Goal: Task Accomplishment & Management: Manage account settings

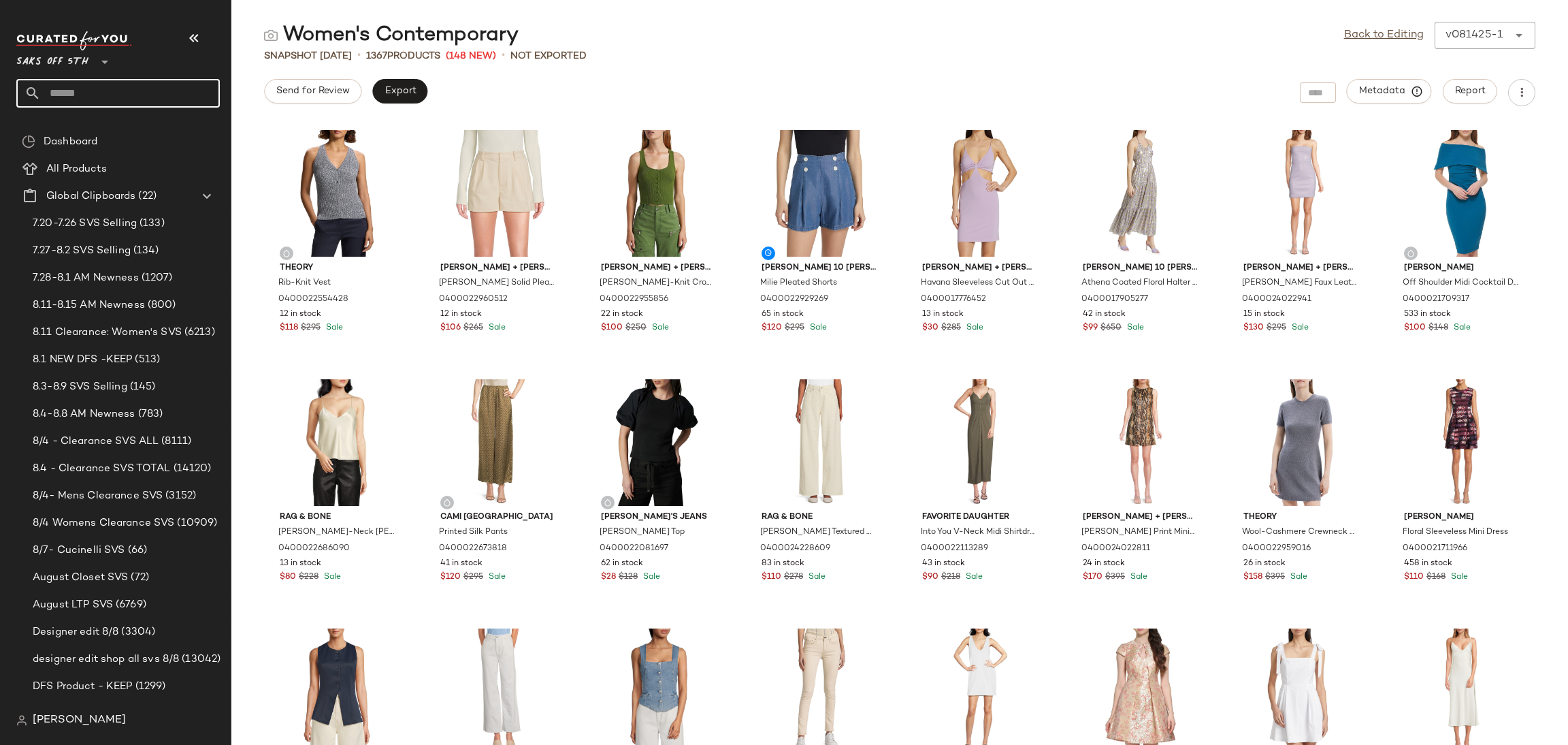
click at [189, 94] on input "text" at bounding box center [130, 93] width 179 height 29
type input "**********"
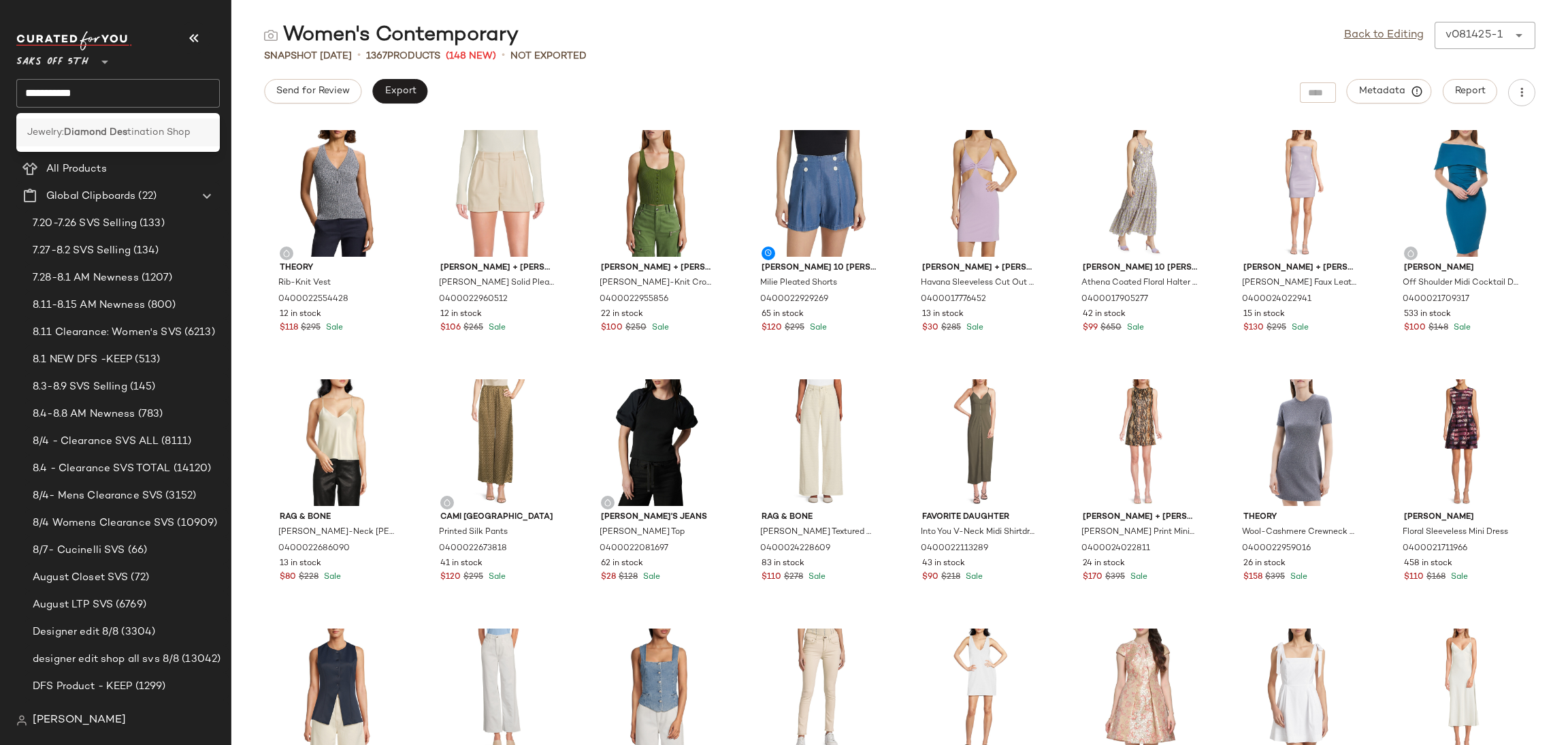
click at [149, 144] on div "Jewelry: Diamond Des tination Shop" at bounding box center [118, 132] width 204 height 28
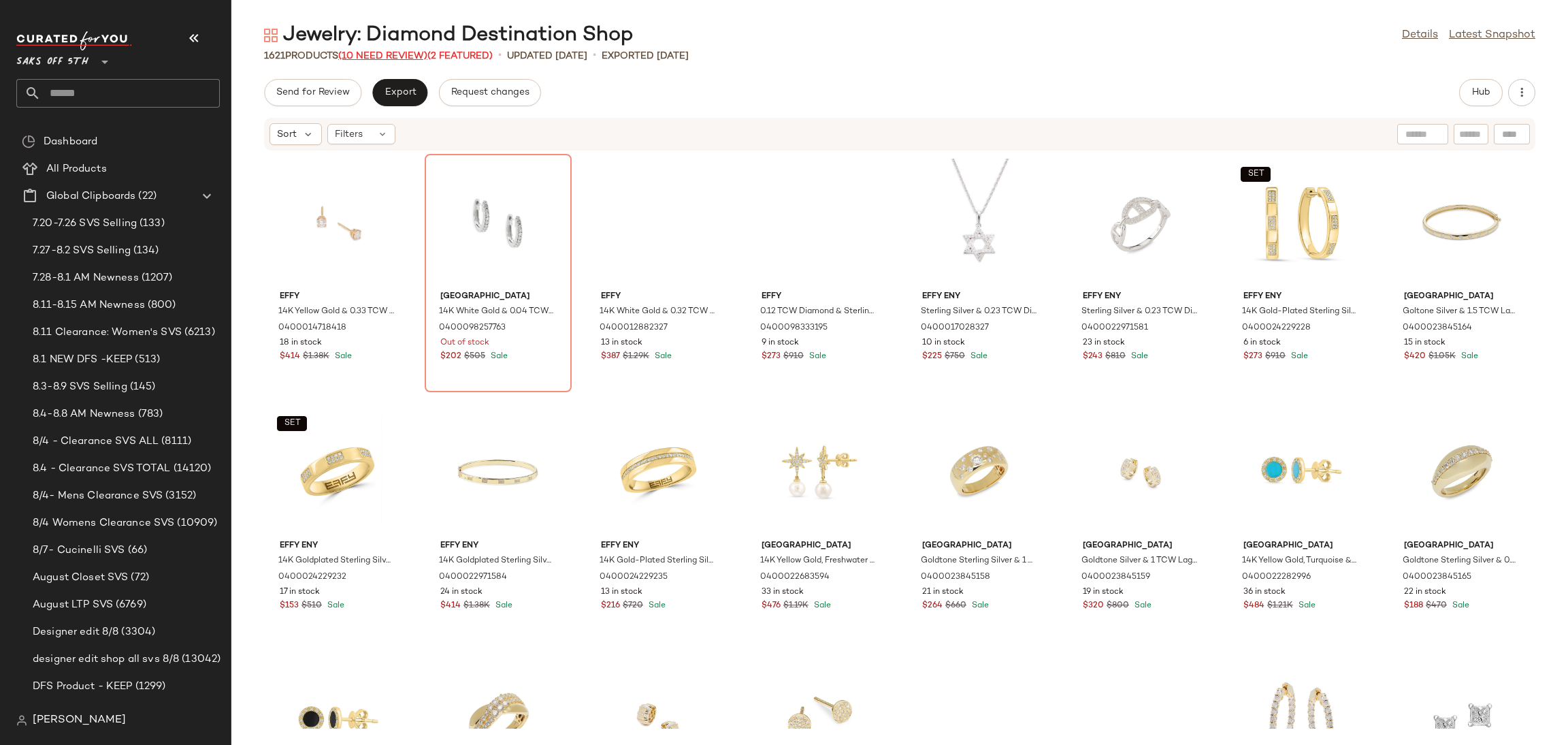
click at [394, 55] on span "(10 Need Review)" at bounding box center [383, 56] width 89 height 10
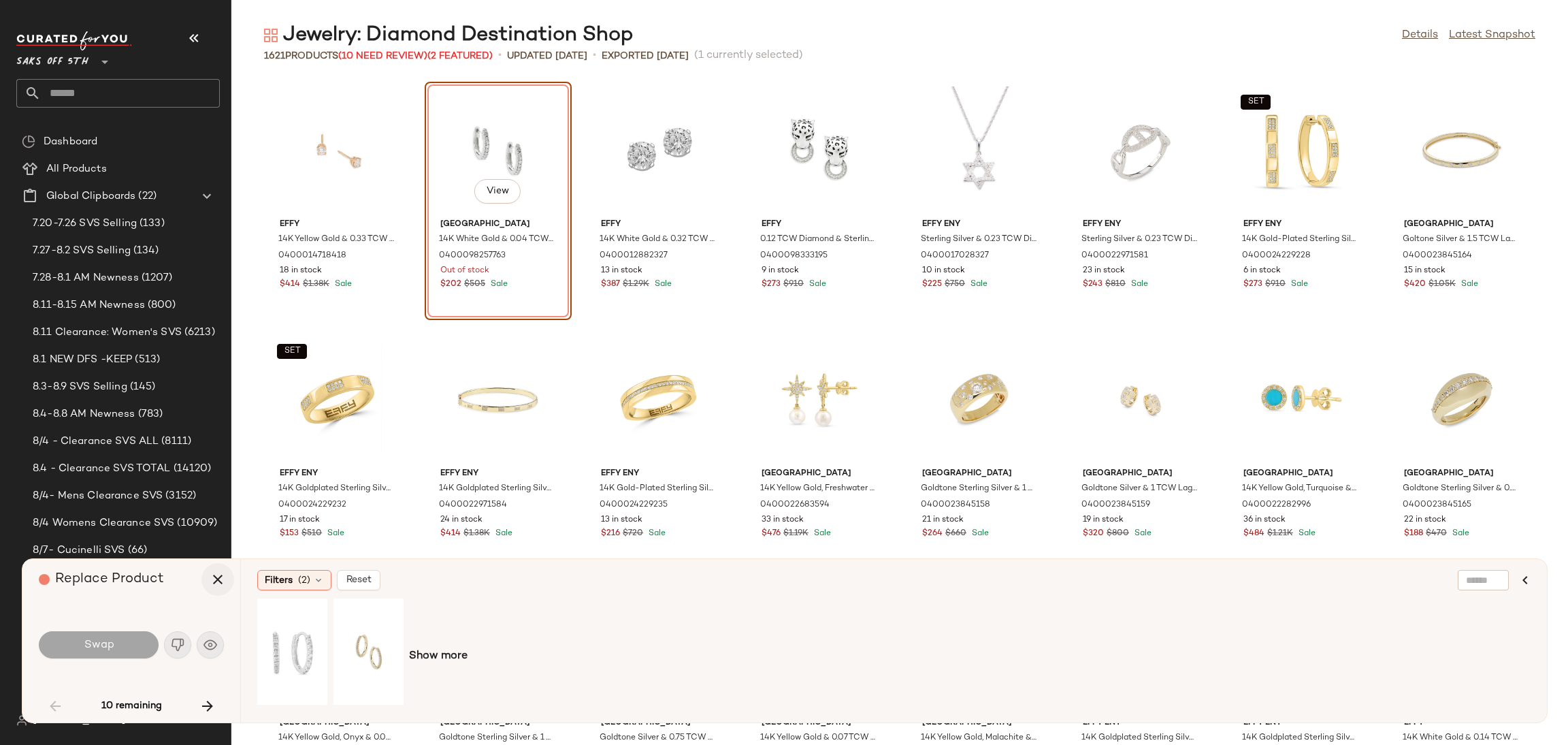
click at [217, 580] on icon "button" at bounding box center [218, 580] width 16 height 16
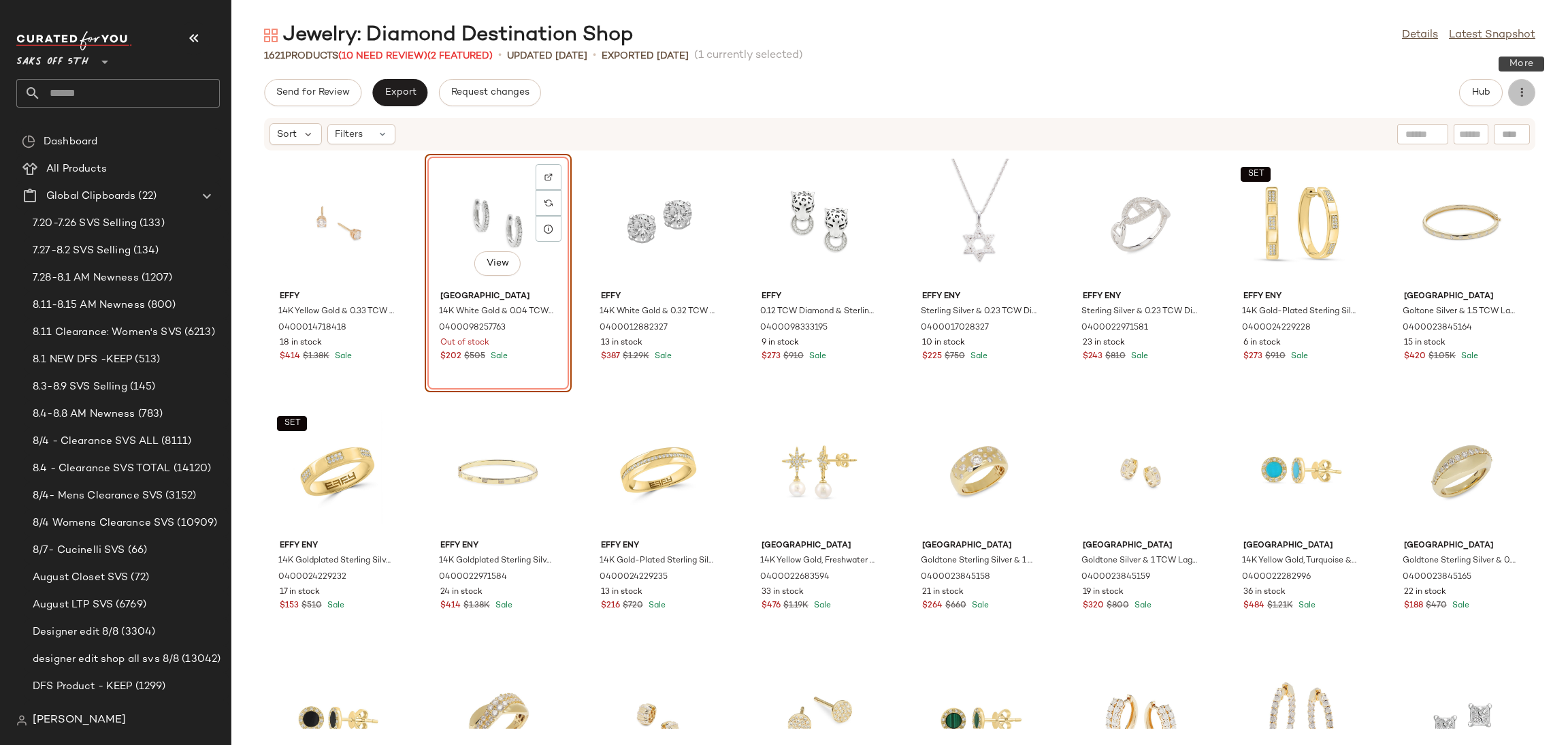
click at [1529, 99] on button "button" at bounding box center [1522, 93] width 27 height 27
click at [1089, 54] on div "1621 Products (10 Need Review) (2 Featured) • updated [DATE] • Exported [DATE] …" at bounding box center [900, 56] width 1337 height 14
click at [378, 122] on div "Sort Filters" at bounding box center [900, 134] width 1271 height 33
click at [389, 132] on div "Filters" at bounding box center [361, 134] width 68 height 21
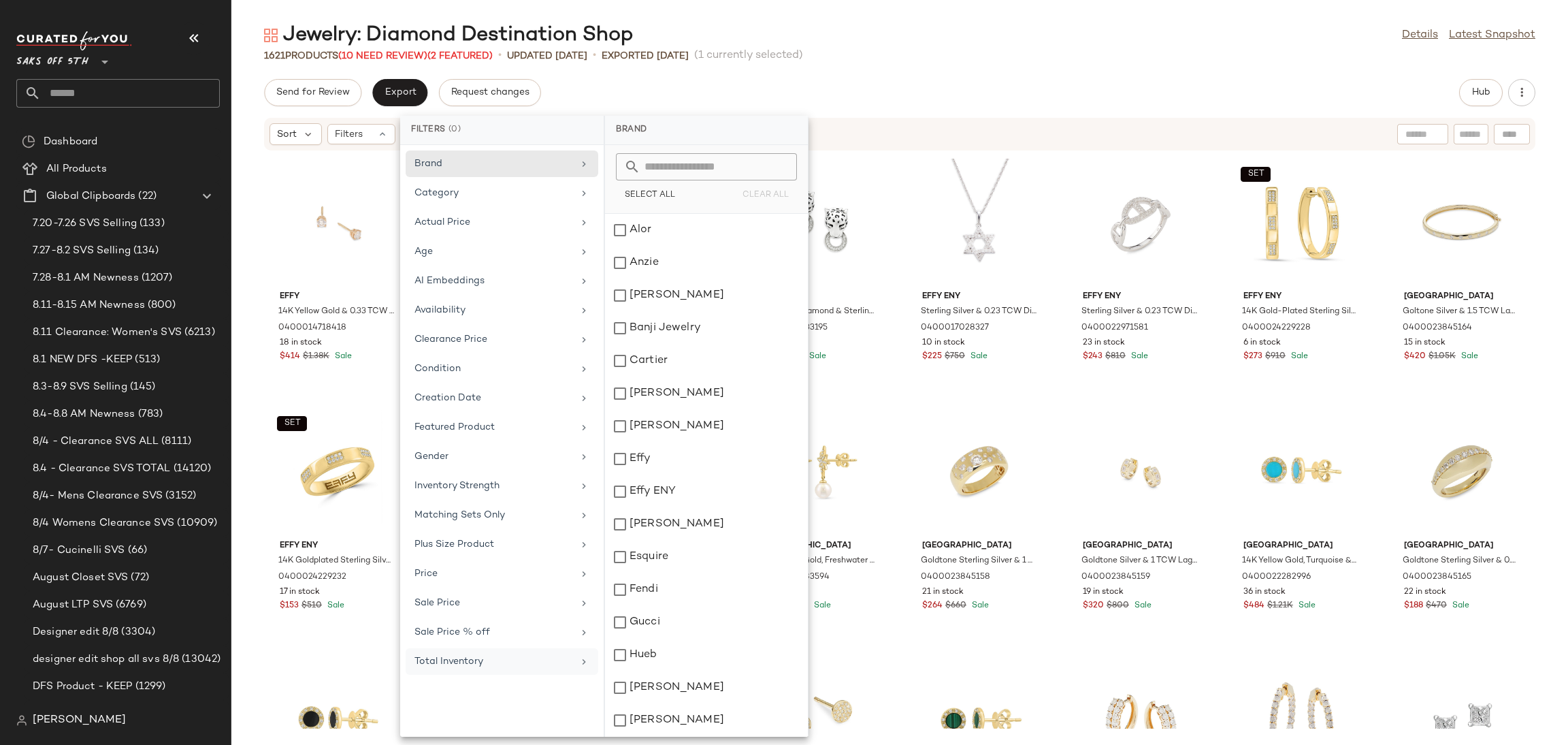
click at [516, 667] on div "Total Inventory" at bounding box center [494, 661] width 158 height 14
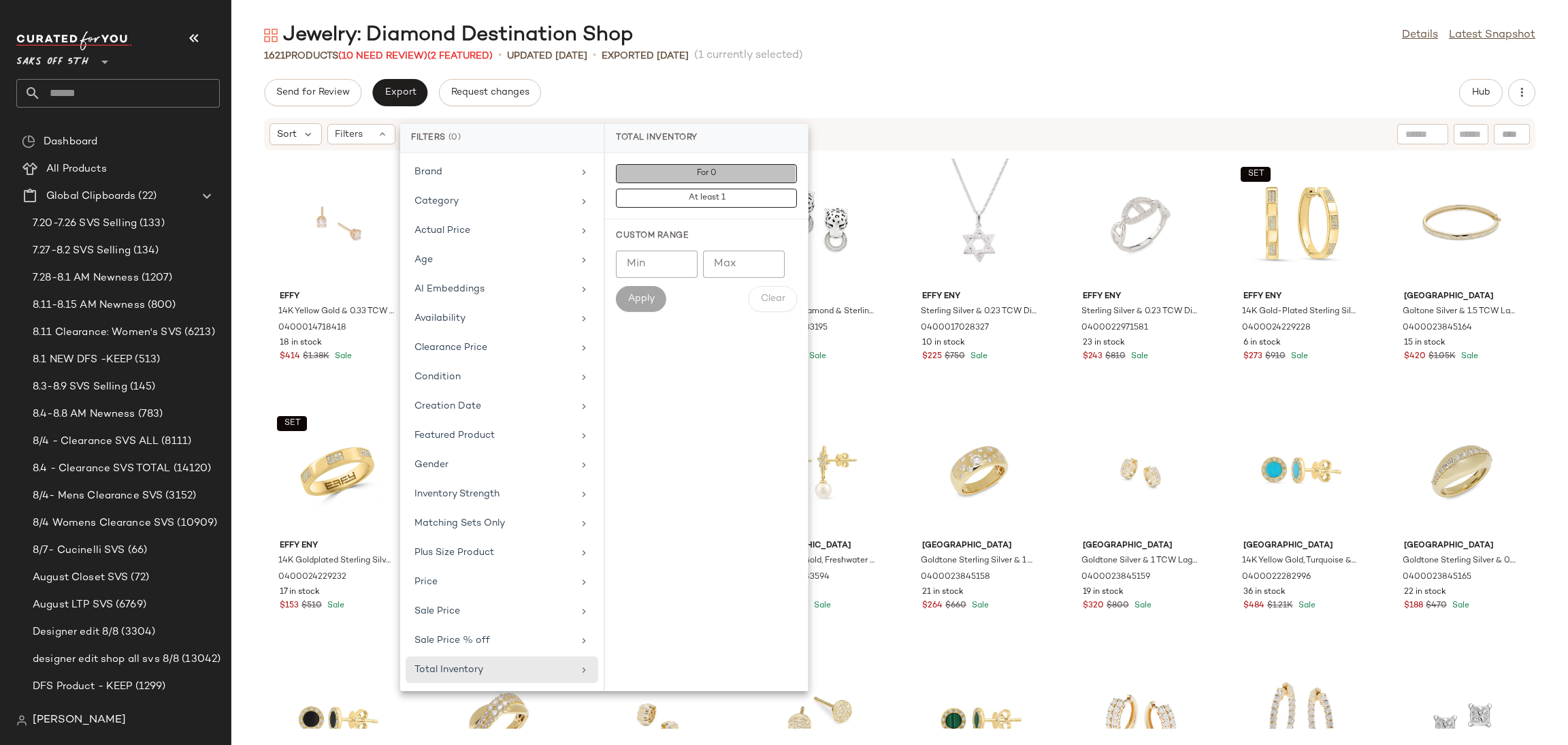
click at [760, 189] on button "For 0" at bounding box center [706, 198] width 181 height 19
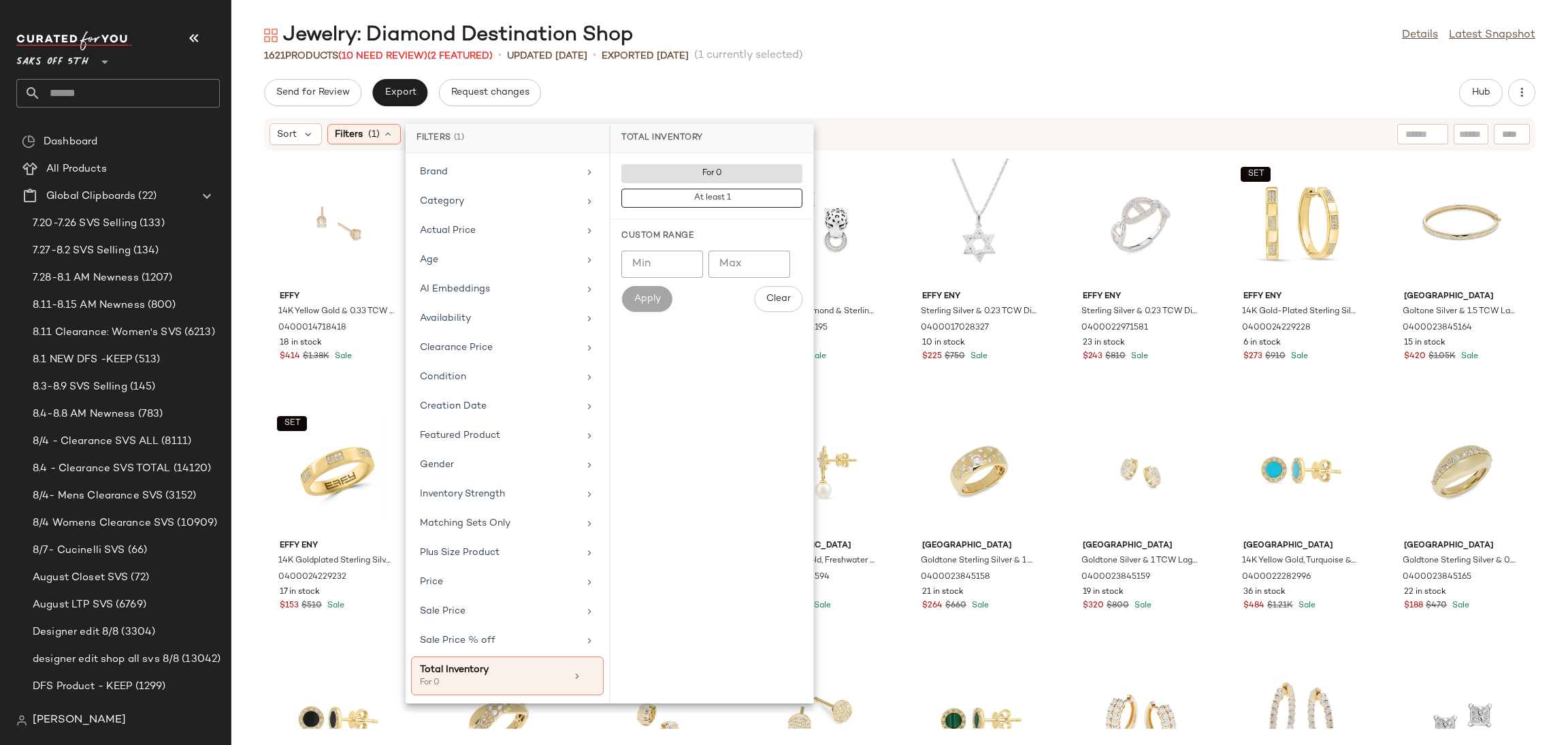
click at [872, 98] on div "Send for Review Export Request changes Hub" at bounding box center [900, 93] width 1271 height 27
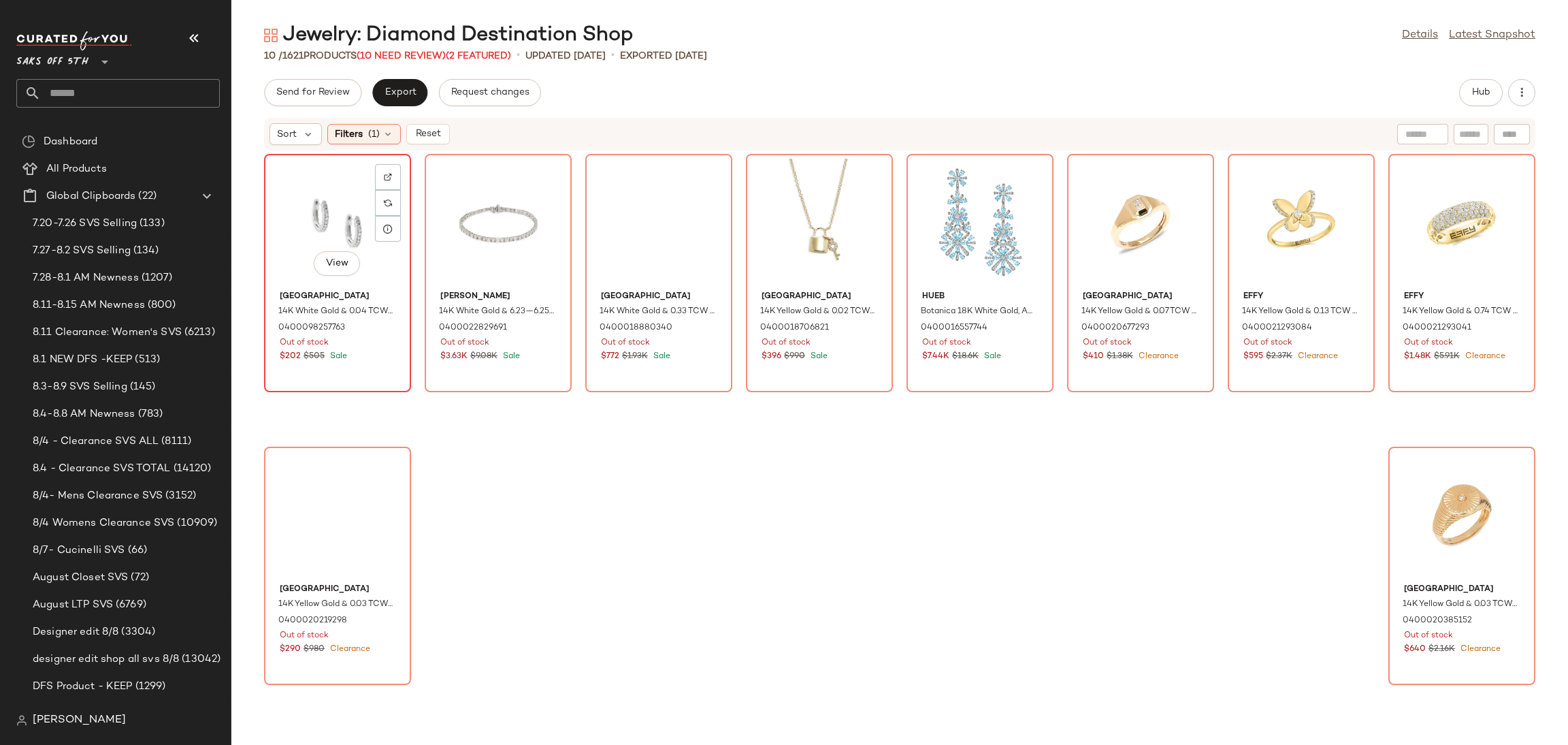
click at [309, 209] on div "View" at bounding box center [337, 222] width 138 height 127
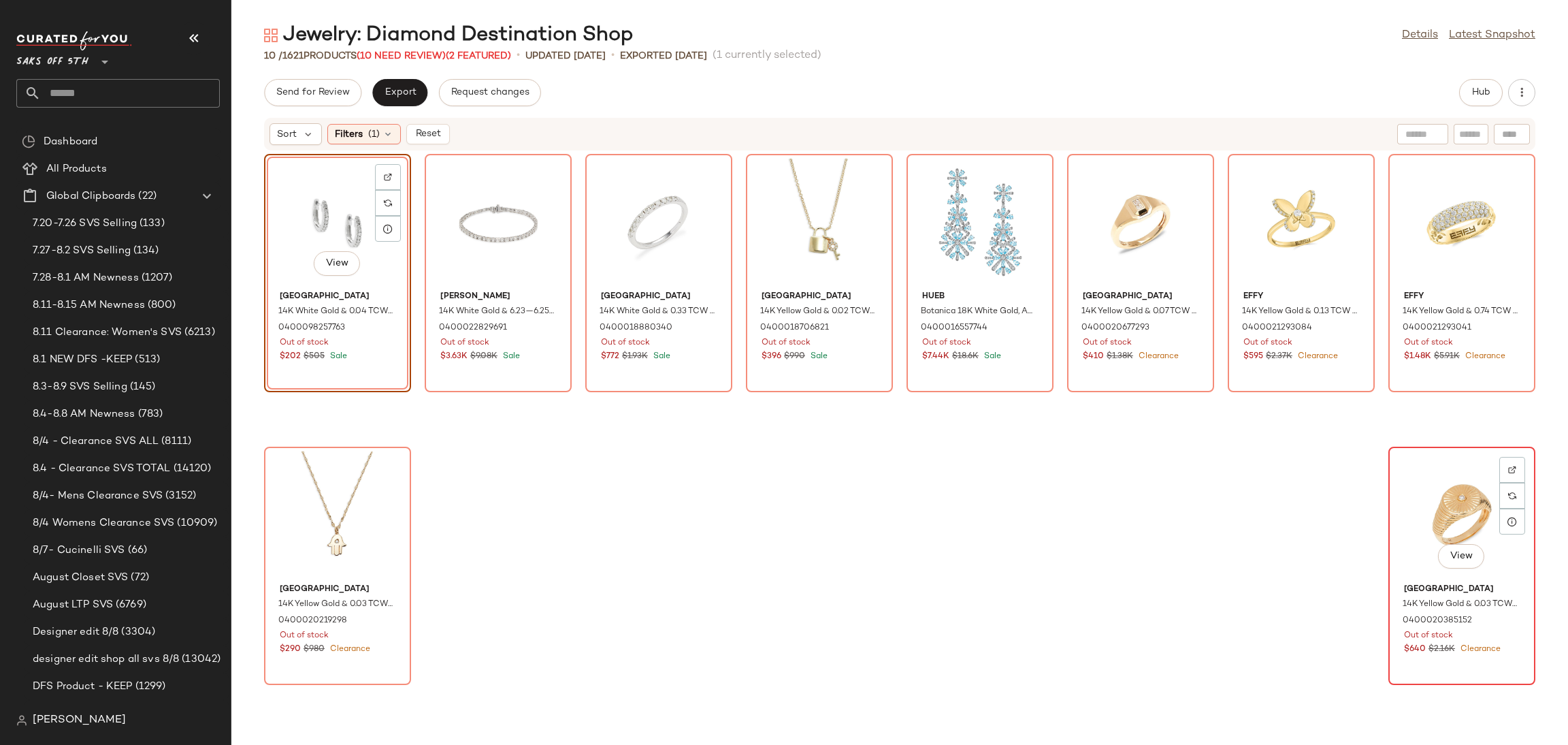
click at [1414, 505] on div "View" at bounding box center [1462, 515] width 138 height 127
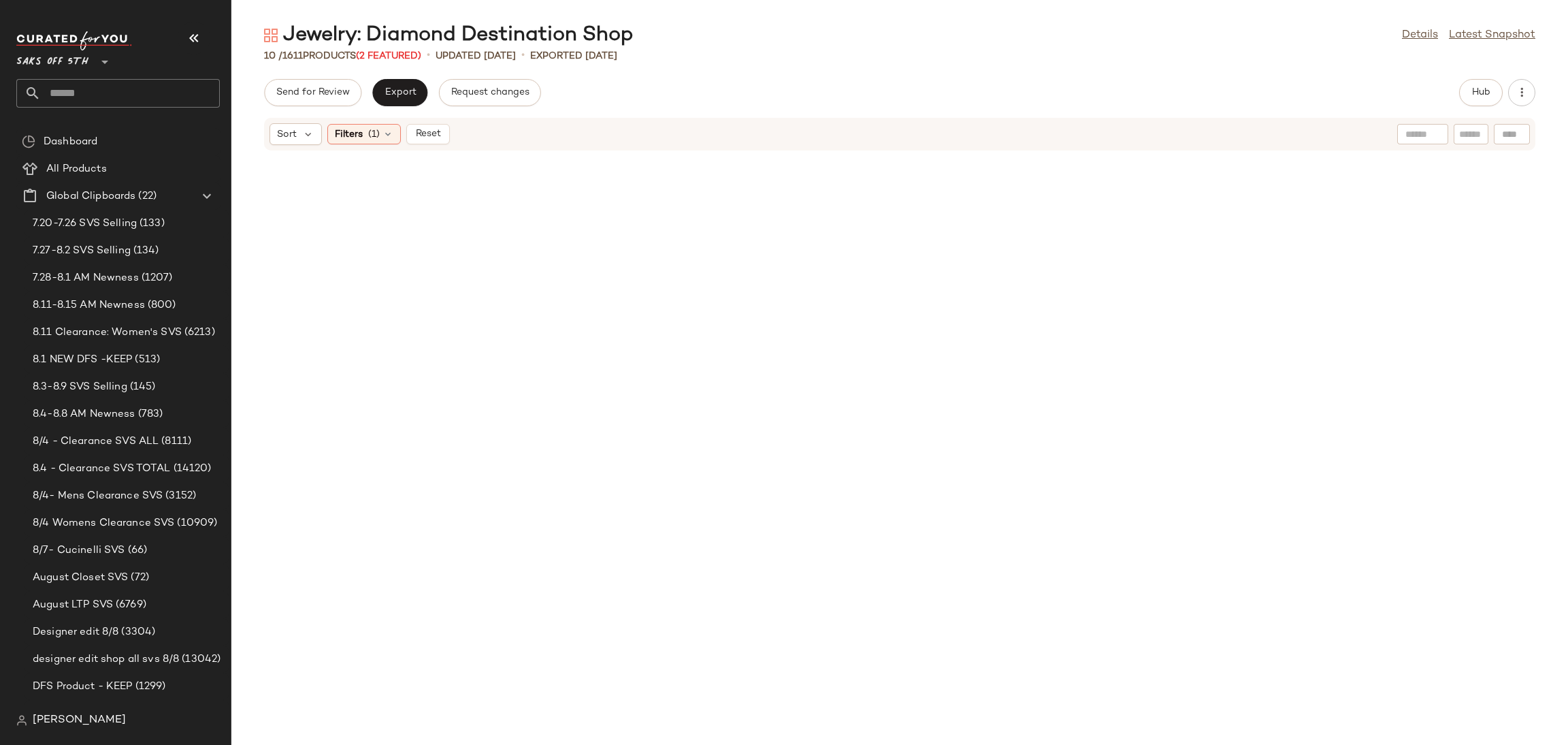
click at [391, 145] on div "Sort Filters (1) Reset" at bounding box center [900, 134] width 1271 height 33
click at [389, 132] on icon at bounding box center [388, 134] width 11 height 11
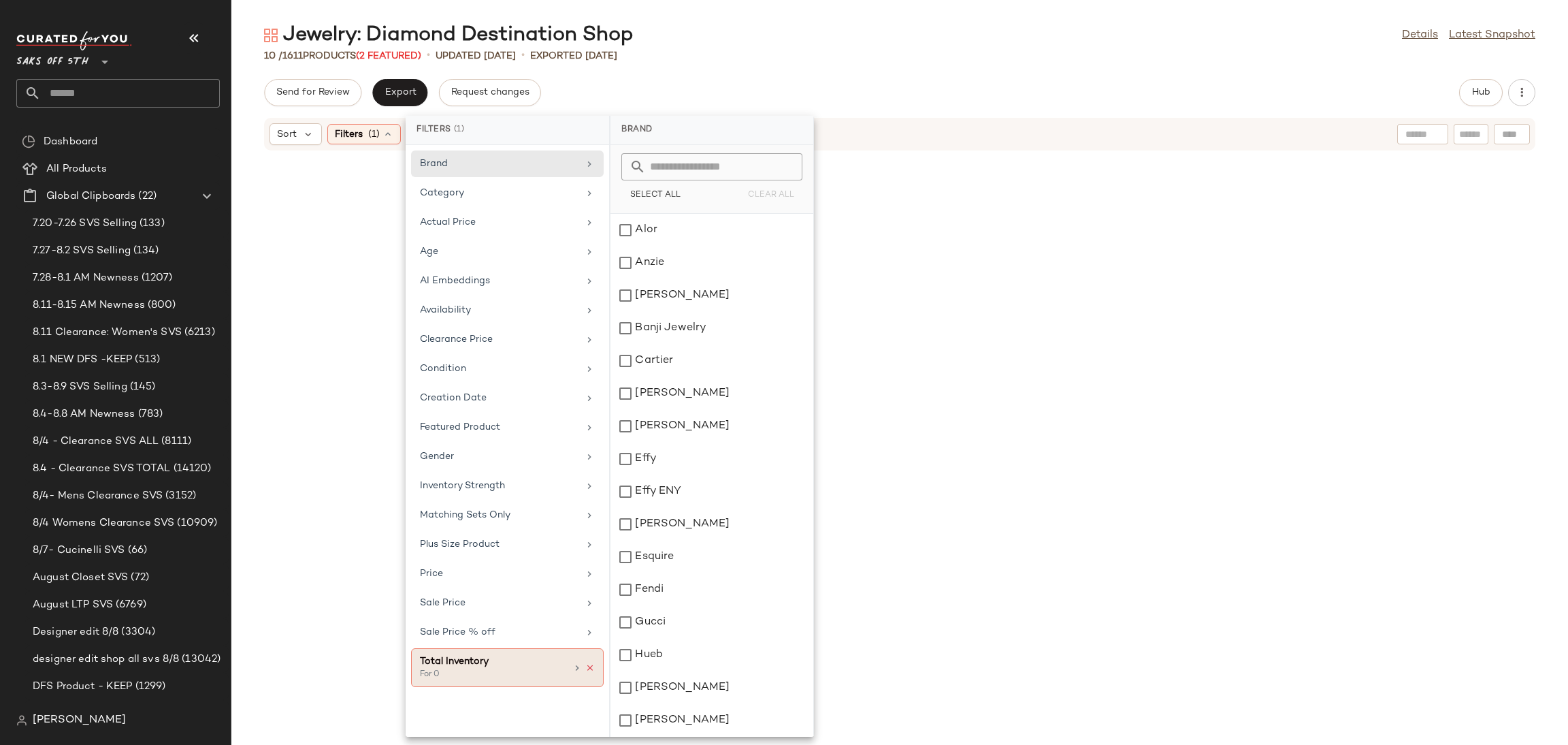
click at [593, 673] on icon at bounding box center [590, 668] width 10 height 10
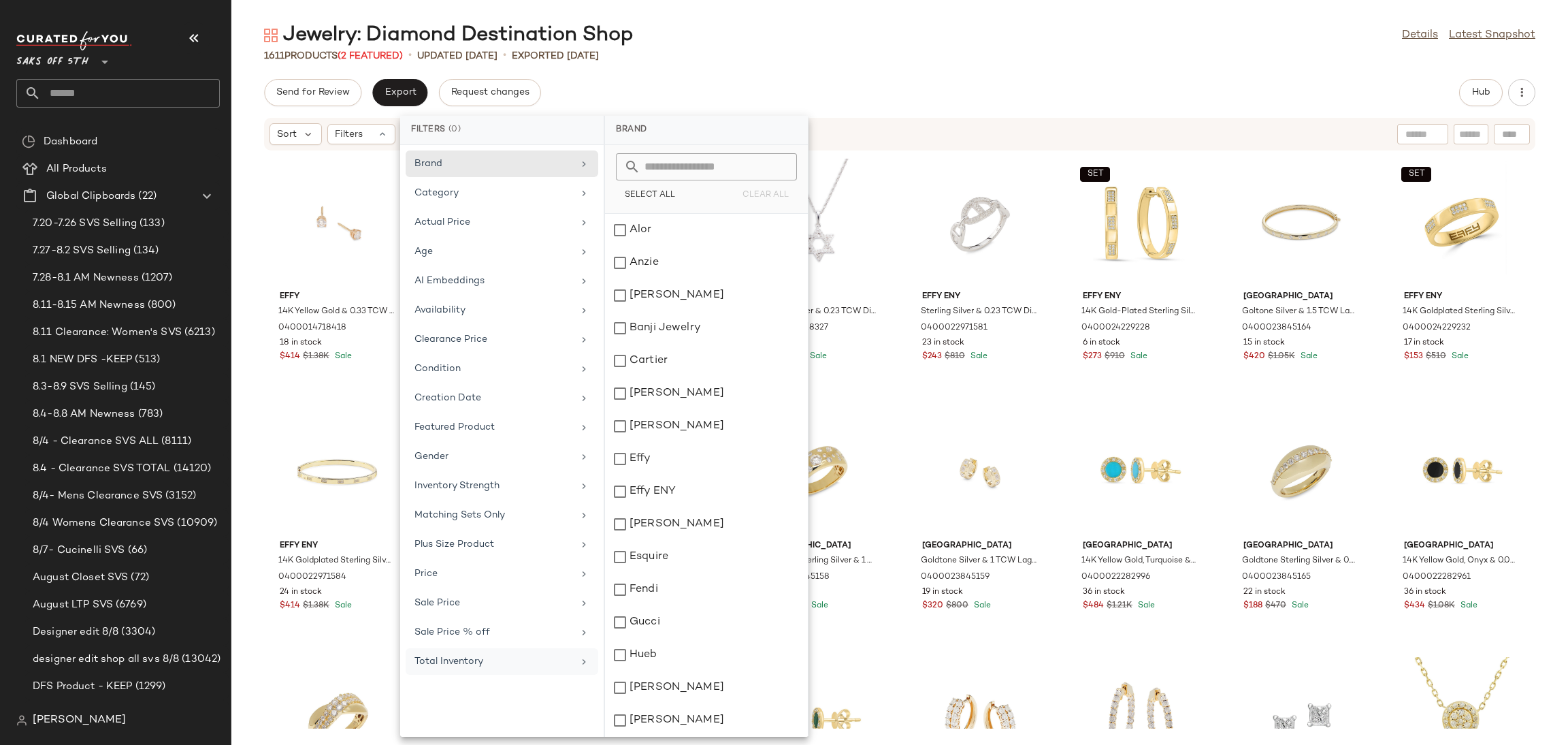
click at [926, 63] on div "Jewelry: Diamond Destination Shop Details Latest Snapshot 1611 Products (2 Feat…" at bounding box center [900, 383] width 1337 height 723
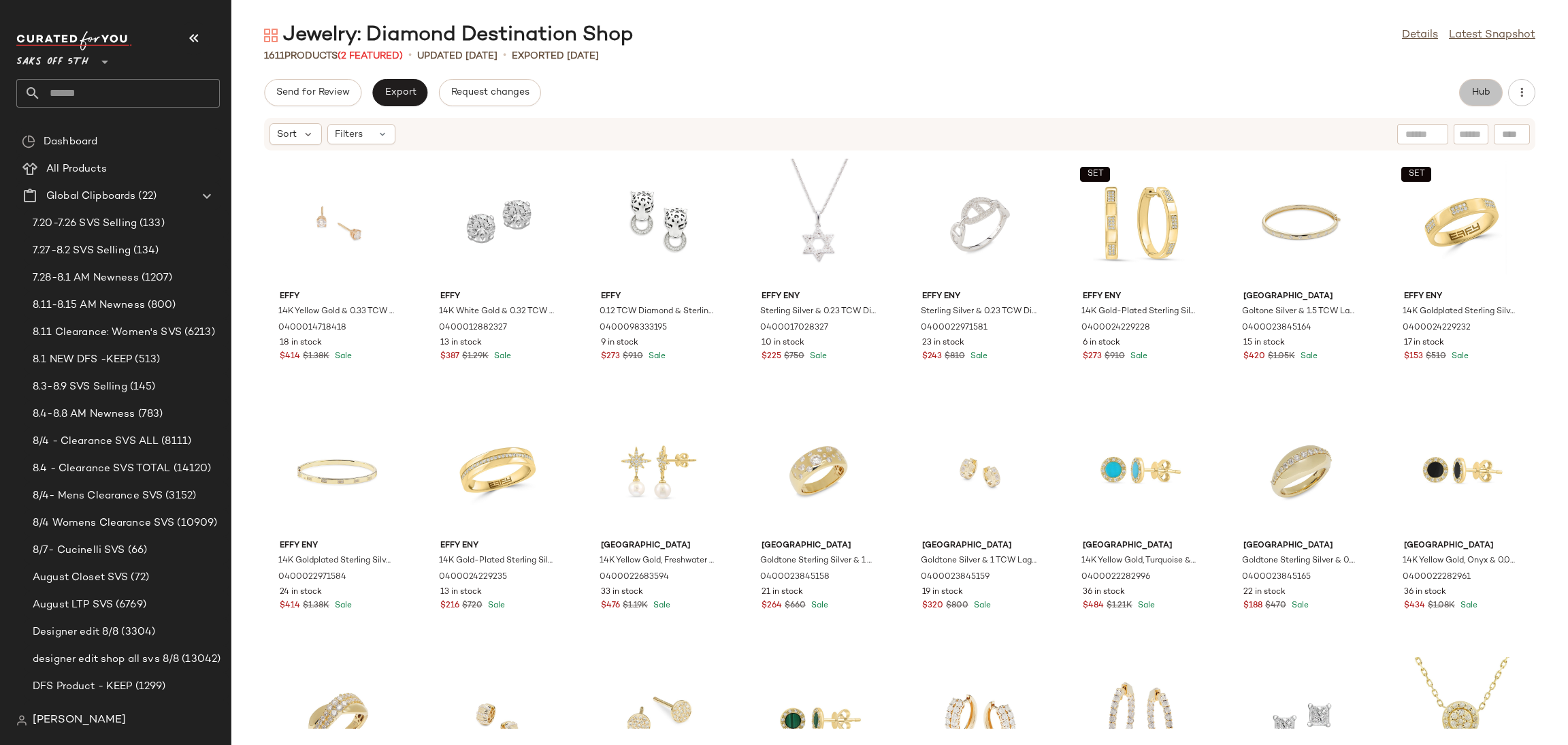
click at [1490, 94] on span "Hub" at bounding box center [1481, 93] width 19 height 11
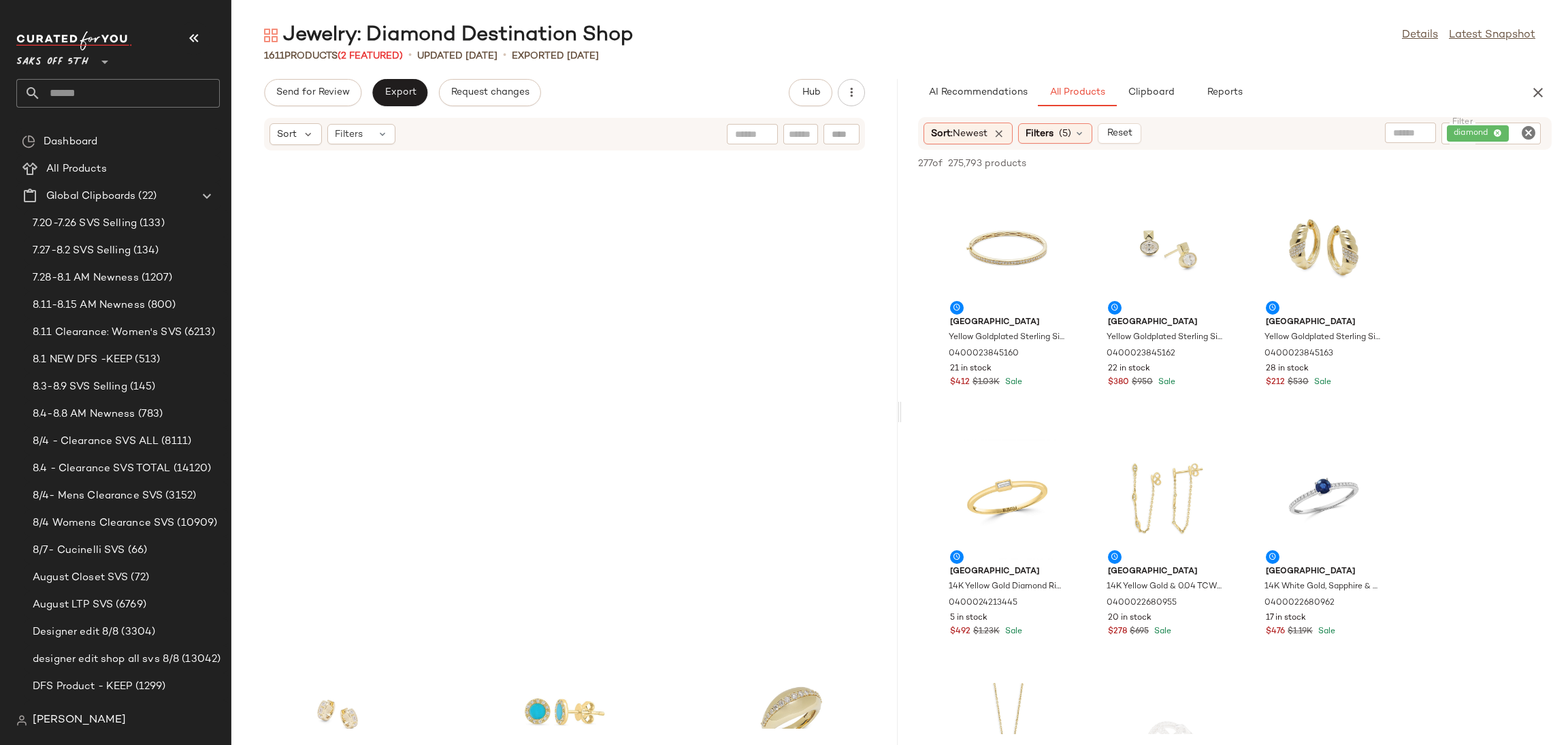
scroll to position [2033, 0]
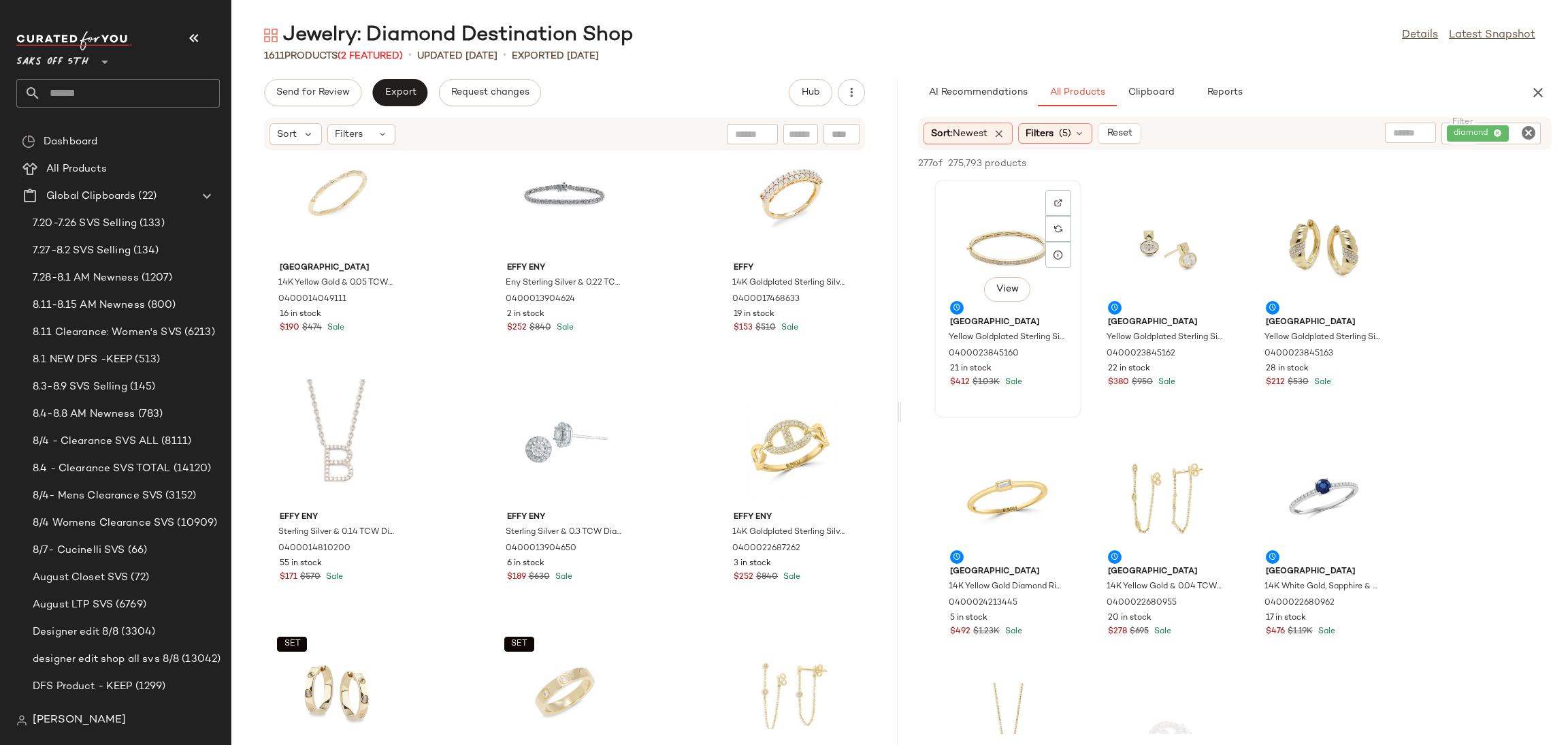
click at [958, 209] on div "View" at bounding box center [1008, 248] width 138 height 127
click at [1284, 472] on div "View" at bounding box center [1323, 497] width 138 height 127
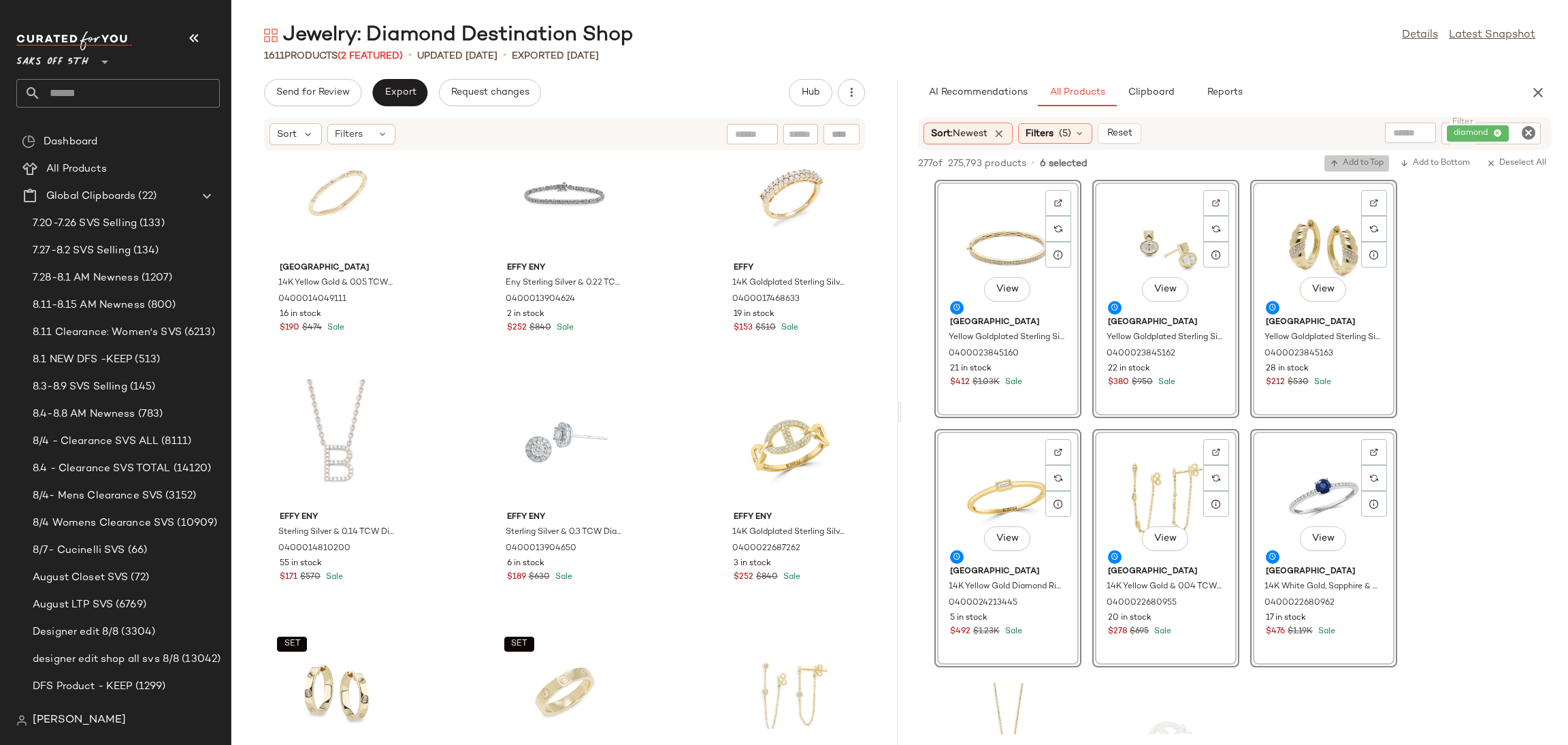
click at [1331, 169] on button "Add to Top" at bounding box center [1357, 163] width 64 height 16
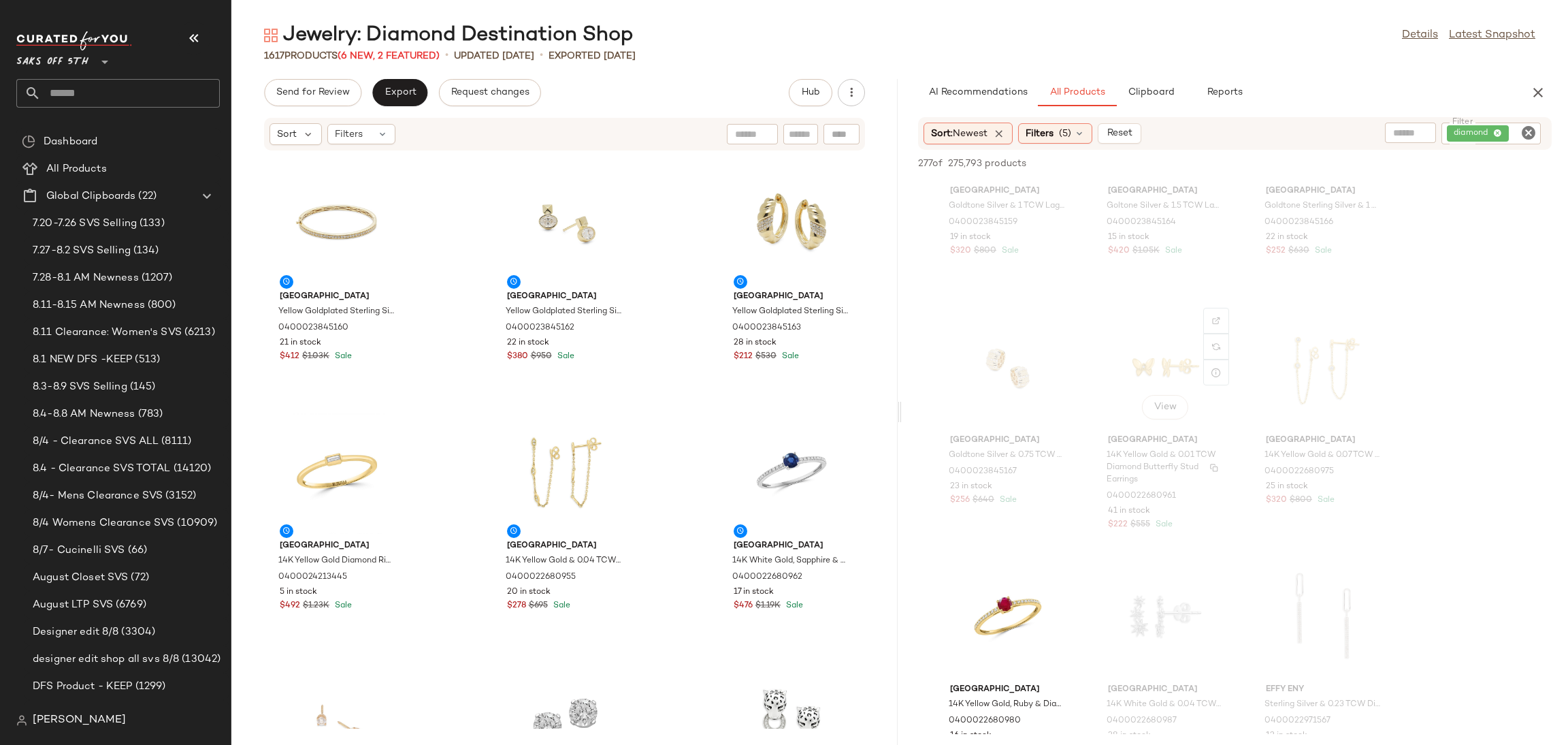
scroll to position [1131, 0]
click at [321, 104] on button "Send for Review" at bounding box center [313, 93] width 97 height 27
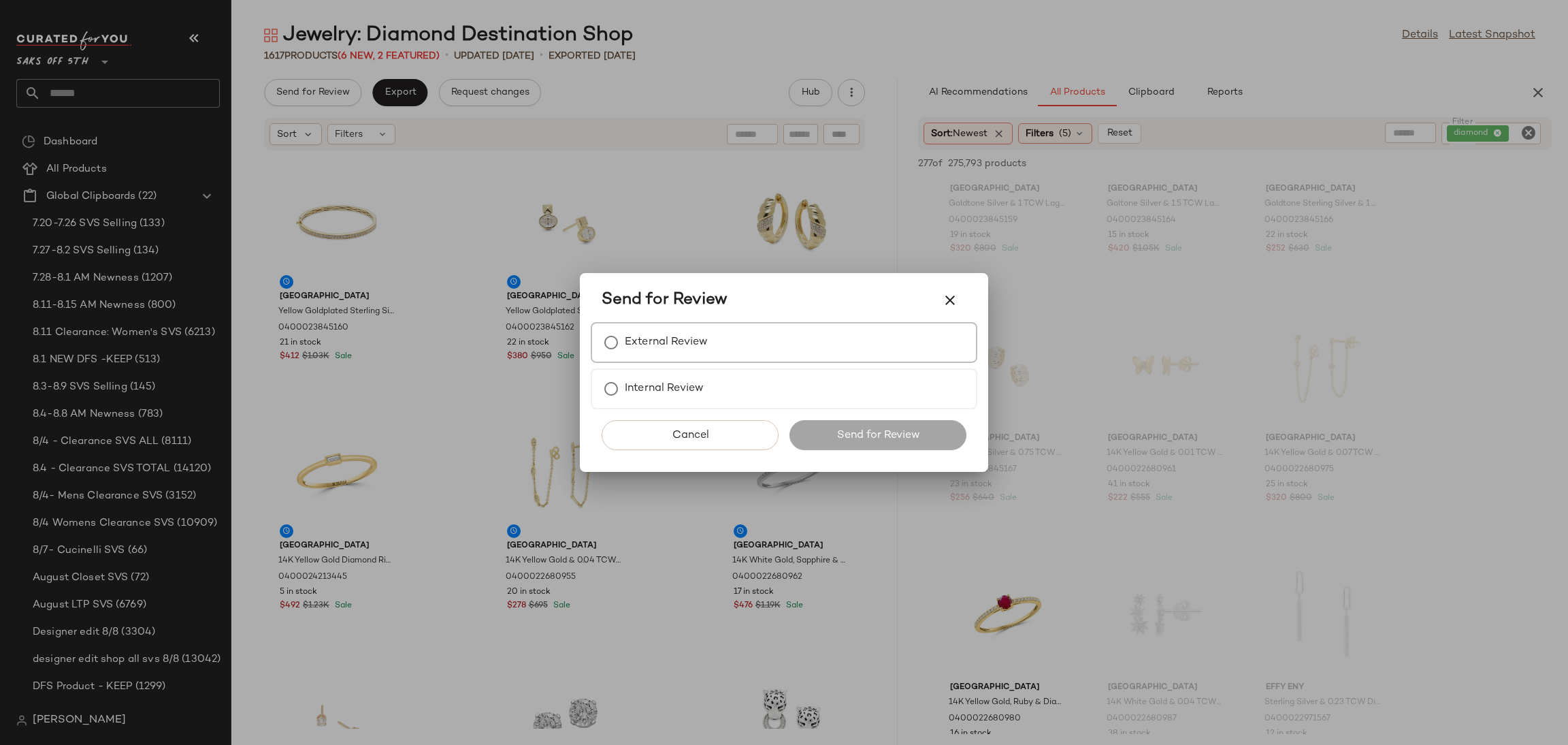
click at [638, 341] on label "External Review" at bounding box center [666, 342] width 83 height 27
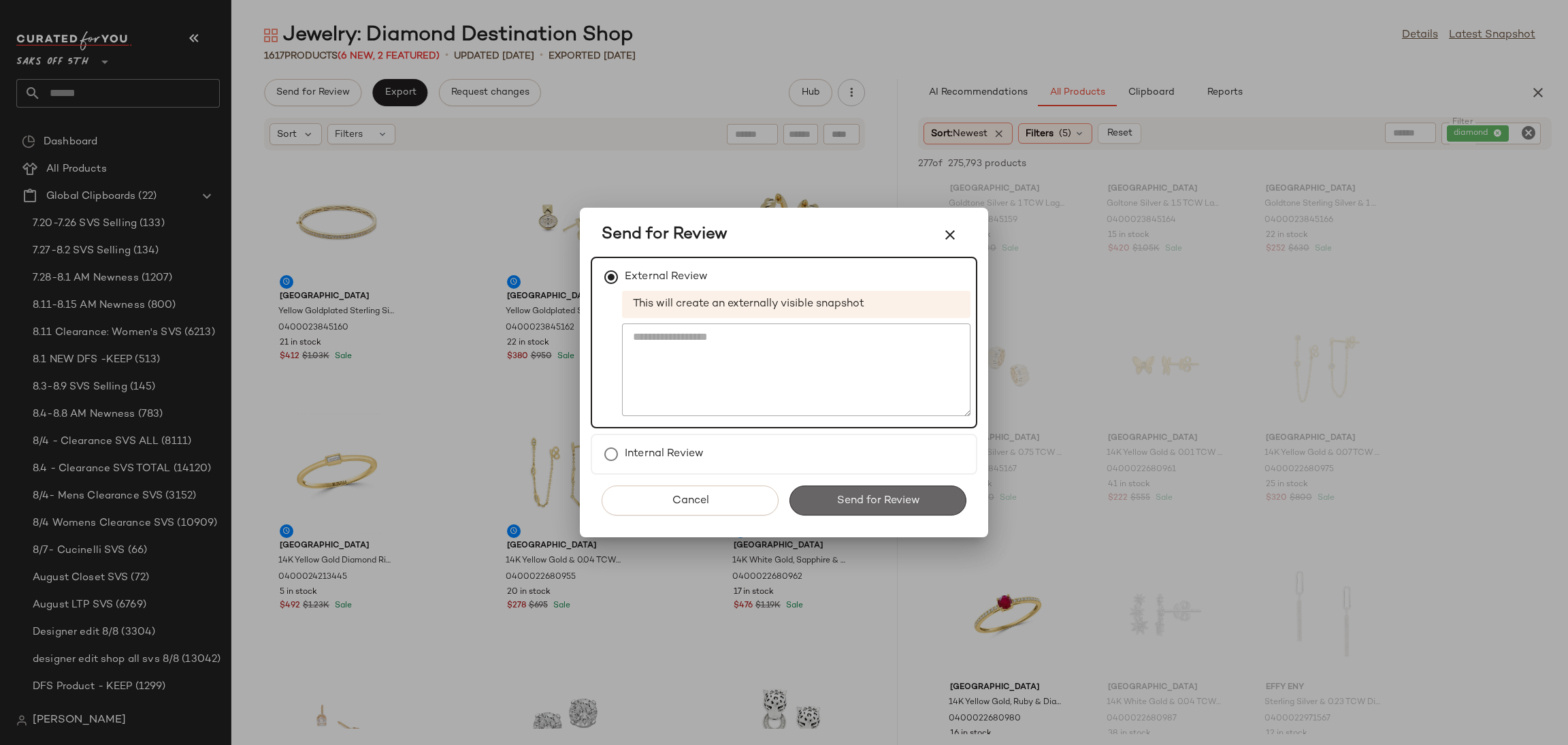
click at [839, 514] on button "Send for Review" at bounding box center [878, 501] width 177 height 30
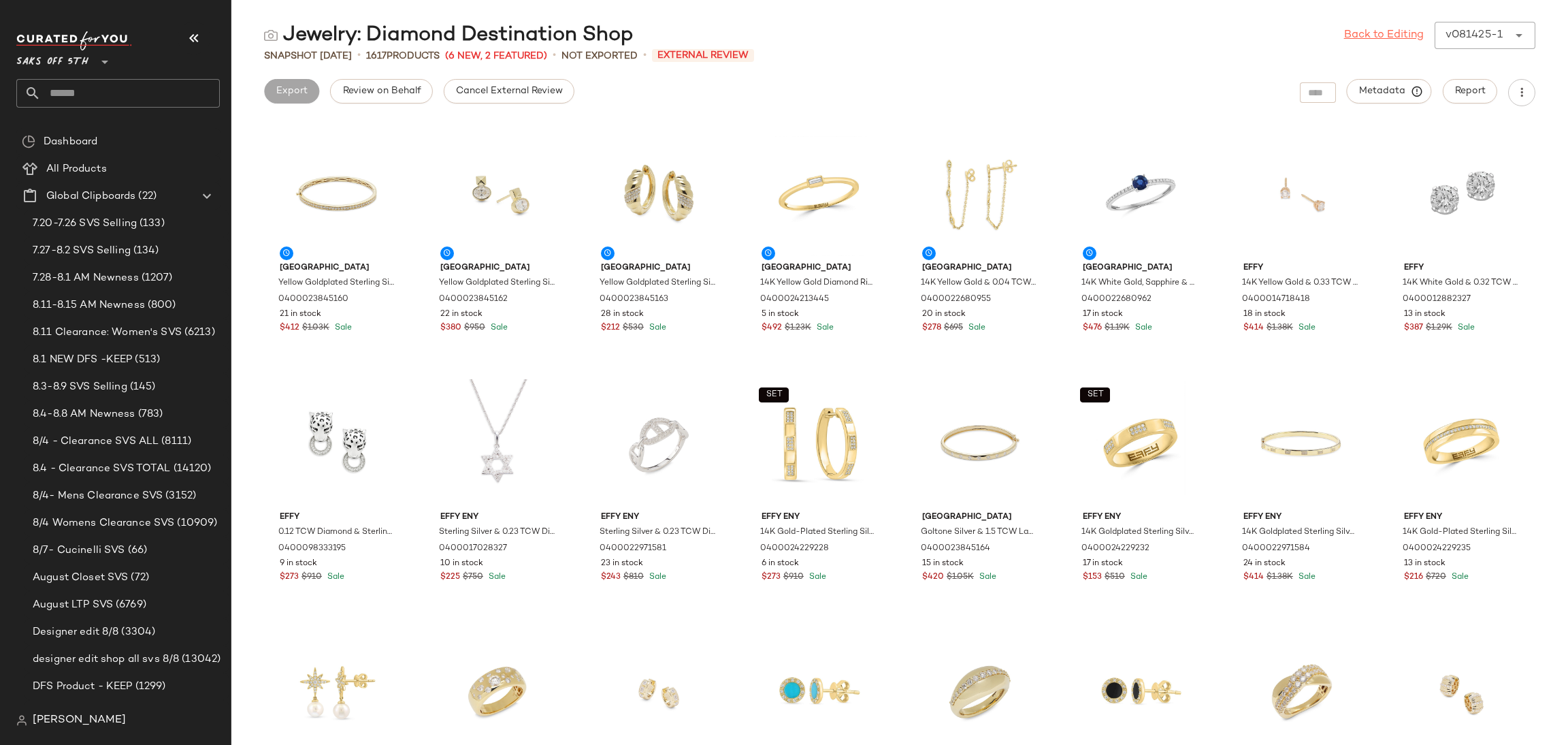
click at [1379, 34] on link "Back to Editing" at bounding box center [1384, 36] width 80 height 16
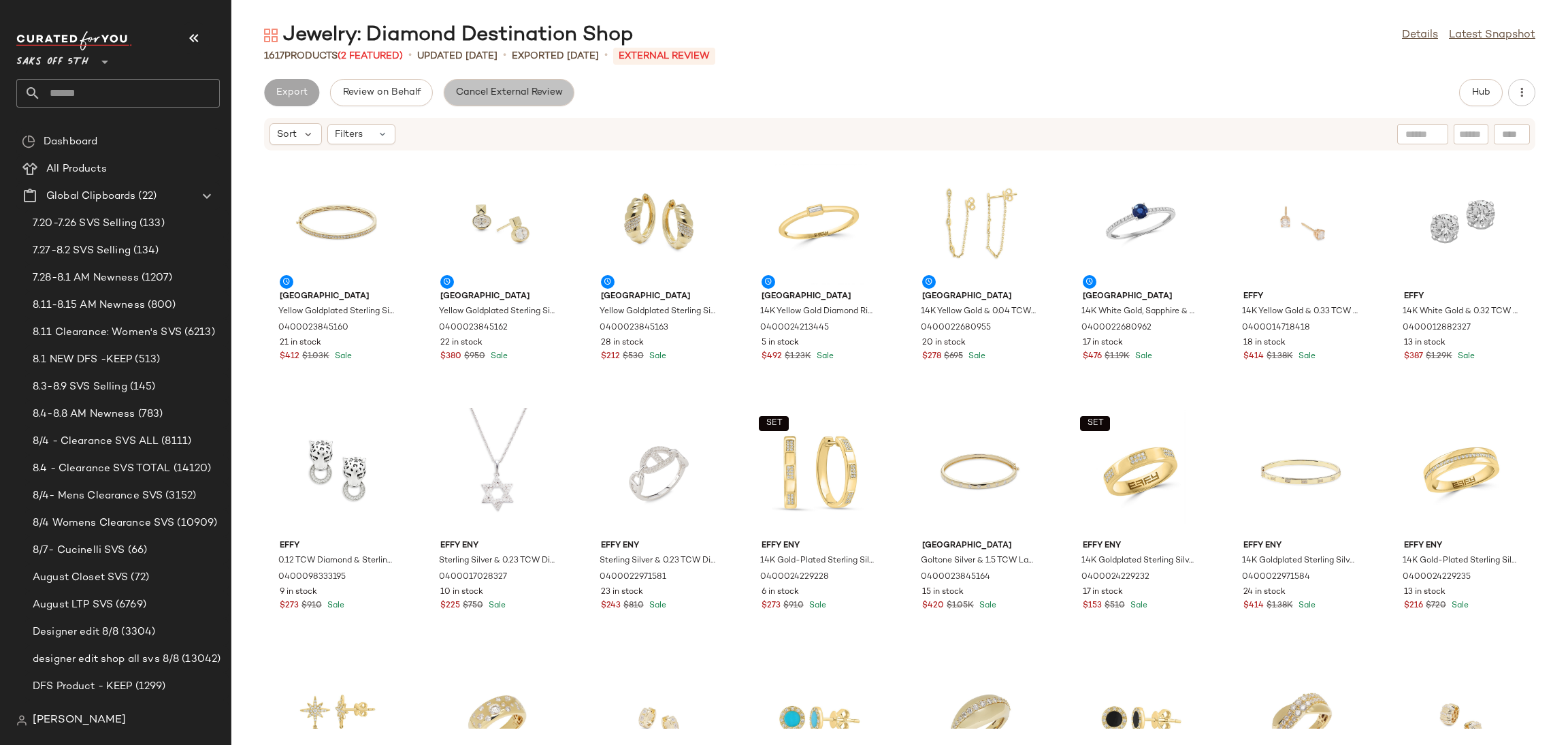
click at [487, 82] on button "Cancel External Review" at bounding box center [509, 93] width 131 height 27
click at [410, 85] on button "Export" at bounding box center [400, 93] width 55 height 27
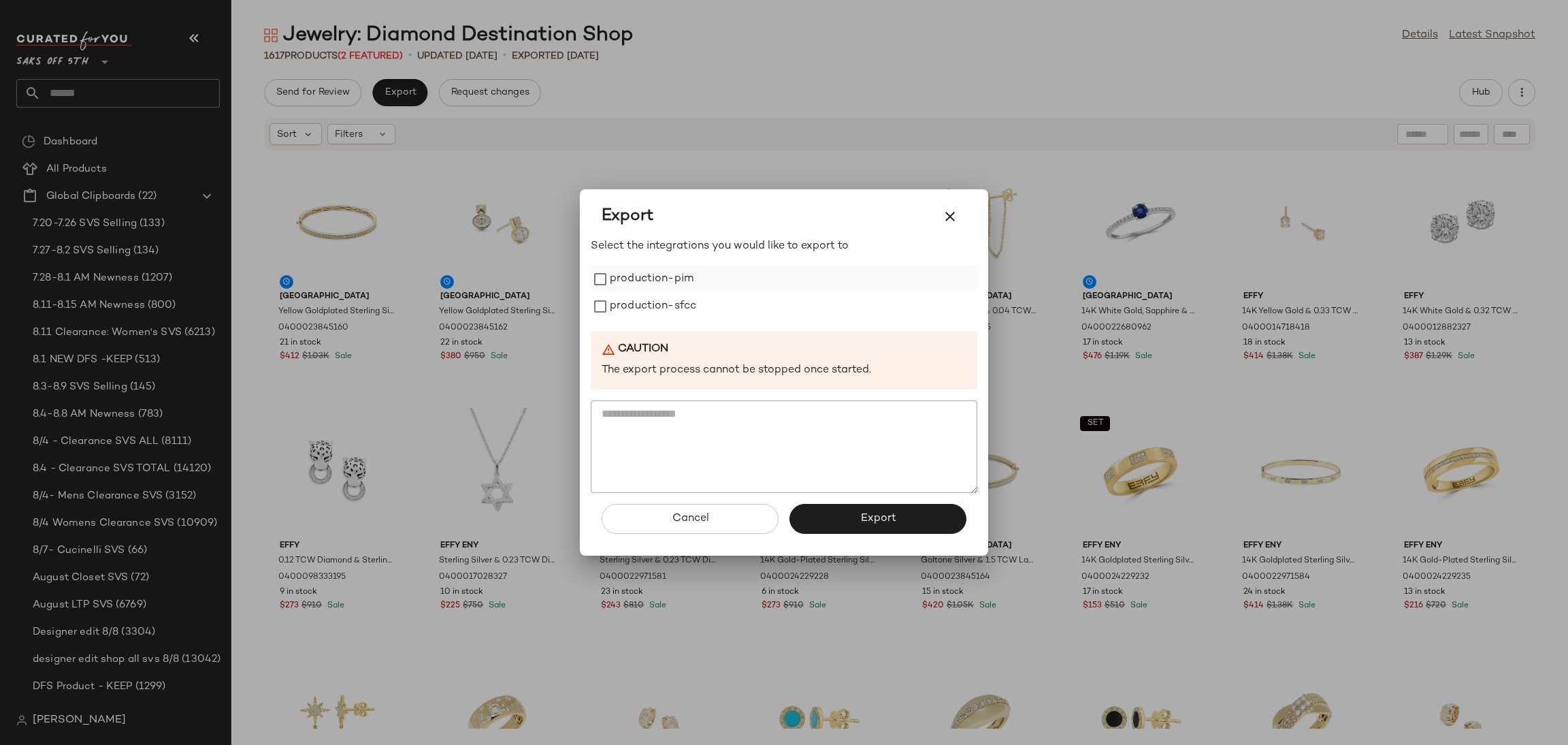
click at [649, 269] on label "production-pim" at bounding box center [651, 279] width 84 height 27
click at [658, 300] on label "production-sfcc" at bounding box center [653, 307] width 86 height 27
click at [873, 528] on button "Export" at bounding box center [878, 519] width 177 height 30
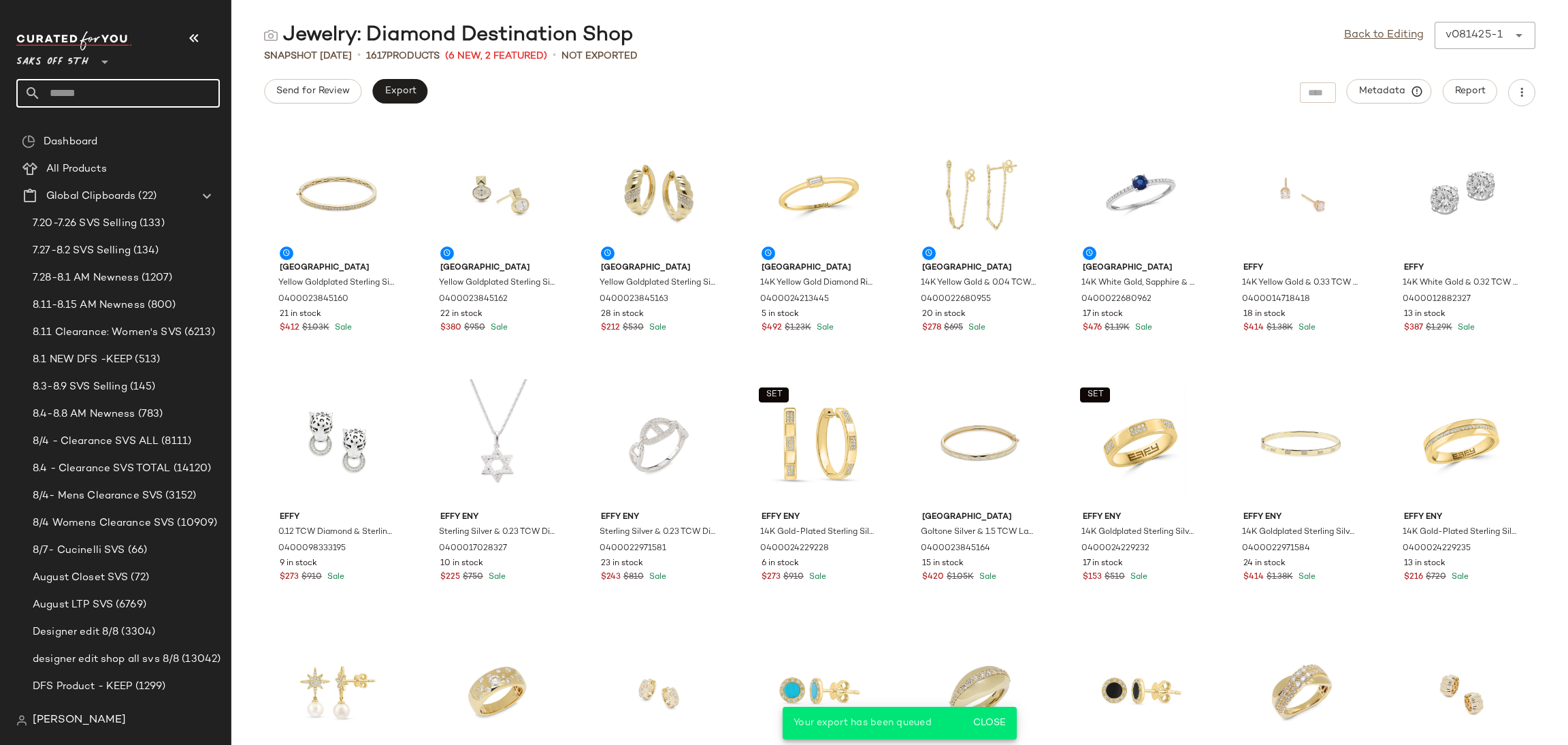
click at [156, 80] on input "text" at bounding box center [130, 93] width 179 height 29
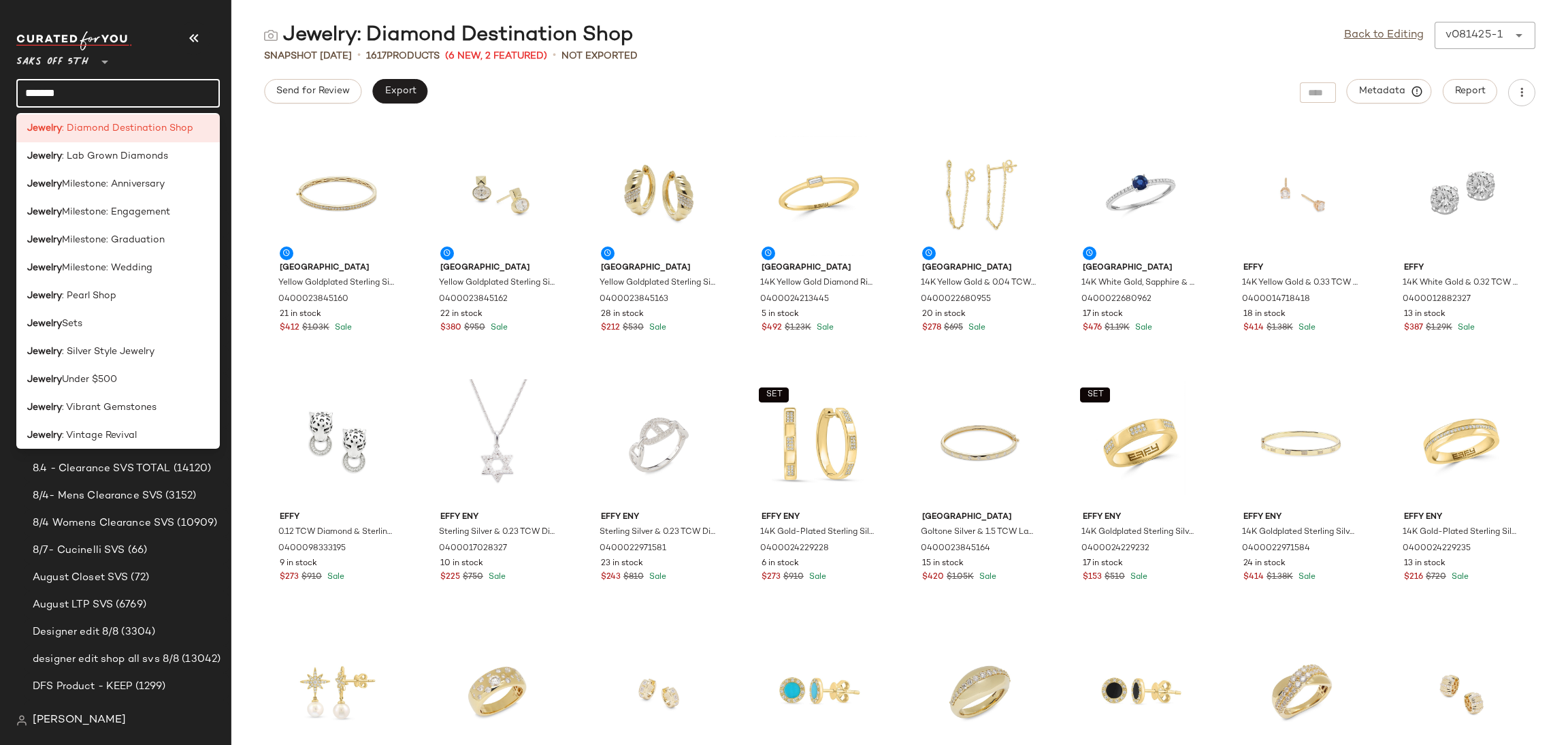
scroll to position [708, 0]
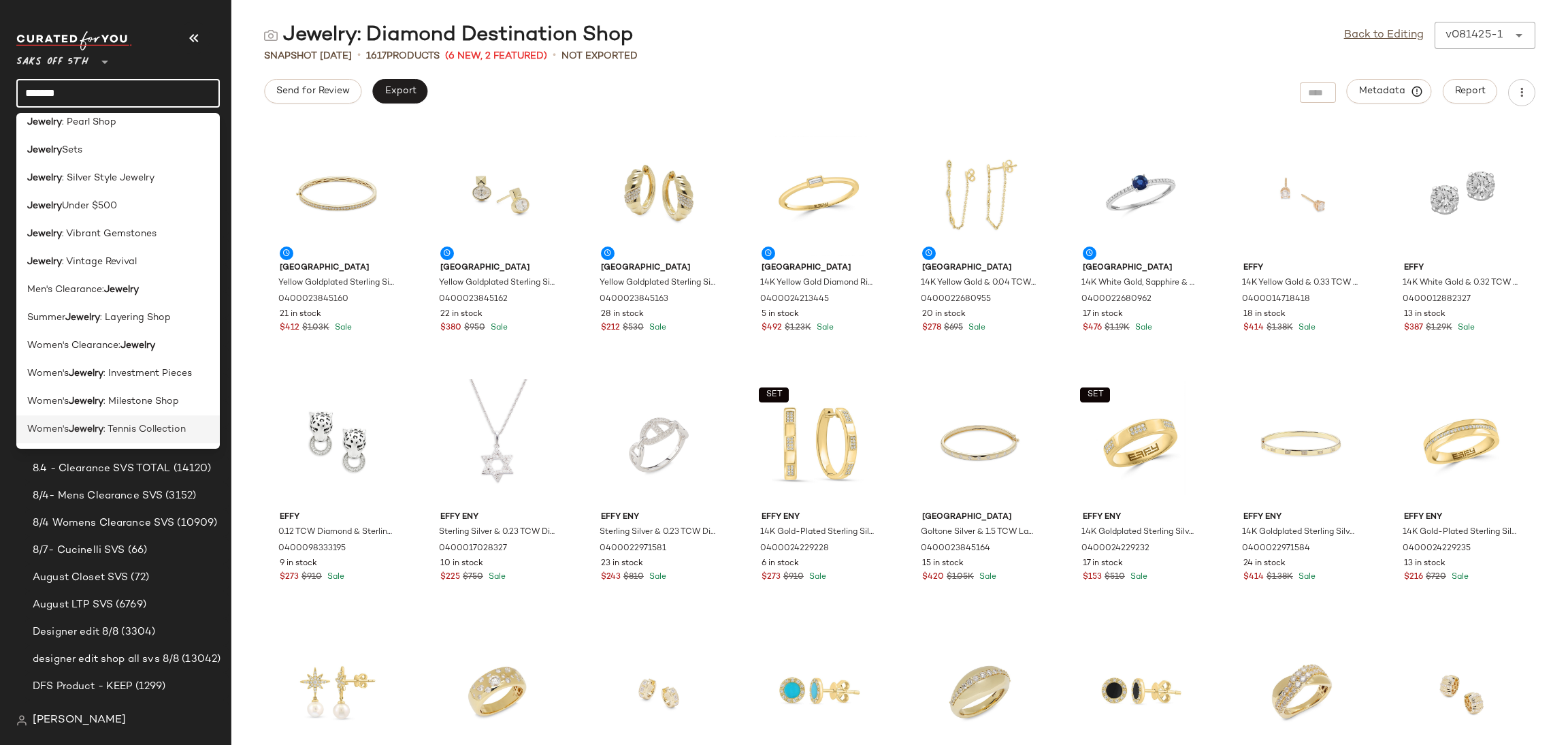
type input "*******"
click at [154, 428] on span ": Tennis Collection" at bounding box center [145, 429] width 82 height 14
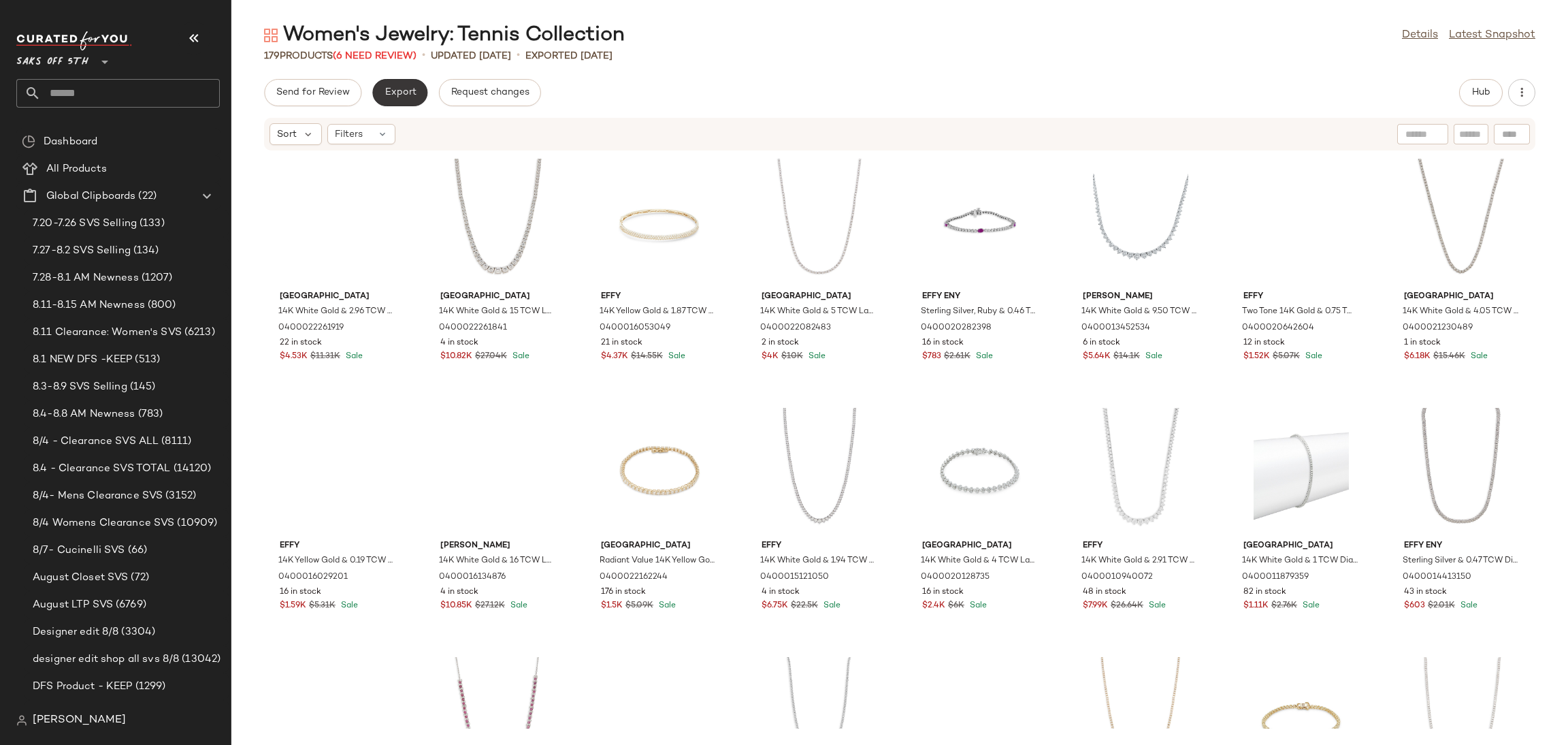
click at [406, 84] on button "Export" at bounding box center [400, 93] width 55 height 27
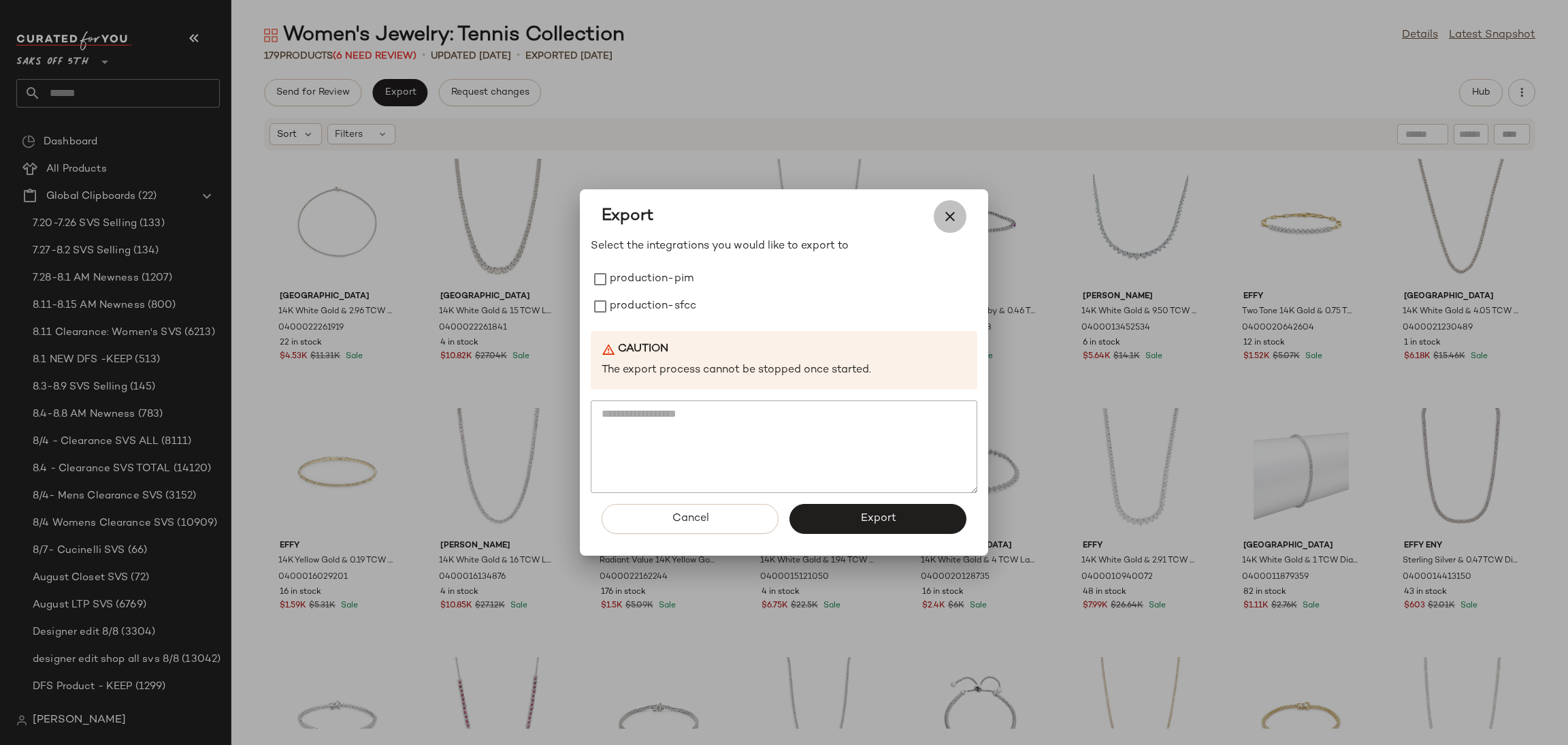
click at [952, 211] on icon "button" at bounding box center [950, 217] width 16 height 16
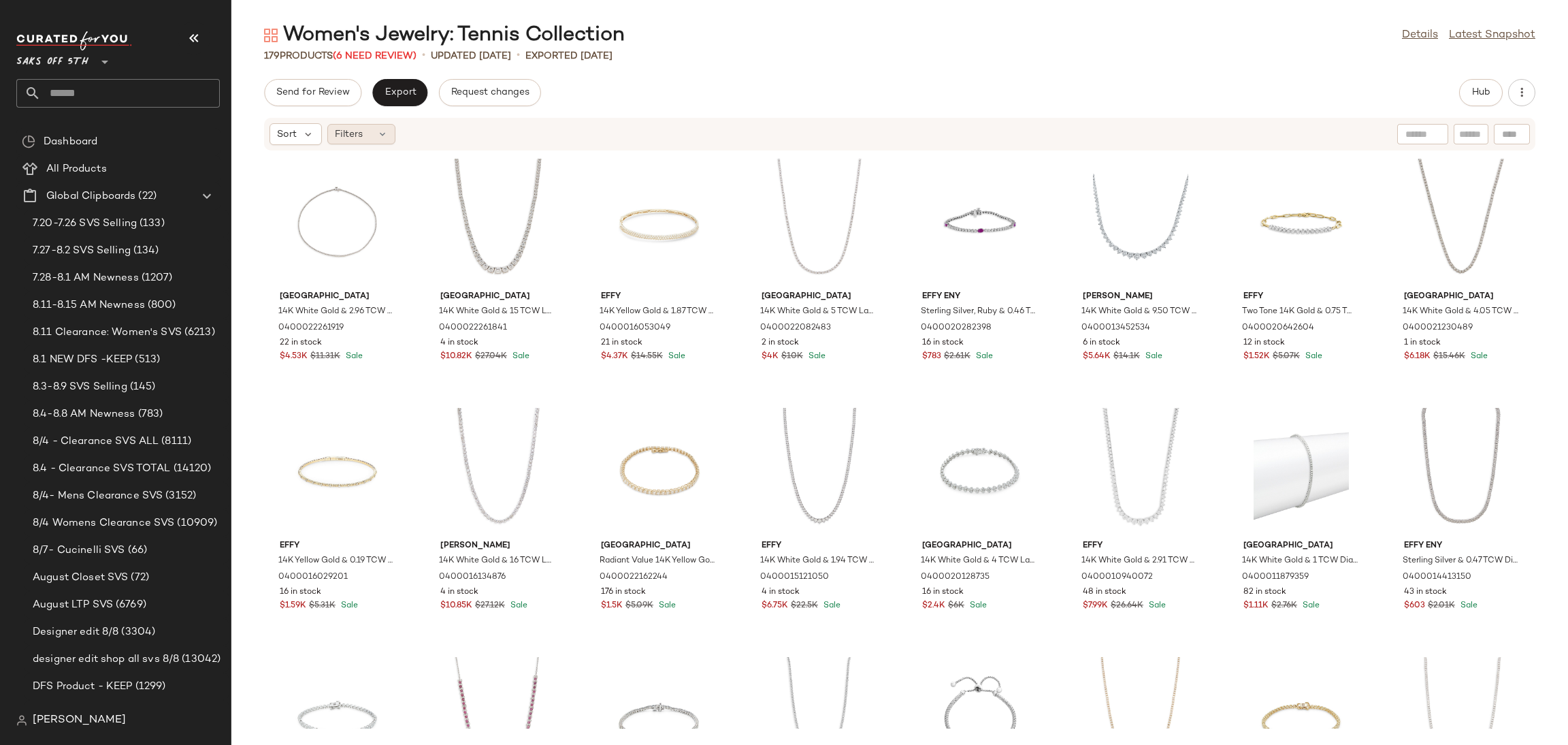
click at [391, 133] on div "Filters" at bounding box center [361, 134] width 68 height 21
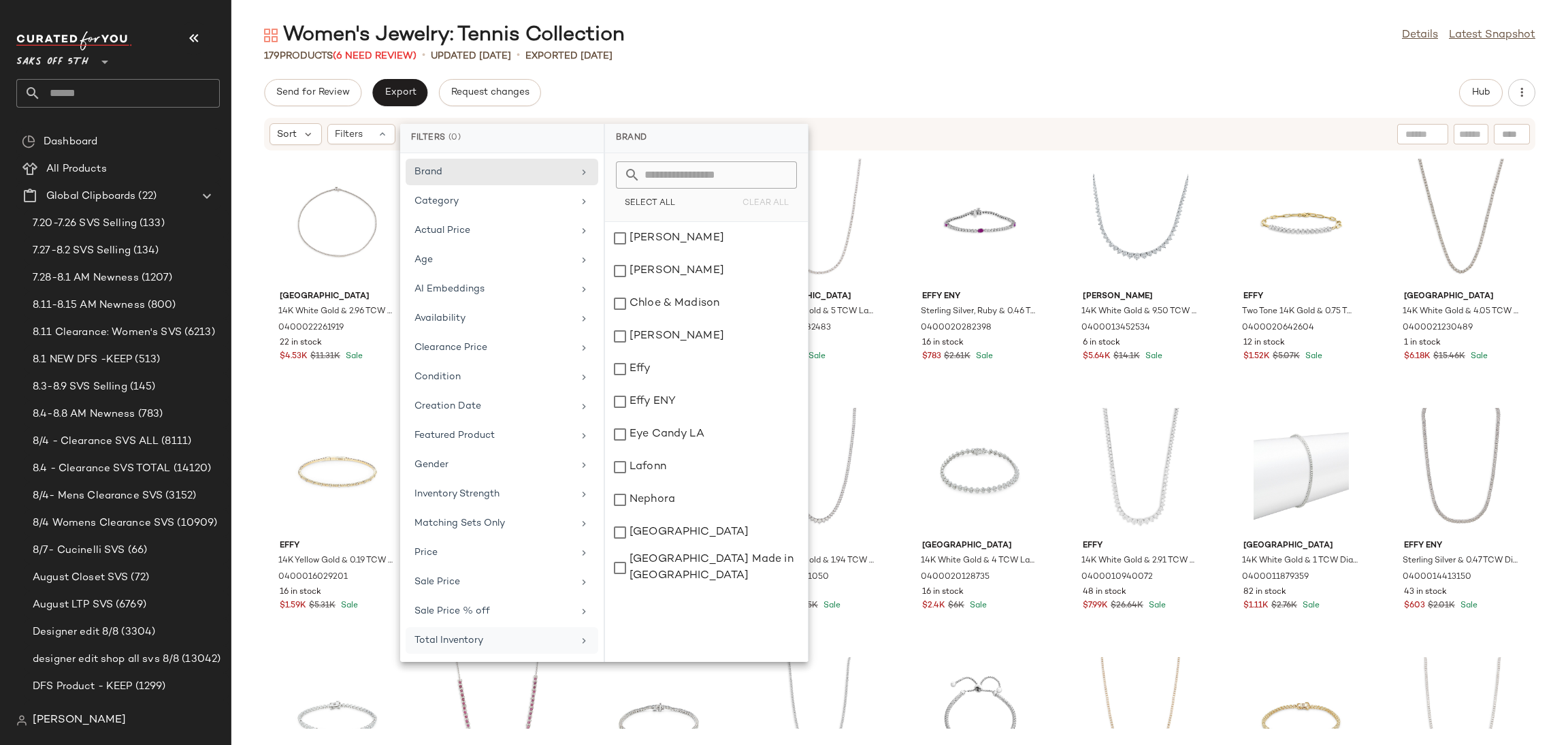
click at [490, 648] on div "Total Inventory" at bounding box center [494, 640] width 158 height 14
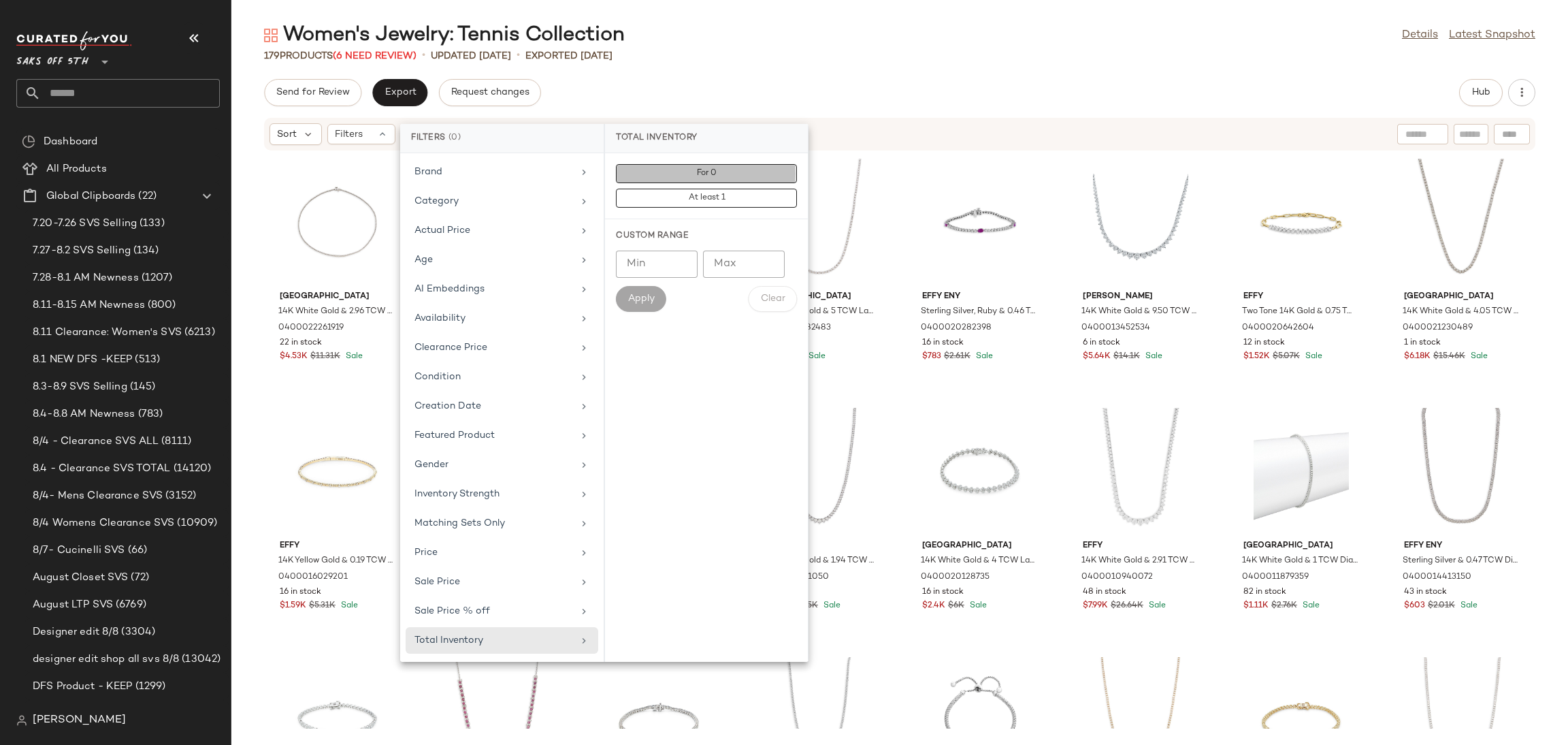
click at [749, 189] on button "For 0" at bounding box center [706, 198] width 181 height 19
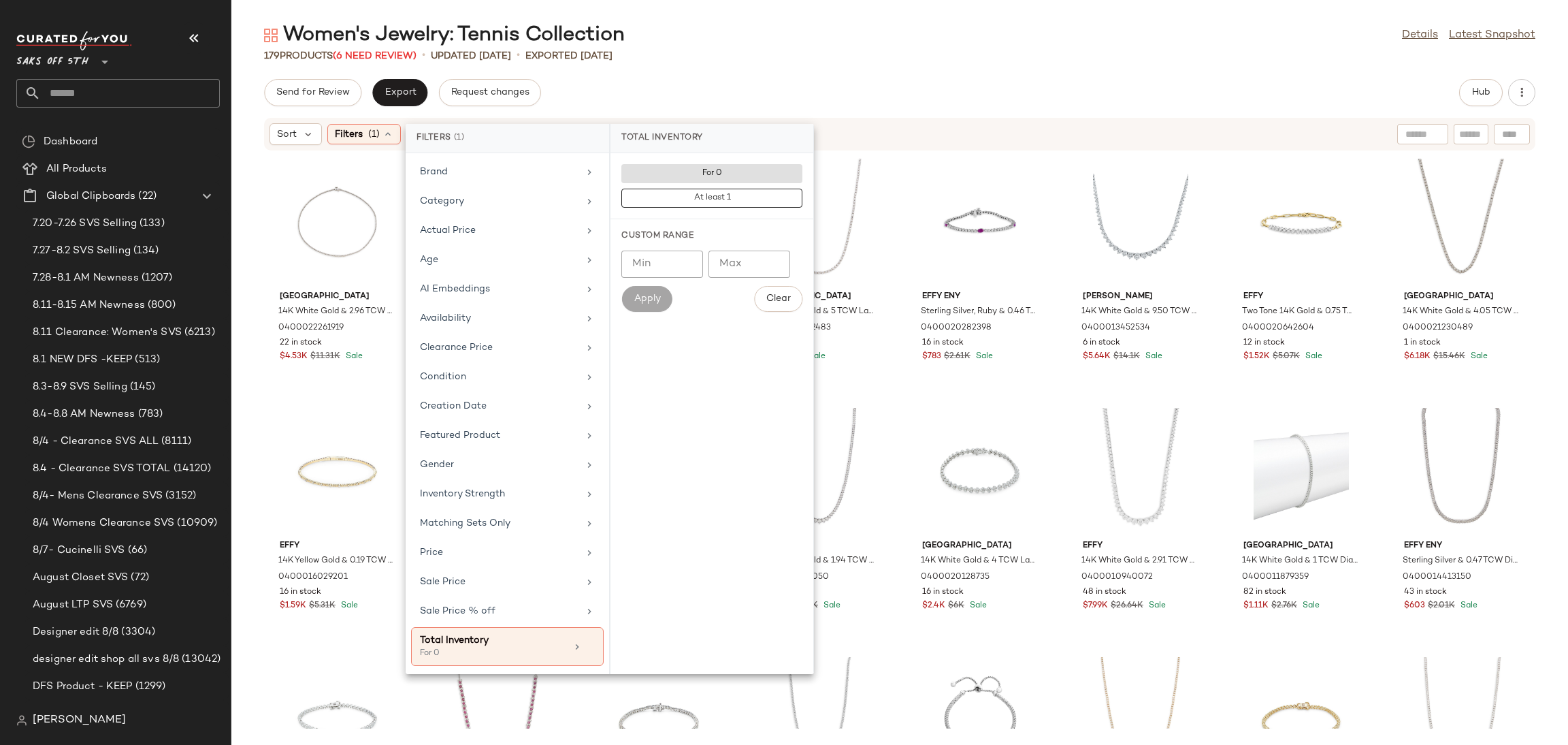
click at [806, 67] on div "Women's Jewelry: Tennis Collection Details Latest Snapshot 179 Products (6 Need…" at bounding box center [900, 383] width 1337 height 723
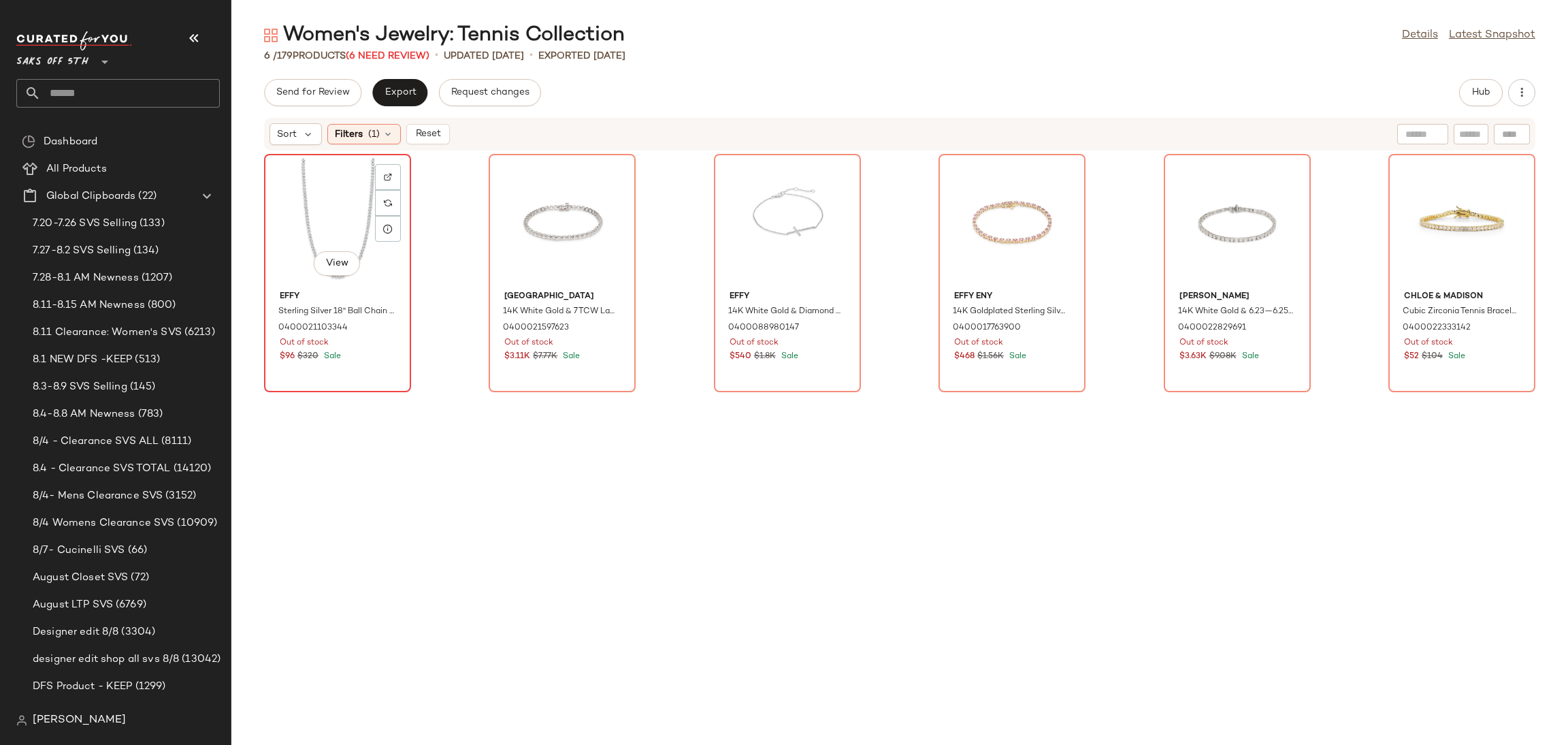
click at [336, 206] on div "View" at bounding box center [337, 222] width 138 height 127
click at [1445, 225] on div "View" at bounding box center [1462, 222] width 138 height 127
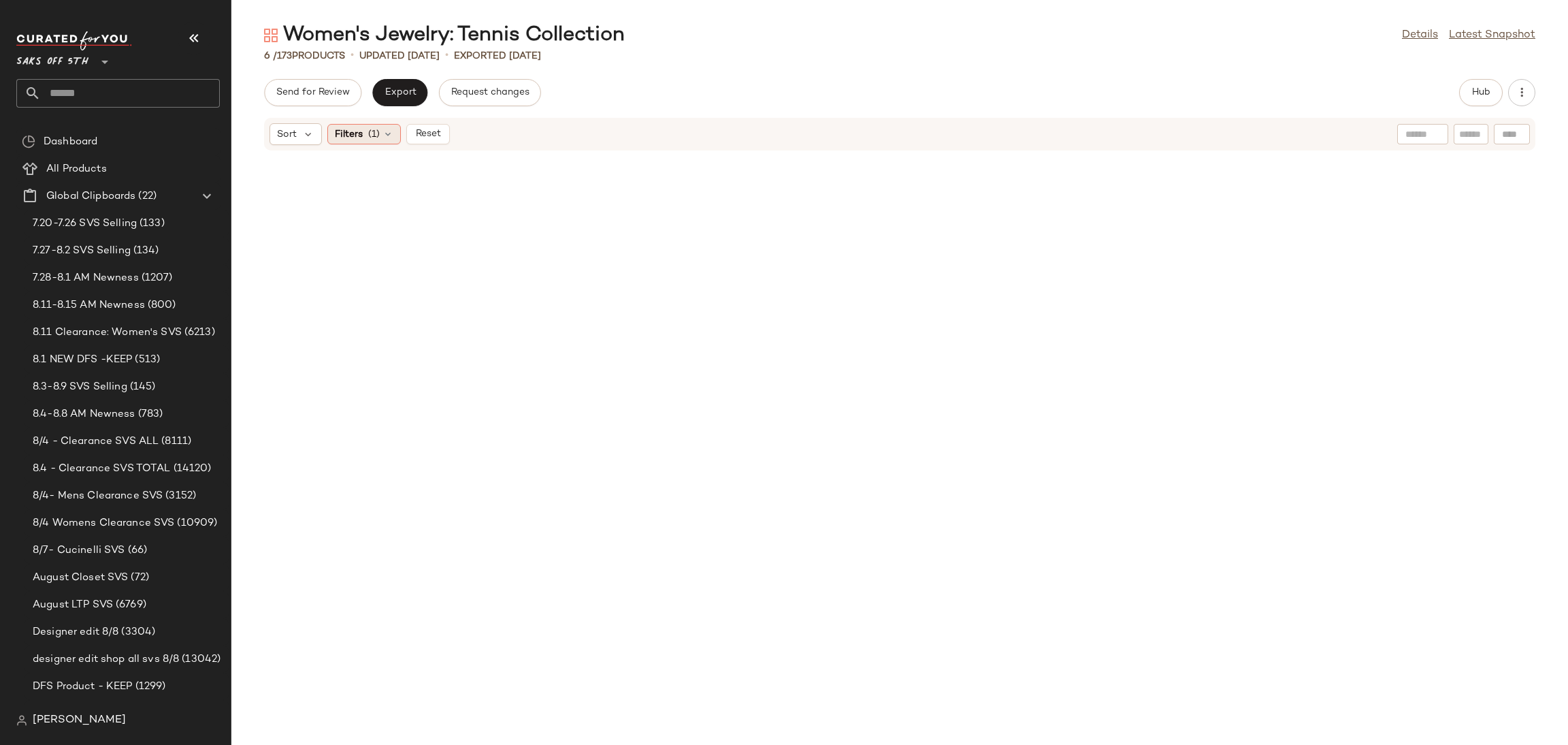
click at [383, 136] on icon at bounding box center [388, 134] width 11 height 11
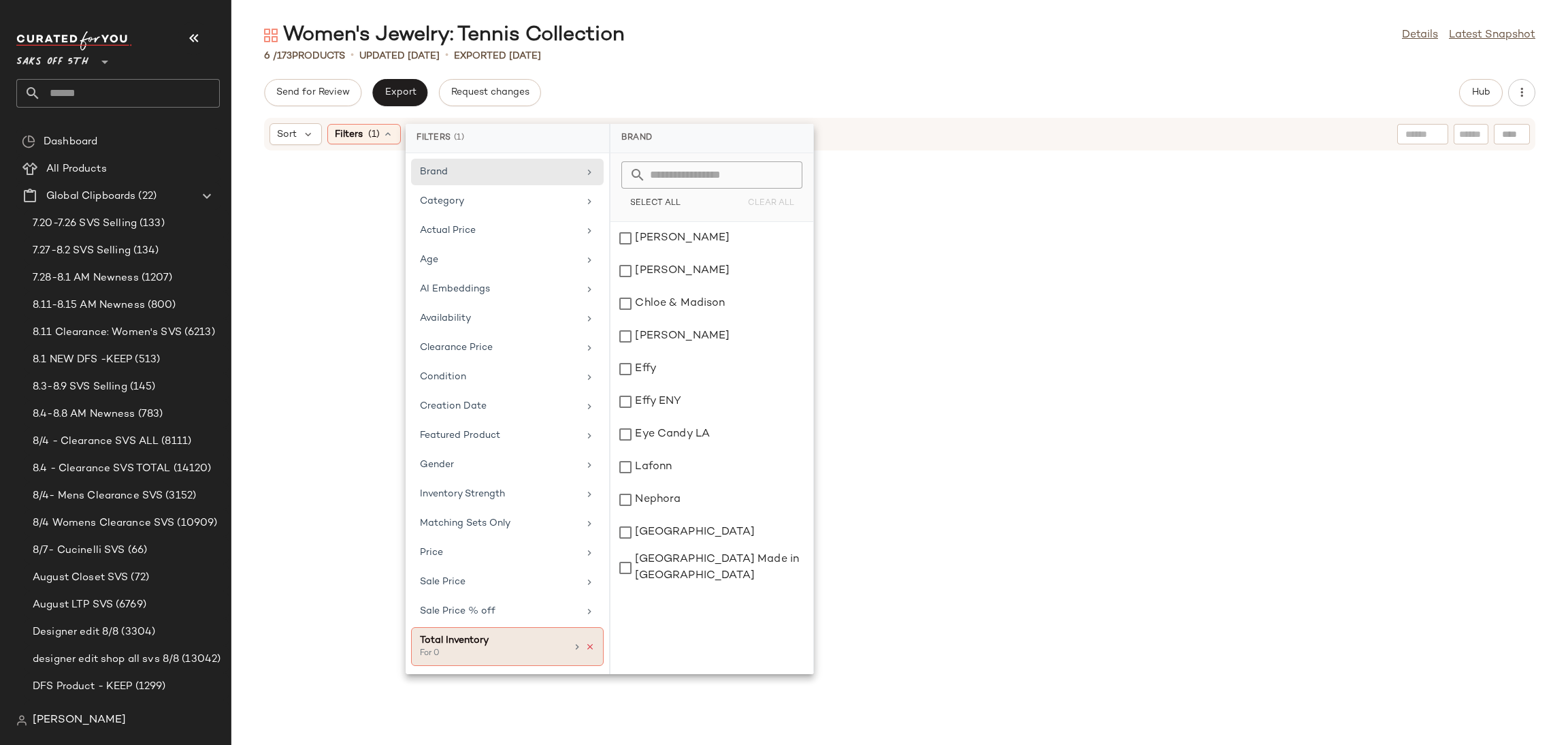
click at [589, 650] on icon at bounding box center [590, 647] width 10 height 10
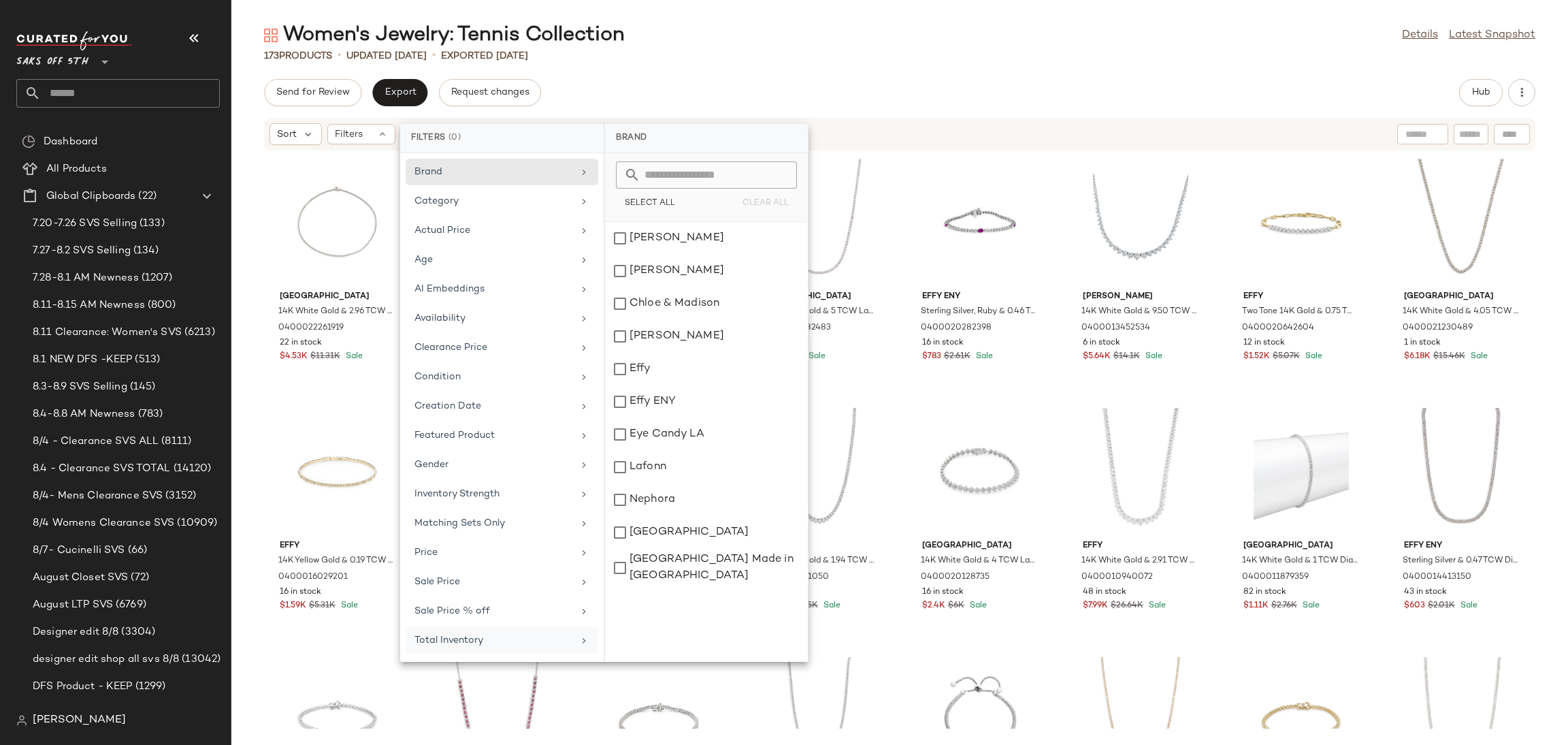
click at [839, 64] on div "Women's Jewelry: Tennis Collection Details Latest Snapshot 173 Products • updat…" at bounding box center [900, 383] width 1337 height 723
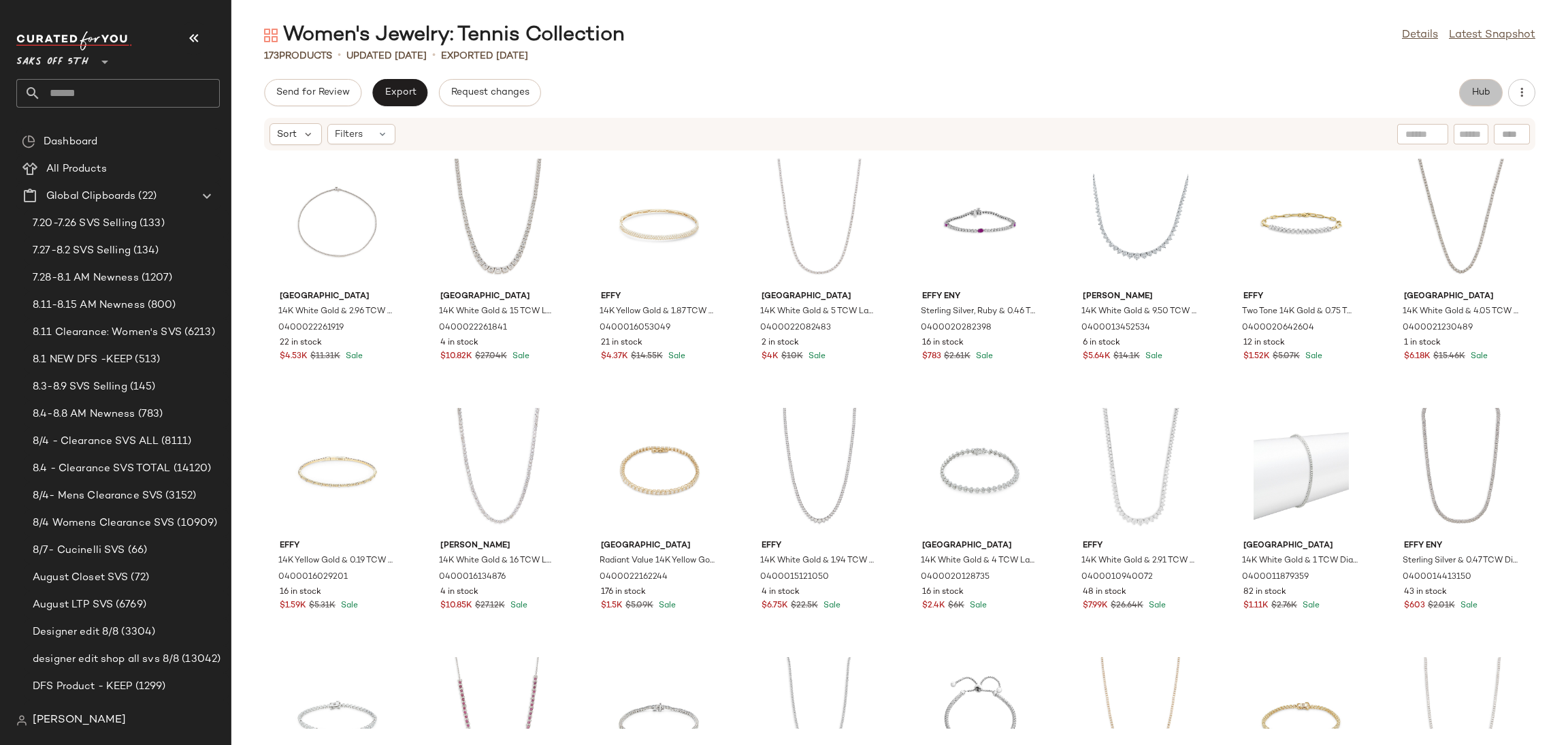
click at [1471, 98] on span "Hub" at bounding box center [1481, 93] width 19 height 11
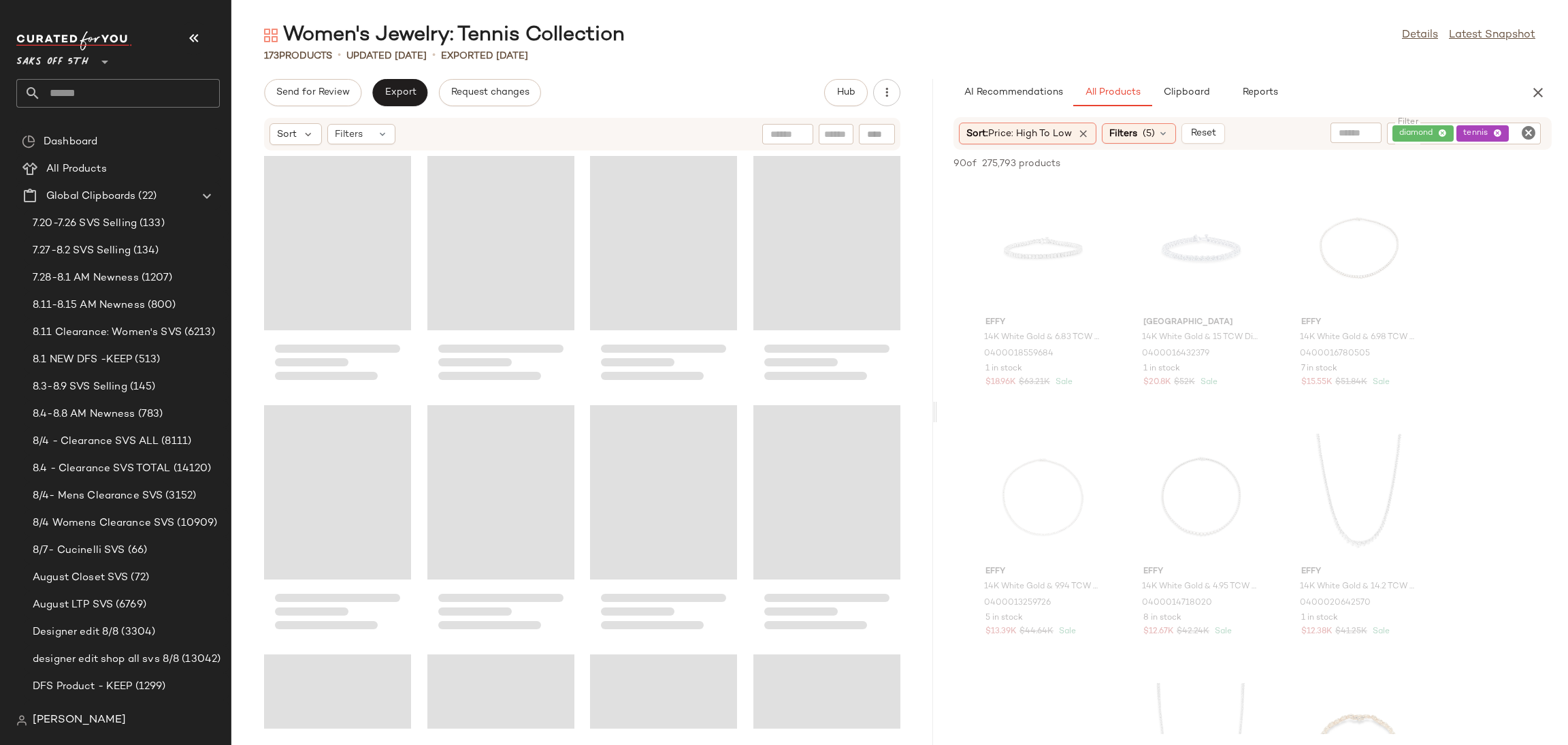
drag, startPoint x: 897, startPoint y: 409, endPoint x: 937, endPoint y: 408, distance: 40.0
click at [937, 408] on div "Women's Jewelry: Tennis Collection Details Latest Snapshot 173 Products • updat…" at bounding box center [900, 383] width 1337 height 723
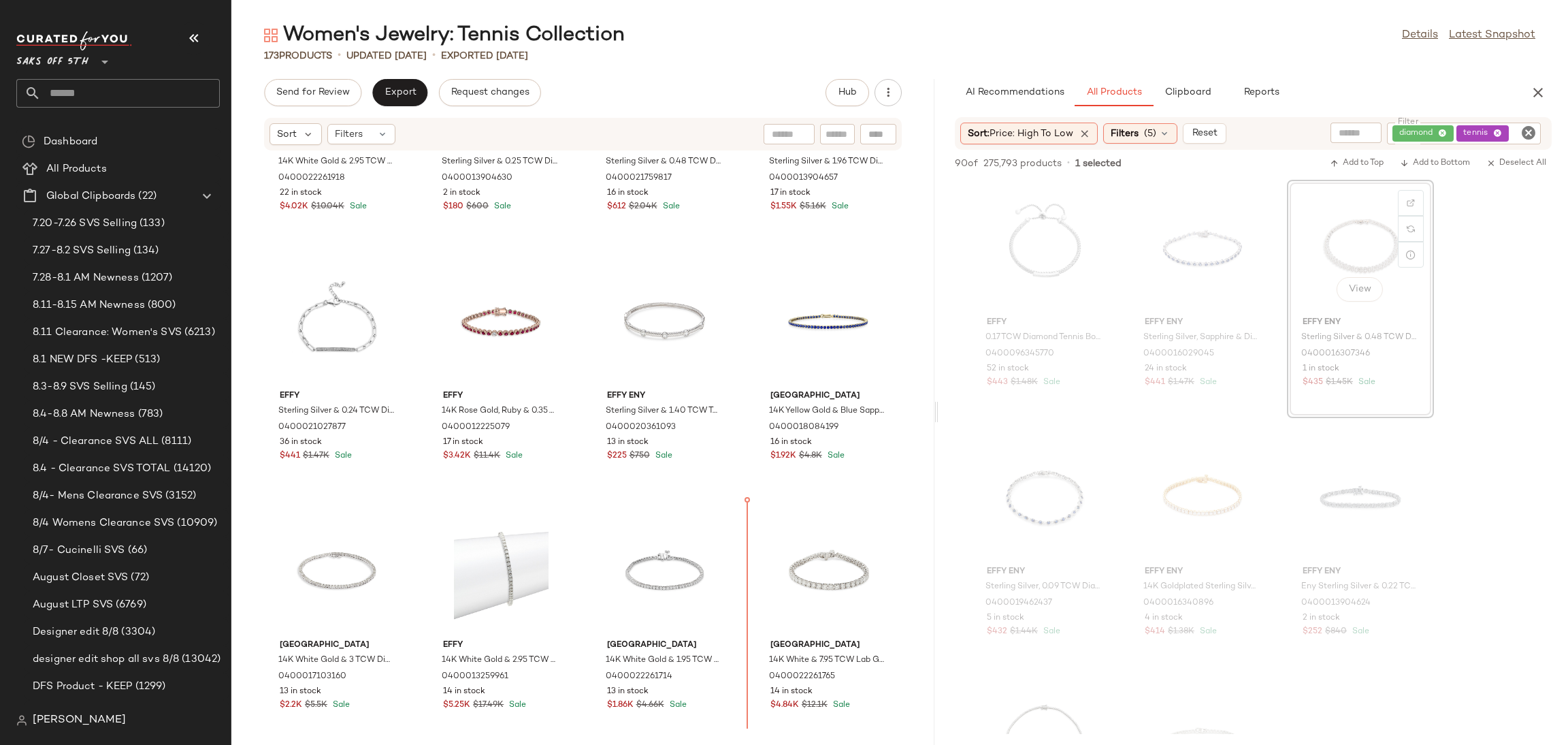
scroll to position [2903, 0]
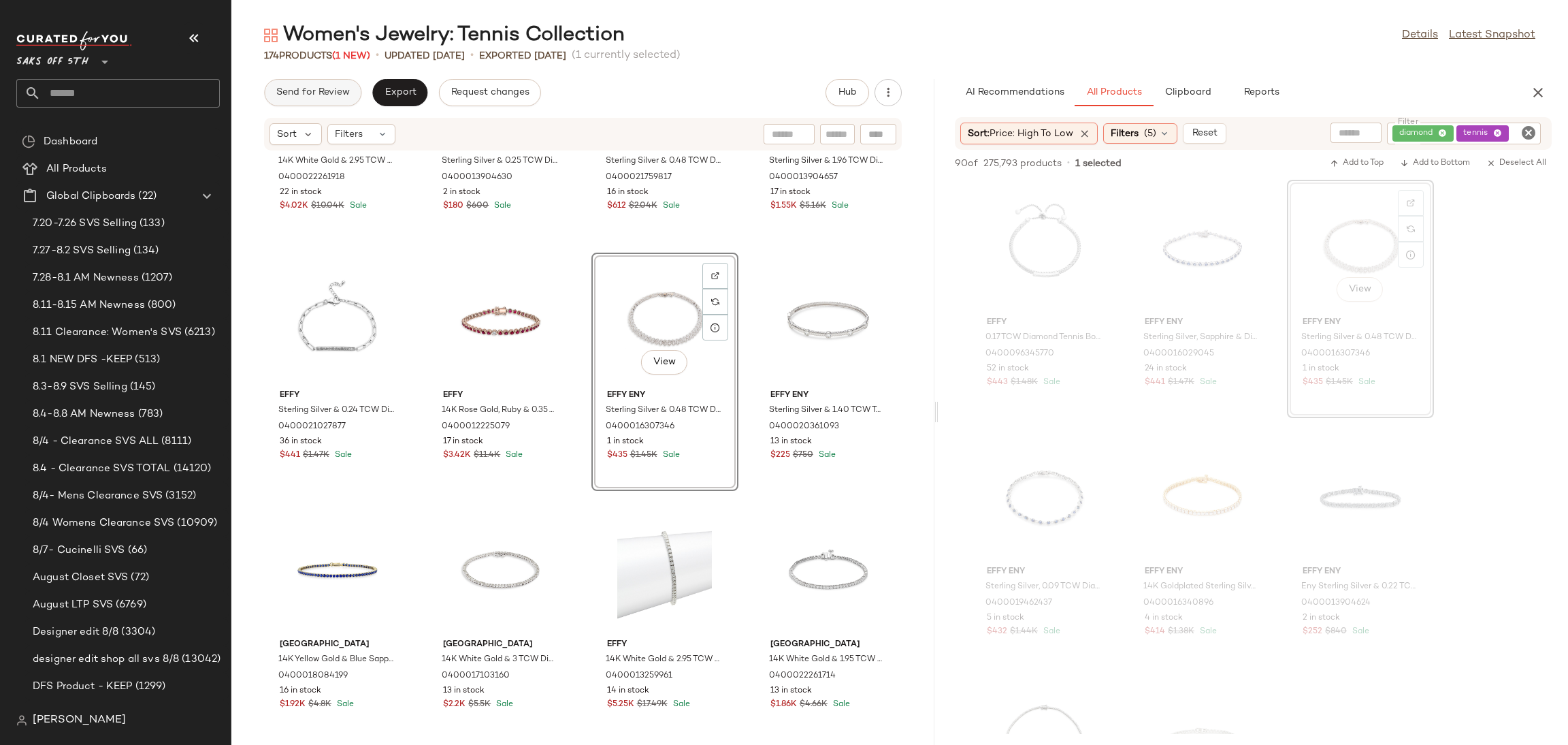
click at [333, 89] on span "Send for Review" at bounding box center [313, 93] width 74 height 11
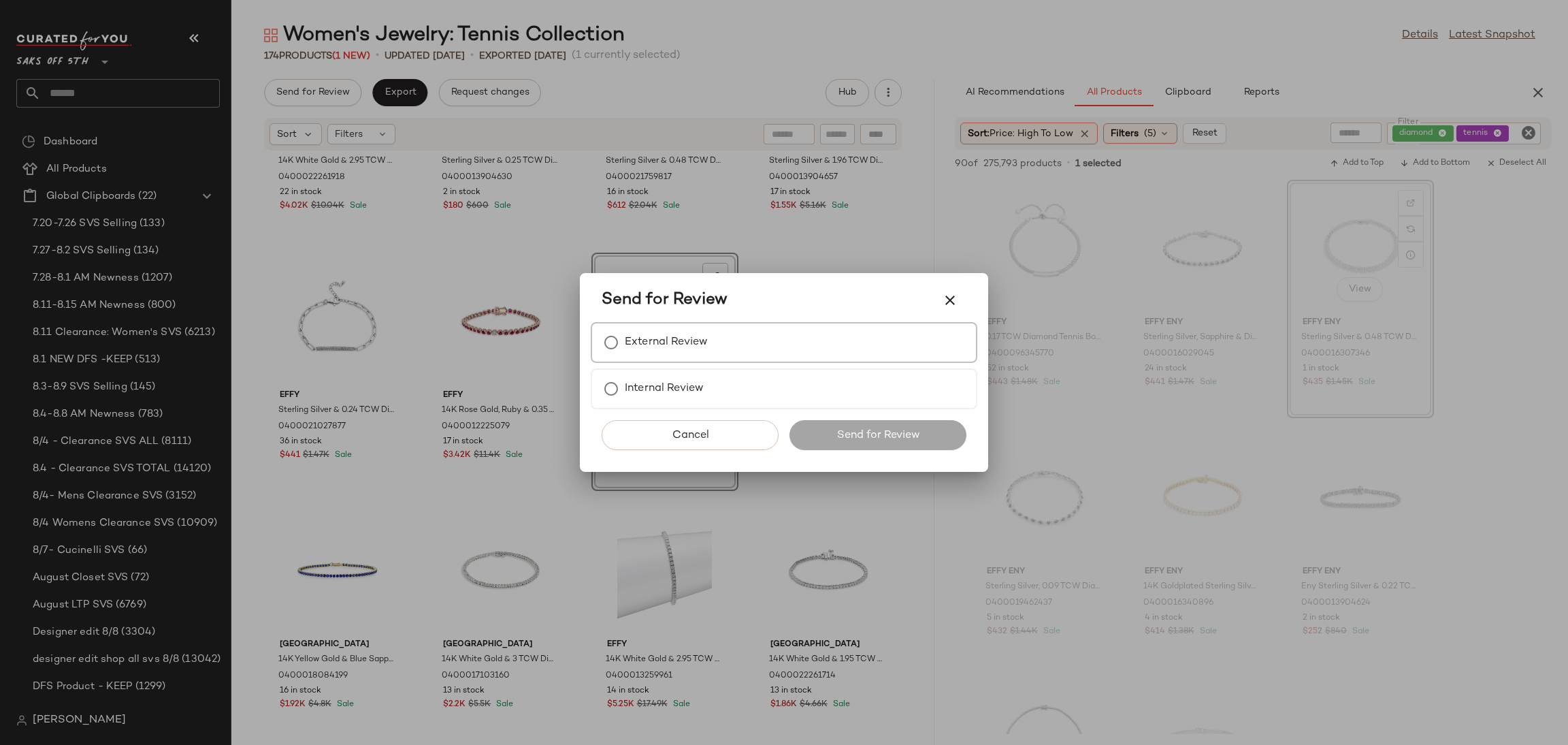
click at [646, 340] on label "External Review" at bounding box center [666, 342] width 83 height 27
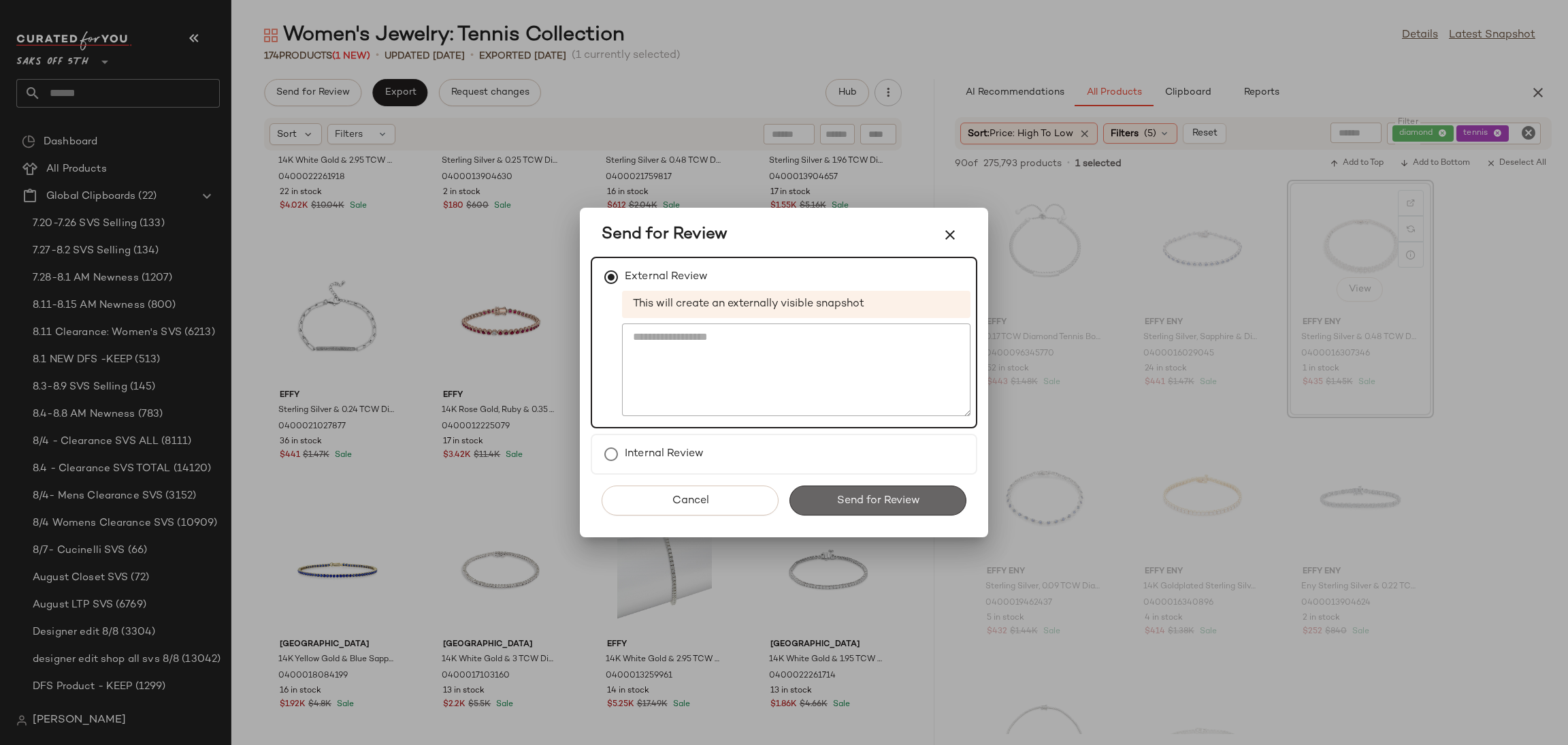
click at [863, 495] on span "Send for Review" at bounding box center [878, 501] width 84 height 13
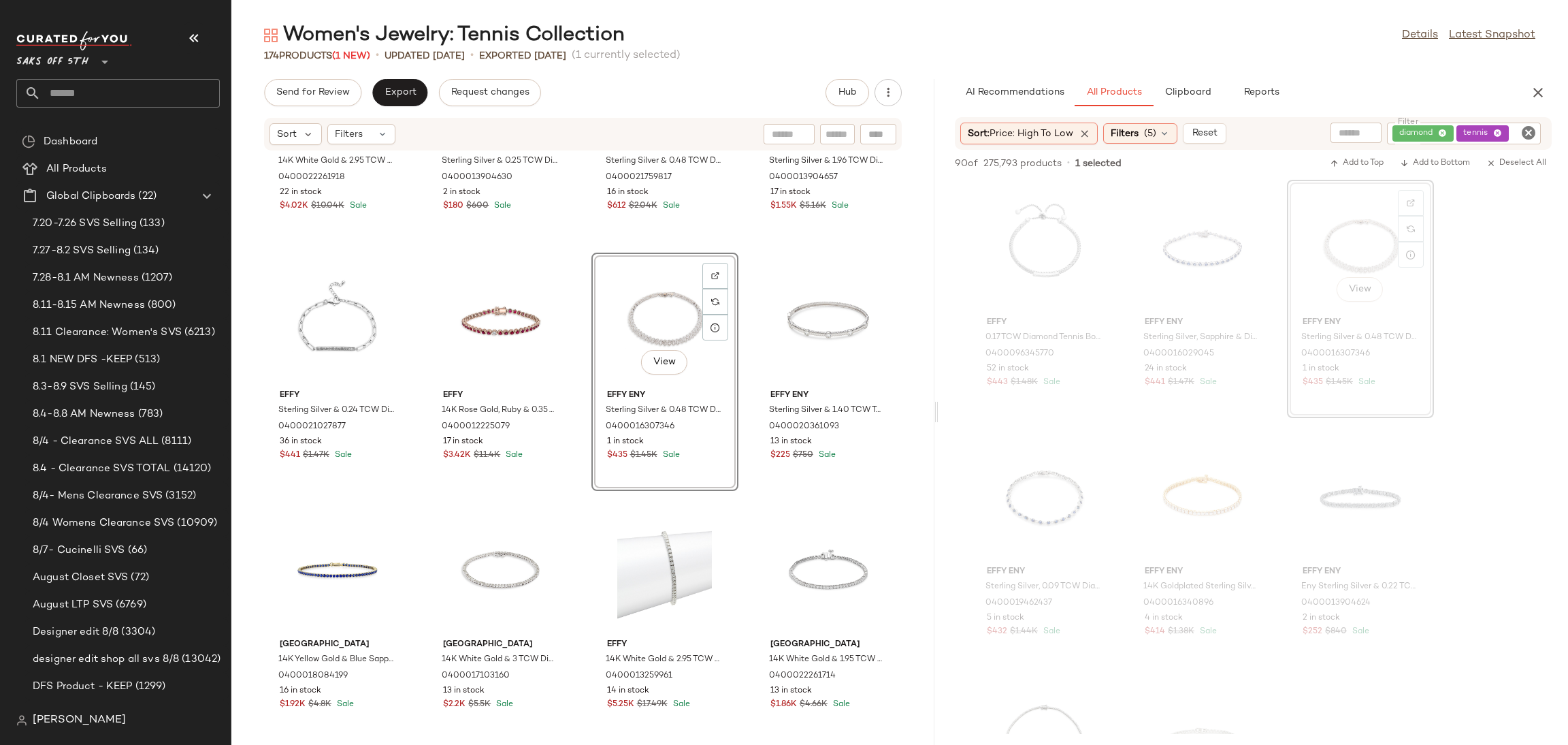
scroll to position [9968, 0]
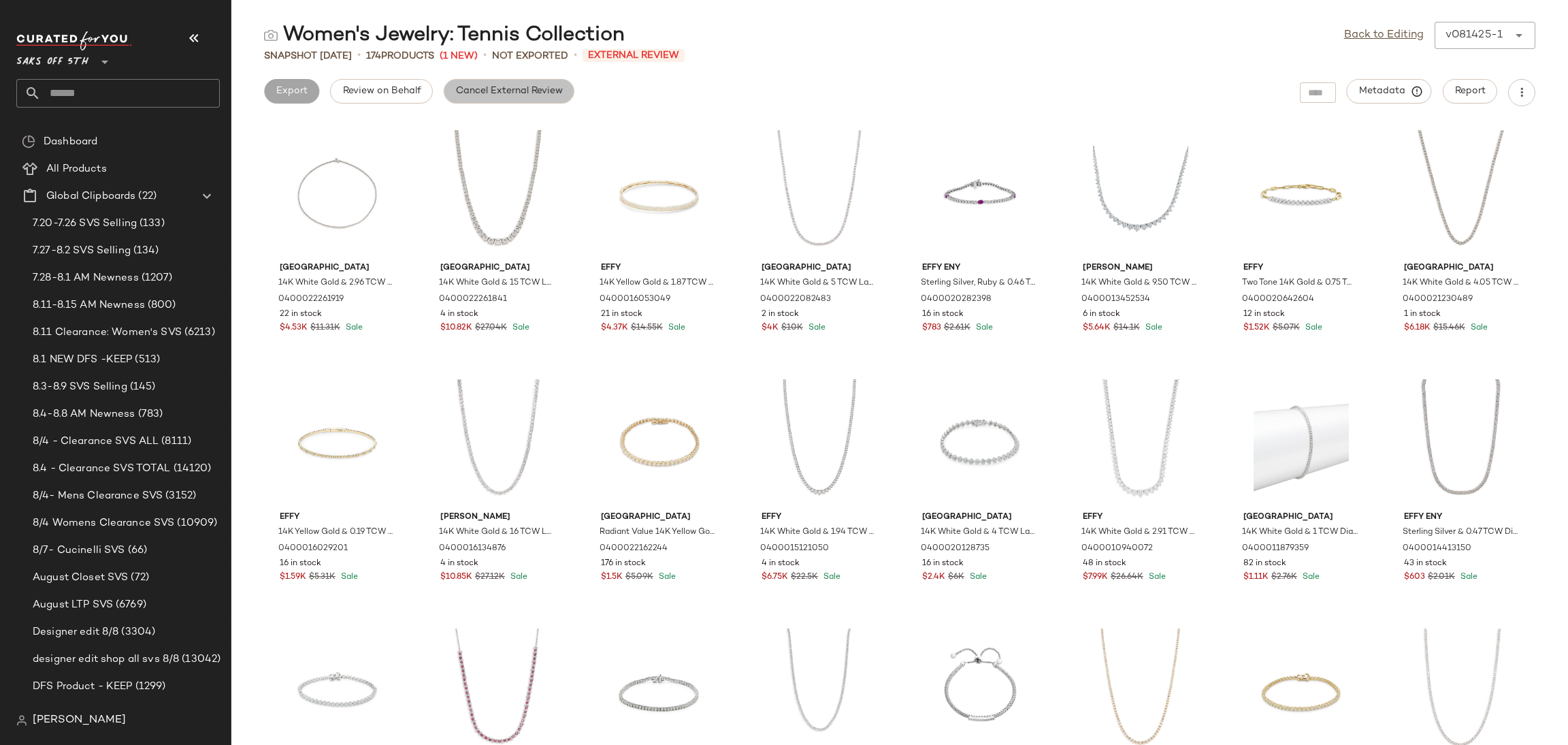
click at [559, 90] on span "Cancel External Review" at bounding box center [509, 91] width 108 height 11
click at [407, 91] on span "Export" at bounding box center [400, 91] width 32 height 11
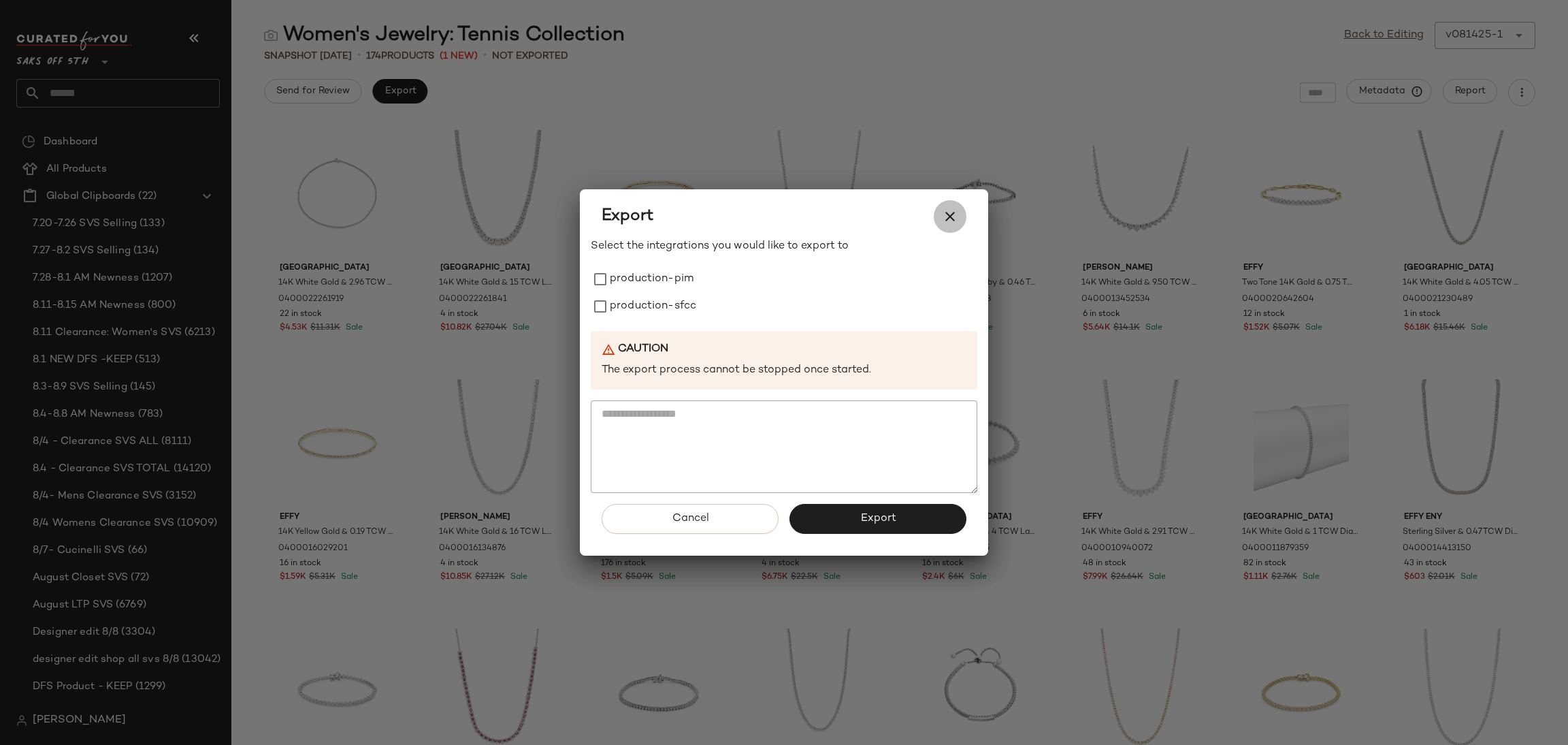
click at [948, 213] on icon "button" at bounding box center [950, 217] width 16 height 16
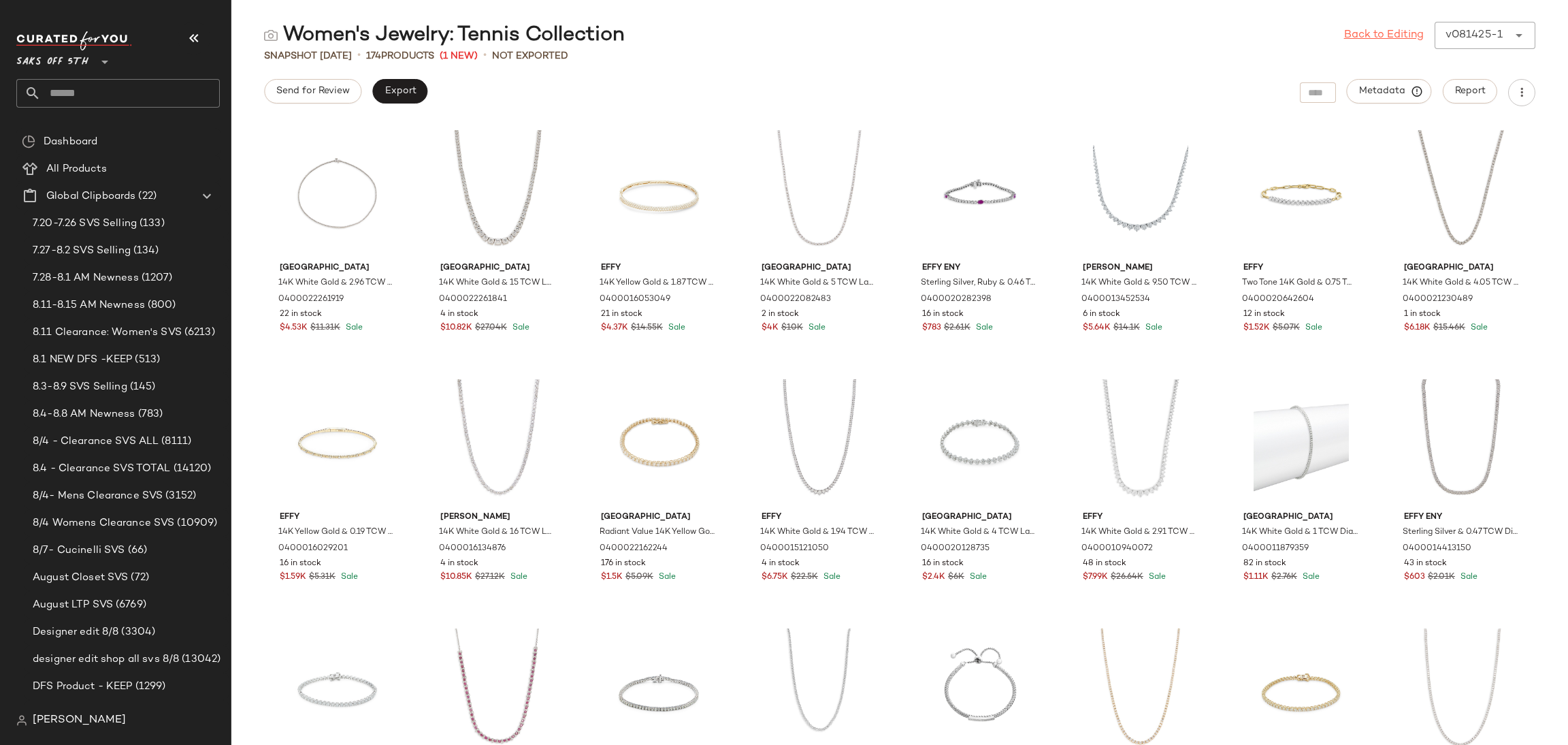
click at [1352, 29] on link "Back to Editing" at bounding box center [1384, 36] width 80 height 16
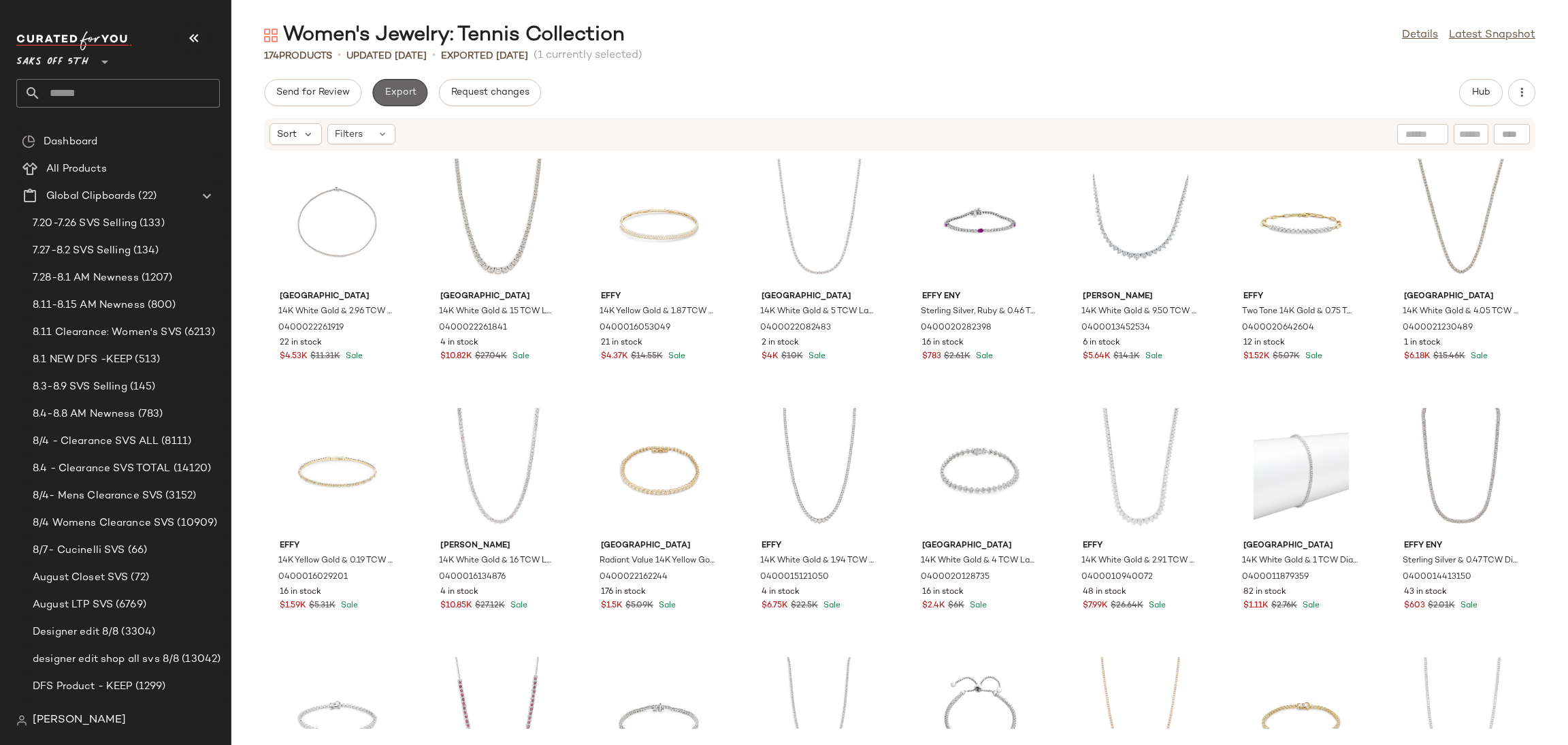
click at [391, 91] on span "Export" at bounding box center [400, 93] width 32 height 11
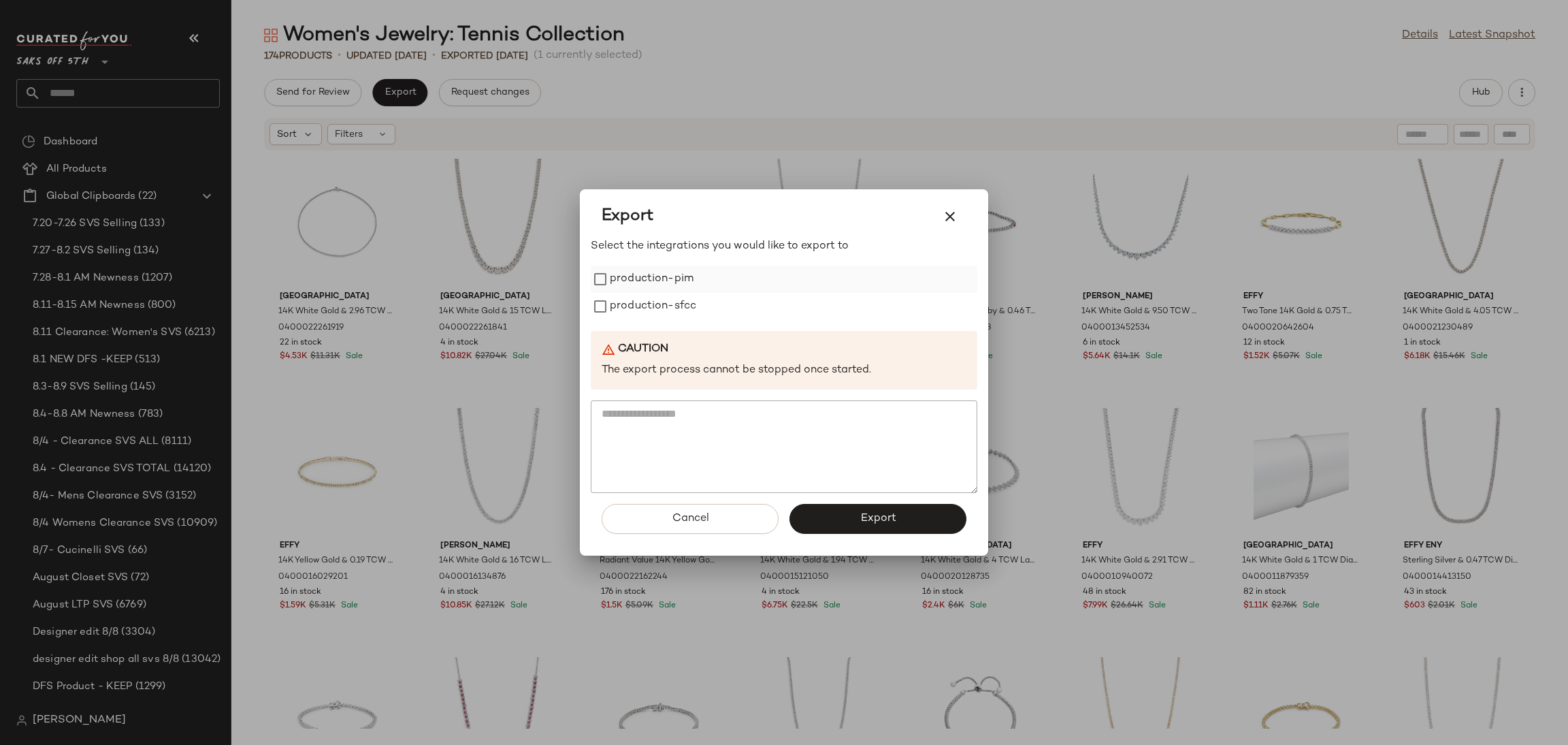
click at [624, 287] on label "production-pim" at bounding box center [651, 279] width 84 height 27
click at [627, 313] on label "production-sfcc" at bounding box center [653, 307] width 86 height 27
click at [856, 523] on button "Export" at bounding box center [878, 519] width 177 height 30
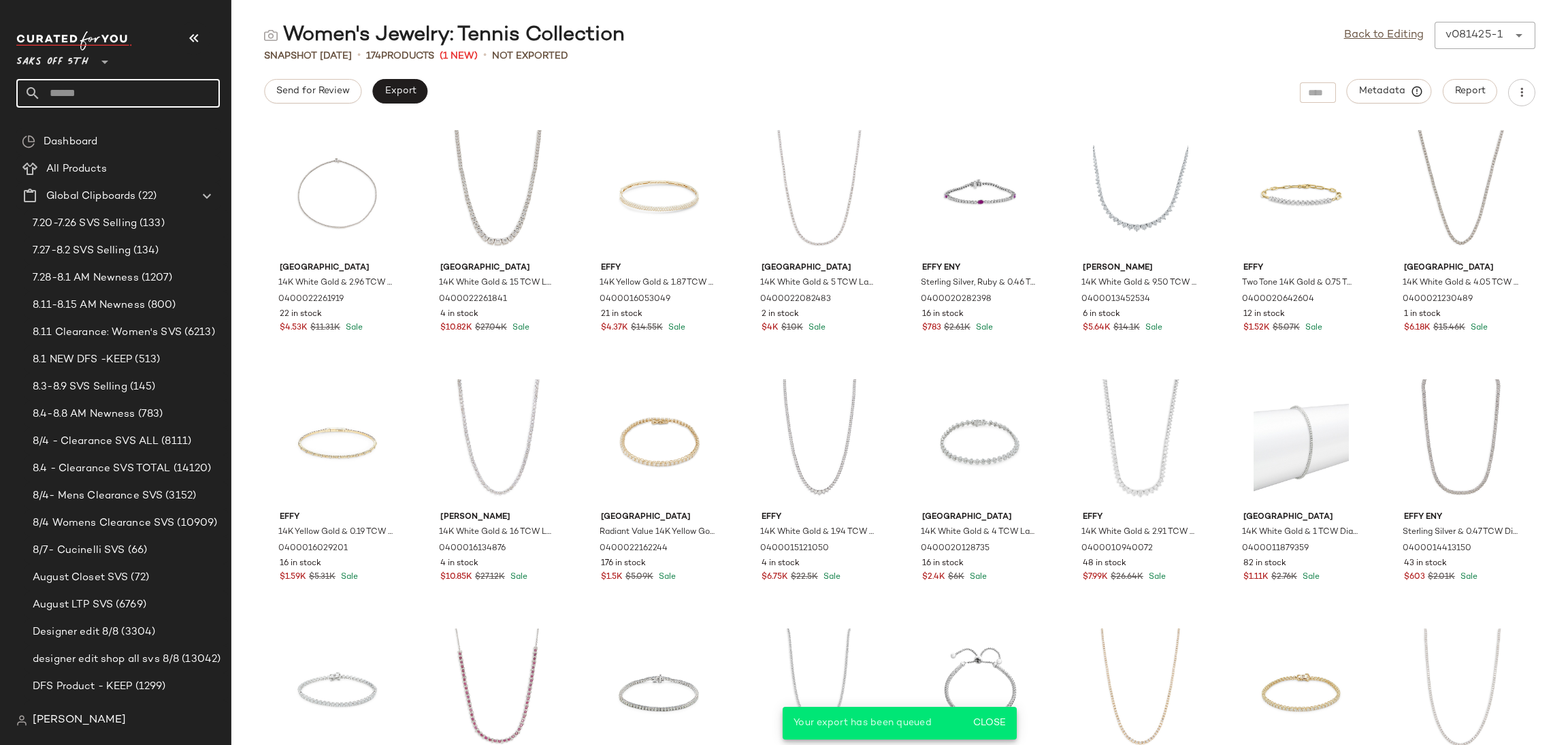
click at [145, 80] on input "text" at bounding box center [130, 93] width 179 height 29
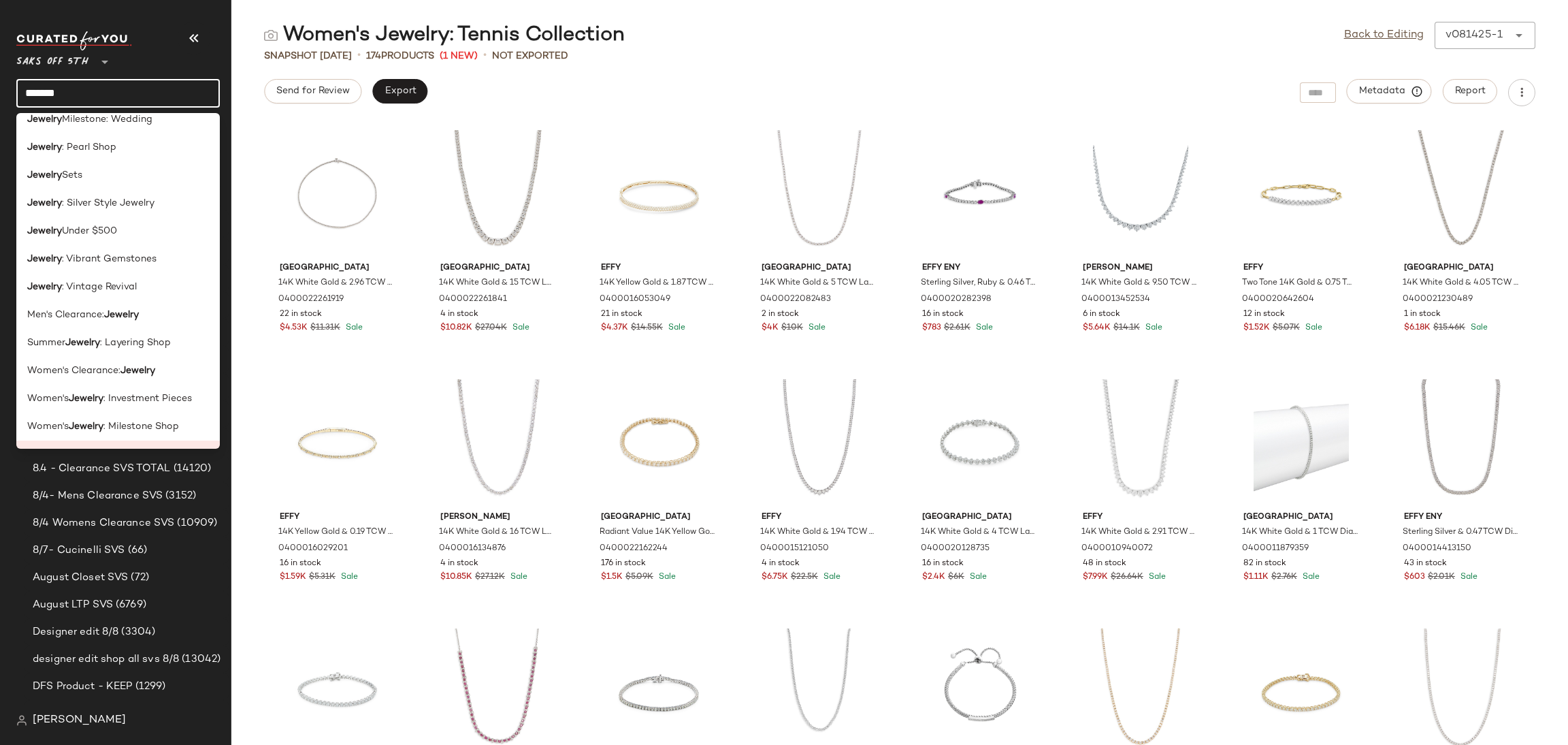
scroll to position [708, 0]
type input "*******"
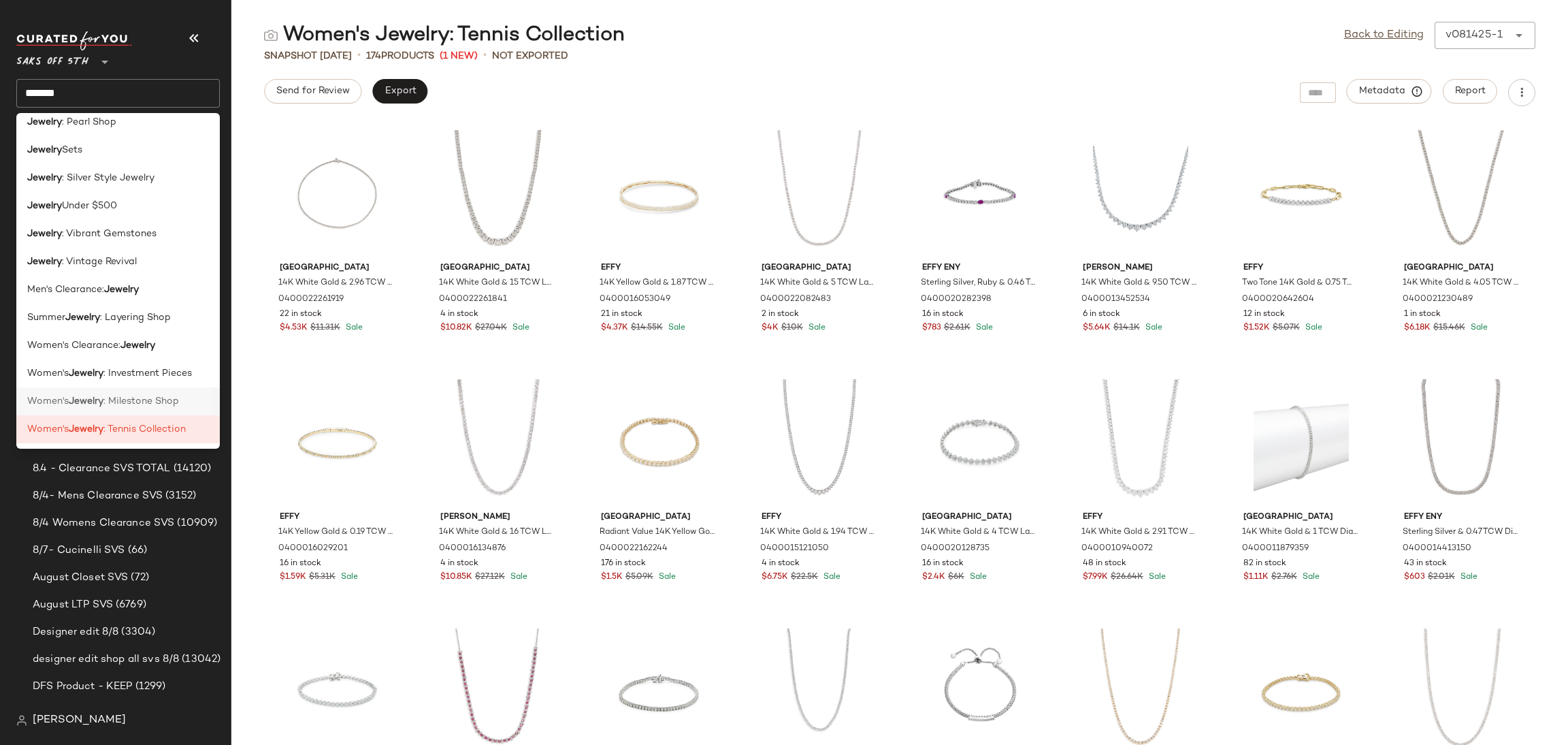
click at [158, 401] on span ": Milestone Shop" at bounding box center [141, 401] width 75 height 14
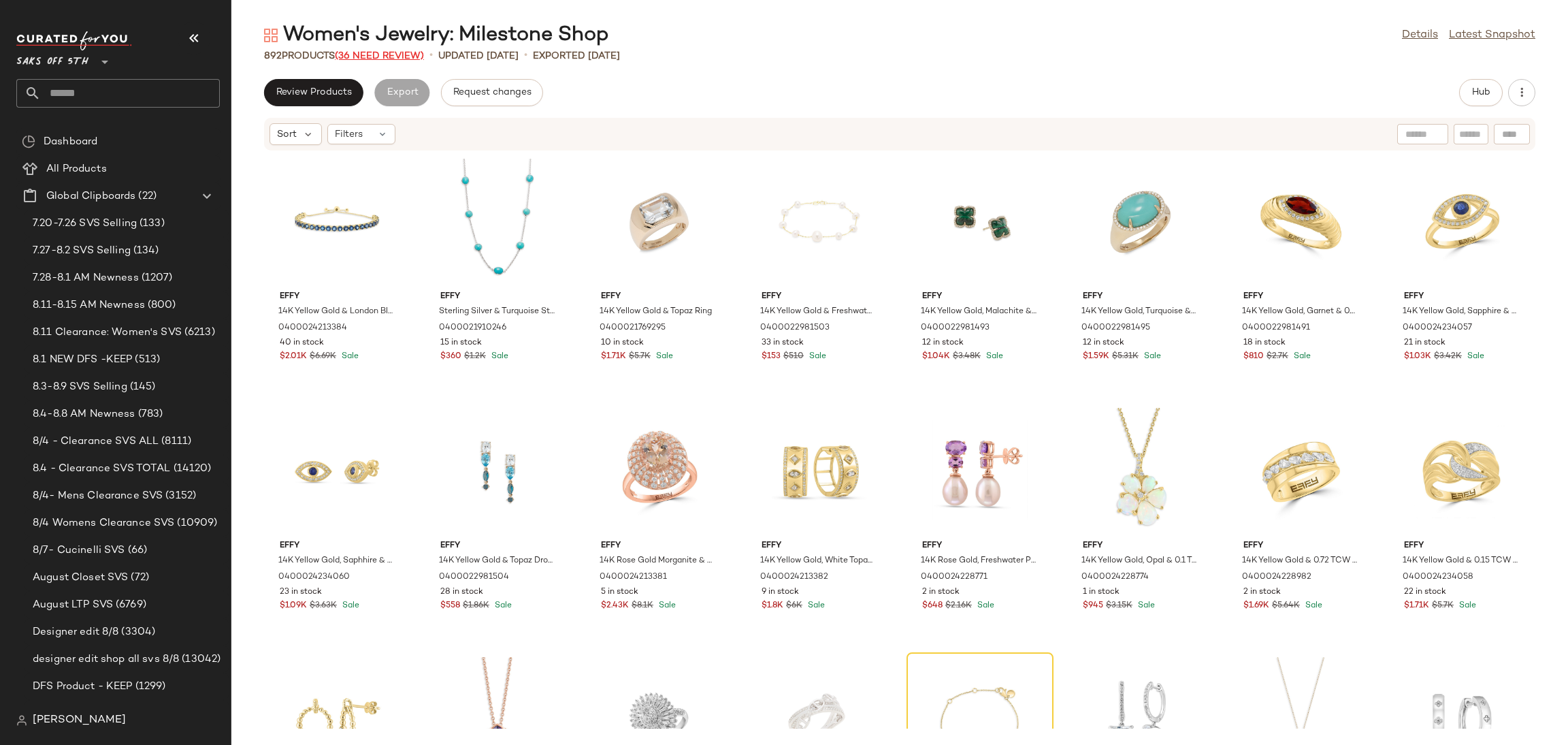
click at [398, 52] on span "(36 Need Review)" at bounding box center [379, 56] width 89 height 10
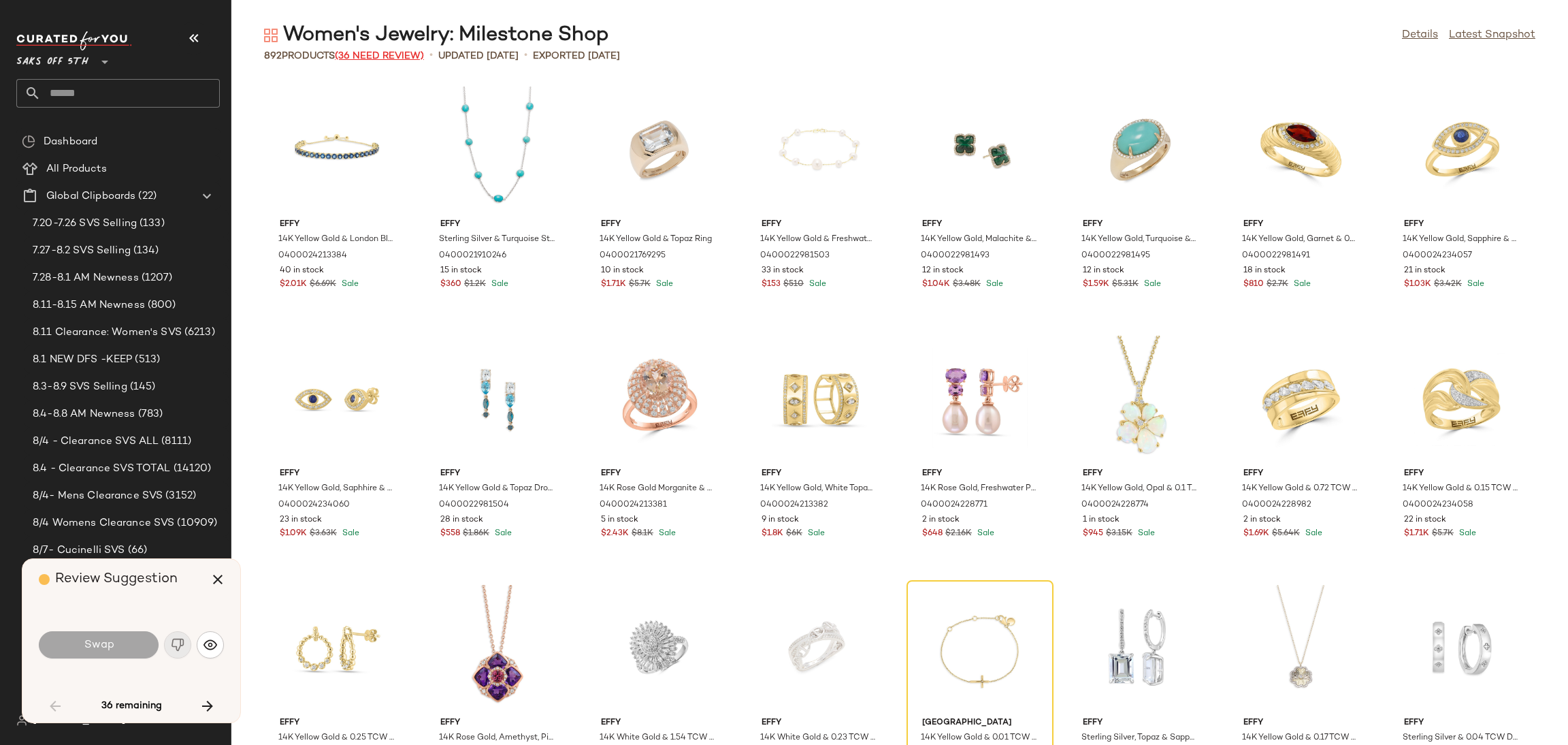
scroll to position [260, 0]
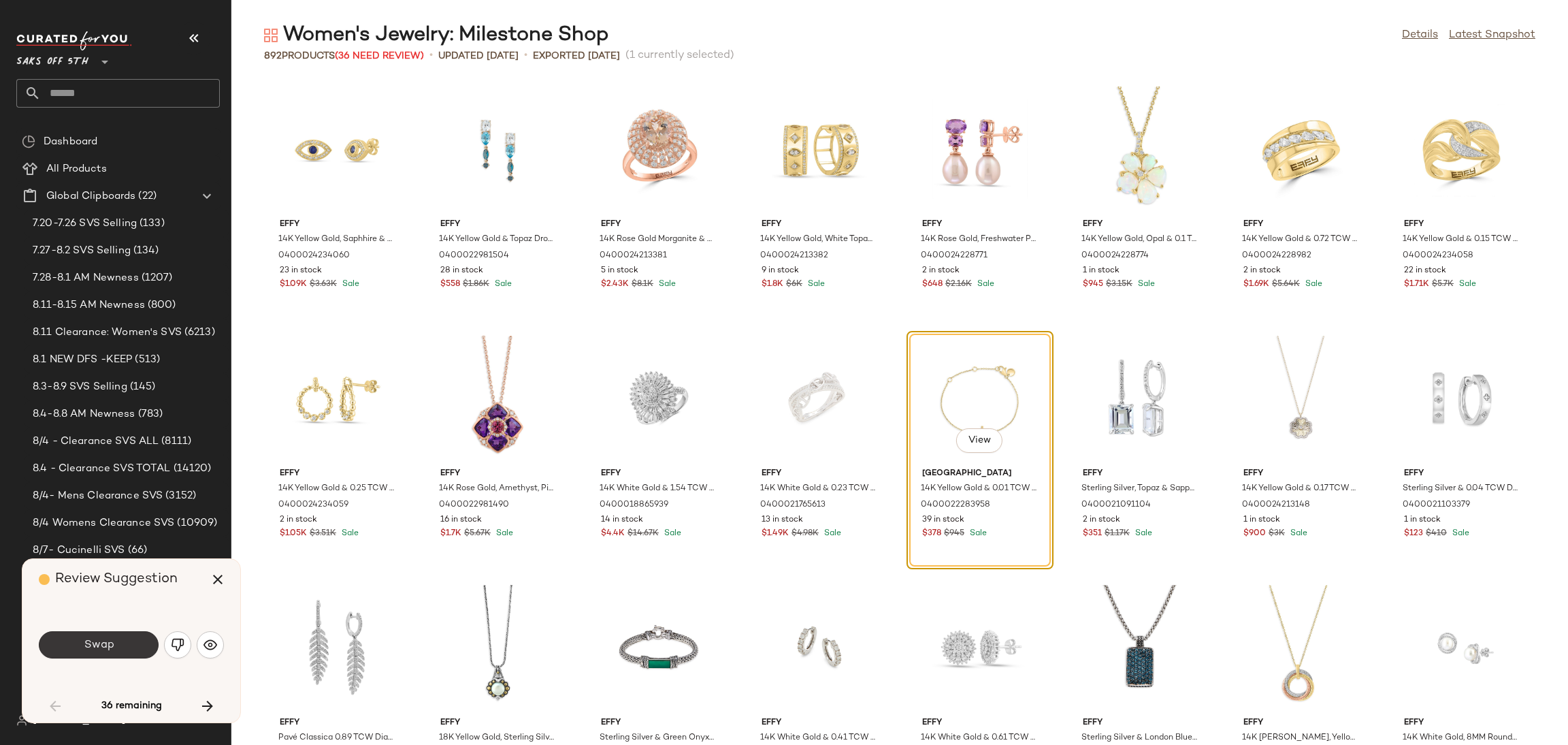
click at [112, 642] on span "Swap" at bounding box center [98, 645] width 31 height 13
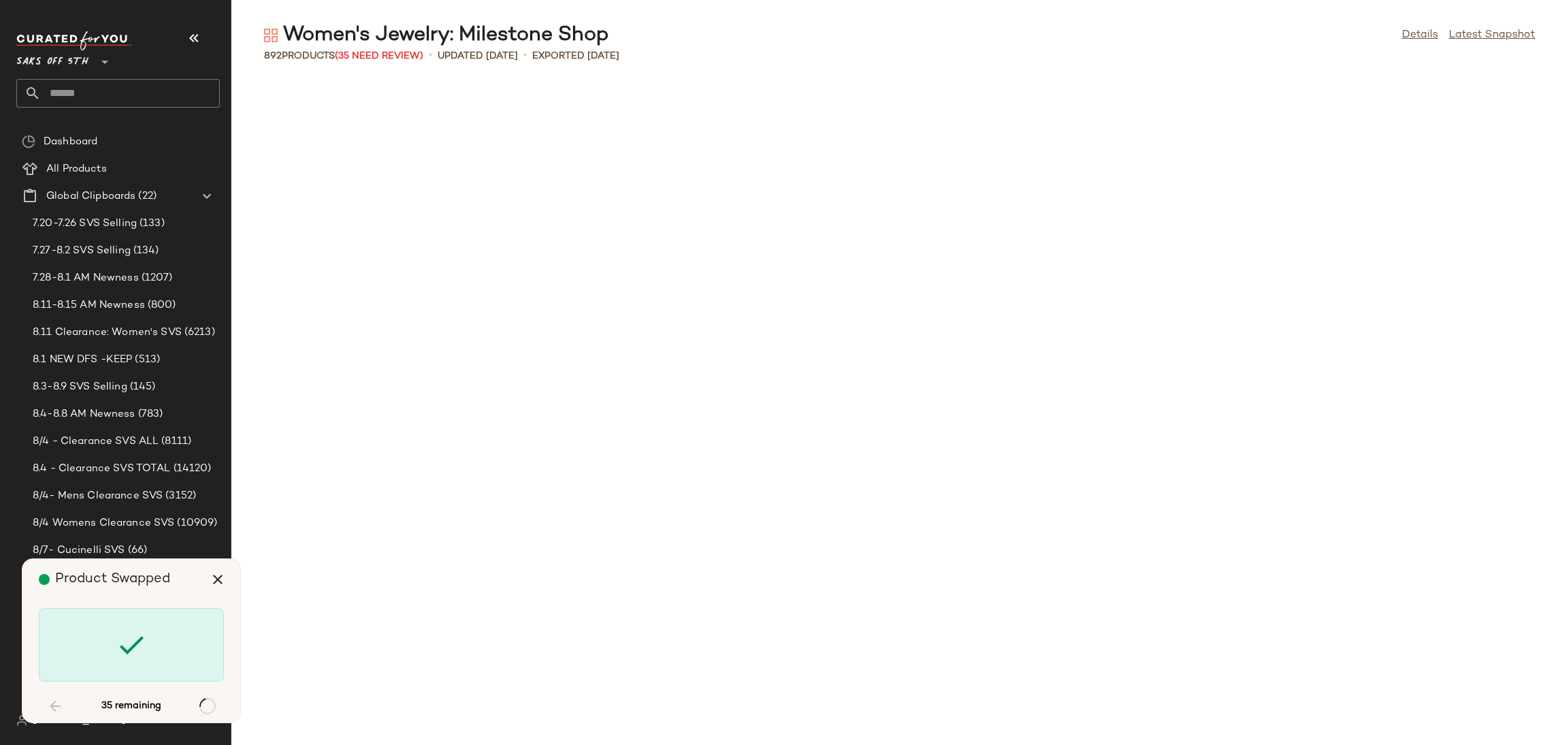
scroll to position [3488, 0]
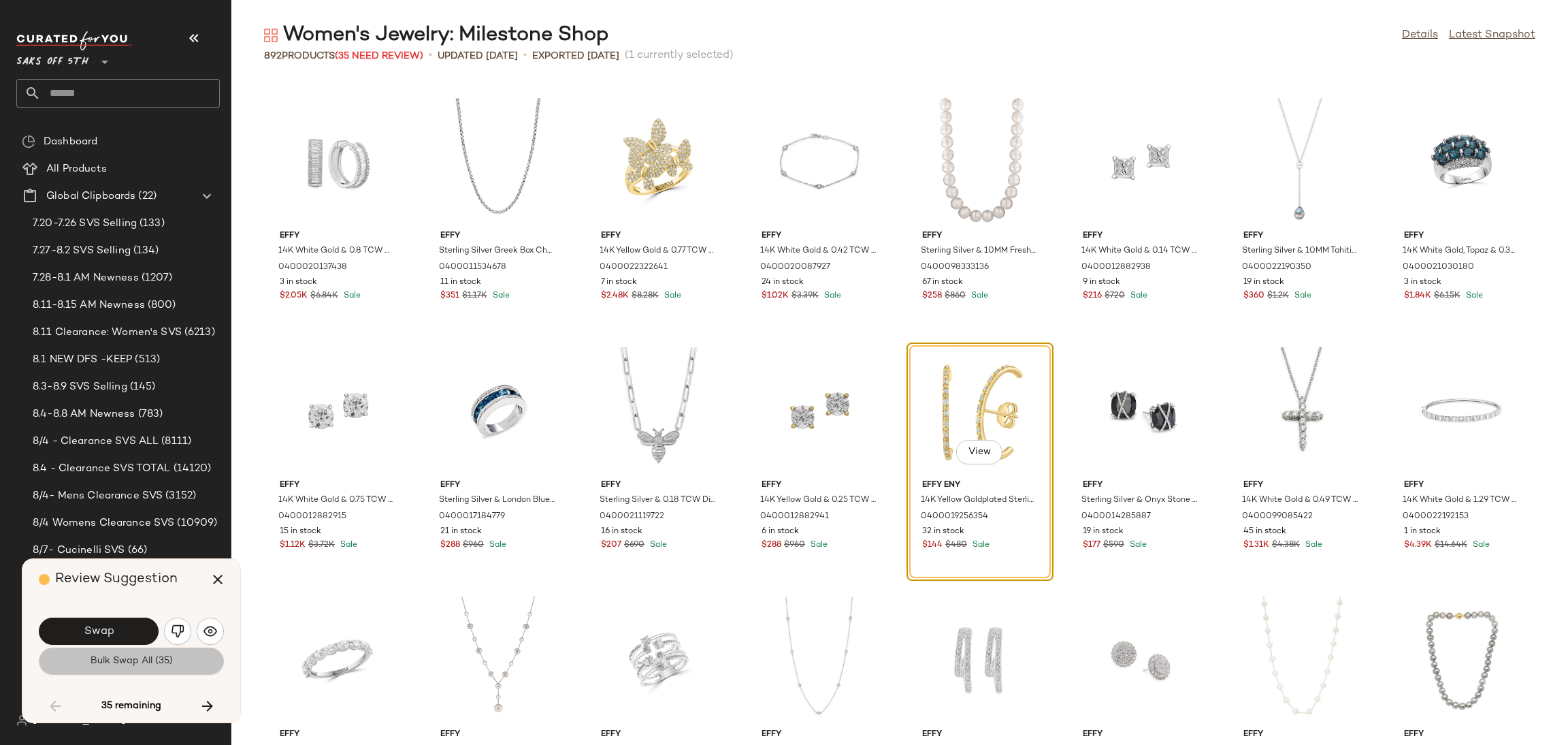
click at [132, 664] on span "Bulk Swap All (35)" at bounding box center [131, 661] width 83 height 11
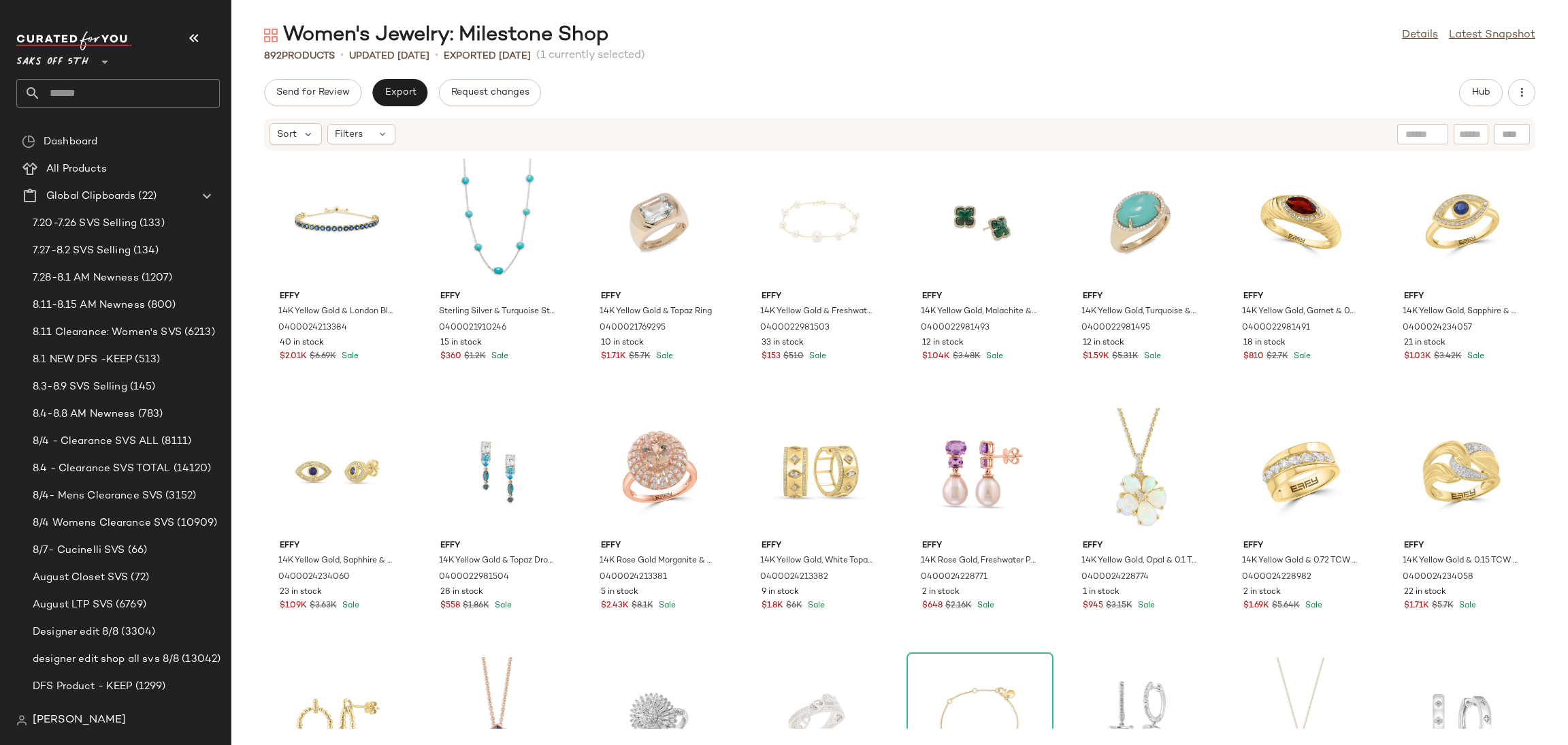
click at [1473, 78] on div "Women's Jewelry: Milestone Shop Details Latest Snapshot 892 Products • updated …" at bounding box center [900, 383] width 1337 height 723
click at [1473, 96] on span "Hub" at bounding box center [1481, 93] width 19 height 11
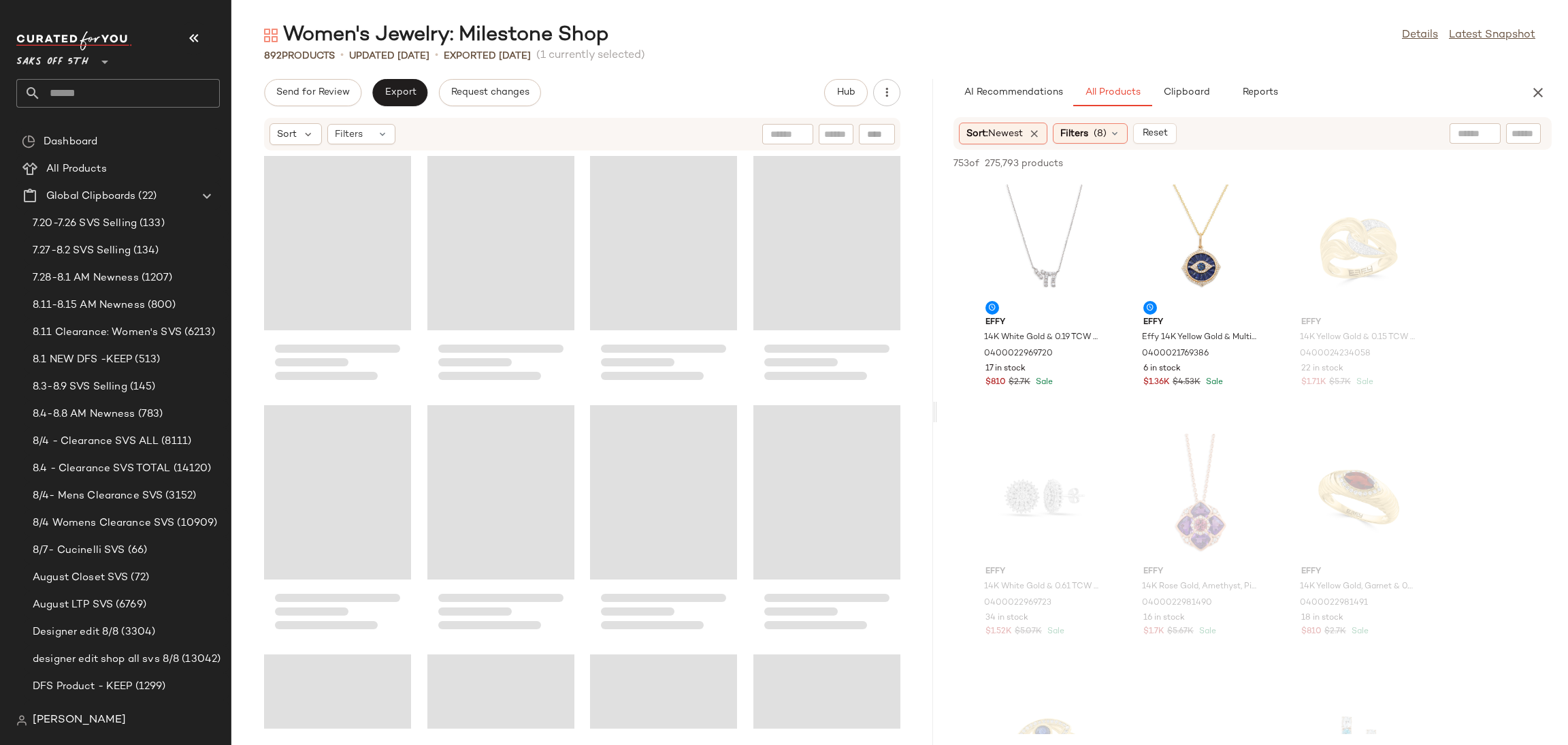
drag, startPoint x: 899, startPoint y: 415, endPoint x: 942, endPoint y: 411, distance: 43.2
click at [942, 411] on div "Women's Jewelry: Milestone Shop Details Latest Snapshot 892 Products • updated …" at bounding box center [900, 383] width 1337 height 723
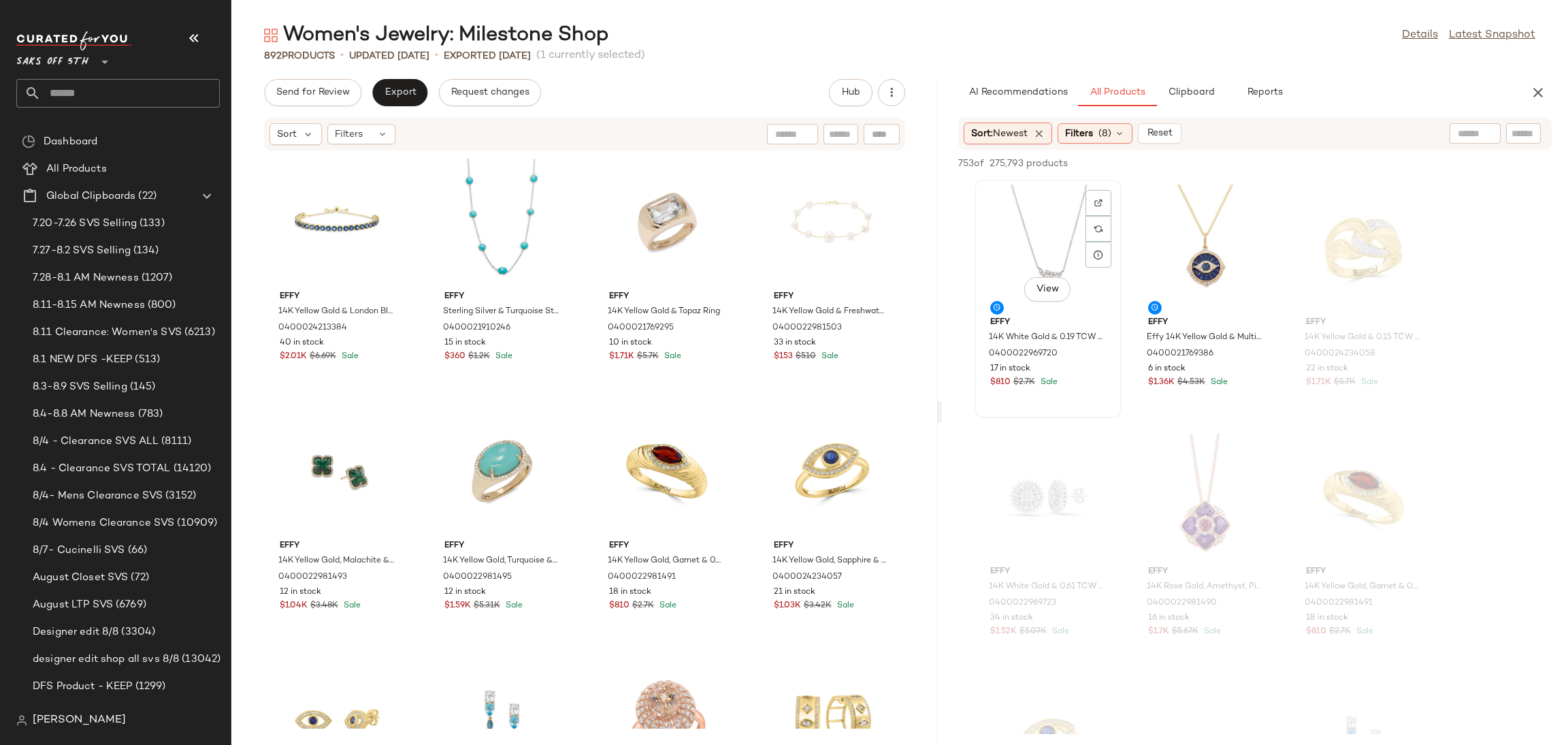
click at [1054, 233] on div "View" at bounding box center [1048, 248] width 138 height 127
click at [1187, 196] on div "View" at bounding box center [1206, 248] width 138 height 127
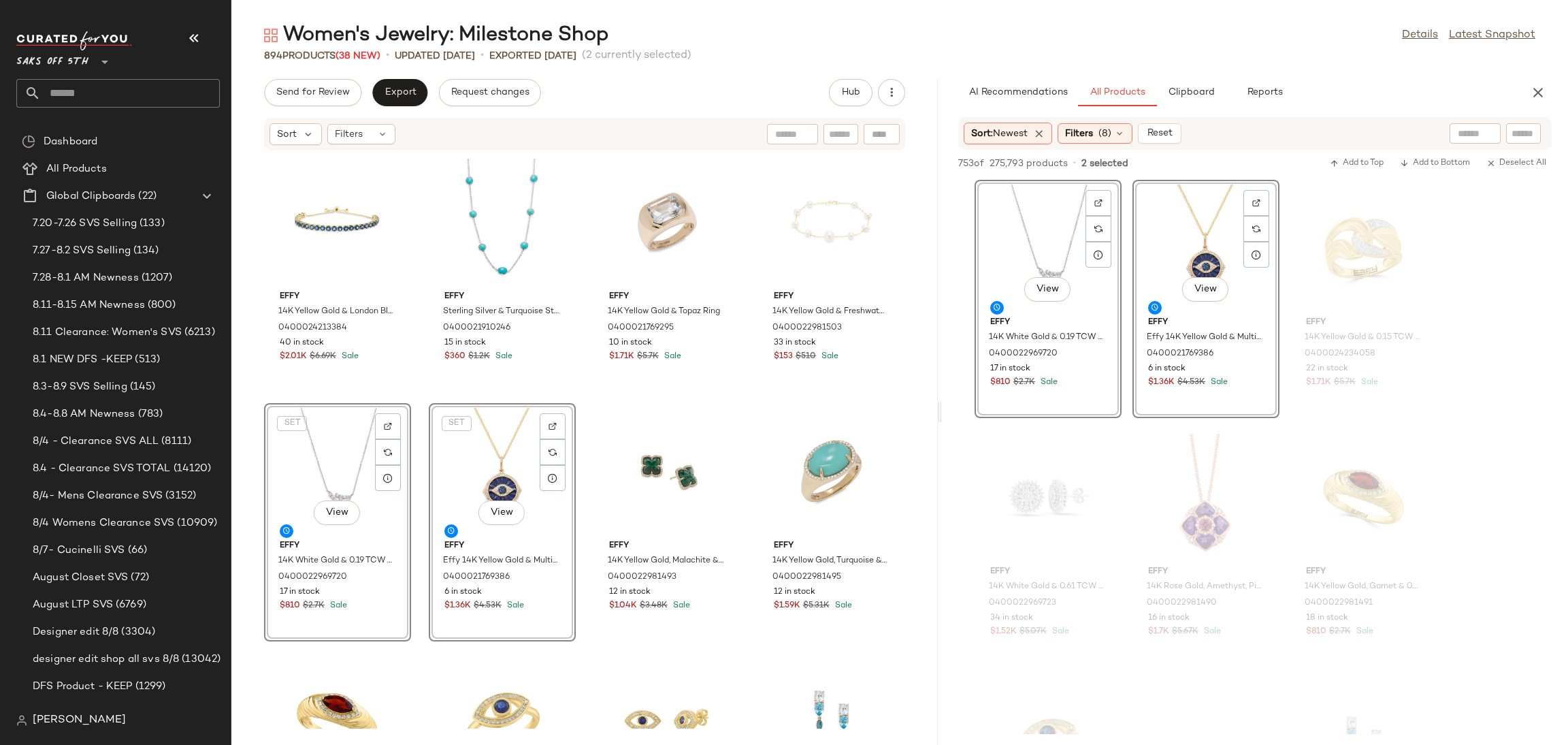
click at [516, 466] on div "SET View" at bounding box center [502, 471] width 138 height 127
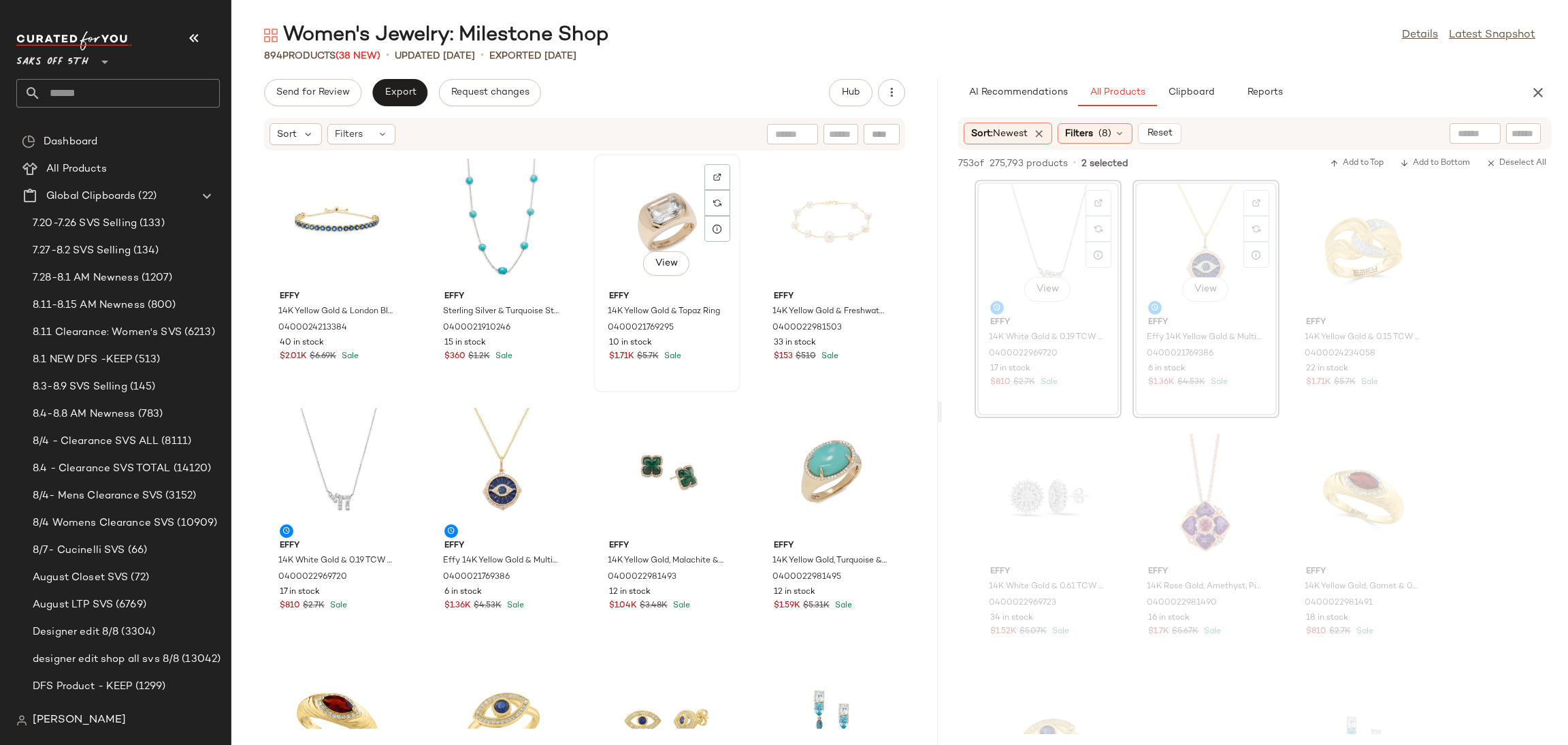
click at [640, 213] on div "View" at bounding box center [667, 222] width 138 height 127
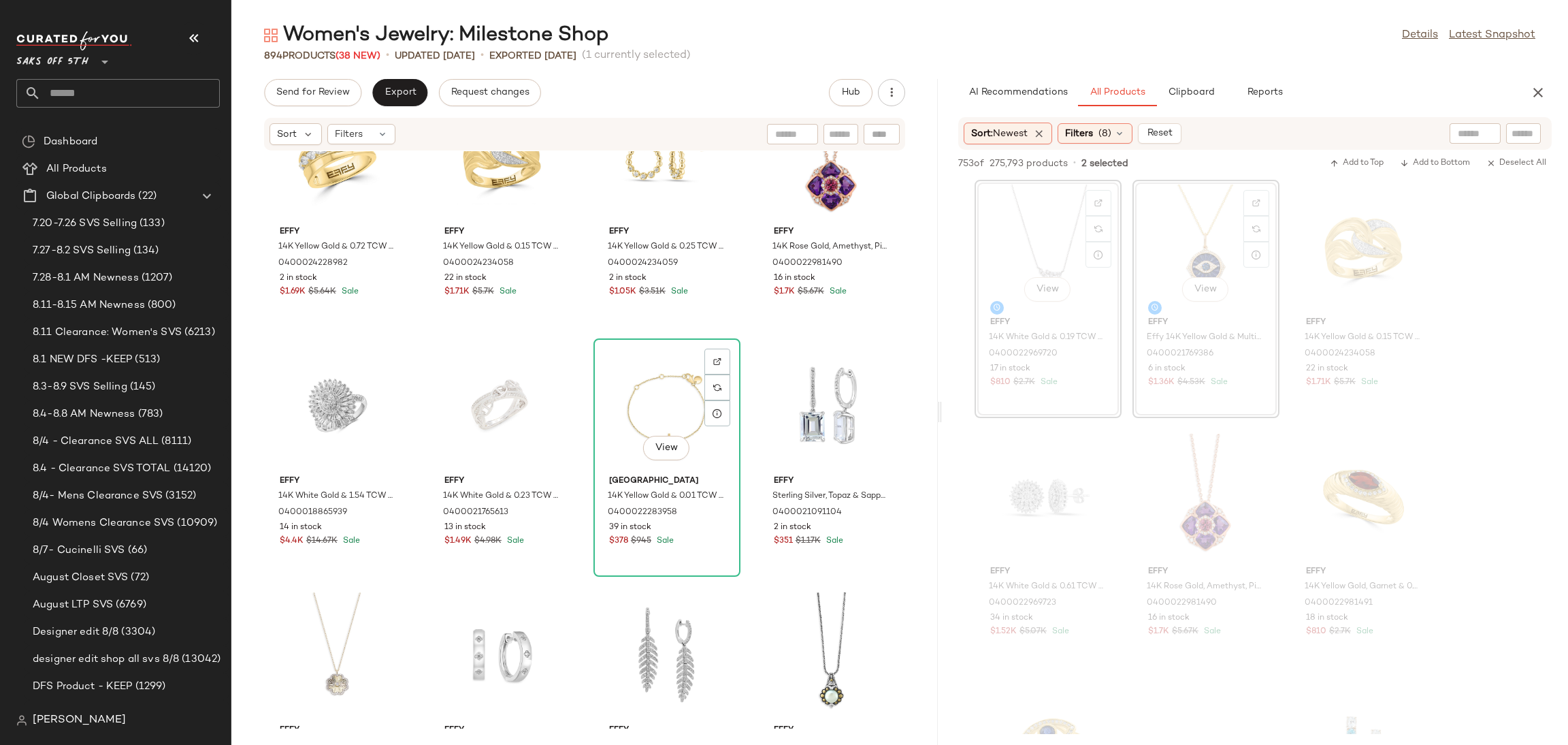
scroll to position [1074, 0]
click at [306, 89] on span "Send for Review" at bounding box center [313, 93] width 74 height 11
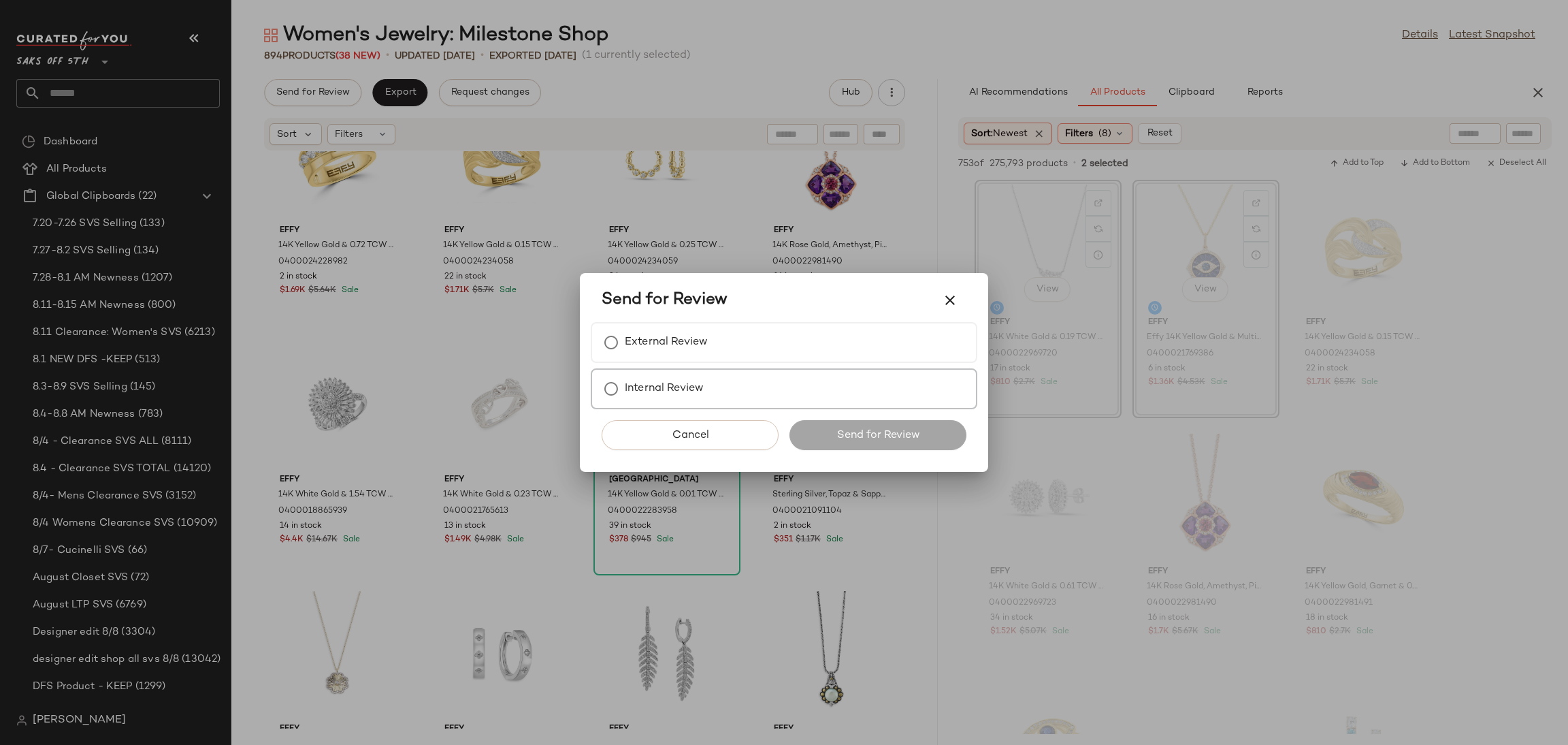
click at [677, 372] on div "Internal Review" at bounding box center [784, 389] width 387 height 41
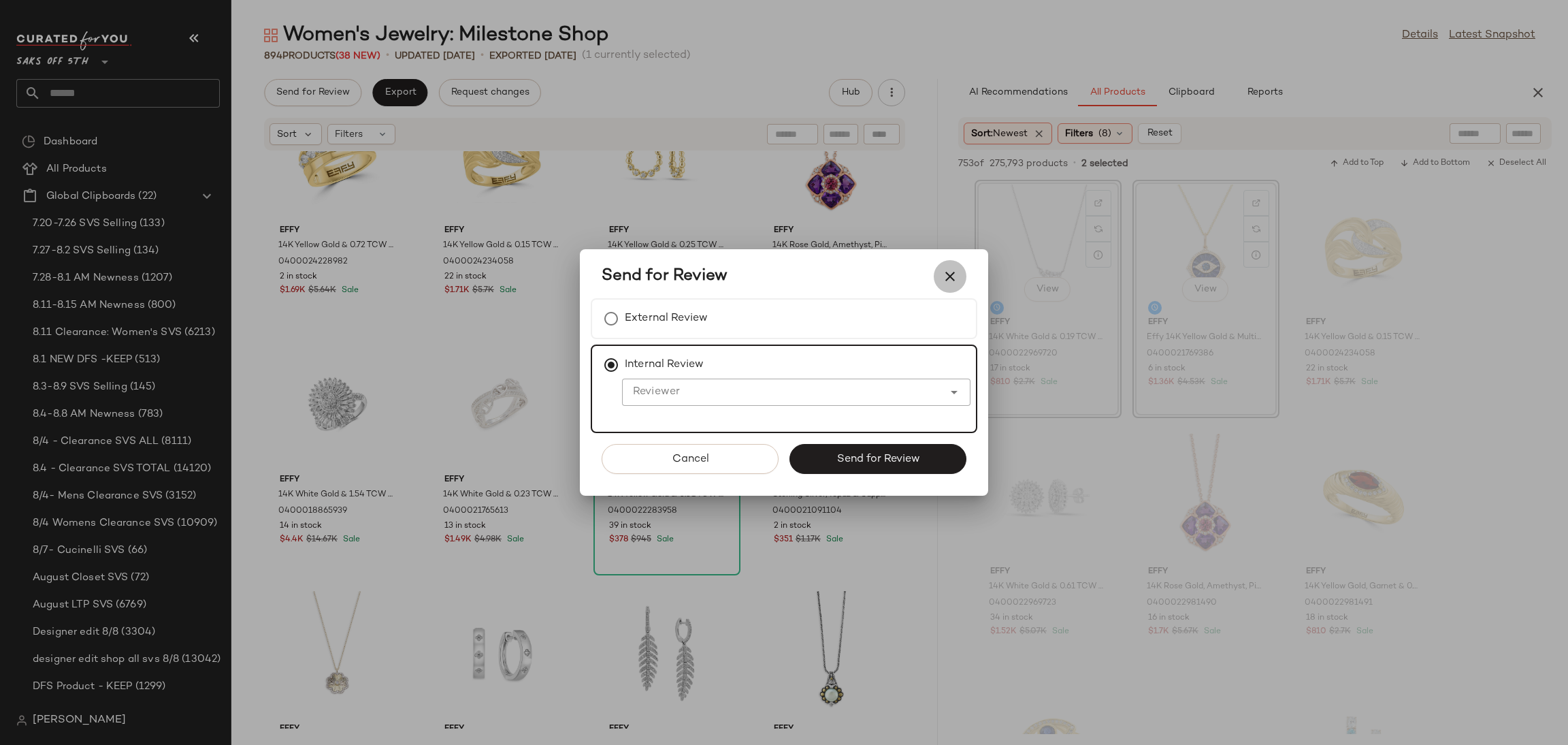
click at [949, 271] on icon "button" at bounding box center [950, 276] width 16 height 16
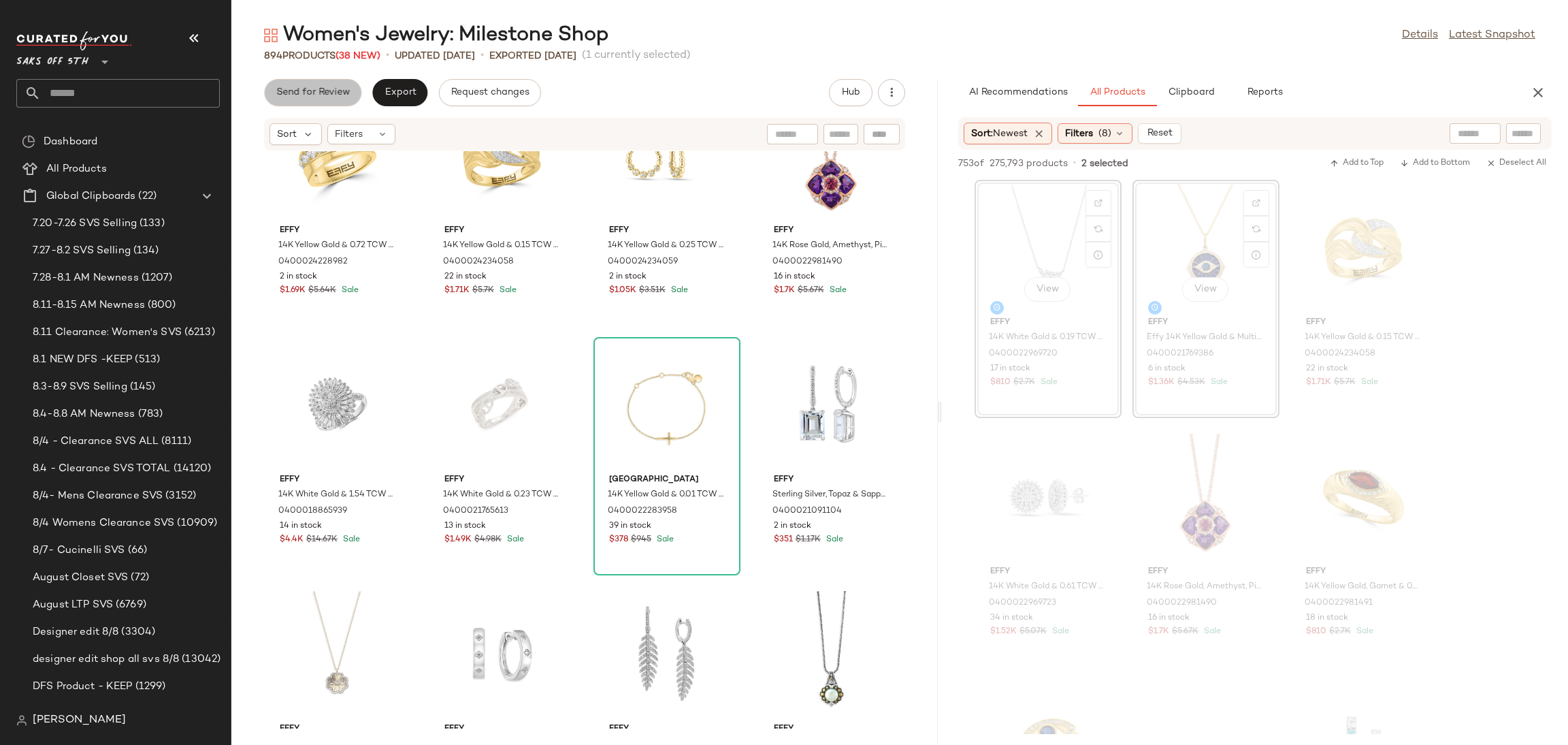
click at [318, 95] on span "Send for Review" at bounding box center [313, 93] width 74 height 11
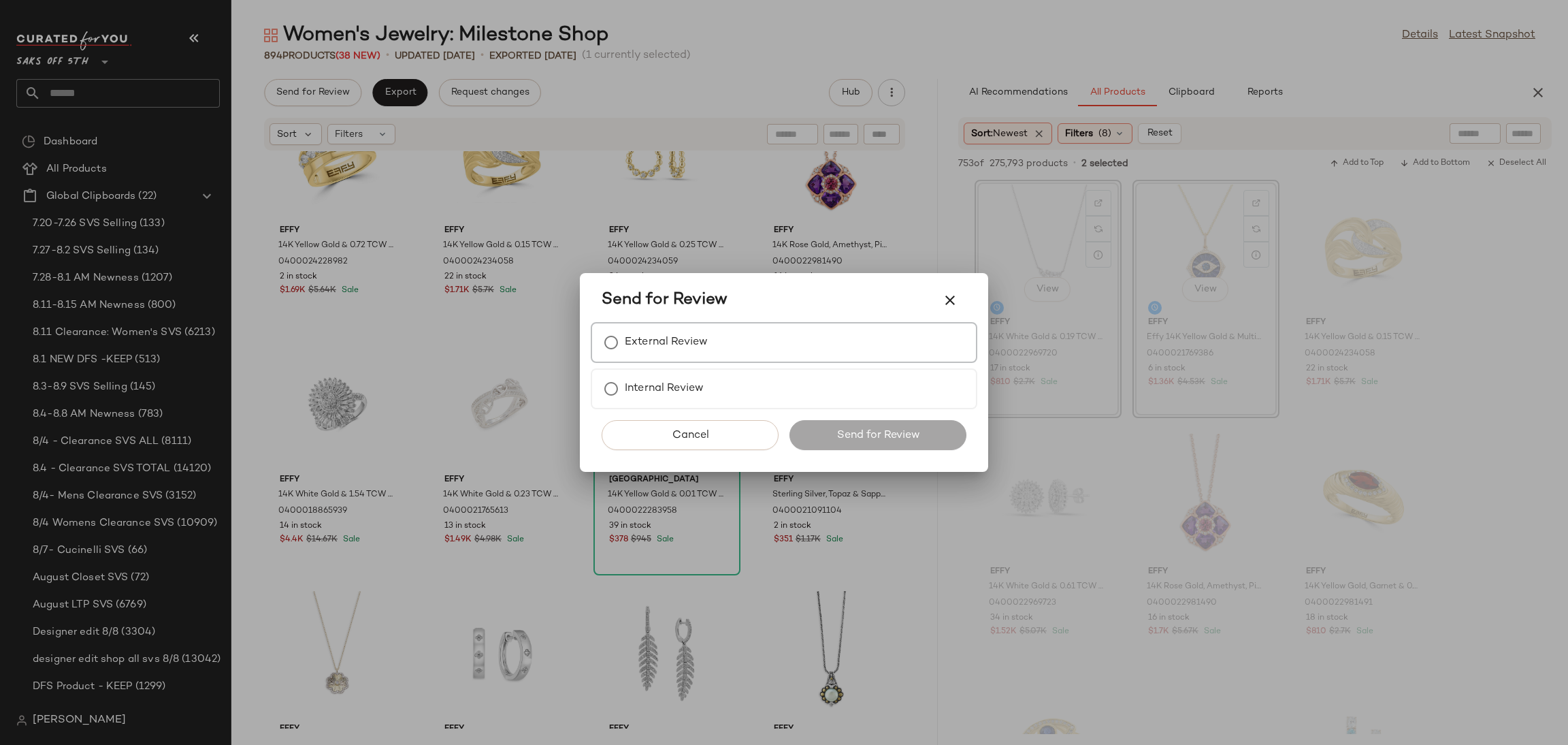
click at [679, 335] on label "External Review" at bounding box center [666, 342] width 83 height 27
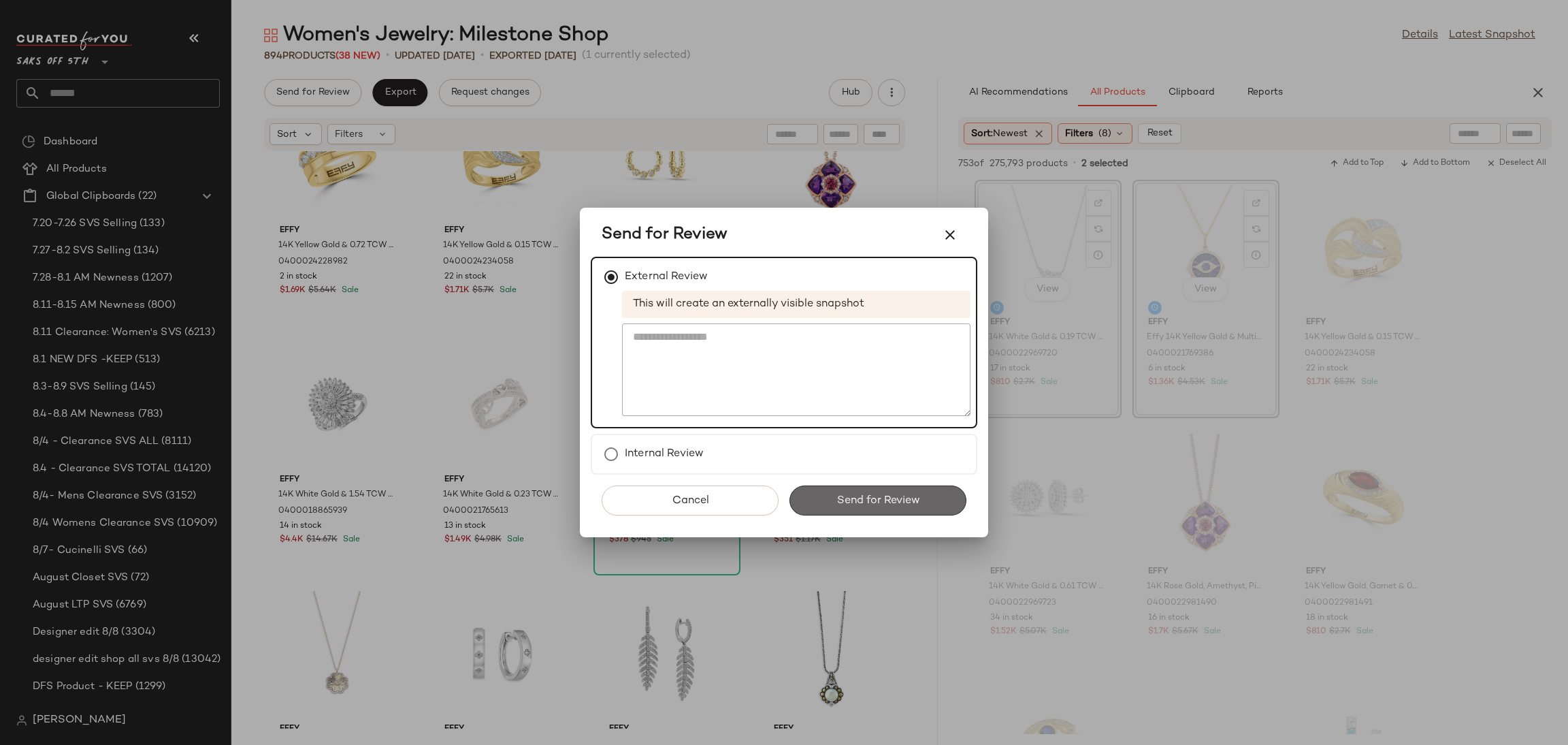
click at [932, 499] on button "Send for Review" at bounding box center [878, 501] width 177 height 30
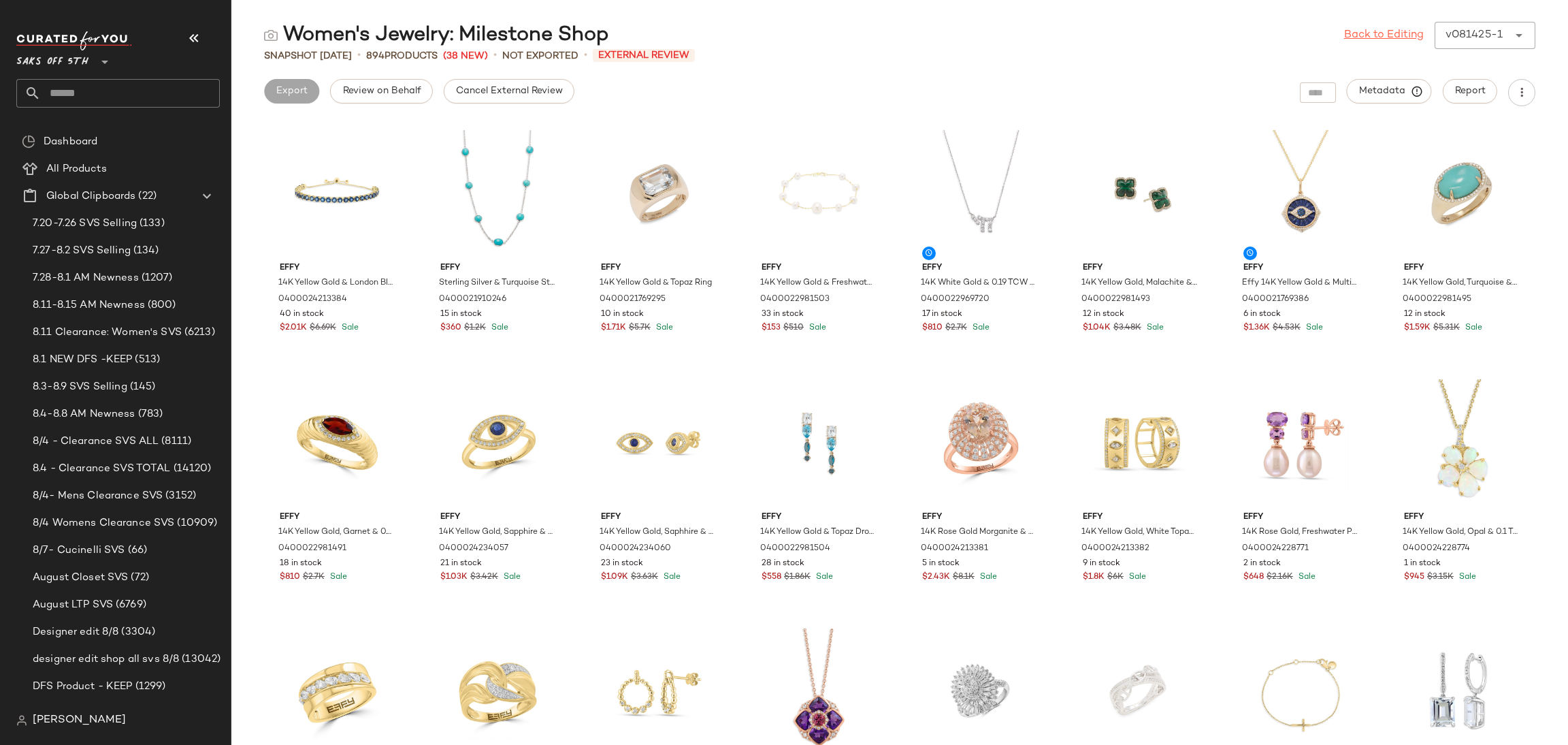
click at [1390, 37] on link "Back to Editing" at bounding box center [1384, 36] width 80 height 16
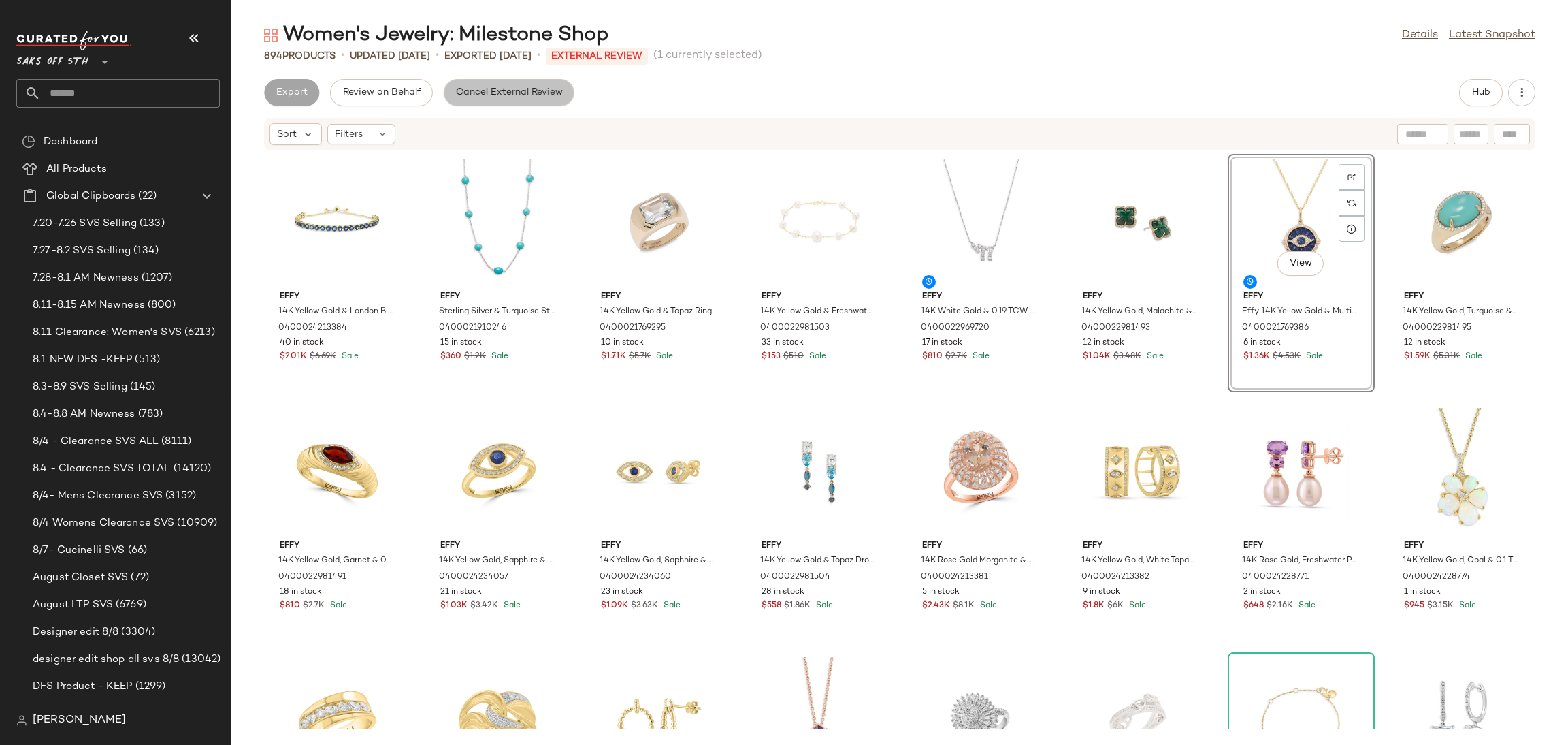
click at [497, 88] on span "Cancel External Review" at bounding box center [509, 93] width 108 height 11
click at [402, 86] on button "Export" at bounding box center [400, 93] width 55 height 27
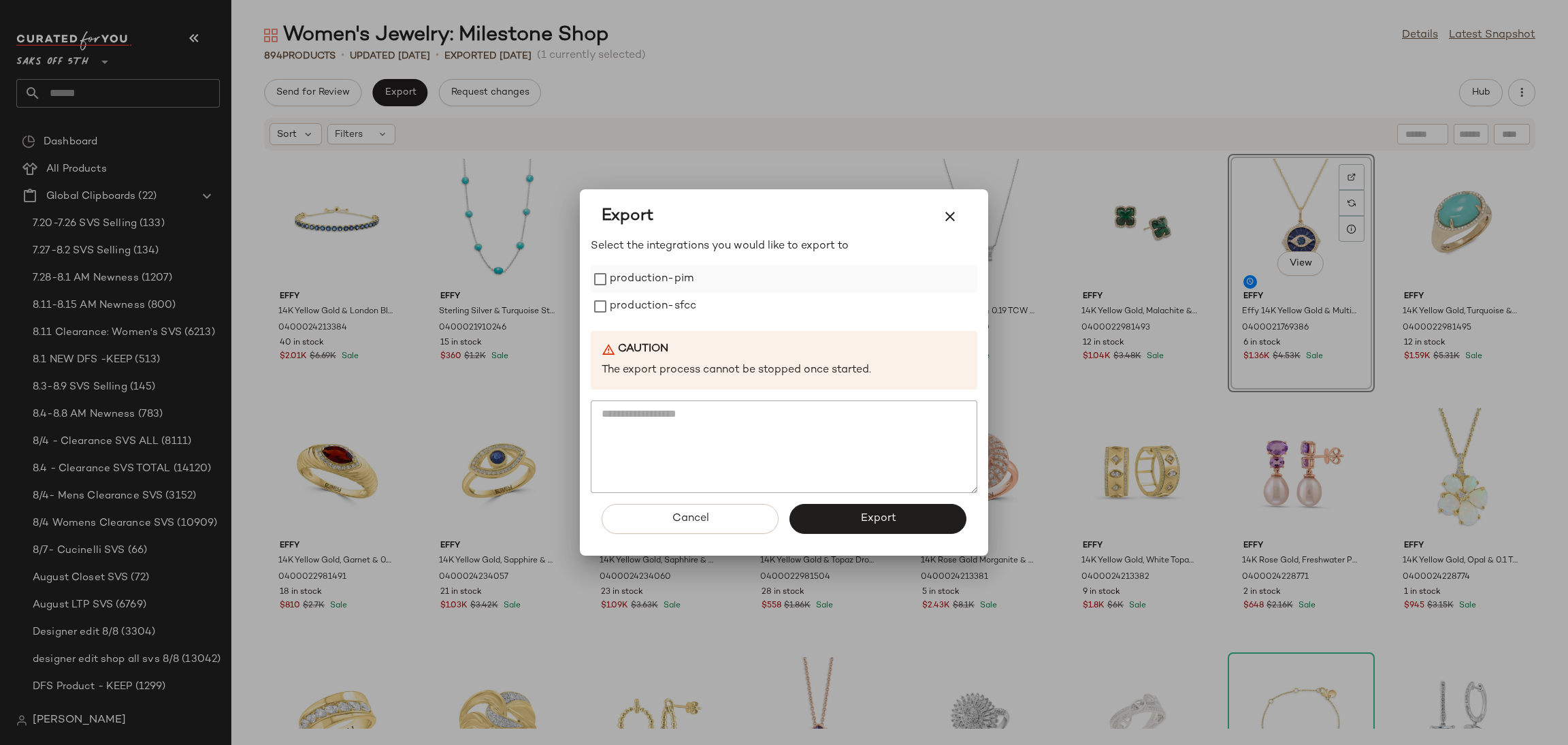
click at [651, 279] on label "production-pim" at bounding box center [651, 279] width 84 height 27
click at [654, 302] on label "production-sfcc" at bounding box center [653, 307] width 86 height 27
click at [839, 523] on button "Export" at bounding box center [878, 519] width 177 height 30
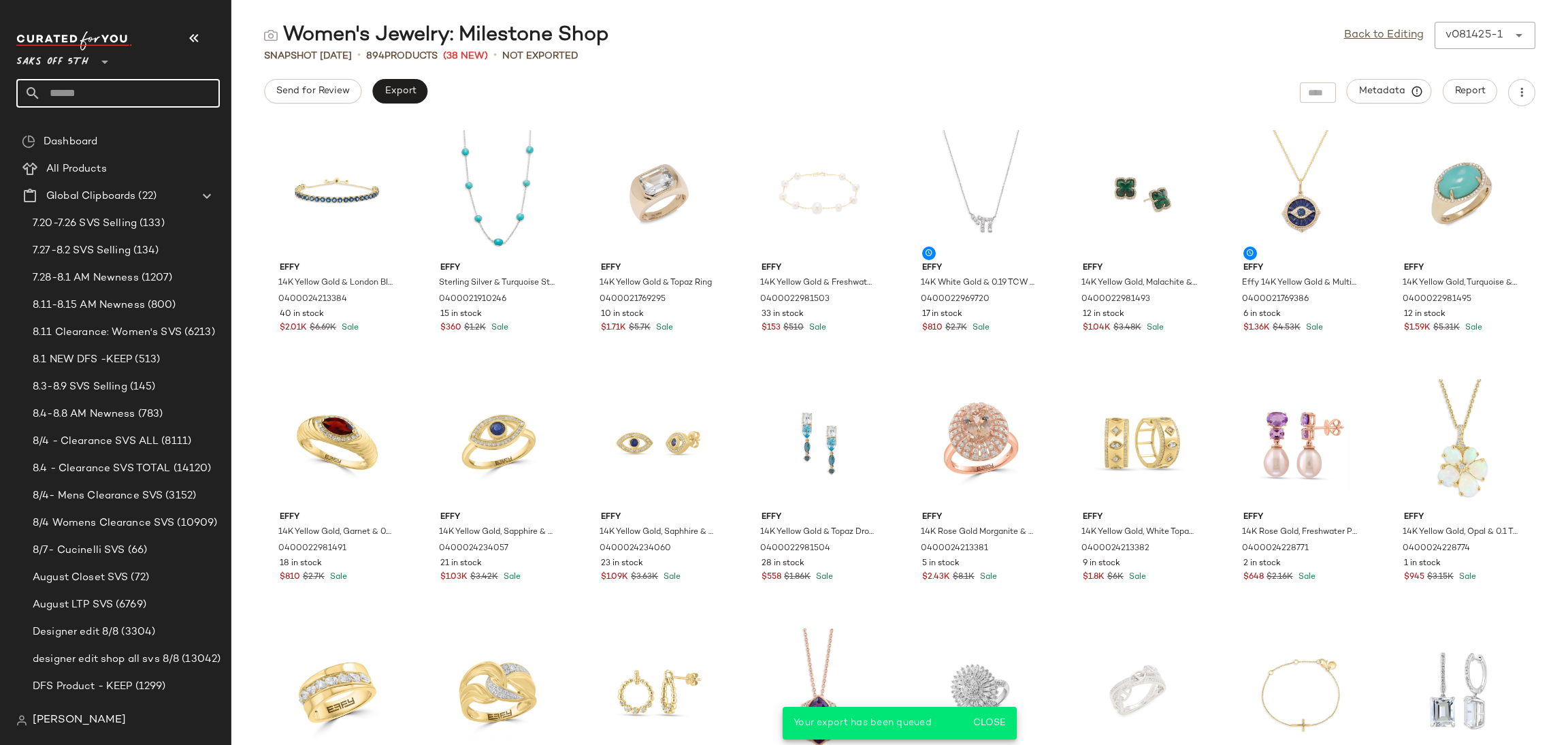
click at [160, 95] on input "text" at bounding box center [130, 93] width 179 height 29
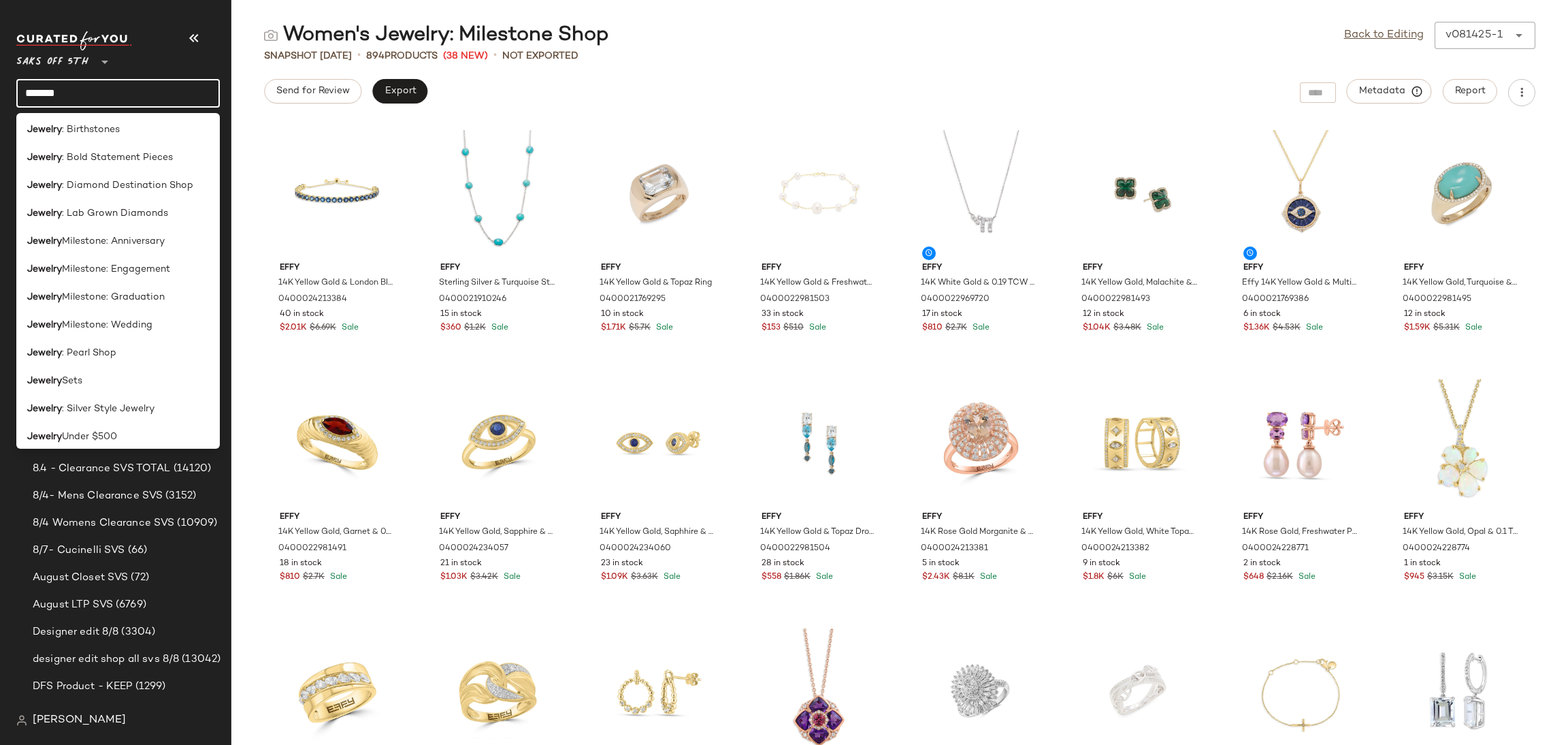
scroll to position [708, 0]
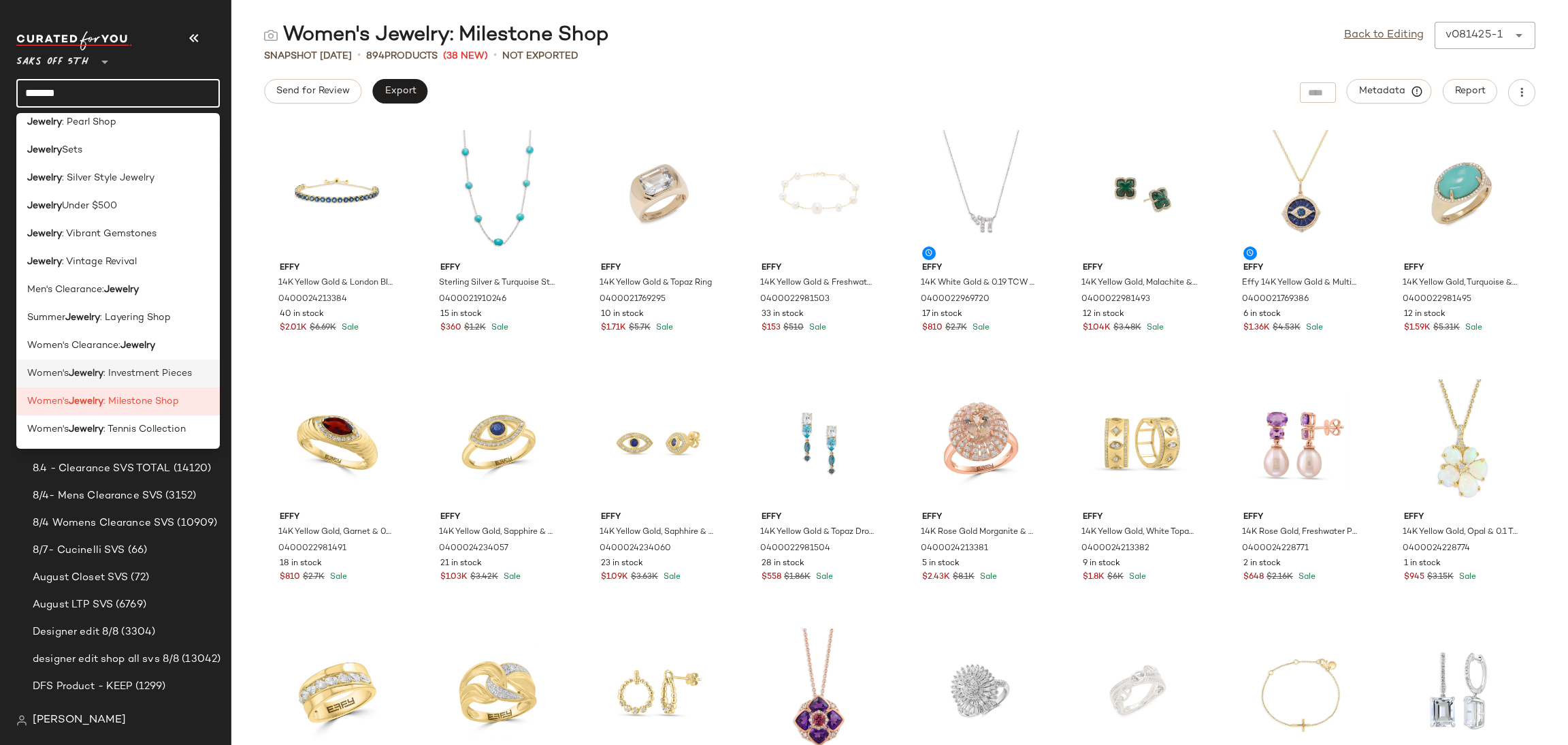
type input "*******"
click at [158, 371] on span ": Investment Pieces" at bounding box center [147, 373] width 88 height 14
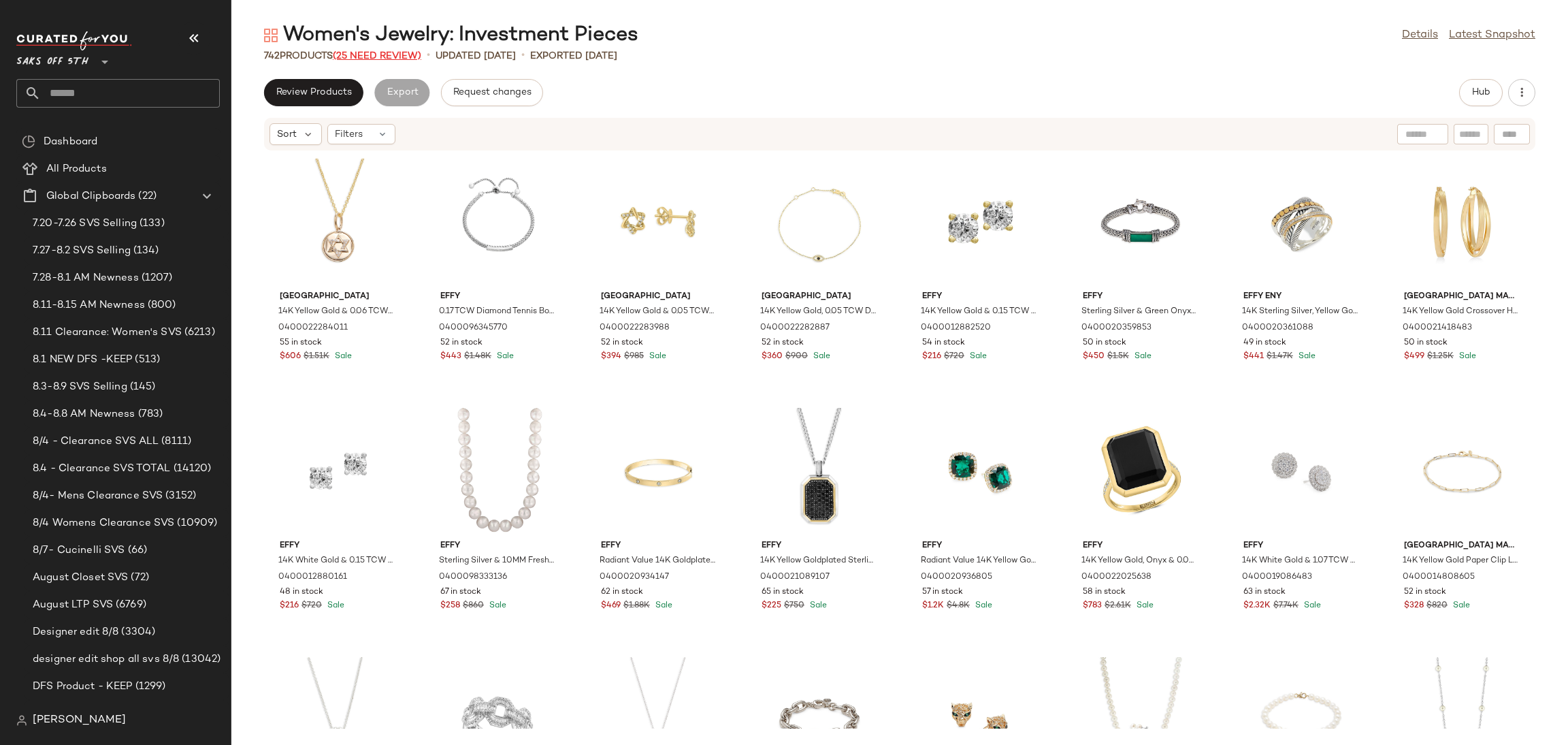
click at [385, 51] on span "(25 Need Review)" at bounding box center [376, 56] width 88 height 10
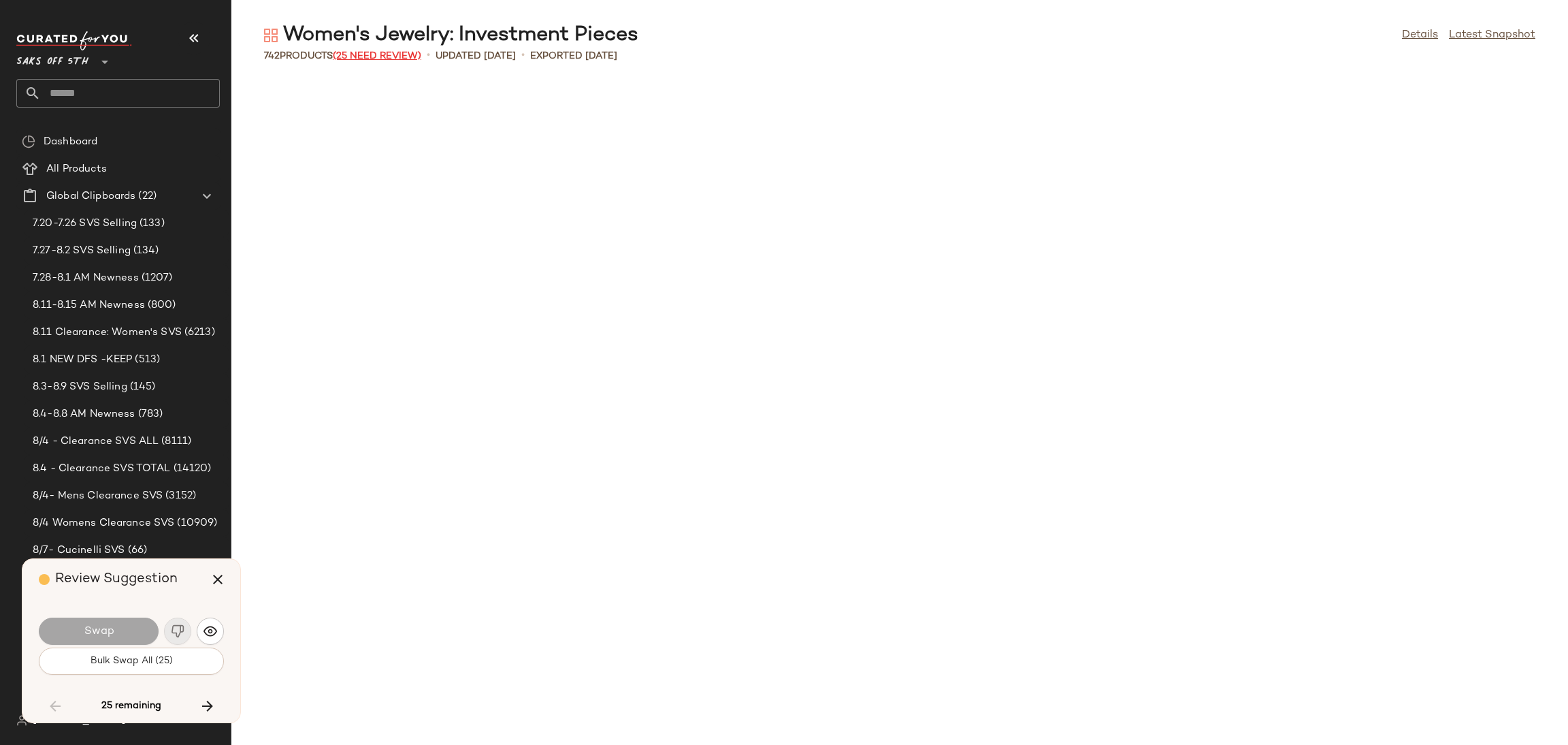
scroll to position [4236, 0]
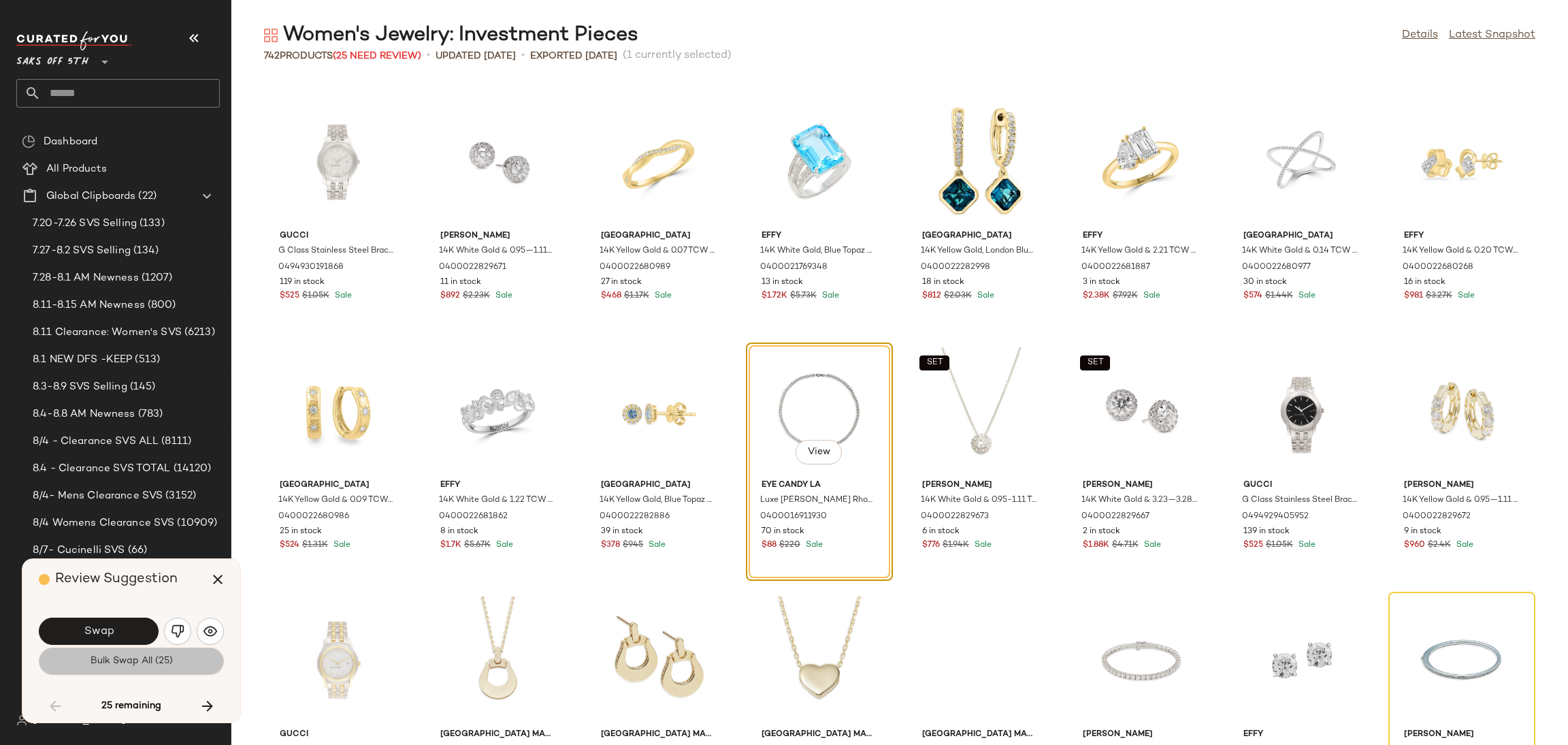
click at [138, 661] on span "Bulk Swap All (25)" at bounding box center [131, 661] width 83 height 11
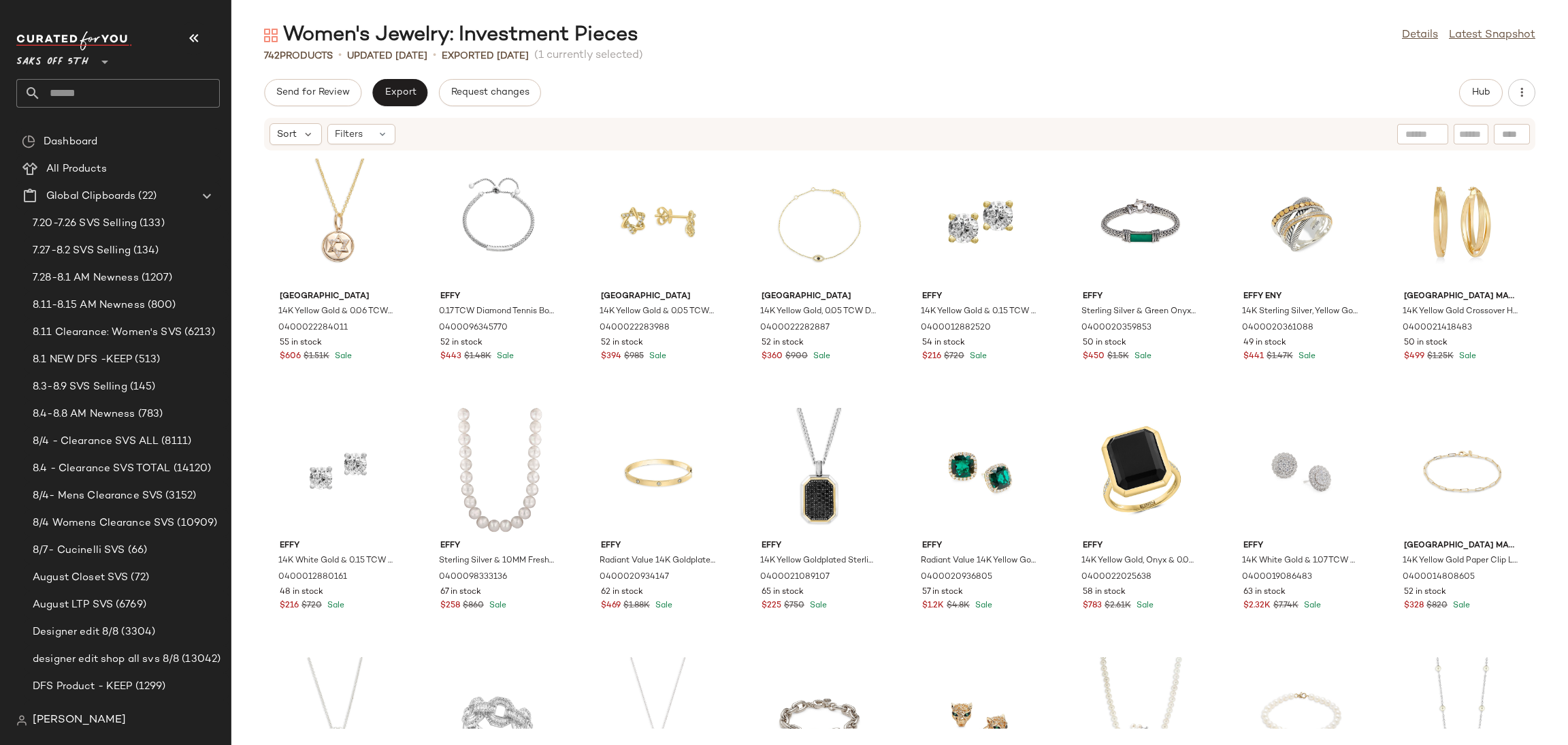
click at [1498, 82] on div "Hub" at bounding box center [1481, 93] width 44 height 27
click at [1488, 86] on button "Hub" at bounding box center [1481, 93] width 44 height 27
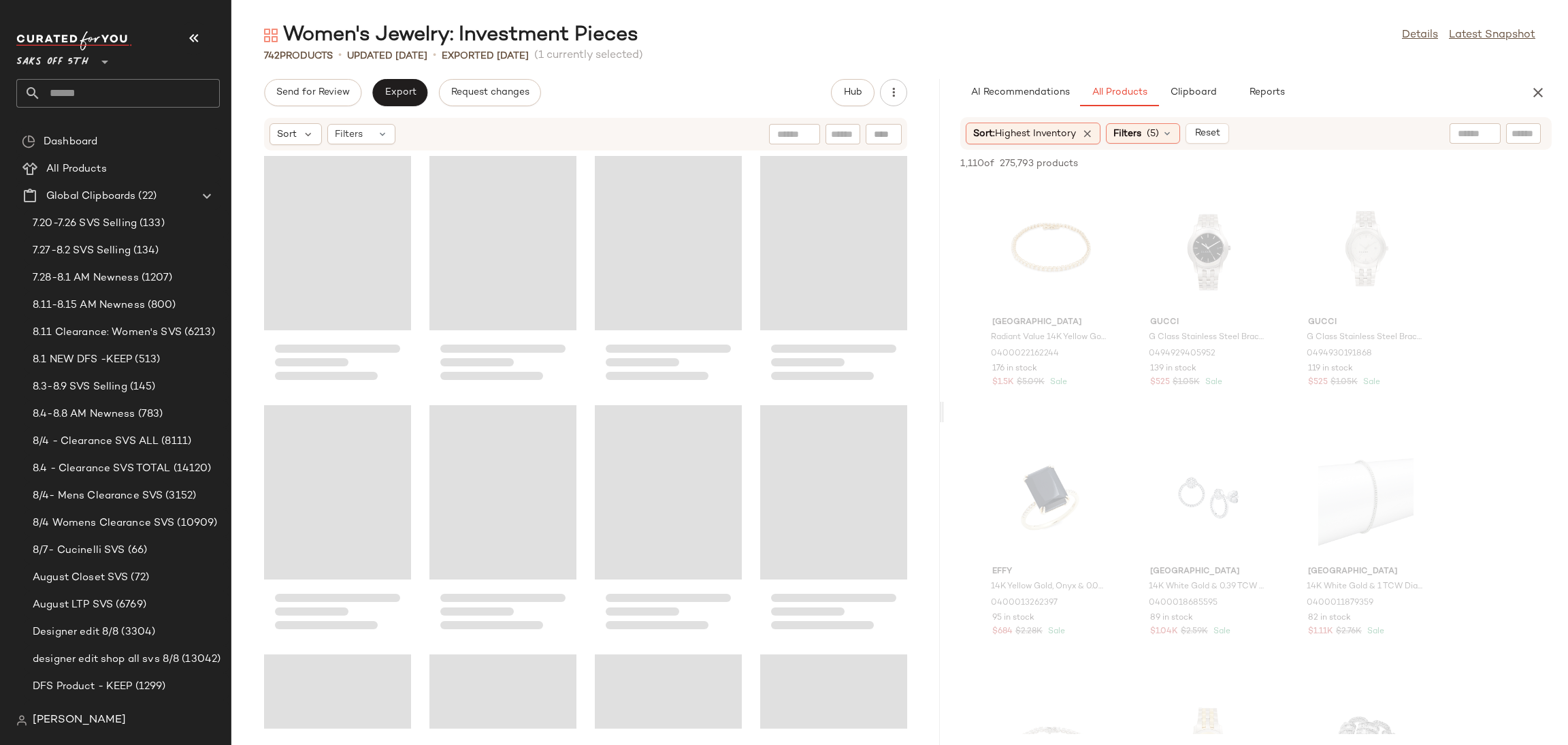
drag, startPoint x: 900, startPoint y: 413, endPoint x: 957, endPoint y: 401, distance: 58.2
click at [957, 401] on div "Women's Jewelry: Investment Pieces Details Latest Snapshot 742 Products • updat…" at bounding box center [900, 383] width 1337 height 723
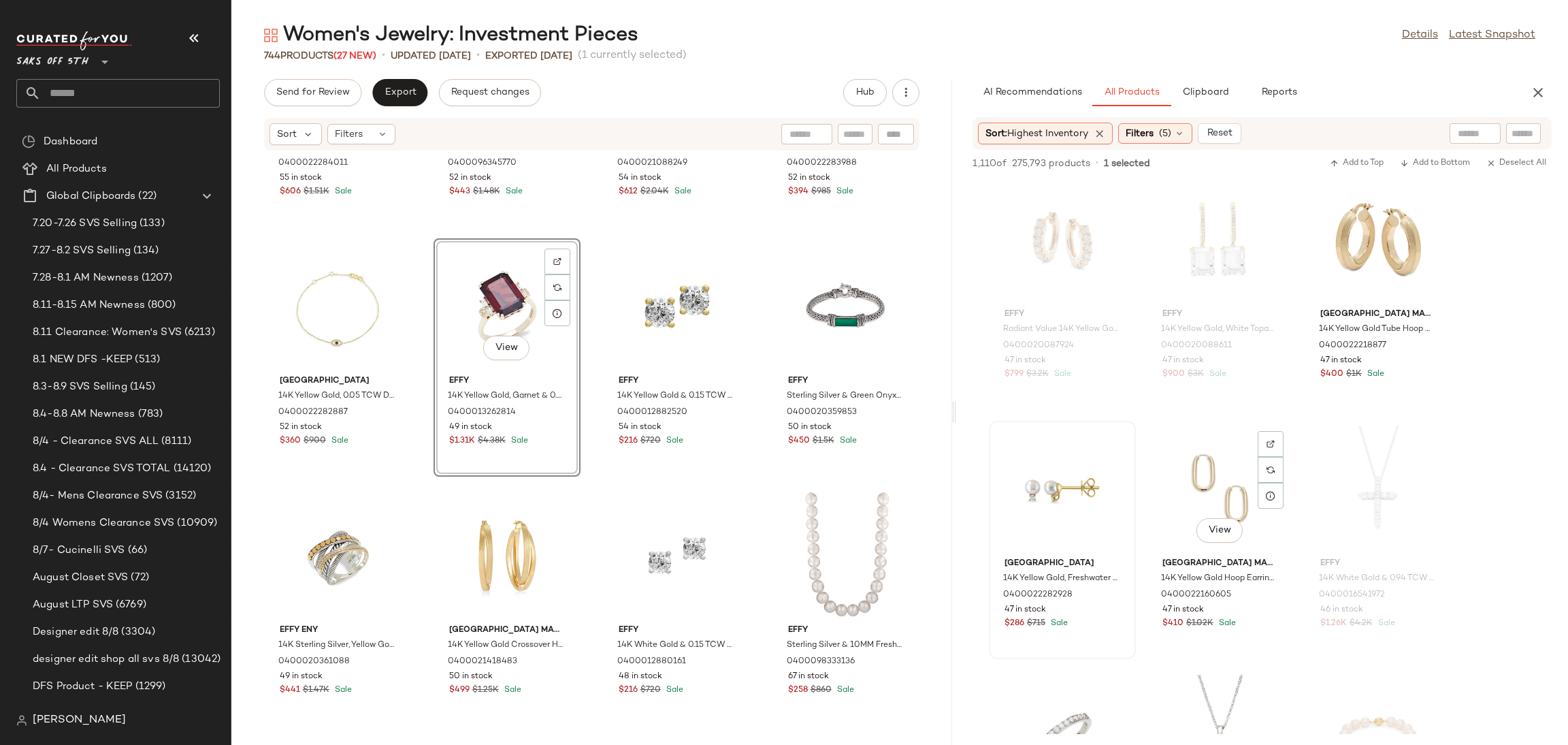
scroll to position [6494, 0]
click at [327, 102] on button "Send for Review" at bounding box center [313, 93] width 97 height 27
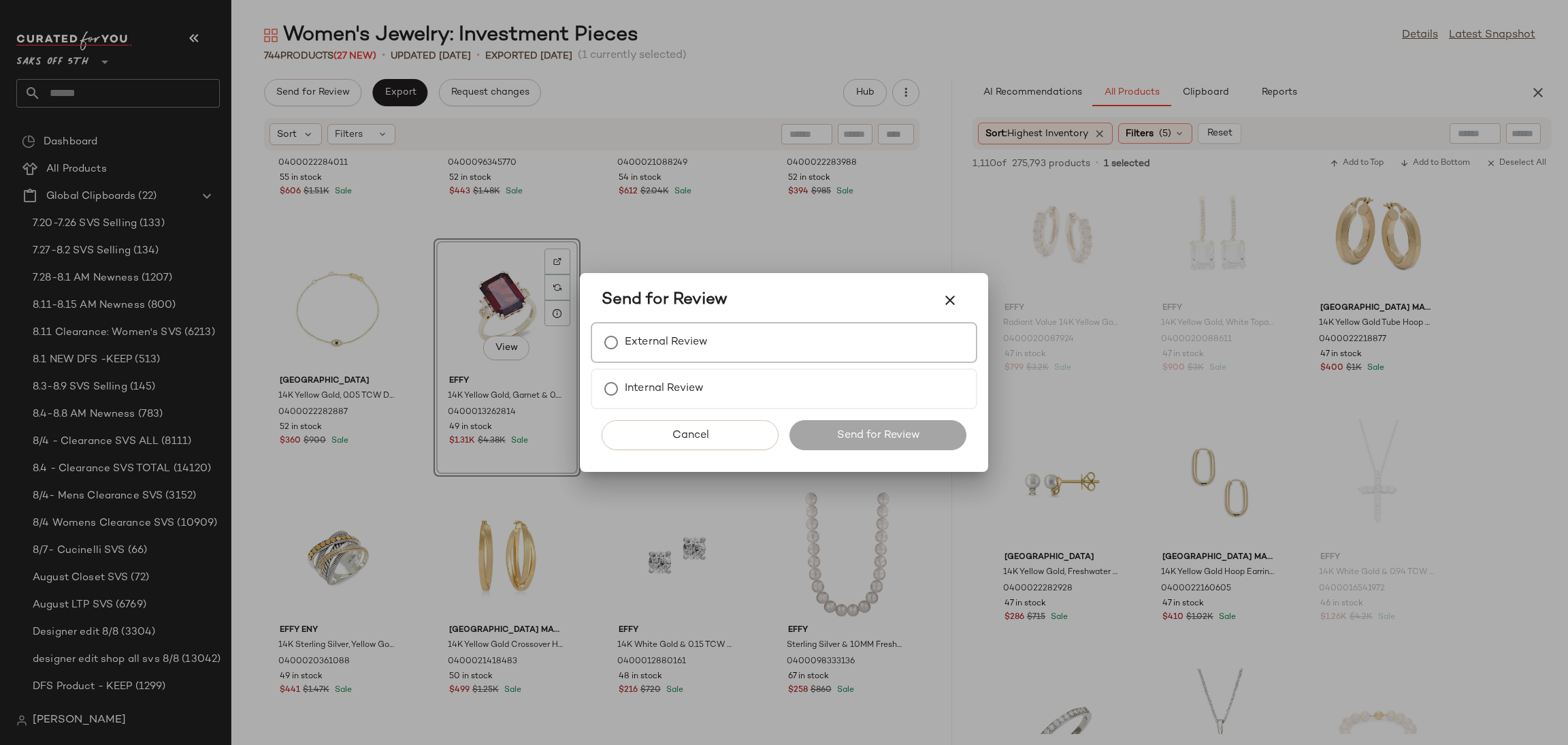
click at [636, 343] on label "External Review" at bounding box center [666, 342] width 83 height 27
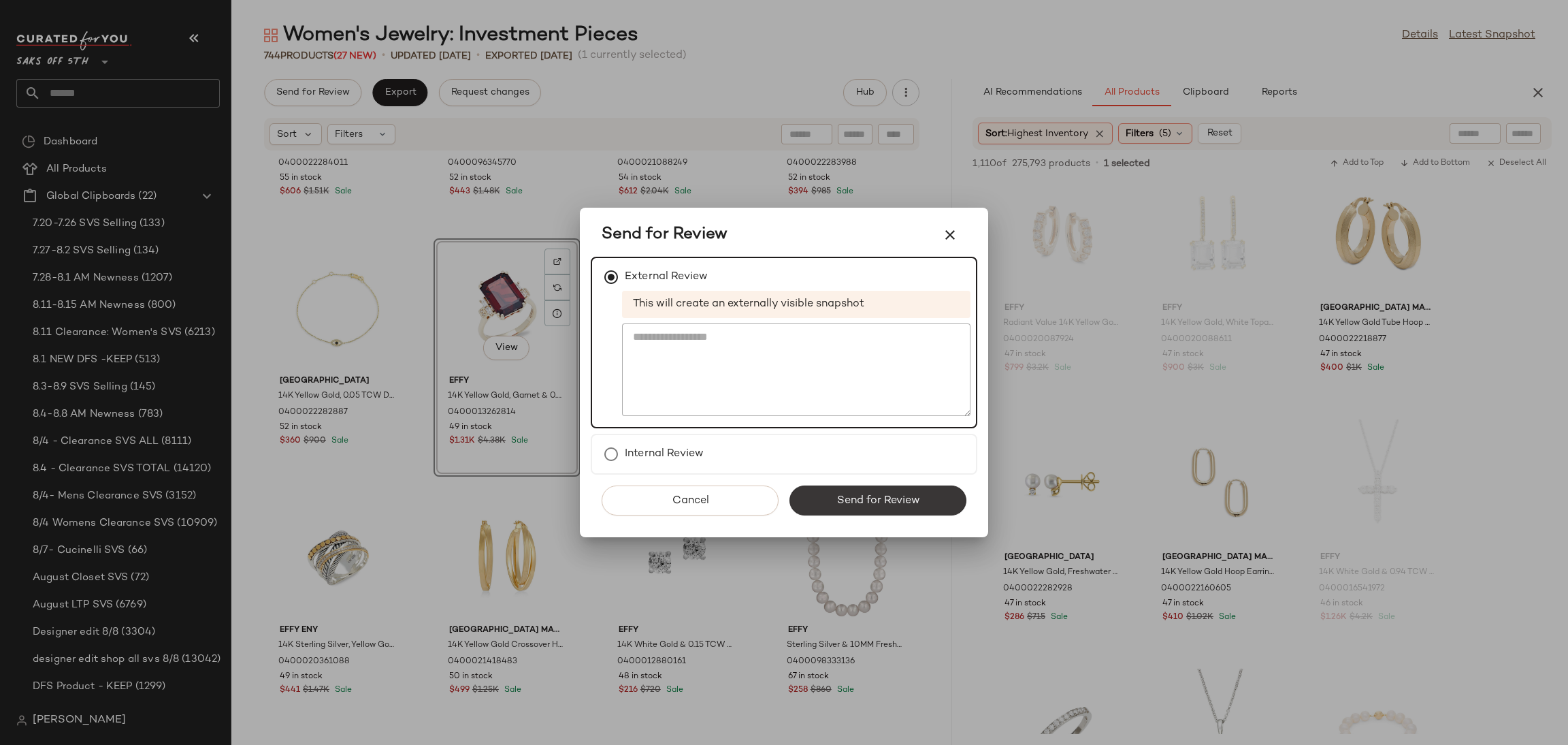
click at [846, 503] on span "Send for Review" at bounding box center [878, 501] width 84 height 13
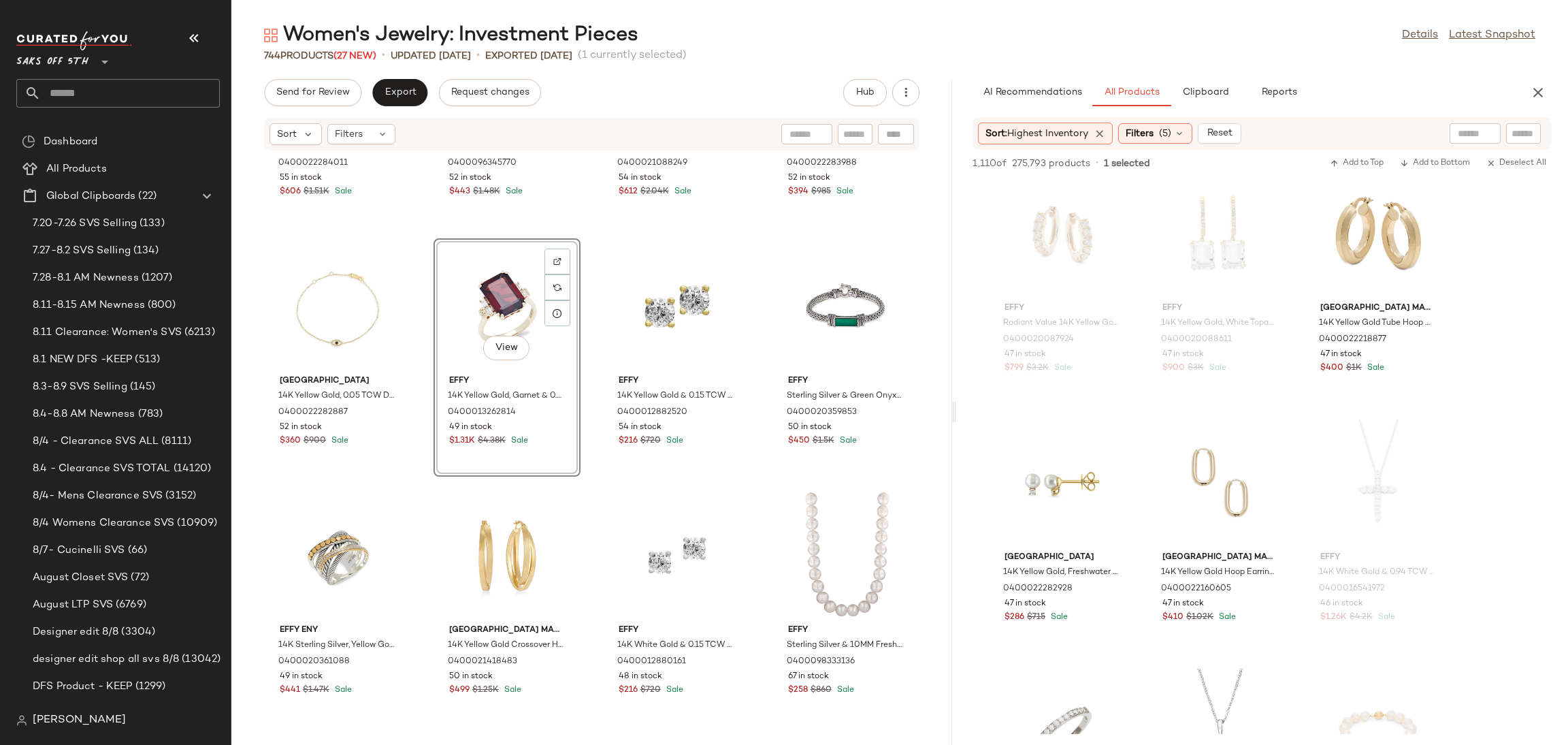
scroll to position [9734, 0]
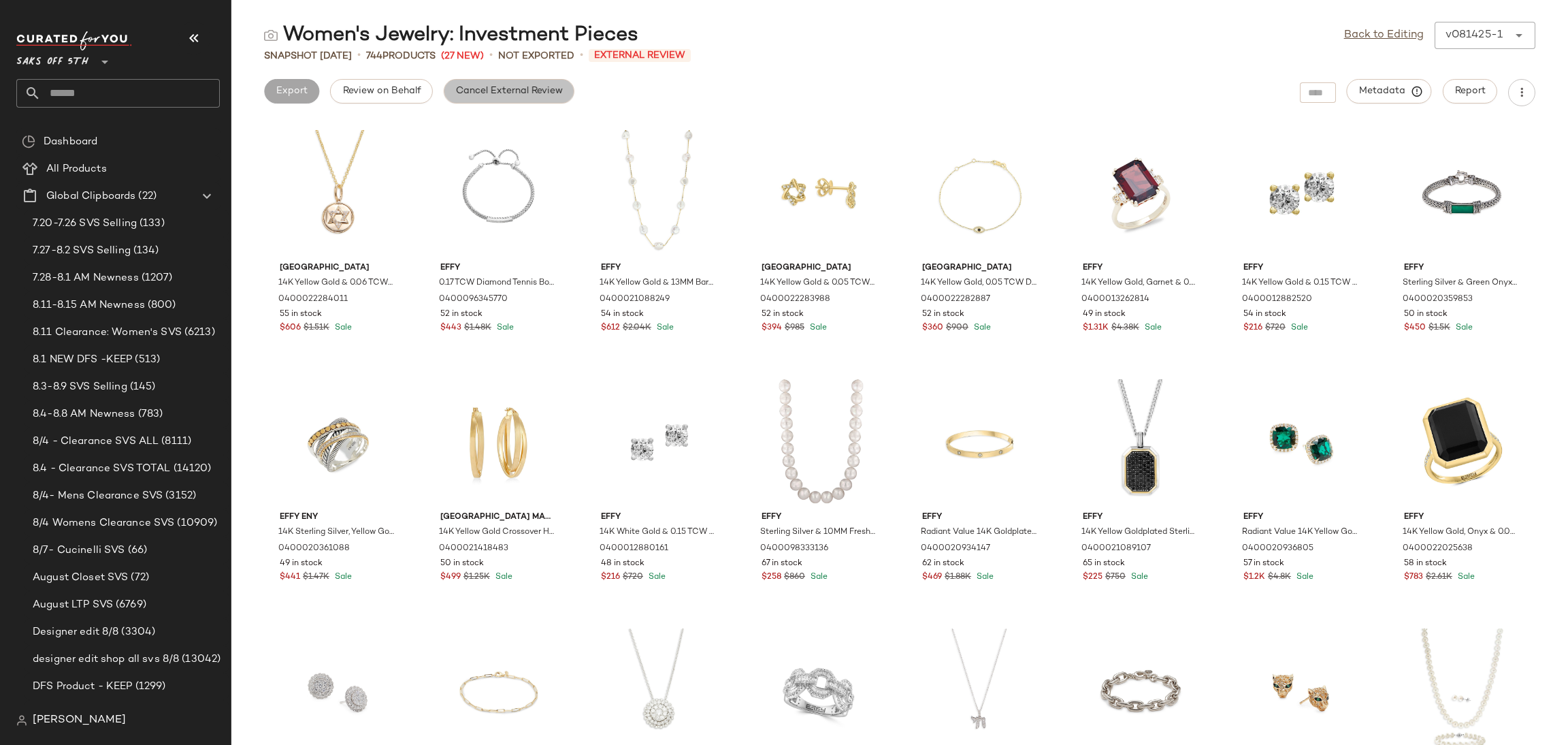
click at [522, 91] on span "Cancel External Review" at bounding box center [509, 91] width 108 height 11
click at [1386, 32] on link "Back to Editing" at bounding box center [1384, 36] width 80 height 16
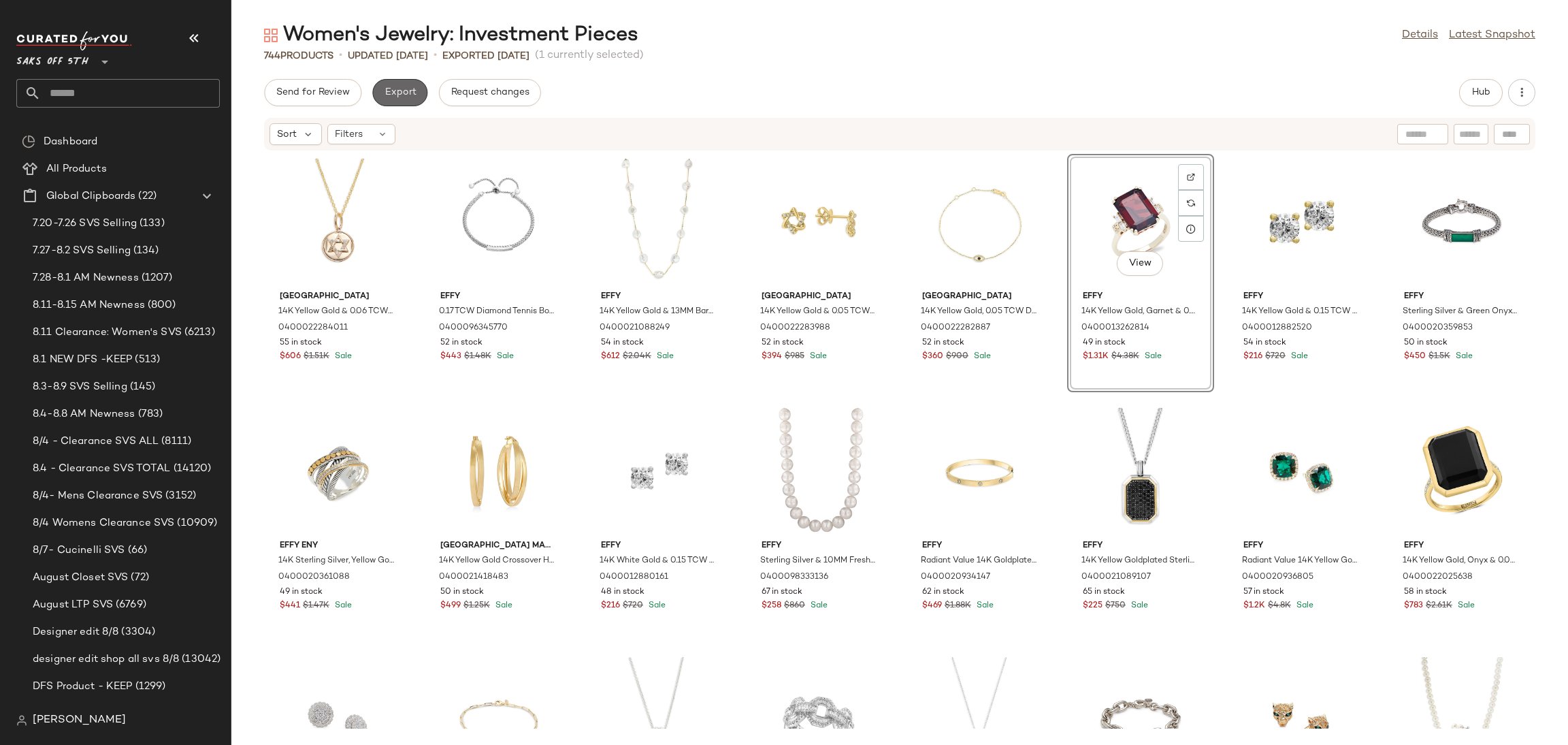
click at [407, 95] on span "Export" at bounding box center [400, 93] width 32 height 11
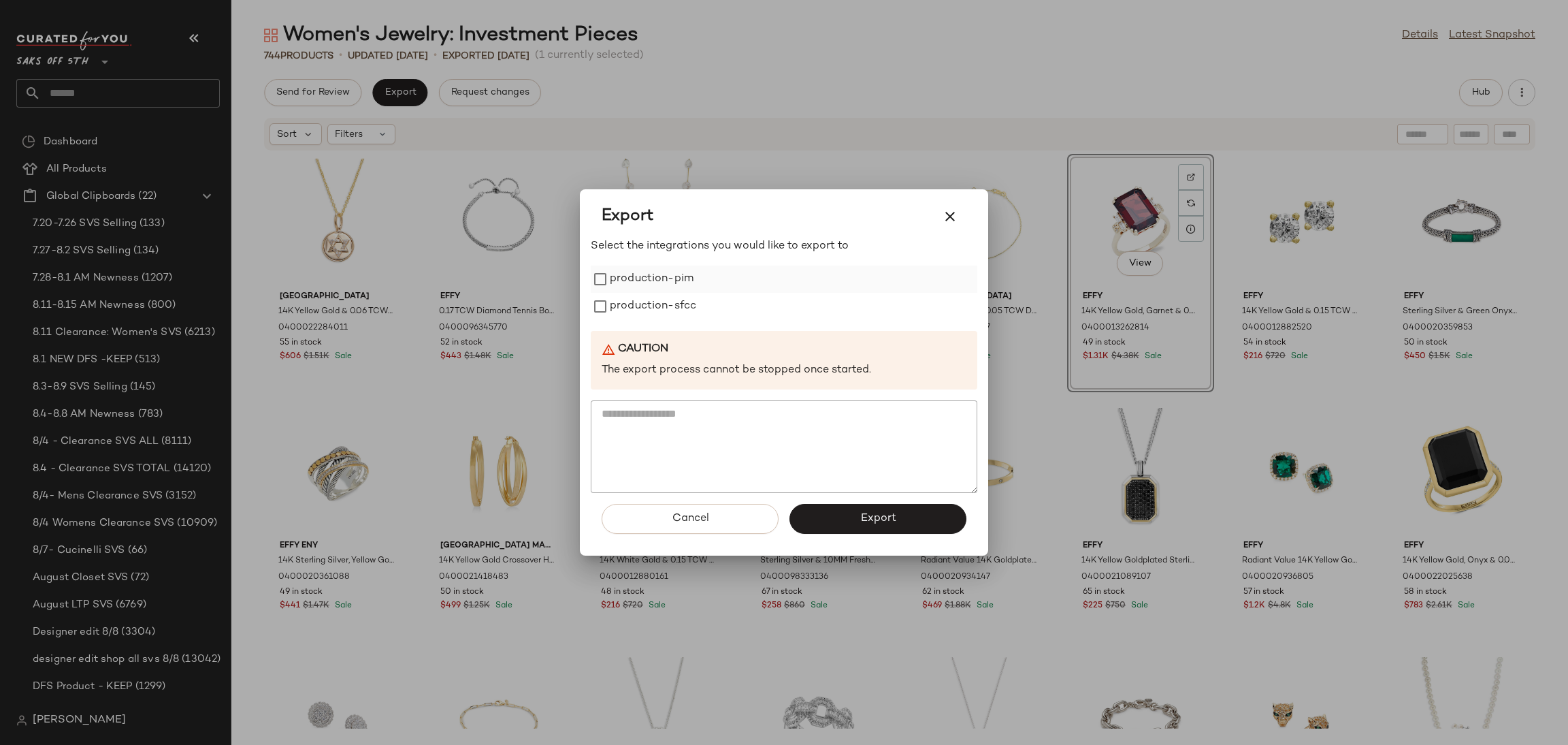
click at [642, 270] on label "production-pim" at bounding box center [651, 279] width 84 height 27
click at [647, 294] on label "production-sfcc" at bounding box center [653, 307] width 86 height 27
click at [880, 524] on span "Export" at bounding box center [878, 518] width 36 height 13
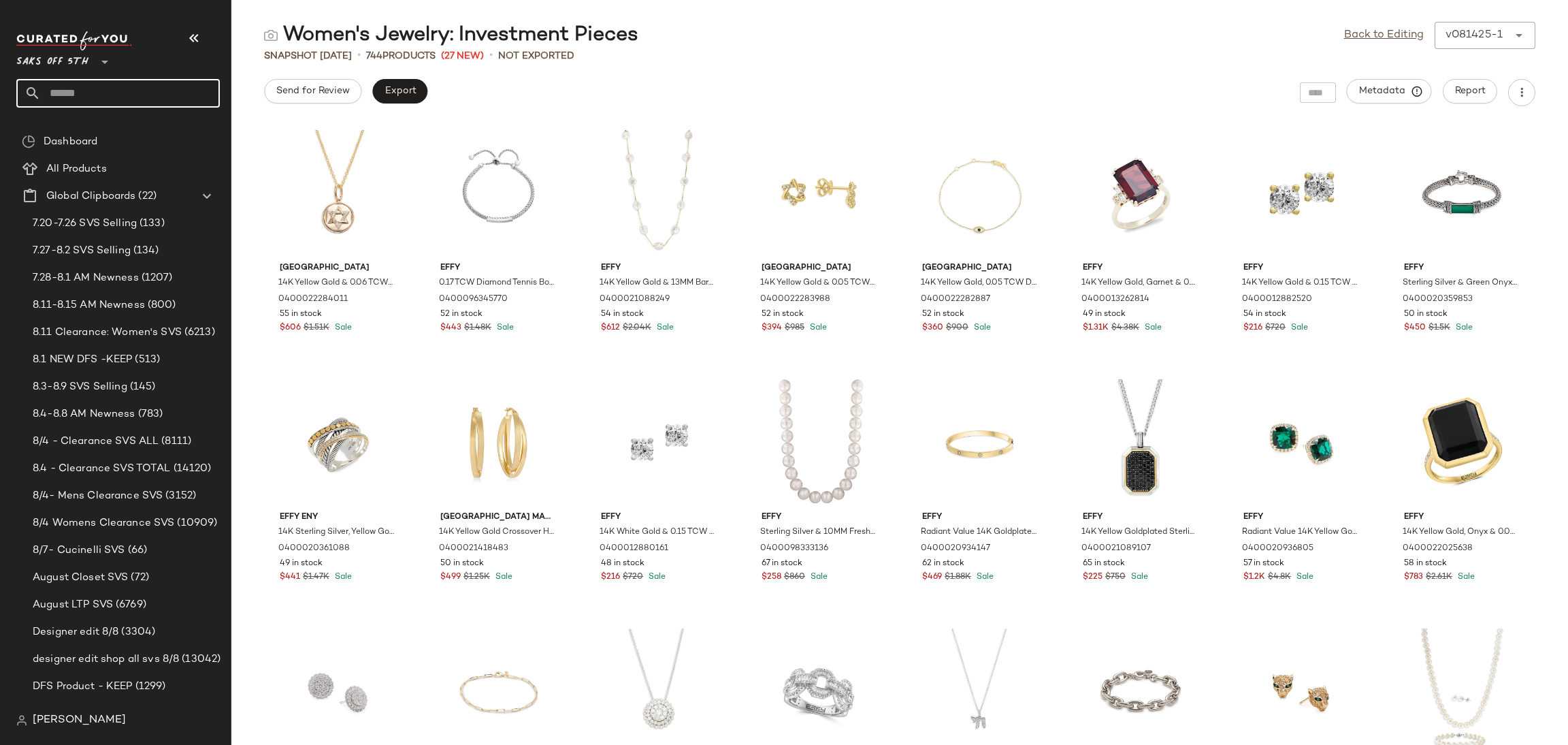
click at [149, 85] on input "text" at bounding box center [130, 93] width 179 height 29
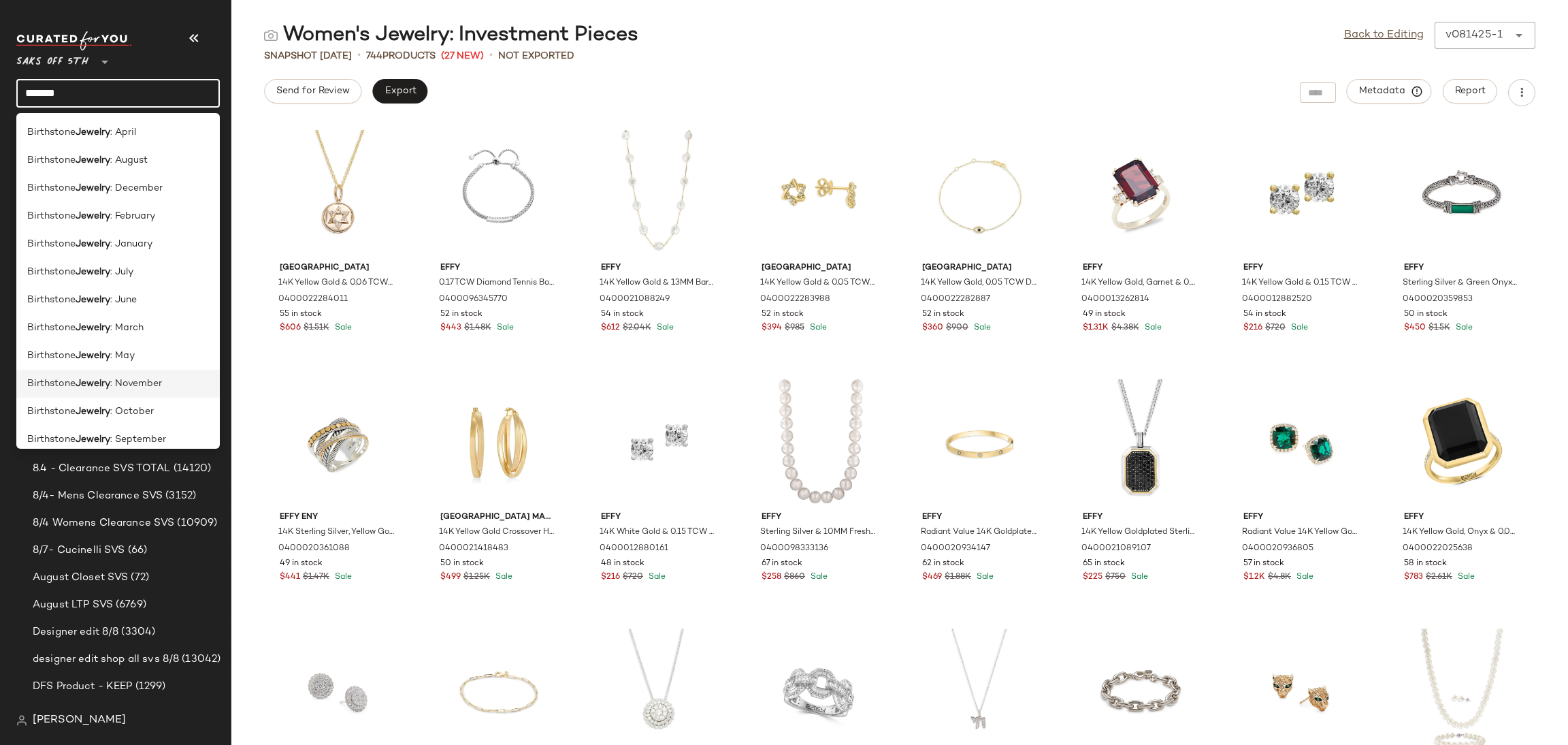
scroll to position [708, 0]
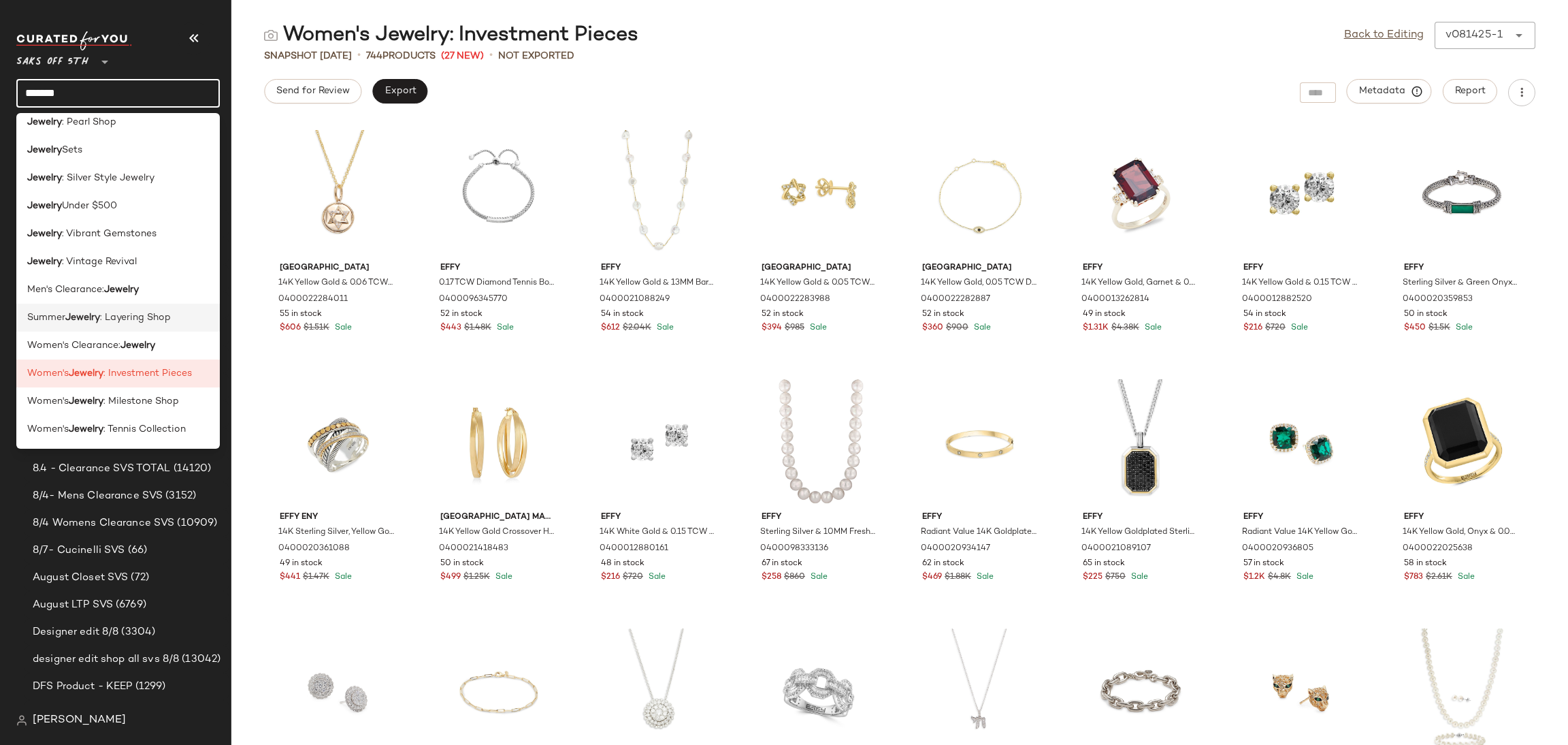
type input "*******"
click at [183, 317] on div "Summer Jewelry : Layering Shop" at bounding box center [118, 318] width 182 height 14
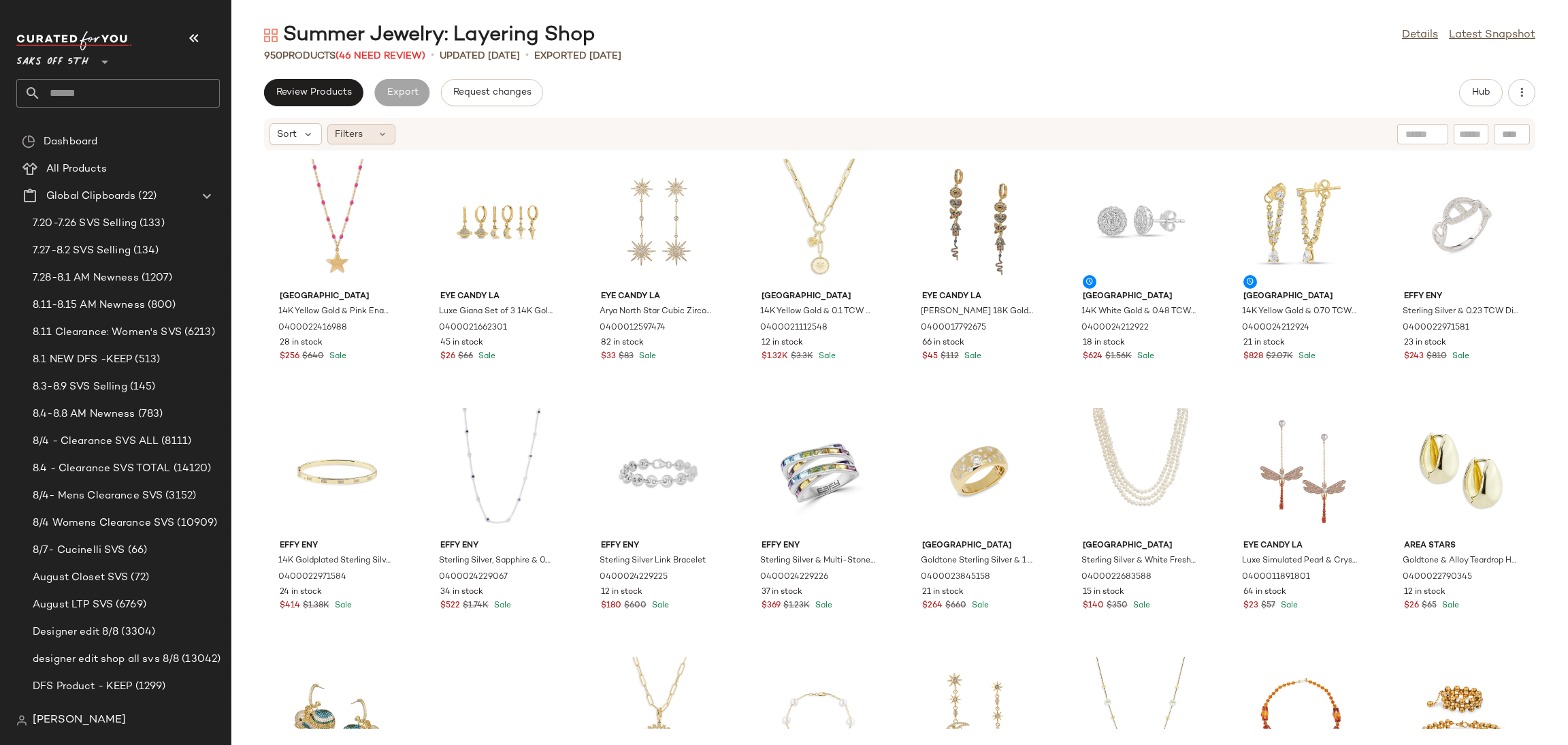
click at [374, 132] on div "Filters" at bounding box center [361, 134] width 68 height 21
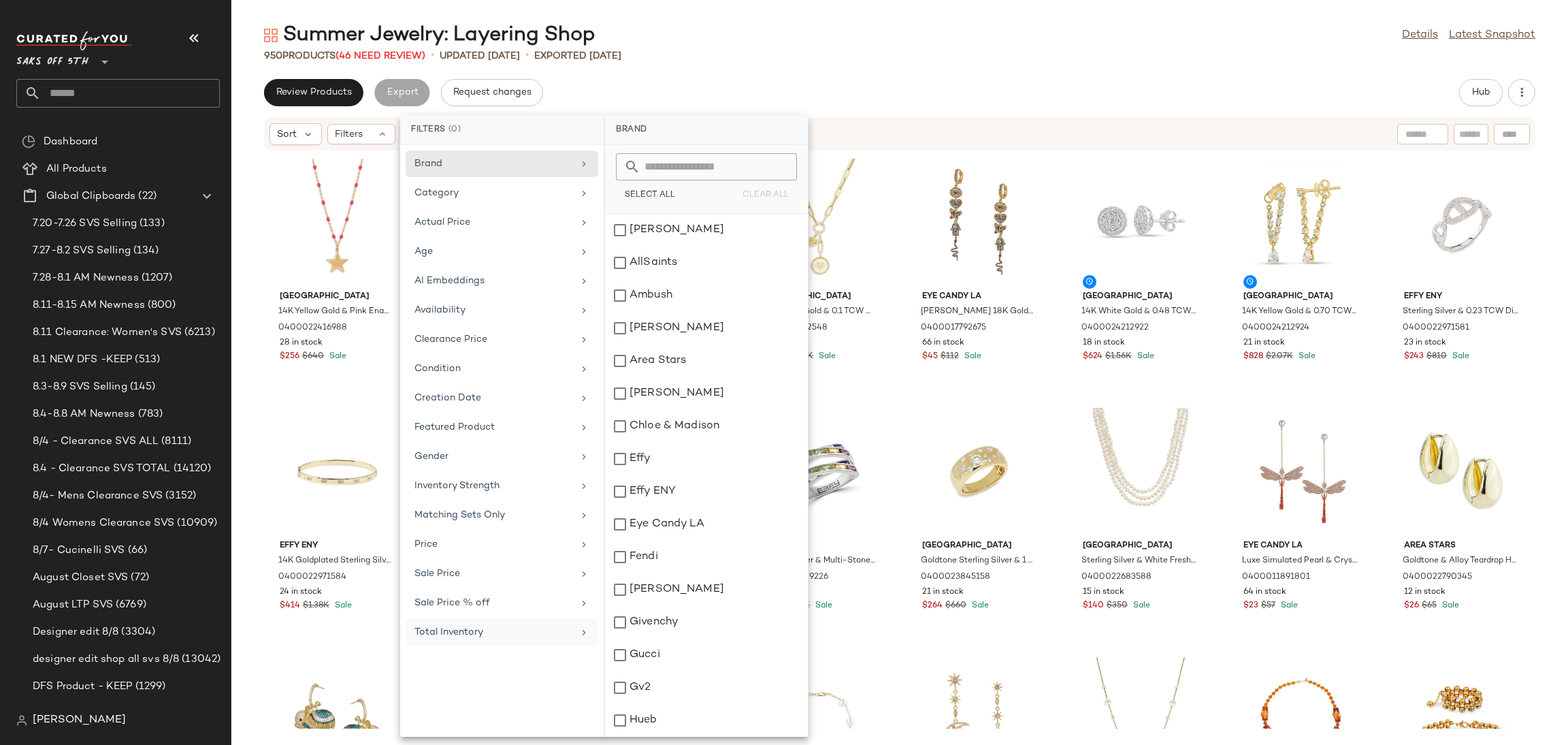
click at [451, 634] on div "Total Inventory" at bounding box center [494, 632] width 158 height 14
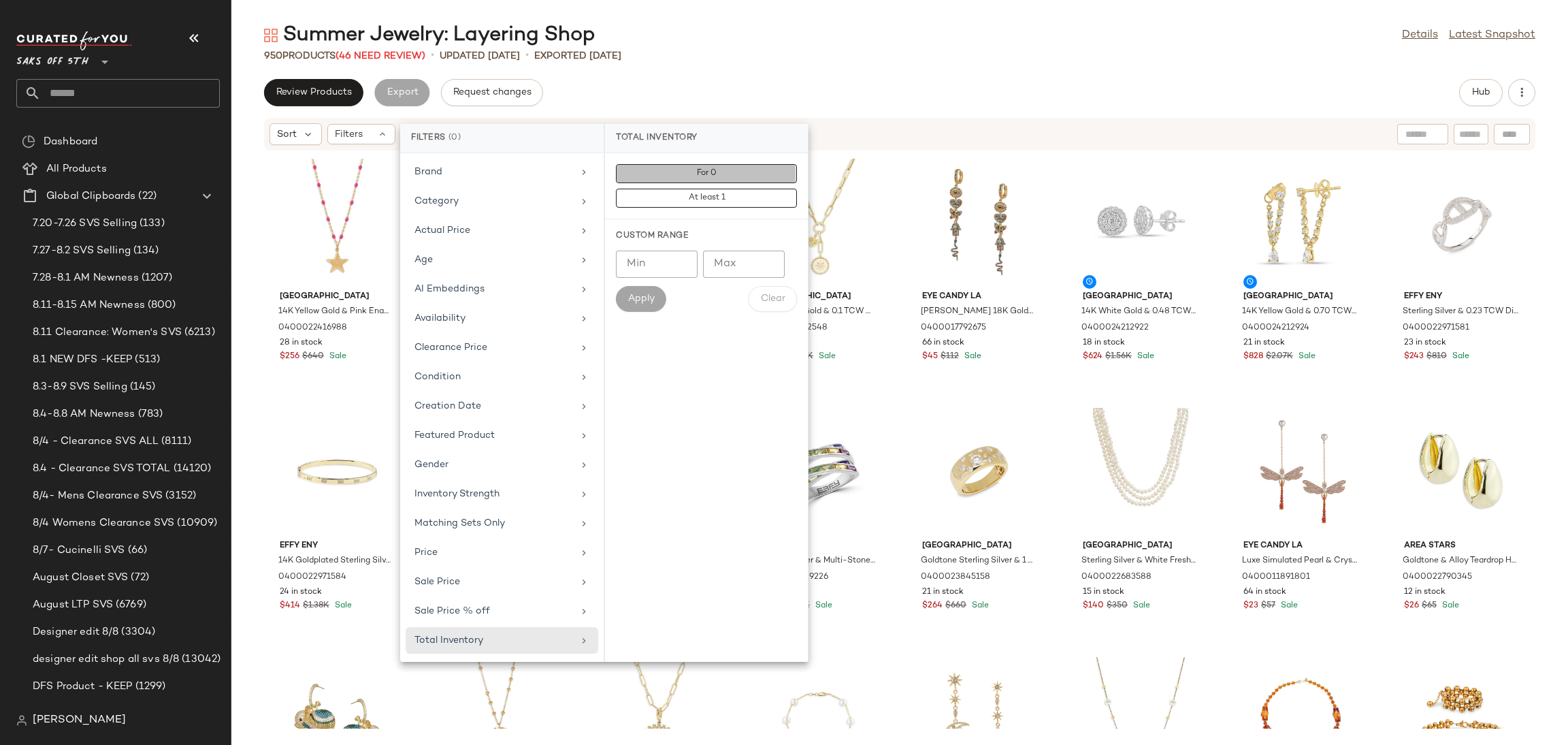
click at [755, 189] on button "For 0" at bounding box center [706, 198] width 181 height 19
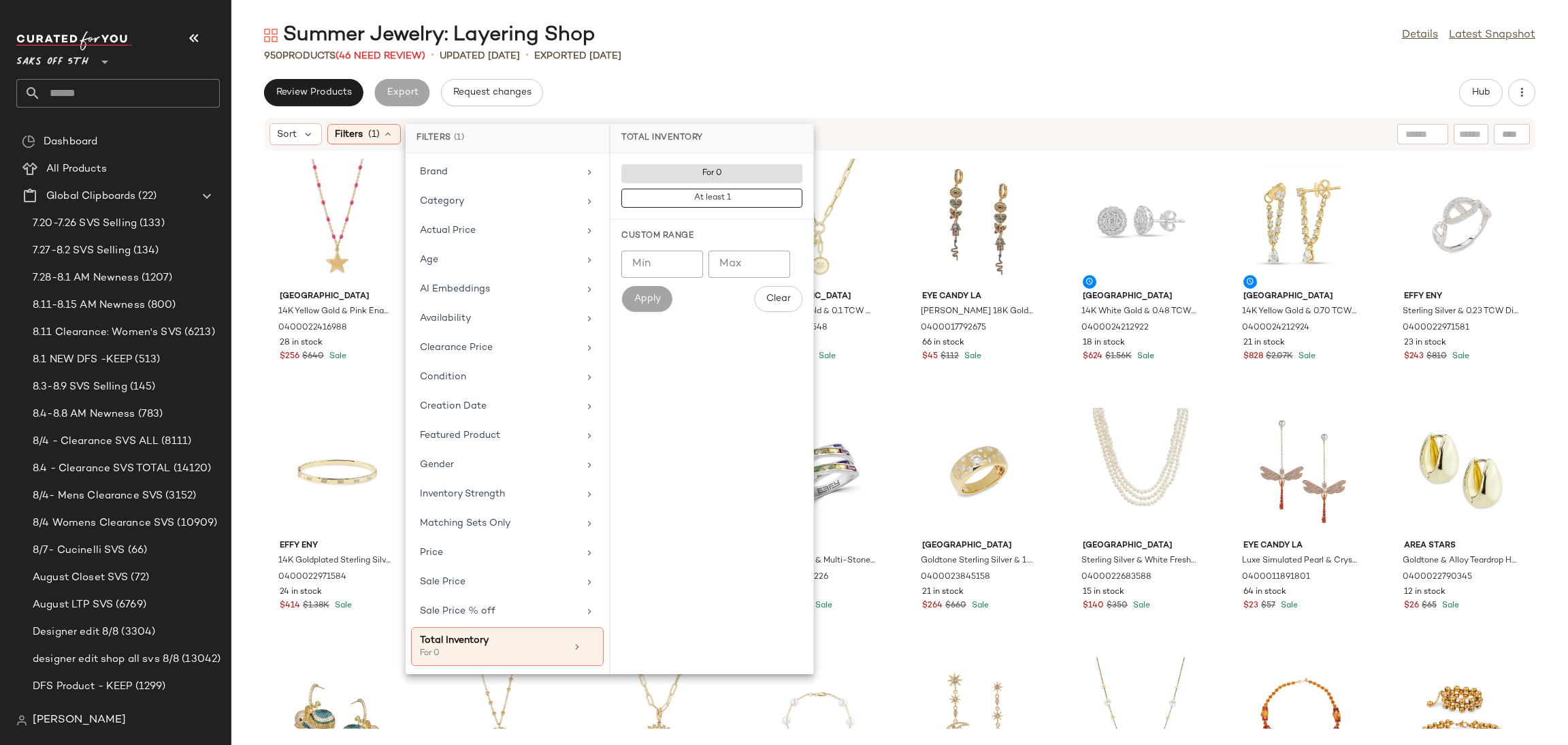
click at [809, 56] on div "950 Products (46 Need Review) • updated [DATE] • Exported [DATE]" at bounding box center [900, 56] width 1337 height 14
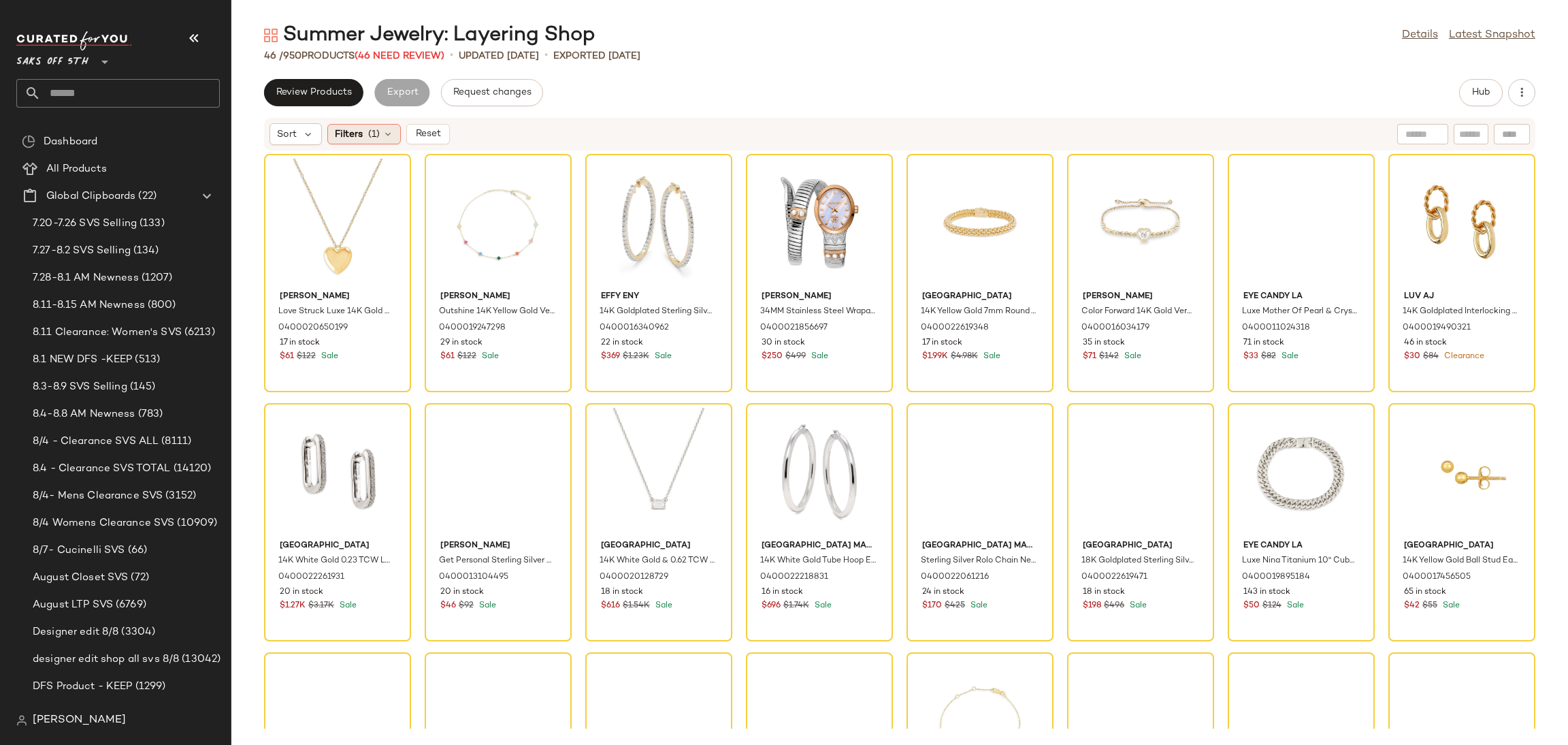
click at [376, 129] on span "(1)" at bounding box center [374, 134] width 12 height 14
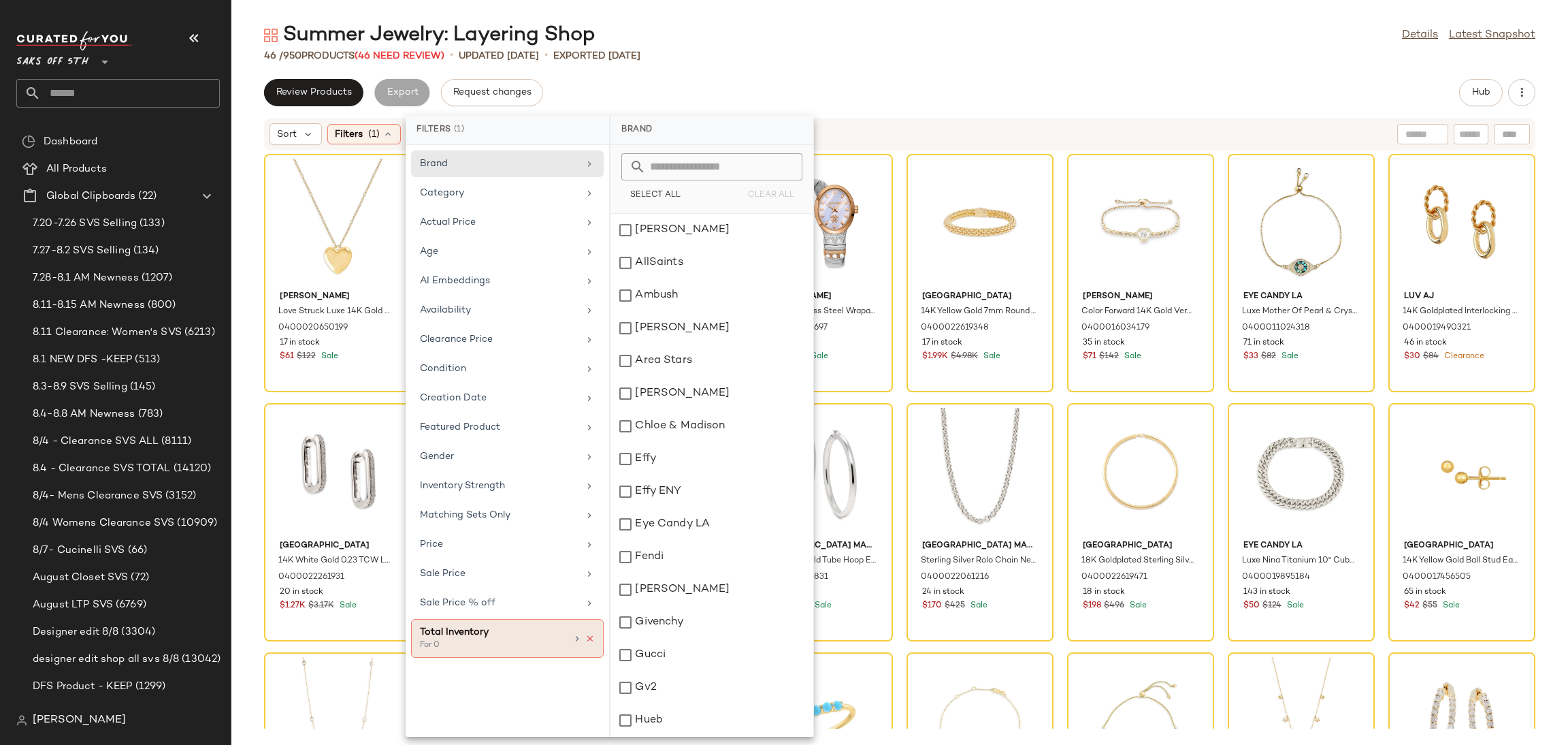
click at [587, 641] on icon at bounding box center [590, 639] width 10 height 10
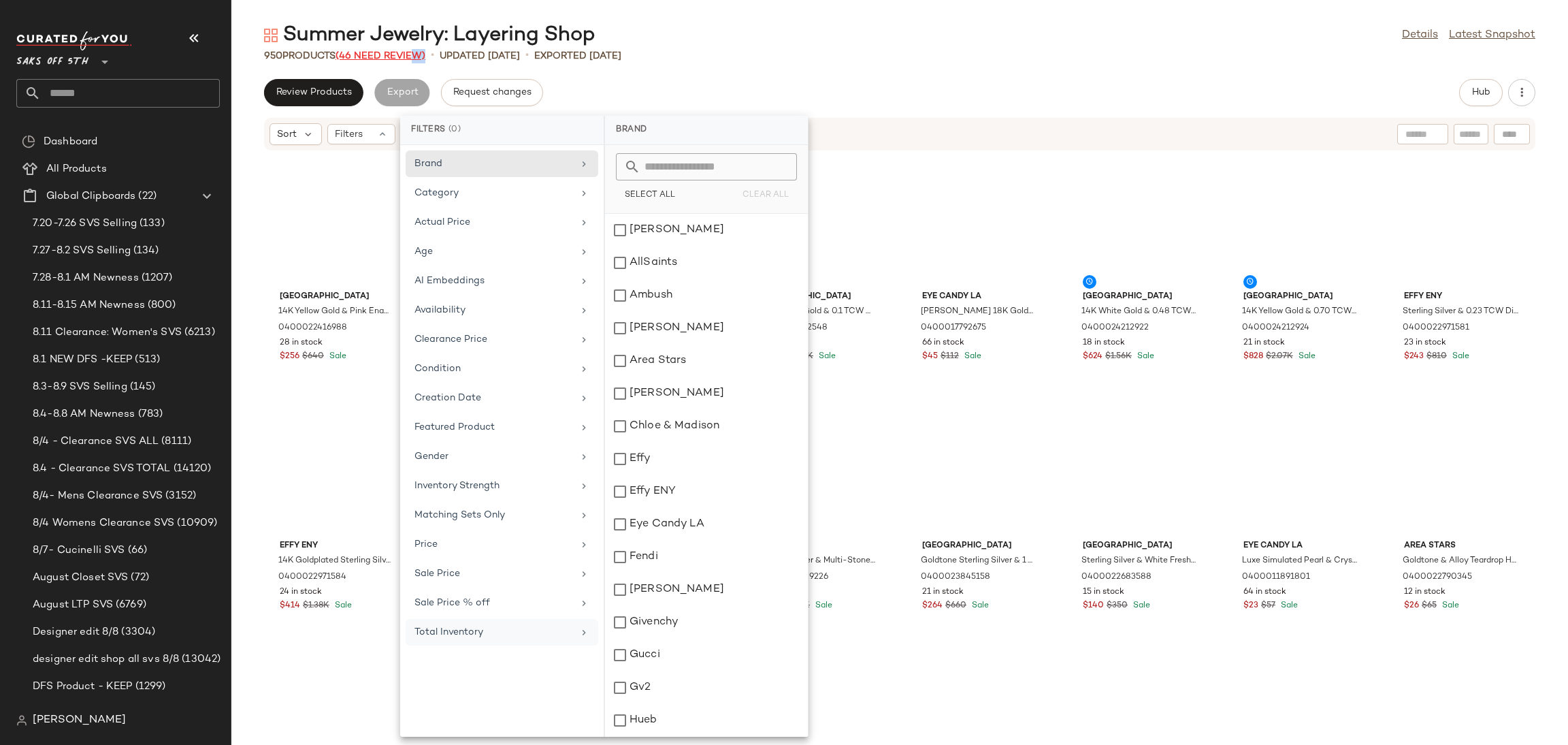
drag, startPoint x: 427, startPoint y: 61, endPoint x: 412, endPoint y: 50, distance: 18.6
click at [412, 50] on div "950 Products (46 Need Review)" at bounding box center [344, 56] width 161 height 14
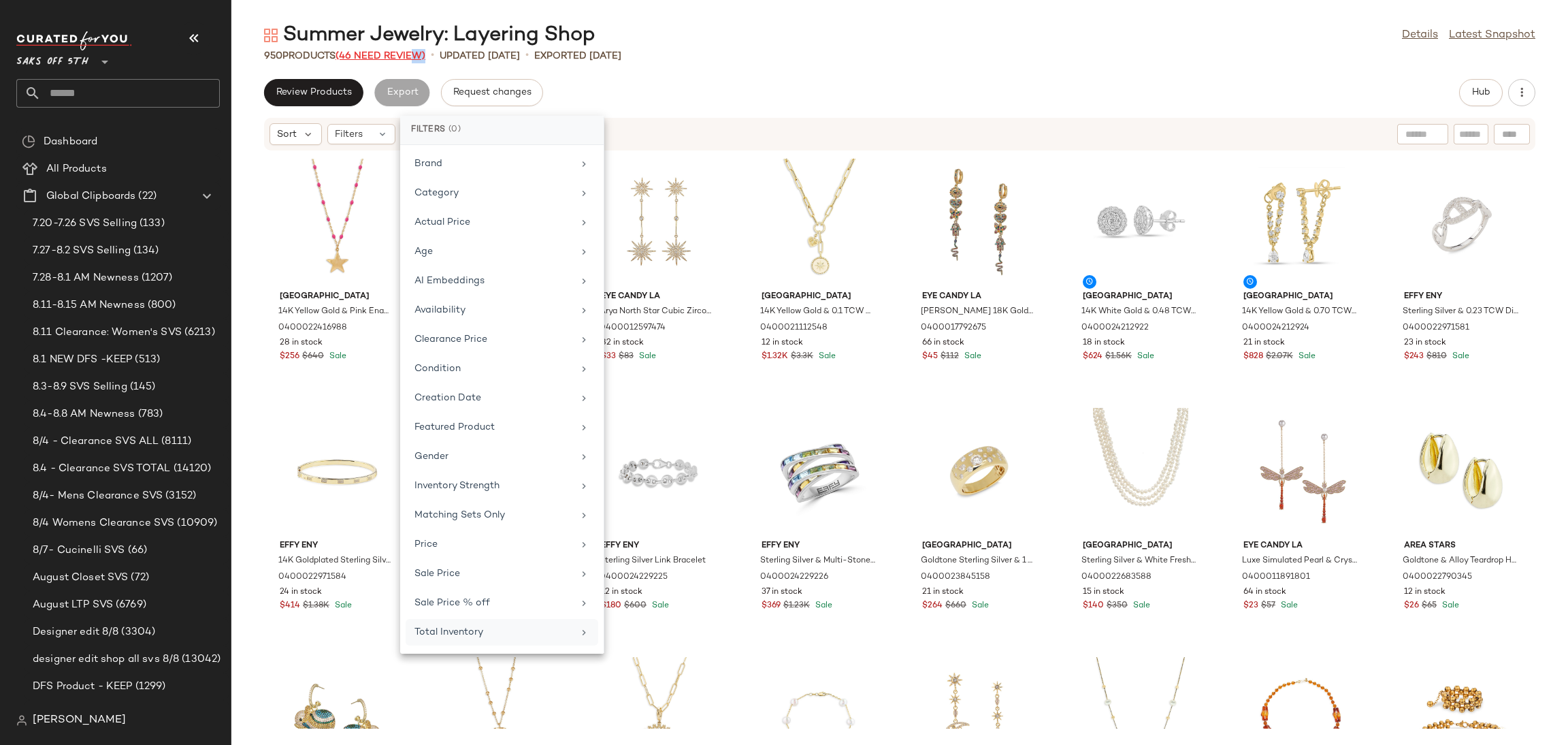
click at [412, 51] on span "(46 Need Review)" at bounding box center [380, 56] width 90 height 10
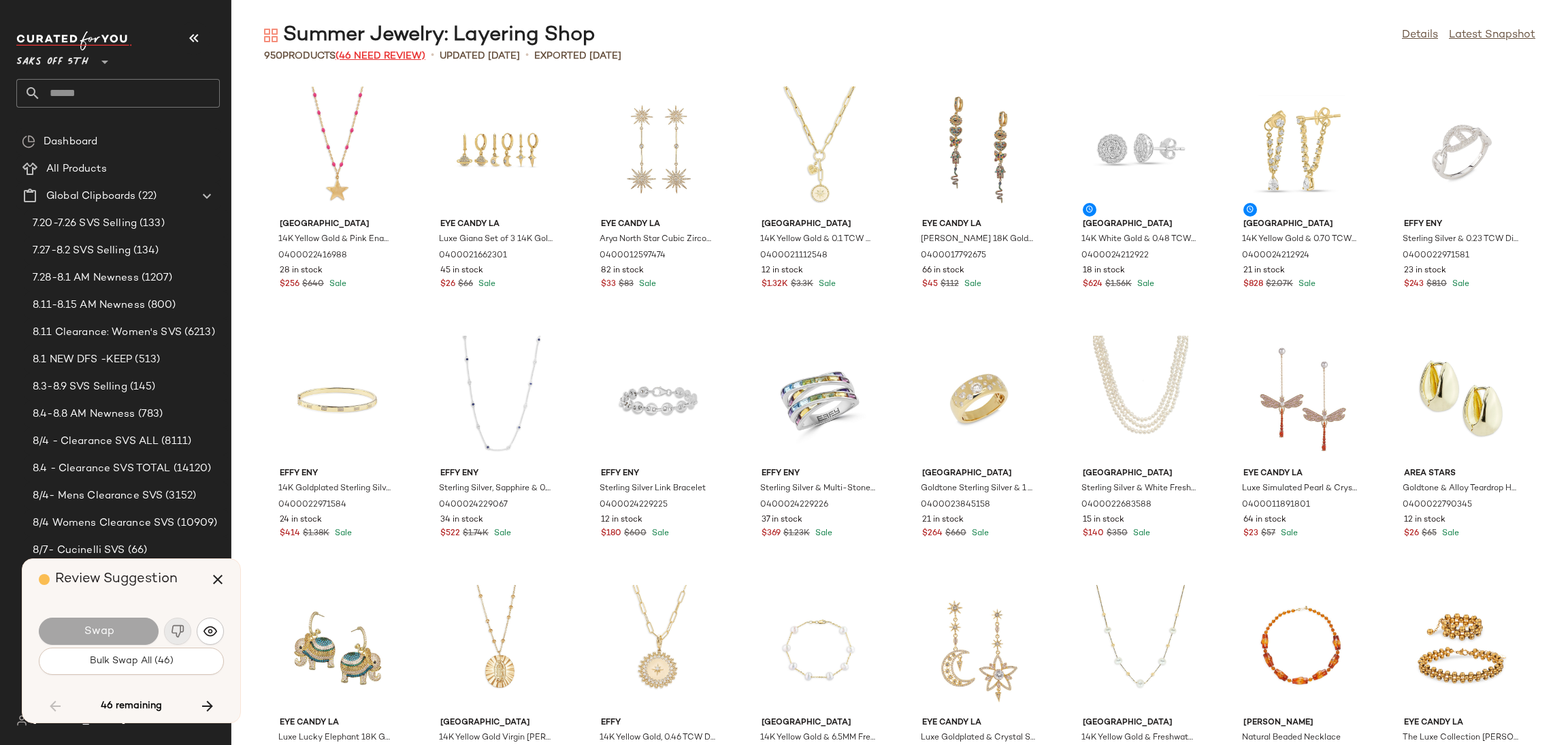
scroll to position [2492, 0]
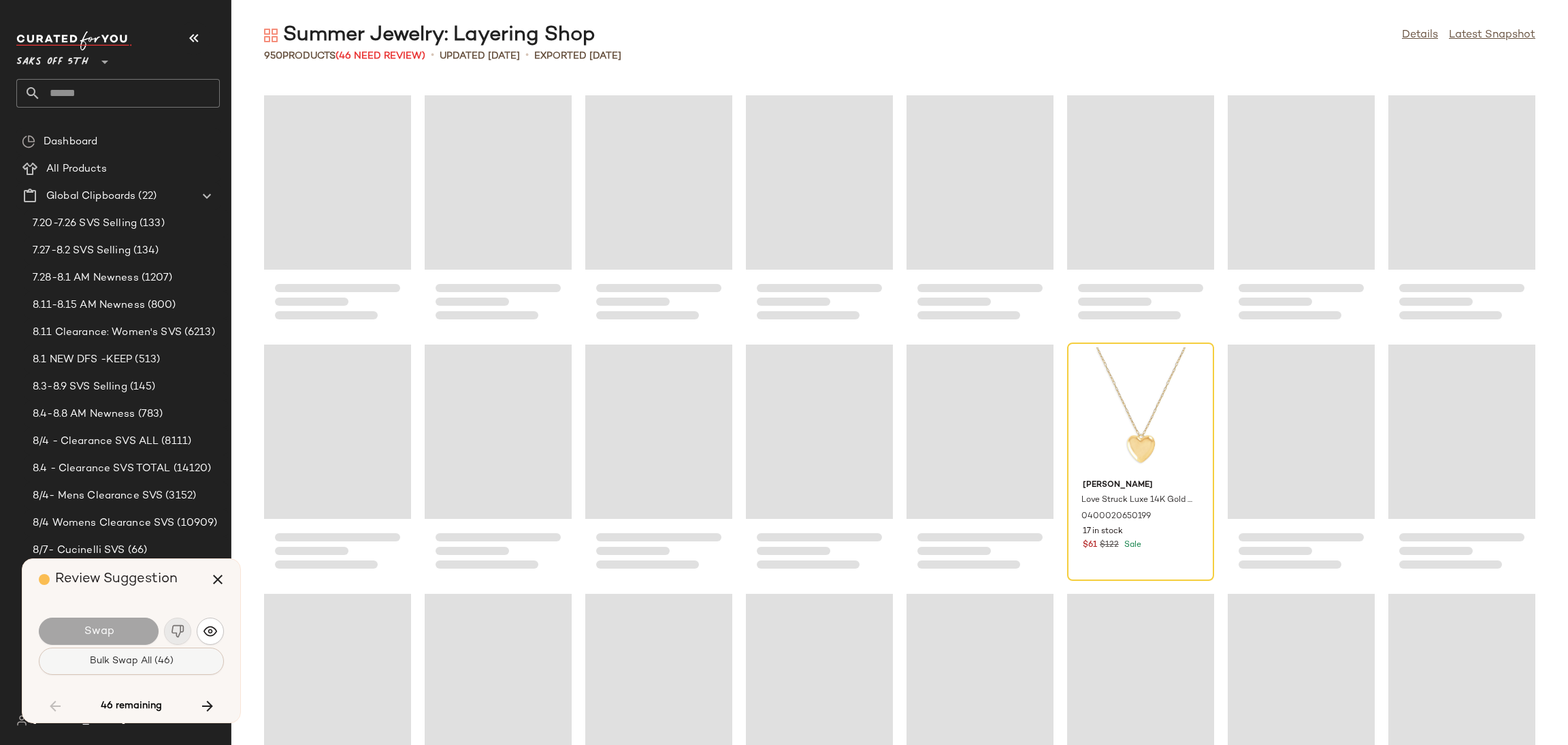
click at [112, 659] on span "Bulk Swap All (46)" at bounding box center [131, 661] width 84 height 11
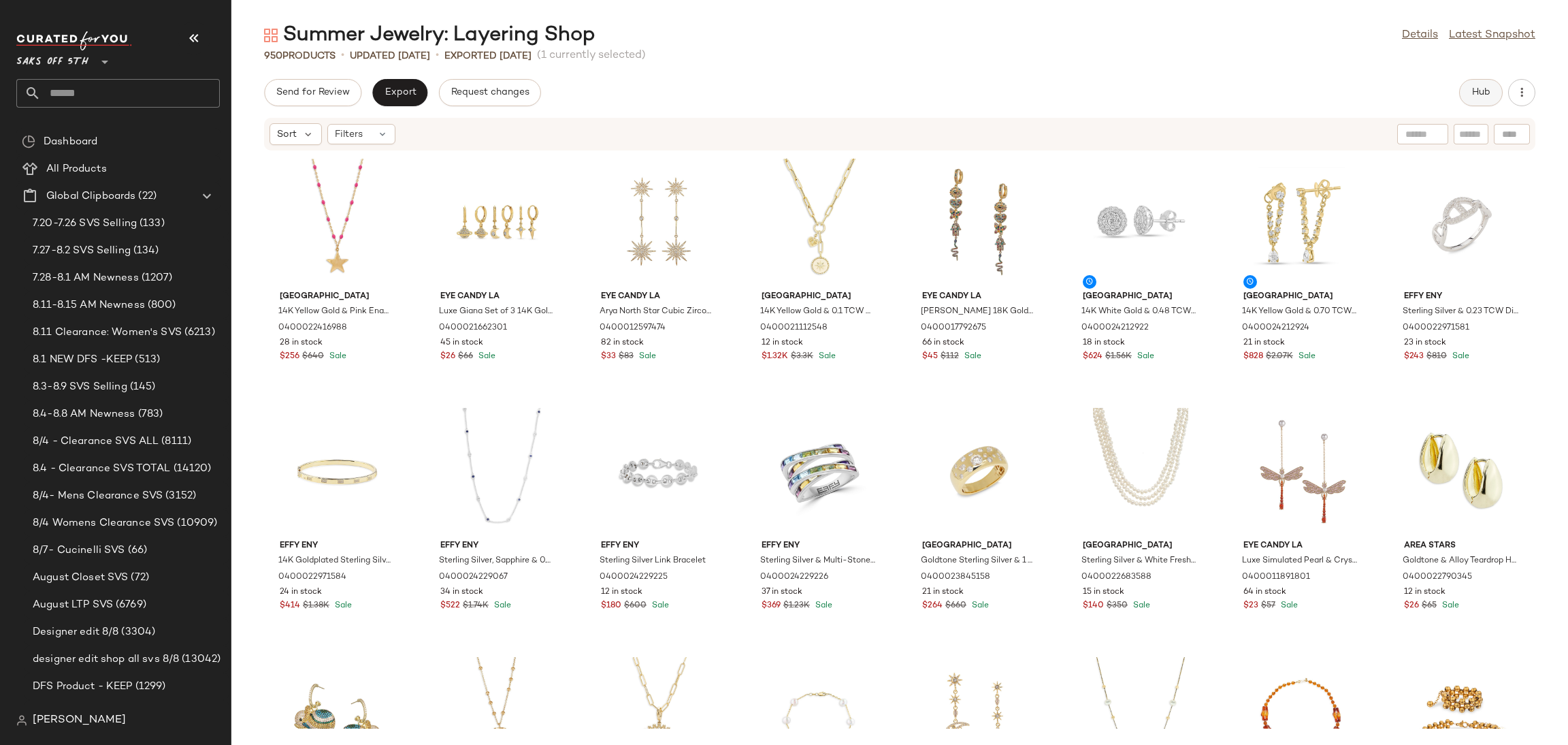
click at [1475, 98] on span "Hub" at bounding box center [1481, 93] width 19 height 11
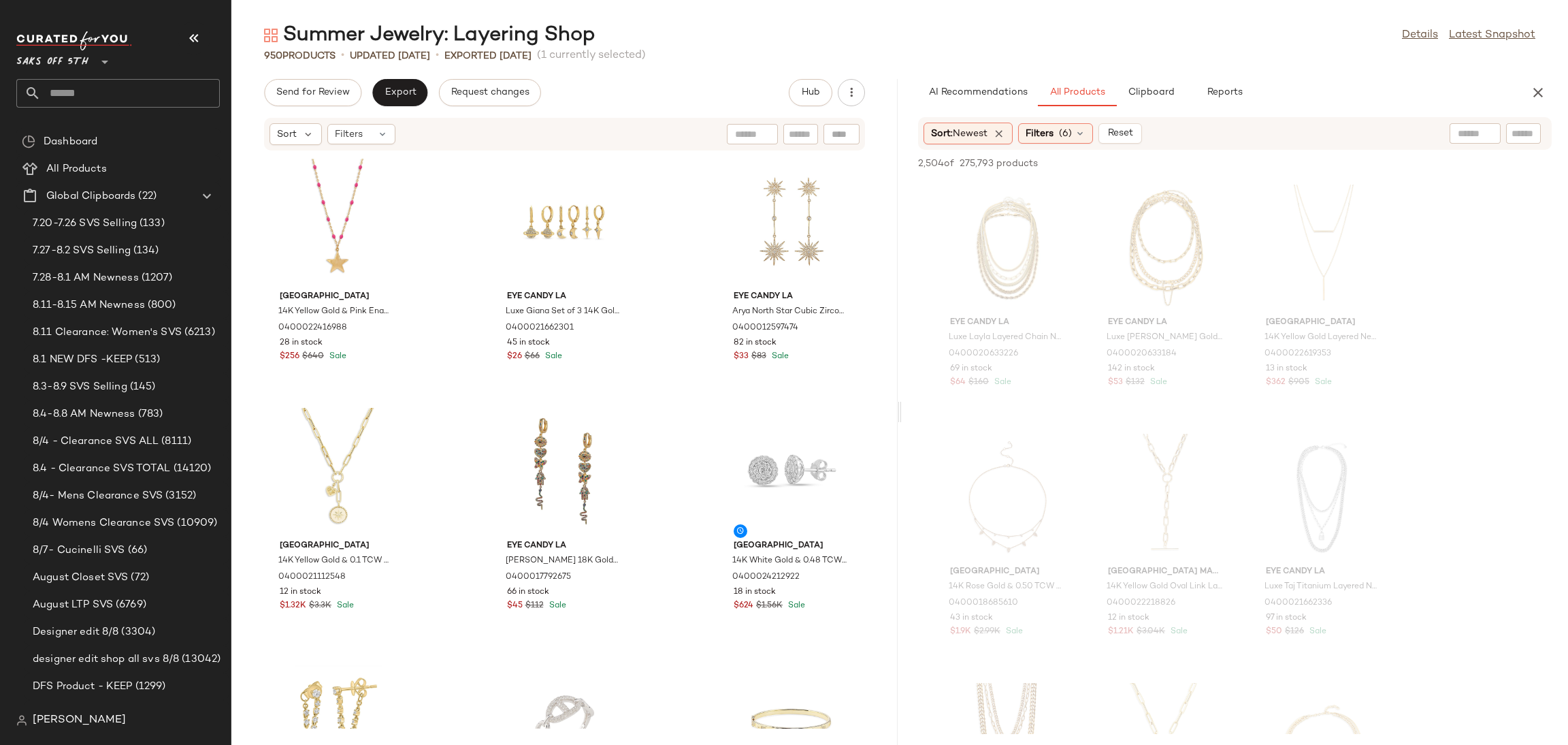
drag, startPoint x: 901, startPoint y: 416, endPoint x: 977, endPoint y: 406, distance: 76.7
click at [977, 406] on div "Summer Jewelry: Layering Shop Details Latest Snapshot 950 Products • updated [D…" at bounding box center [900, 383] width 1337 height 723
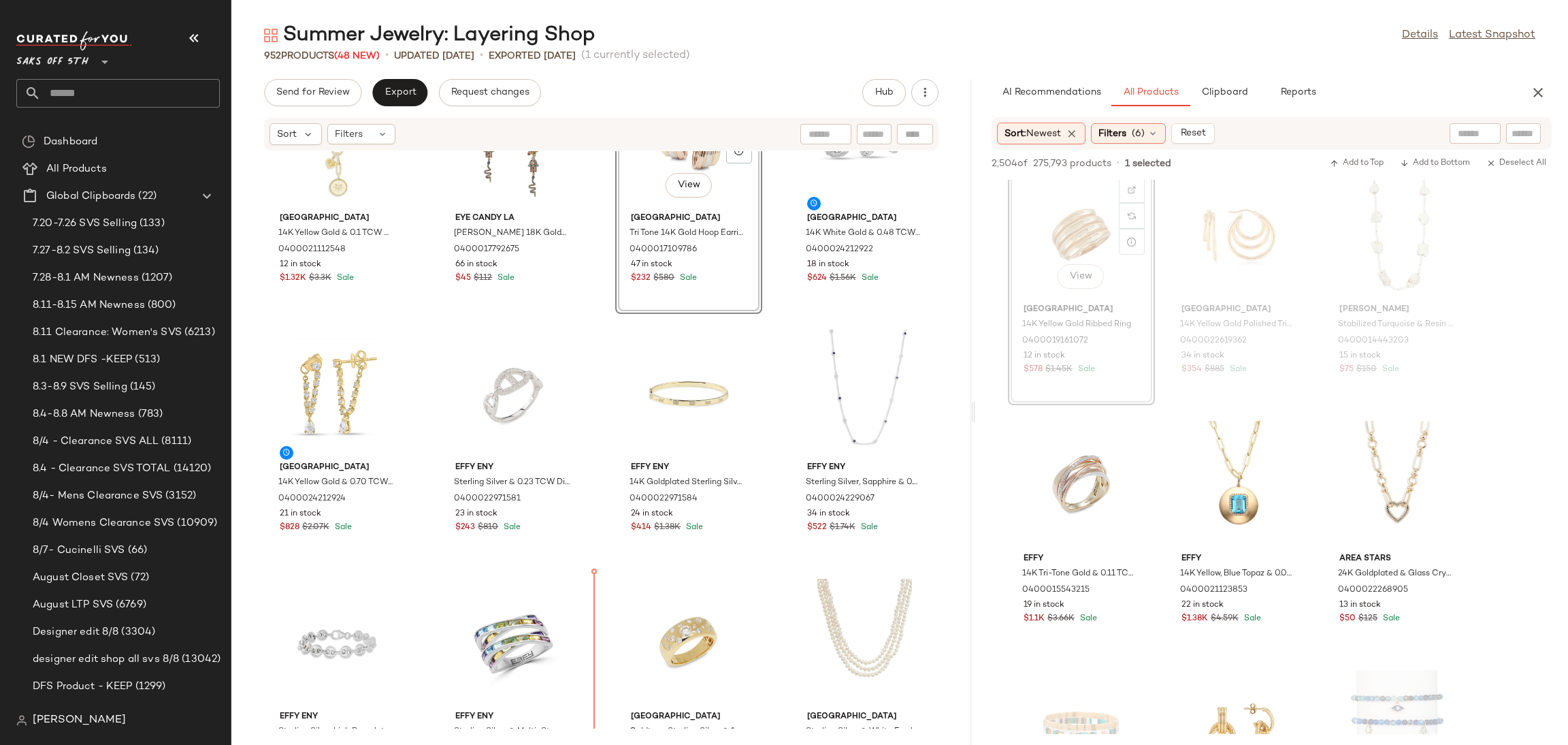
scroll to position [342, 0]
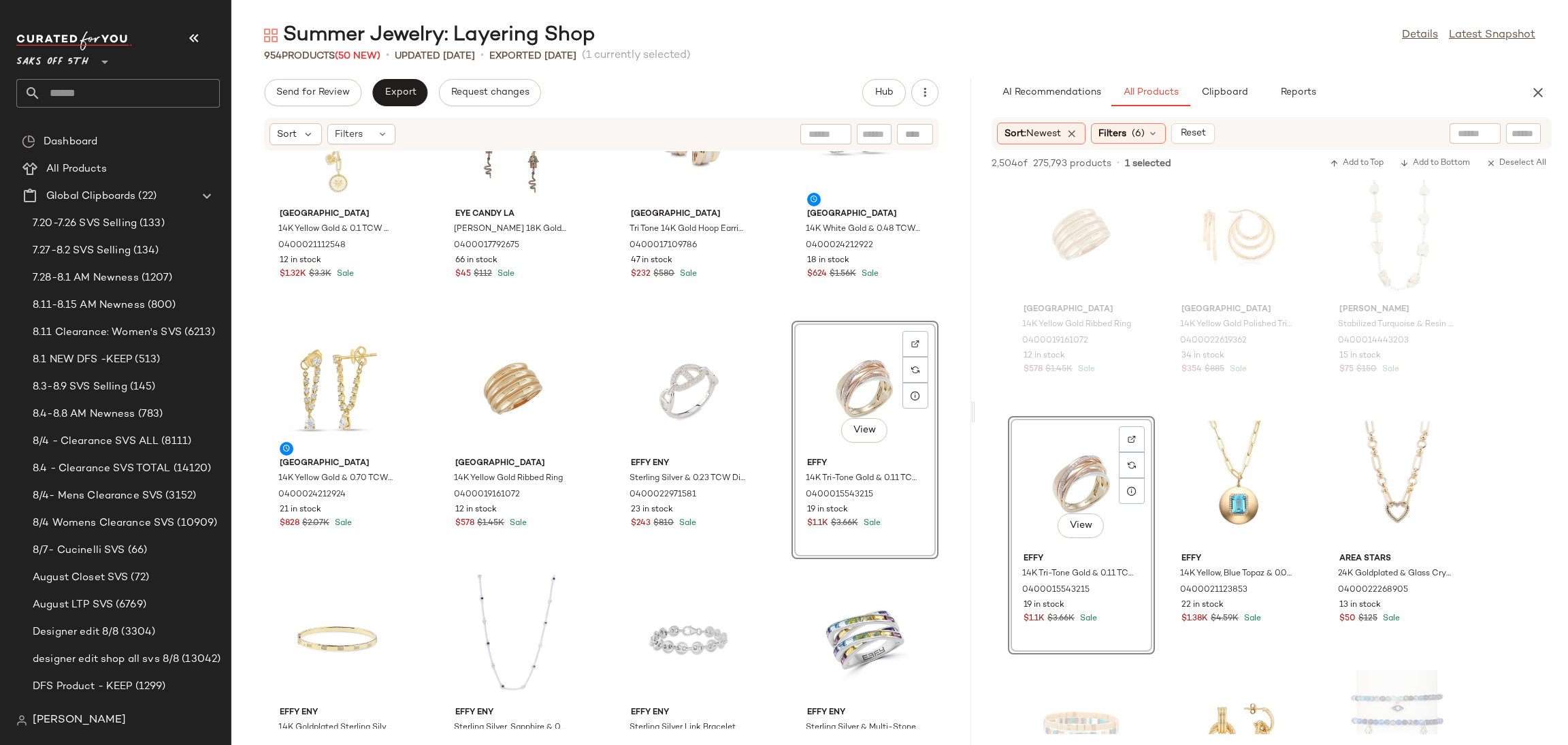
click at [320, 78] on div "Summer Jewelry: Layering Shop Details Latest Snapshot 954 Products (50 New) • u…" at bounding box center [900, 383] width 1337 height 723
click at [316, 104] on button "Send for Review" at bounding box center [313, 93] width 97 height 27
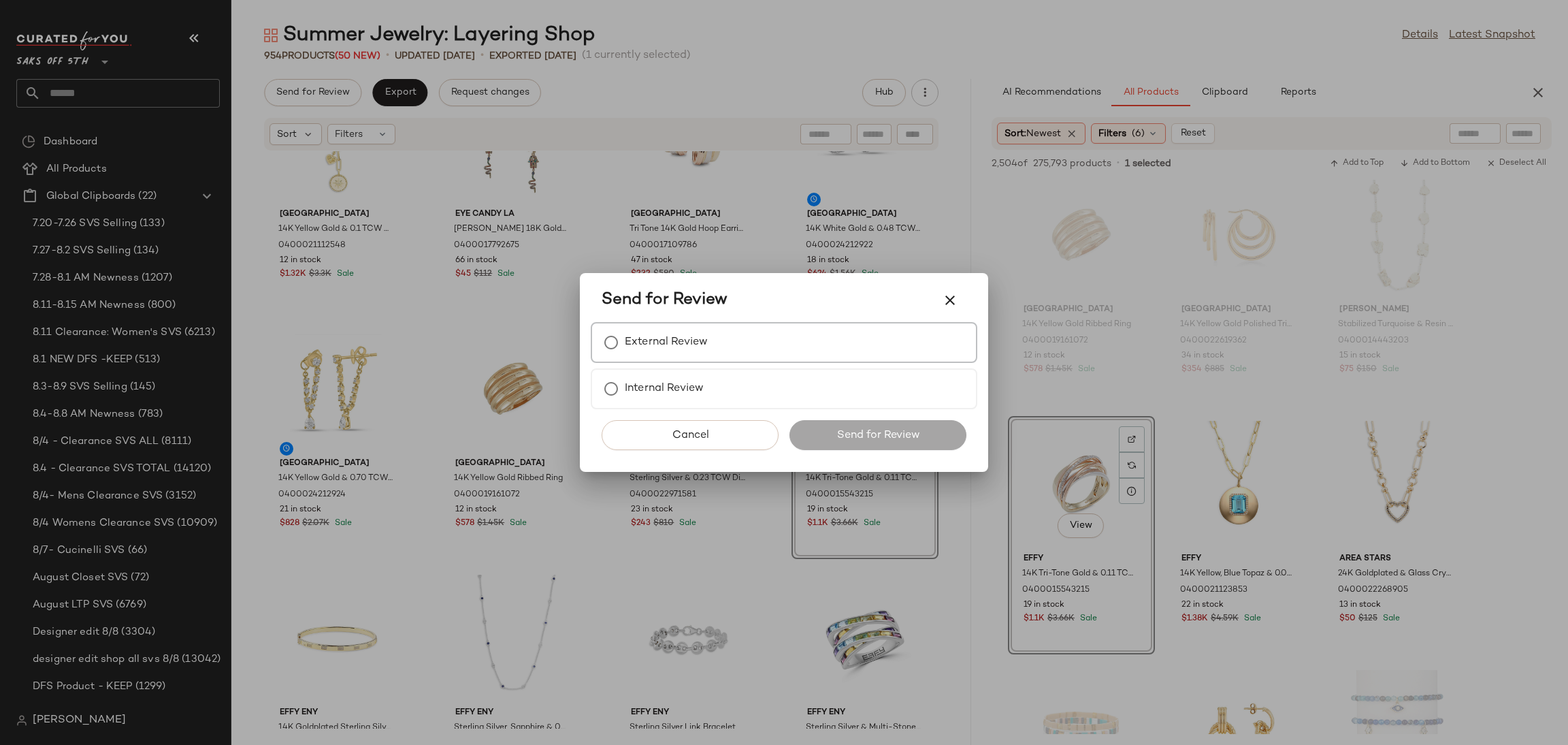
click at [662, 339] on label "External Review" at bounding box center [666, 342] width 83 height 27
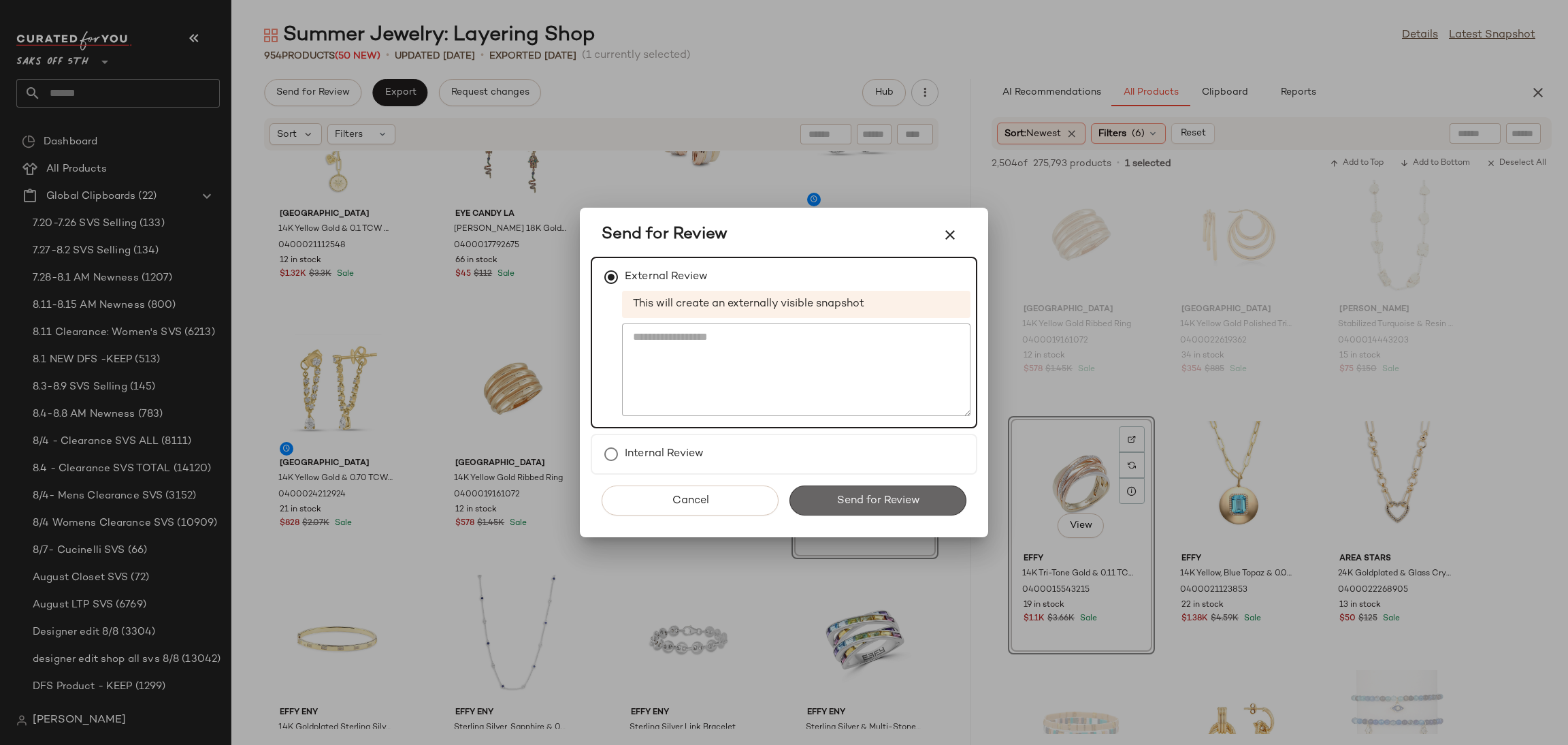
click at [869, 497] on span "Send for Review" at bounding box center [878, 501] width 84 height 13
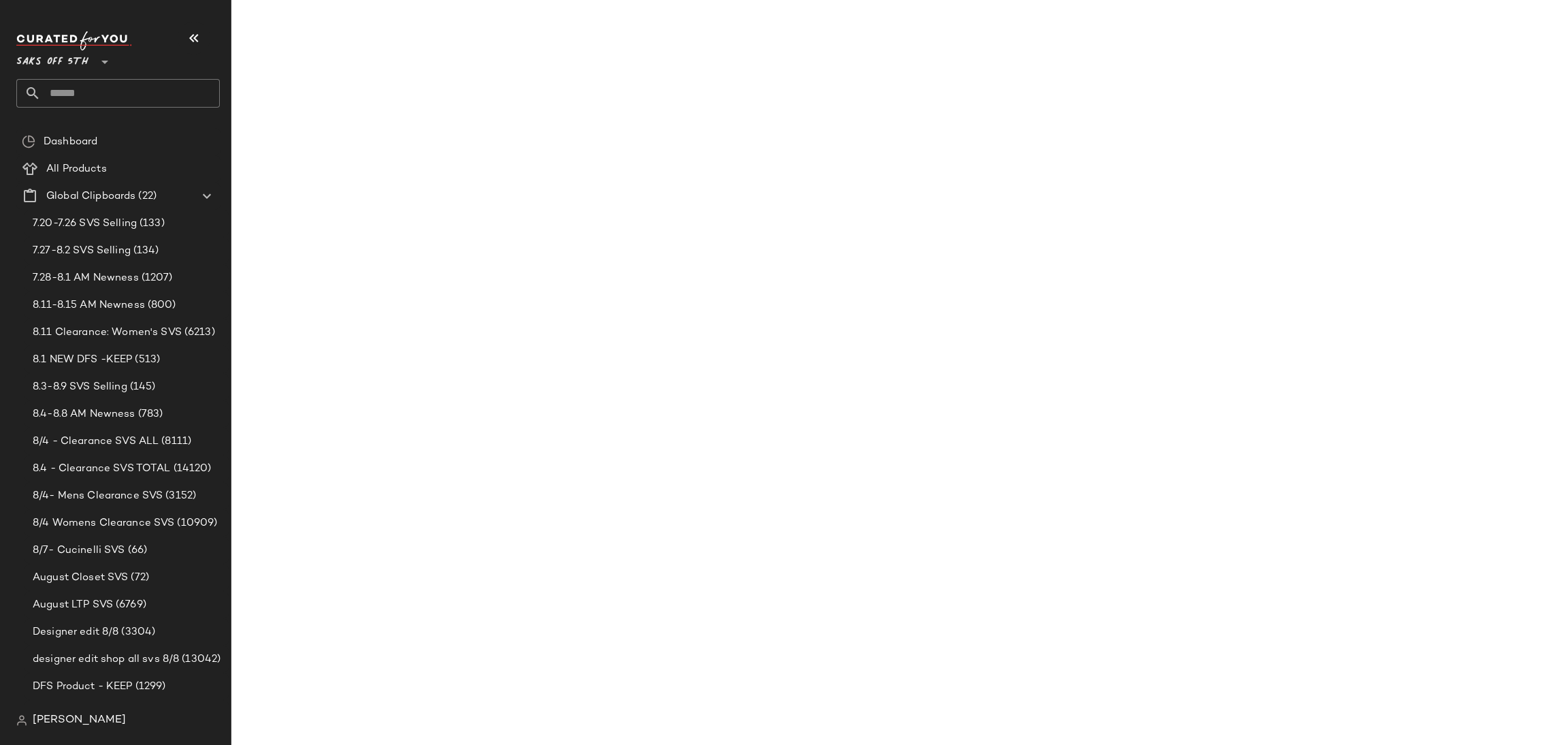
scroll to position [12723, 0]
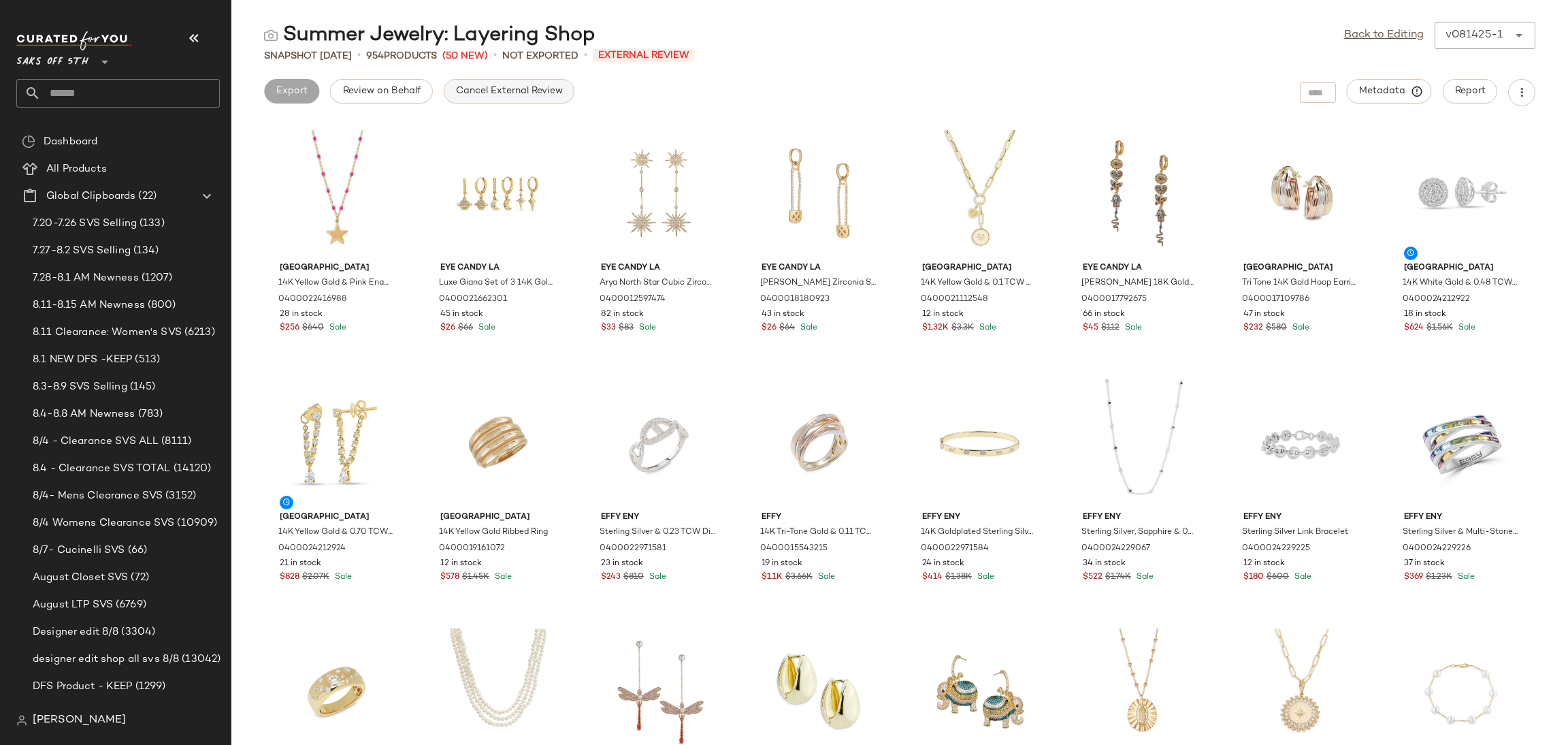
click at [508, 96] on span "Cancel External Review" at bounding box center [509, 91] width 108 height 11
click at [1356, 33] on link "Back to Editing" at bounding box center [1384, 36] width 80 height 16
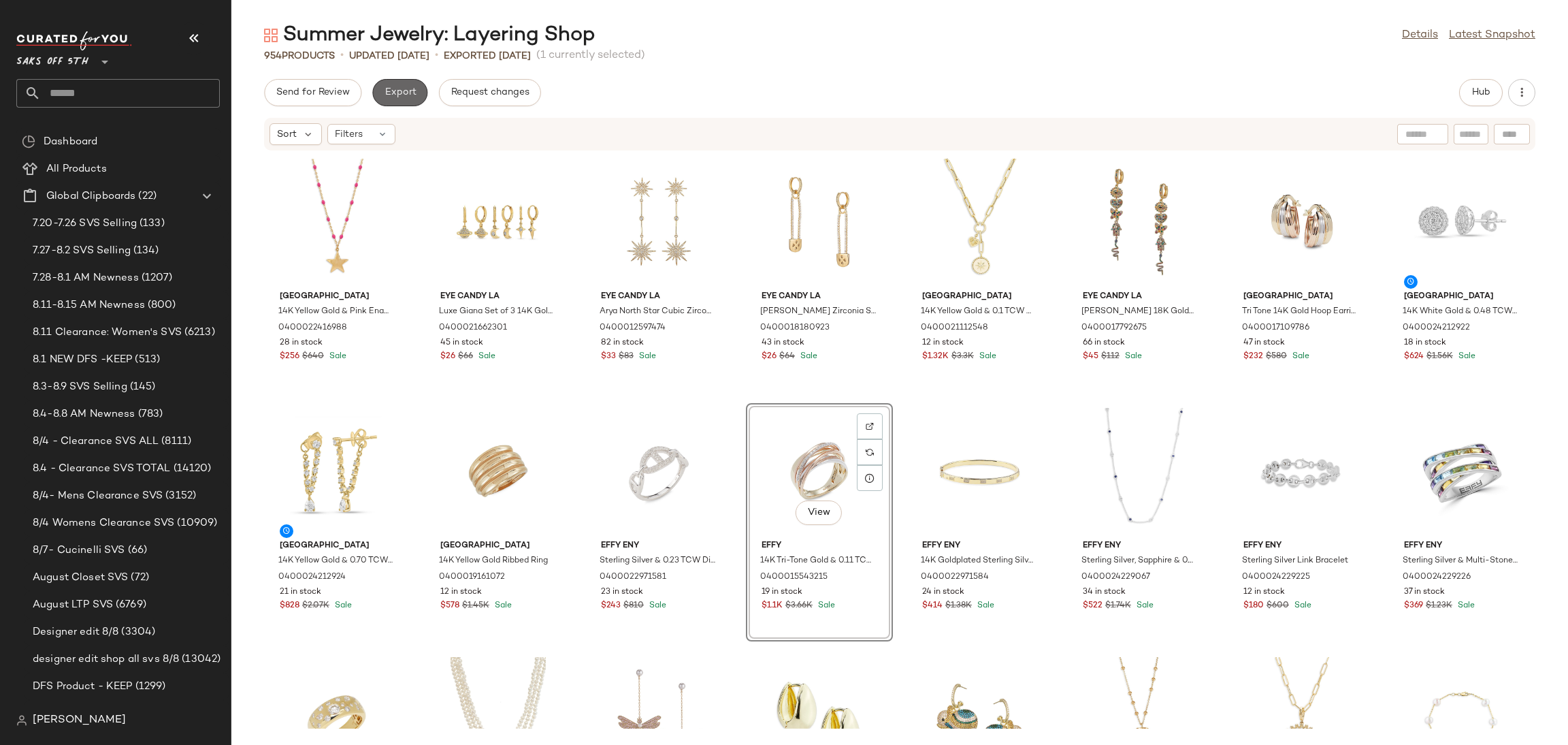
click at [406, 87] on span "Export" at bounding box center [400, 93] width 32 height 11
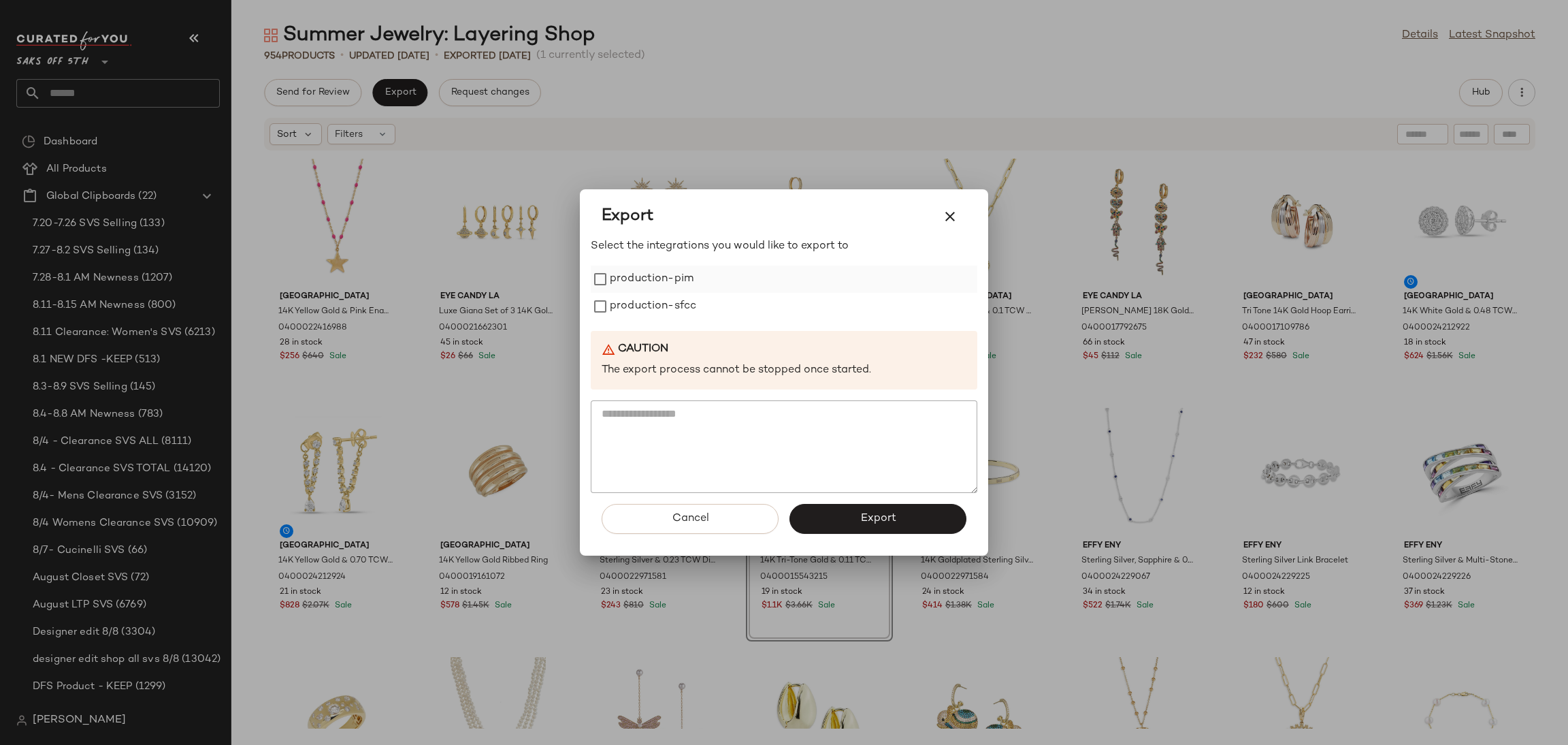
click at [676, 283] on label "production-pim" at bounding box center [651, 279] width 84 height 27
click at [675, 308] on label "production-sfcc" at bounding box center [653, 307] width 86 height 27
click at [867, 519] on span "Export" at bounding box center [878, 518] width 36 height 13
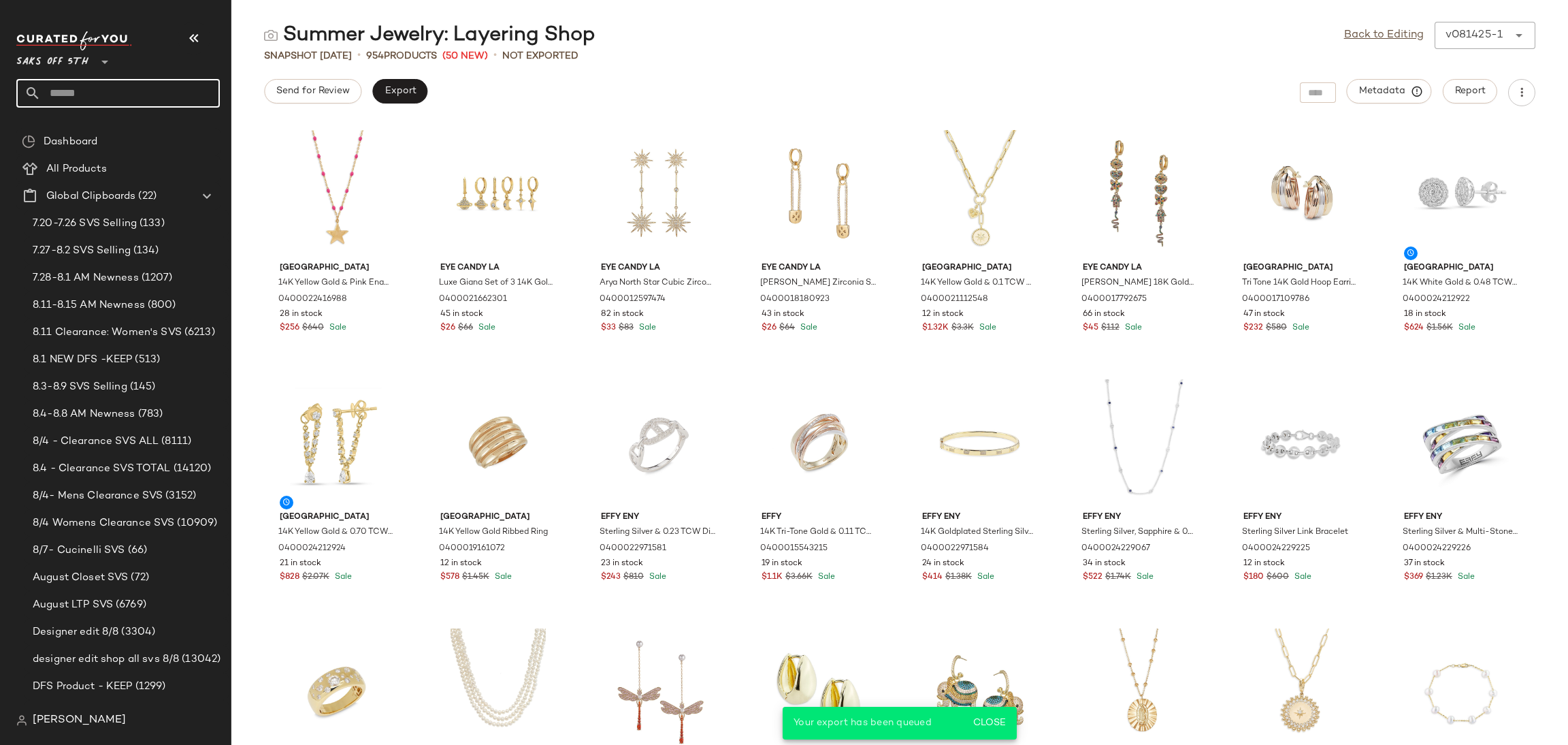
click at [96, 99] on input "text" at bounding box center [130, 93] width 179 height 29
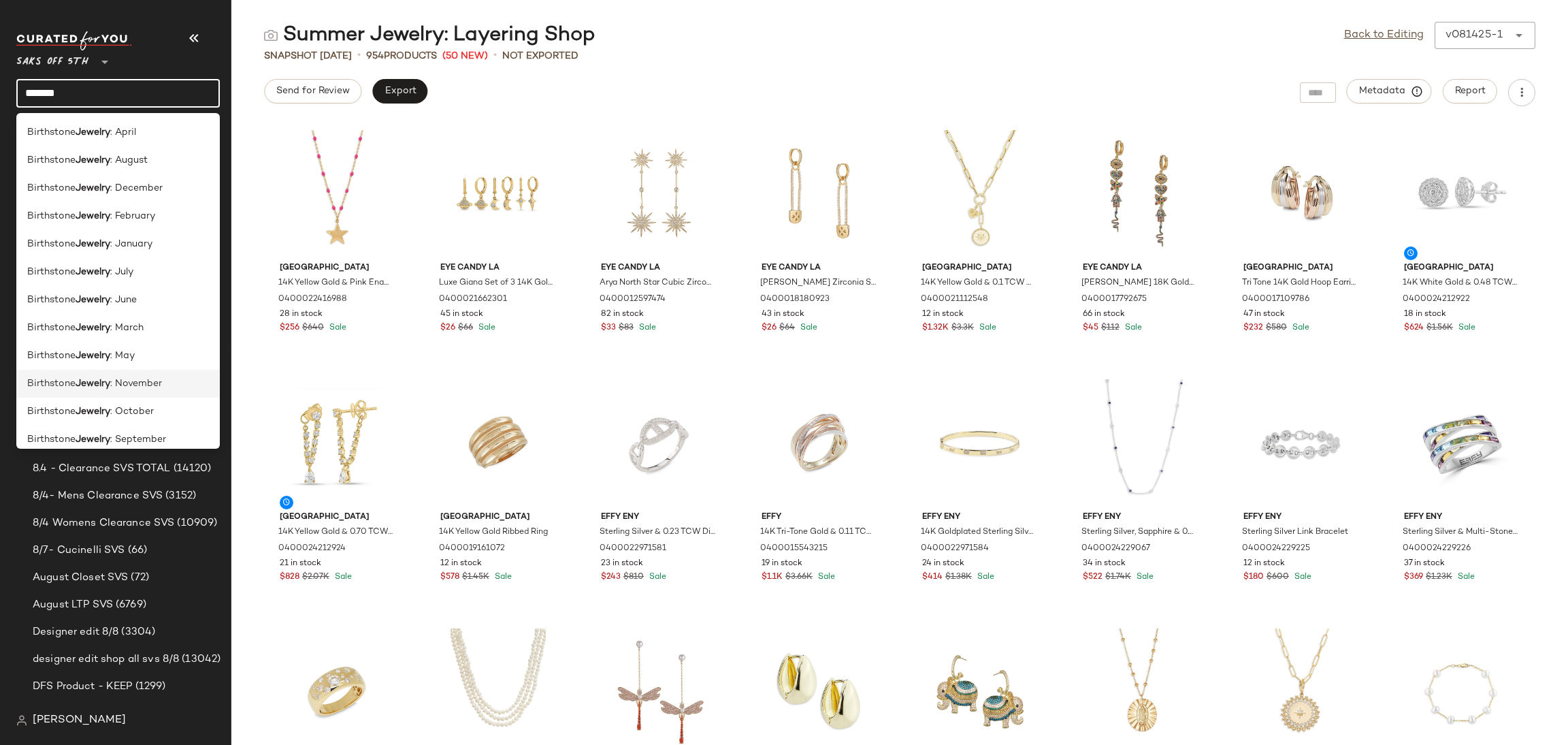
scroll to position [708, 0]
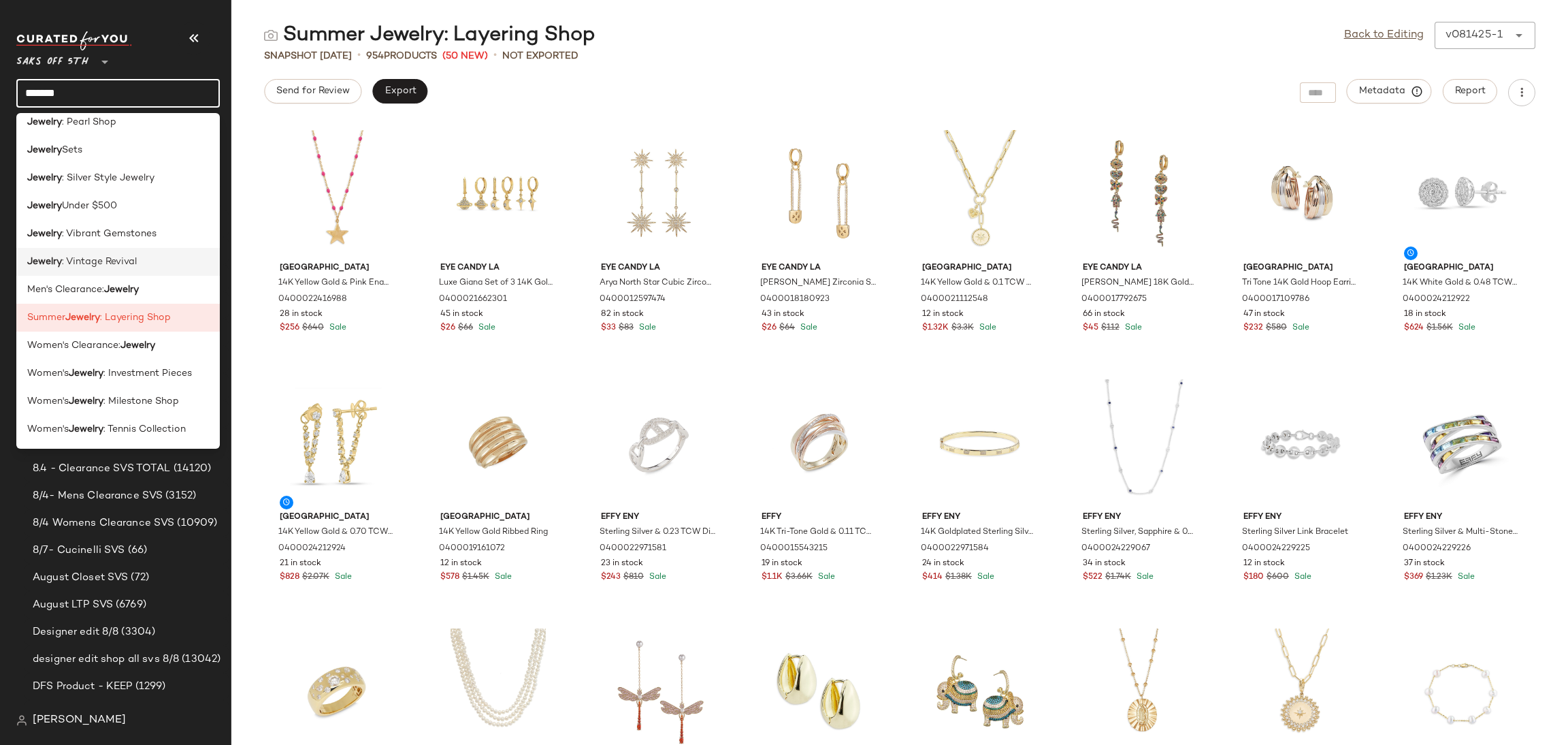
type input "*******"
click at [138, 263] on div "Jewelry : Vintage Revival" at bounding box center [118, 261] width 182 height 14
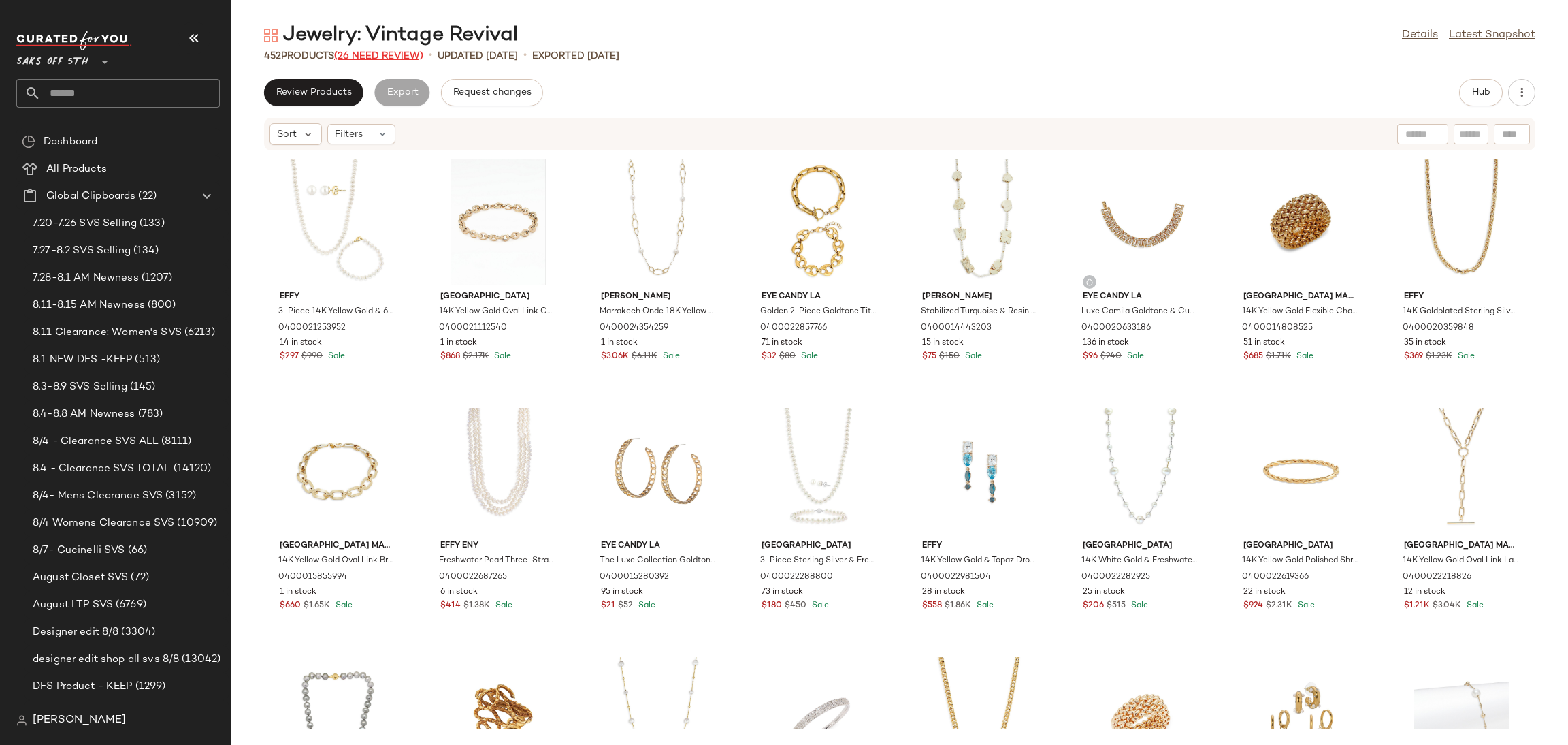
click at [390, 56] on span "(26 Need Review)" at bounding box center [378, 56] width 89 height 10
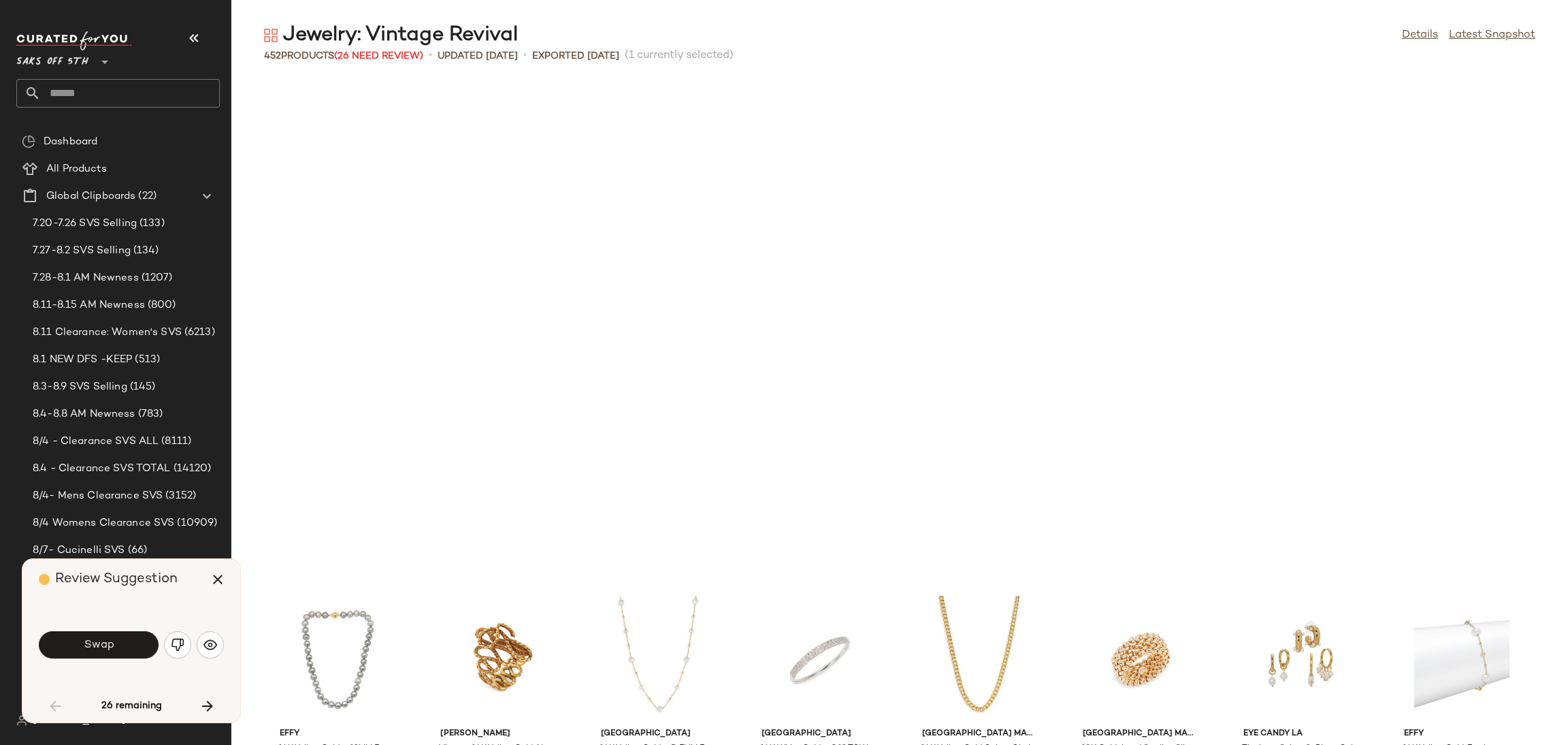
scroll to position [509, 0]
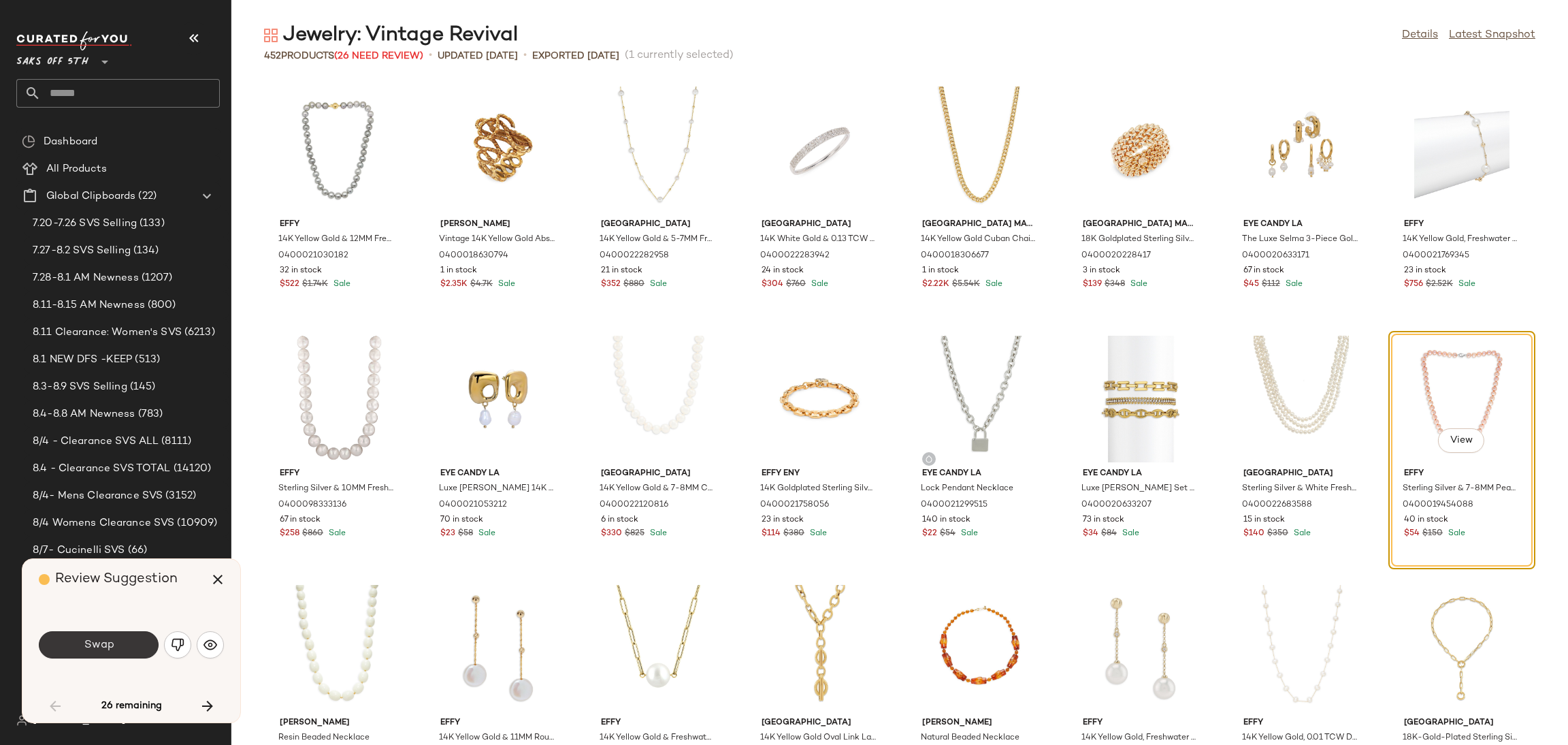
click at [119, 633] on button "Swap" at bounding box center [99, 645] width 120 height 27
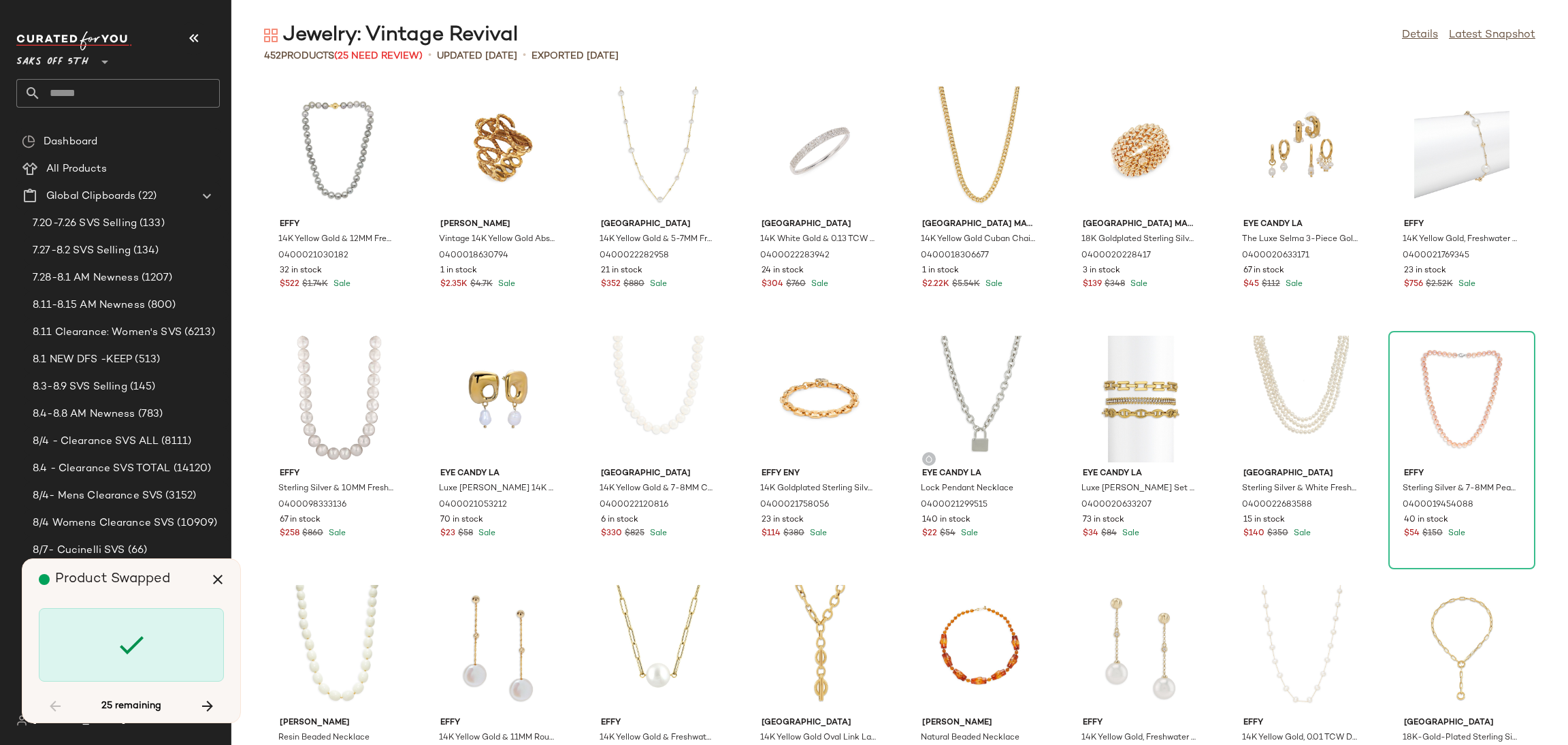
scroll to position [2243, 0]
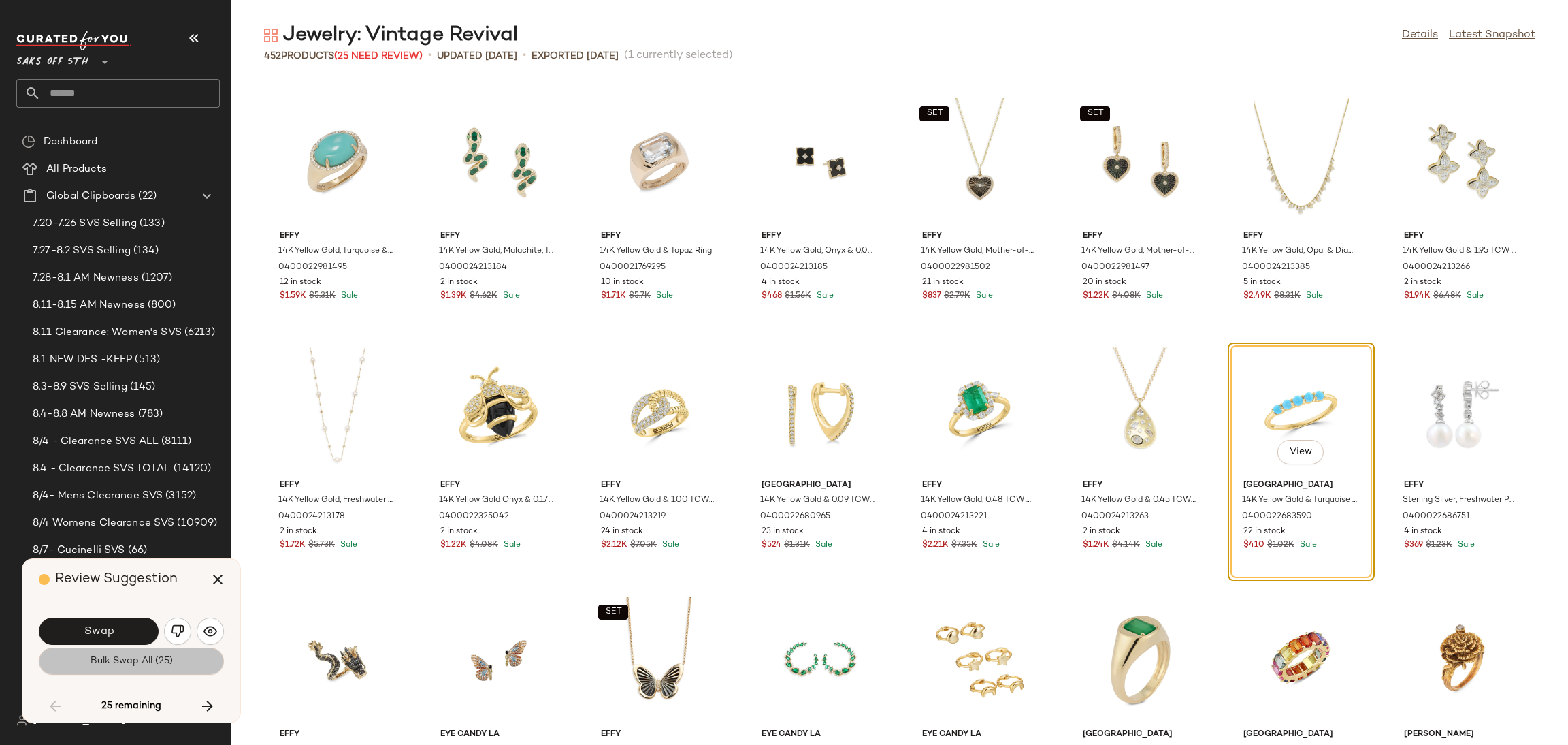
click at [128, 659] on span "Bulk Swap All (25)" at bounding box center [131, 661] width 83 height 11
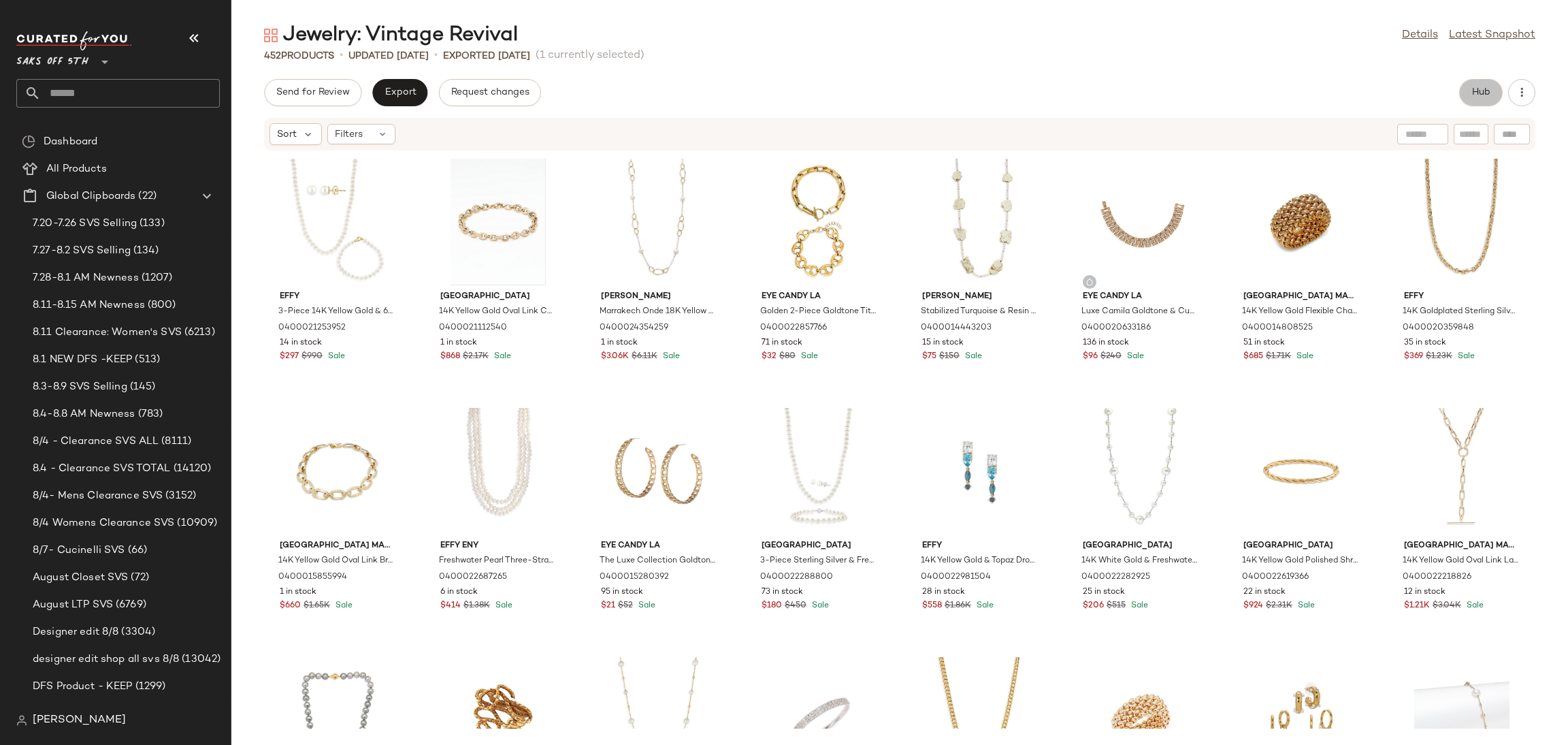
click at [1477, 93] on span "Hub" at bounding box center [1481, 93] width 19 height 11
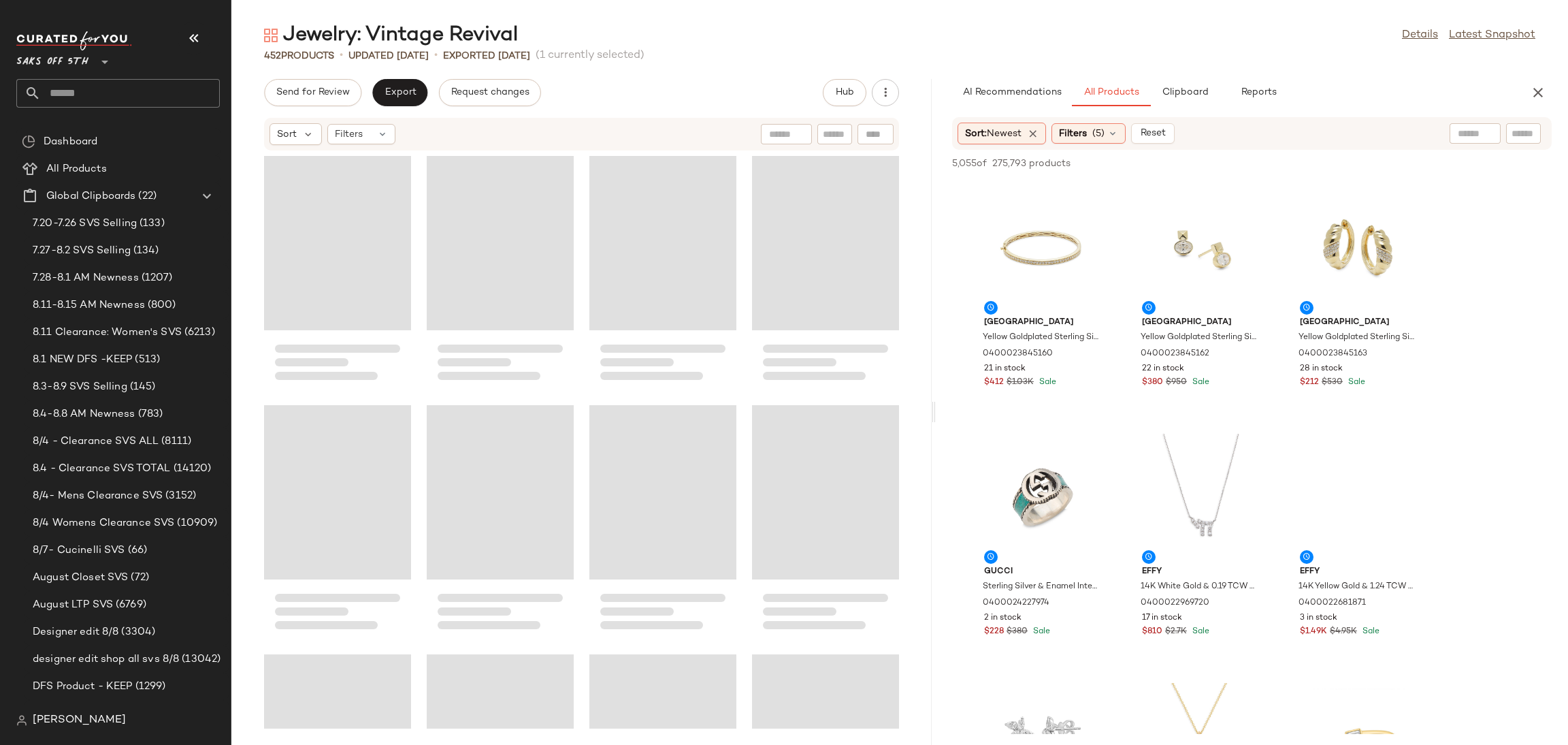
drag, startPoint x: 900, startPoint y: 414, endPoint x: 937, endPoint y: 407, distance: 37.7
click at [937, 407] on div "Jewelry: Vintage Revival Details Latest Snapshot 452 Products • updated [DATE] …" at bounding box center [900, 383] width 1337 height 723
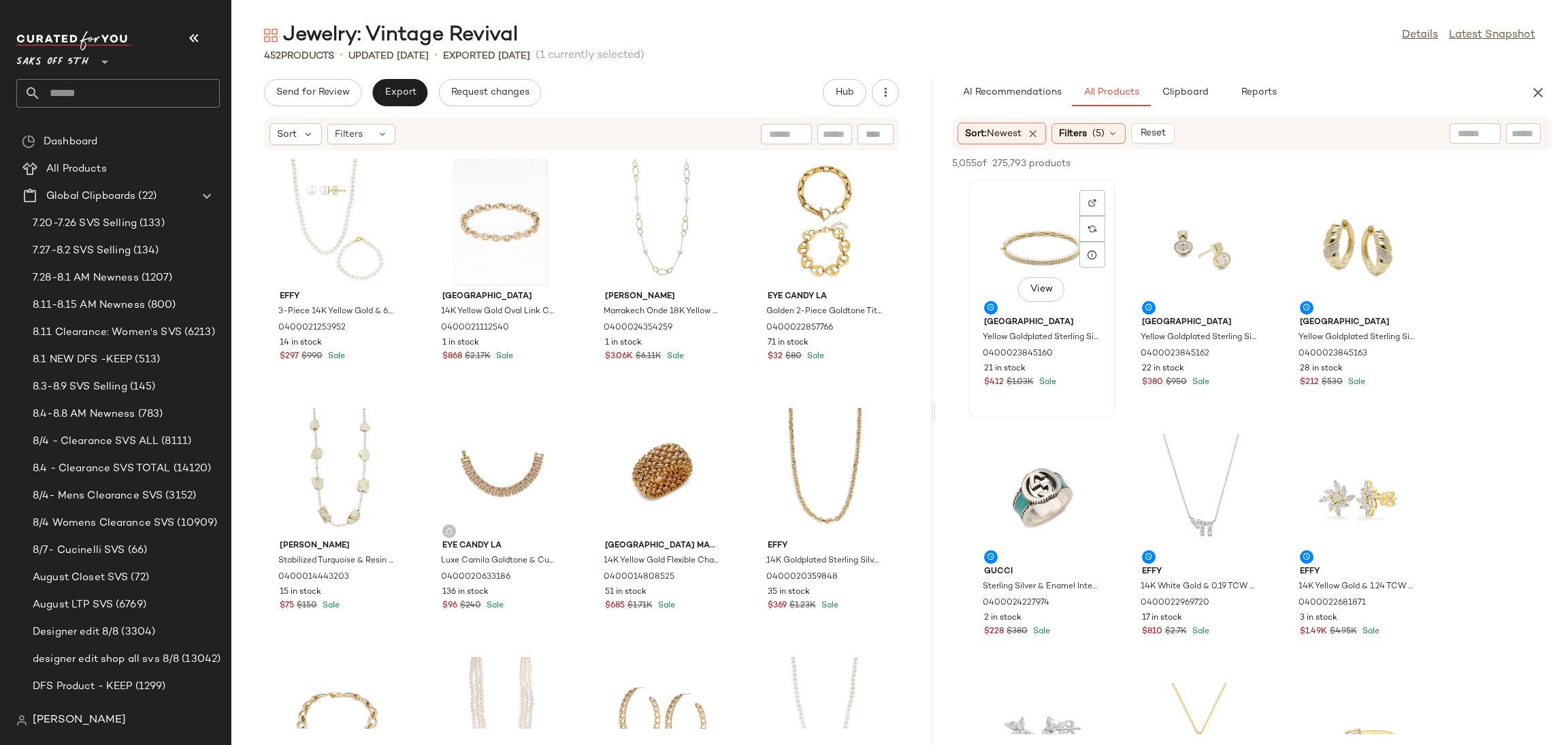
click at [1014, 245] on div "View" at bounding box center [1041, 248] width 138 height 127
click at [1350, 488] on div "View" at bounding box center [1358, 497] width 138 height 127
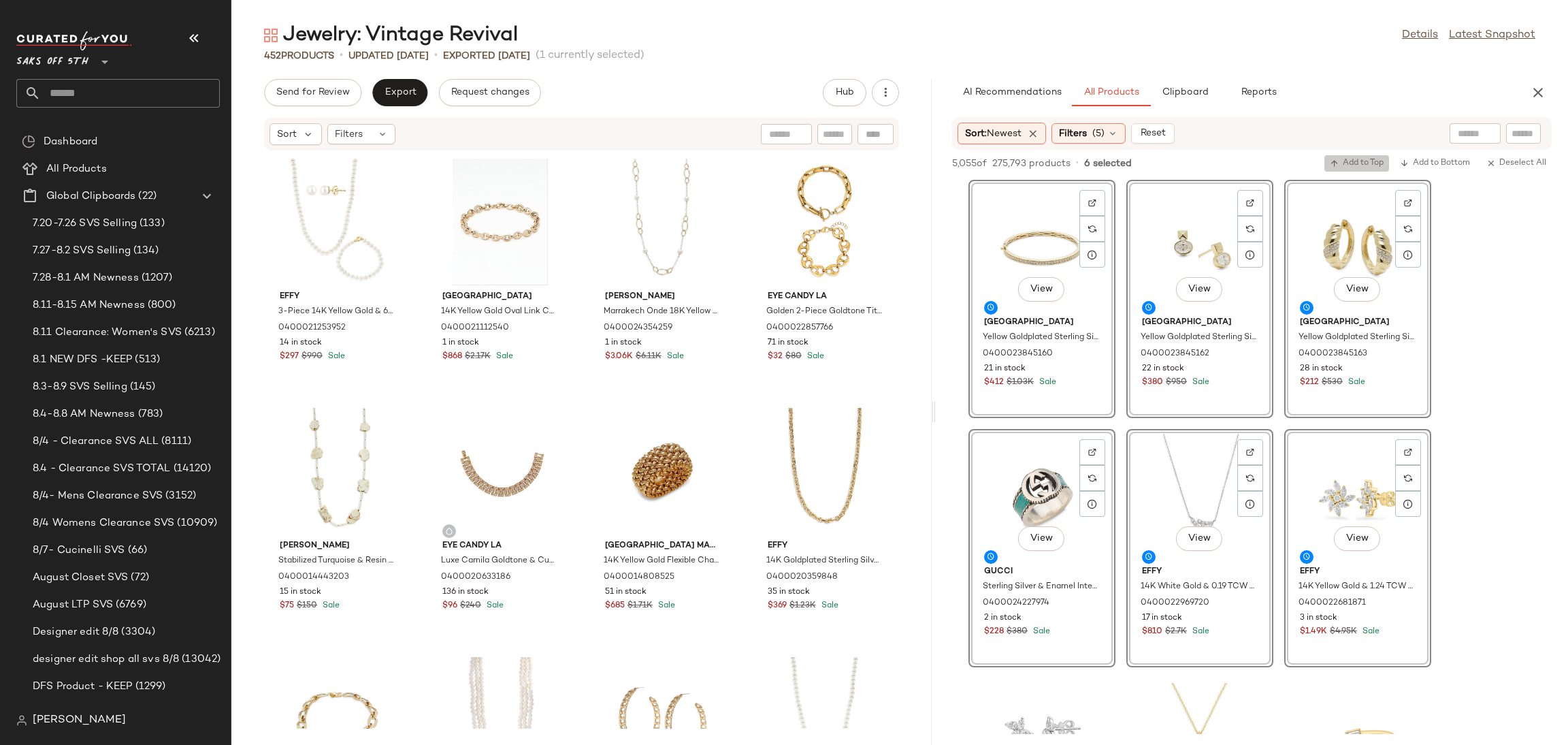
click at [1338, 155] on button "Add to Top" at bounding box center [1357, 163] width 64 height 16
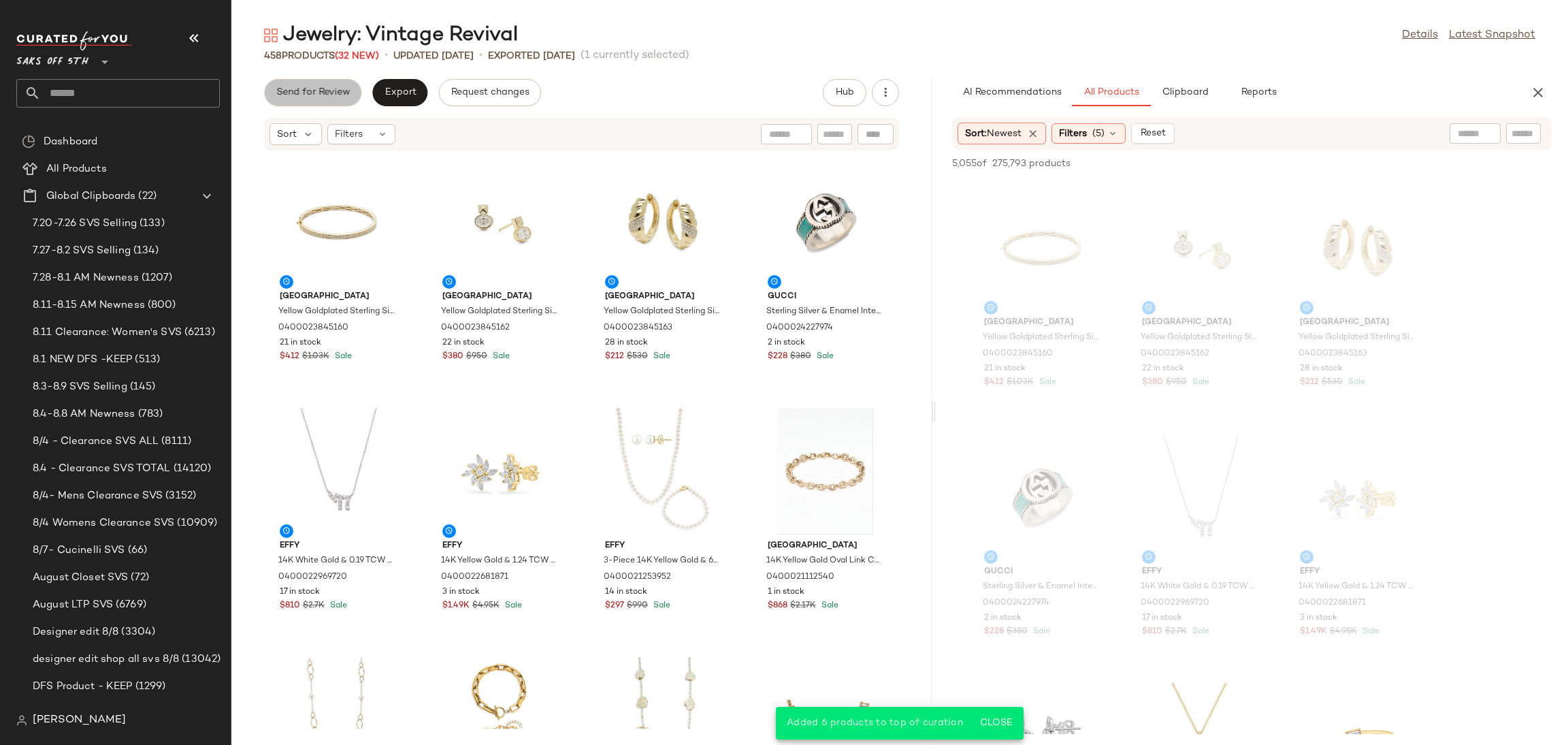
click at [343, 95] on span "Send for Review" at bounding box center [313, 93] width 74 height 11
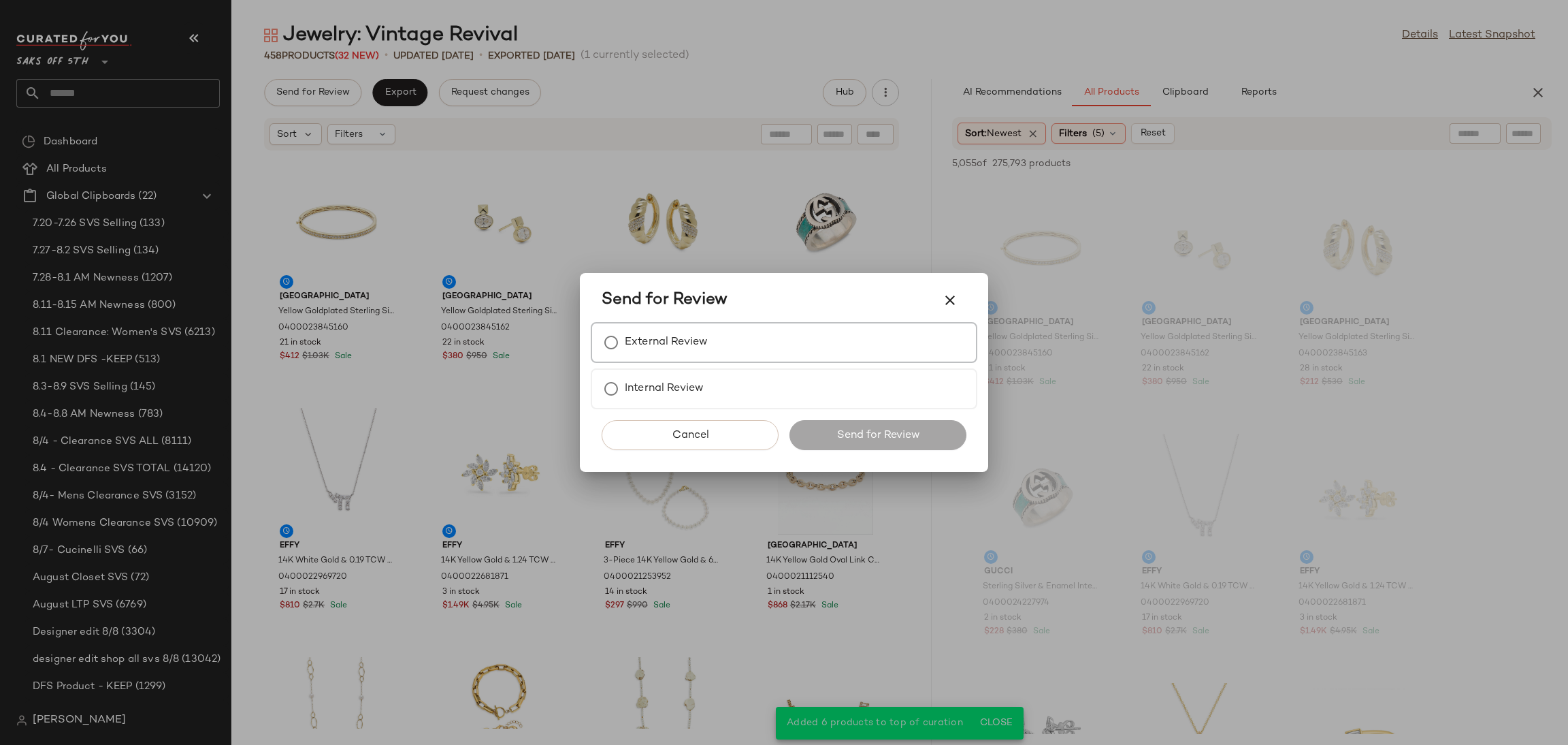
click at [660, 344] on label "External Review" at bounding box center [666, 342] width 83 height 27
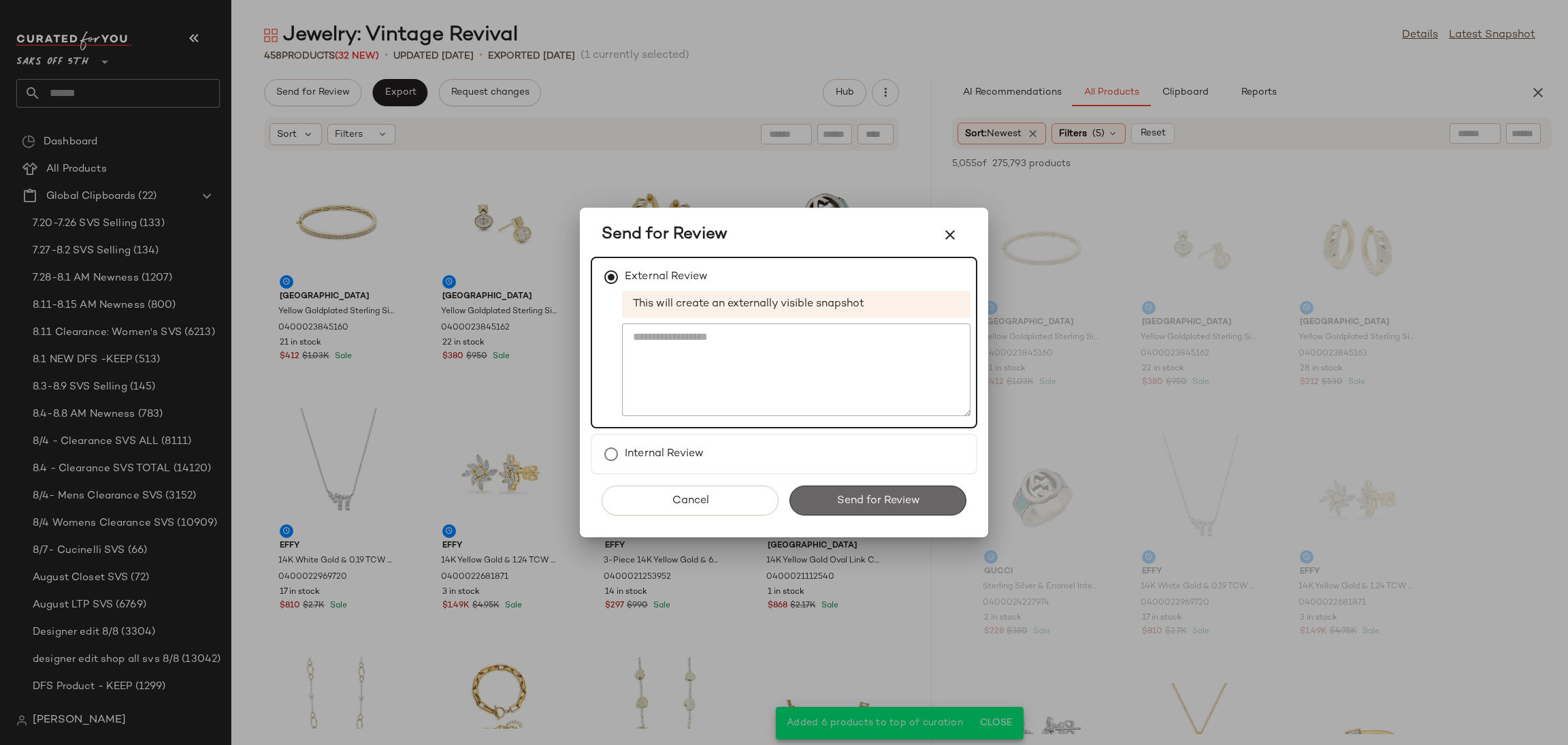
click at [839, 497] on span "Send for Review" at bounding box center [878, 501] width 84 height 13
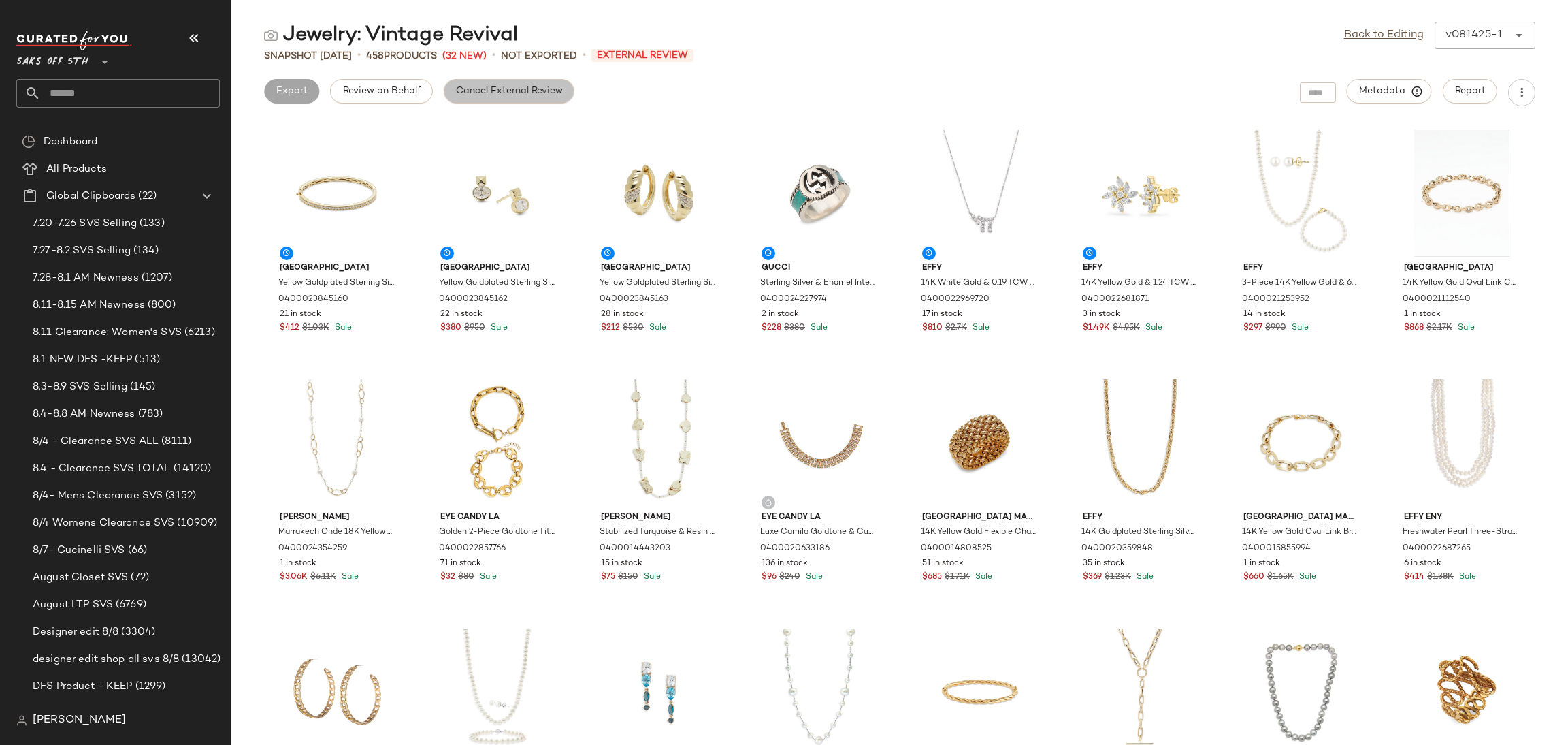
click at [522, 86] on span "Cancel External Review" at bounding box center [509, 91] width 108 height 11
click at [1379, 29] on link "Back to Editing" at bounding box center [1384, 36] width 80 height 16
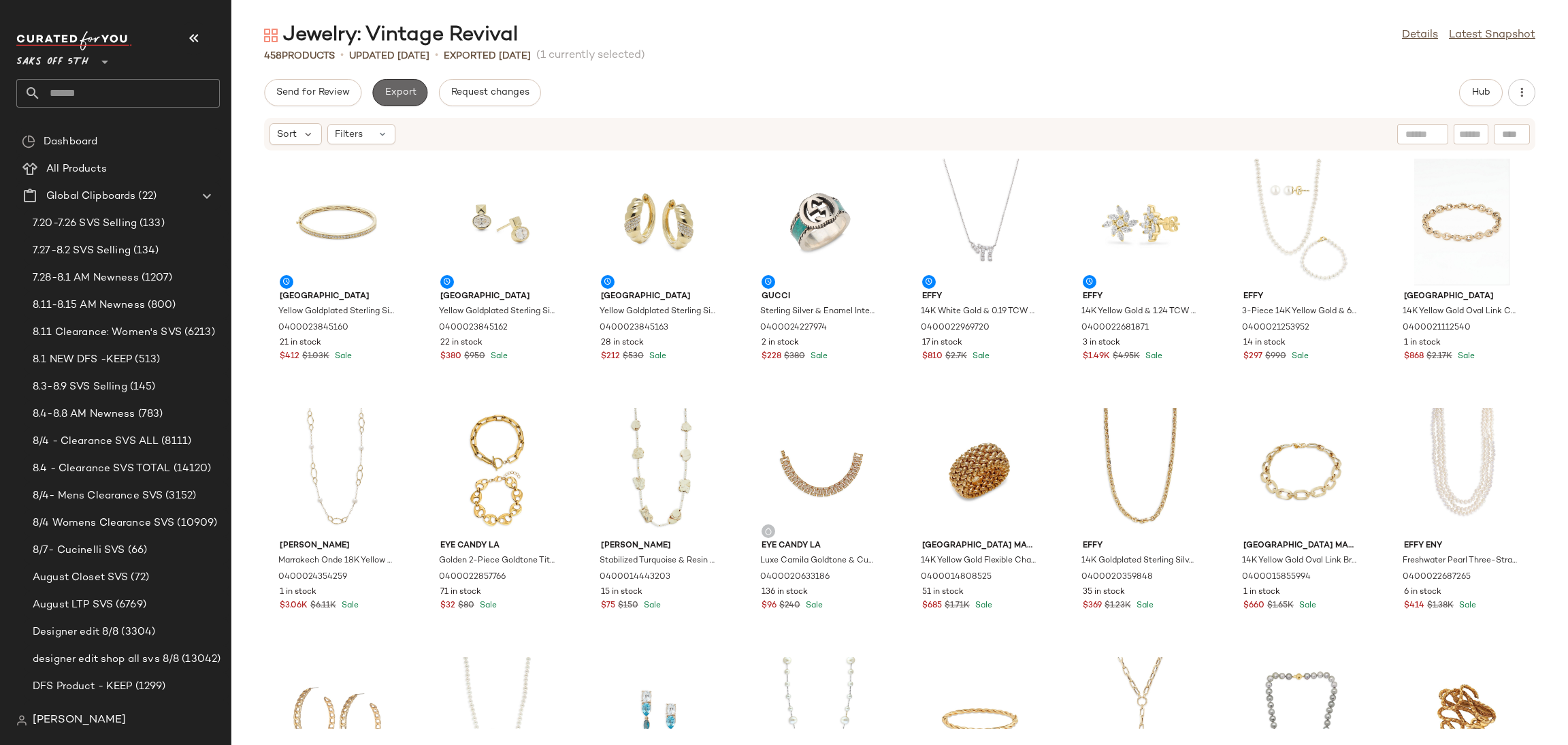
click at [410, 102] on button "Export" at bounding box center [400, 93] width 55 height 27
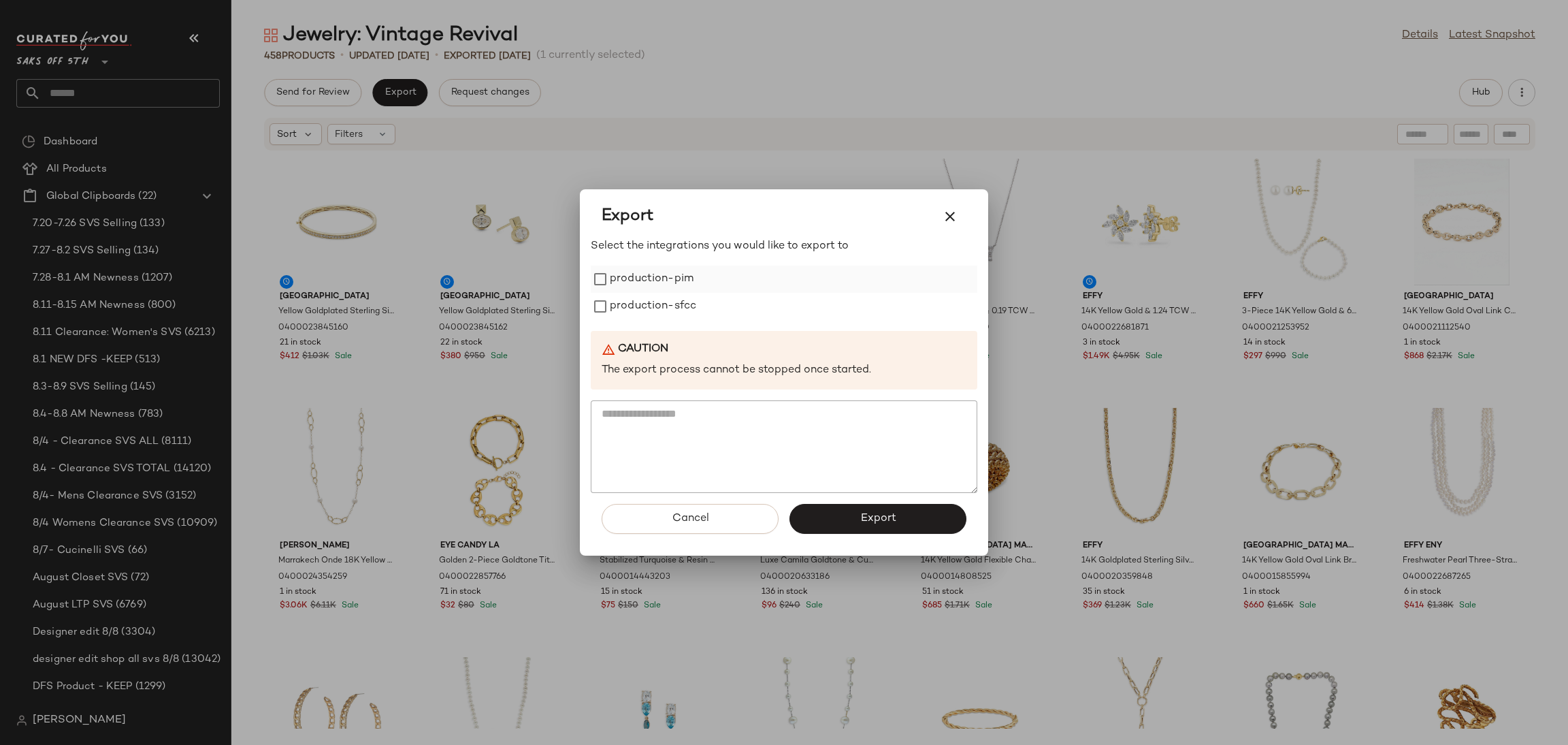
click at [648, 275] on label "production-pim" at bounding box center [651, 279] width 84 height 27
click at [642, 299] on label "production-sfcc" at bounding box center [653, 307] width 86 height 27
click at [871, 523] on span "Export" at bounding box center [878, 518] width 36 height 13
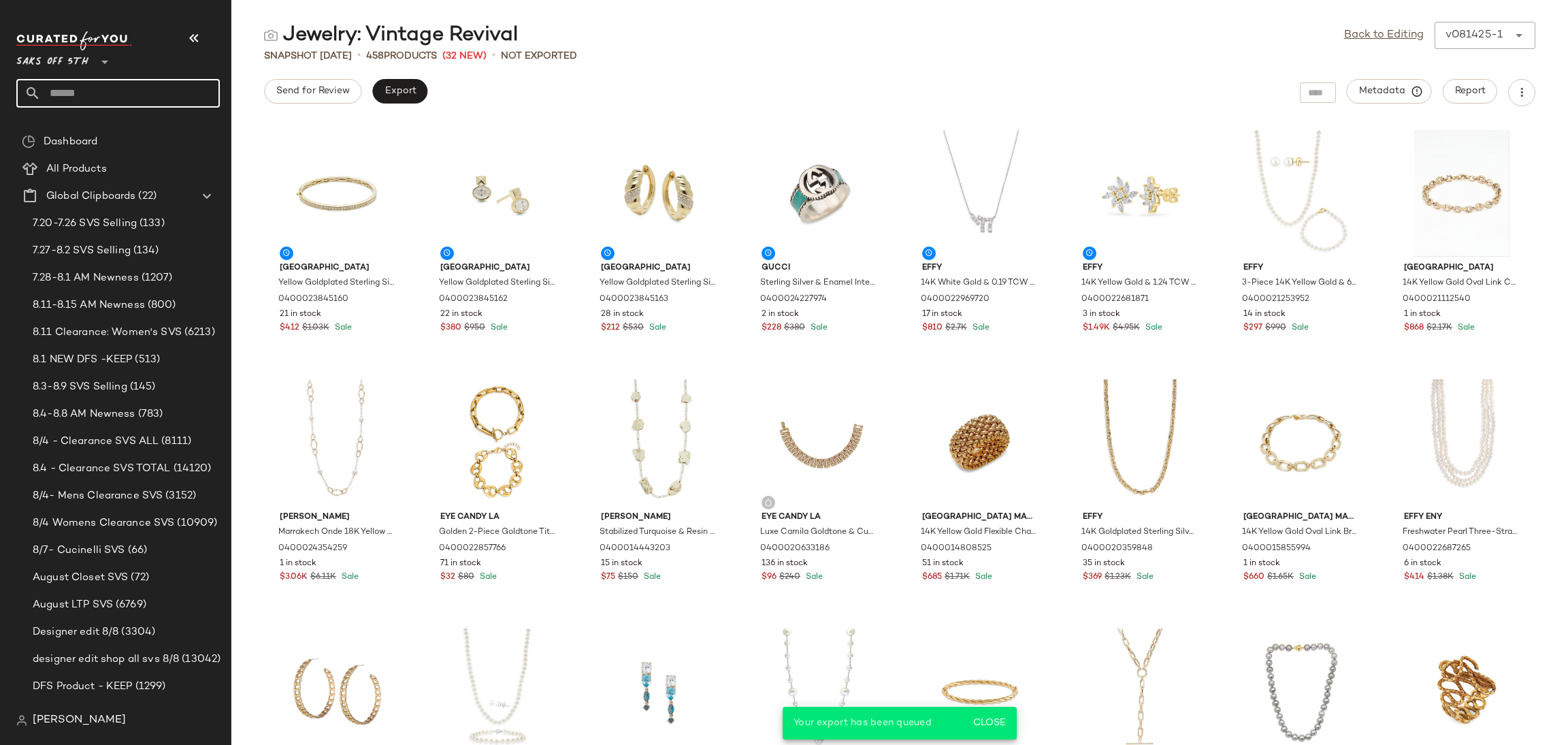
click at [158, 91] on input "text" at bounding box center [130, 93] width 179 height 29
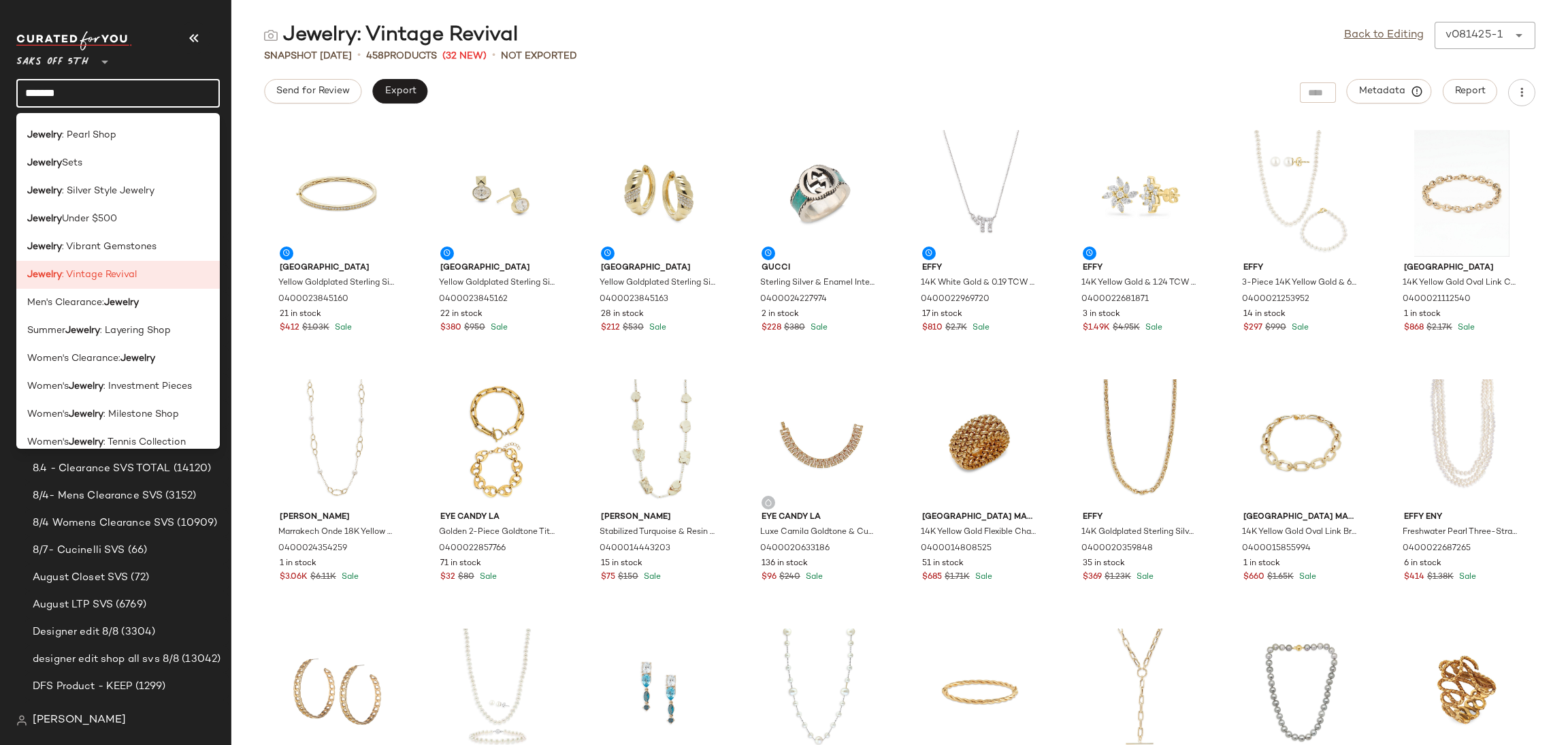
scroll to position [708, 0]
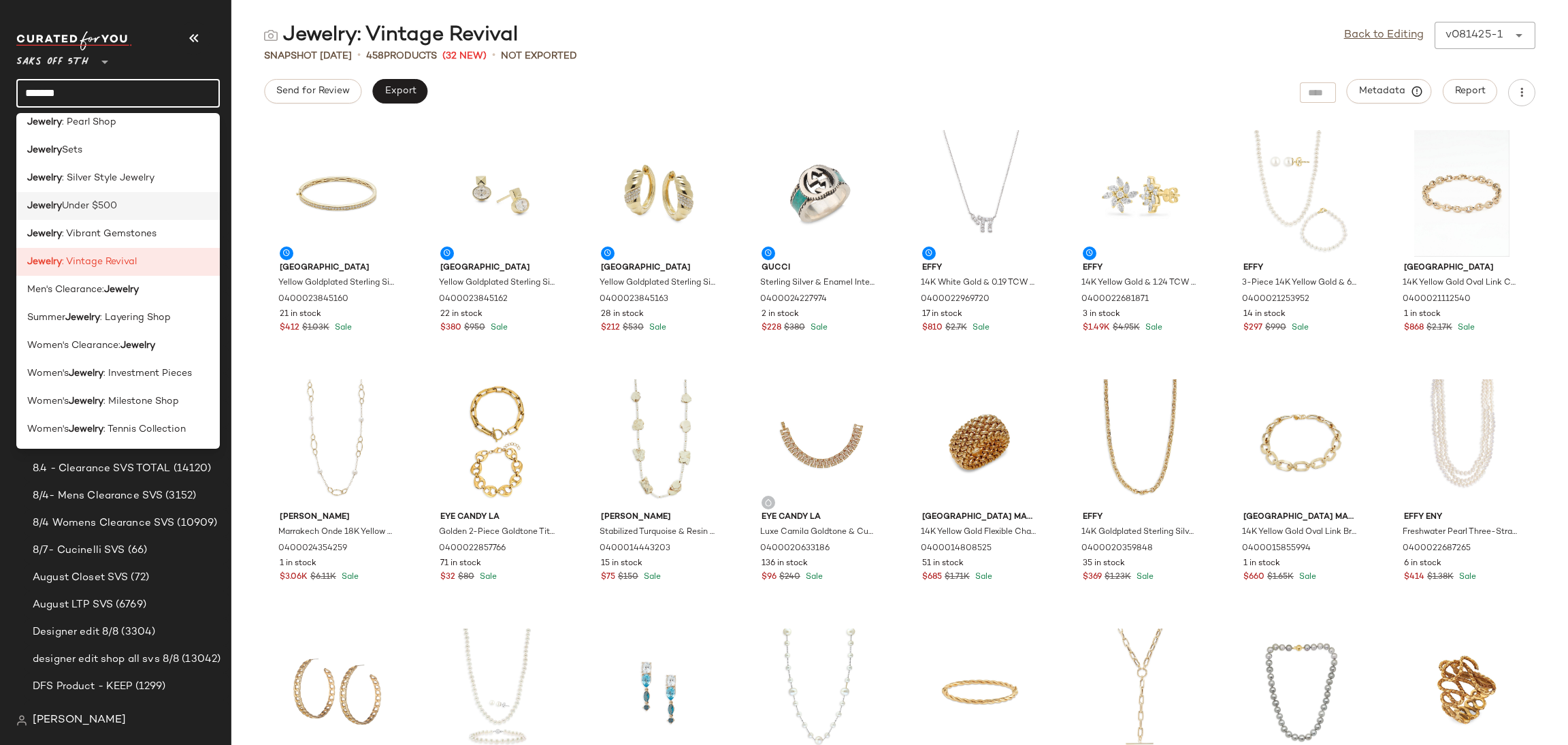
type input "*******"
click at [121, 202] on div "Jewelry Under $500" at bounding box center [118, 206] width 182 height 14
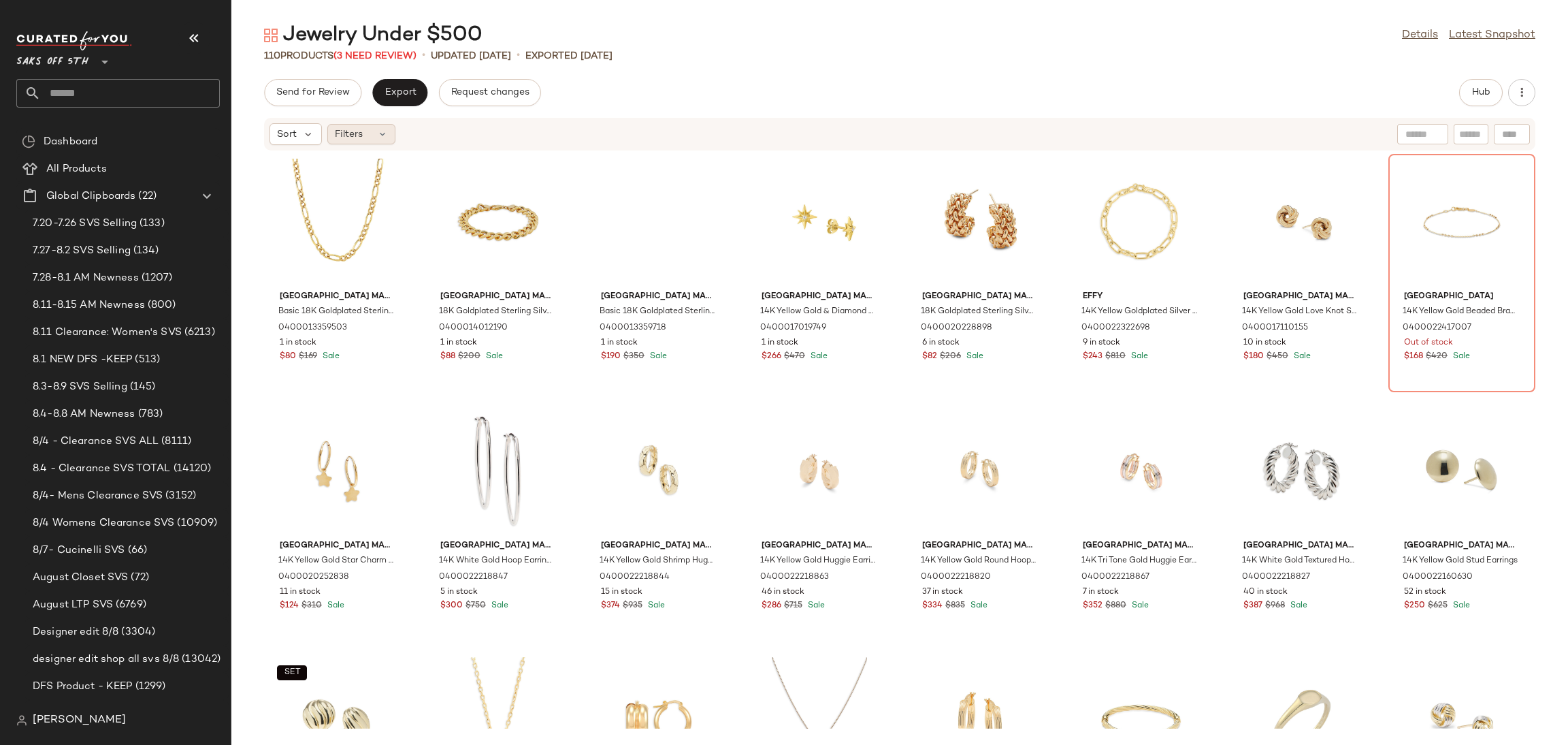
click at [378, 139] on div "Filters" at bounding box center [361, 134] width 68 height 21
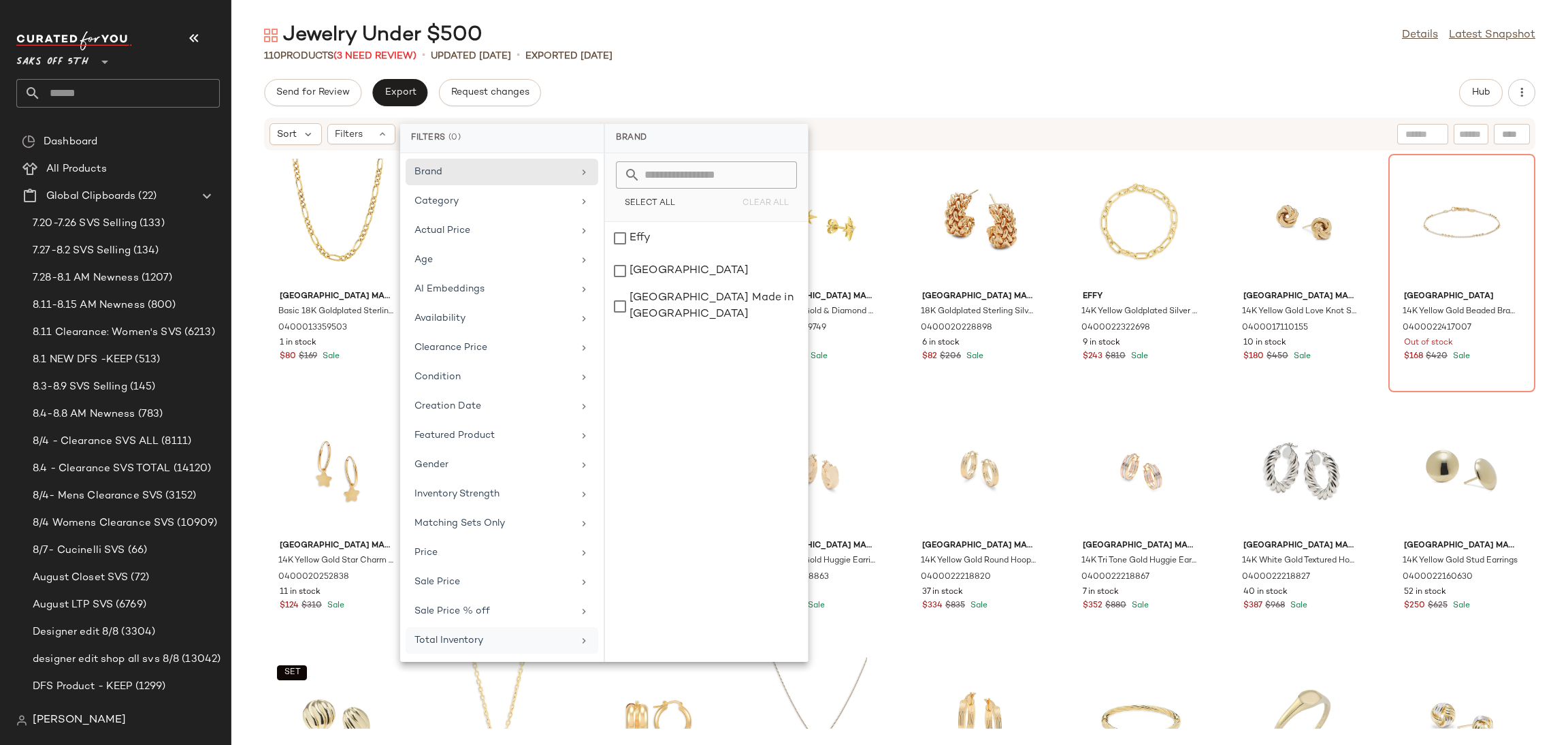
click at [453, 641] on div "Total Inventory" at bounding box center [494, 640] width 158 height 14
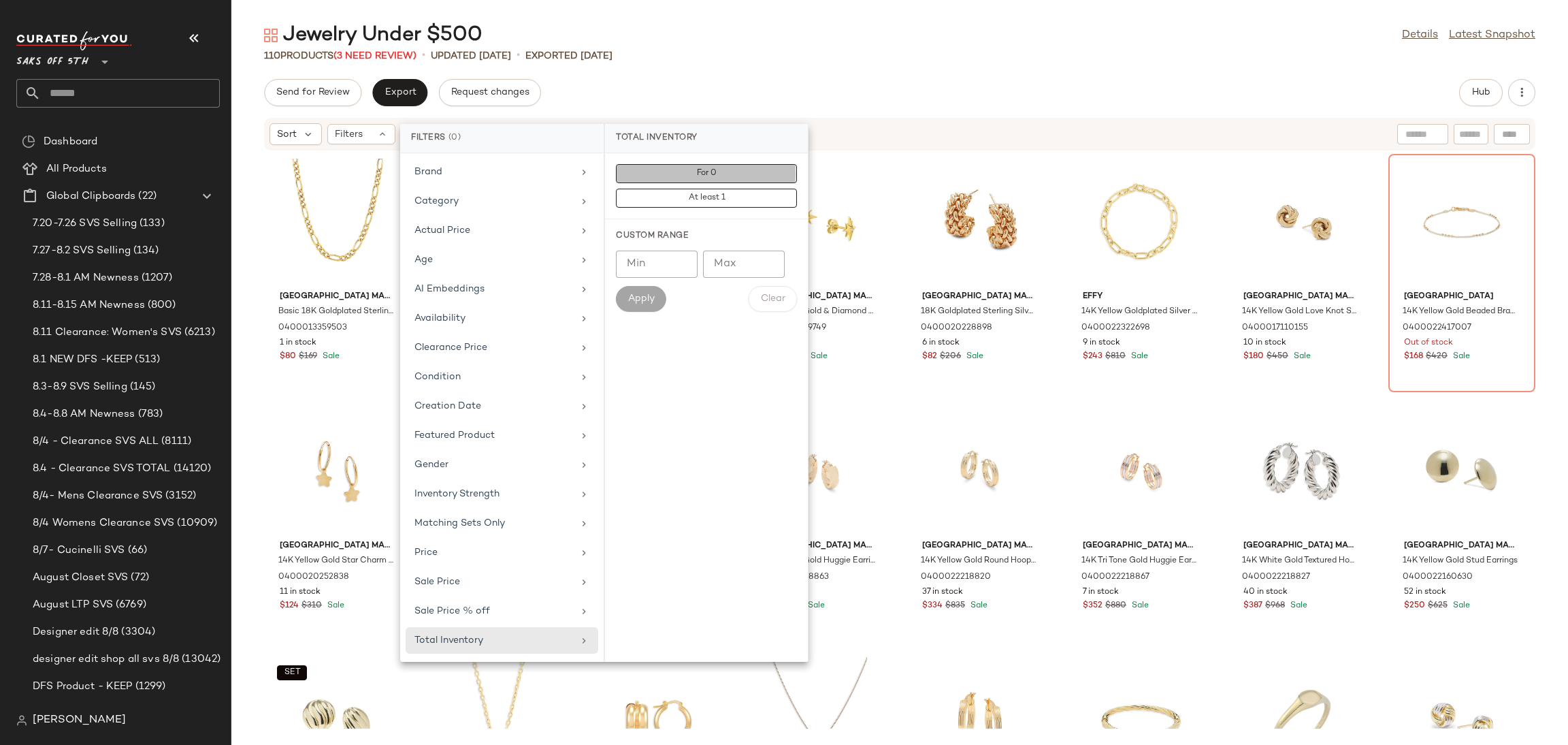
click at [705, 177] on span "For 0" at bounding box center [706, 174] width 21 height 10
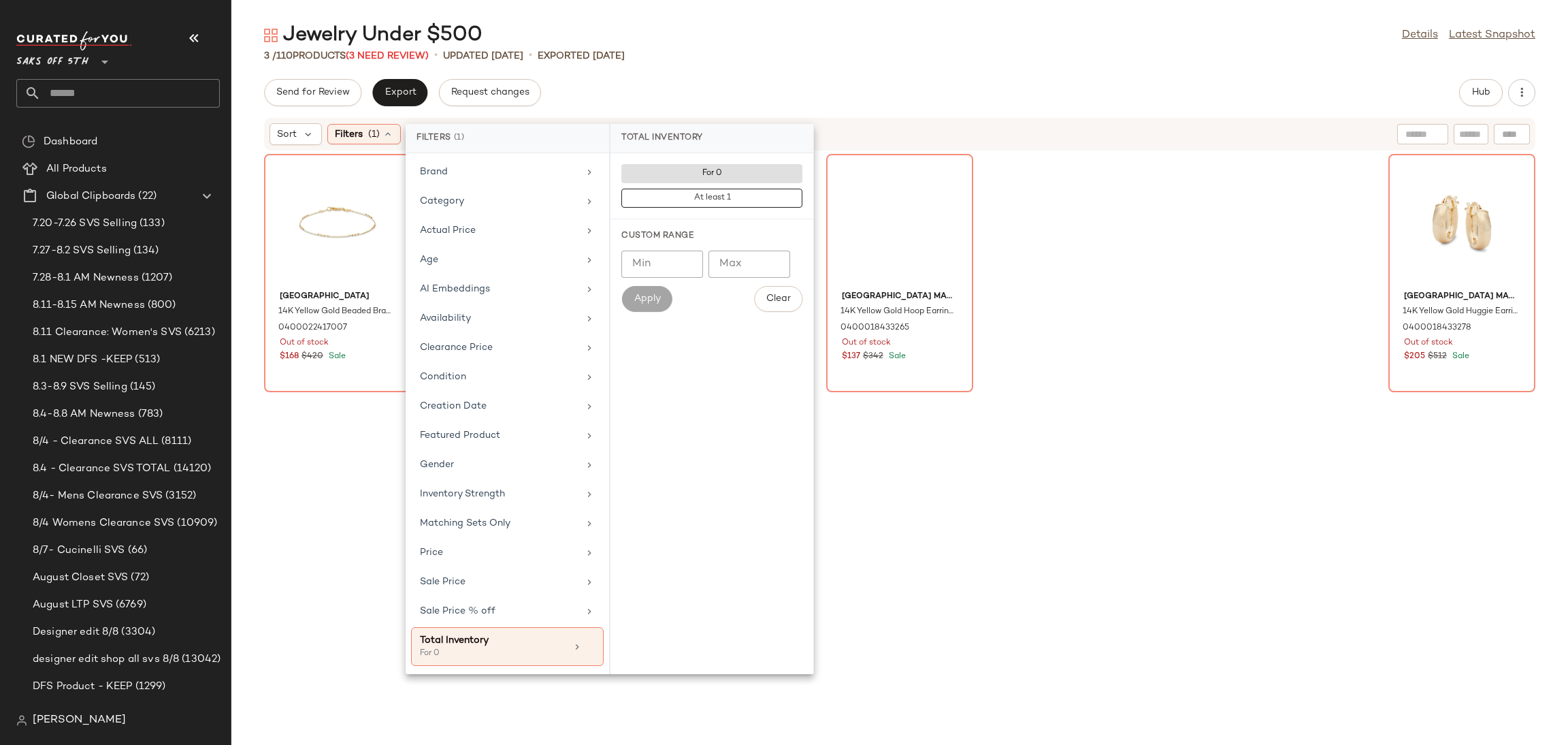
click at [725, 34] on div "Jewelry Under $500 Details Latest Snapshot" at bounding box center [900, 36] width 1337 height 27
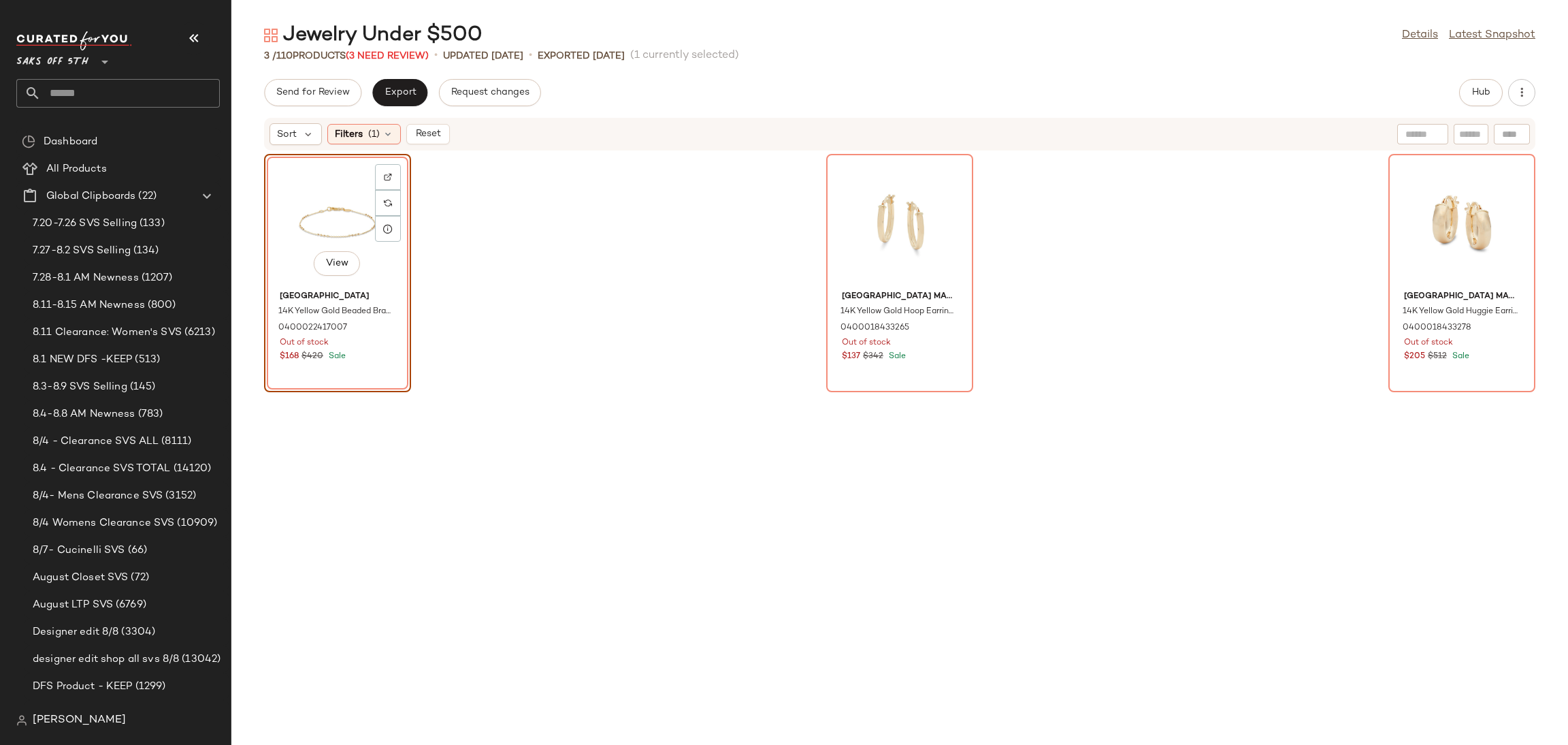
click at [356, 232] on div "View" at bounding box center [337, 222] width 138 height 127
click at [1423, 230] on div "View" at bounding box center [1462, 222] width 138 height 127
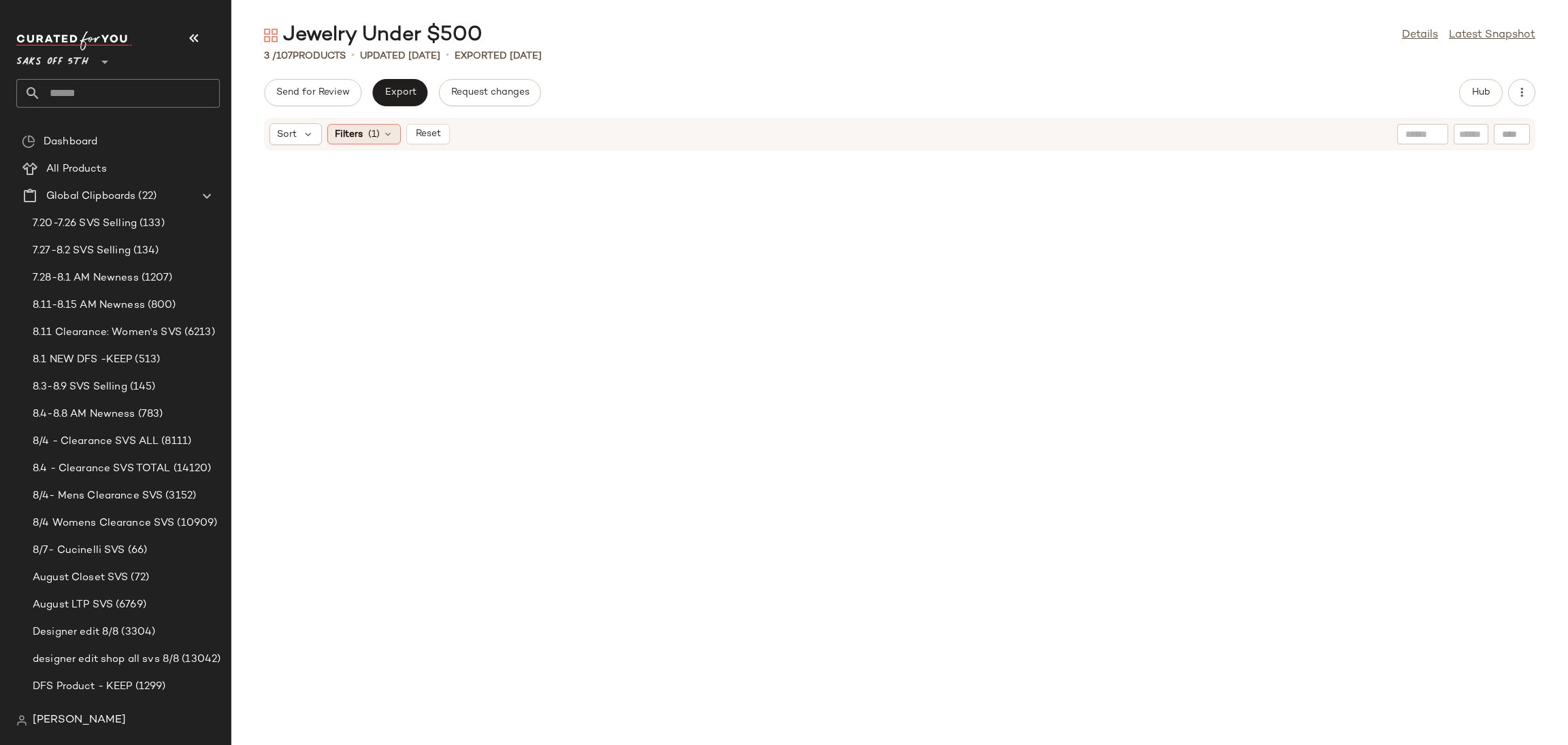
click at [389, 134] on icon at bounding box center [388, 134] width 11 height 11
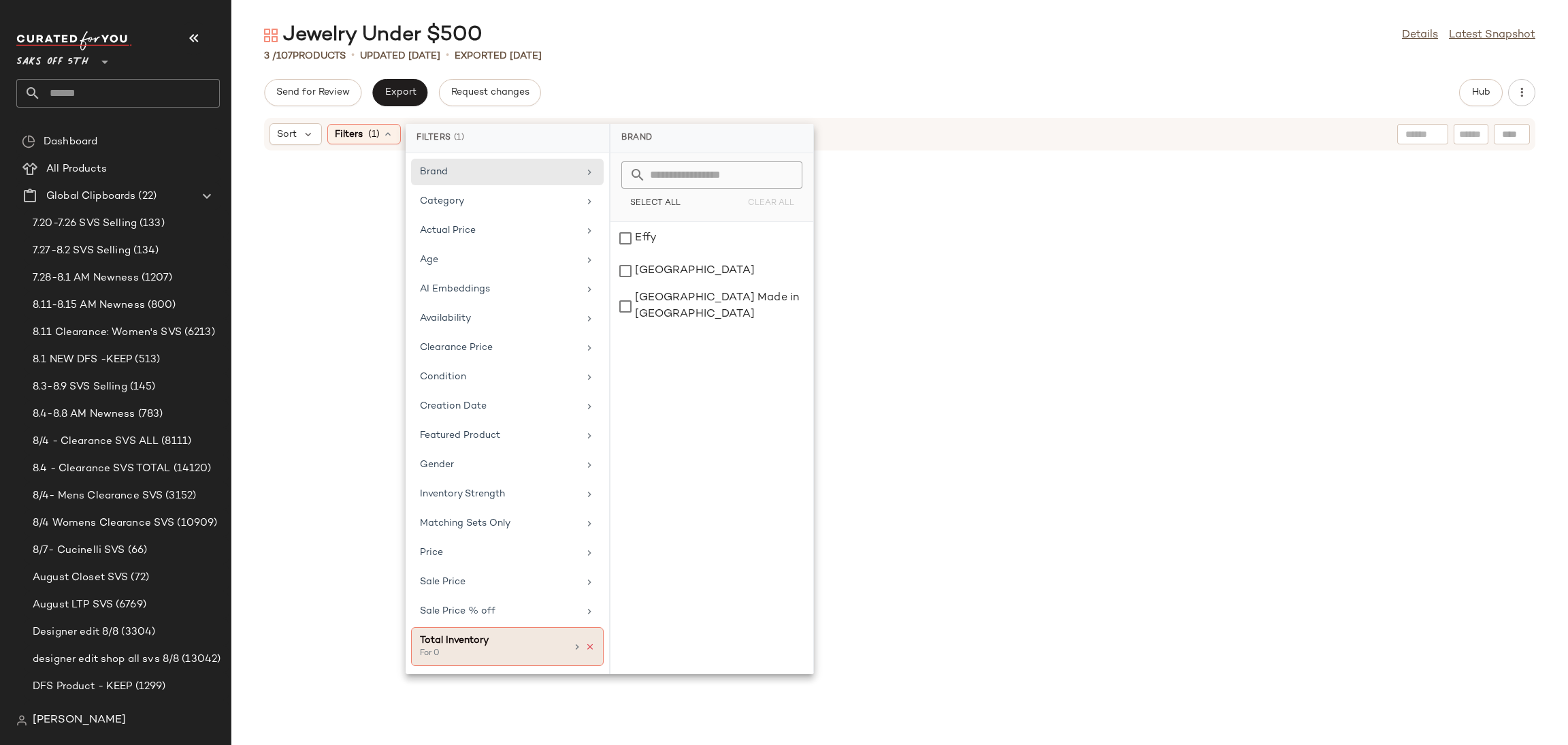
click at [589, 651] on icon at bounding box center [590, 647] width 10 height 10
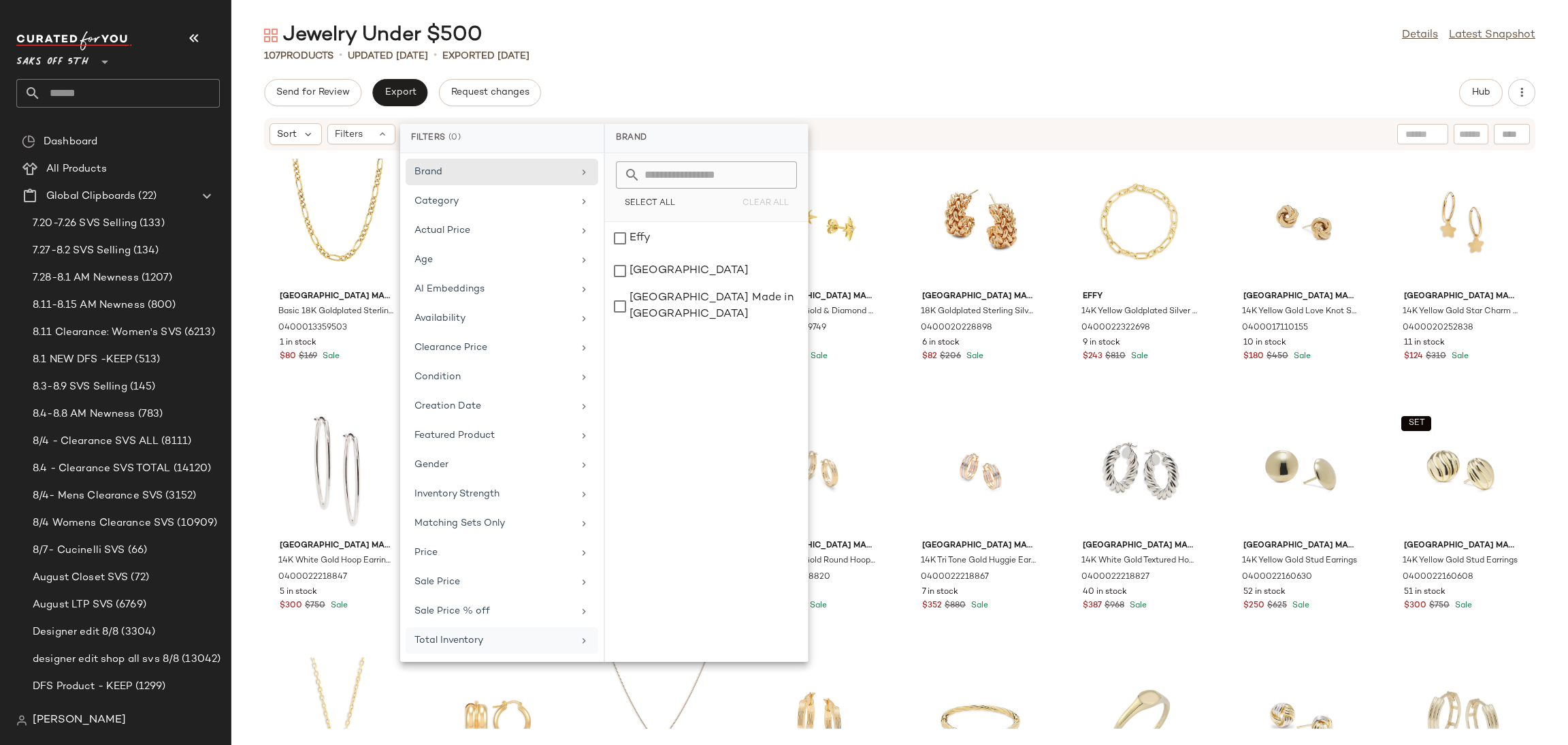
click at [1131, 77] on div "Jewelry Under $500 Details Latest Snapshot 107 Products • updated [DATE] • Expo…" at bounding box center [900, 383] width 1337 height 723
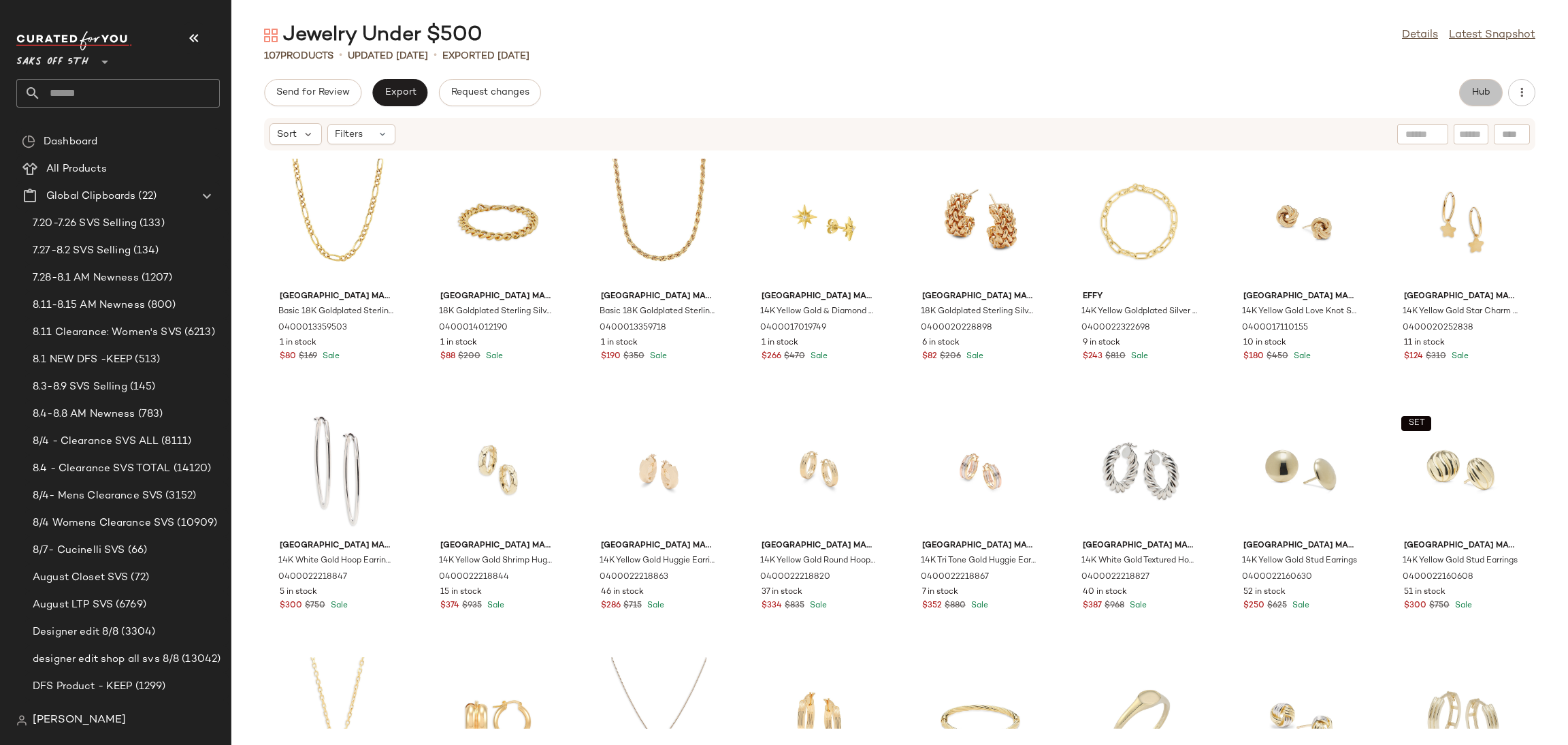
click at [1477, 91] on span "Hub" at bounding box center [1481, 93] width 19 height 11
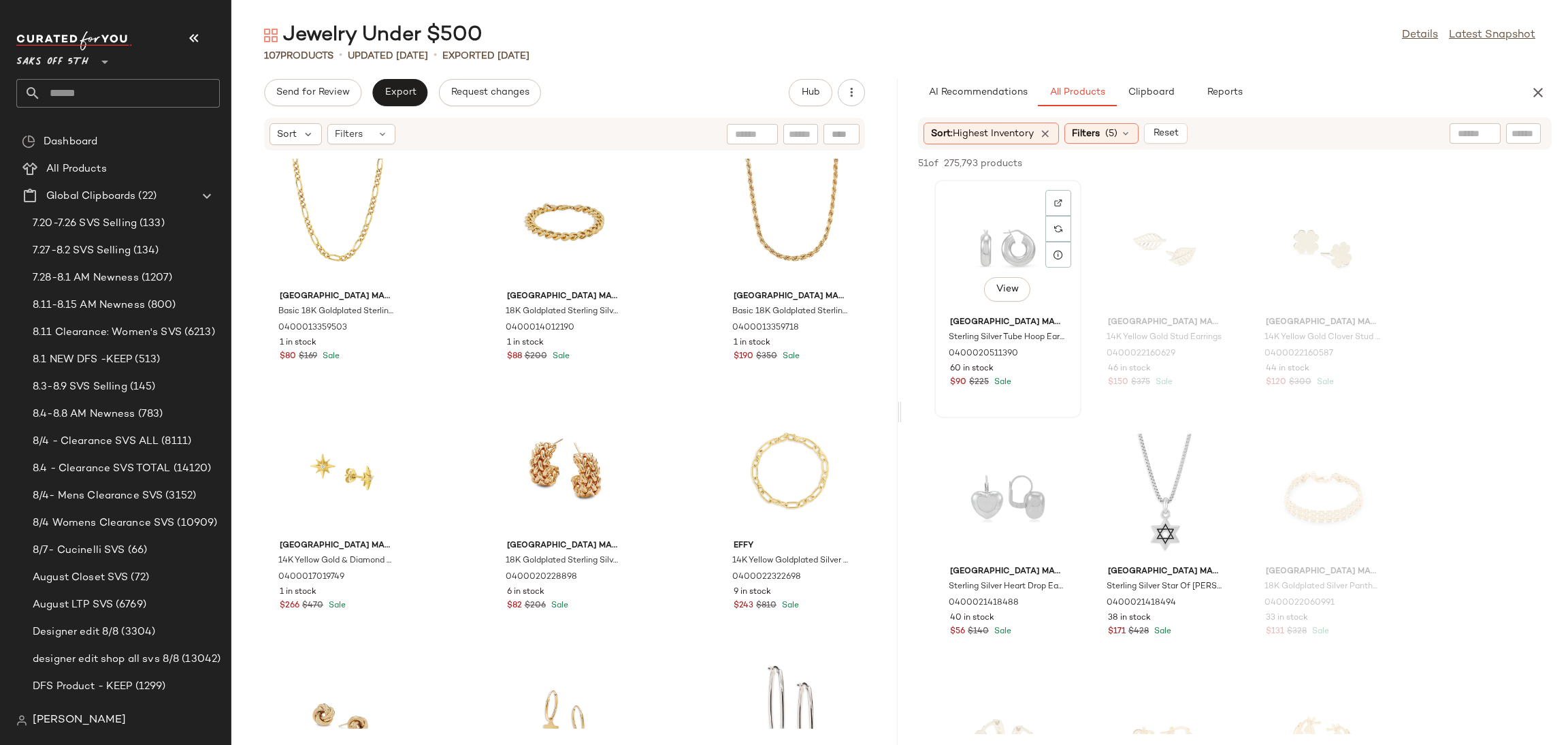
drag, startPoint x: 902, startPoint y: 415, endPoint x: 978, endPoint y: 411, distance: 76.1
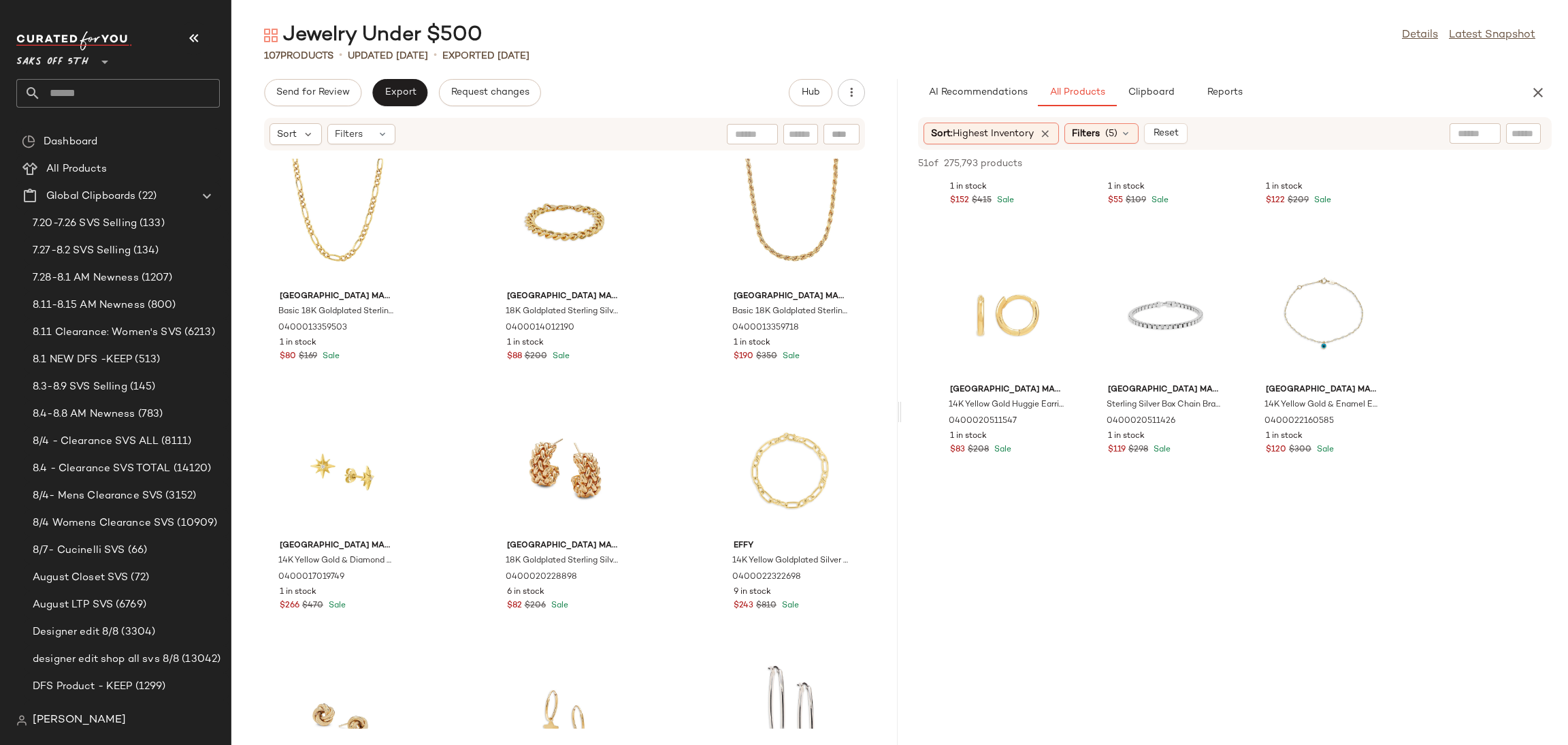
scroll to position [3919, 0]
click at [1349, 152] on div "51 of 275,793 products • 1 selected Add to Top Add to Bottom Deselect All" at bounding box center [1235, 165] width 666 height 30
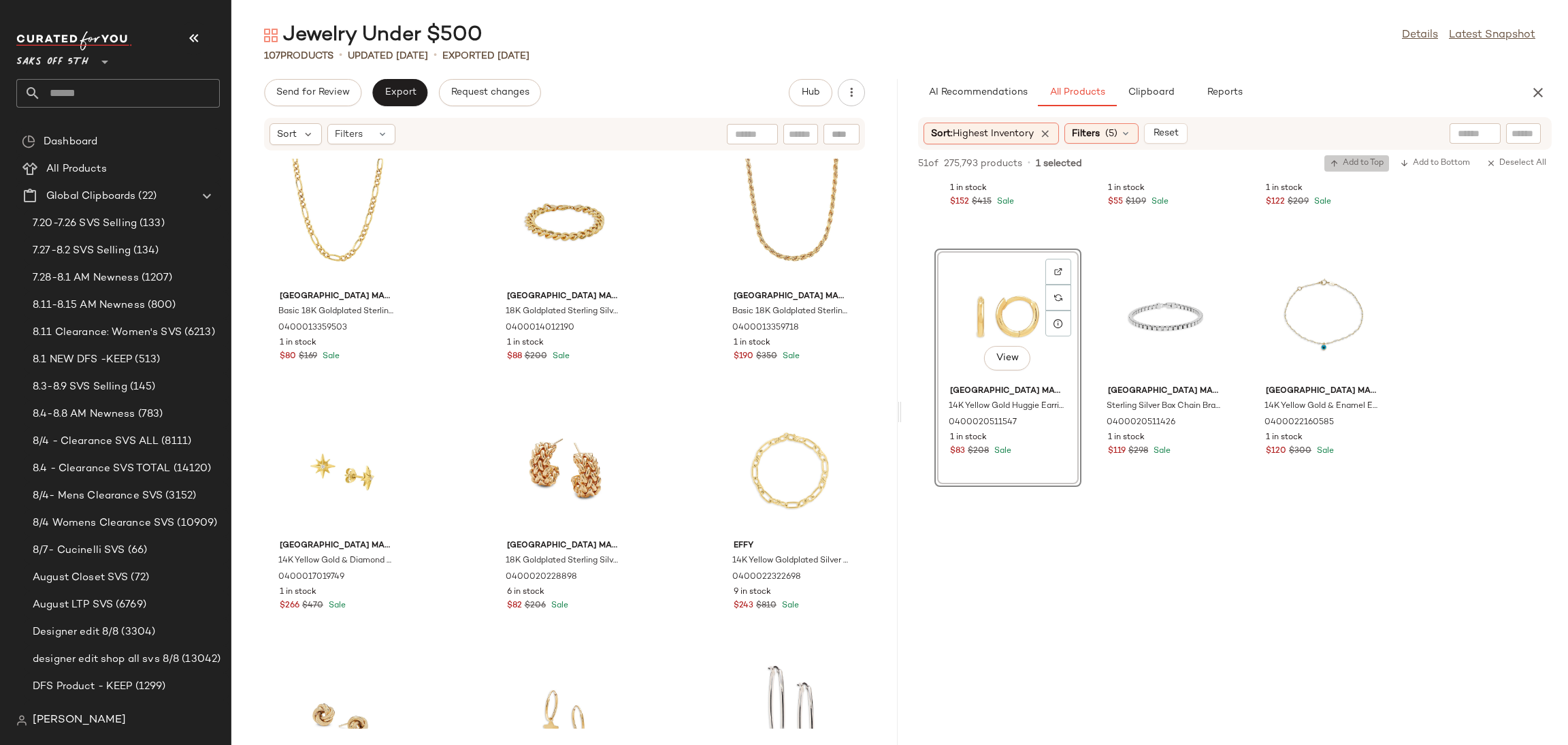
click at [1349, 163] on span "Add to Top" at bounding box center [1357, 163] width 53 height 10
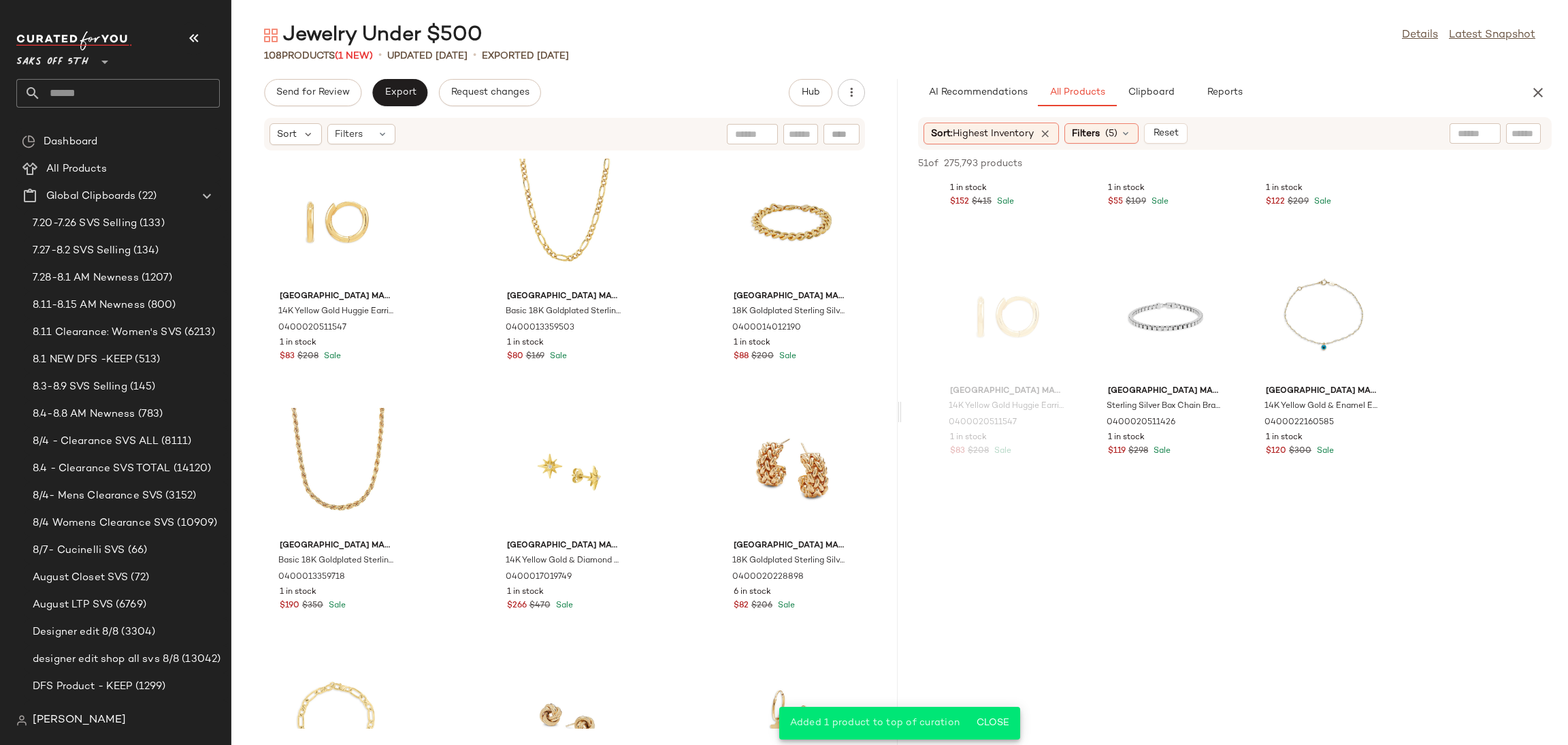
click at [328, 108] on div "Send for Review Export Request changes Hub Sort Filters Saks [GEOGRAPHIC_DATA] …" at bounding box center [564, 412] width 666 height 666
click at [332, 94] on span "Send for Review" at bounding box center [313, 93] width 74 height 11
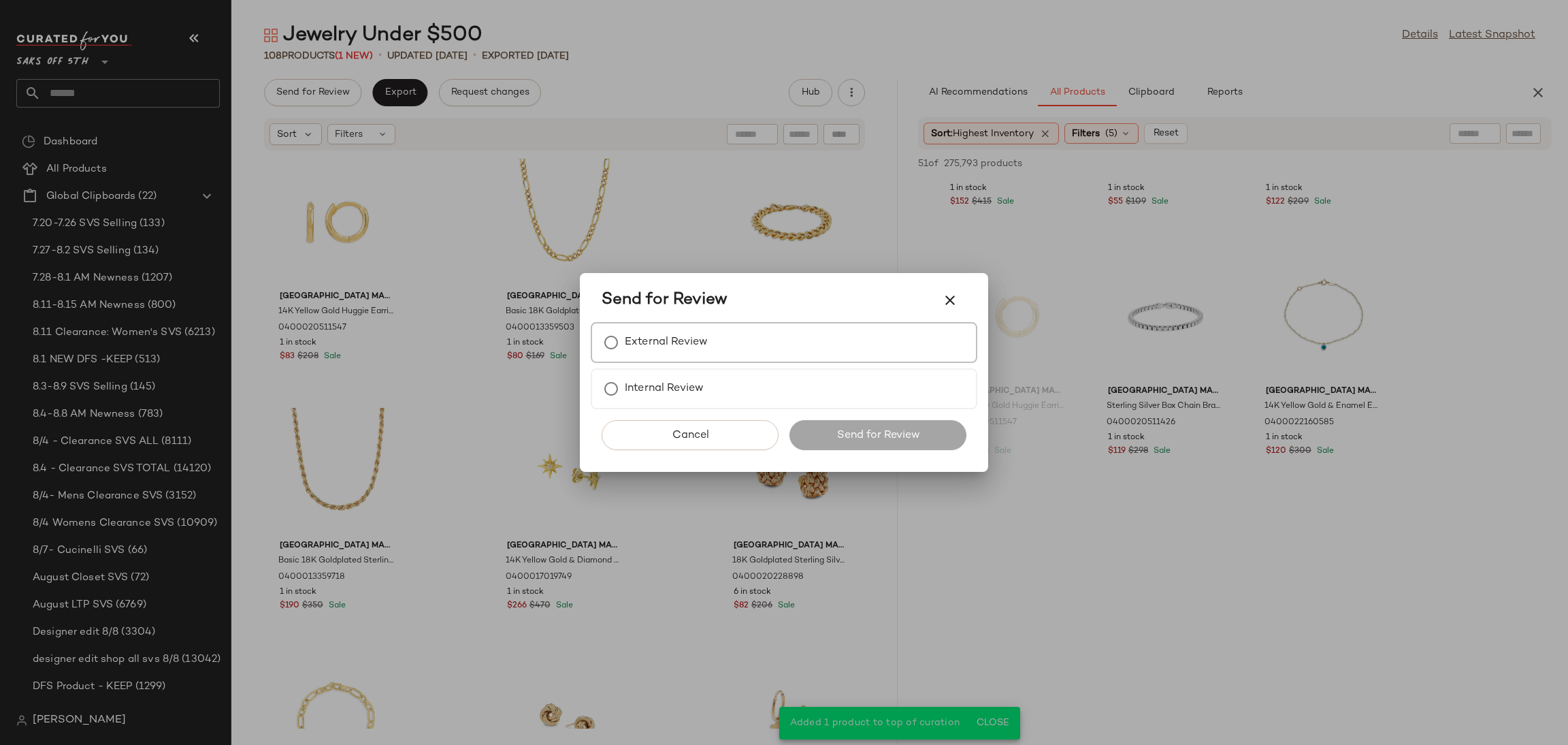
click at [632, 334] on label "External Review" at bounding box center [666, 342] width 83 height 27
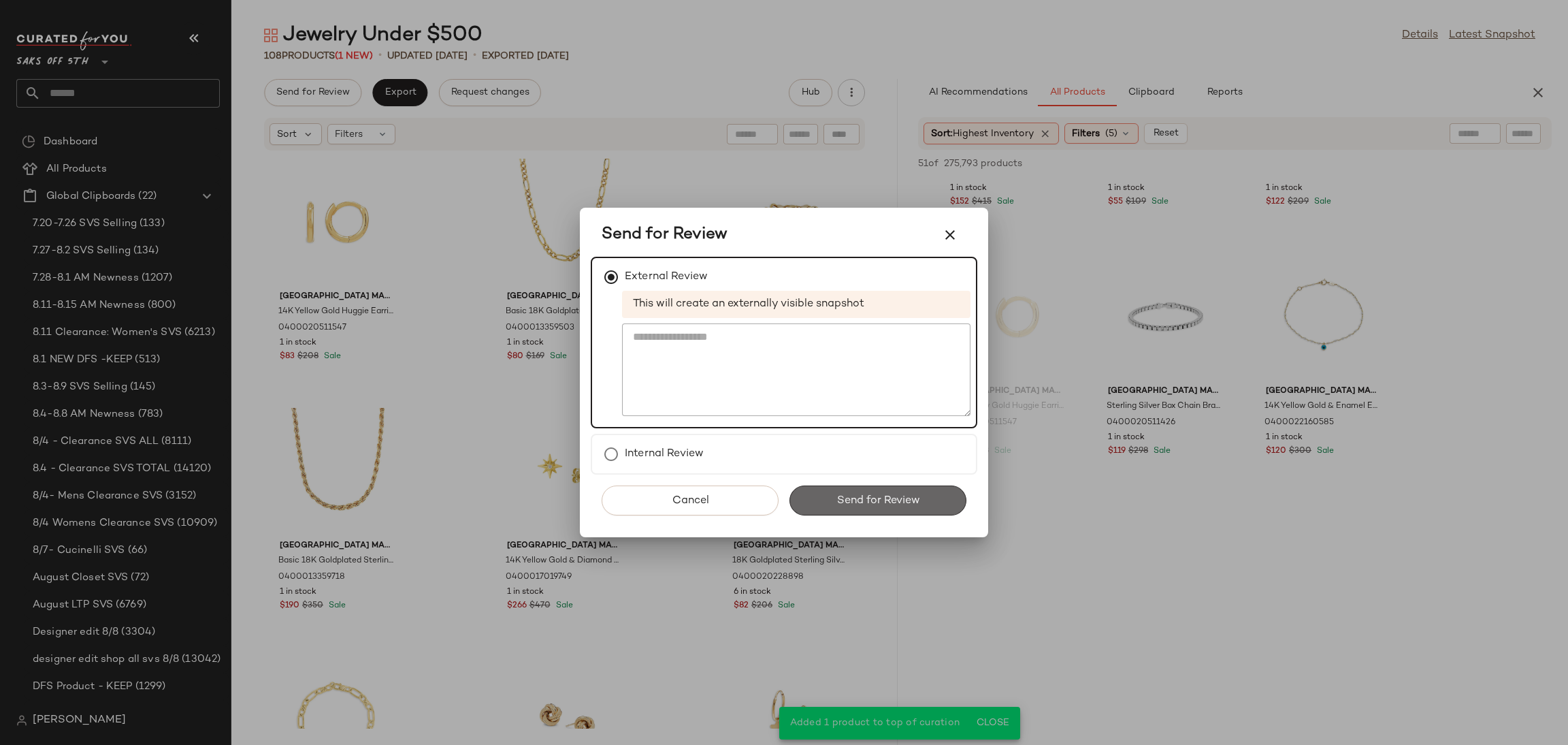
click at [843, 497] on span "Send for Review" at bounding box center [878, 501] width 84 height 13
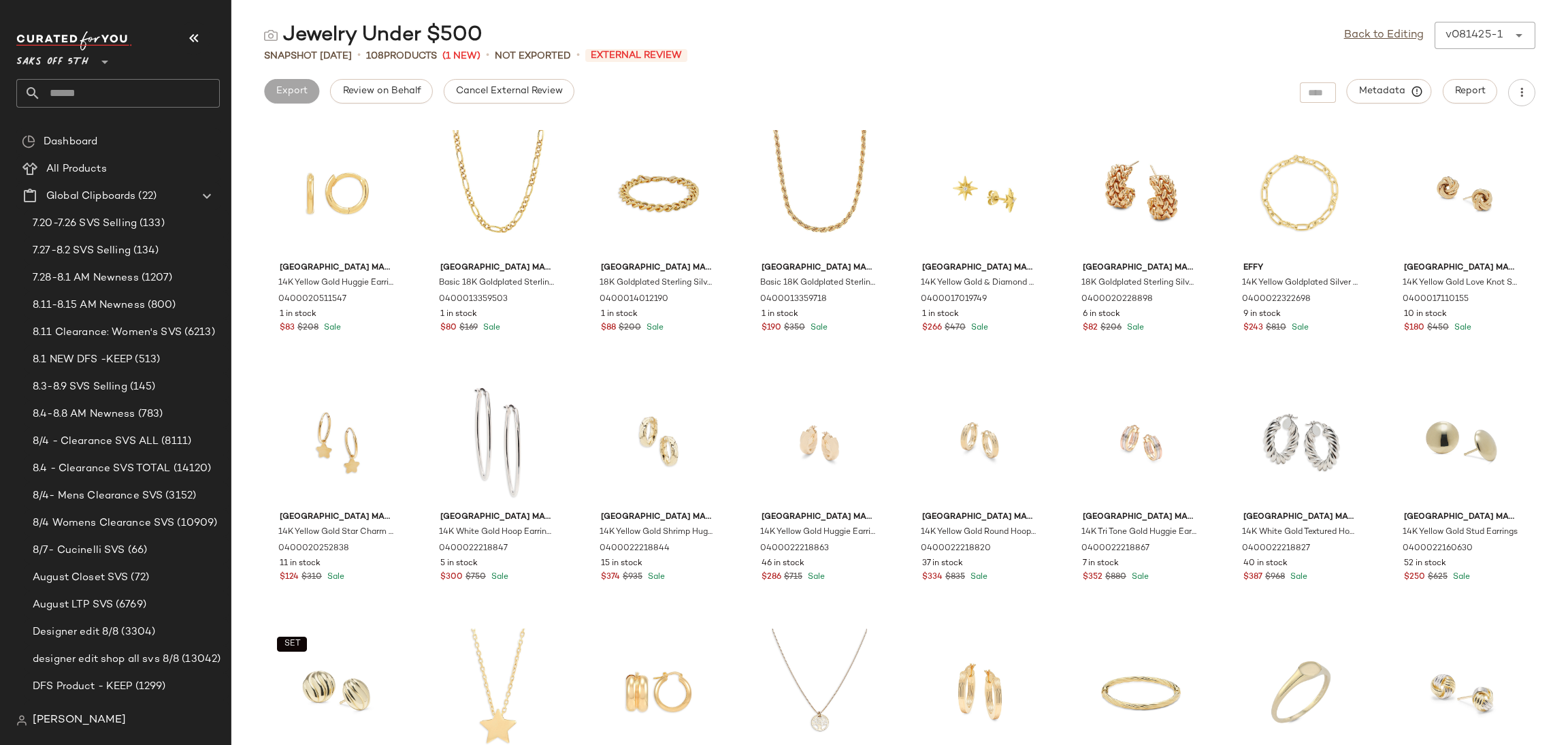
click at [1386, 25] on div "Back to Editing v081425-1 ******" at bounding box center [1439, 36] width 191 height 27
click at [1386, 32] on link "Back to Editing" at bounding box center [1384, 36] width 80 height 16
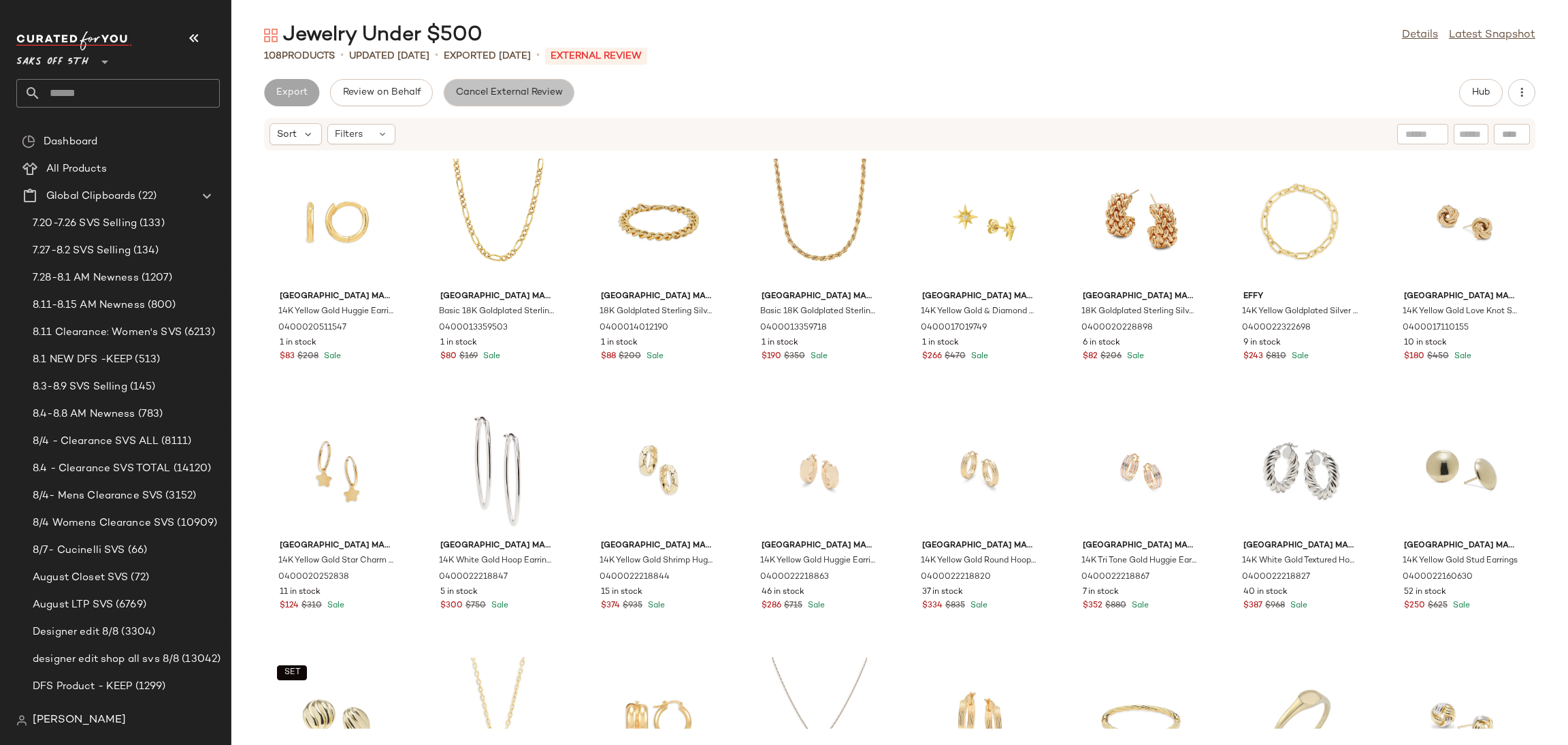
click at [524, 85] on button "Cancel External Review" at bounding box center [509, 93] width 131 height 27
click at [394, 88] on span "Export" at bounding box center [400, 93] width 32 height 11
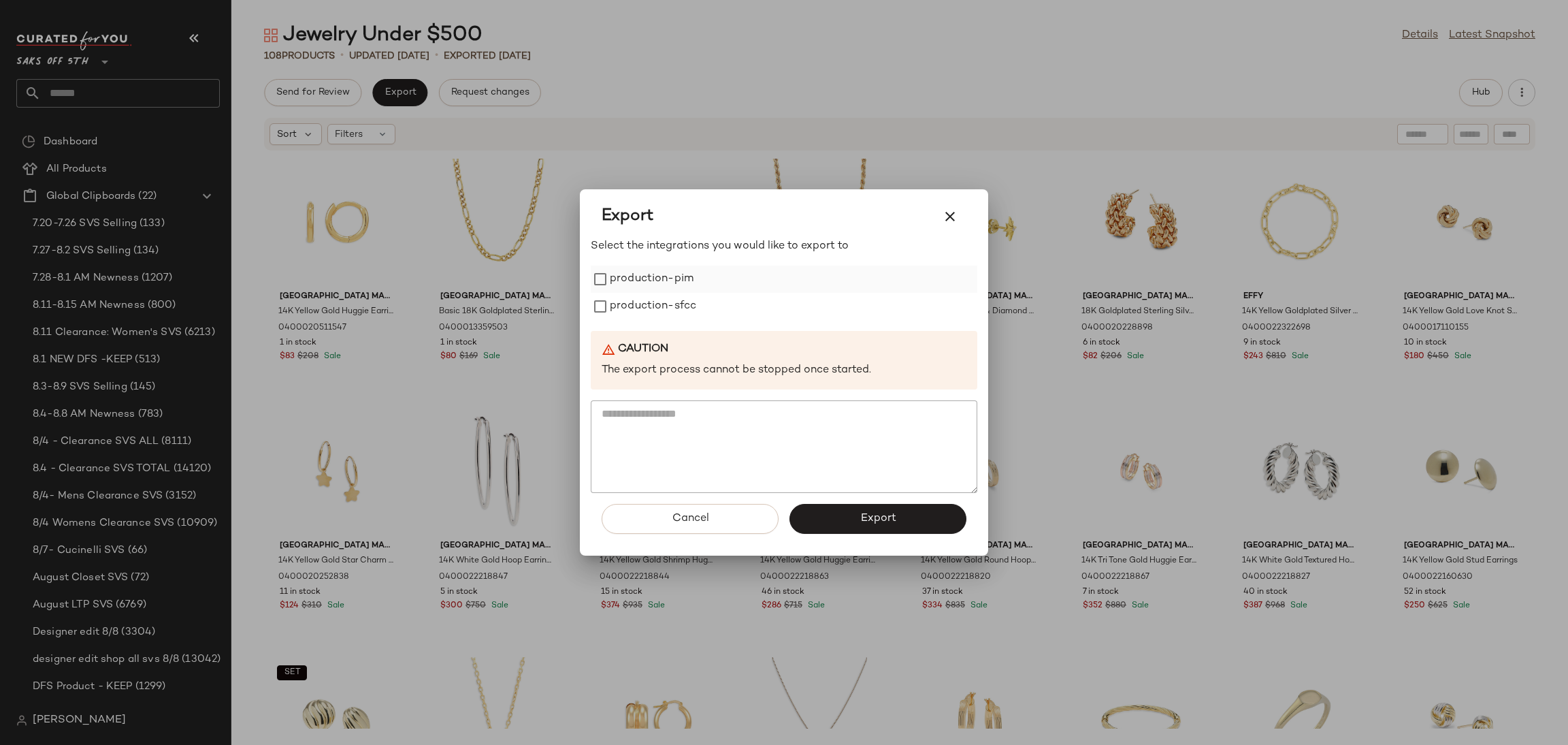
click at [636, 278] on label "production-pim" at bounding box center [651, 279] width 84 height 27
click at [639, 295] on label "production-sfcc" at bounding box center [653, 307] width 86 height 27
click at [863, 530] on button "Export" at bounding box center [878, 519] width 177 height 30
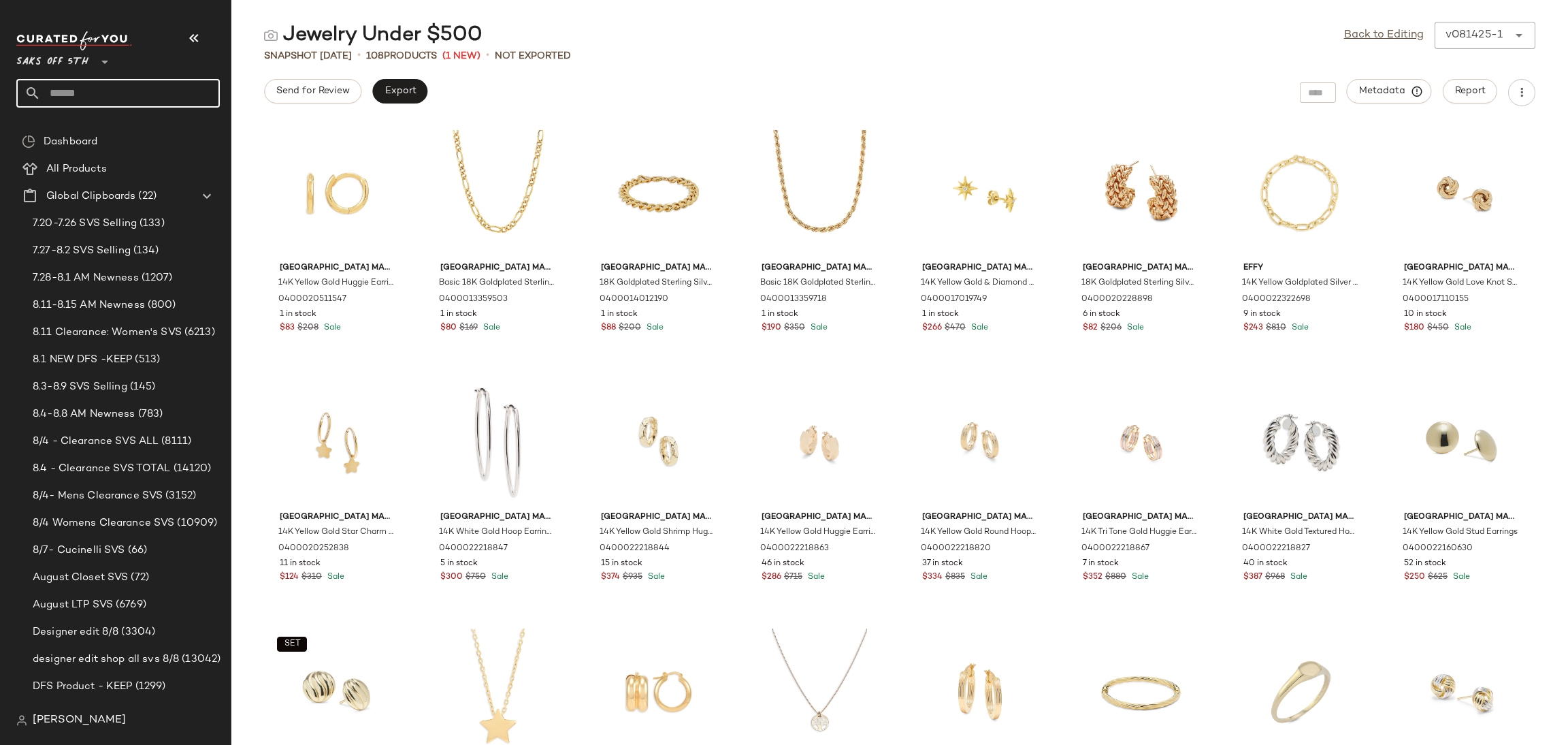
click at [154, 104] on input "text" at bounding box center [130, 93] width 179 height 29
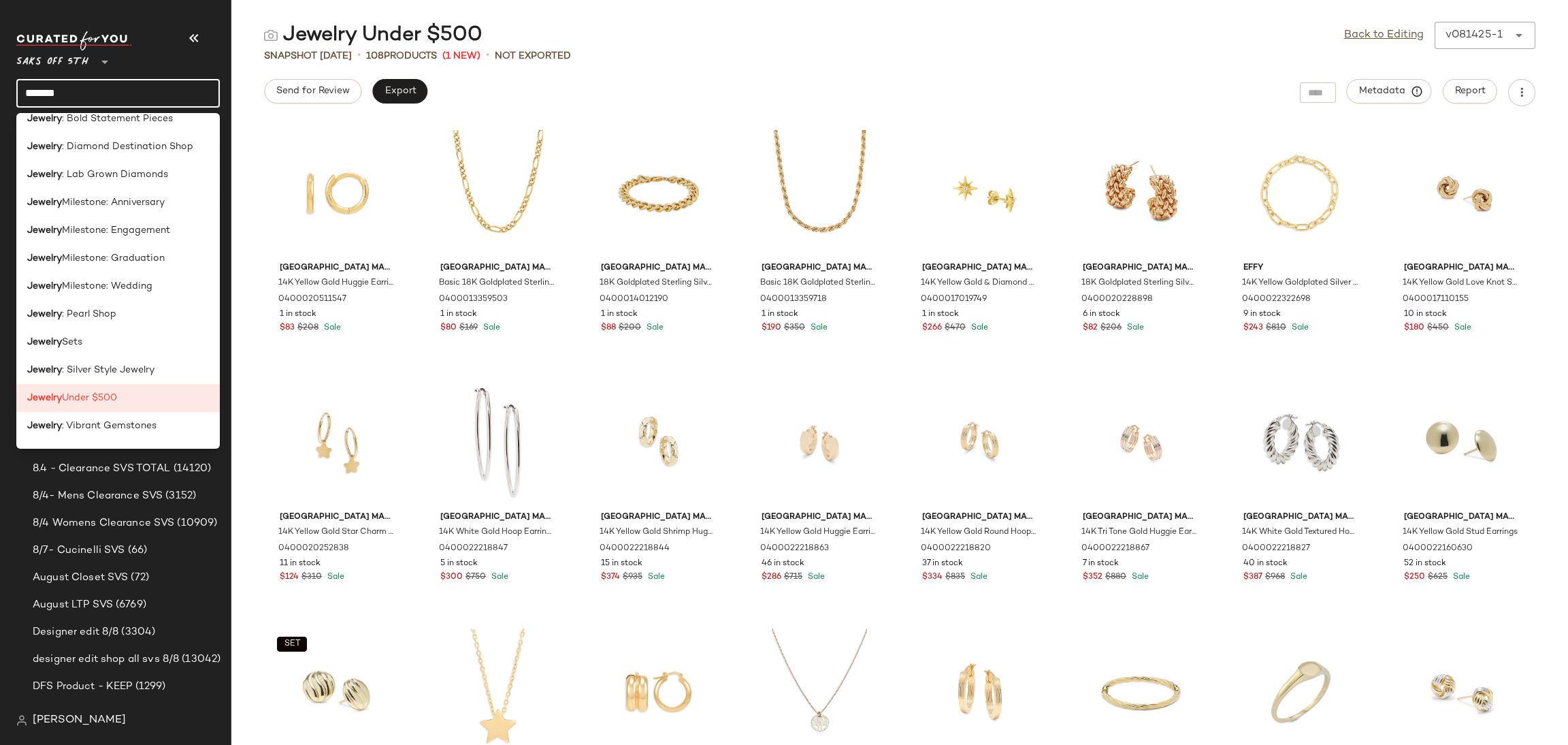
scroll to position [511, 0]
type input "*******"
click at [154, 214] on span "Milestone: Anniversary" at bounding box center [113, 207] width 103 height 14
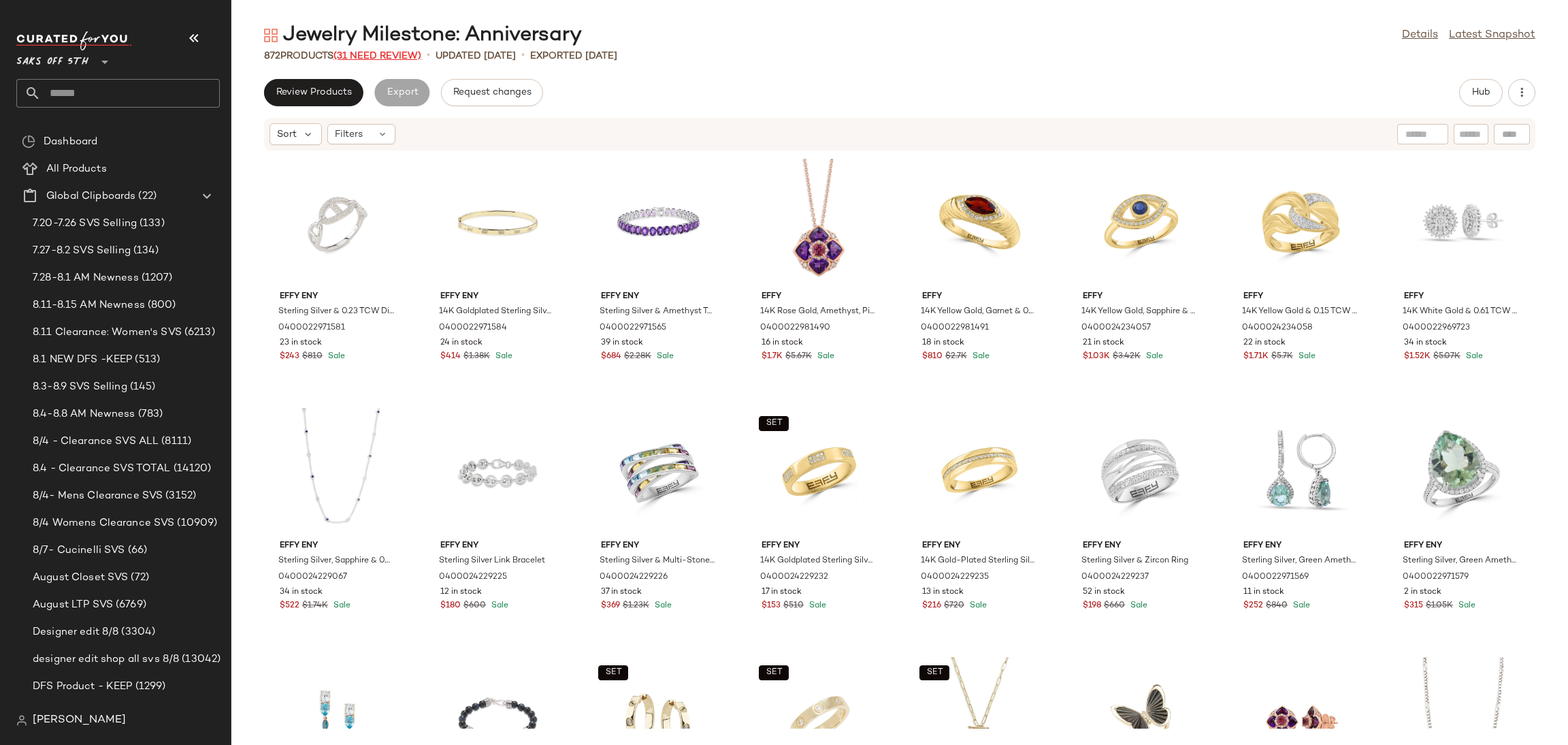
click at [398, 53] on span "(31 Need Review)" at bounding box center [377, 56] width 88 height 10
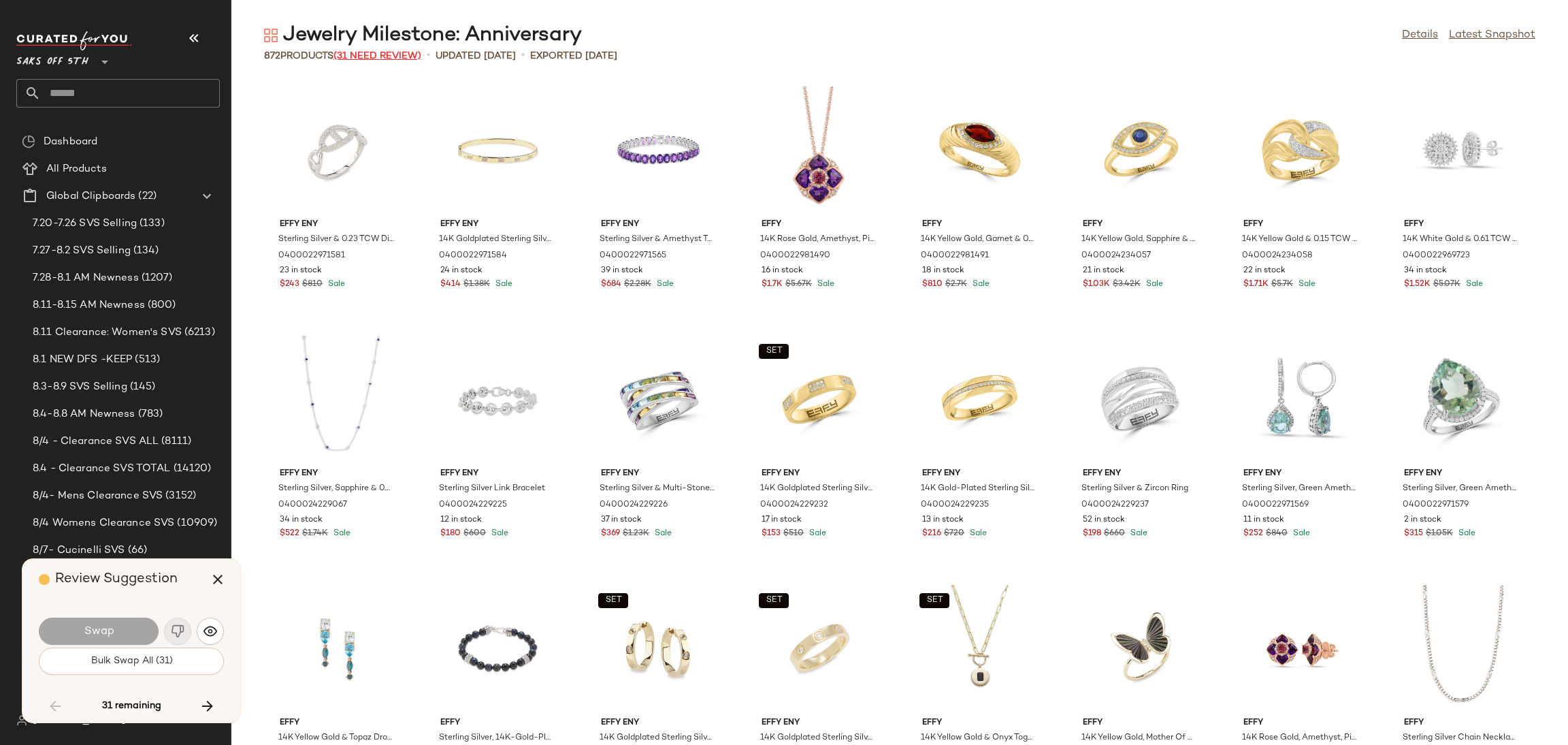
scroll to position [6231, 0]
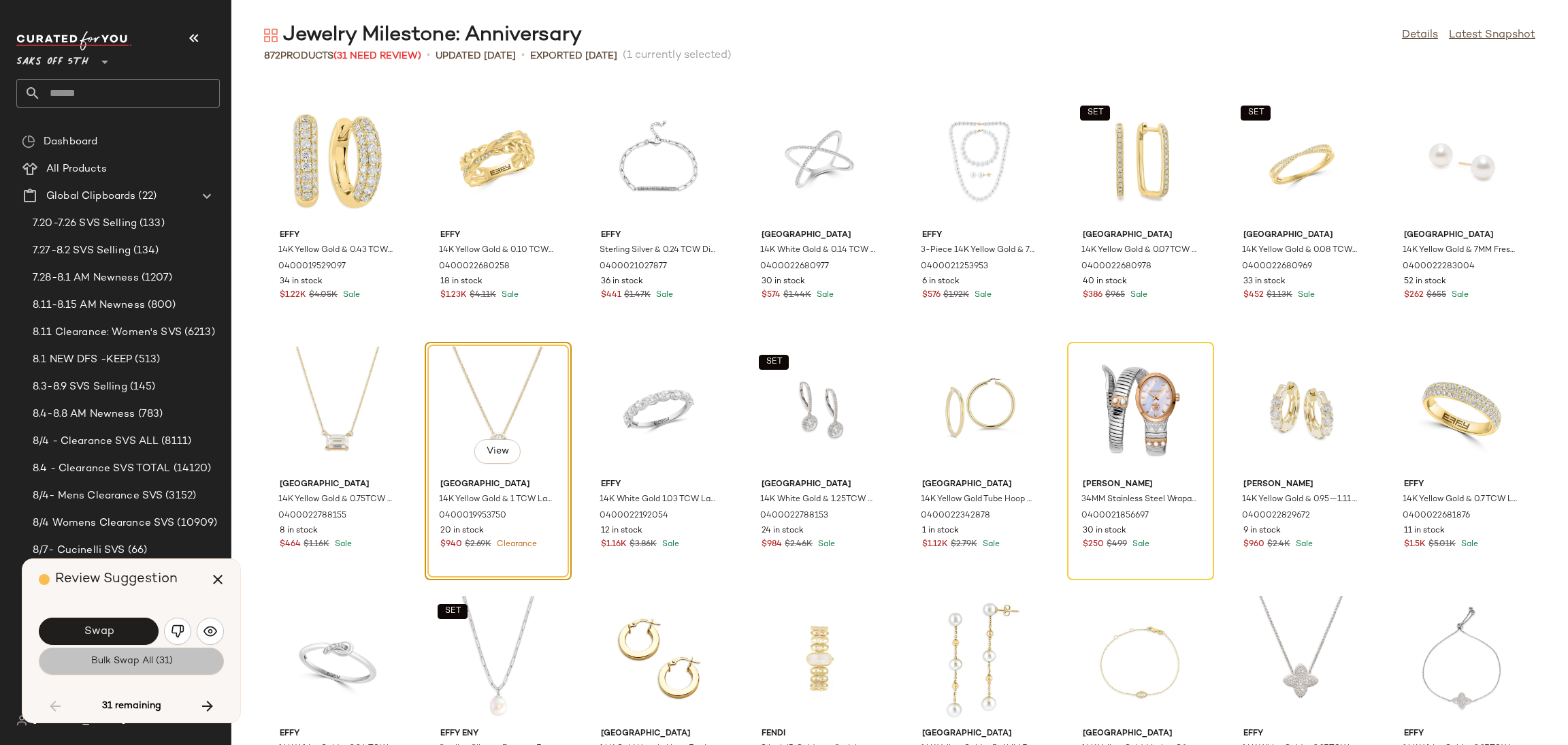
click at [166, 674] on button "Bulk Swap All (31)" at bounding box center [132, 661] width 185 height 27
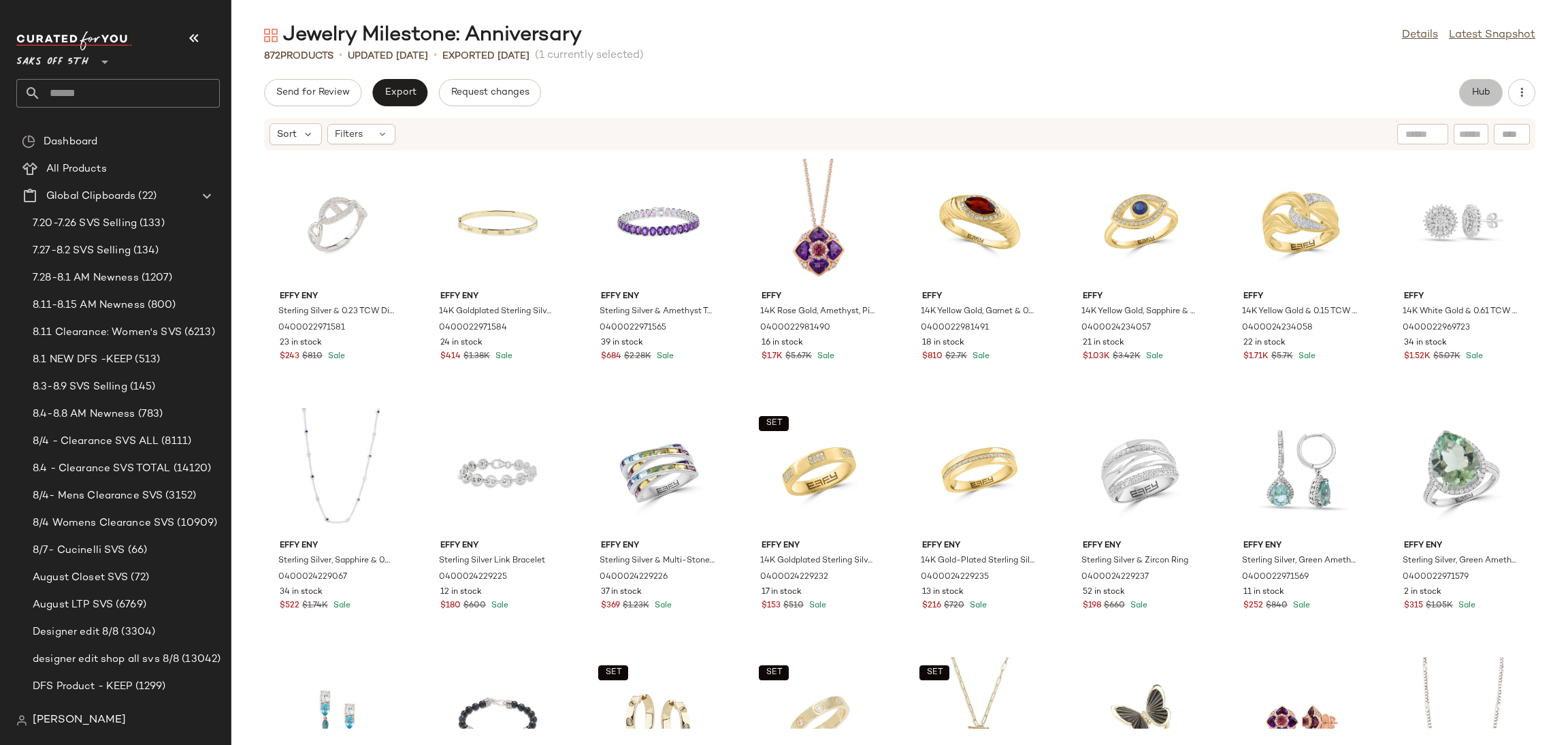
click at [1479, 86] on button "Hub" at bounding box center [1481, 93] width 44 height 27
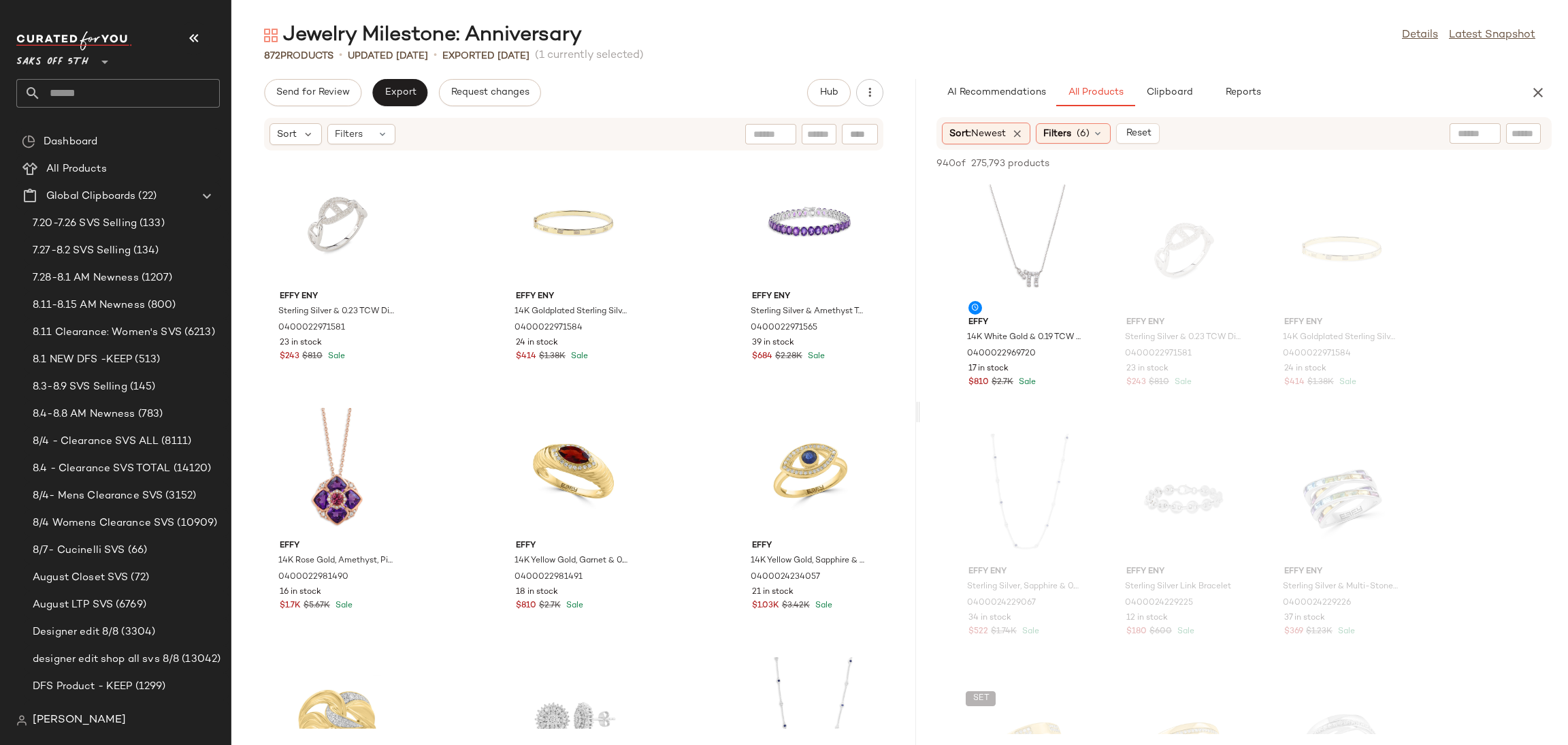
drag, startPoint x: 899, startPoint y: 414, endPoint x: 921, endPoint y: 410, distance: 22.4
click at [921, 410] on div "Jewelry Milestone: Anniversary Details Latest Snapshot 872 Products • updated […" at bounding box center [900, 383] width 1337 height 723
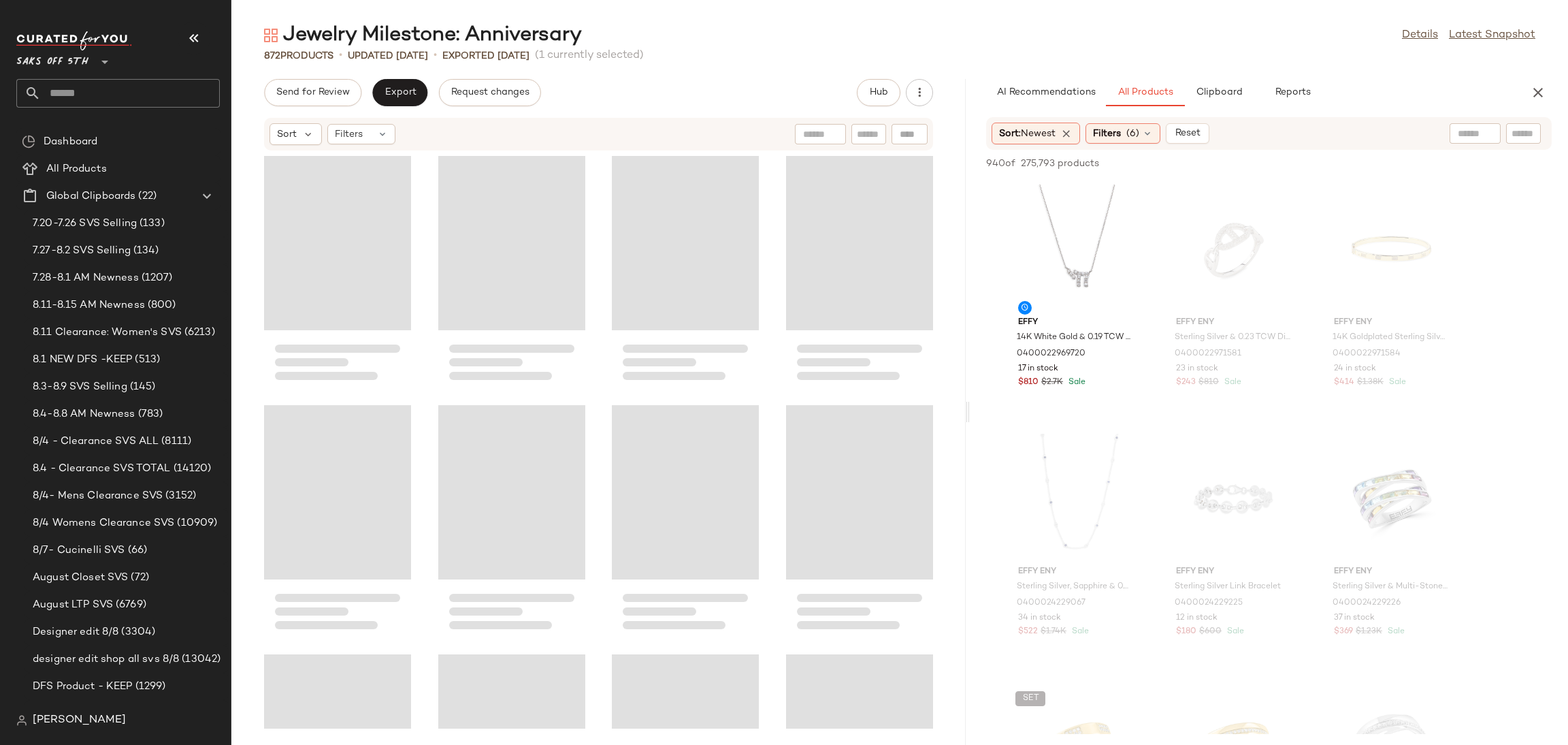
drag, startPoint x: 920, startPoint y: 414, endPoint x: 973, endPoint y: 405, distance: 53.8
click at [973, 405] on div "Jewelry Milestone: Anniversary Details Latest Snapshot 872 Products • updated […" at bounding box center [900, 383] width 1337 height 723
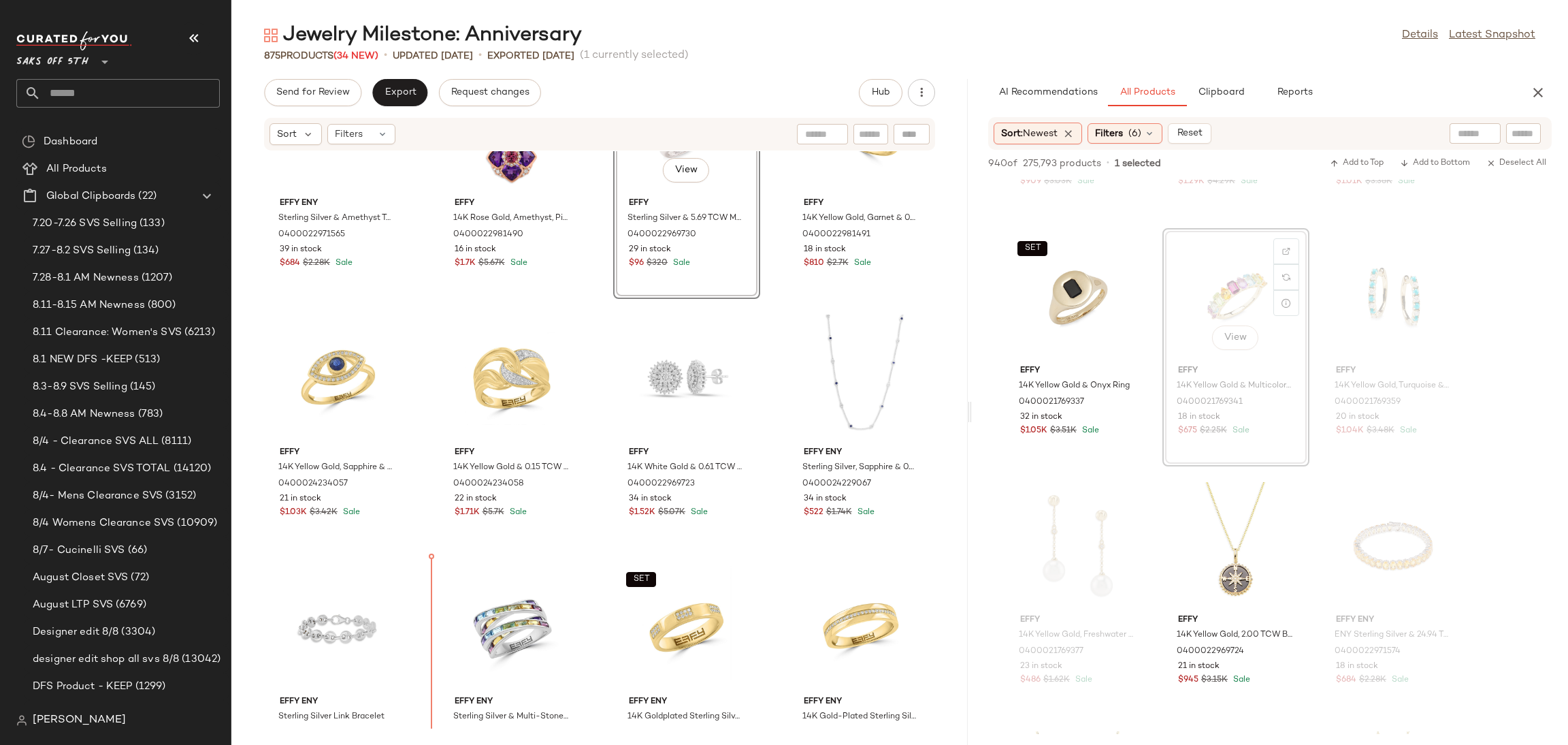
scroll to position [357, 0]
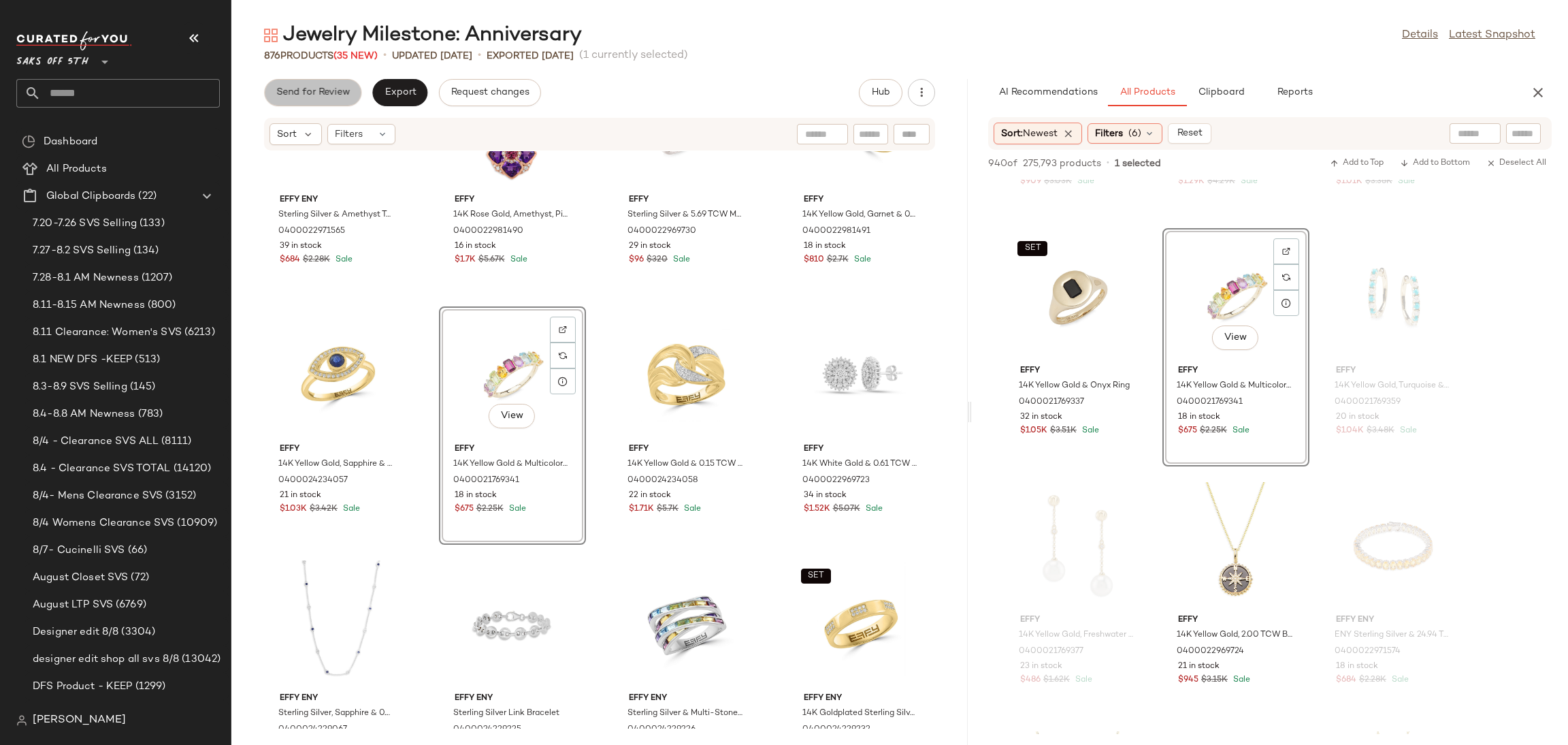
click at [327, 93] on span "Send for Review" at bounding box center [313, 93] width 74 height 11
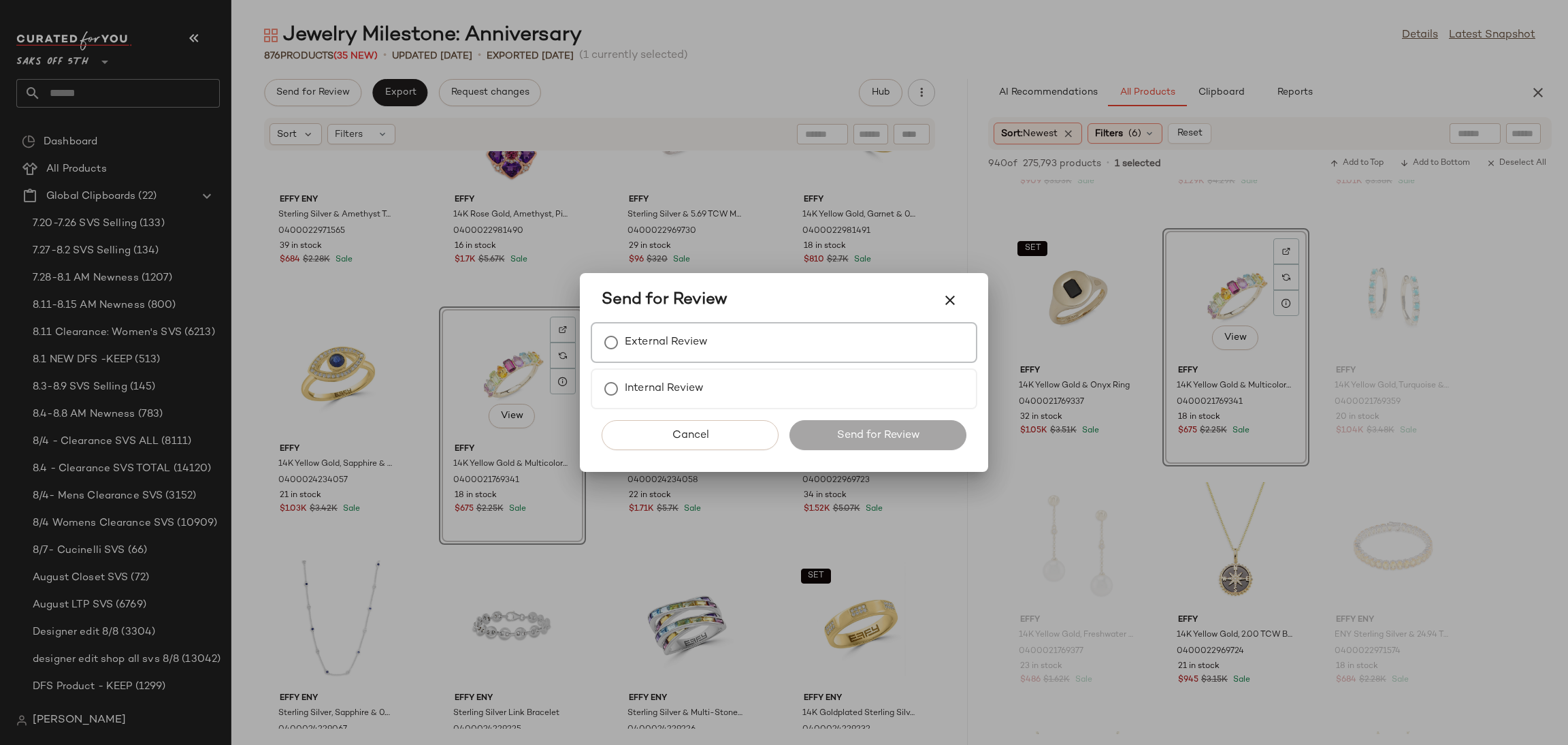
click at [746, 333] on div "External Review" at bounding box center [784, 343] width 387 height 41
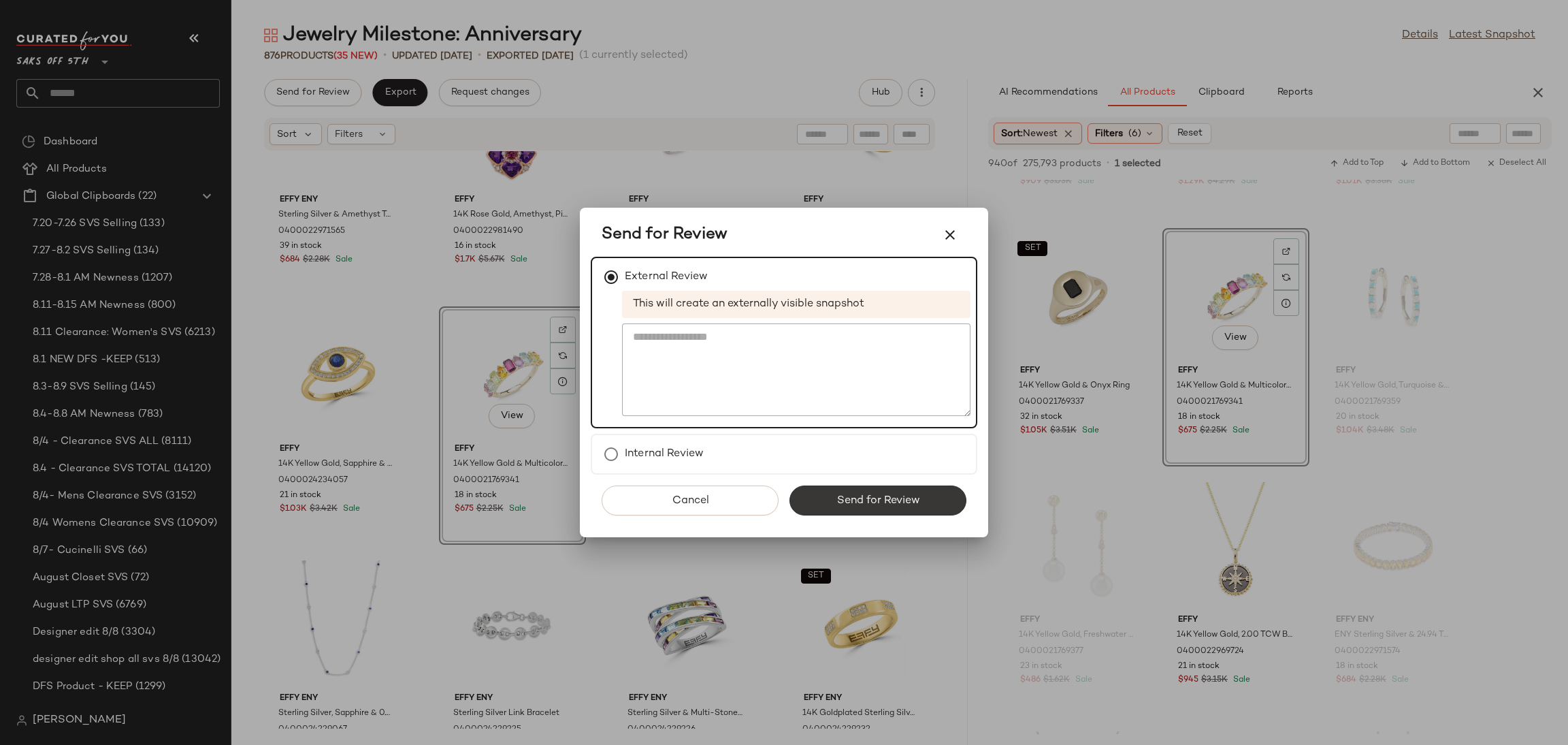
click at [873, 499] on span "Send for Review" at bounding box center [878, 501] width 84 height 13
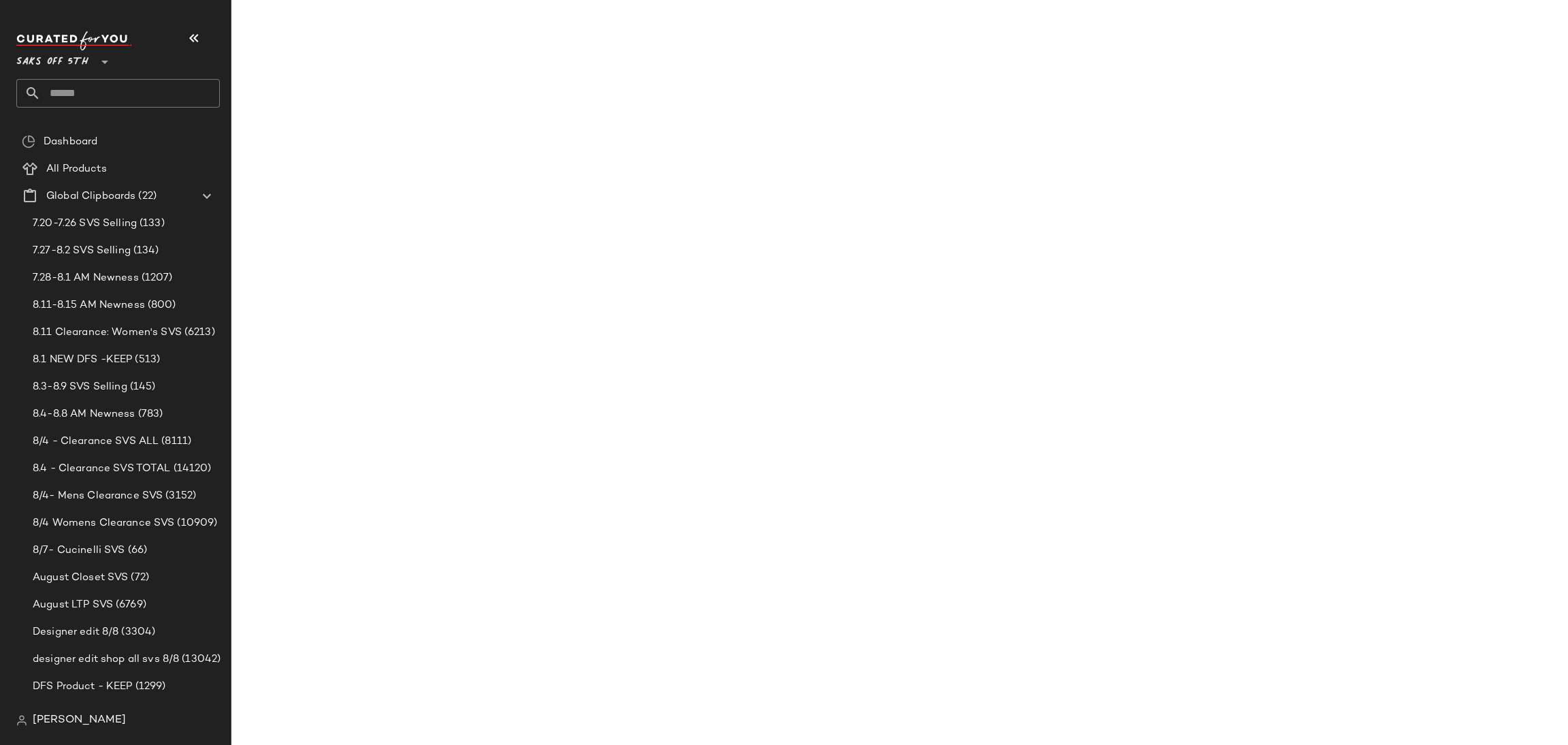
scroll to position [5435, 0]
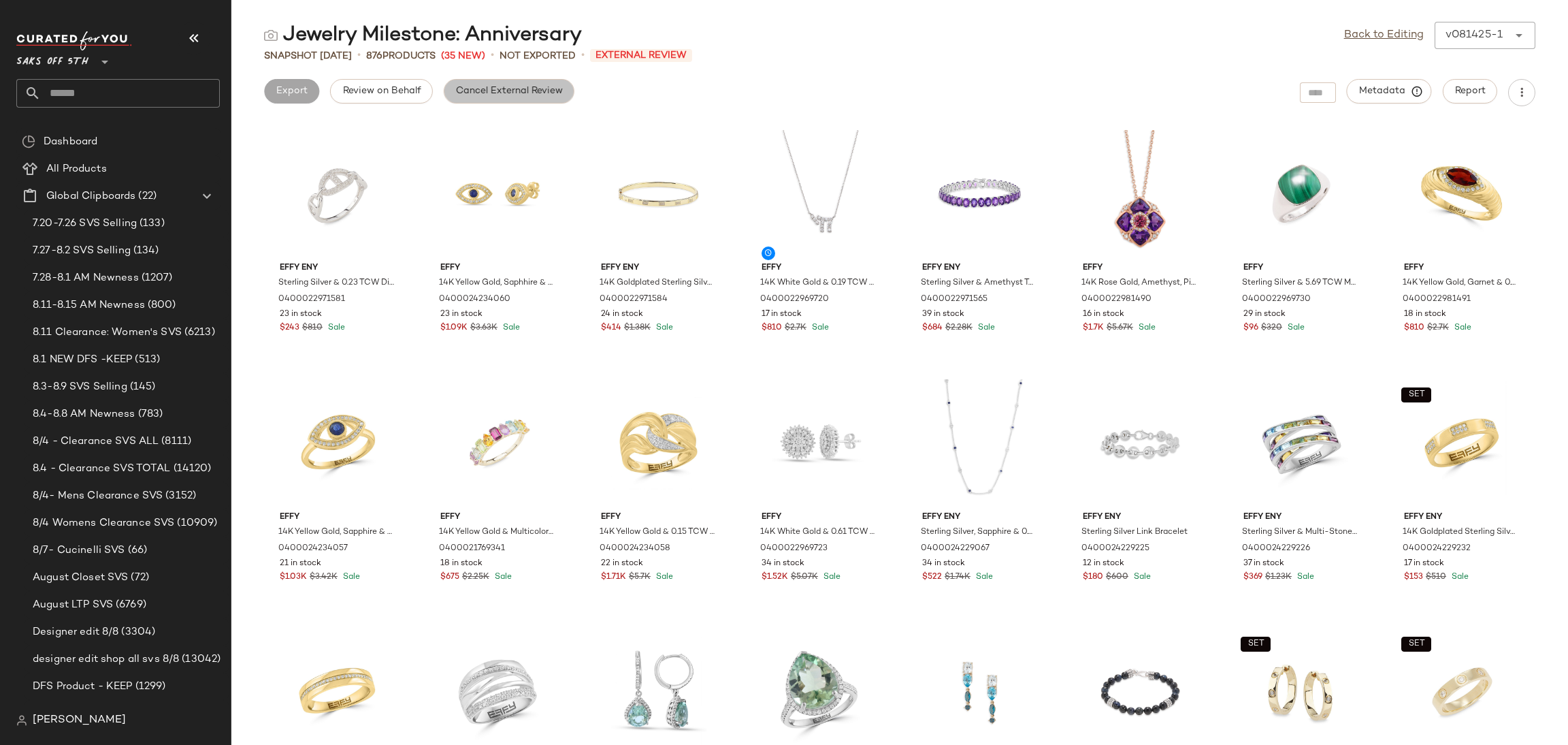
click at [521, 88] on span "Cancel External Review" at bounding box center [509, 91] width 108 height 11
click at [1354, 45] on div "Back to Editing v081425-1 ******" at bounding box center [1439, 36] width 191 height 27
click at [1362, 42] on link "Back to Editing" at bounding box center [1384, 36] width 80 height 16
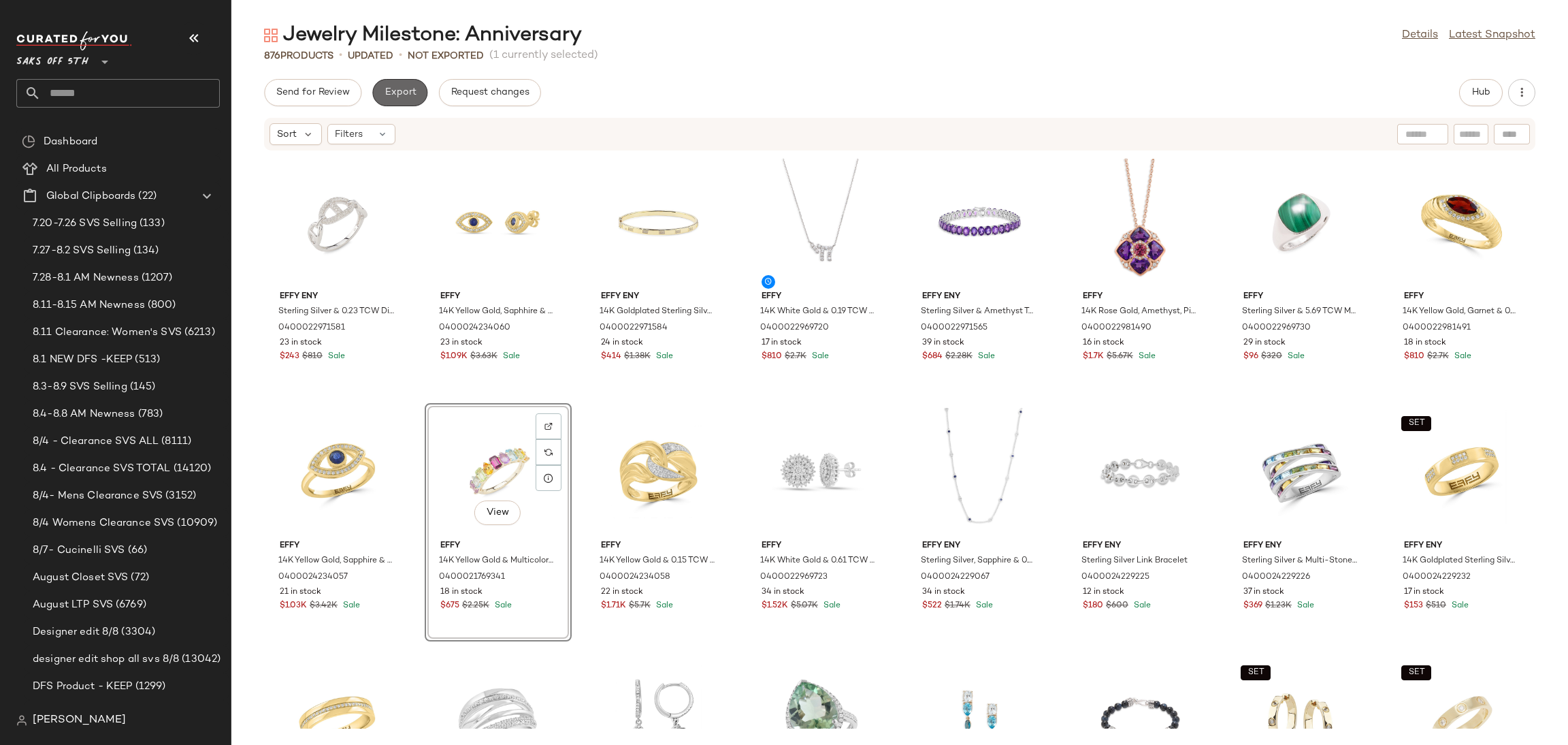
click at [394, 91] on span "Export" at bounding box center [400, 93] width 32 height 11
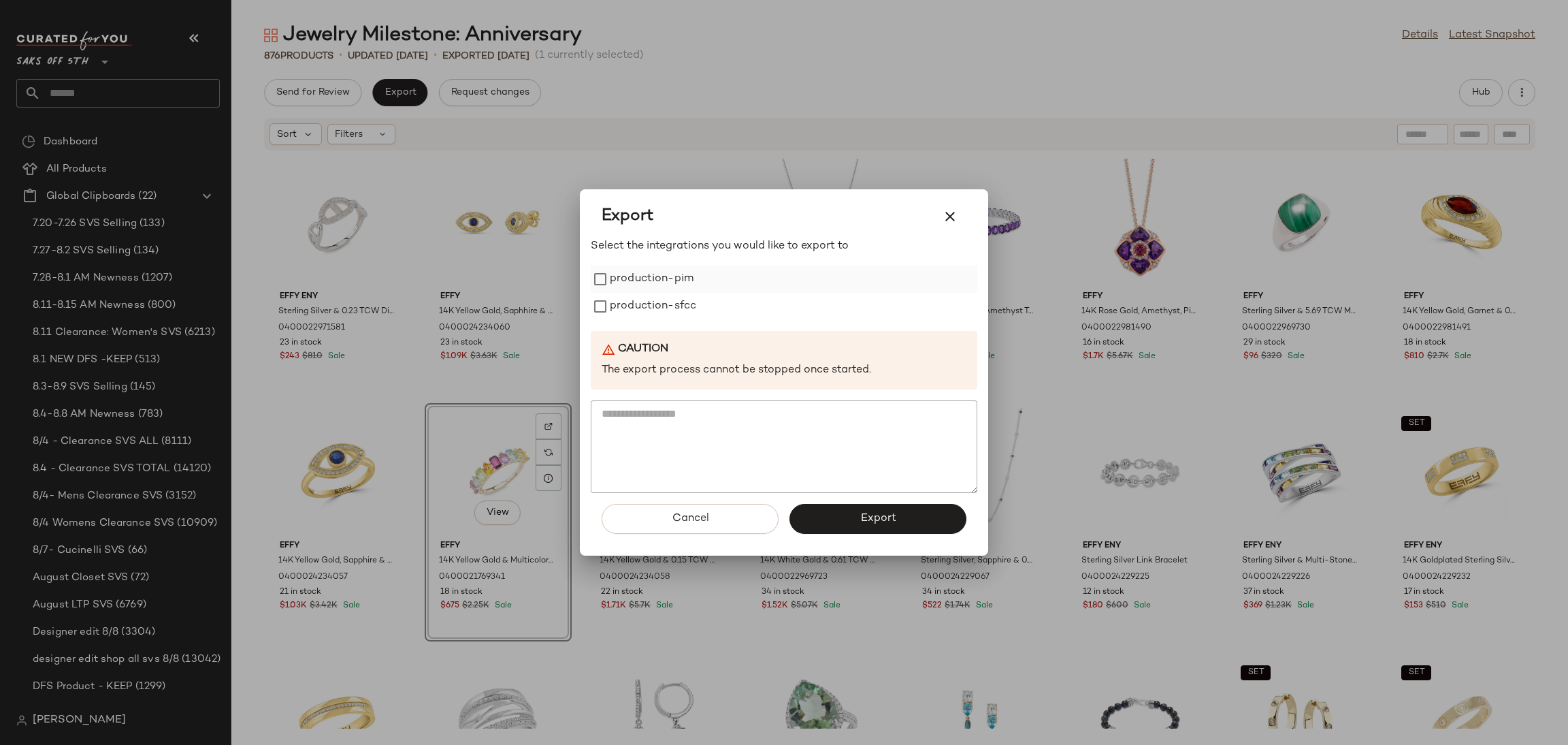
click at [629, 284] on label "production-pim" at bounding box center [651, 279] width 84 height 27
click at [640, 302] on label "production-sfcc" at bounding box center [653, 307] width 86 height 27
click at [860, 523] on span "Export" at bounding box center [878, 518] width 36 height 13
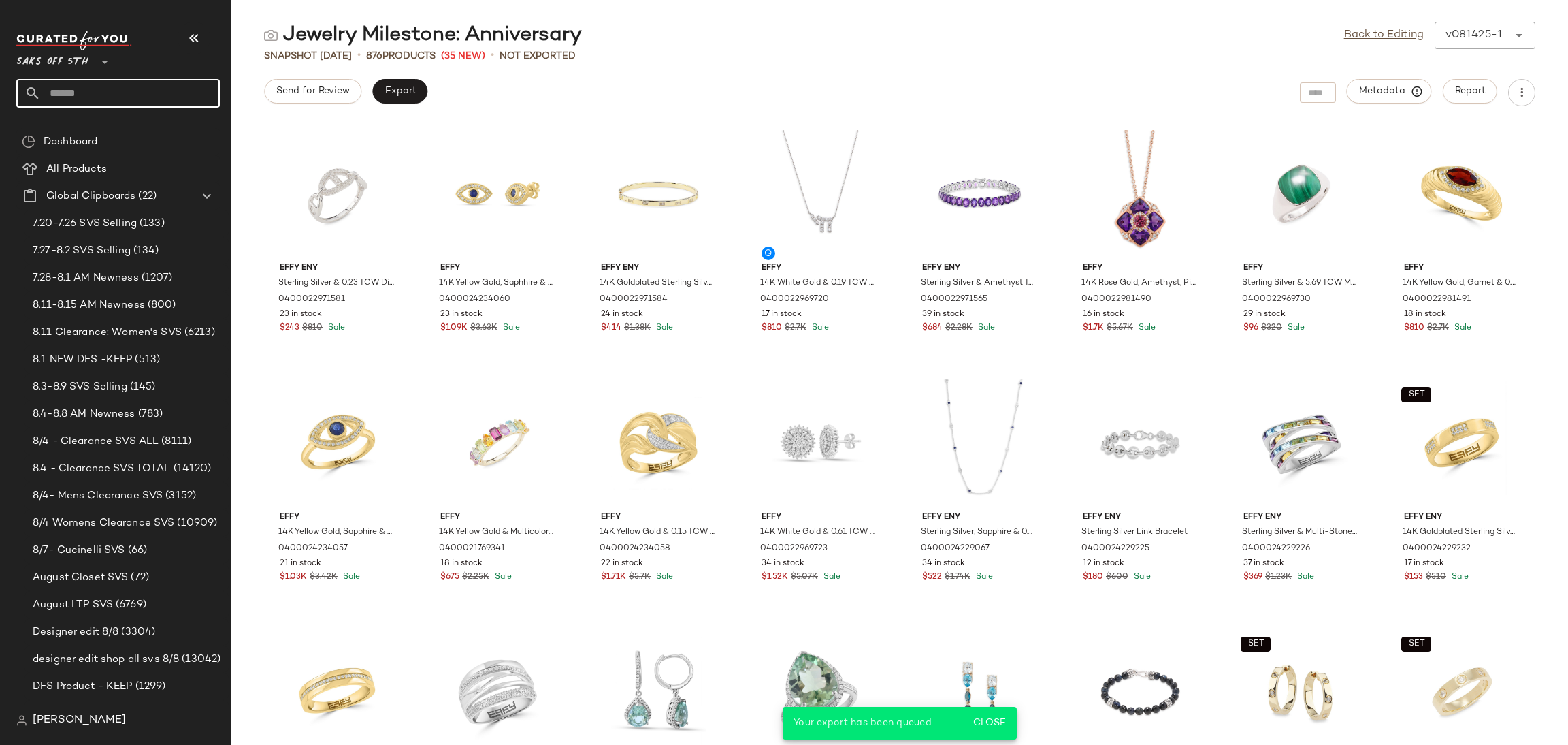
click at [130, 104] on input "text" at bounding box center [130, 93] width 179 height 29
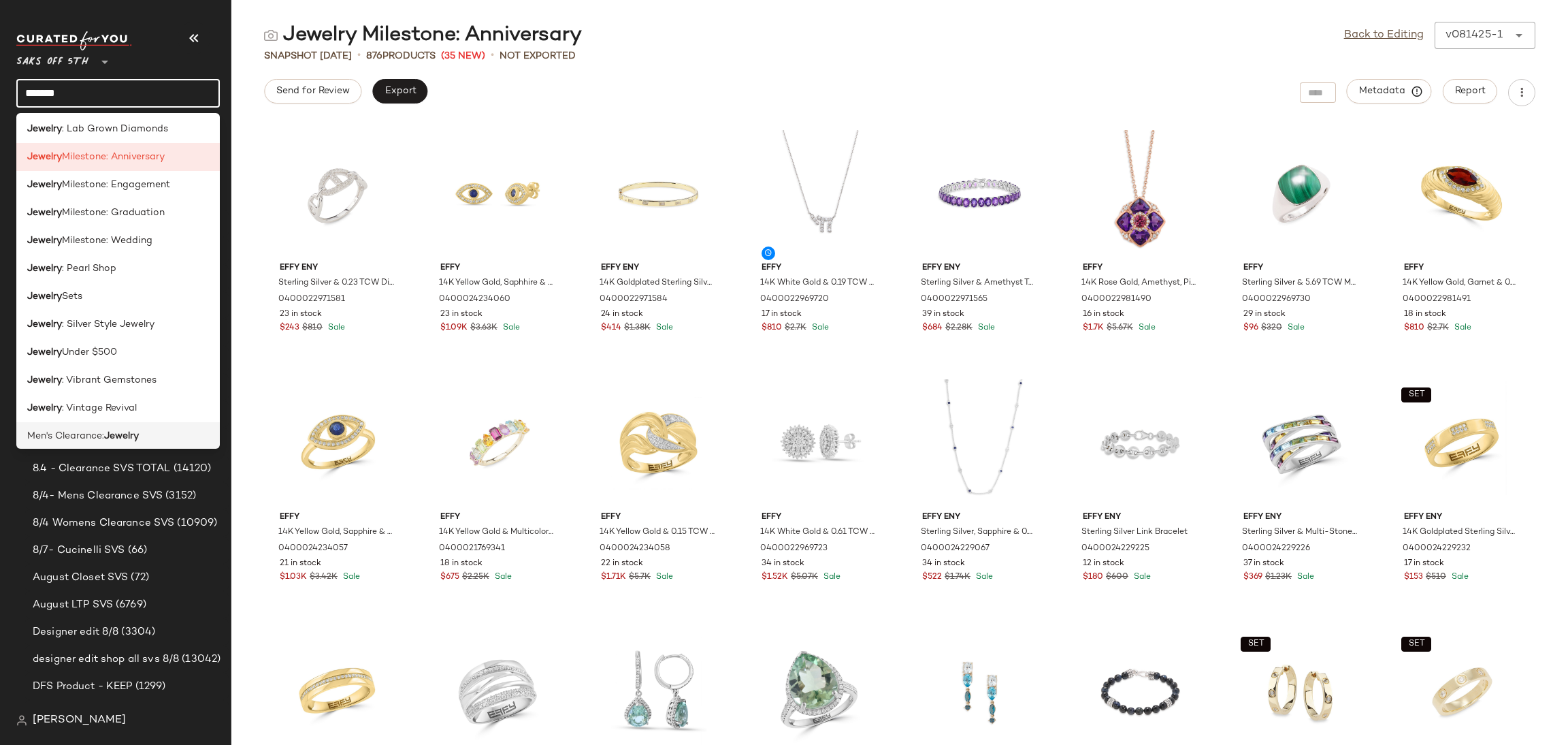
scroll to position [561, 0]
type input "*******"
click at [170, 182] on span "Milestone: Engagement" at bounding box center [116, 185] width 108 height 14
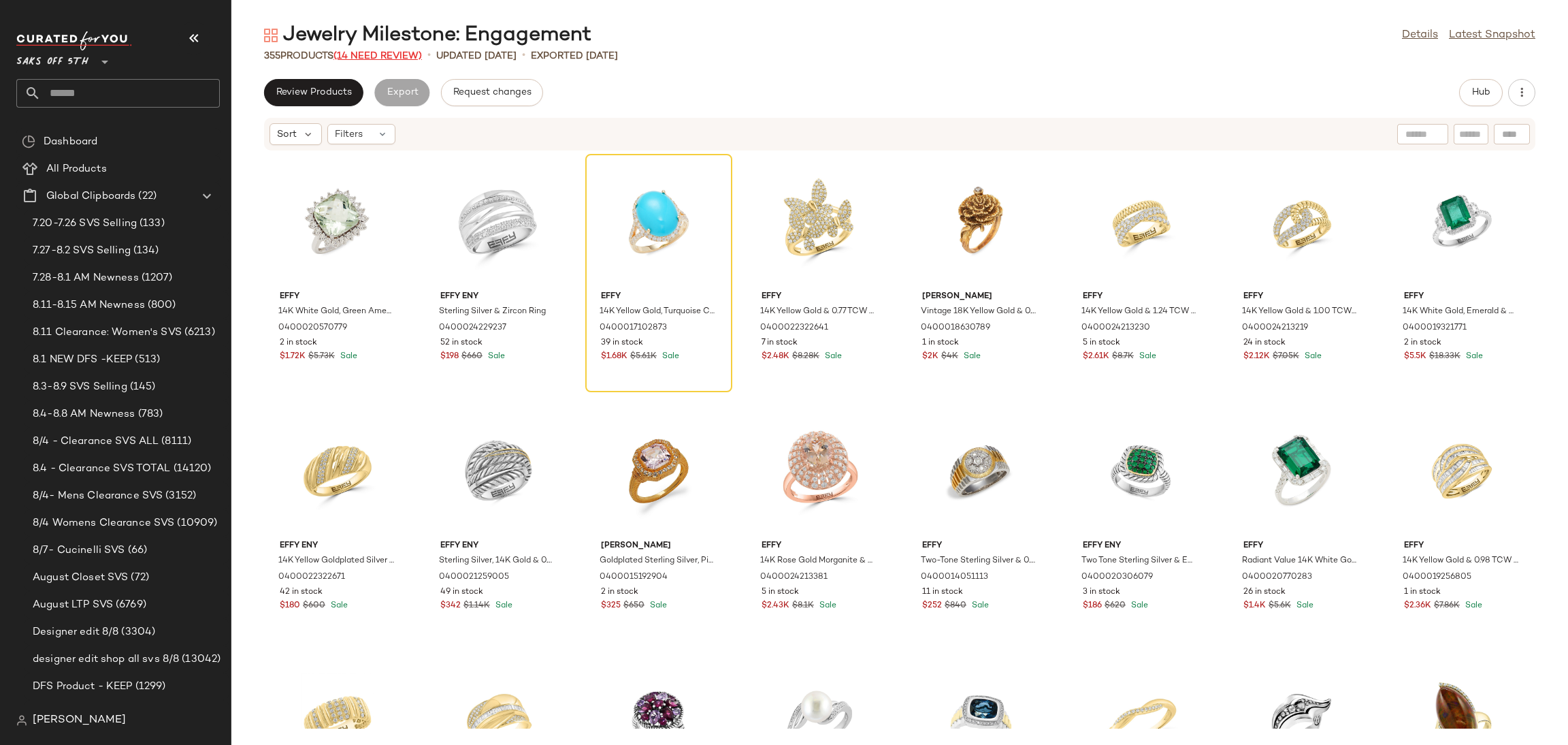
click at [382, 56] on span "(14 Need Review)" at bounding box center [377, 56] width 88 height 10
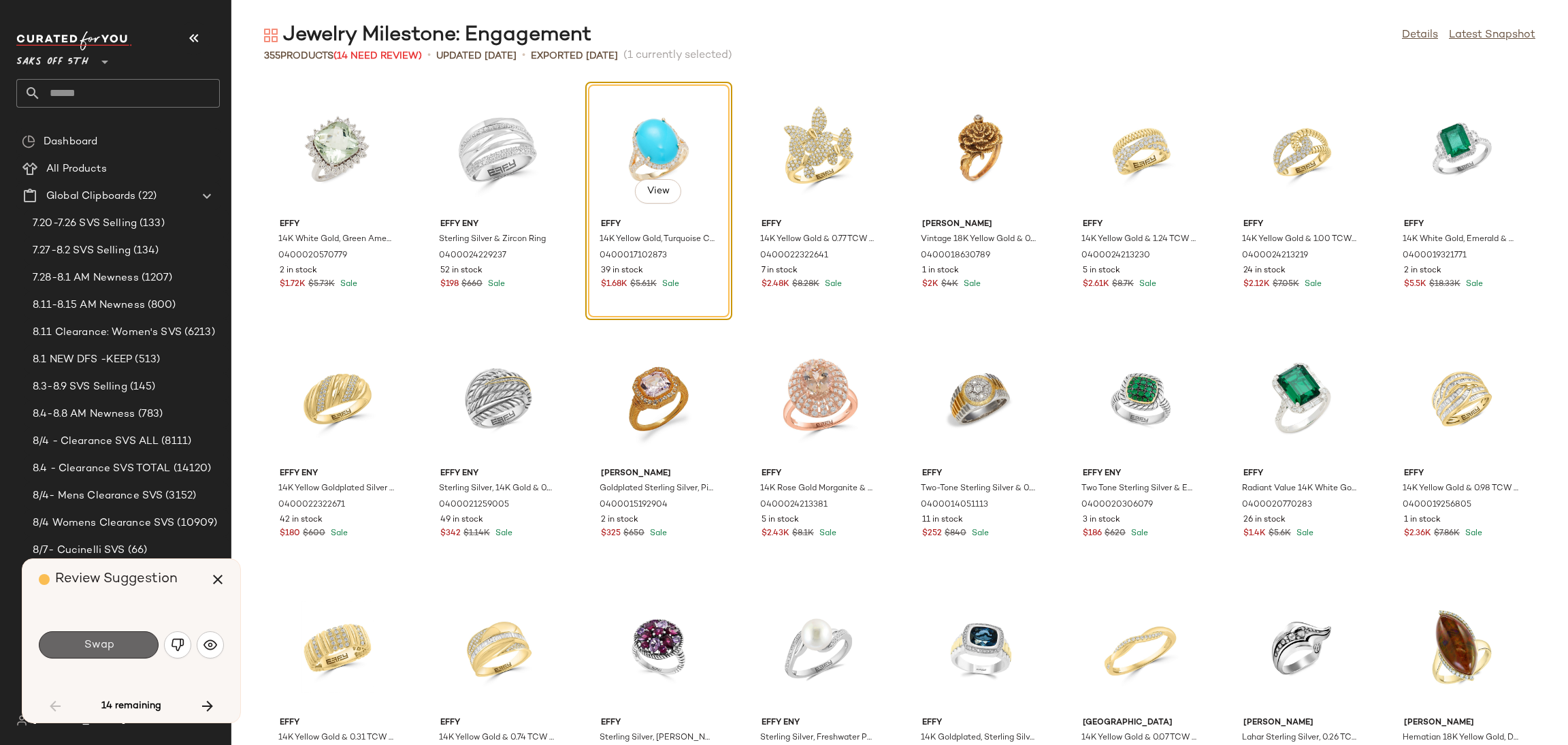
click at [132, 645] on button "Swap" at bounding box center [99, 645] width 120 height 27
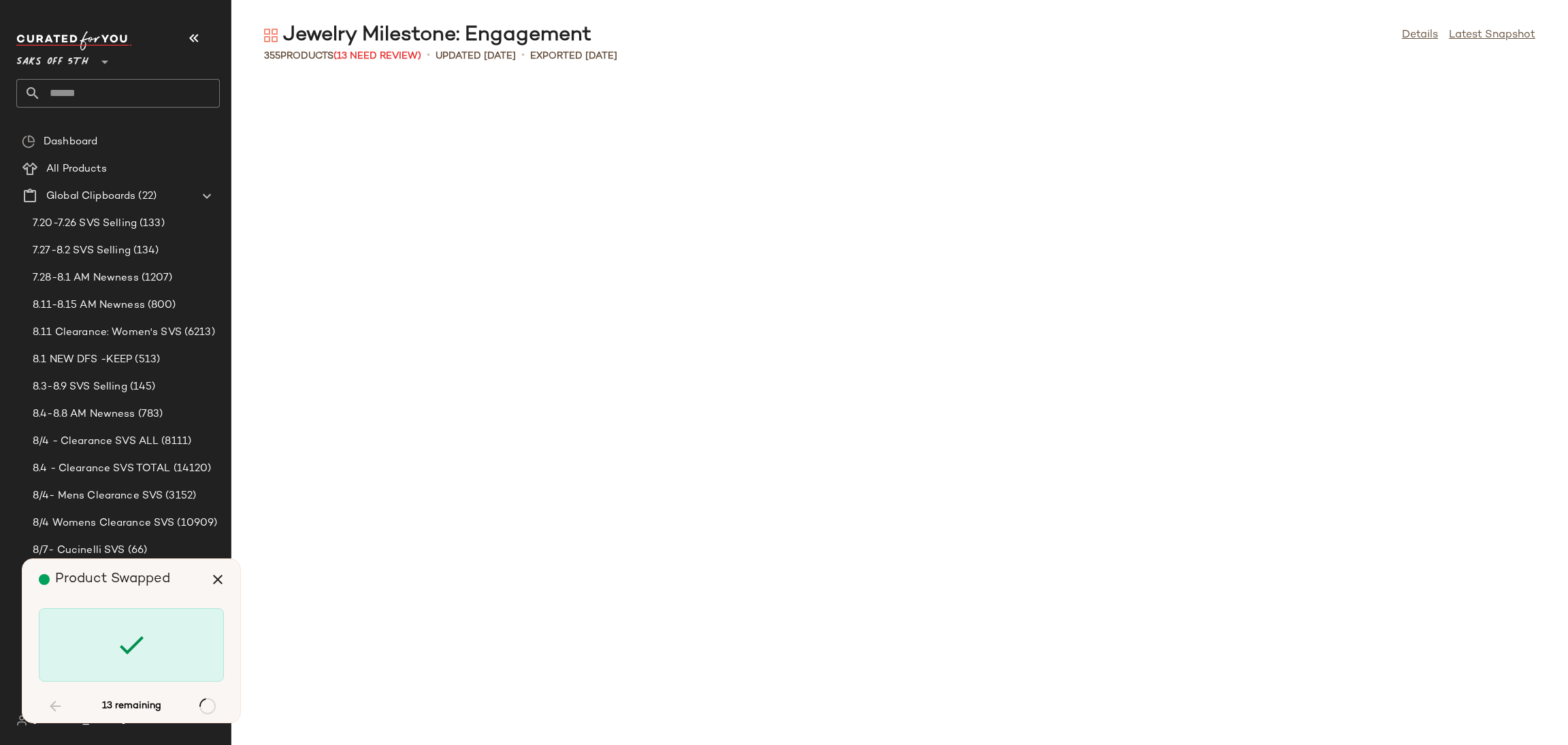
scroll to position [2243, 0]
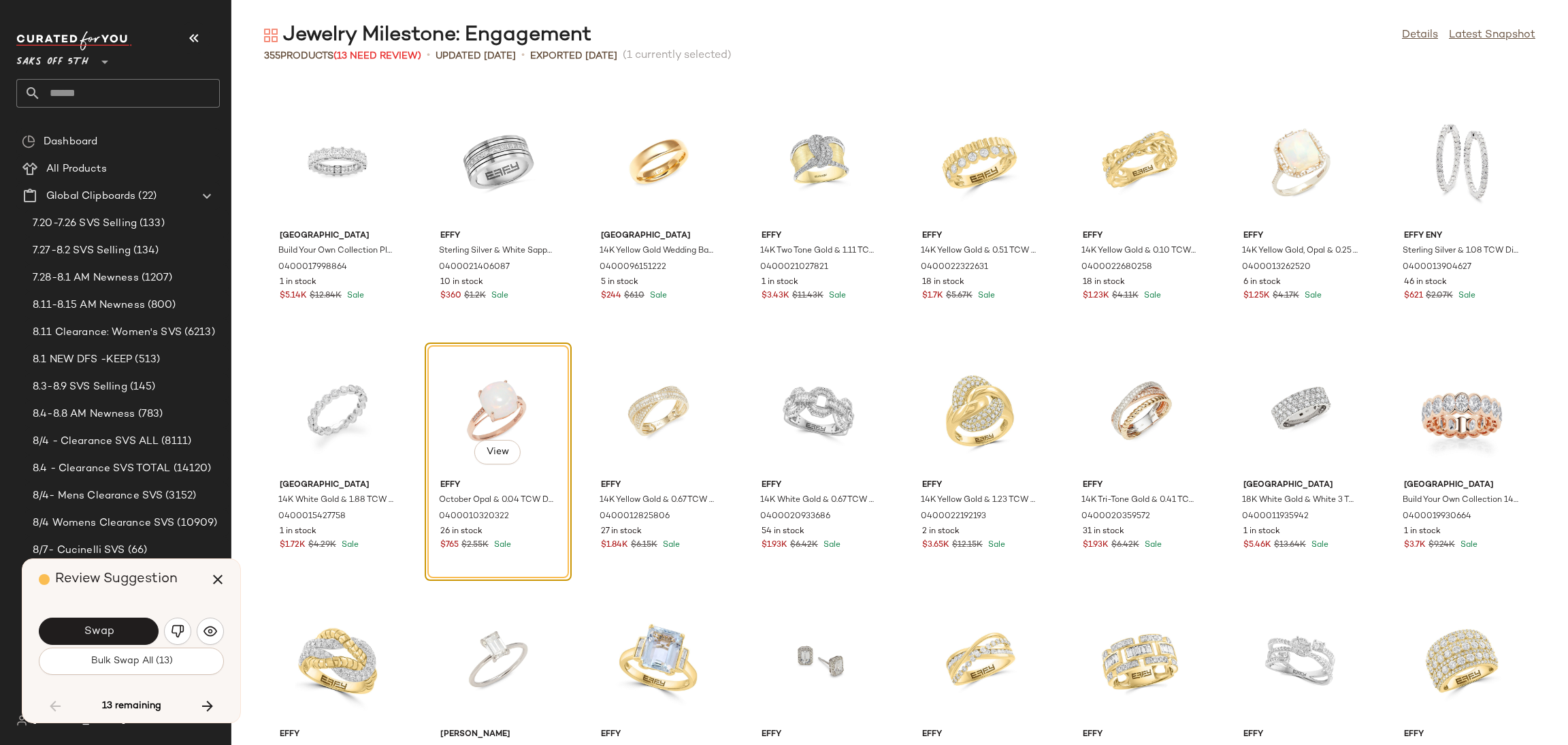
click at [132, 645] on div "Swap" at bounding box center [99, 631] width 120 height 27
click at [134, 661] on span "Bulk Swap All (13)" at bounding box center [131, 661] width 82 height 11
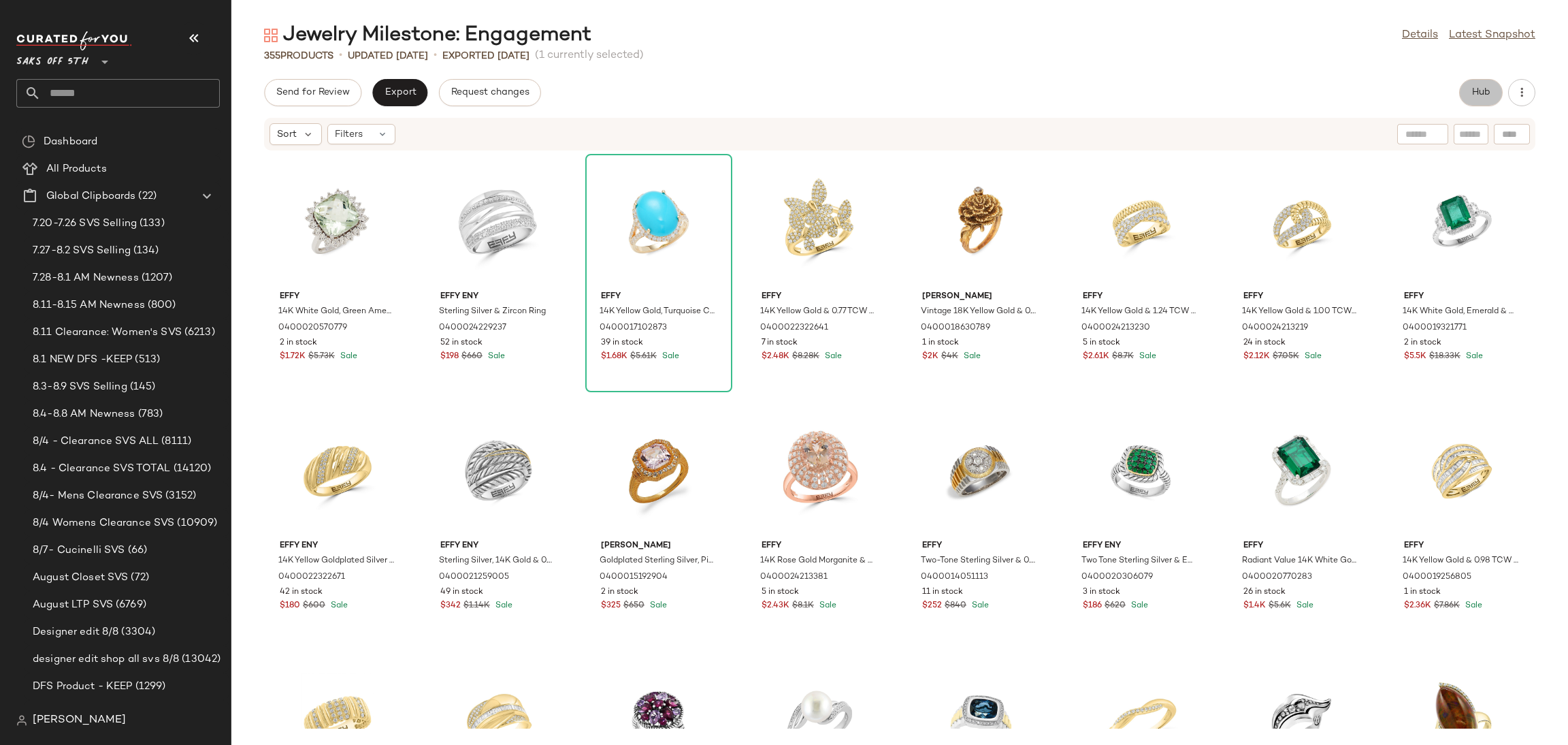
click at [1491, 99] on button "Hub" at bounding box center [1481, 93] width 44 height 27
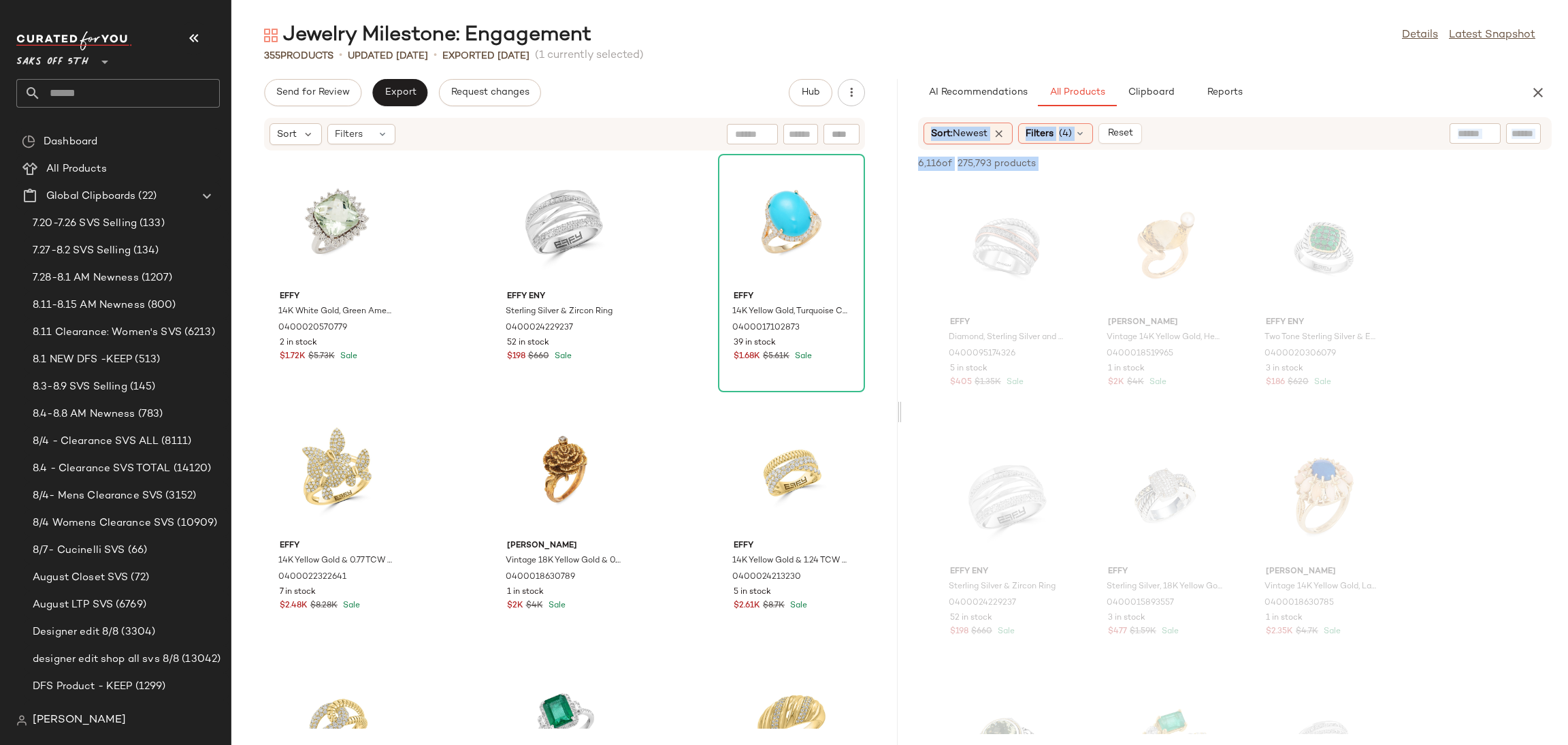
drag, startPoint x: 903, startPoint y: 410, endPoint x: 896, endPoint y: 412, distance: 7.3
click at [896, 412] on div "Send for Review Export Request changes Hub Sort Filters Effy 14K White Gold, Gr…" at bounding box center [900, 412] width 1337 height 666
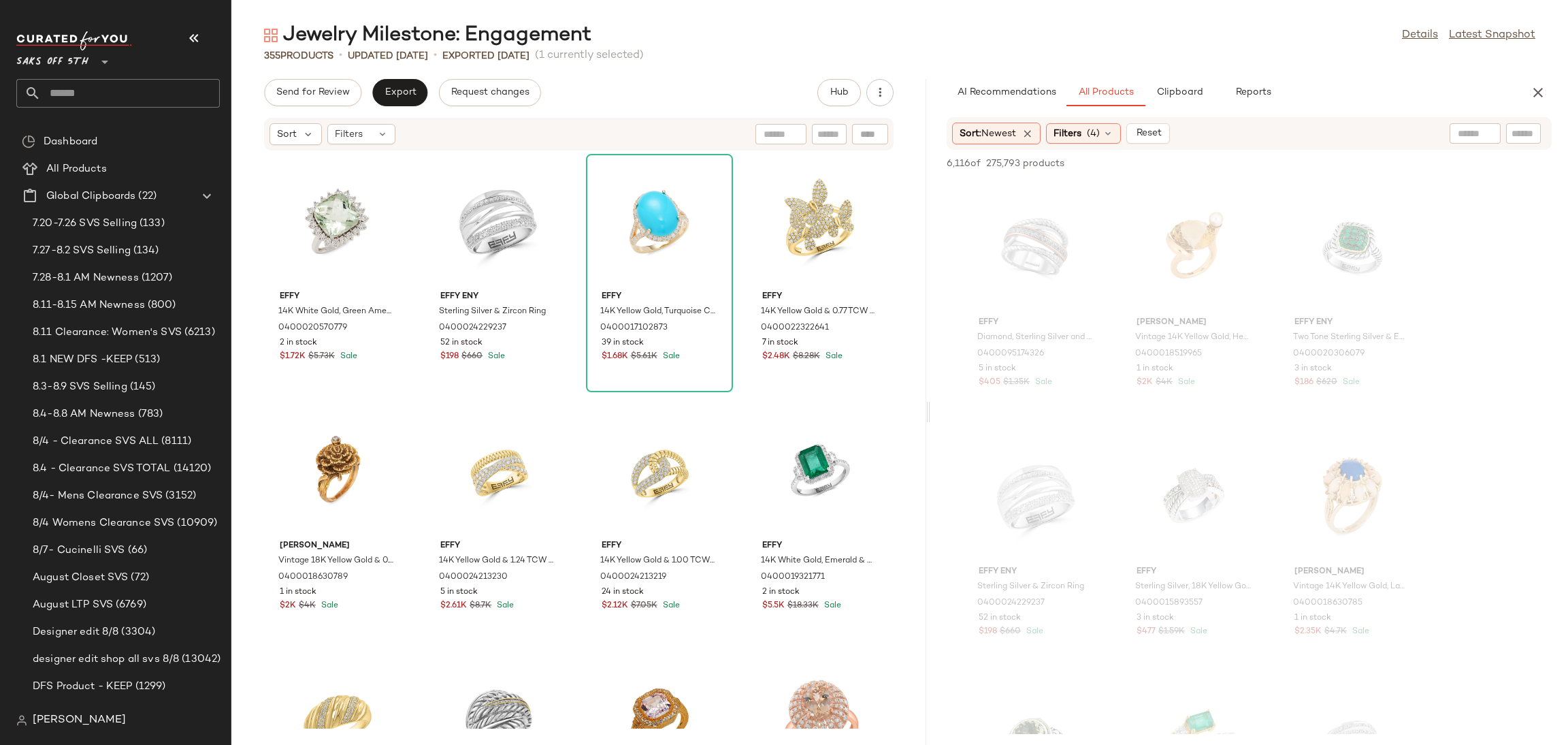
drag, startPoint x: 896, startPoint y: 412, endPoint x: 928, endPoint y: 410, distance: 32.1
click at [928, 410] on div "Jewelry Milestone: Engagement Details Latest Snapshot 355 Products • updated [D…" at bounding box center [900, 383] width 1337 height 723
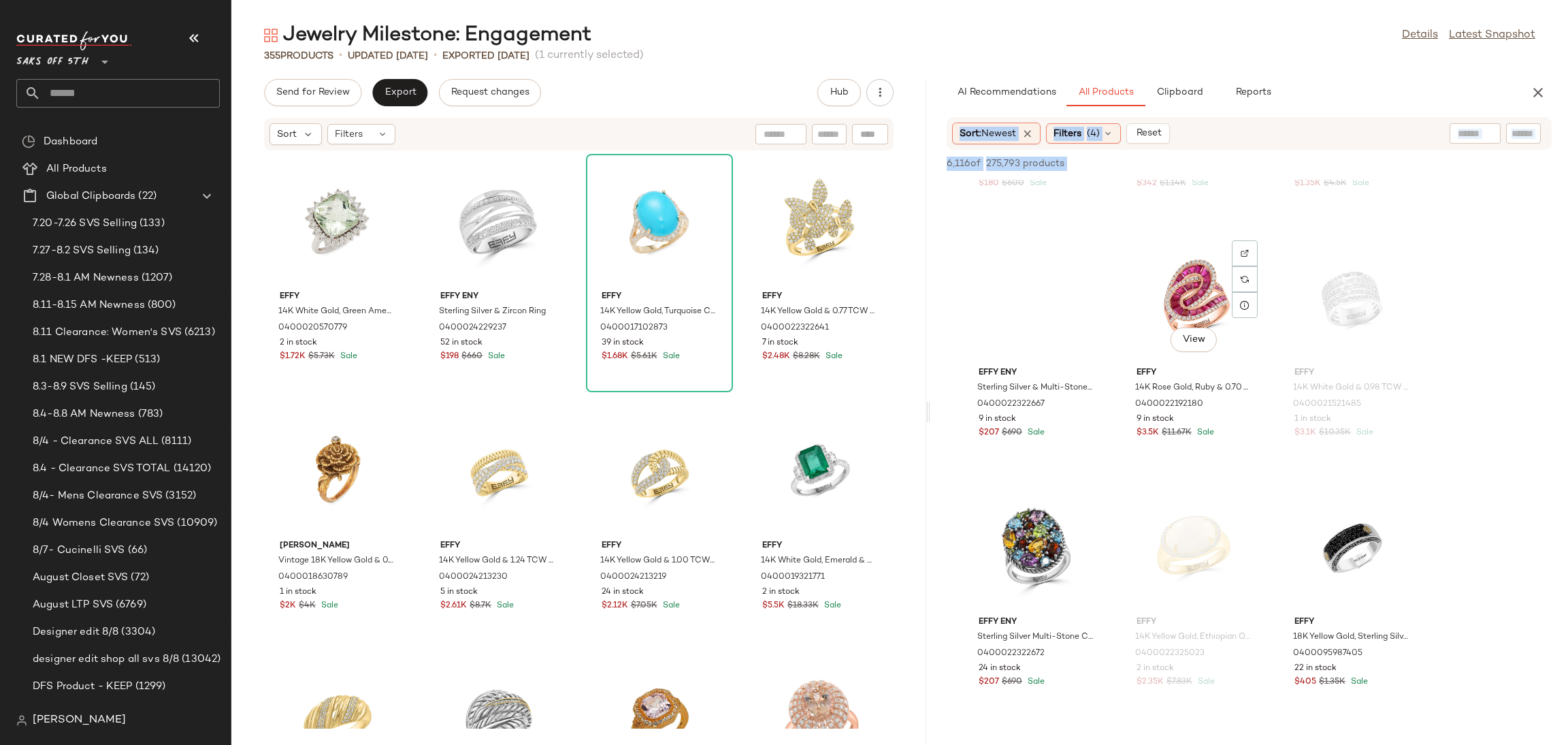
scroll to position [1201, 0]
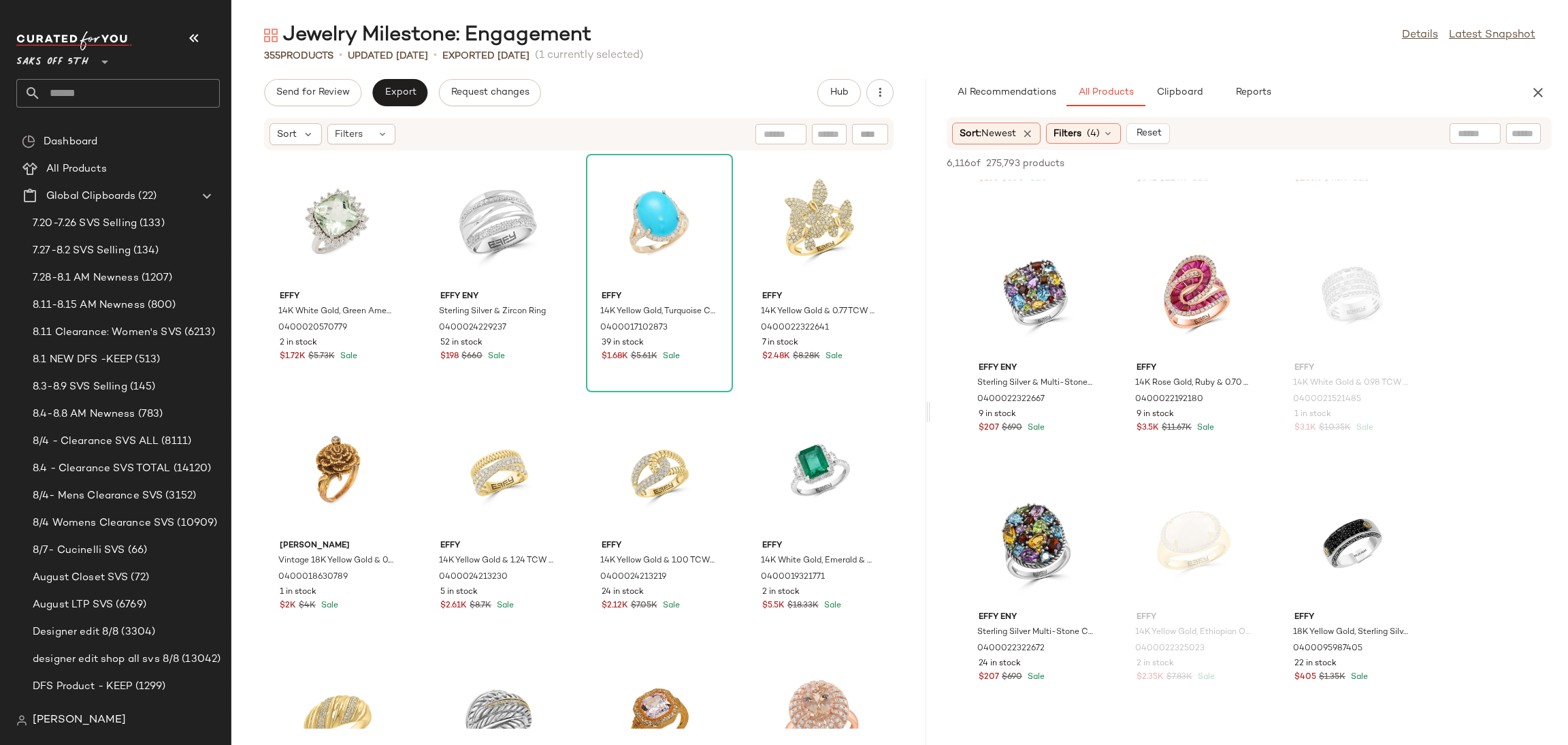
click at [1030, 30] on div "Jewelry Milestone: Engagement Details Latest Snapshot" at bounding box center [900, 36] width 1337 height 27
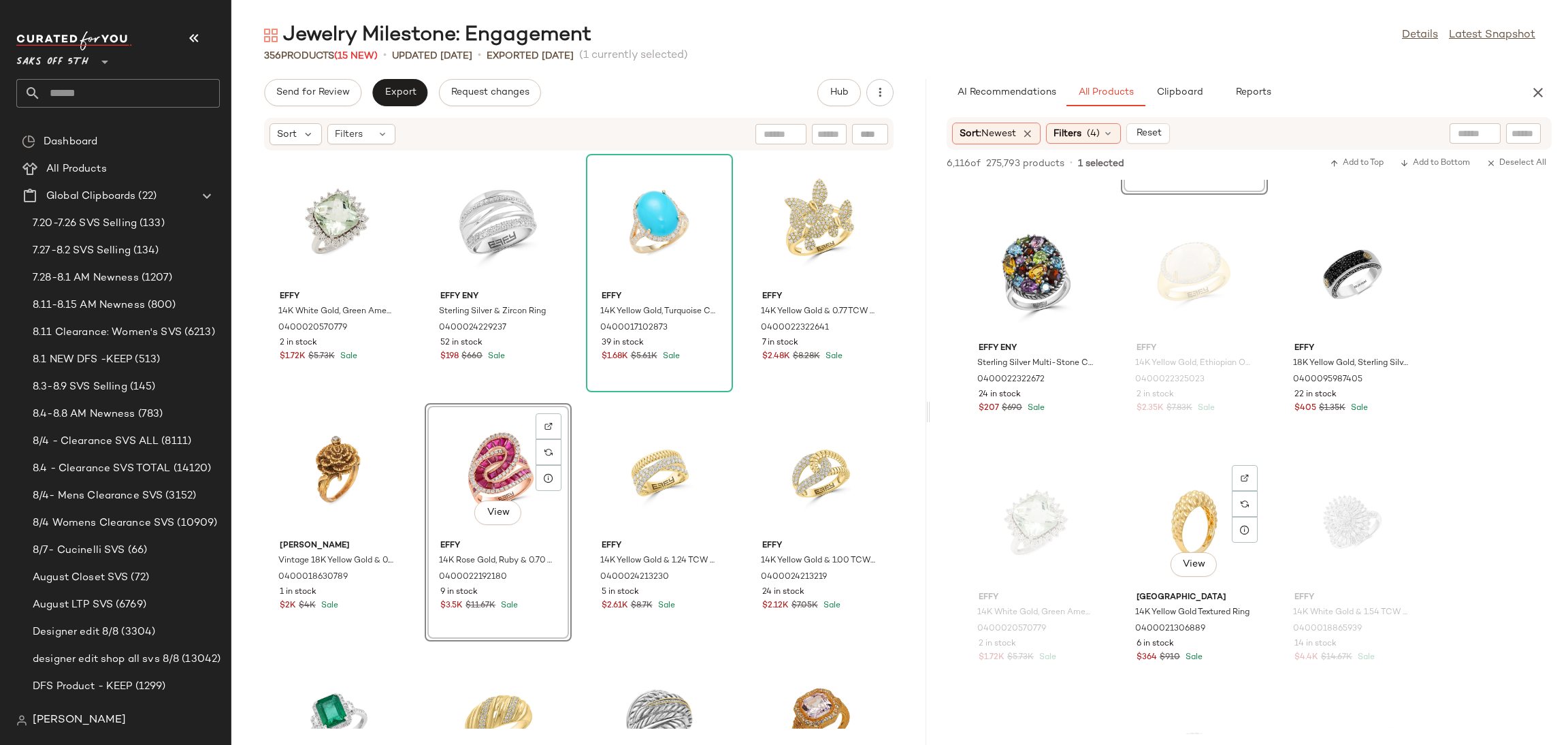
scroll to position [1471, 0]
click at [326, 95] on span "Send for Review" at bounding box center [313, 93] width 74 height 11
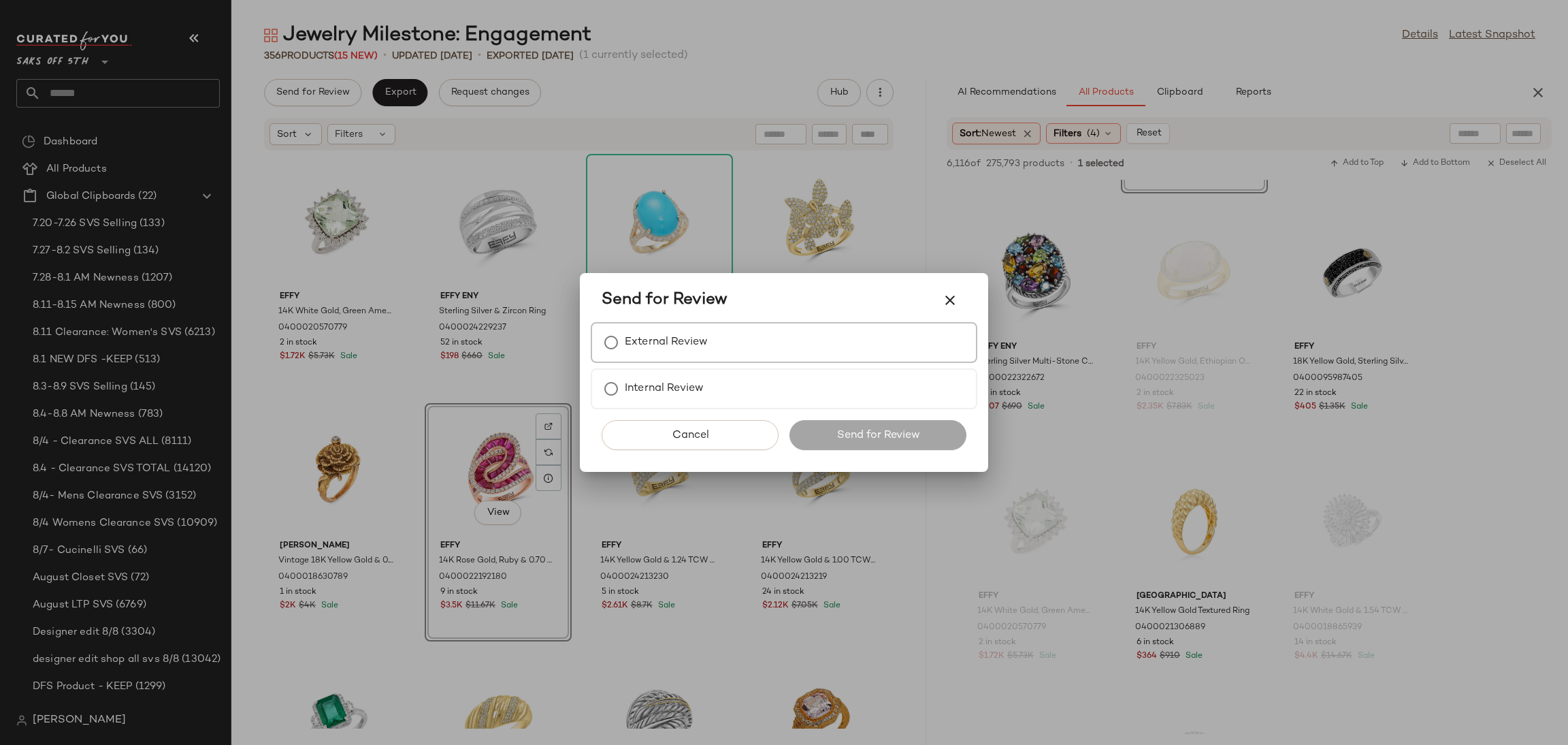
click at [703, 348] on label "External Review" at bounding box center [666, 342] width 83 height 27
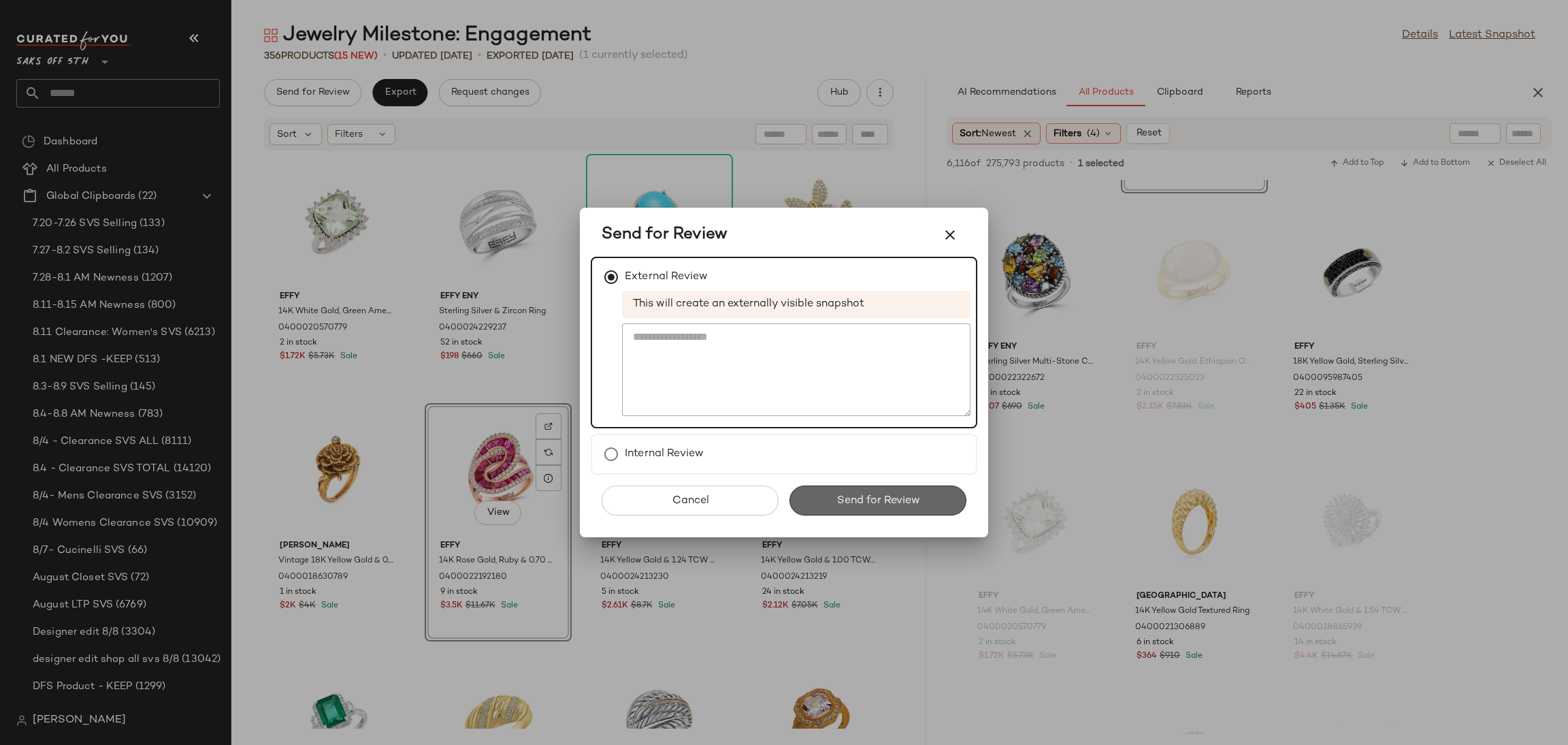
click at [863, 498] on span "Send for Review" at bounding box center [878, 501] width 84 height 13
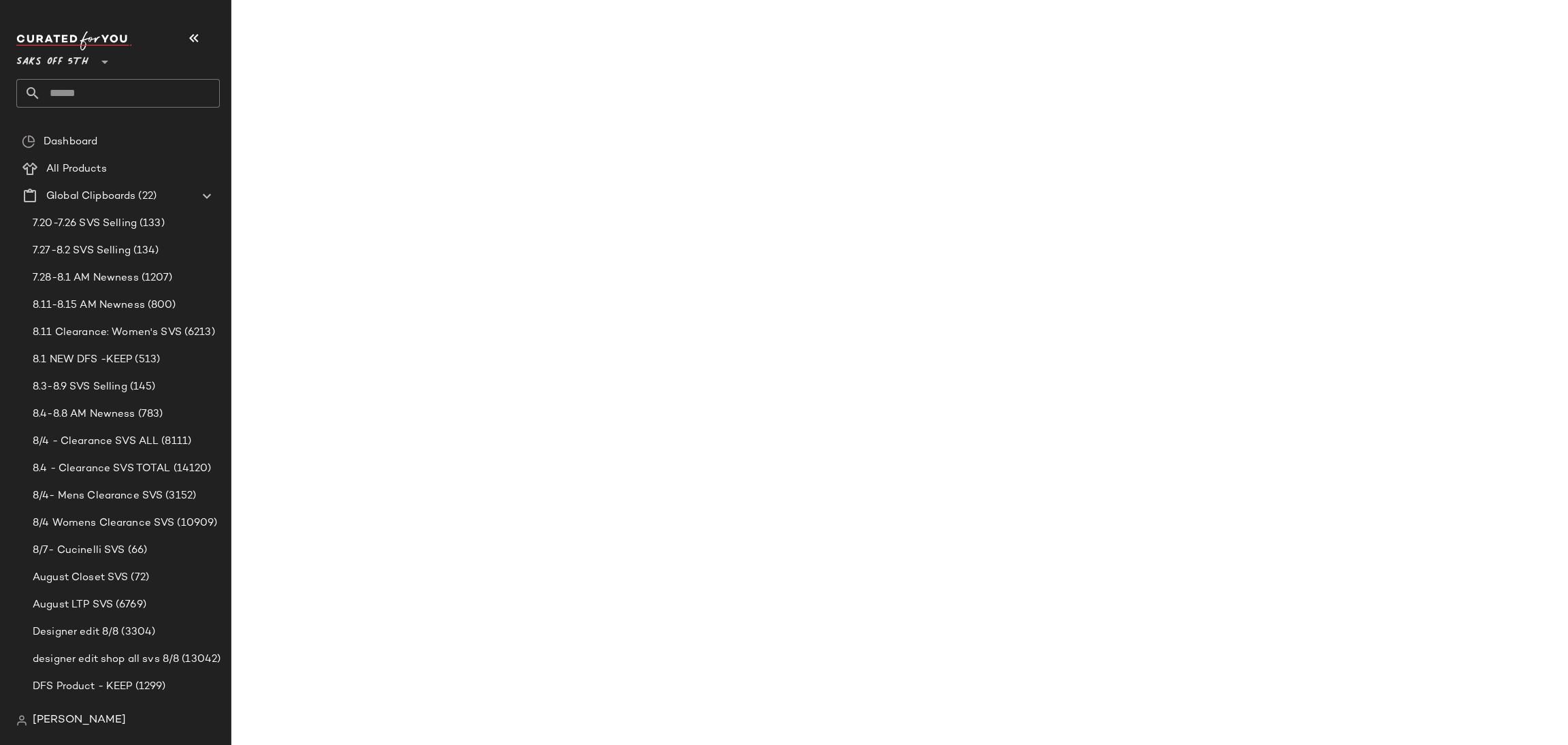
scroll to position [1969, 0]
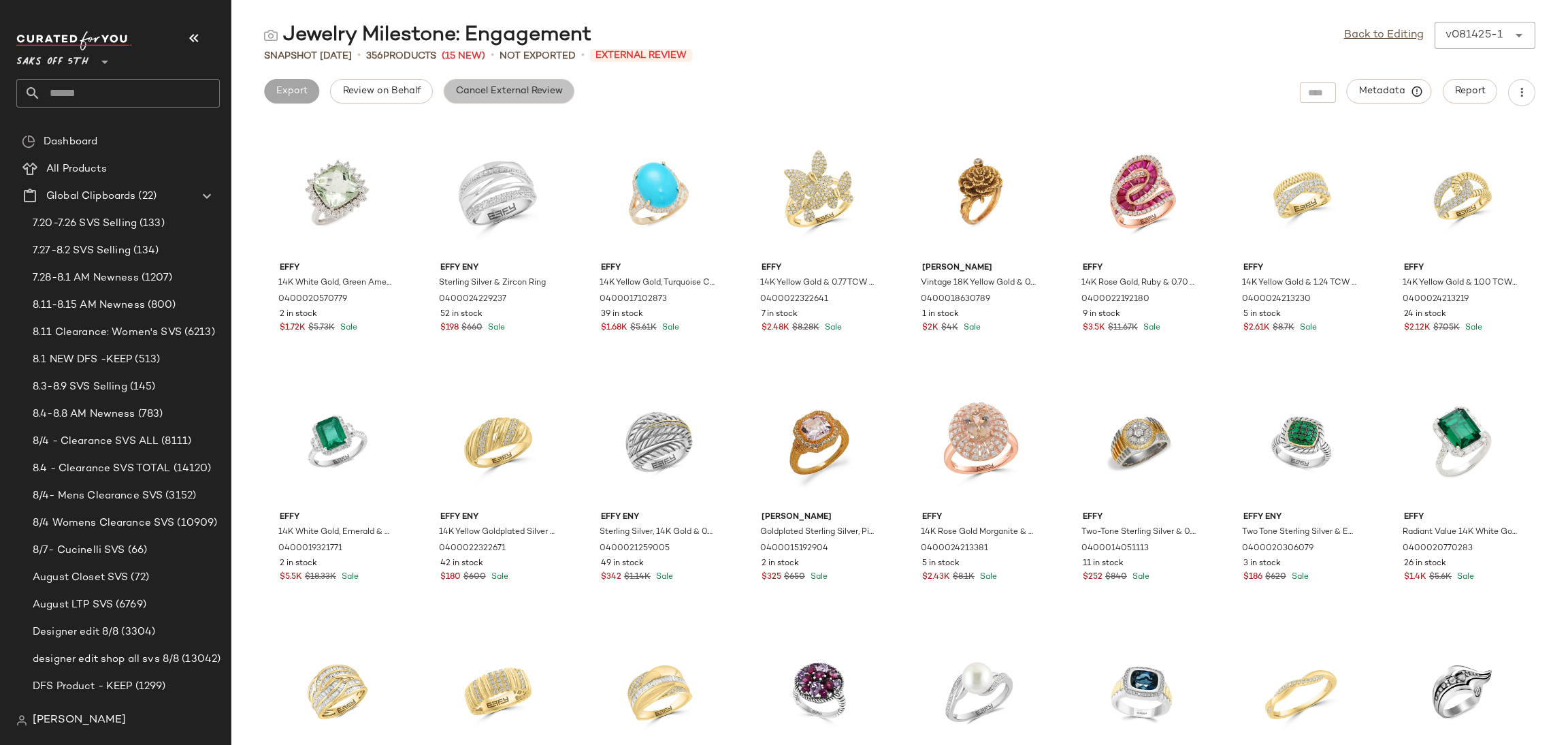
click at [506, 103] on button "Cancel External Review" at bounding box center [509, 91] width 131 height 25
click at [1367, 42] on link "Back to Editing" at bounding box center [1384, 36] width 80 height 16
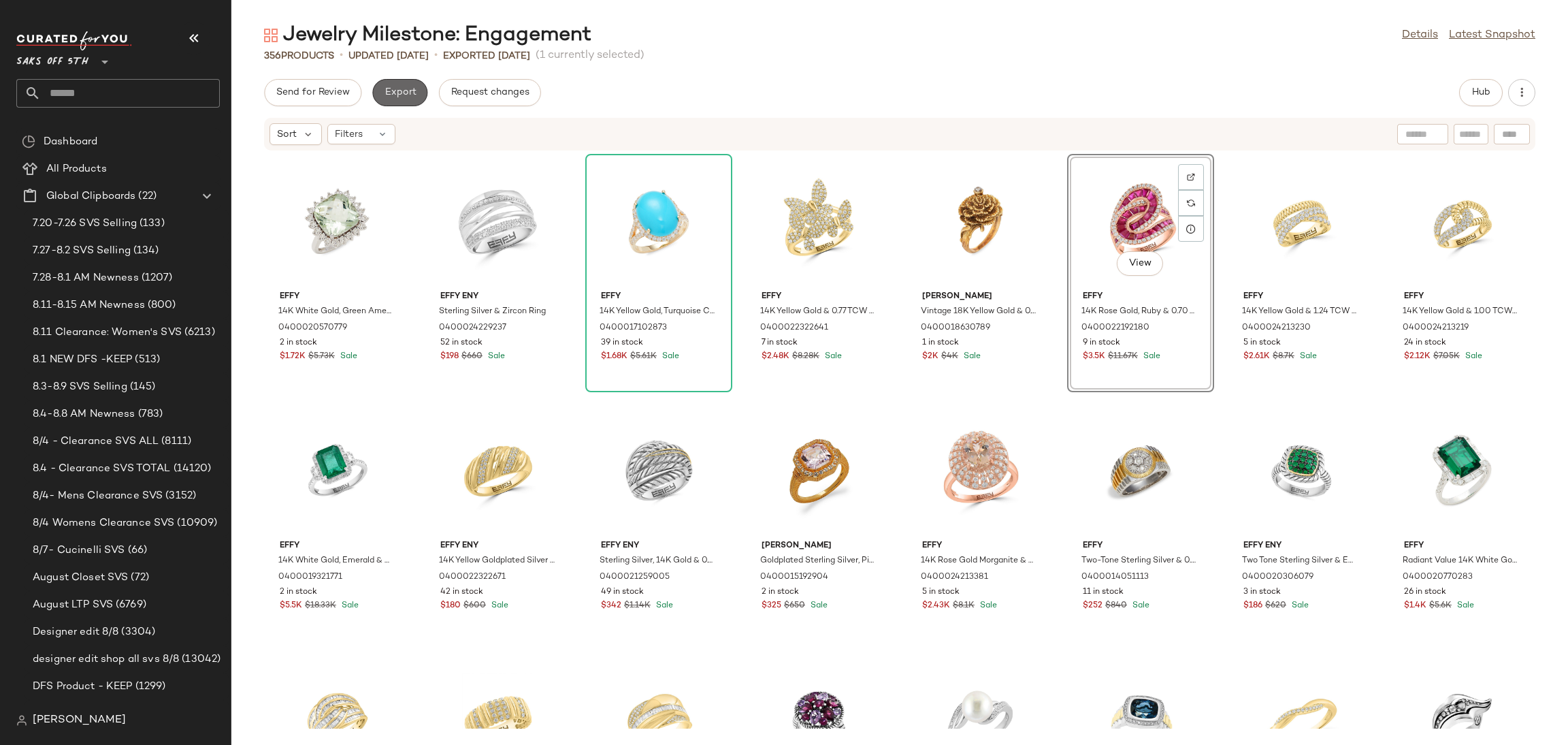
click at [409, 99] on button "Export" at bounding box center [400, 93] width 55 height 27
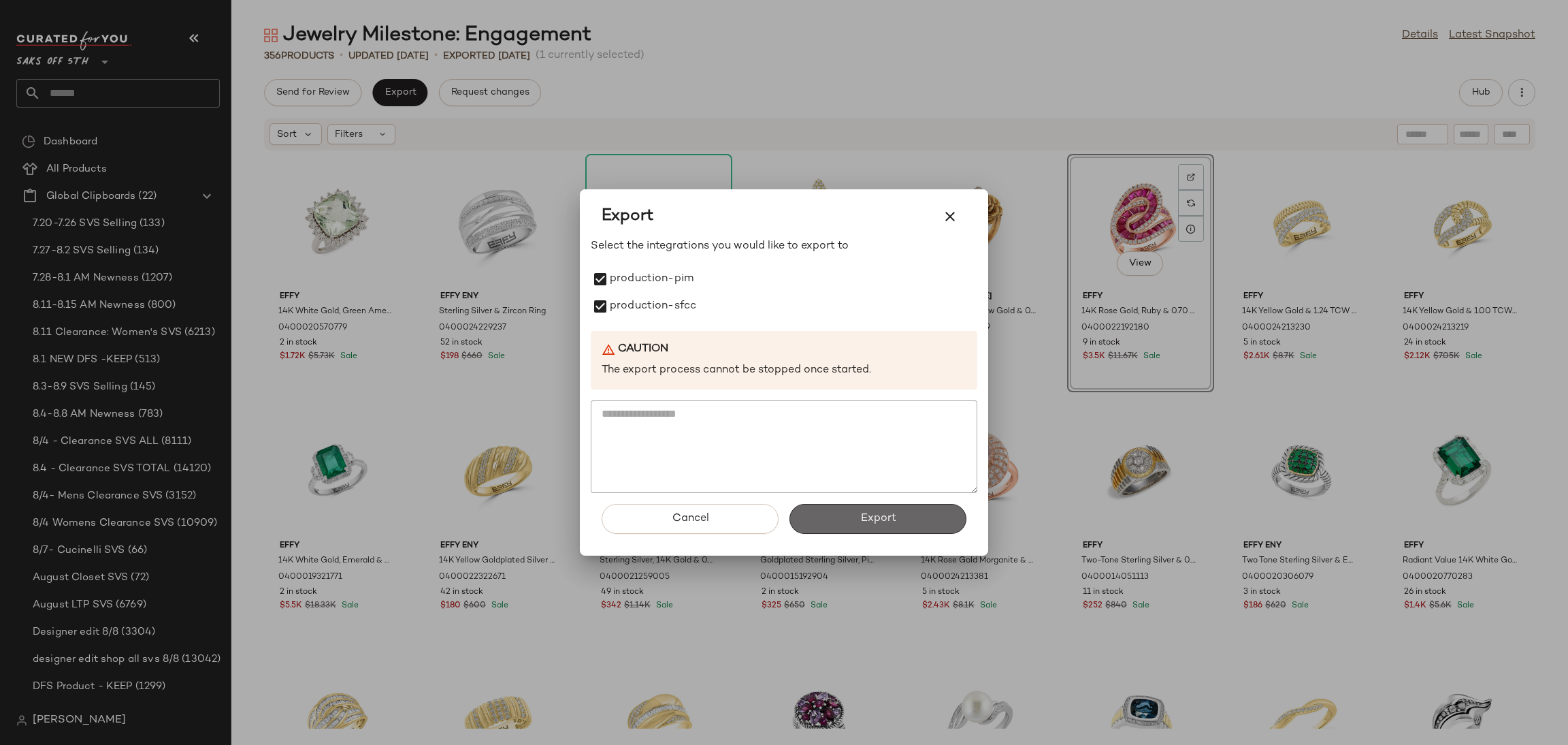
click at [853, 528] on button "Export" at bounding box center [878, 519] width 177 height 30
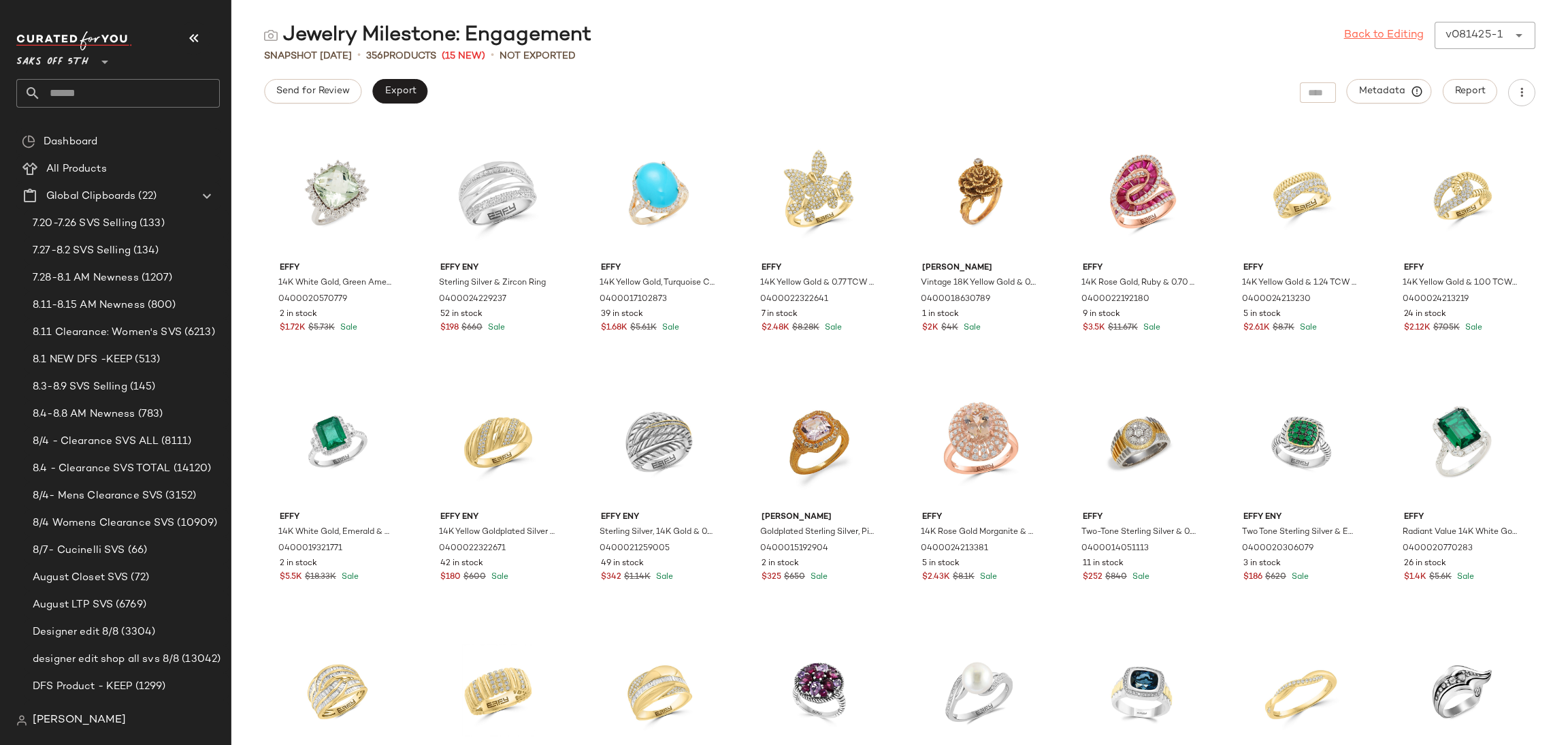
click at [1360, 40] on link "Back to Editing" at bounding box center [1384, 36] width 80 height 16
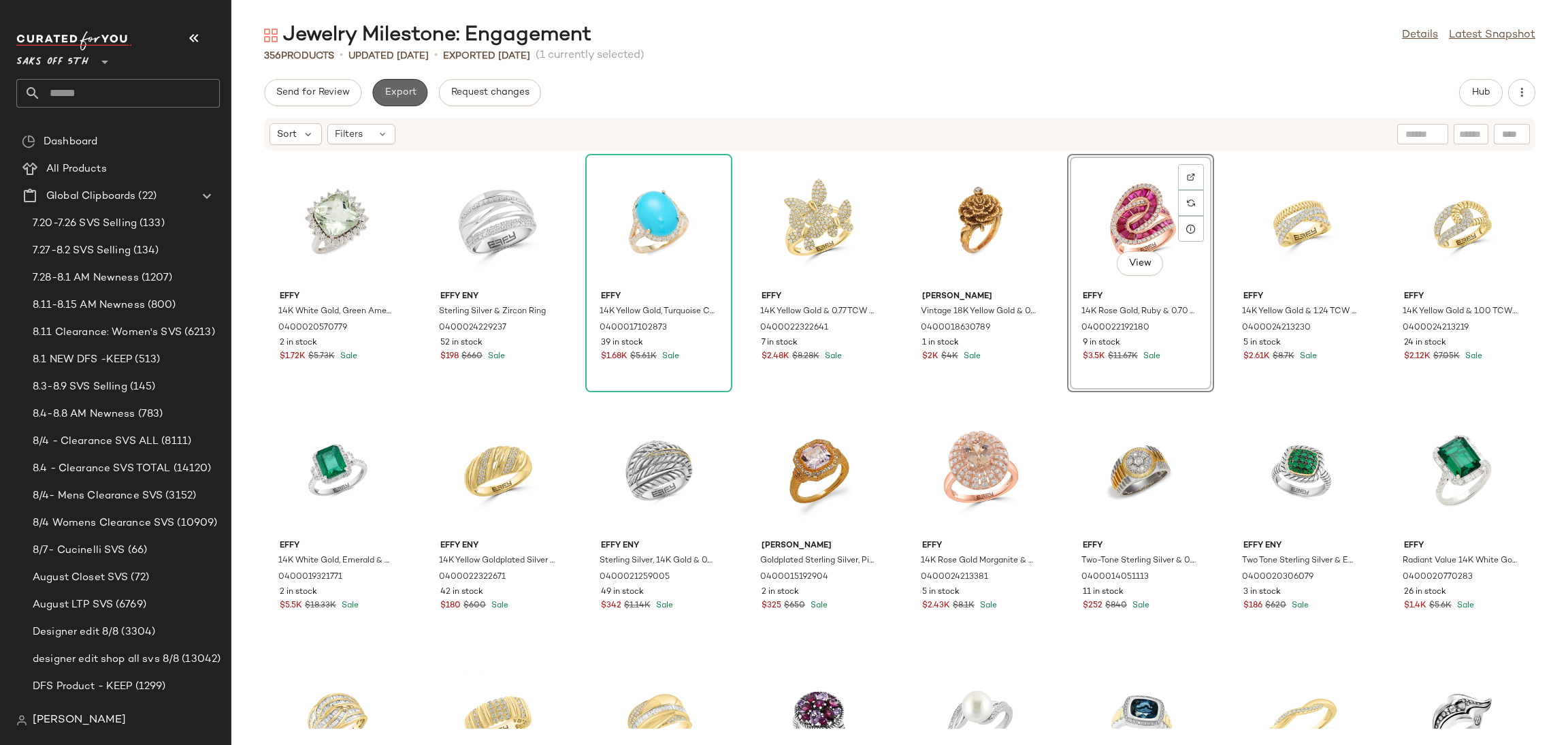
click at [389, 103] on button "Export" at bounding box center [400, 93] width 55 height 27
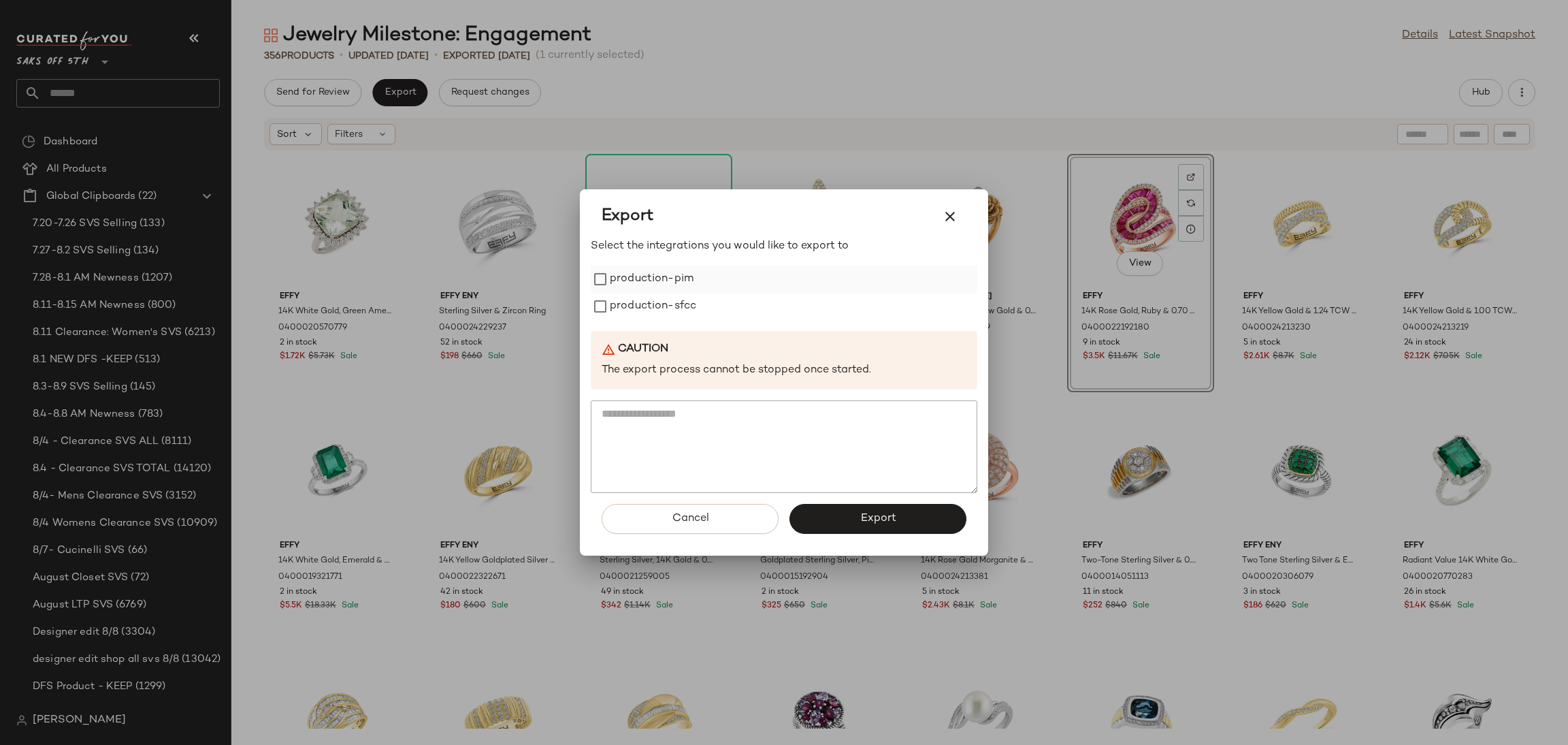
click at [616, 270] on label "production-pim" at bounding box center [651, 279] width 84 height 27
click at [631, 306] on label "production-sfcc" at bounding box center [653, 307] width 86 height 27
click at [836, 530] on button "Export" at bounding box center [878, 519] width 177 height 30
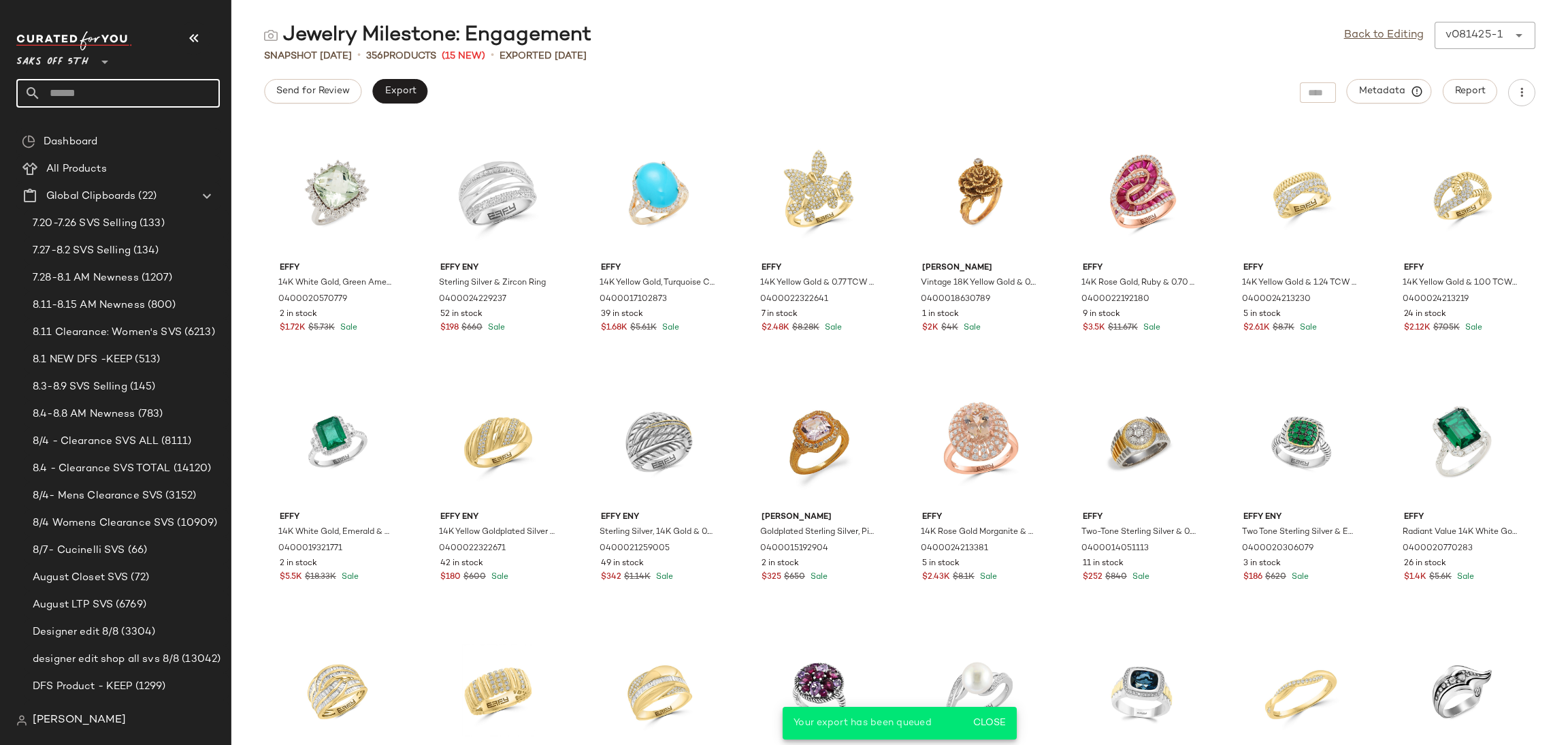
click at [121, 98] on input "text" at bounding box center [130, 93] width 179 height 29
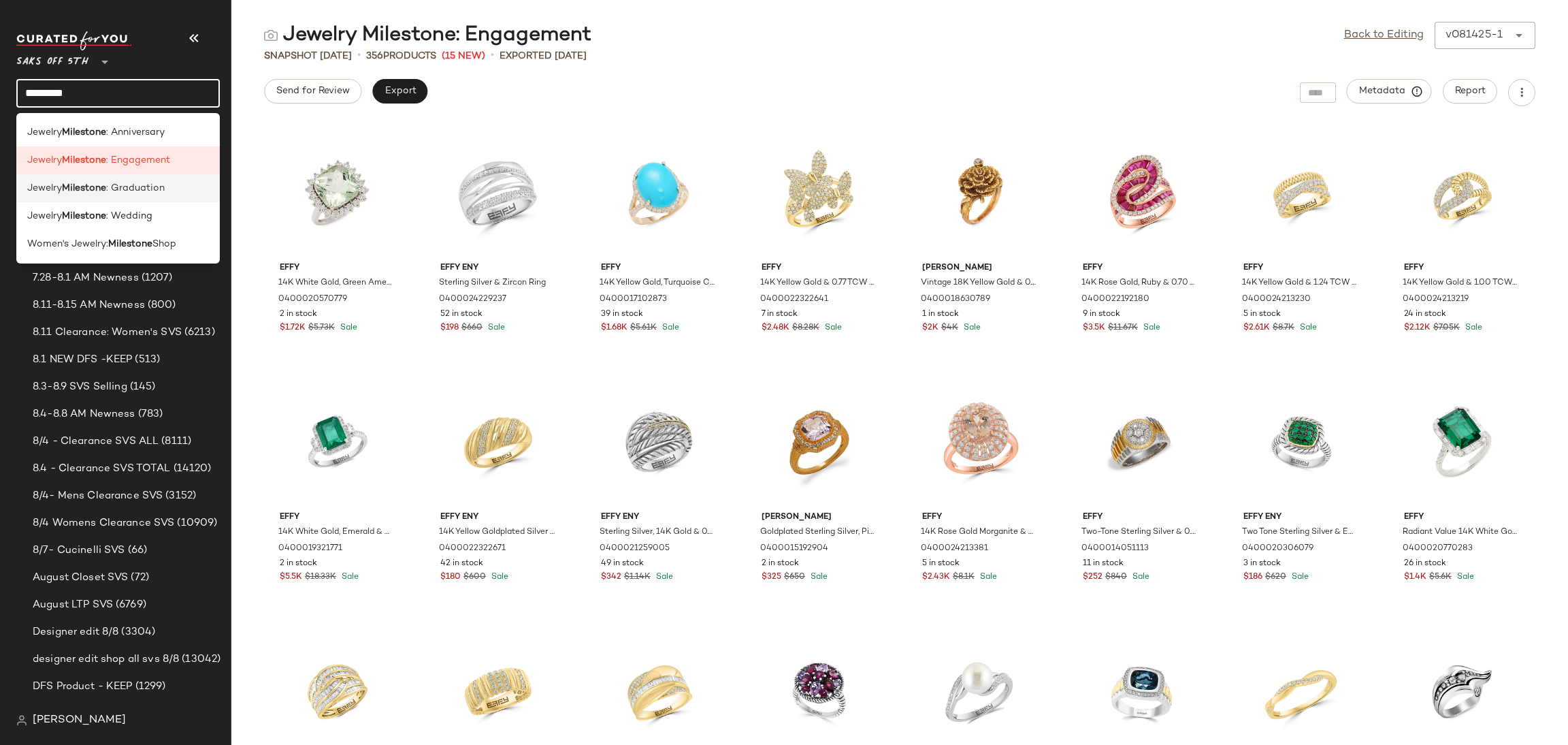
type input "*********"
click at [162, 193] on span ": Graduation" at bounding box center [135, 188] width 58 height 14
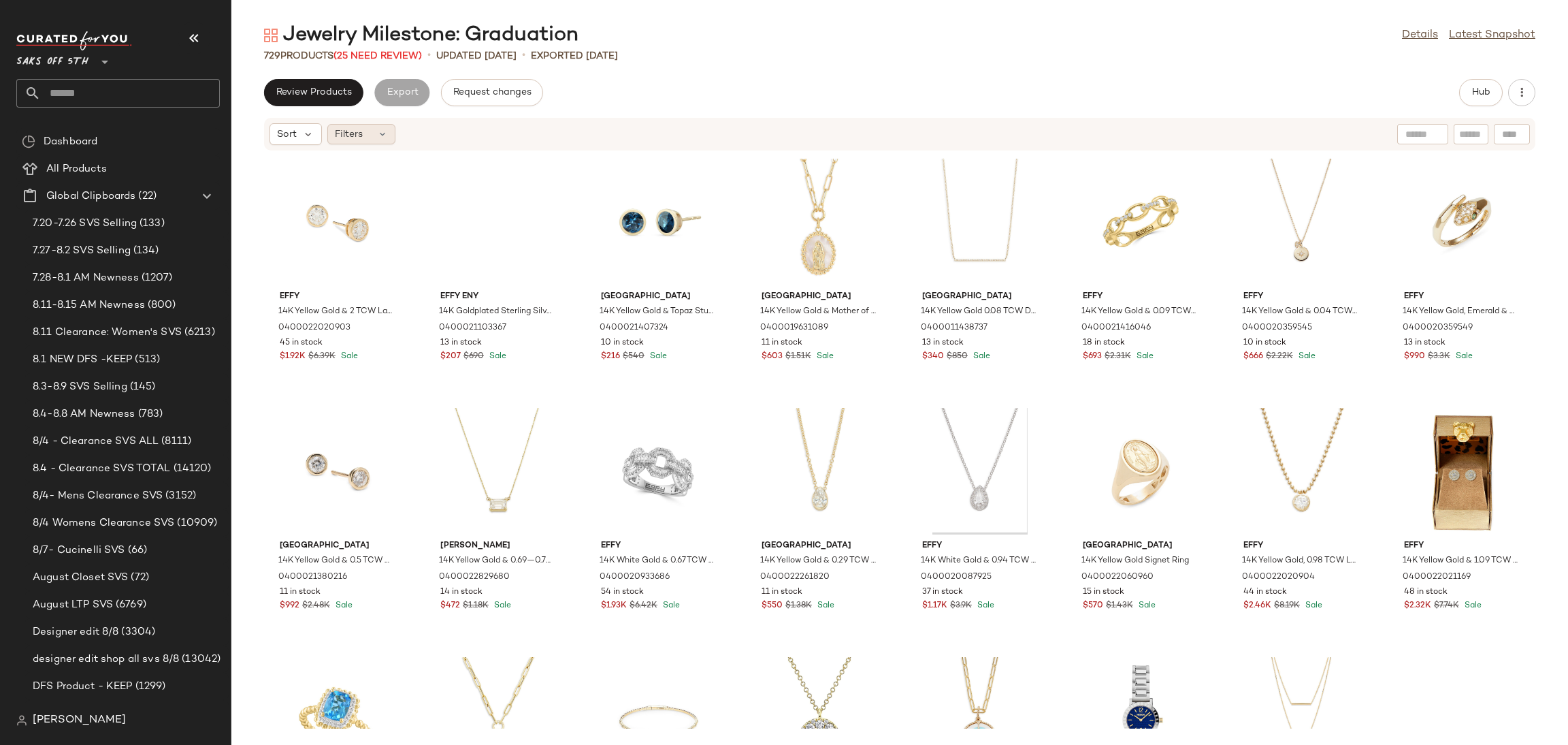
click at [390, 132] on div "Filters" at bounding box center [361, 134] width 68 height 21
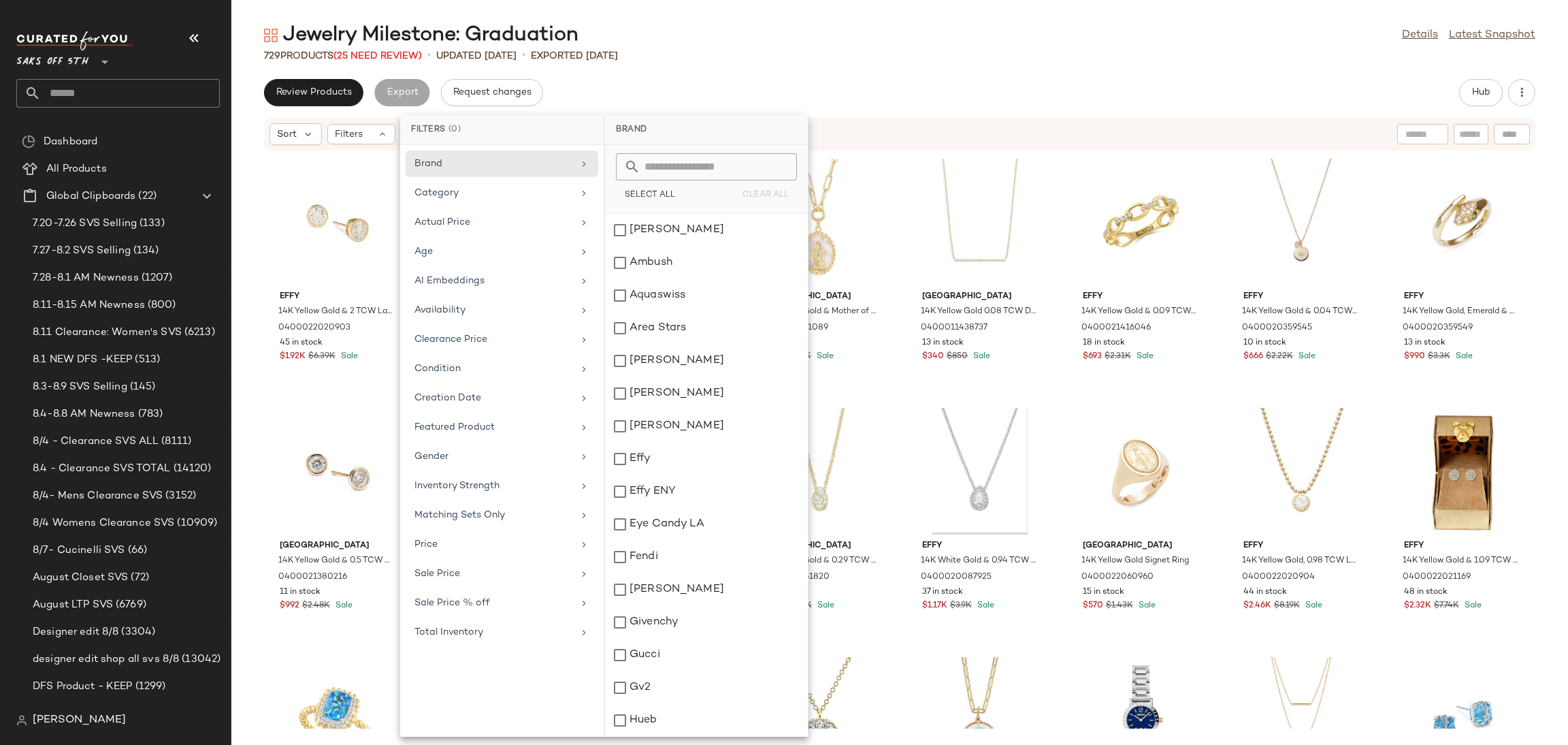
click at [732, 69] on div "Jewelry Milestone: Graduation Details Latest Snapshot 729 Products (25 Need Rev…" at bounding box center [900, 383] width 1337 height 723
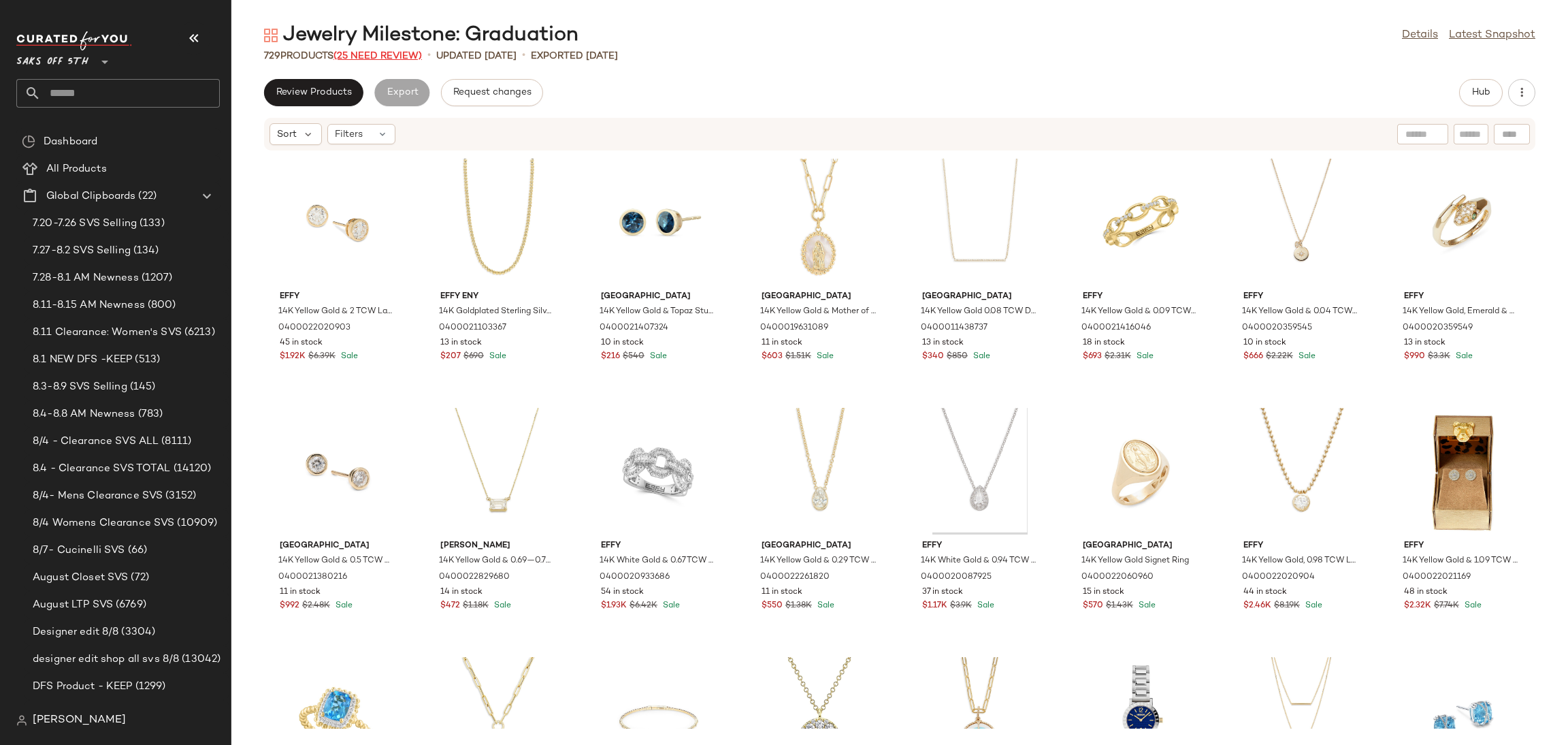
click at [387, 54] on span "(25 Need Review)" at bounding box center [377, 56] width 88 height 10
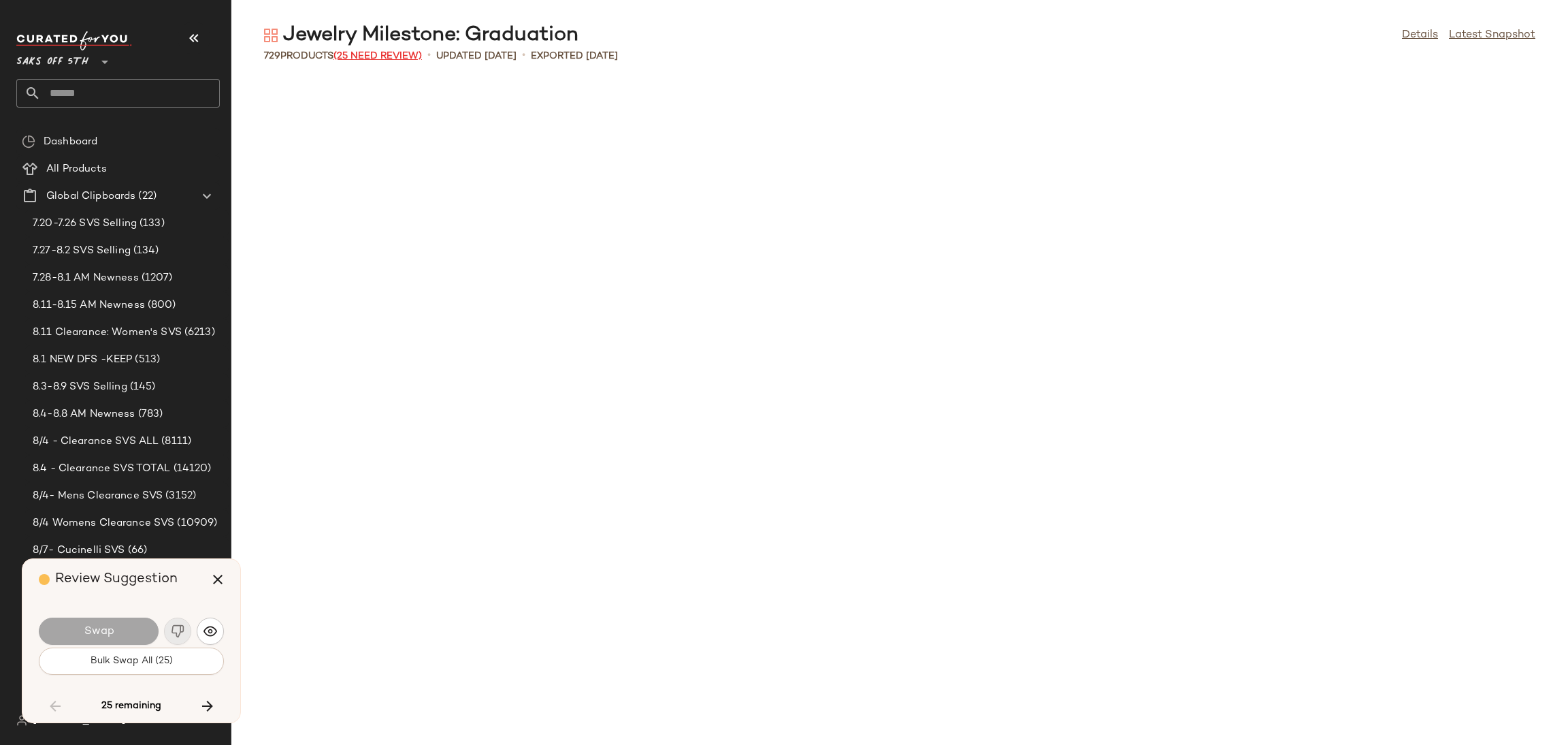
scroll to position [1993, 0]
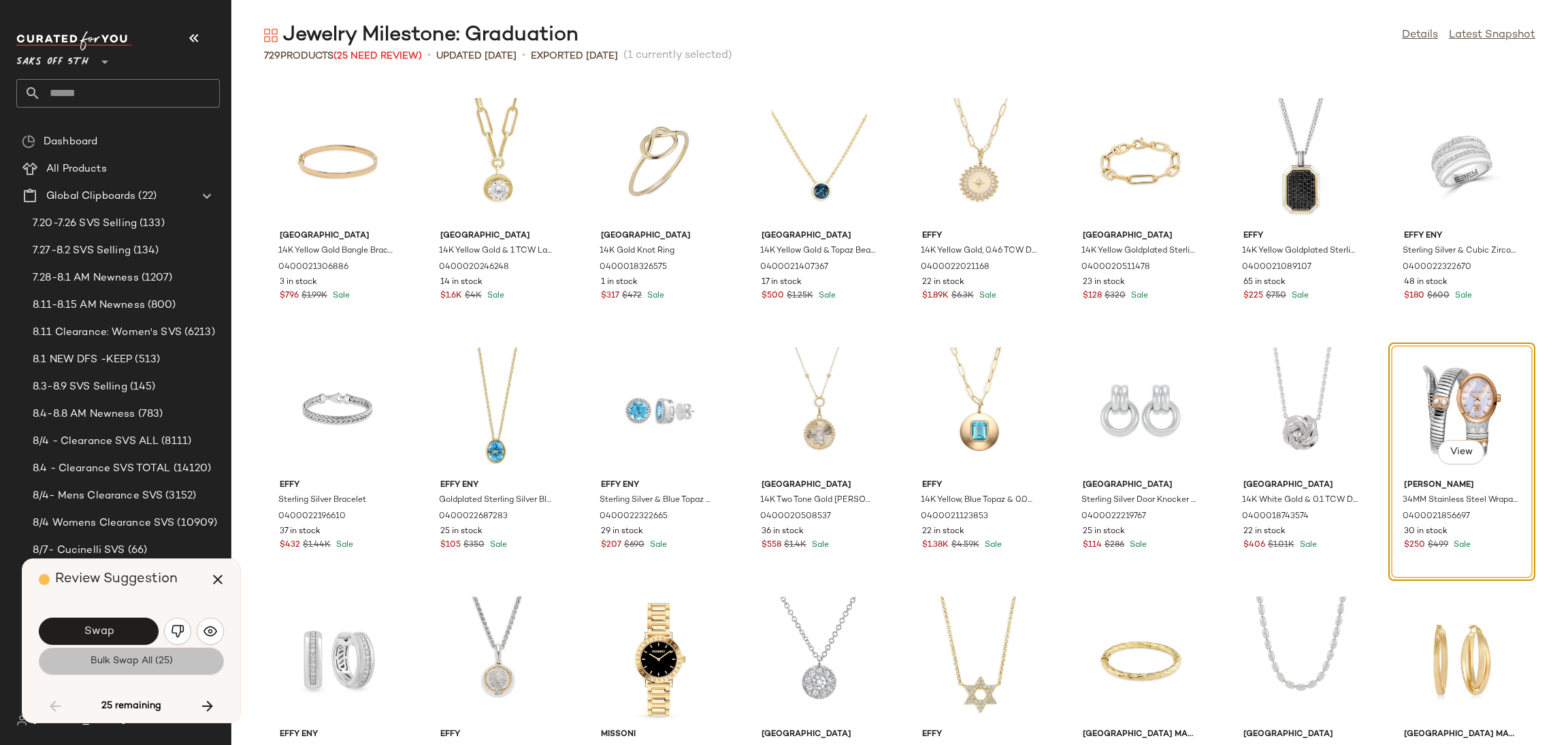
click at [162, 665] on span "Bulk Swap All (25)" at bounding box center [131, 661] width 83 height 11
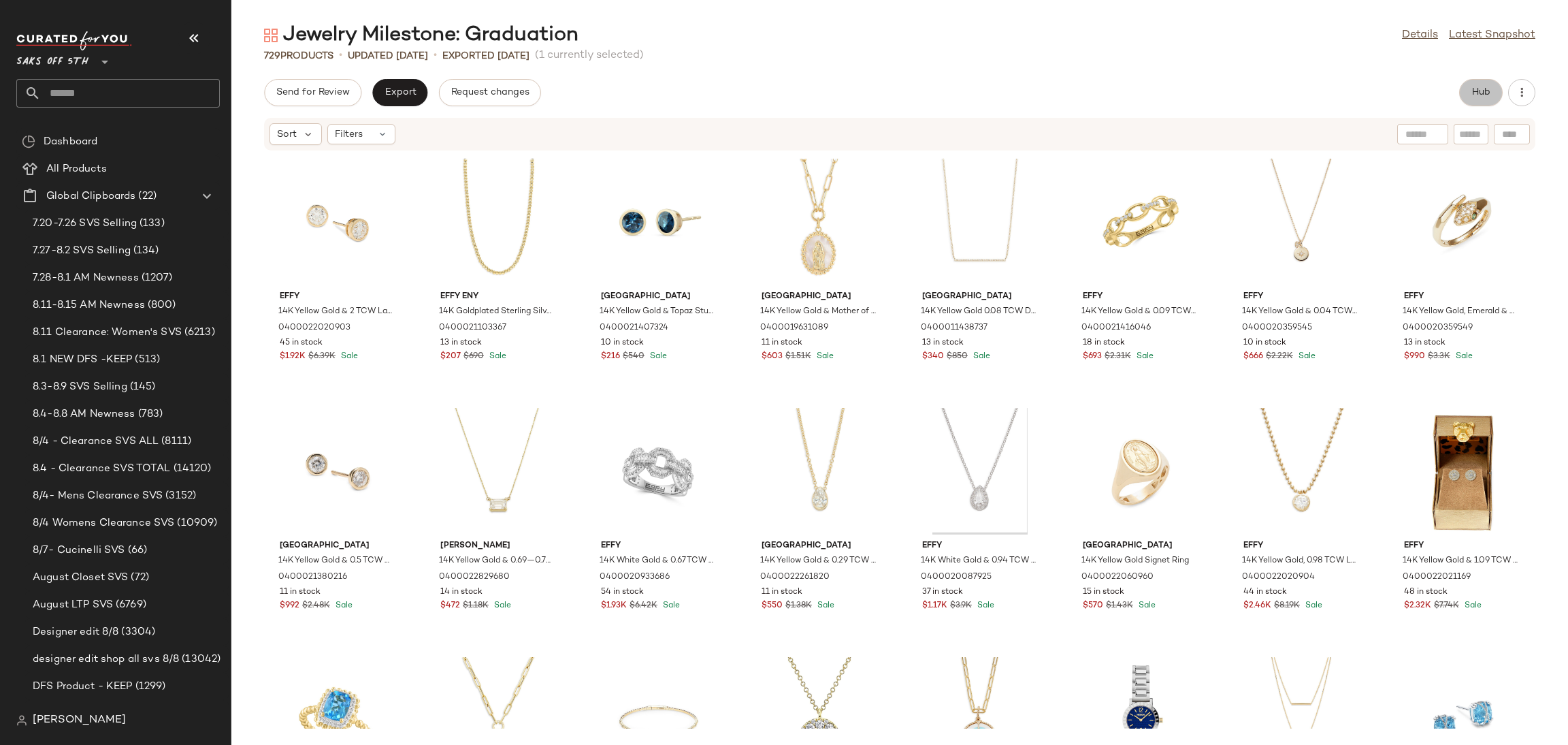
click at [1475, 95] on span "Hub" at bounding box center [1481, 93] width 19 height 11
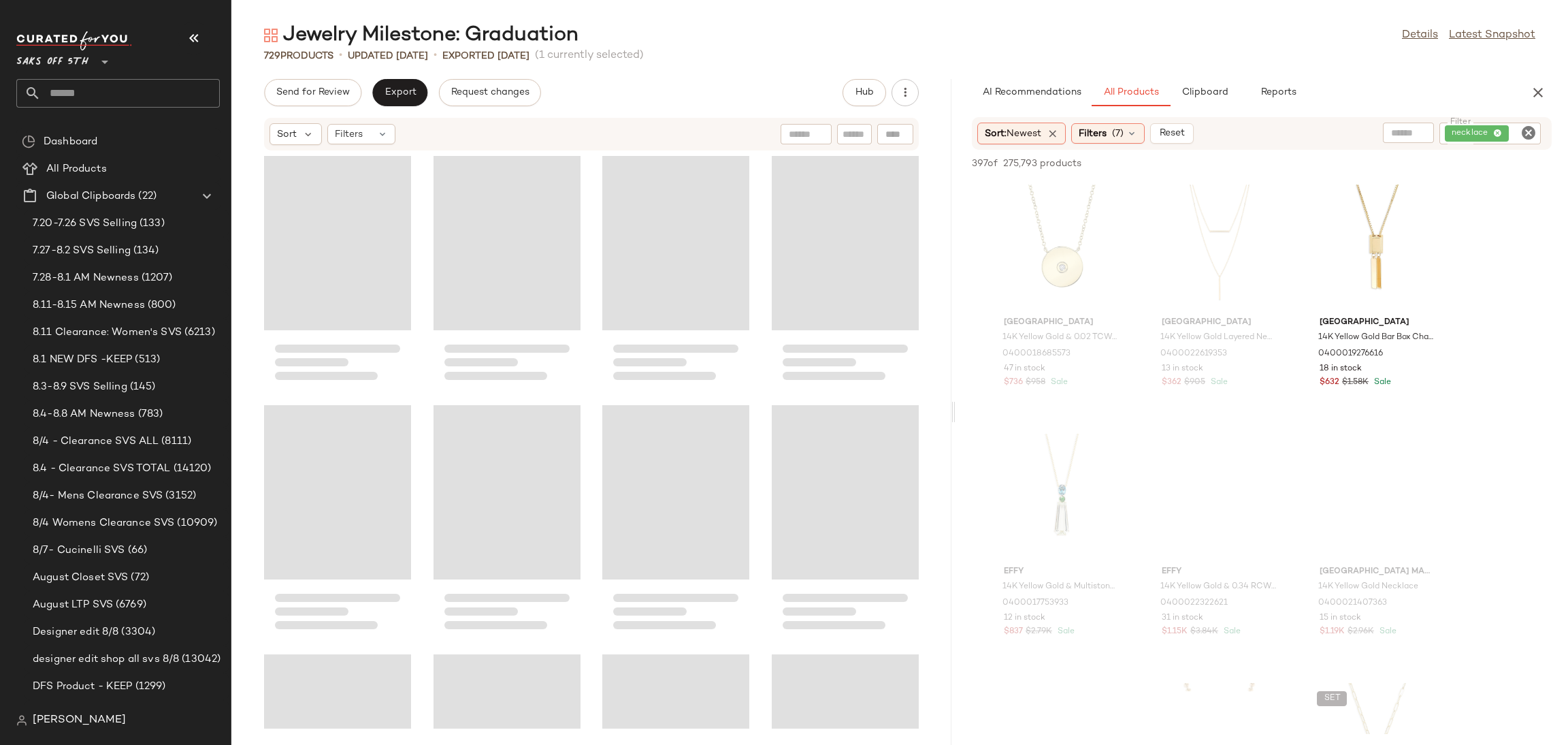
drag, startPoint x: 900, startPoint y: 412, endPoint x: 957, endPoint y: 408, distance: 57.1
click at [957, 408] on div "Jewelry Milestone: Graduation Details Latest Snapshot 729 Products • updated Au…" at bounding box center [900, 383] width 1337 height 723
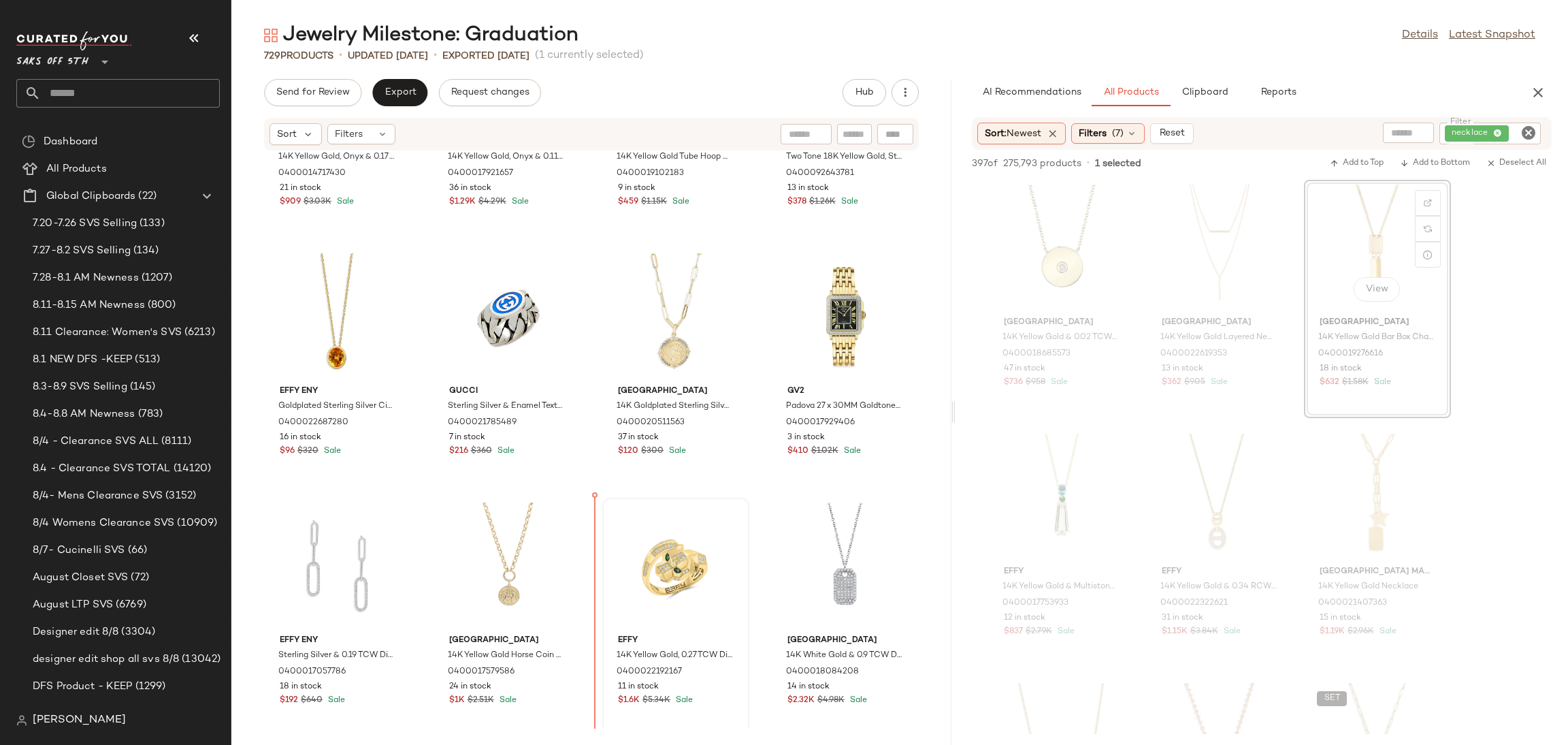
scroll to position [6150, 0]
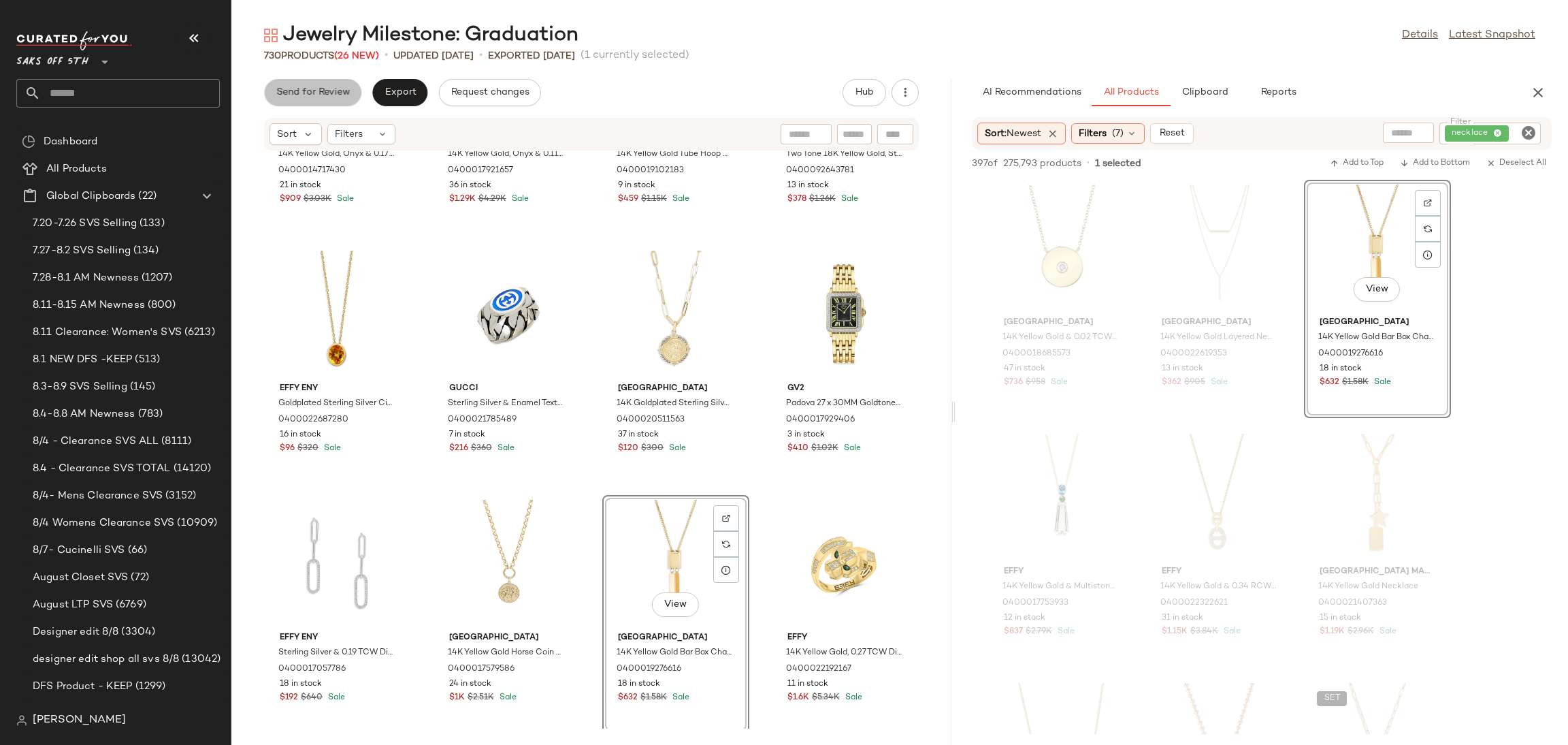
click at [337, 85] on button "Send for Review" at bounding box center [313, 93] width 97 height 27
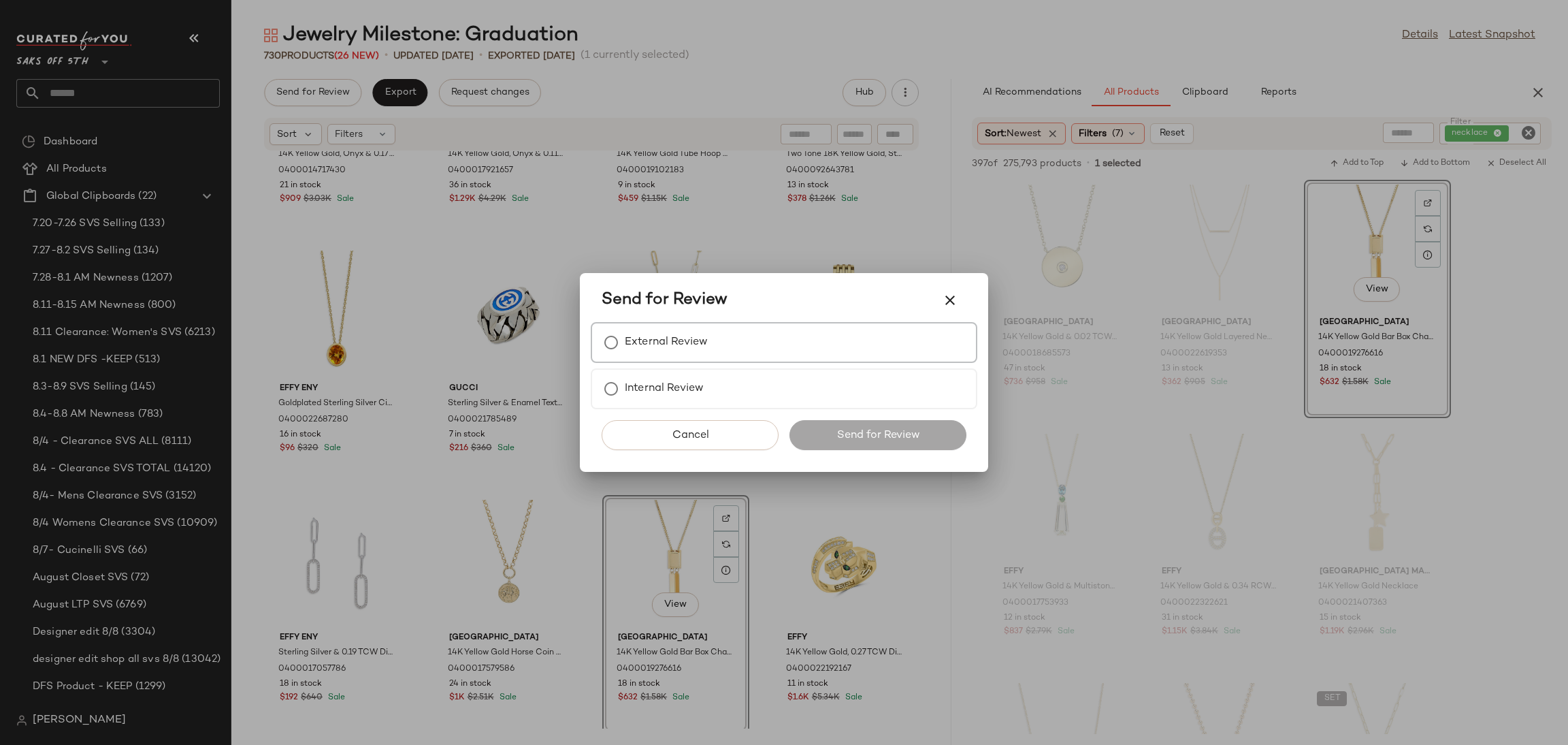
click at [627, 338] on label "External Review" at bounding box center [666, 342] width 83 height 27
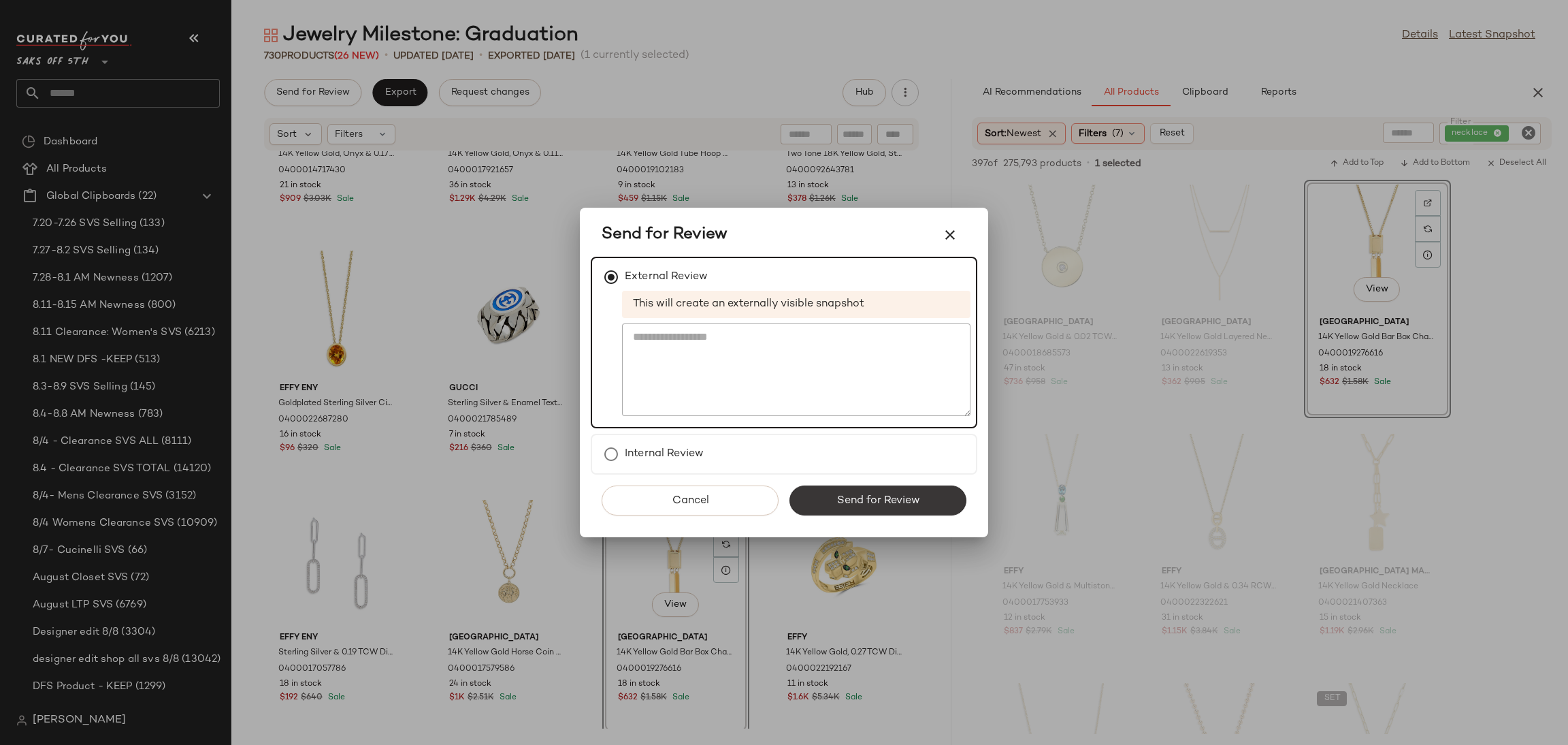
click at [834, 507] on button "Send for Review" at bounding box center [878, 501] width 177 height 30
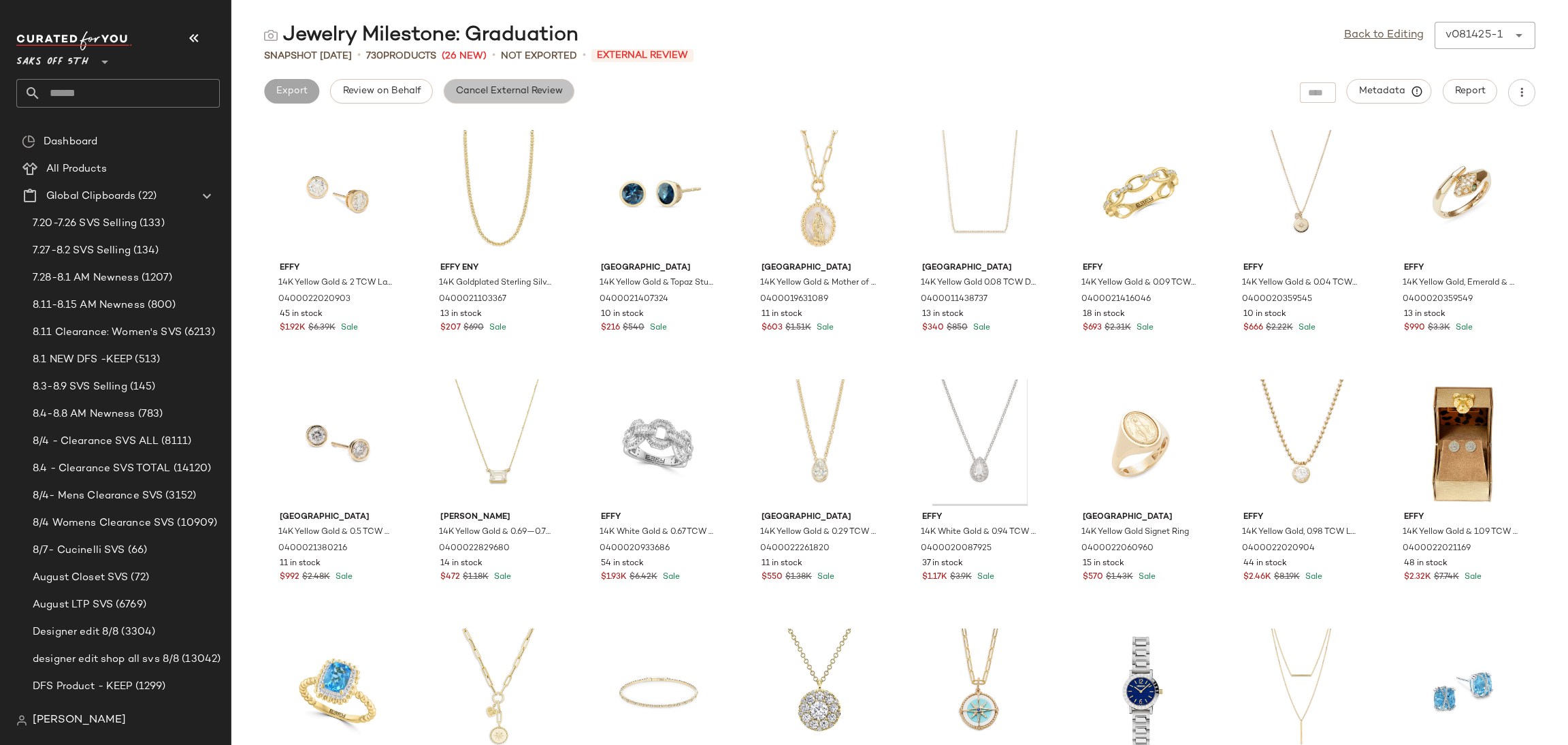
click at [545, 91] on span "Cancel External Review" at bounding box center [509, 91] width 108 height 11
click at [401, 92] on span "Export" at bounding box center [400, 91] width 32 height 11
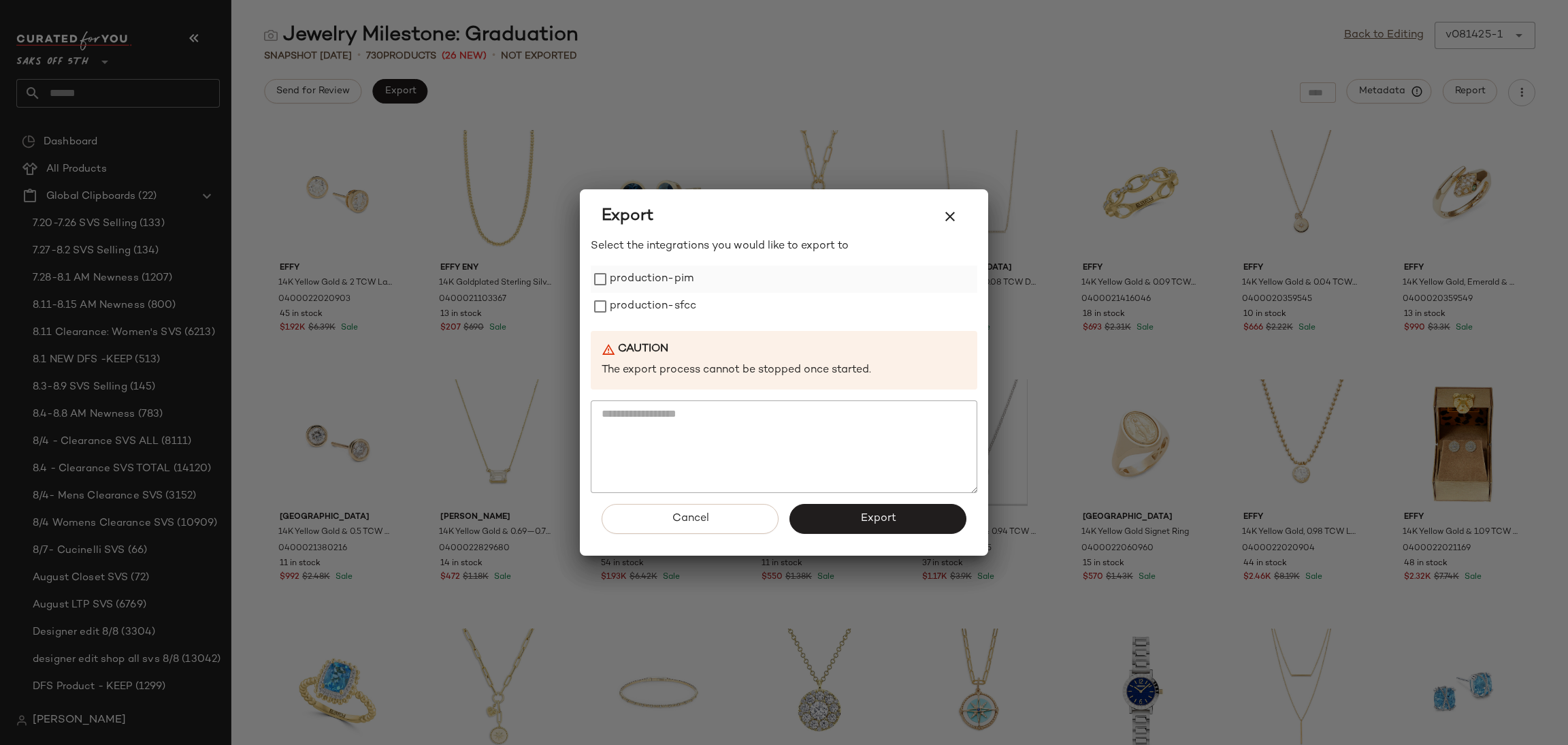
click at [666, 285] on label "production-pim" at bounding box center [651, 279] width 84 height 27
click at [669, 302] on label "production-sfcc" at bounding box center [653, 307] width 86 height 27
click at [855, 518] on button "Export" at bounding box center [878, 519] width 177 height 30
click at [950, 209] on icon "button" at bounding box center [950, 217] width 16 height 16
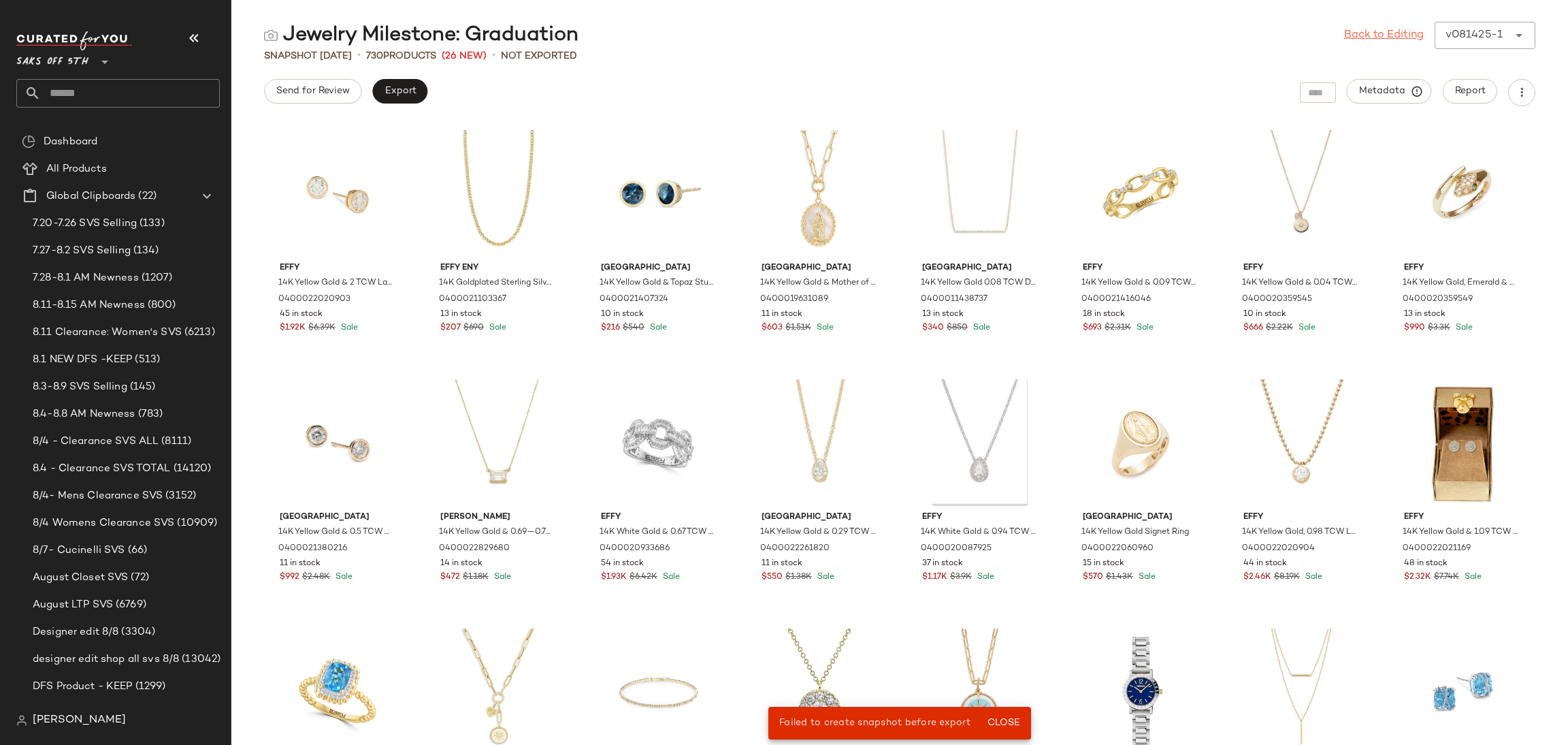
click at [1375, 38] on link "Back to Editing" at bounding box center [1384, 36] width 80 height 16
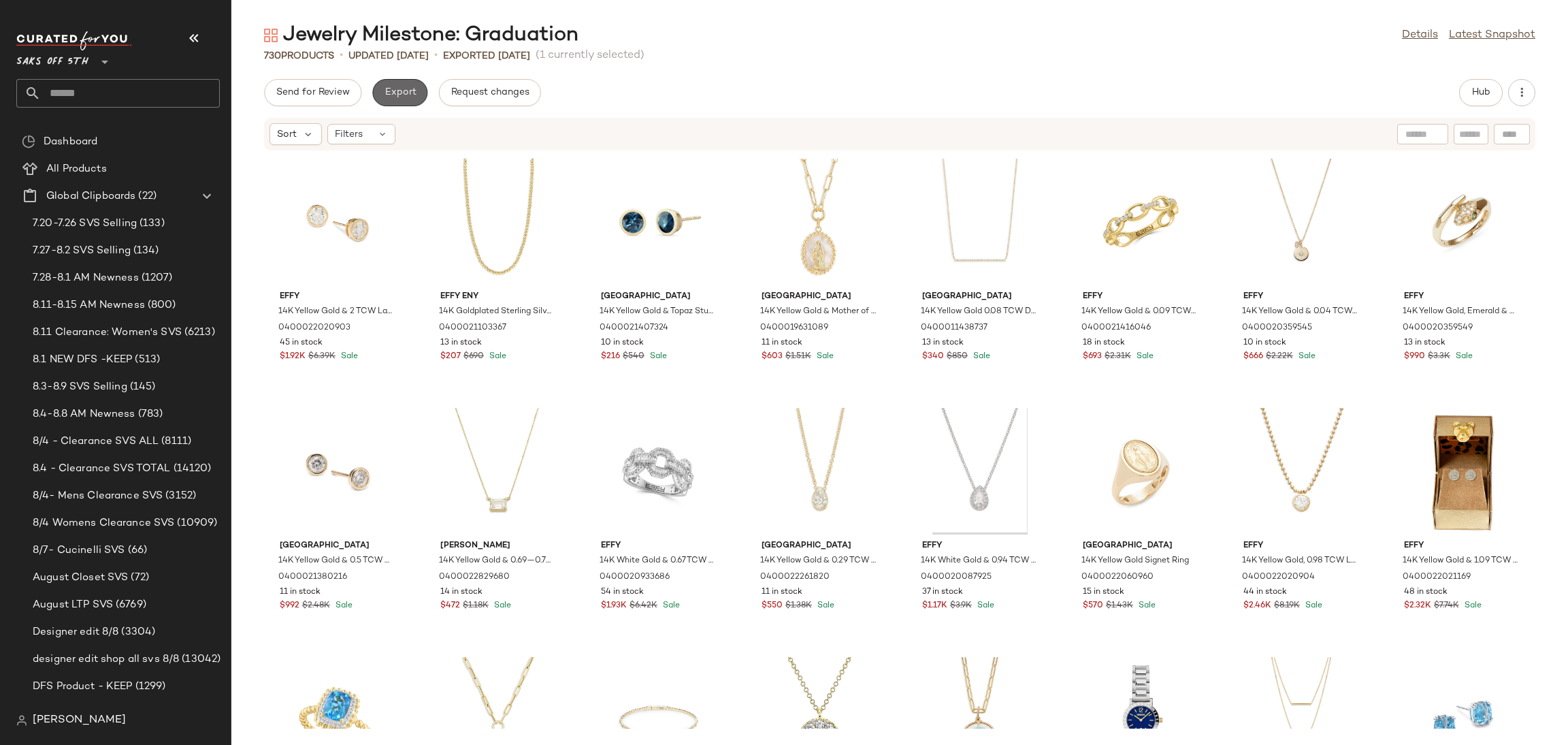
click at [409, 85] on button "Export" at bounding box center [400, 93] width 55 height 27
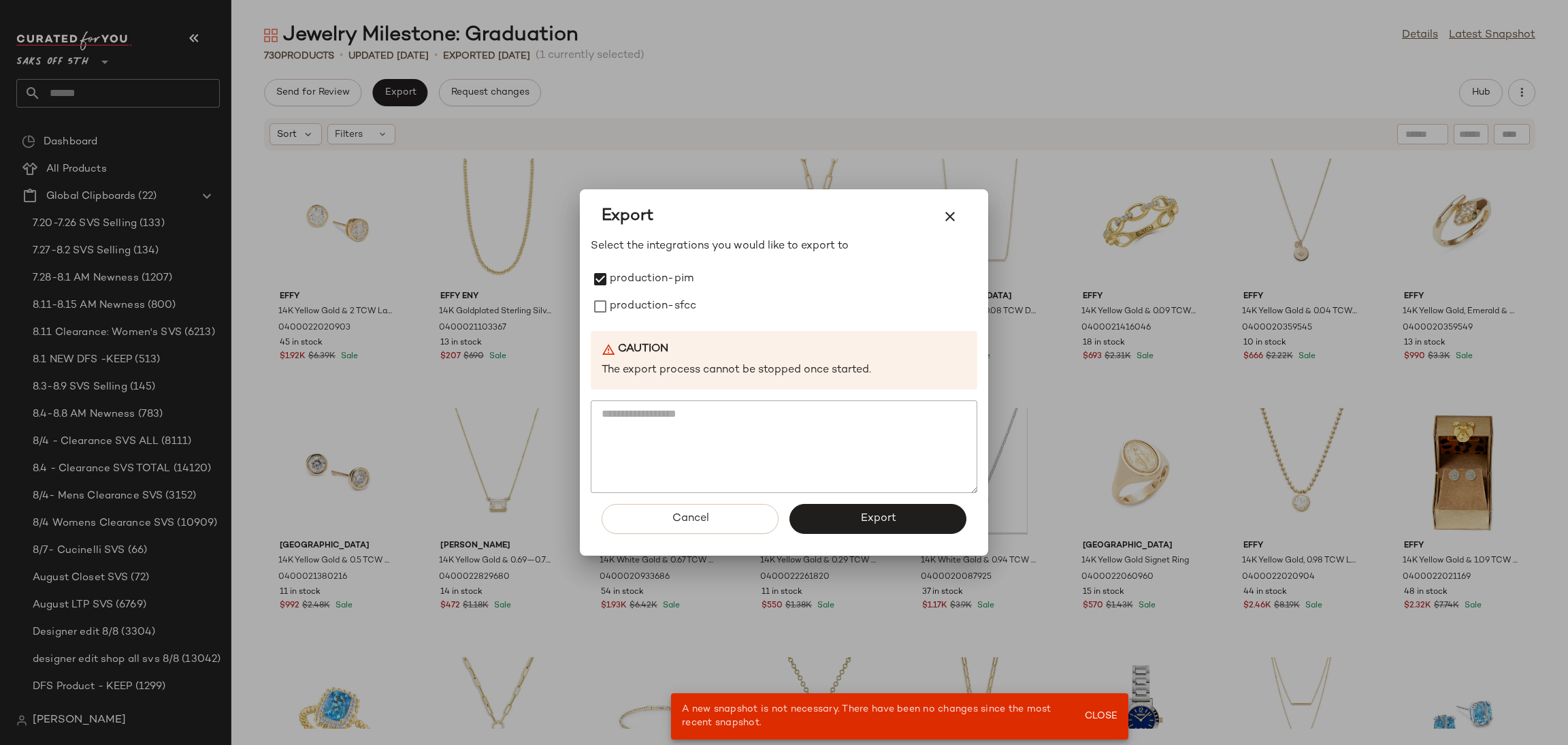
click at [623, 323] on div "Select the integrations you would like to export to production-pim production-s…" at bounding box center [784, 365] width 387 height 255
click at [631, 305] on label "production-sfcc" at bounding box center [653, 307] width 86 height 27
click at [828, 520] on button "Export" at bounding box center [878, 519] width 177 height 30
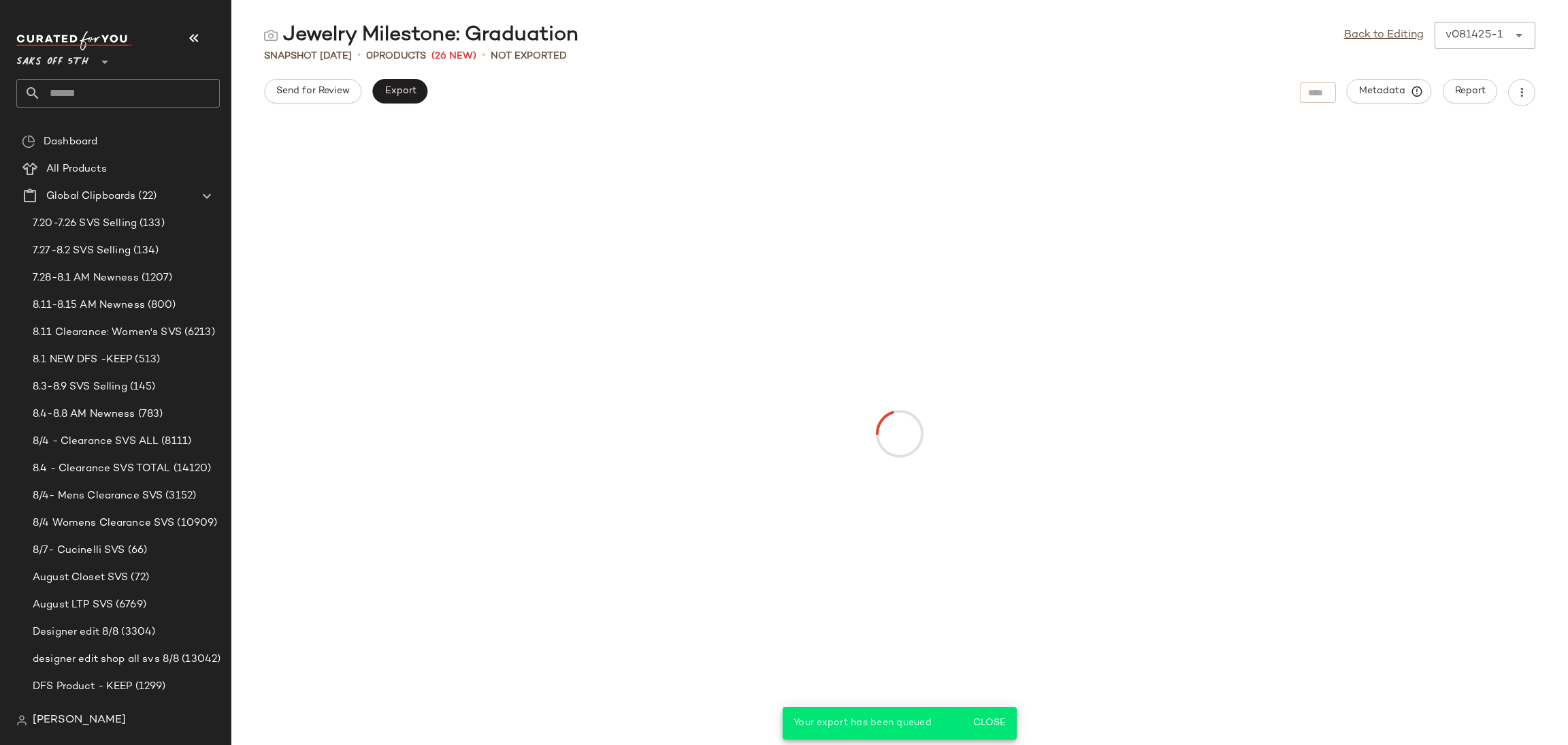
click at [104, 103] on input "text" at bounding box center [130, 93] width 179 height 29
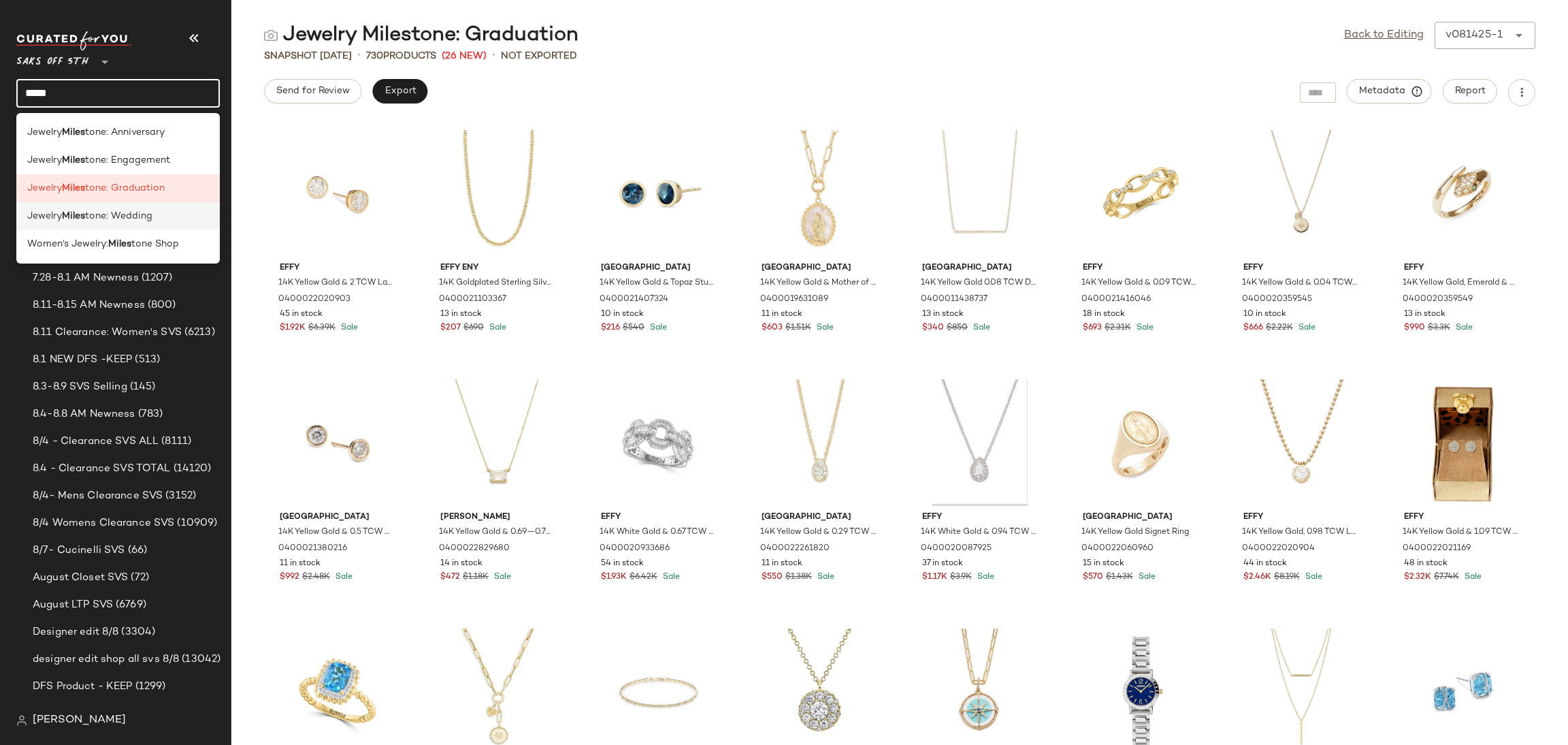
type input "*****"
click at [123, 209] on span "tone: Wedding" at bounding box center [119, 216] width 67 height 14
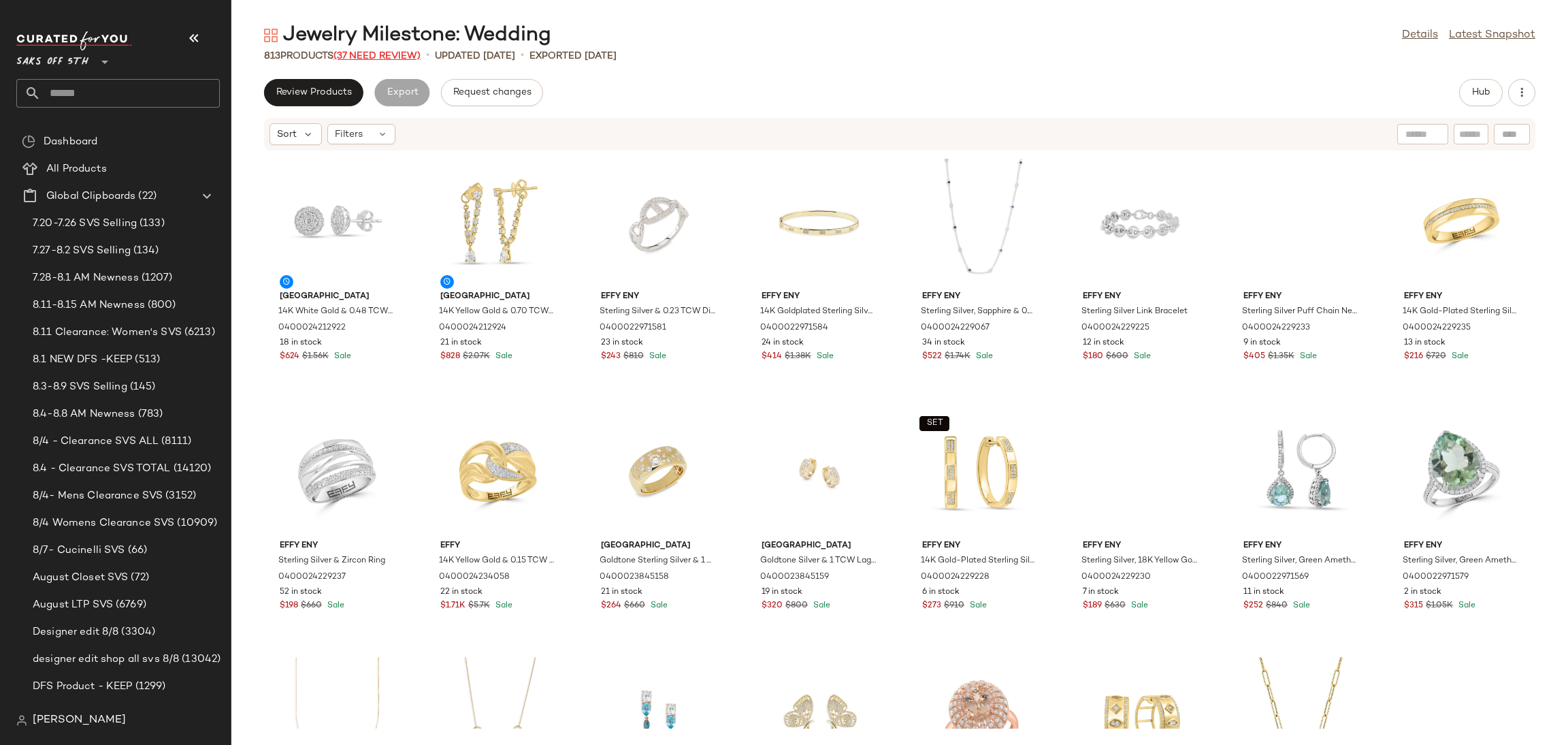
click at [357, 54] on span "(37 Need Review)" at bounding box center [376, 56] width 87 height 10
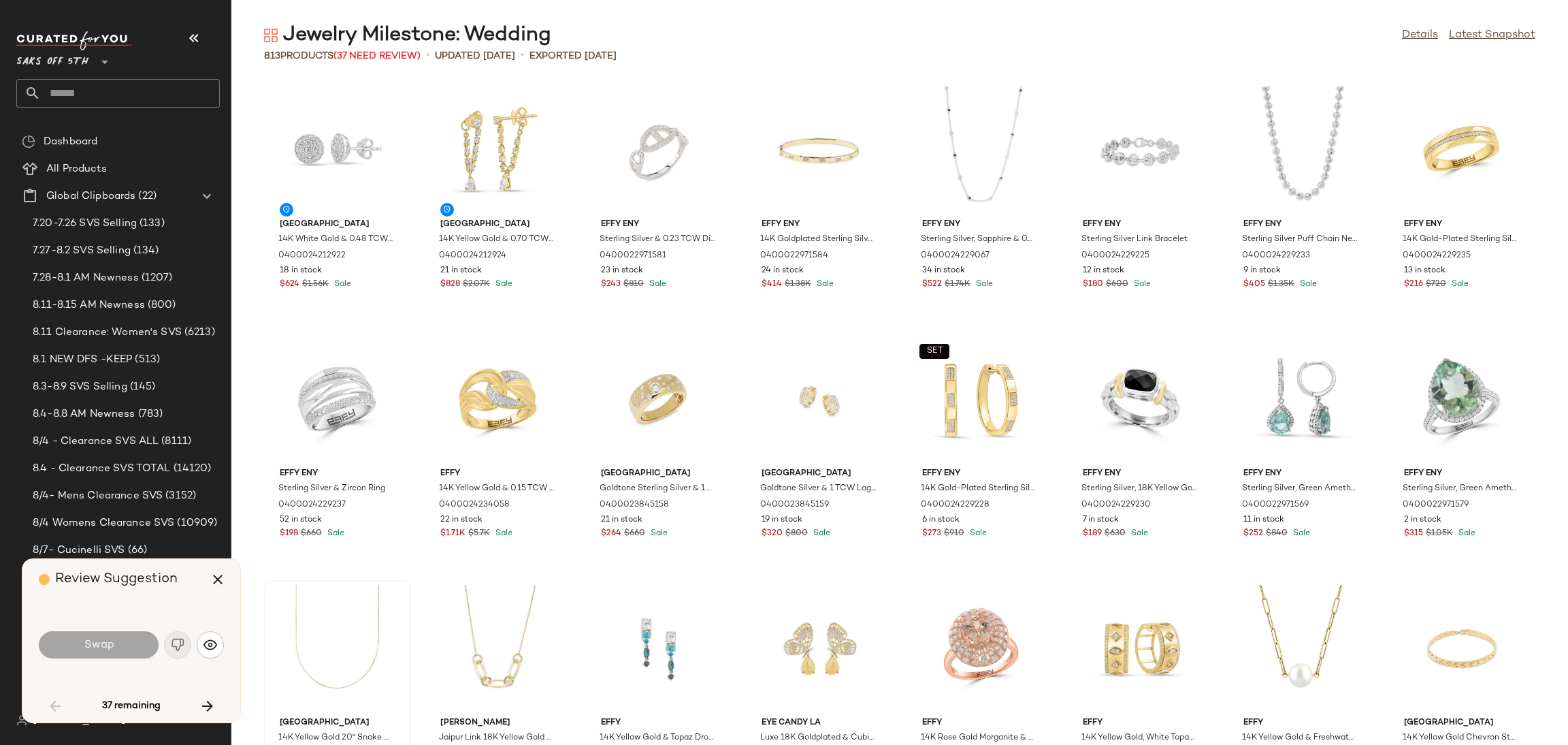
scroll to position [509, 0]
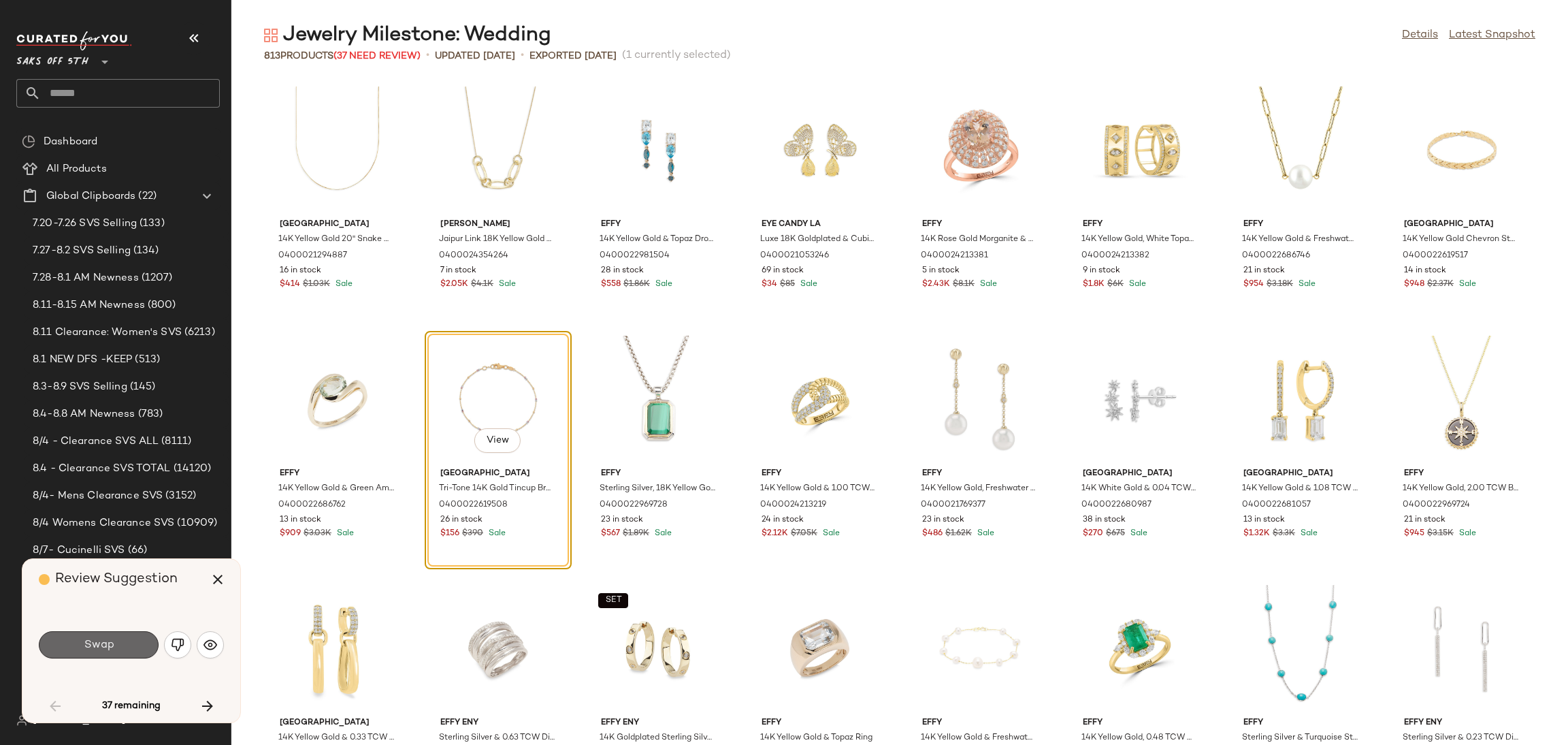
click at [132, 648] on button "Swap" at bounding box center [99, 645] width 120 height 27
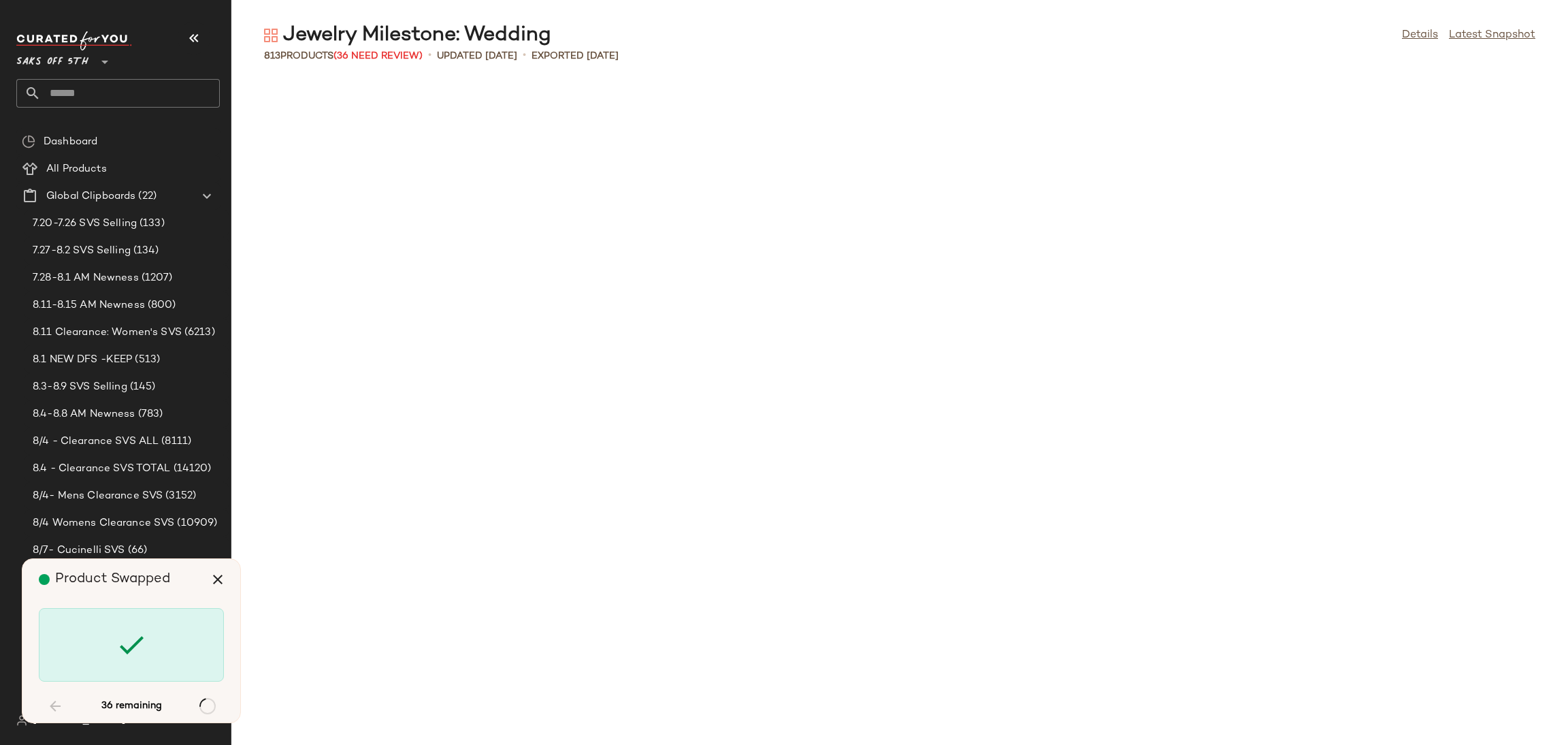
scroll to position [1993, 0]
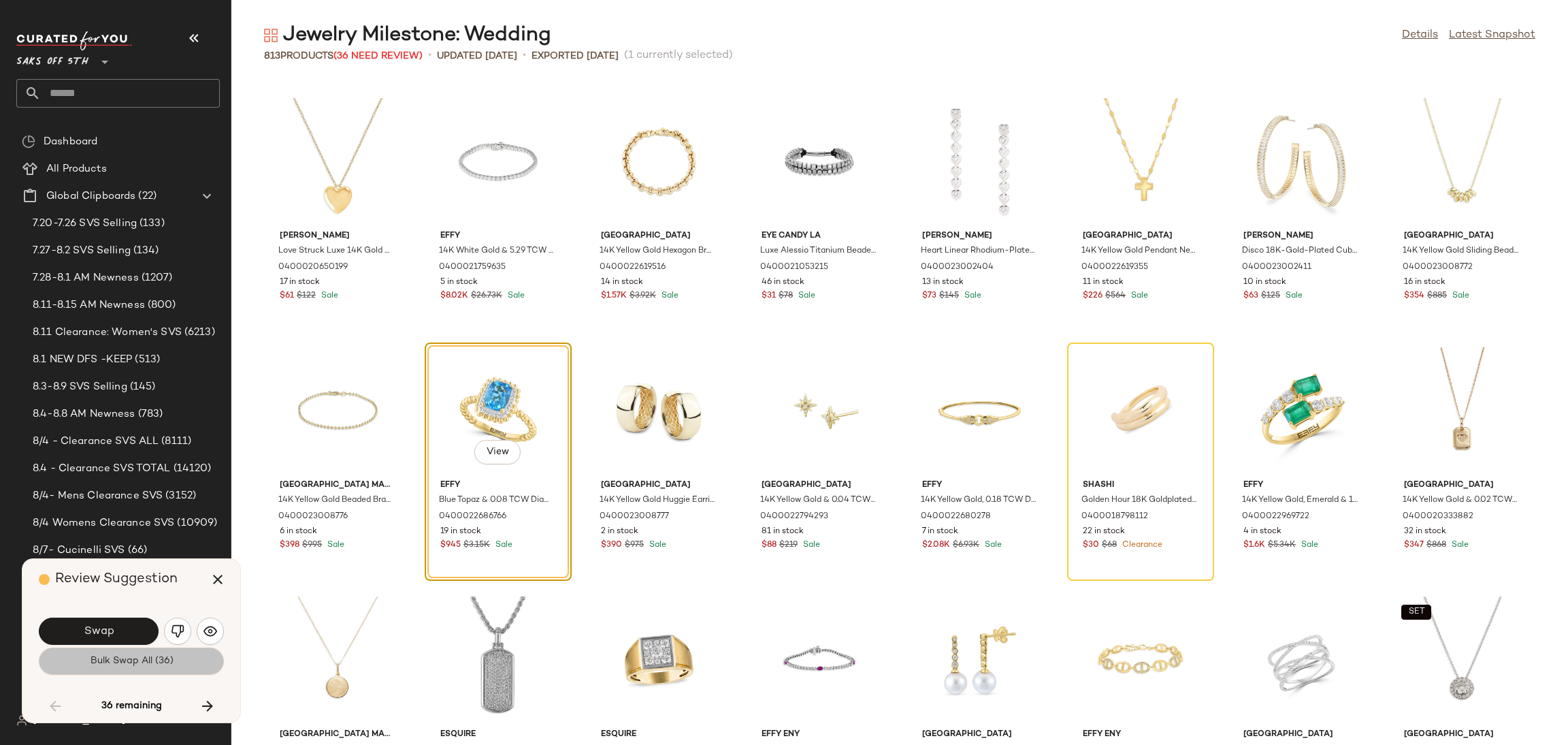
click at [138, 665] on span "Bulk Swap All (36)" at bounding box center [131, 661] width 84 height 11
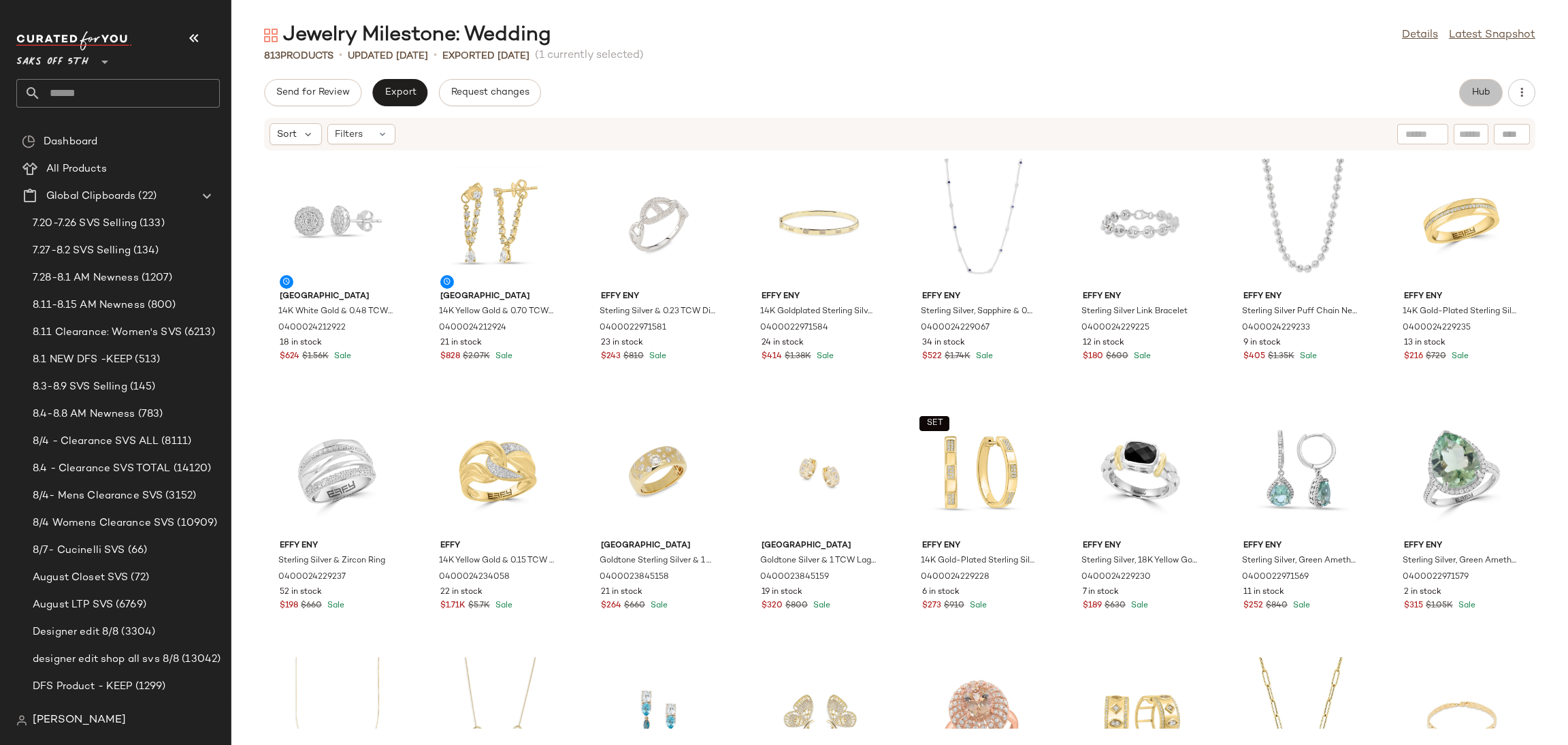
click at [1475, 91] on span "Hub" at bounding box center [1481, 93] width 19 height 11
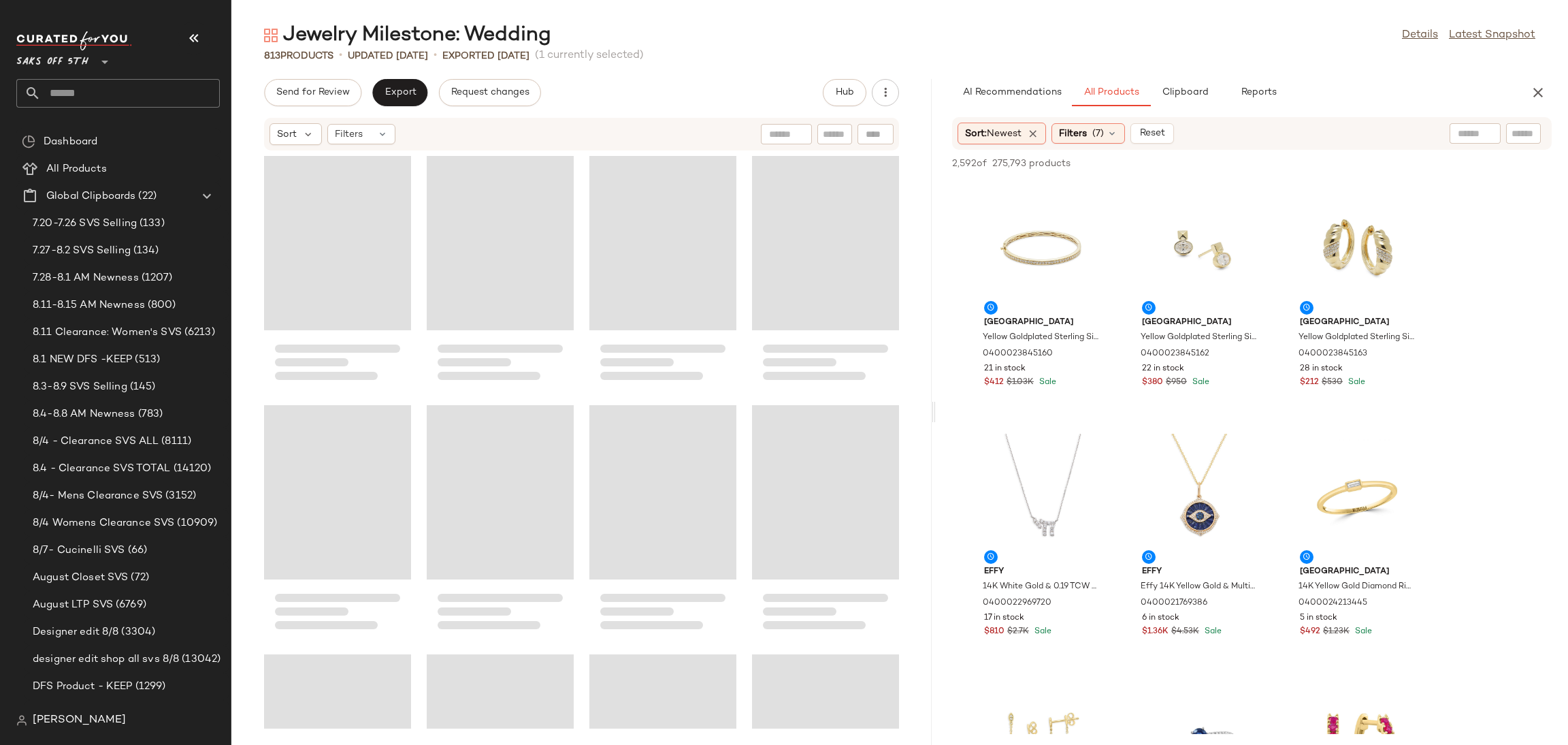
drag, startPoint x: 899, startPoint y: 409, endPoint x: 936, endPoint y: 406, distance: 37.1
click at [936, 406] on div "Jewelry Milestone: Wedding Details Latest Snapshot 813 Products • updated Aug 1…" at bounding box center [900, 383] width 1337 height 723
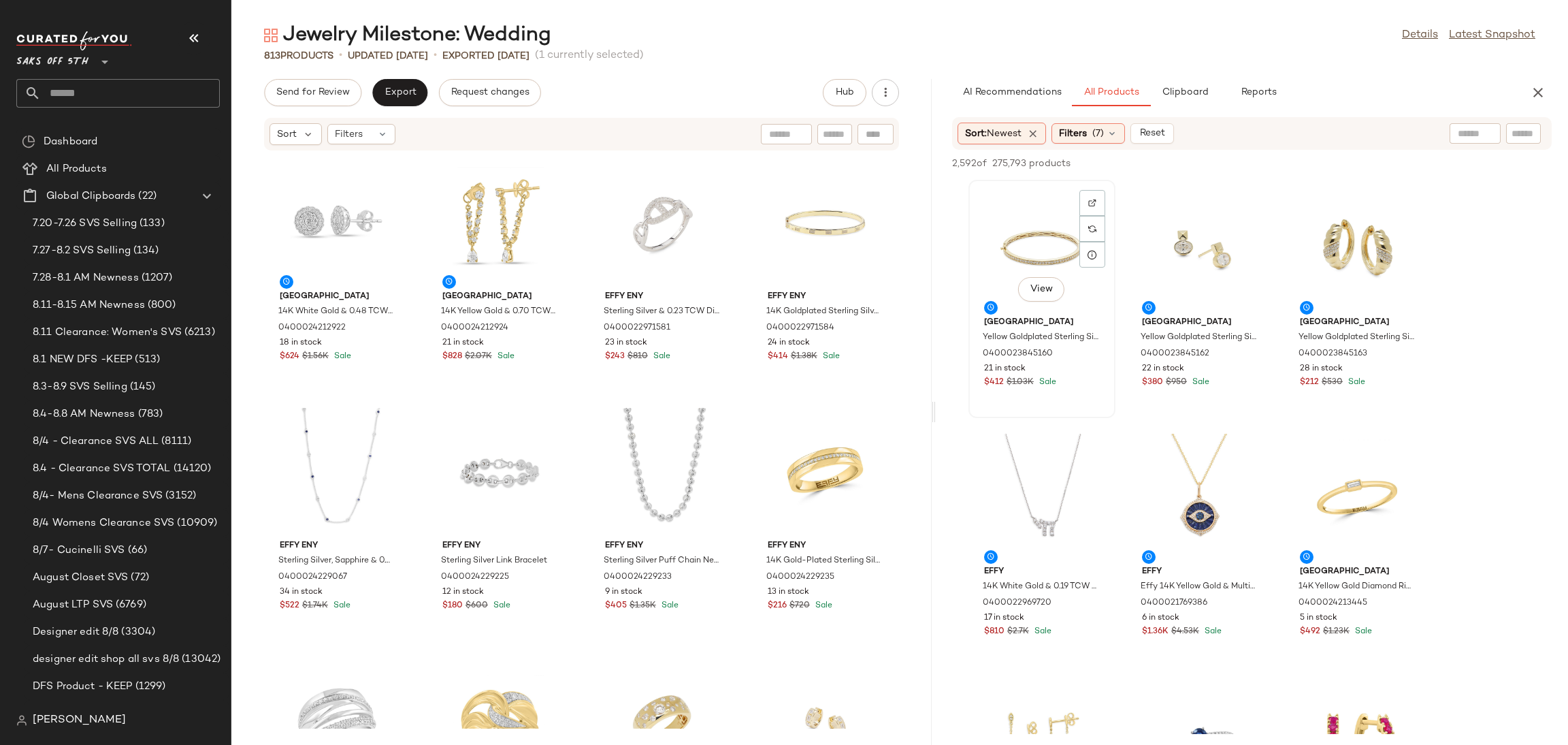
click at [1039, 237] on div "View" at bounding box center [1041, 248] width 138 height 127
click at [1199, 460] on div "View" at bounding box center [1200, 497] width 138 height 127
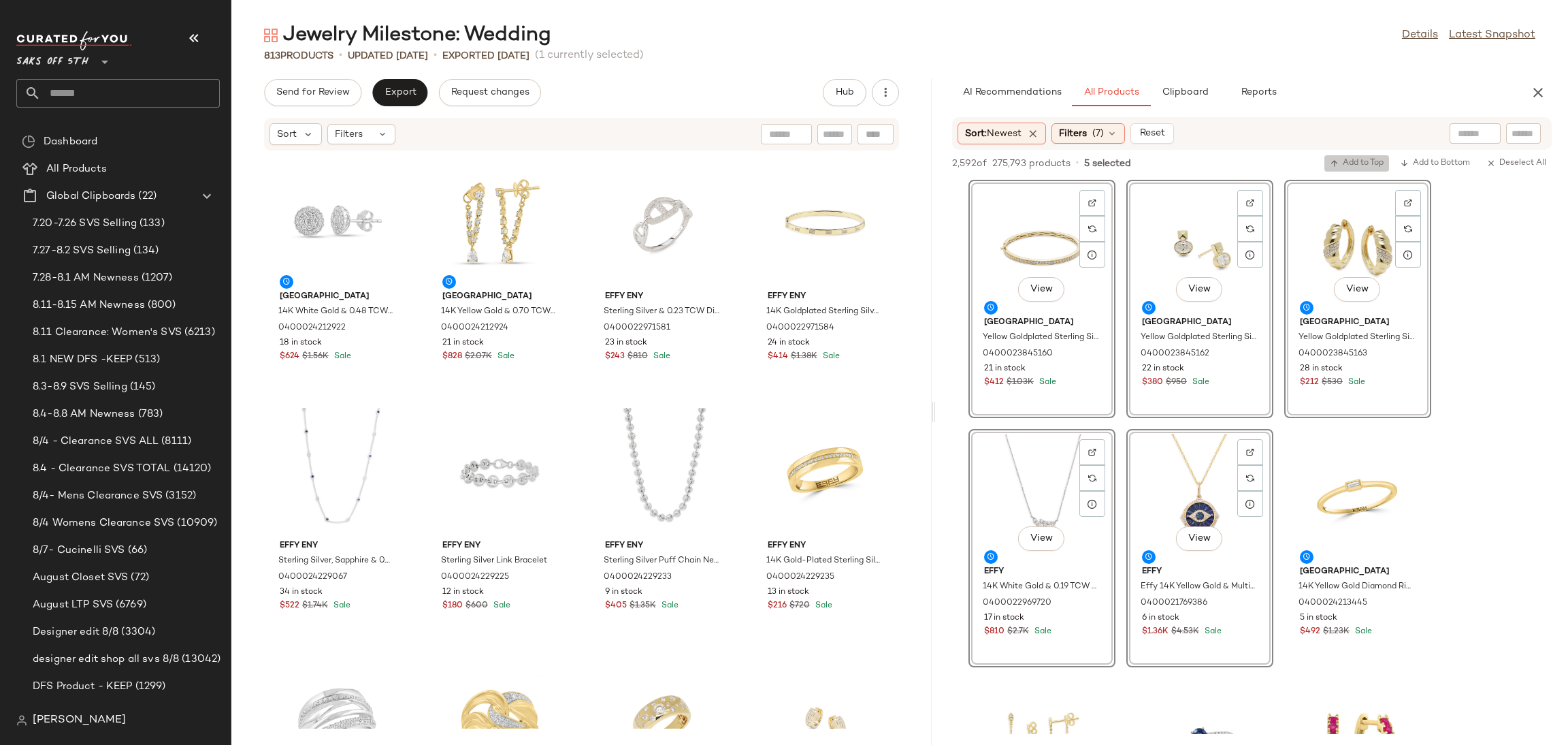
click at [1349, 167] on span "Add to Top" at bounding box center [1357, 163] width 53 height 10
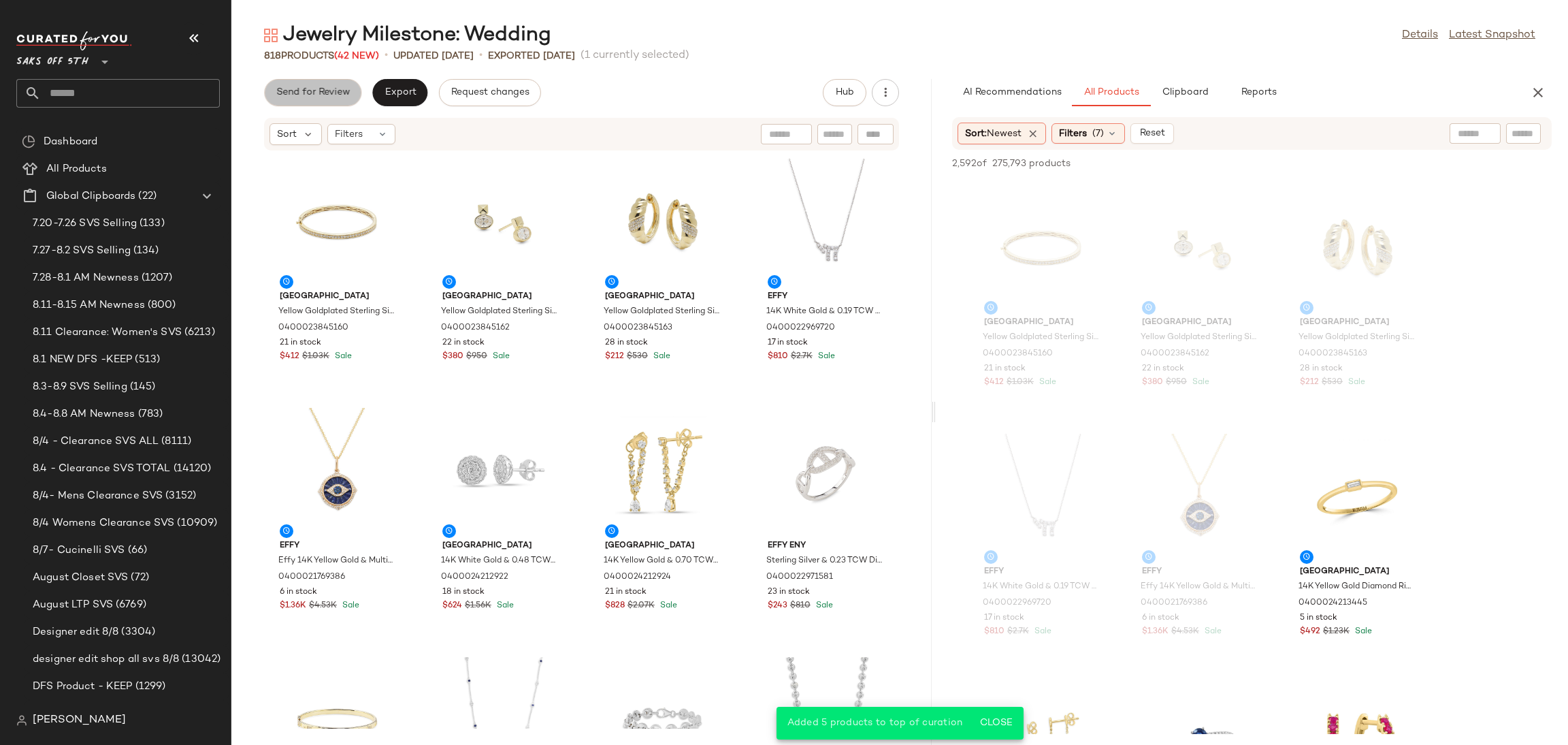
click at [308, 82] on button "Send for Review" at bounding box center [313, 93] width 97 height 27
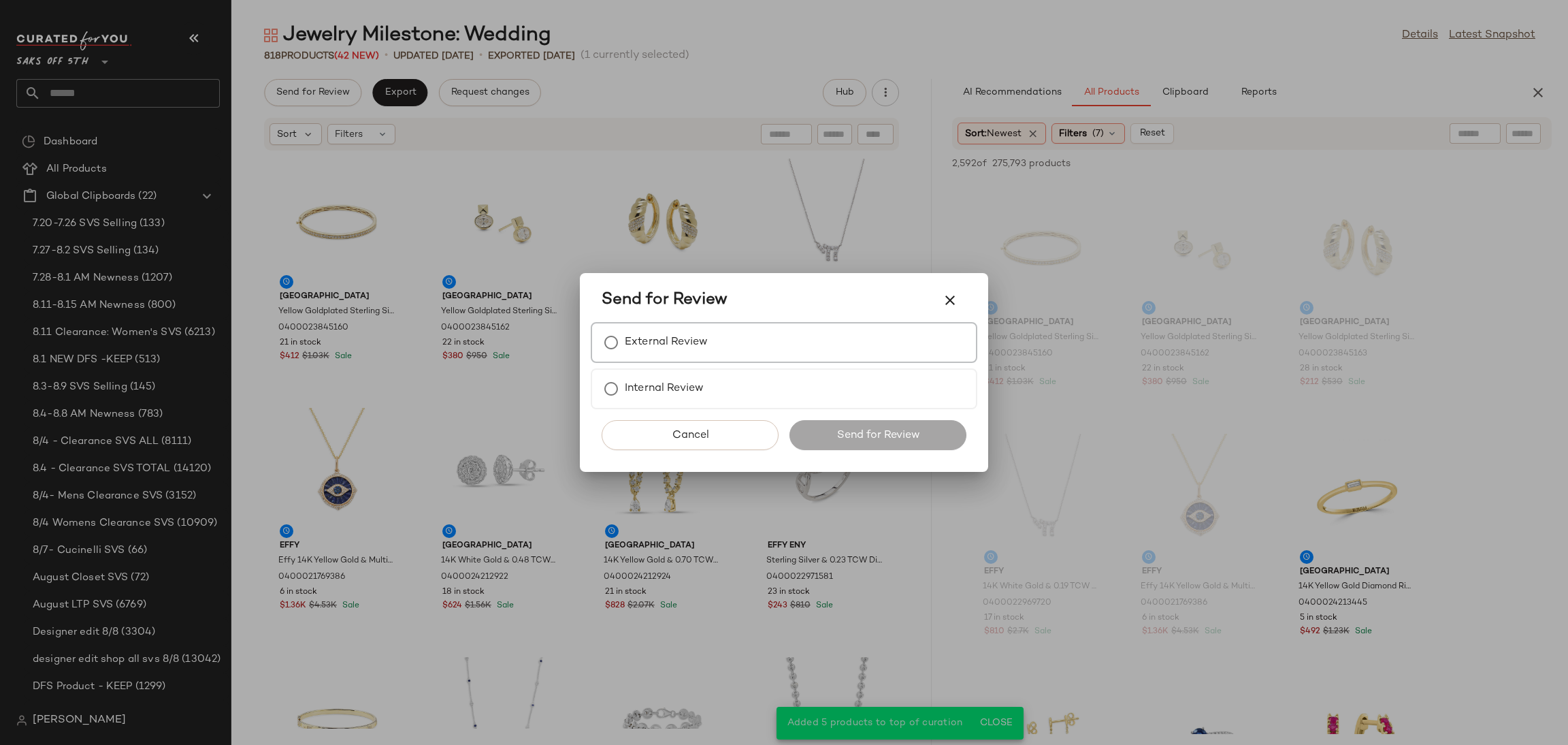
click at [712, 330] on div "External Review" at bounding box center [784, 343] width 387 height 41
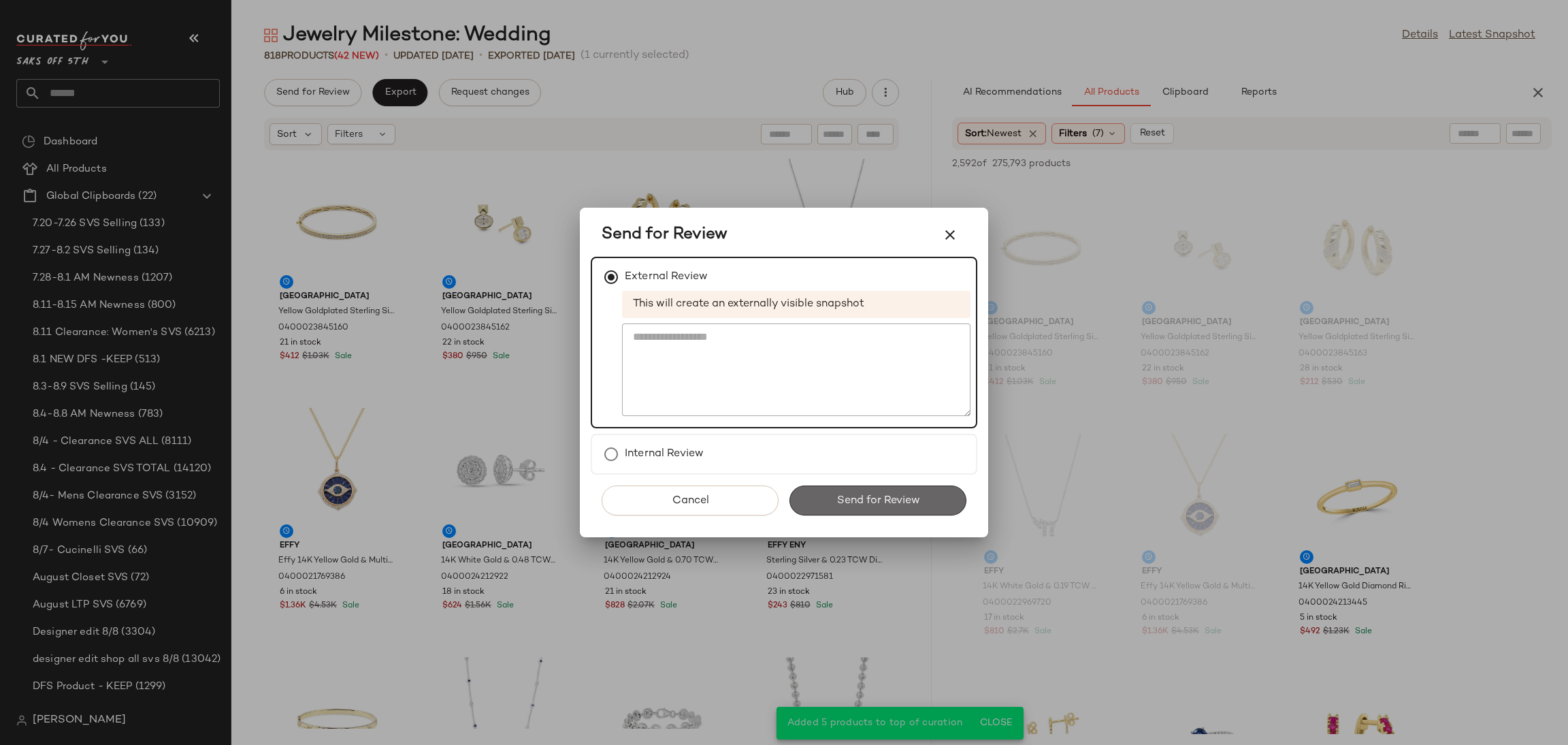
click at [852, 496] on span "Send for Review" at bounding box center [878, 501] width 84 height 13
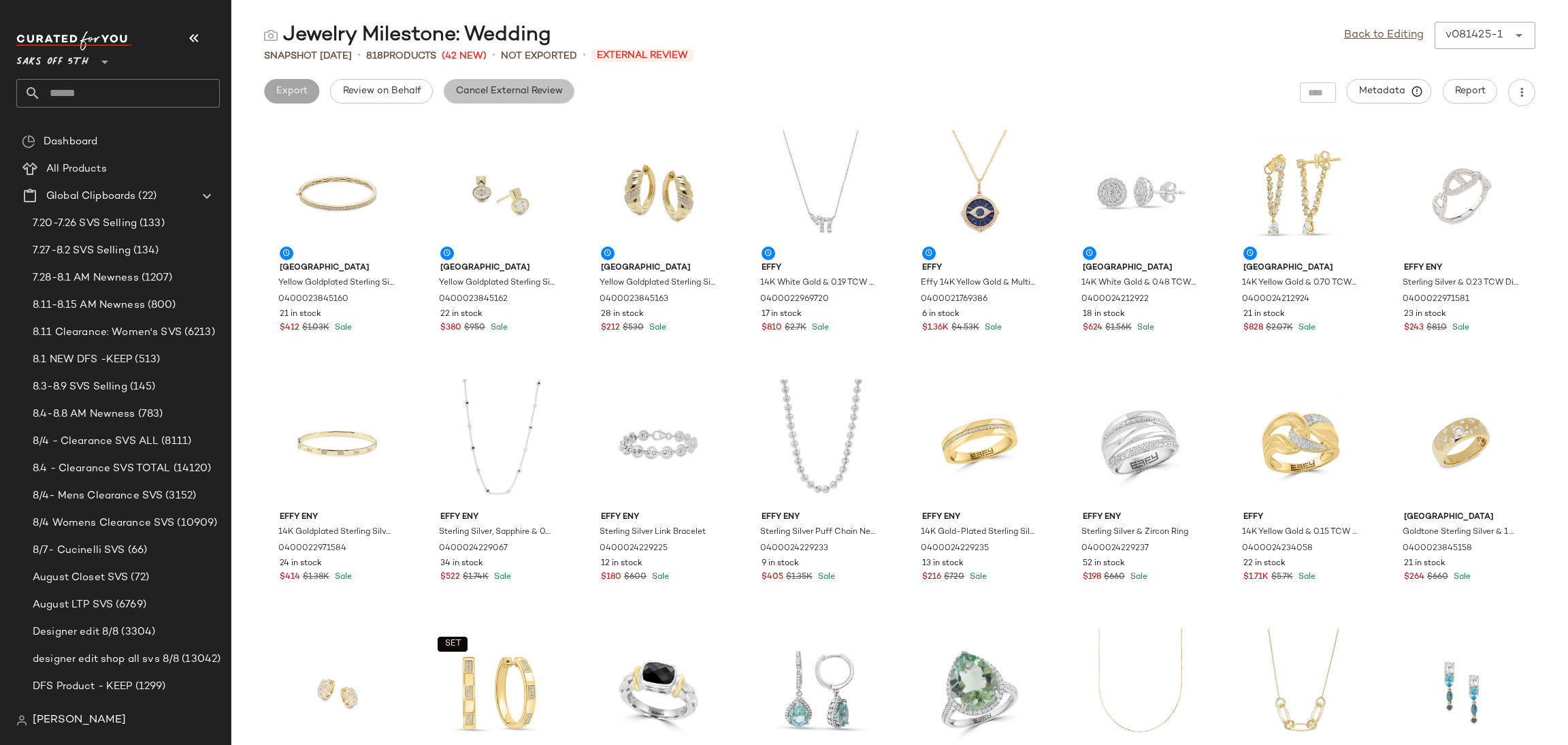
click at [540, 84] on button "Cancel External Review" at bounding box center [509, 91] width 131 height 25
click at [1373, 28] on link "Back to Editing" at bounding box center [1384, 36] width 80 height 16
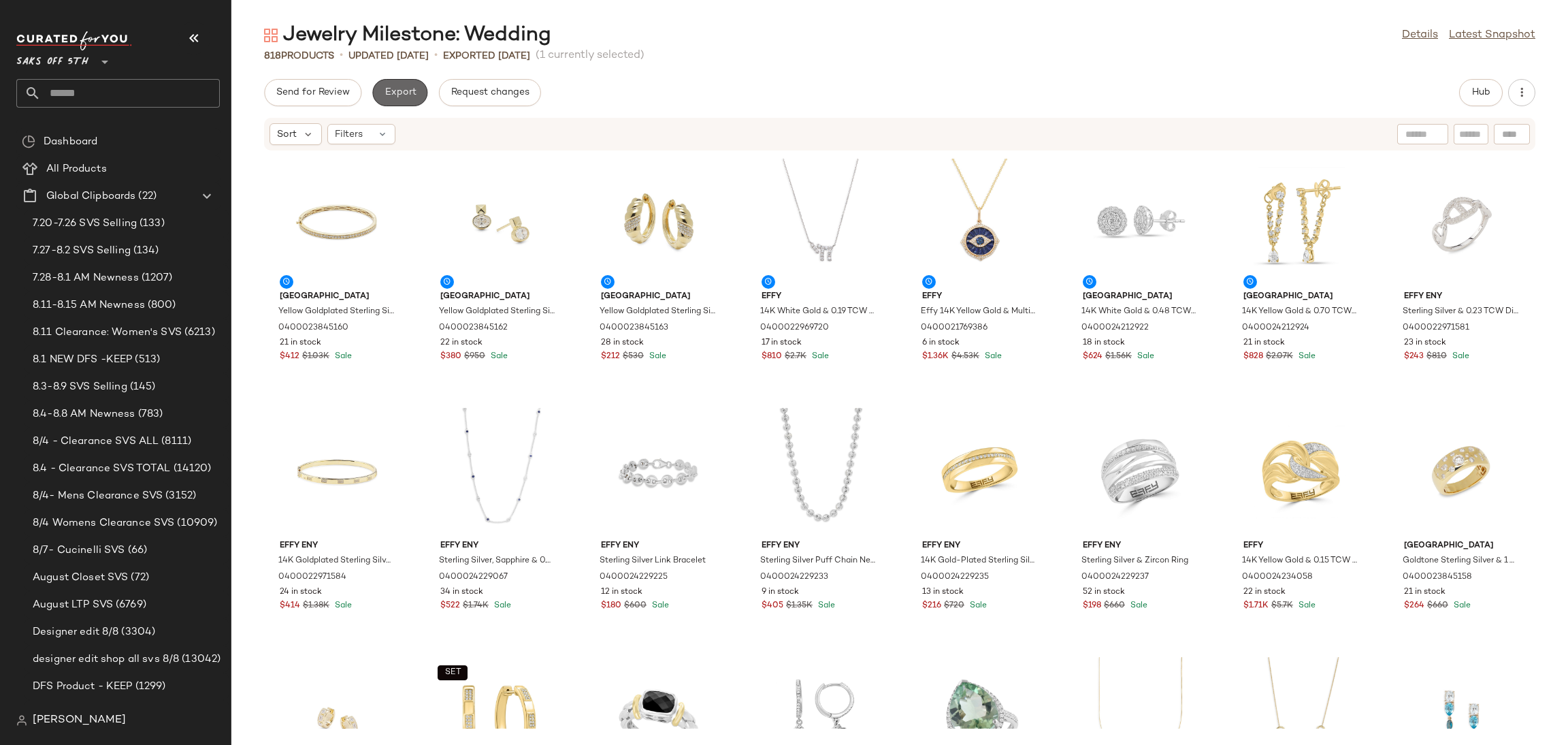
click at [390, 87] on span "Export" at bounding box center [400, 93] width 32 height 11
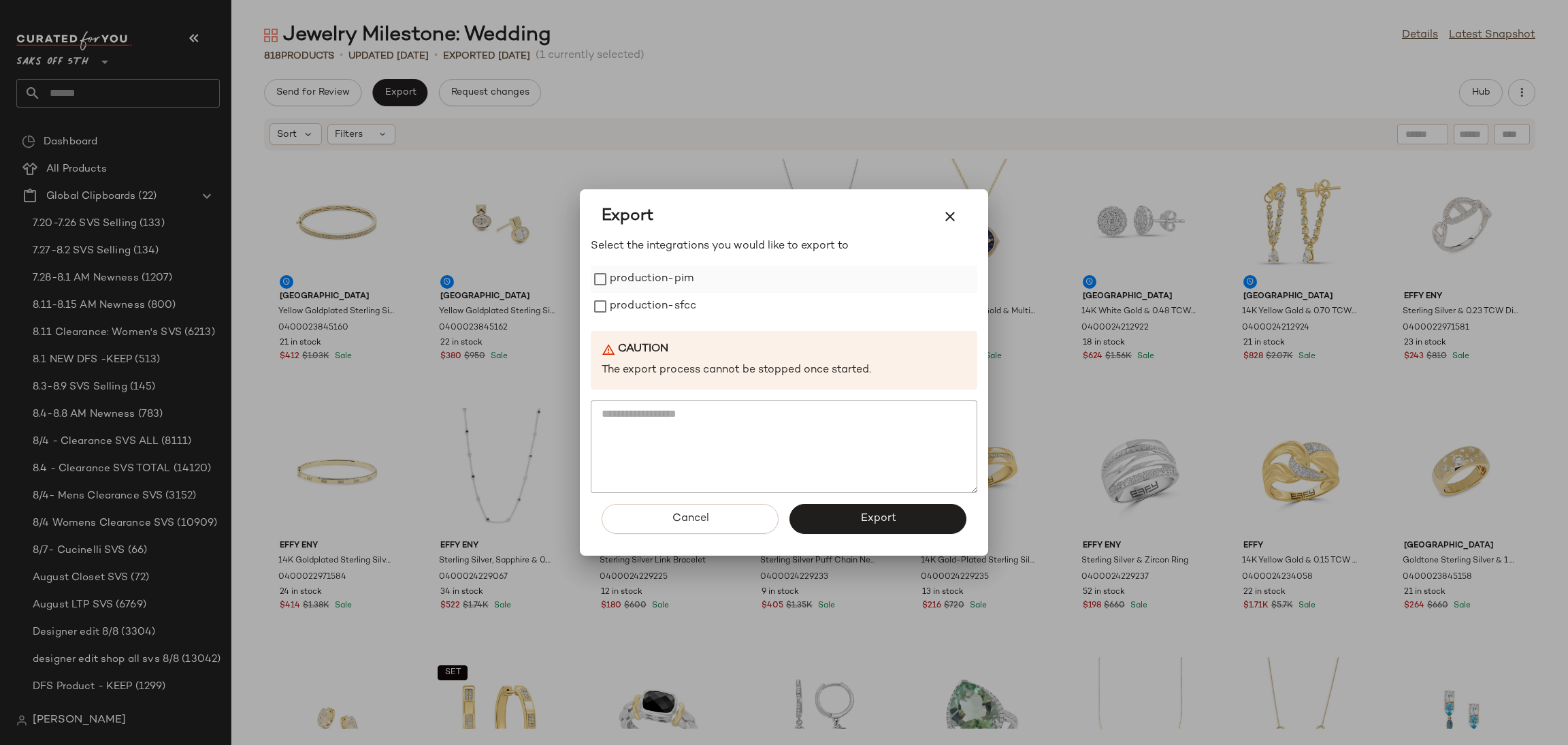
click at [629, 279] on label "production-pim" at bounding box center [651, 279] width 84 height 27
click at [636, 299] on label "production-sfcc" at bounding box center [653, 307] width 86 height 27
click at [852, 525] on button "Export" at bounding box center [878, 519] width 177 height 30
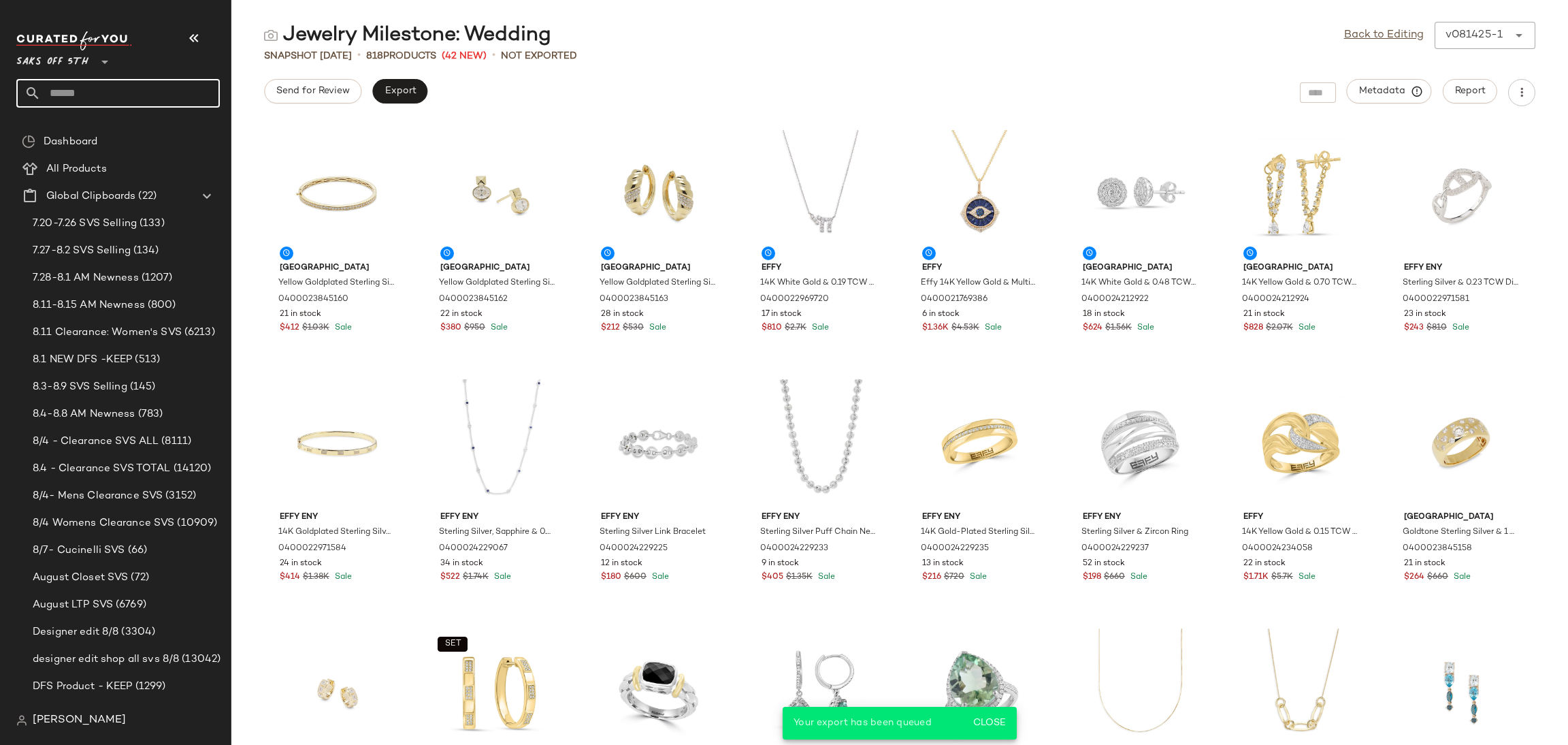
click at [146, 95] on input "text" at bounding box center [130, 93] width 179 height 29
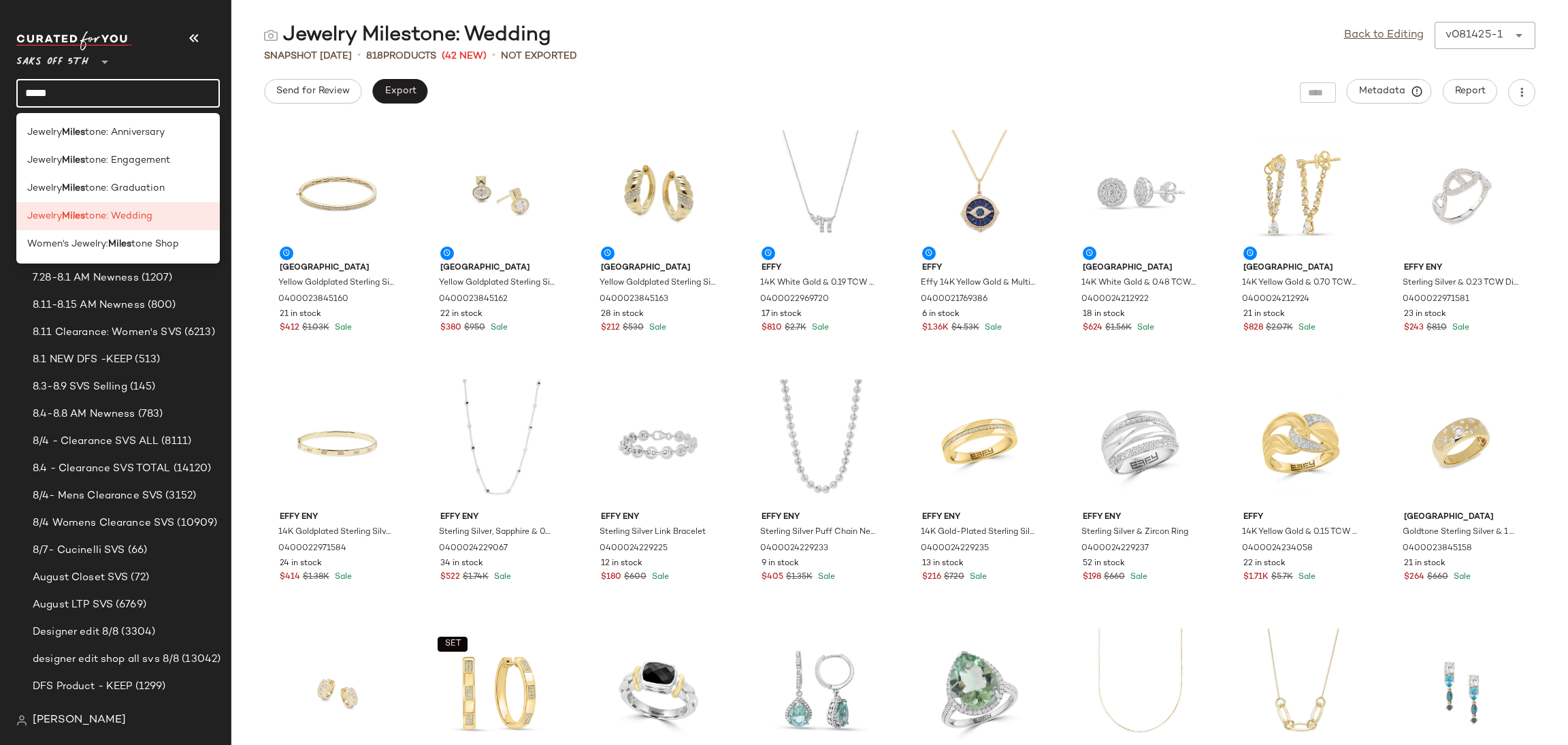
drag, startPoint x: 141, startPoint y: 94, endPoint x: 0, endPoint y: 125, distance: 144.4
click at [0, 125] on nav "Saks OFF 5TH ** ***** Dashboard All Products Global Clipboards (22) 7.20-7.26 S…" at bounding box center [115, 372] width 231 height 745
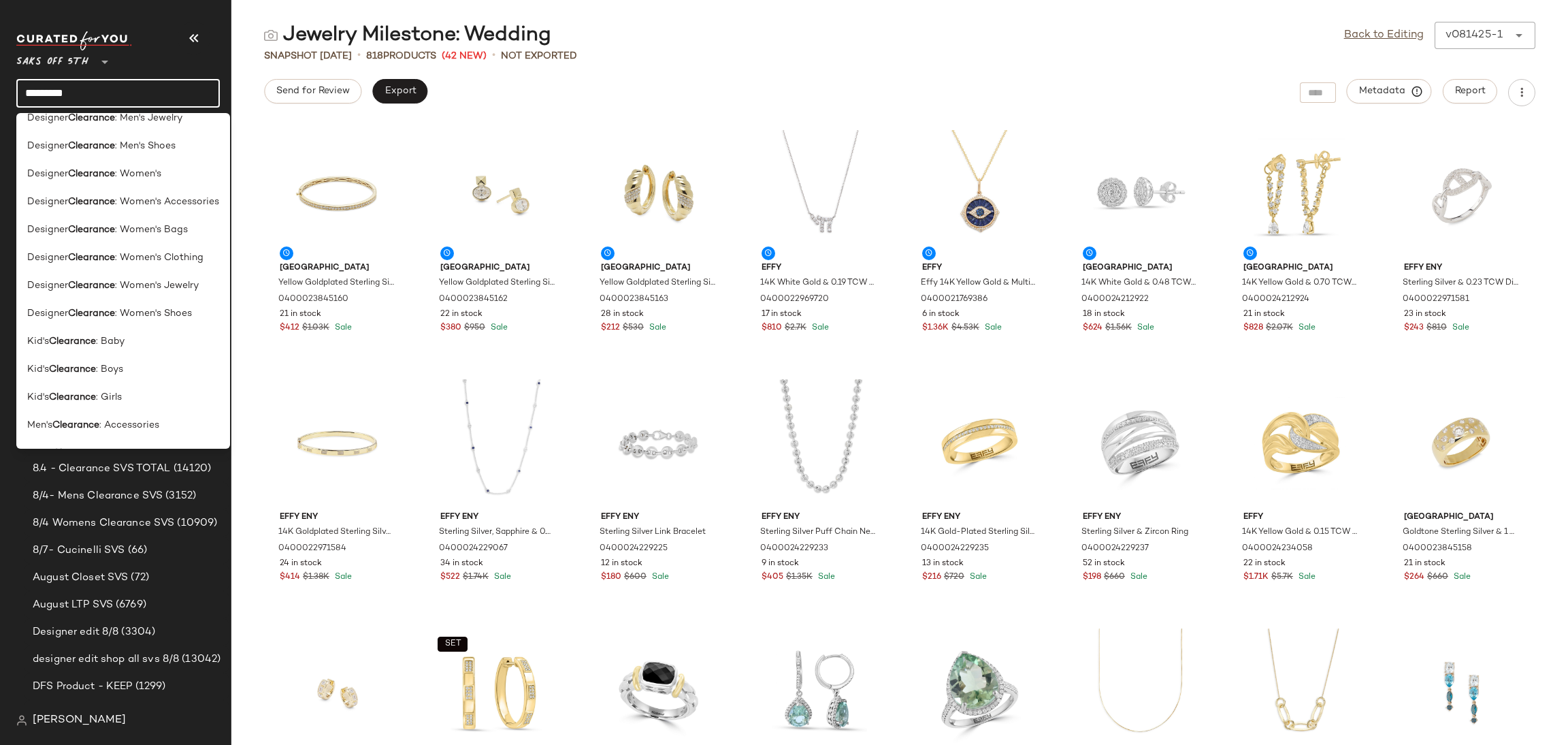
scroll to position [848, 0]
type input "*********"
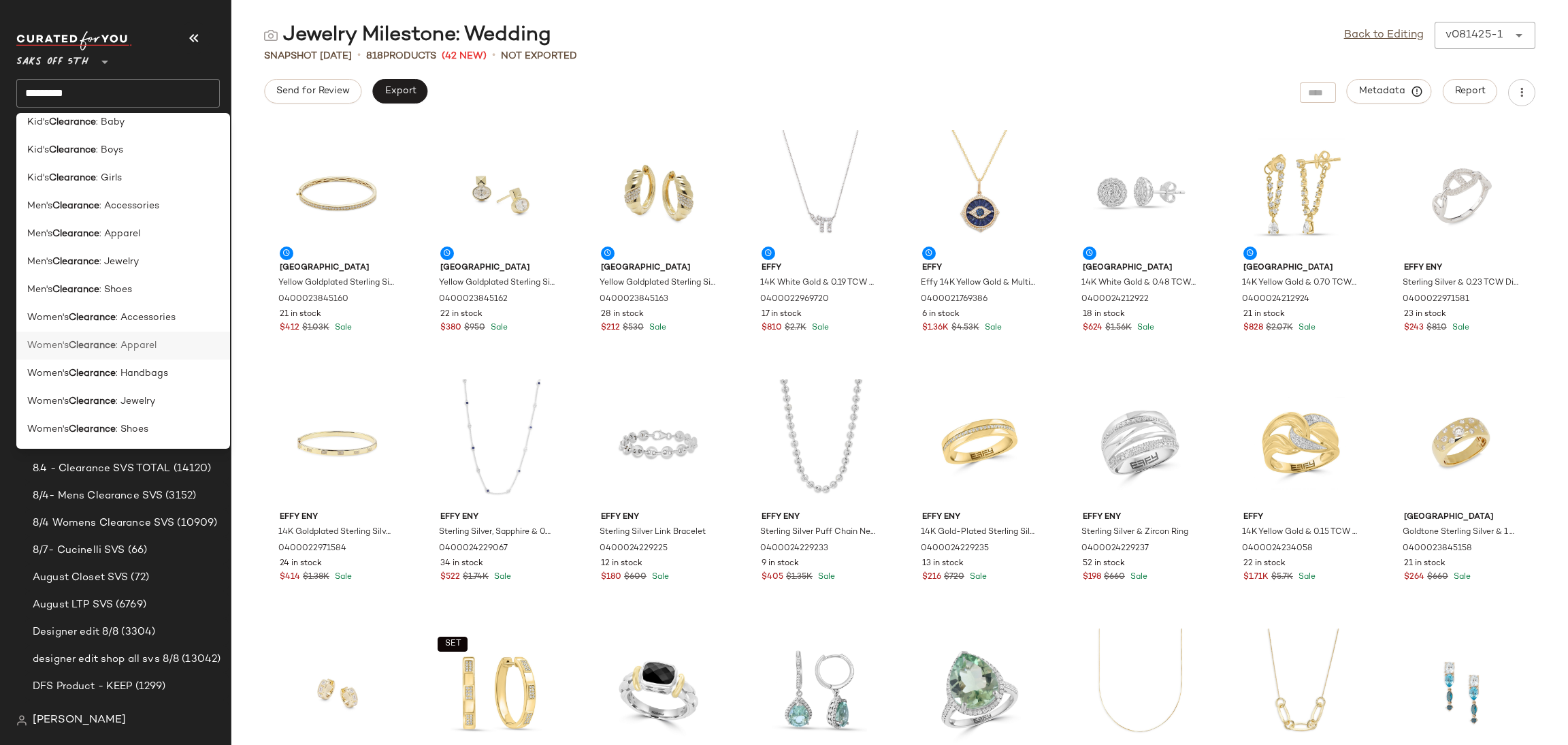
click at [140, 343] on span ": Apparel" at bounding box center [136, 345] width 41 height 14
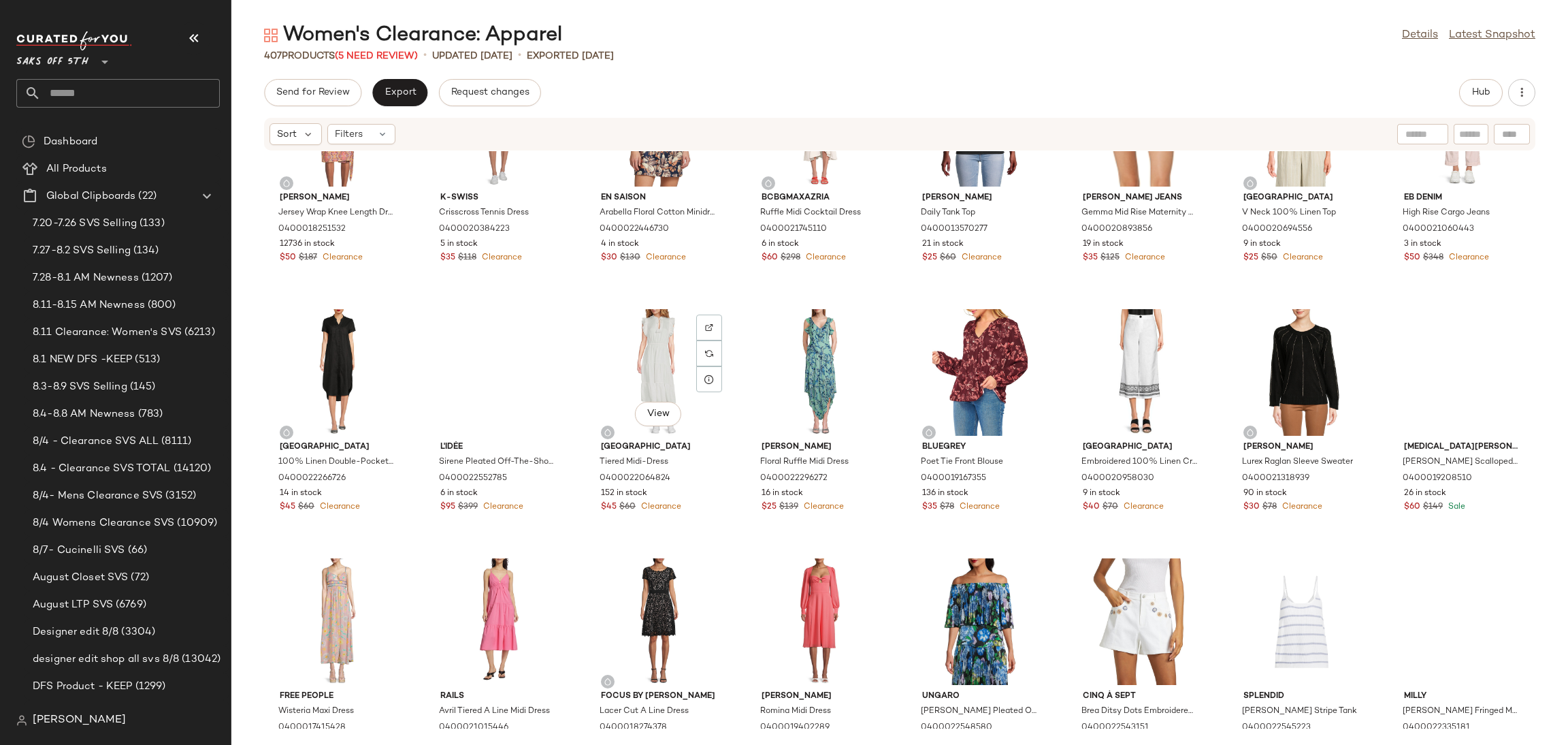
scroll to position [493, 0]
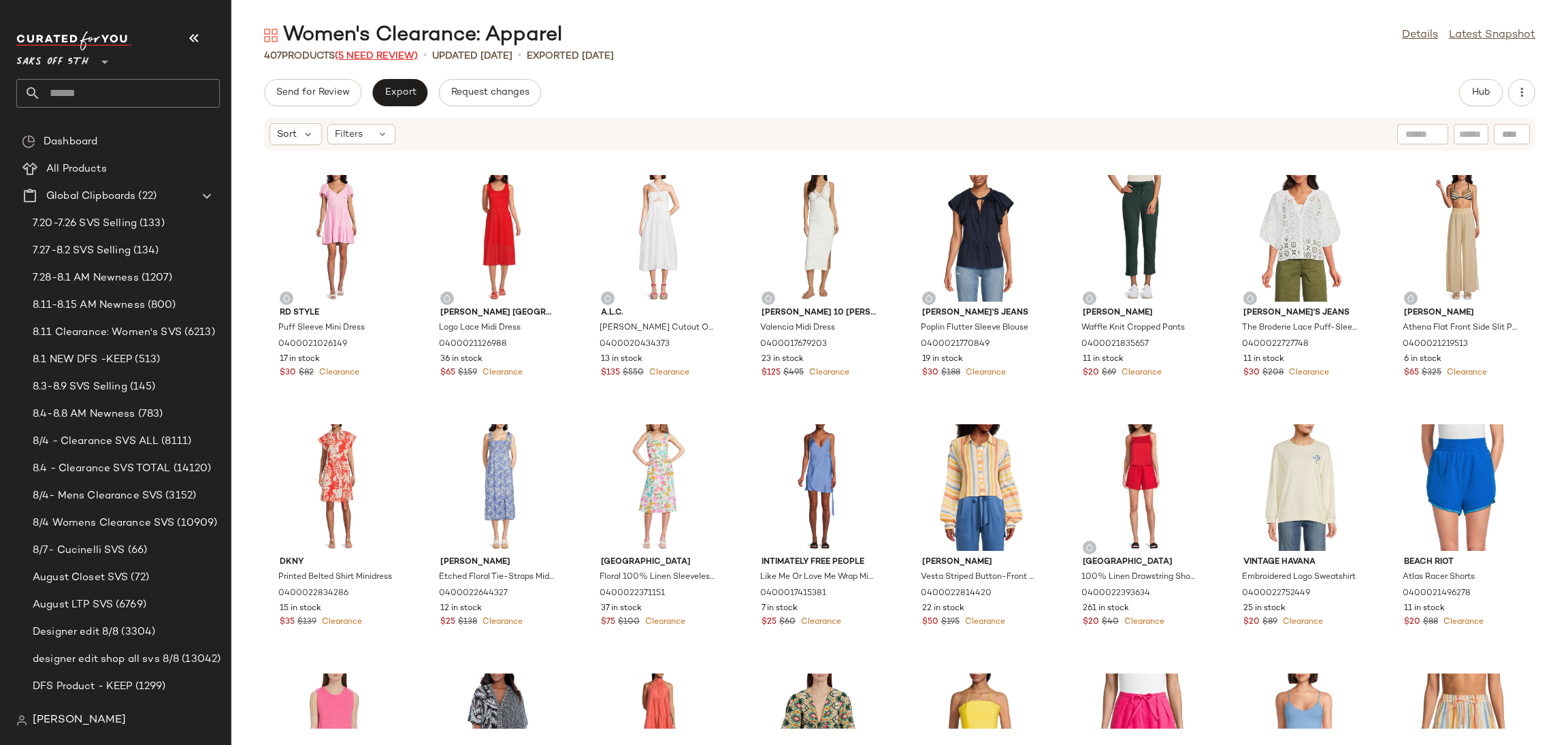
click at [387, 52] on span "(5 Need Review)" at bounding box center [376, 56] width 83 height 10
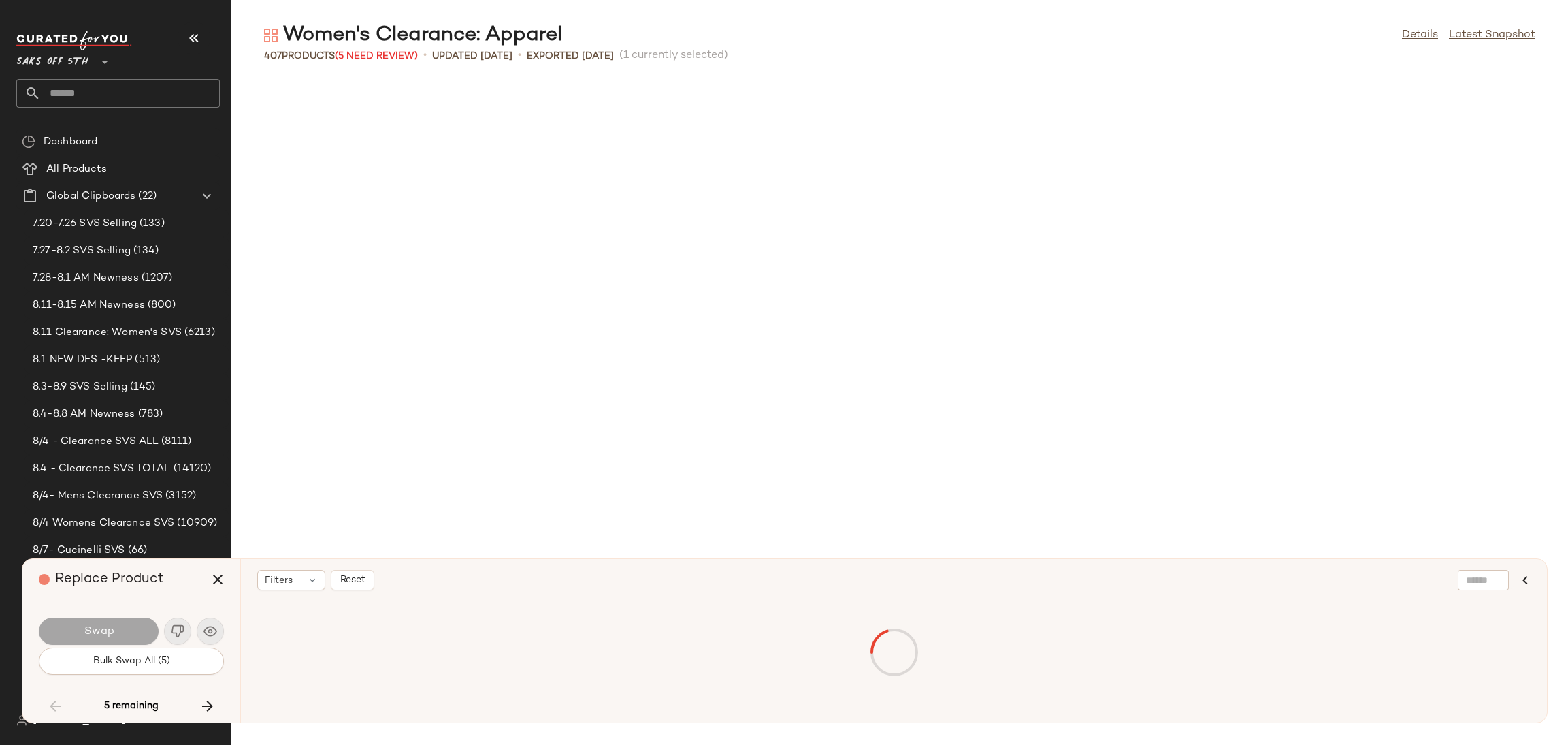
scroll to position [2243, 0]
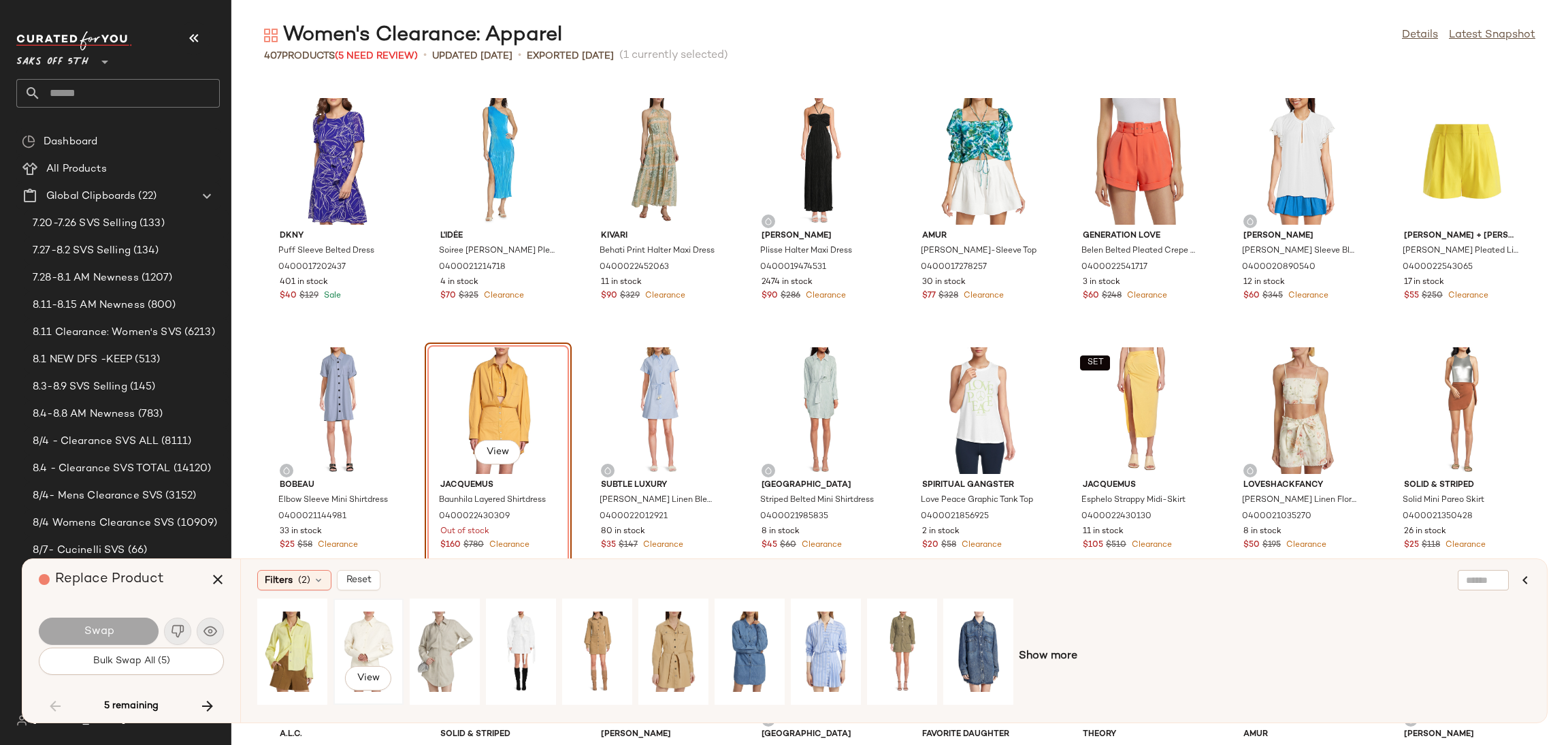
click at [359, 629] on div "View" at bounding box center [368, 651] width 60 height 97
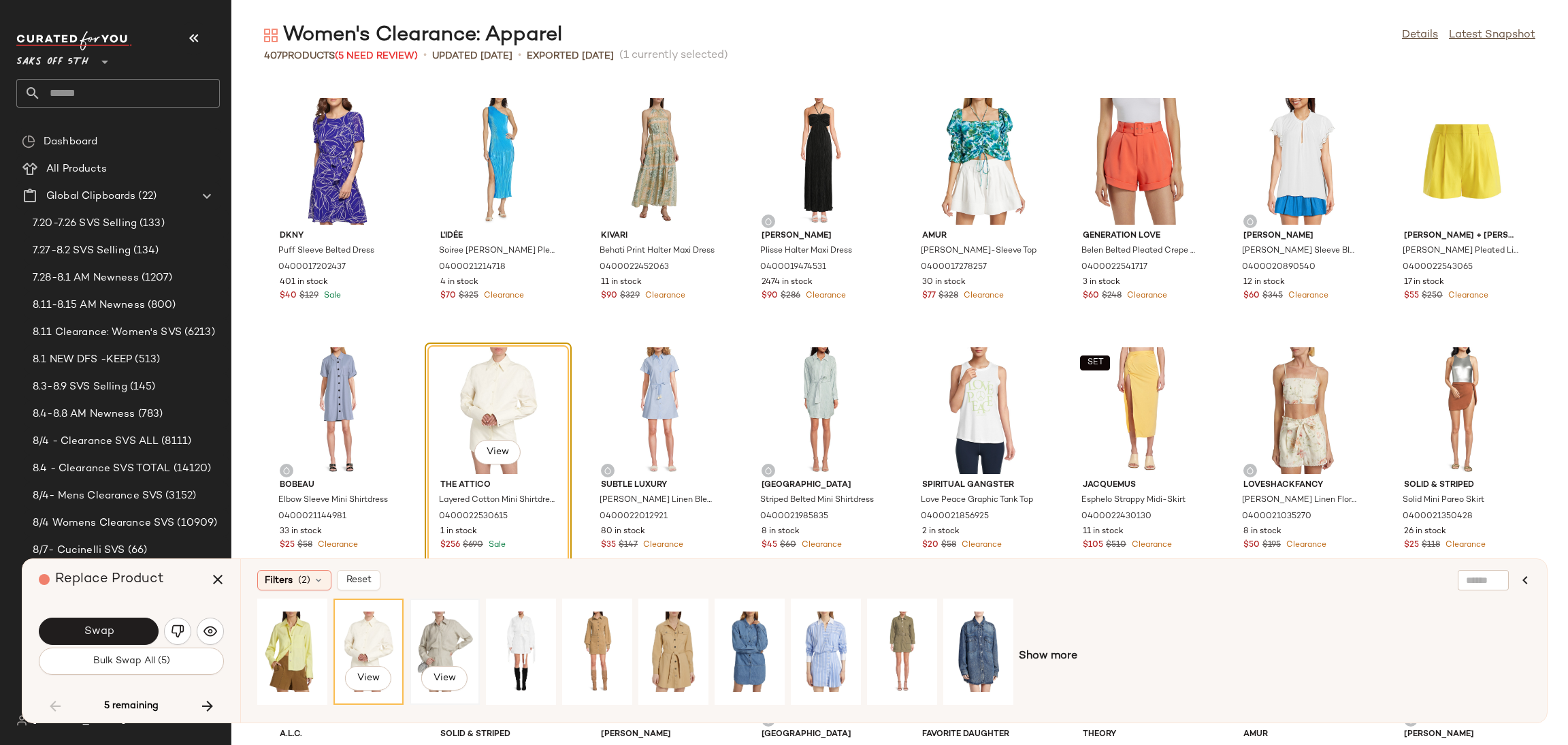
click at [434, 629] on div "View" at bounding box center [445, 651] width 60 height 97
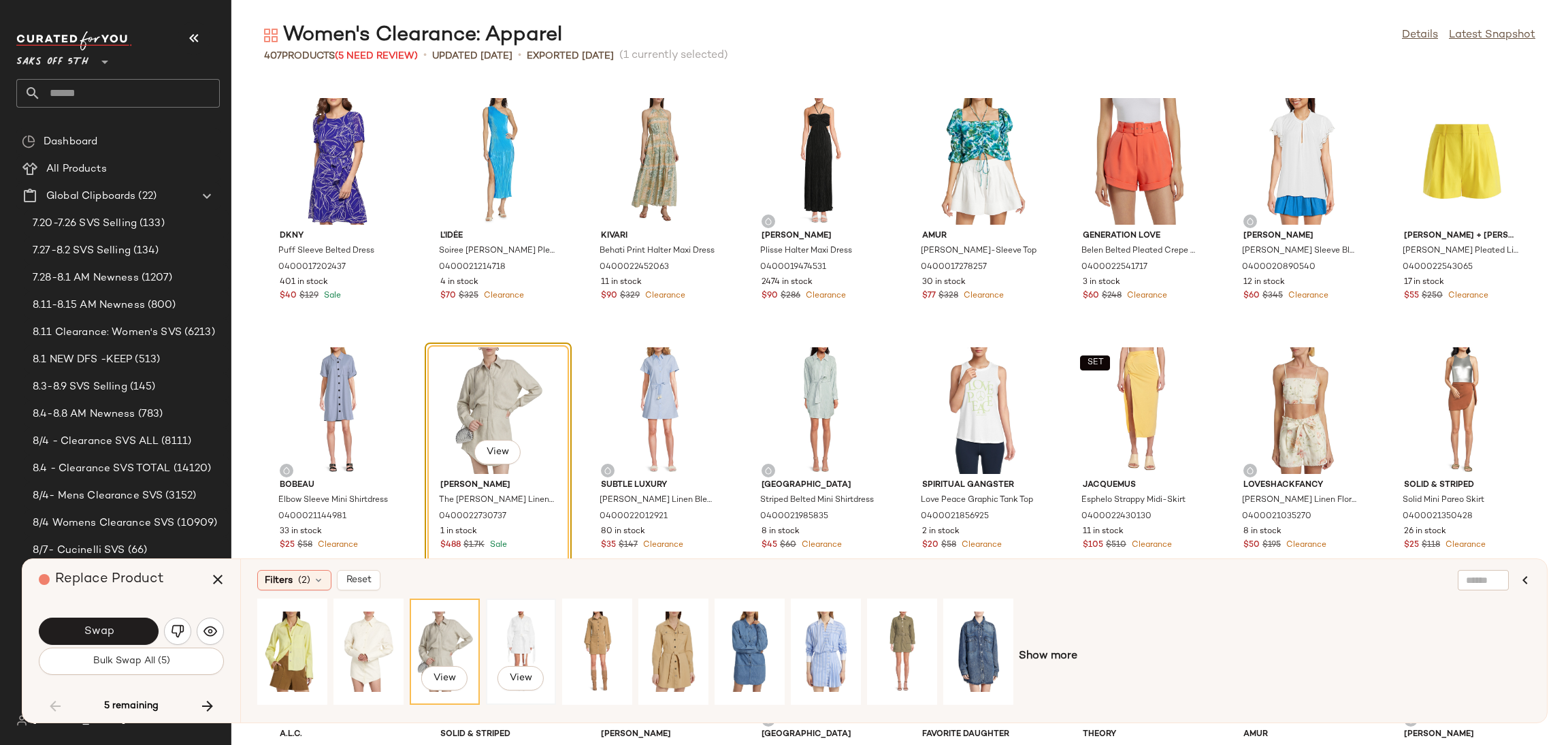
click at [531, 634] on div "View" at bounding box center [521, 651] width 60 height 97
click at [593, 634] on div "View" at bounding box center [597, 651] width 60 height 97
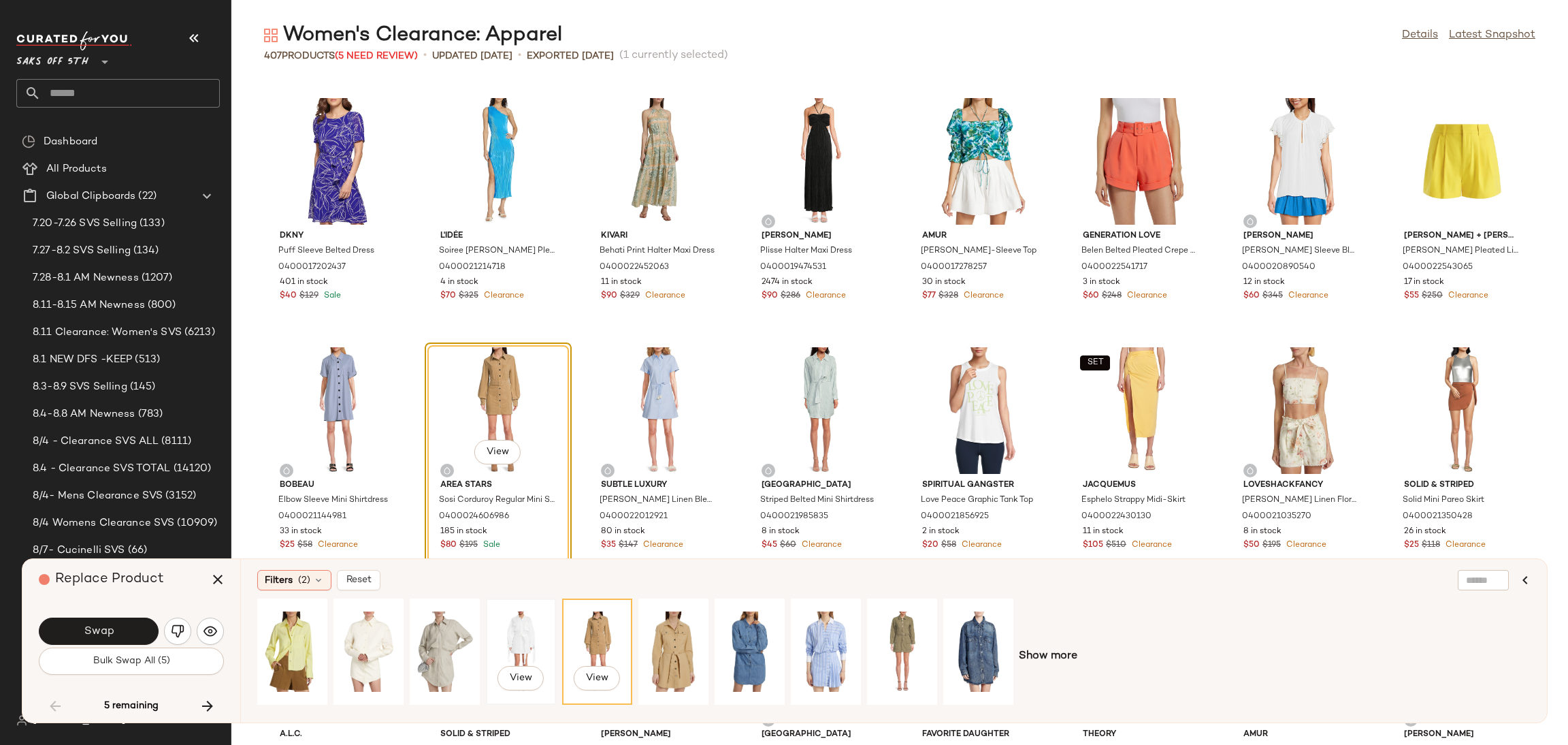
click at [498, 633] on div "View" at bounding box center [521, 651] width 60 height 97
click at [125, 618] on button "Swap" at bounding box center [99, 631] width 120 height 27
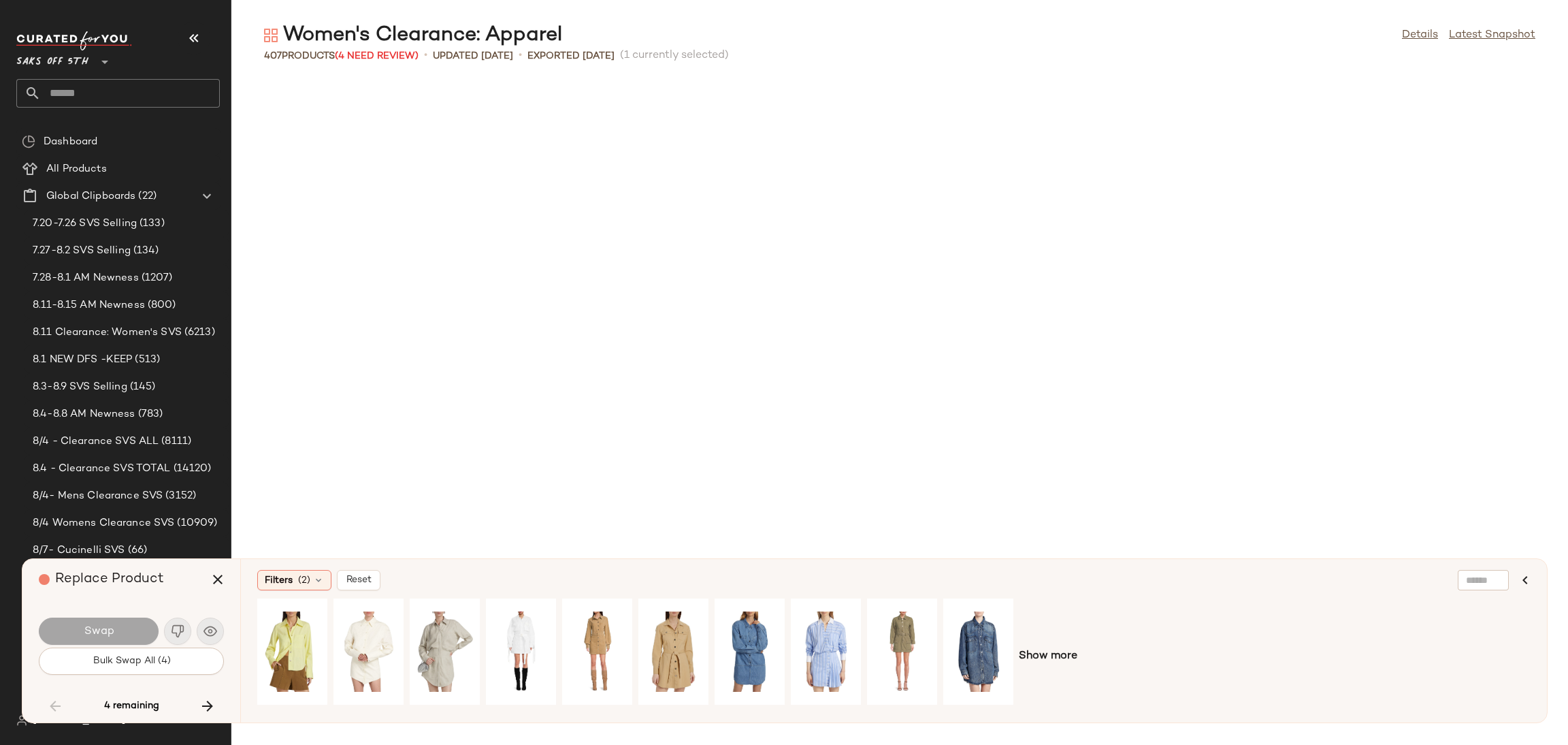
scroll to position [5233, 0]
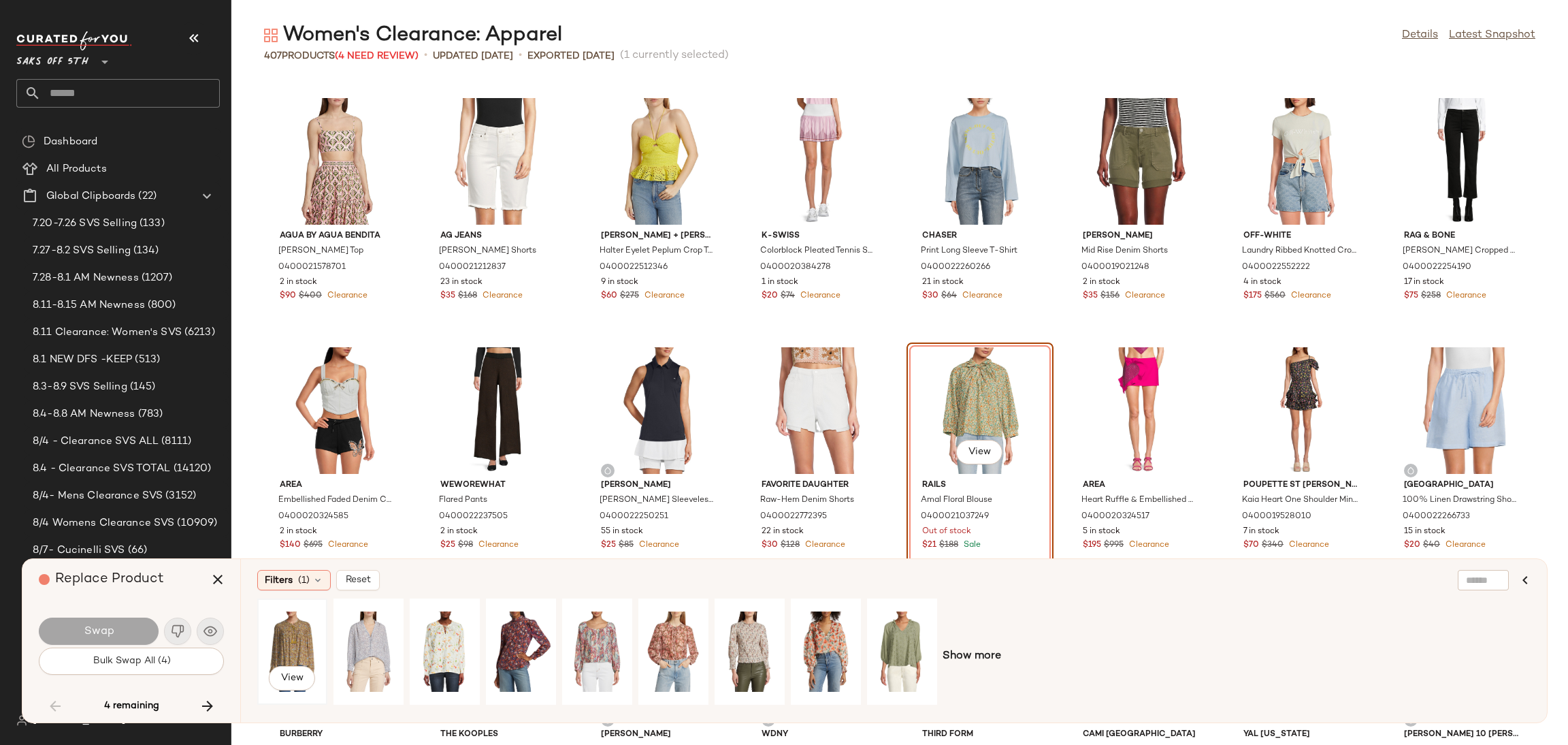
click at [288, 631] on div "View" at bounding box center [292, 651] width 60 height 97
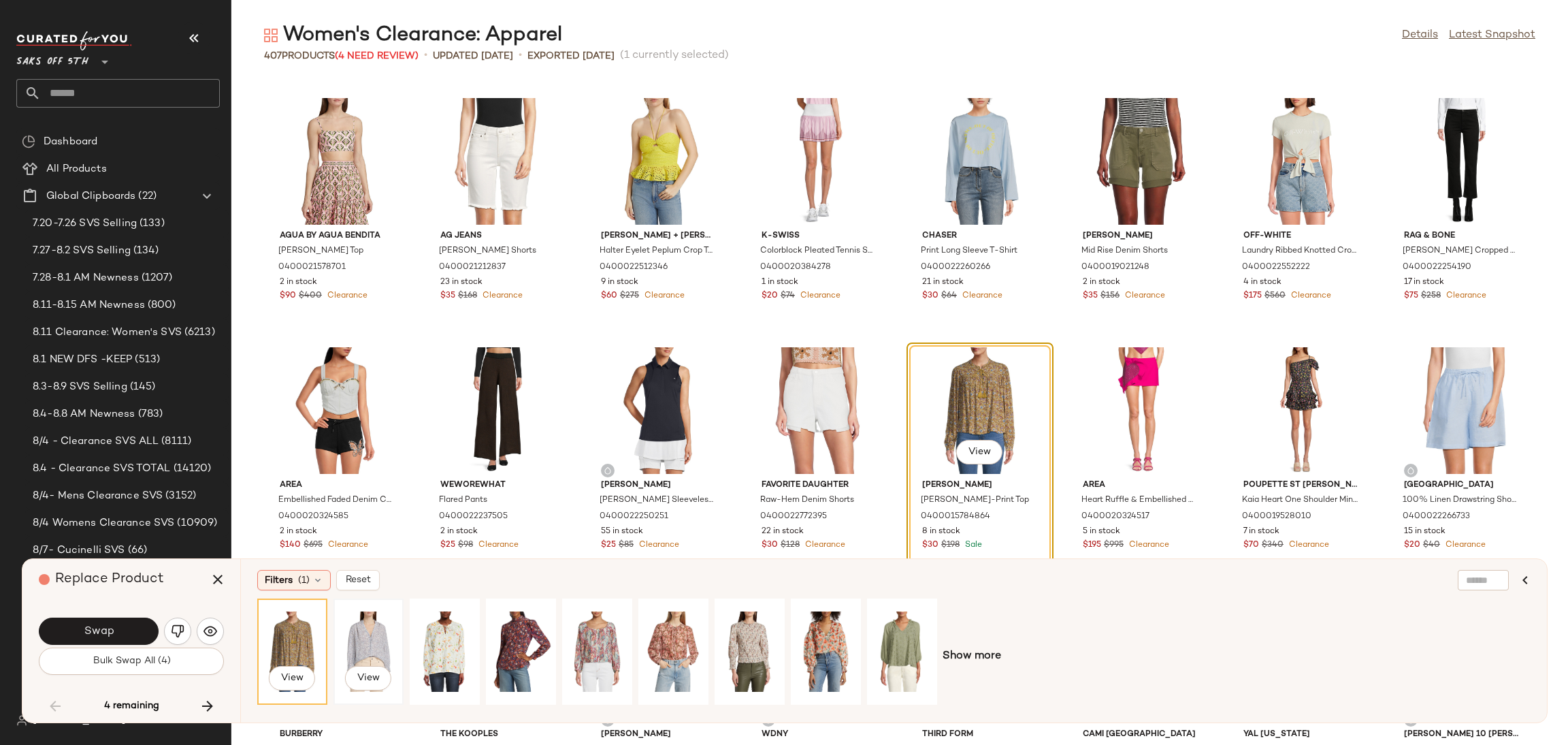
click at [363, 649] on div "View" at bounding box center [368, 651] width 60 height 97
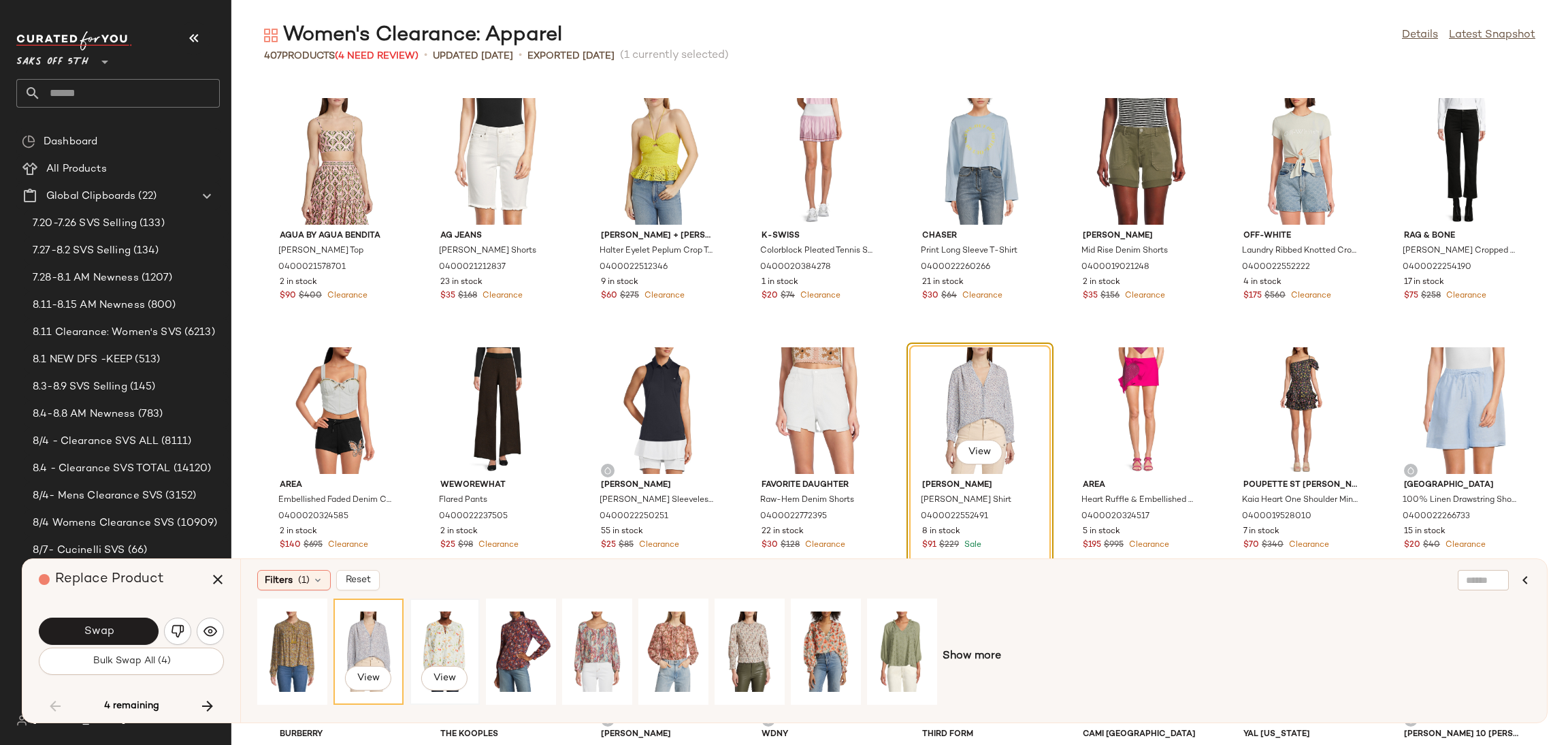
click at [430, 648] on div "View" at bounding box center [445, 651] width 60 height 97
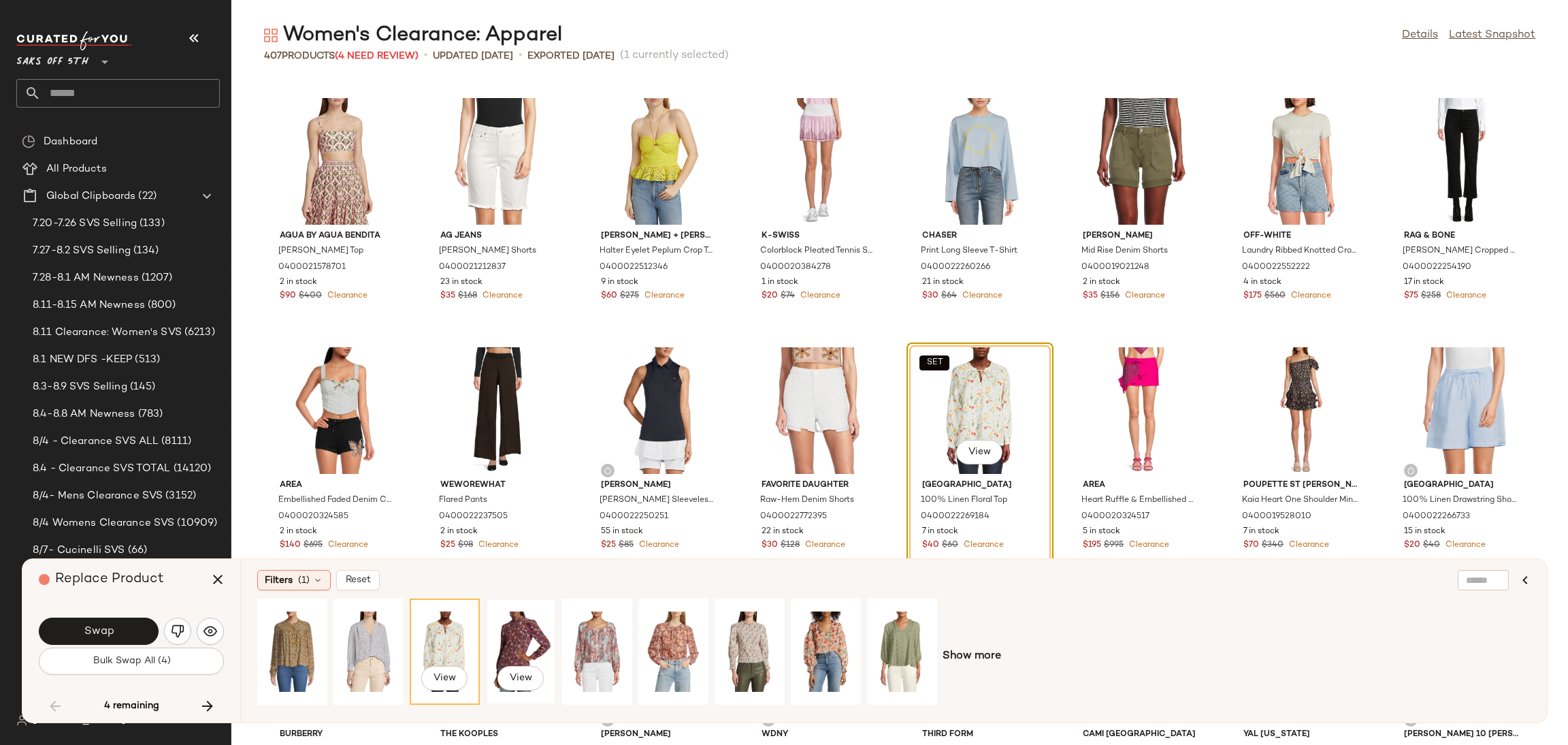
click at [554, 651] on div "View" at bounding box center [521, 652] width 67 height 104
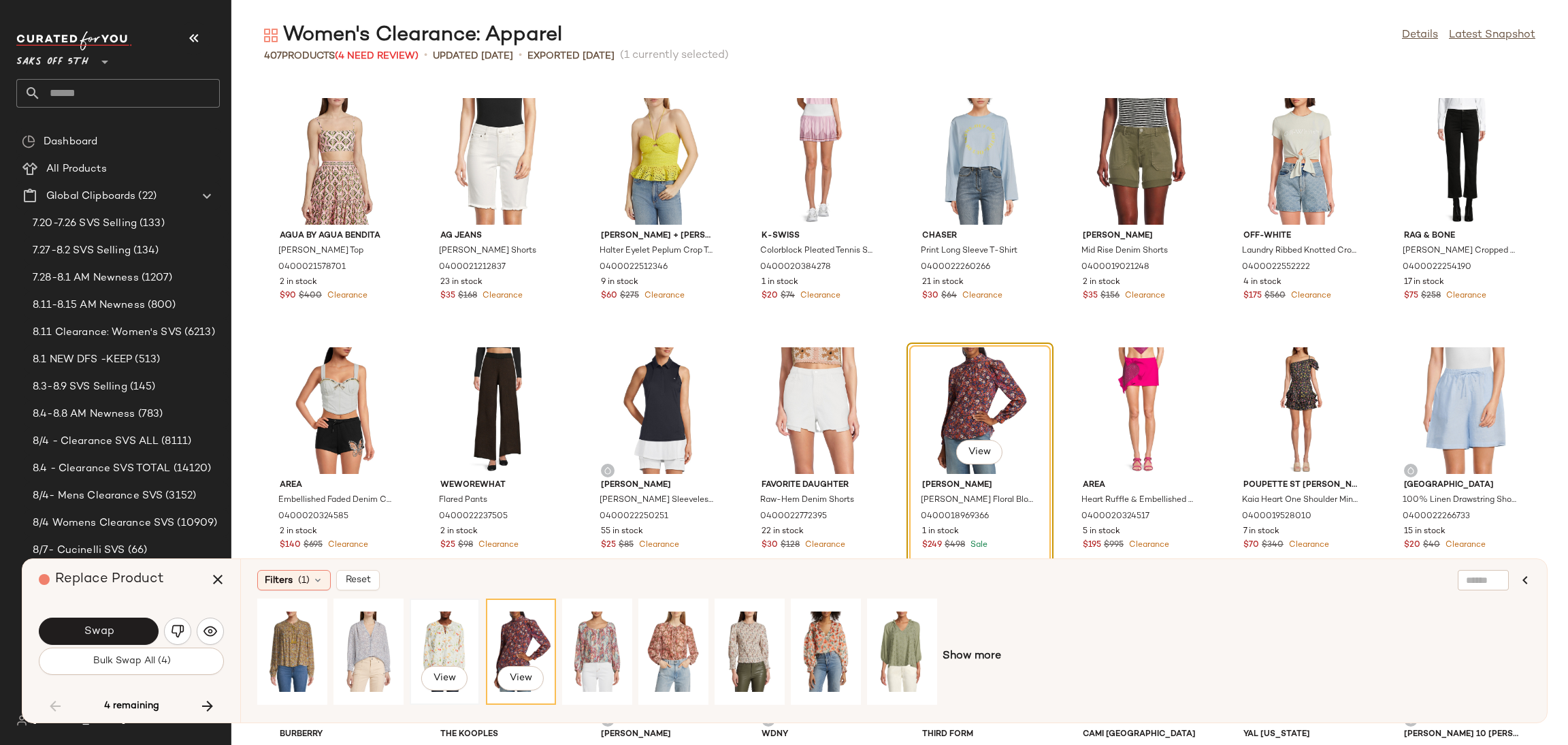
click at [442, 638] on div "View" at bounding box center [445, 651] width 60 height 97
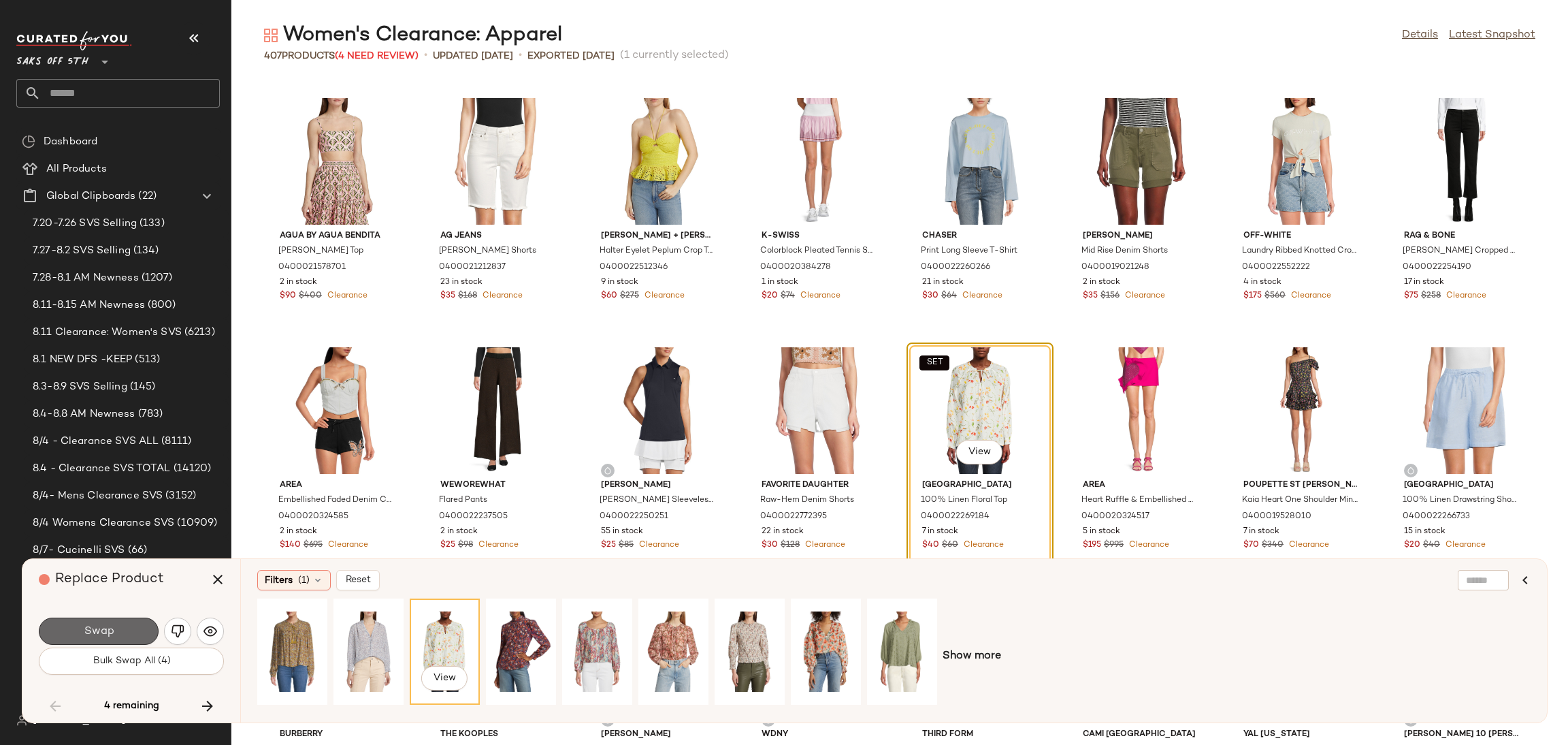
click at [93, 629] on span "Swap" at bounding box center [98, 631] width 31 height 13
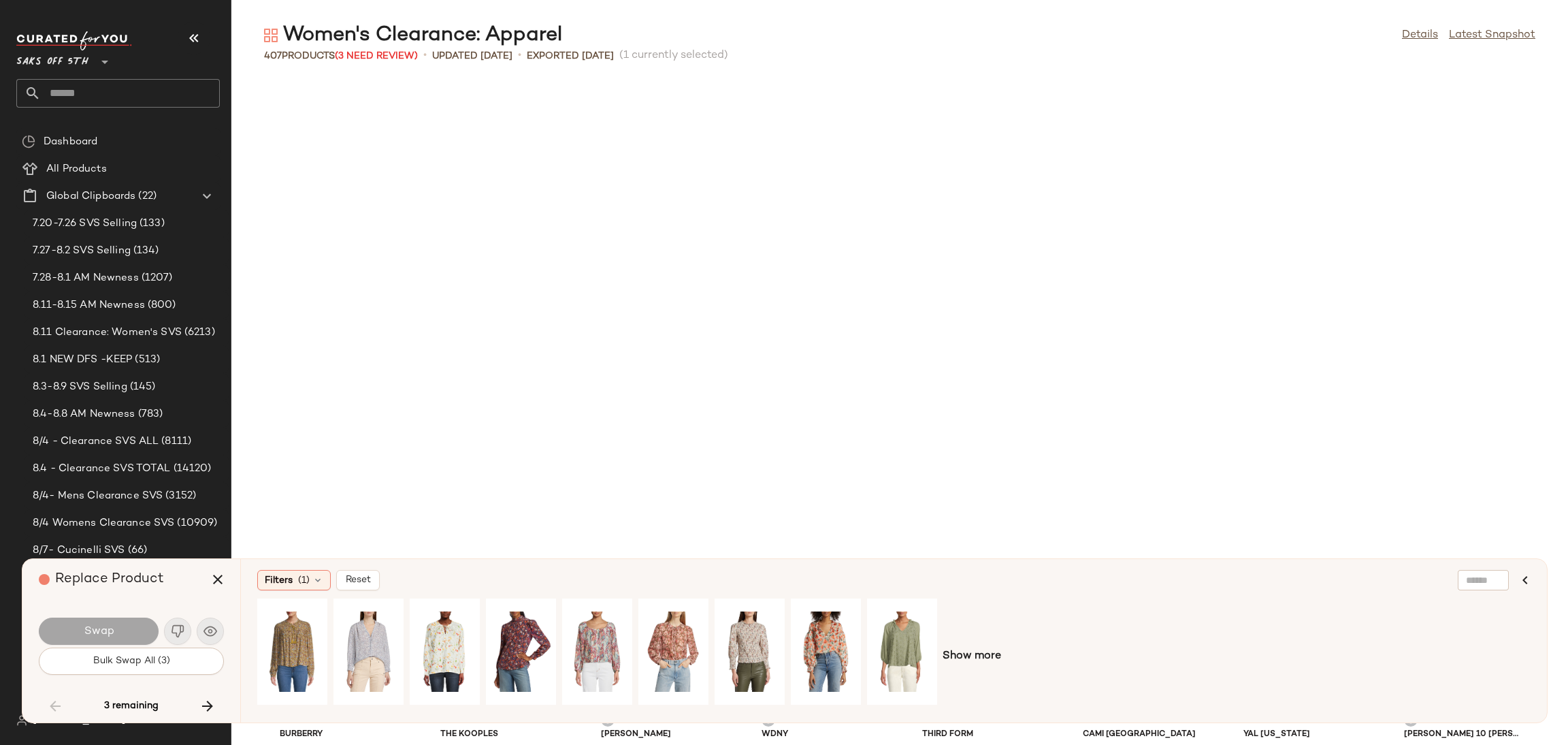
scroll to position [5732, 0]
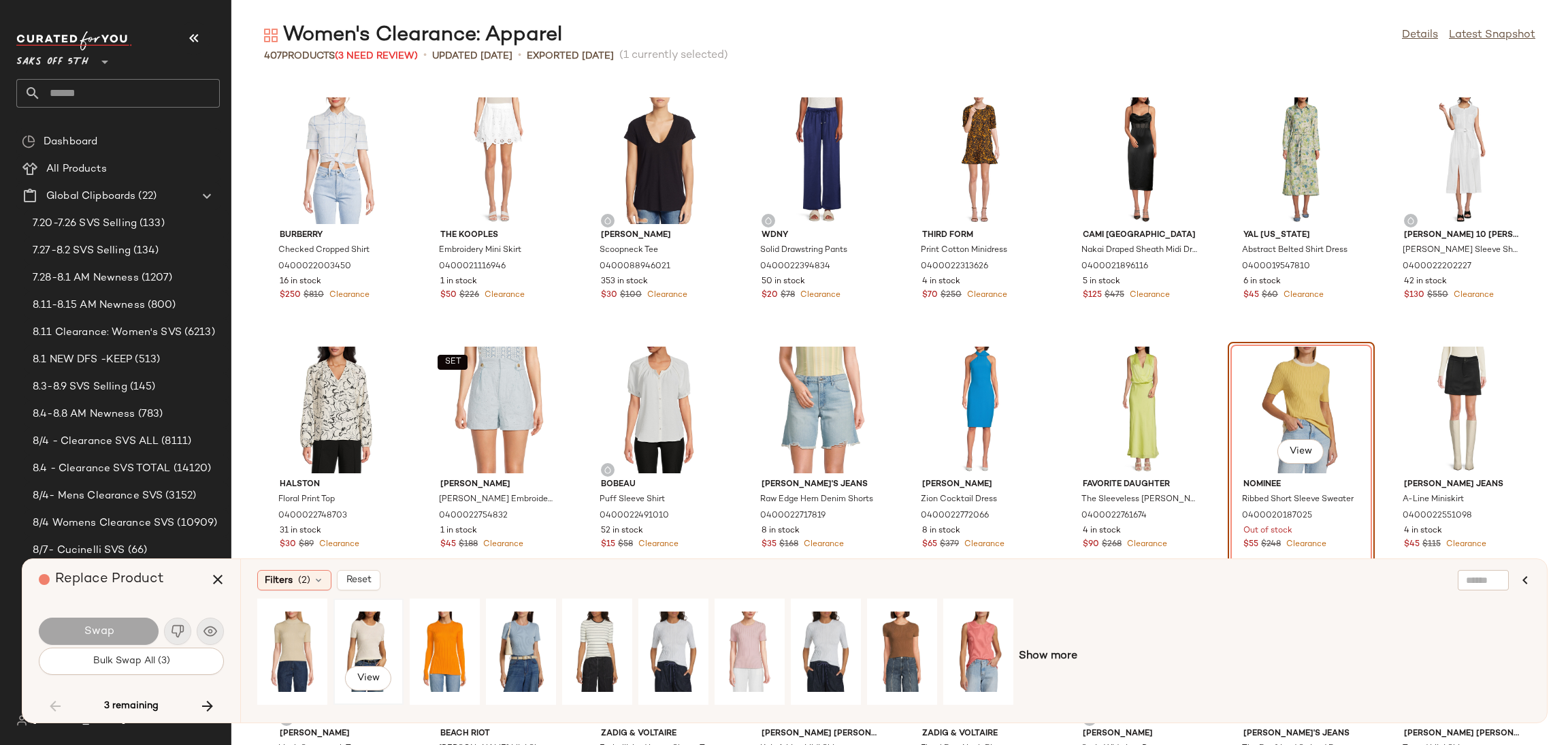
click at [362, 641] on div "View" at bounding box center [368, 651] width 60 height 97
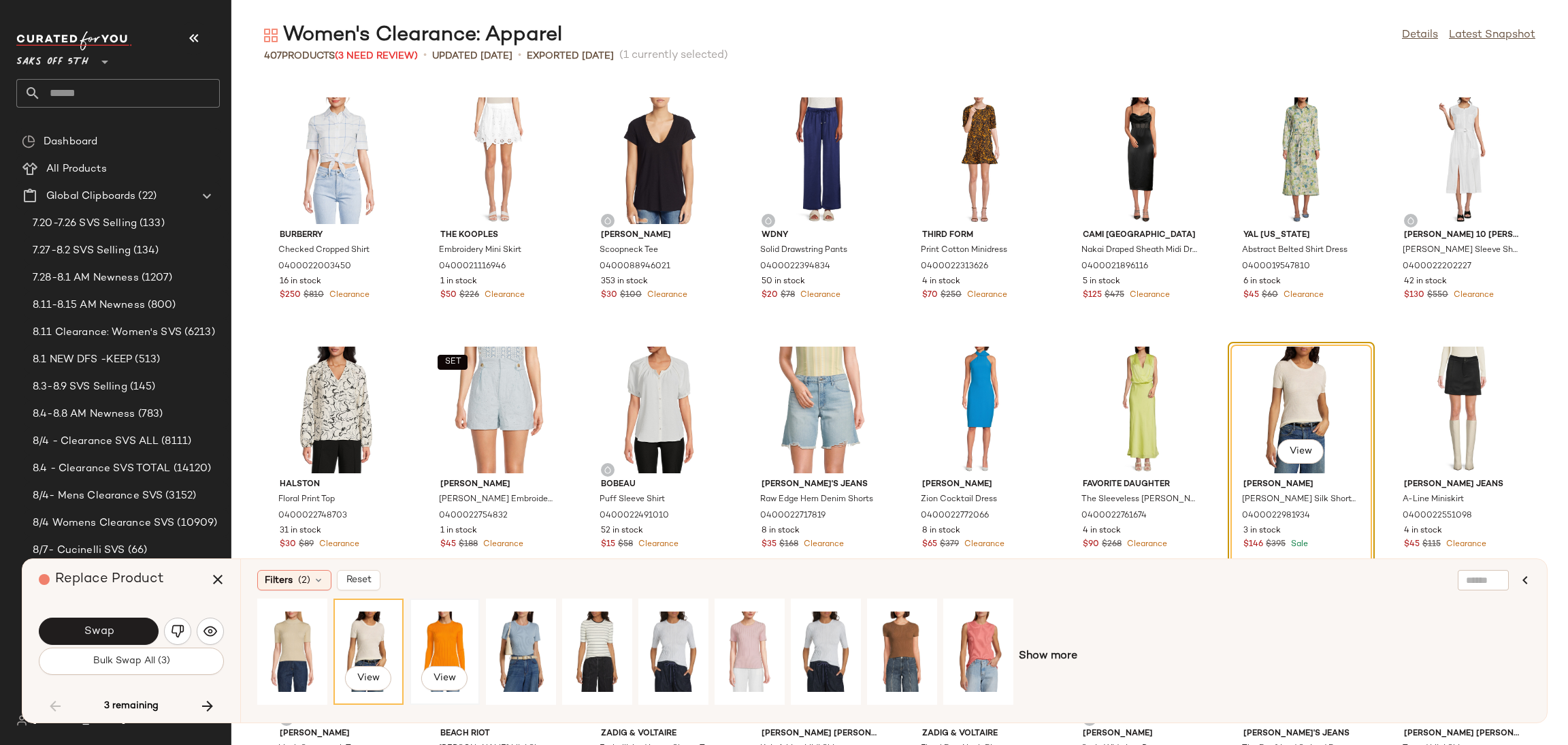
click at [450, 646] on div "View" at bounding box center [445, 651] width 60 height 97
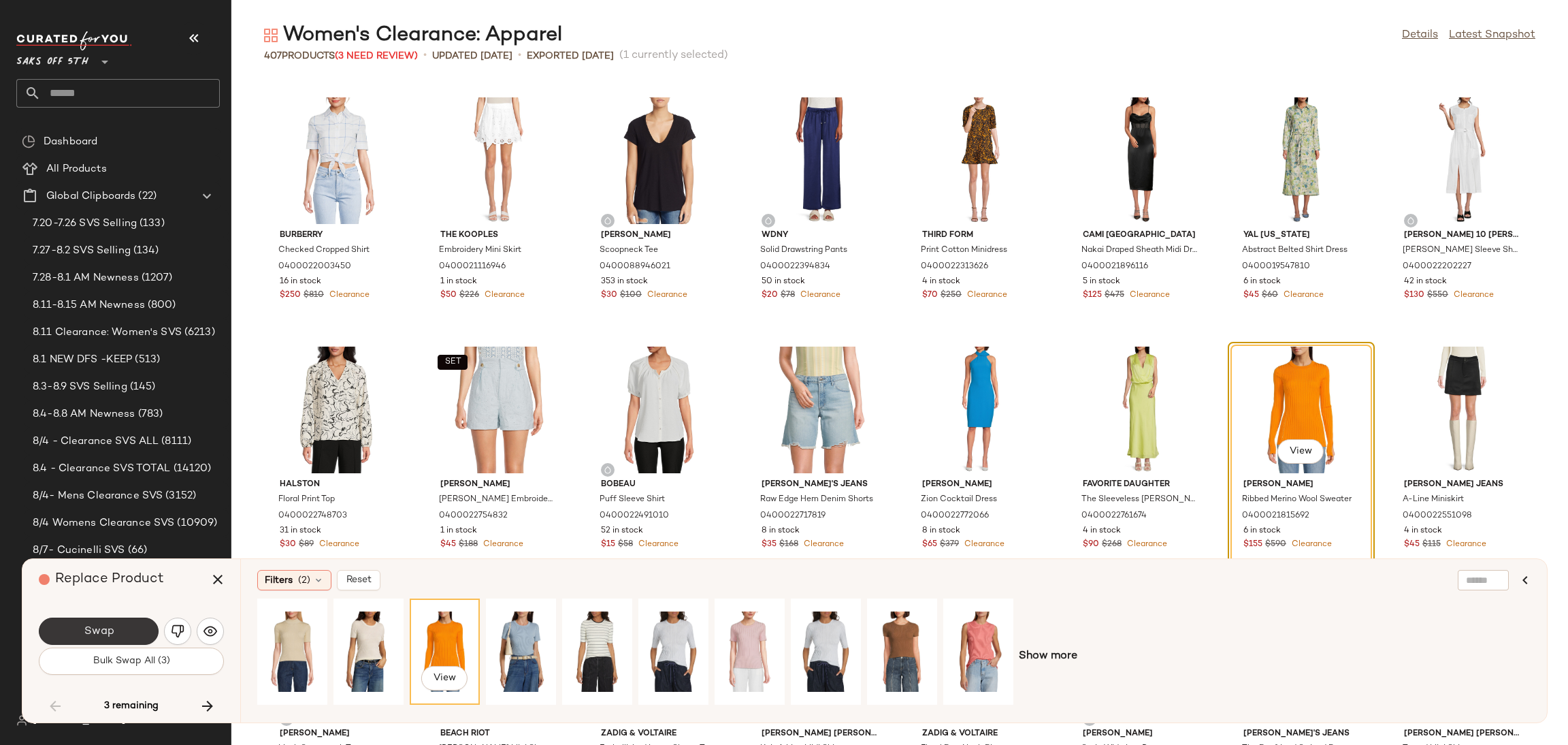
click at [133, 619] on button "Swap" at bounding box center [99, 631] width 120 height 27
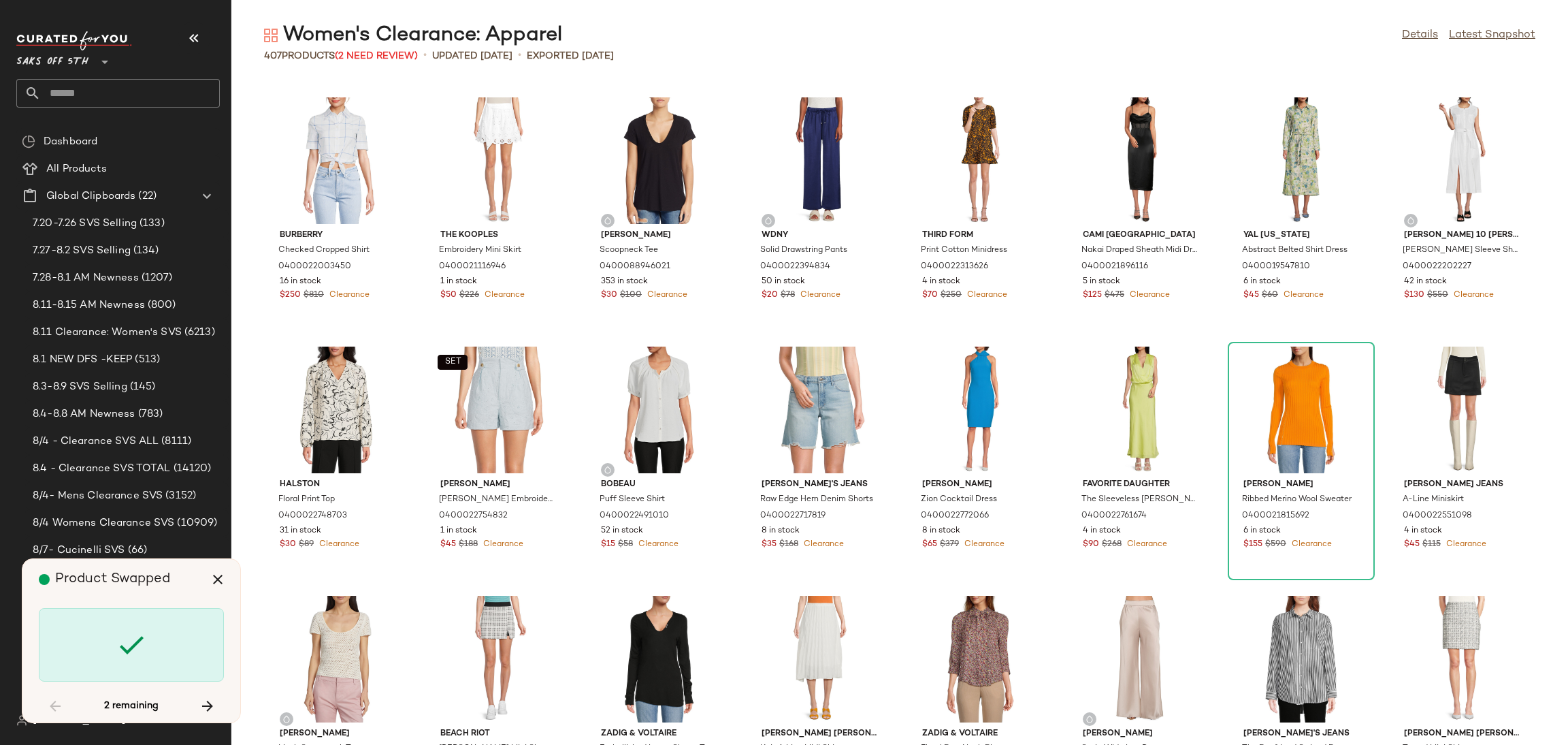
scroll to position [7975, 0]
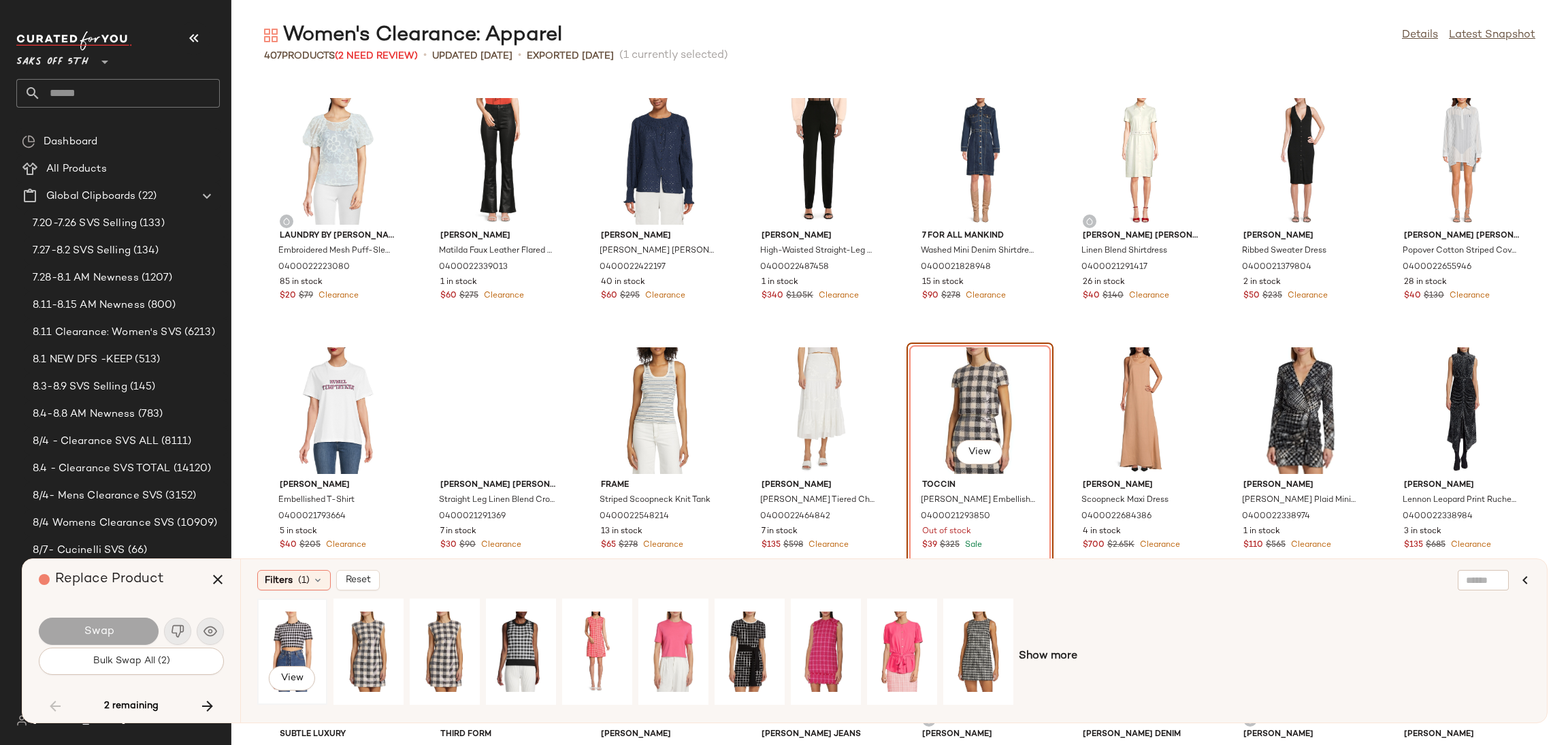
click at [291, 626] on div "View" at bounding box center [292, 651] width 60 height 97
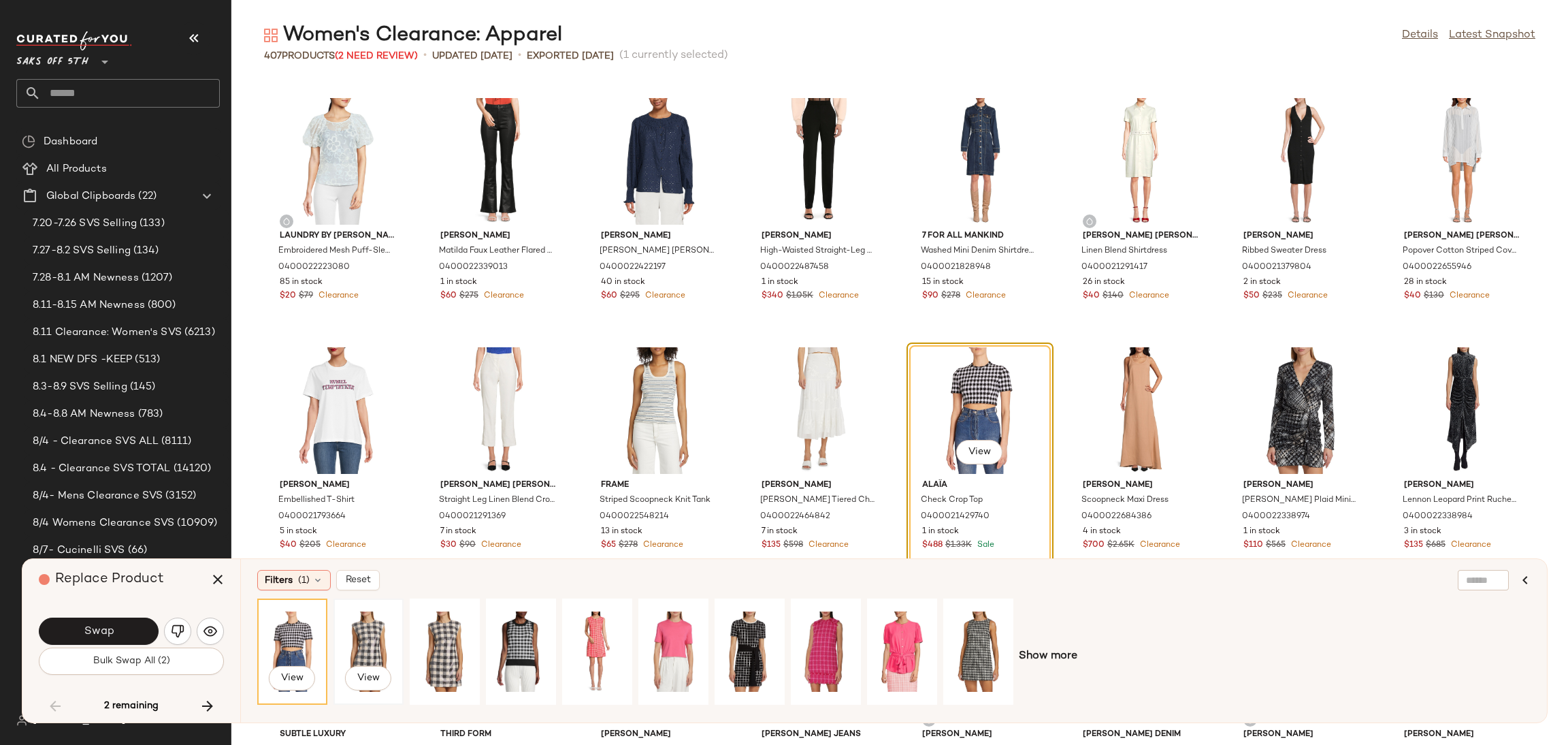
click at [362, 637] on div "View" at bounding box center [368, 651] width 60 height 97
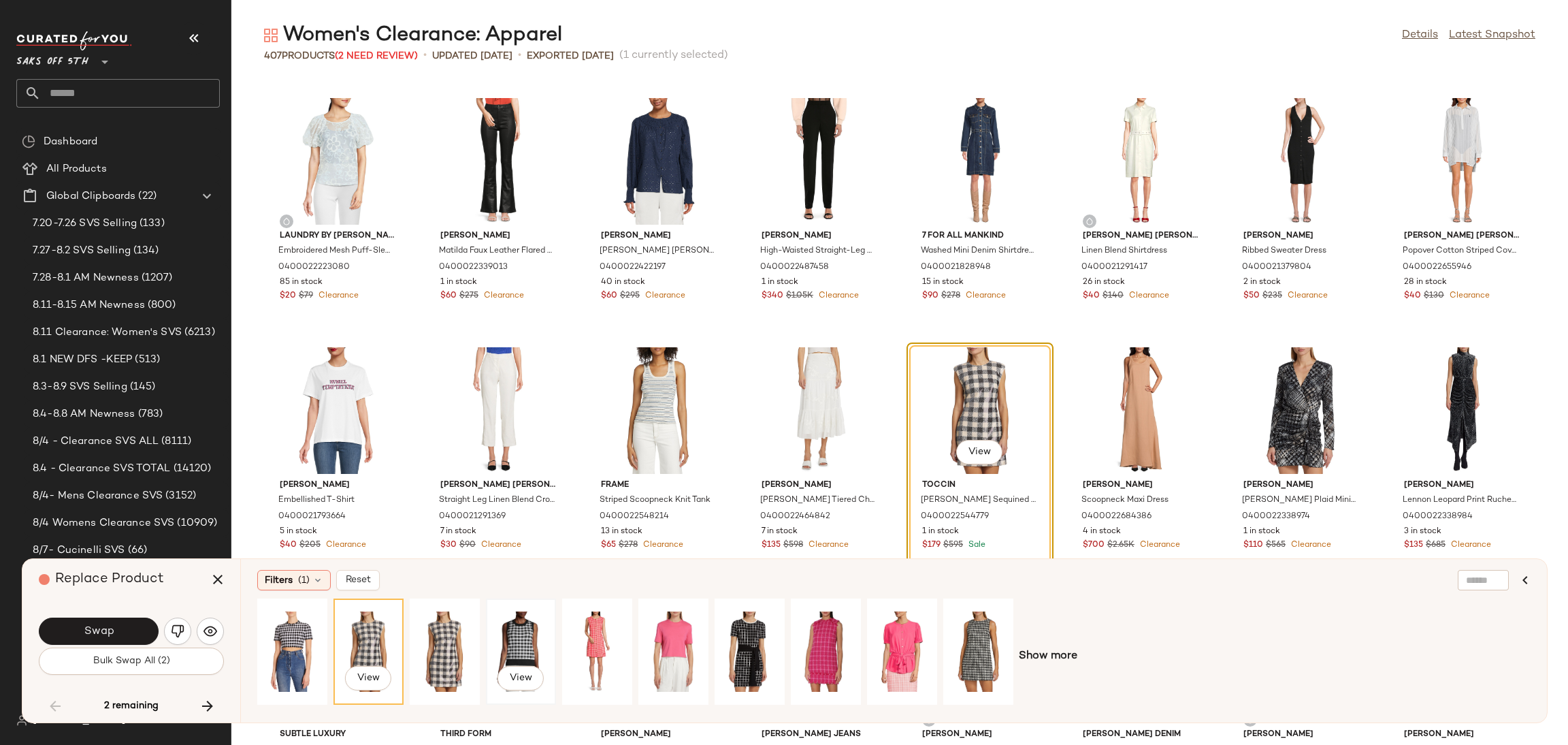
click at [524, 637] on div "View" at bounding box center [521, 651] width 60 height 97
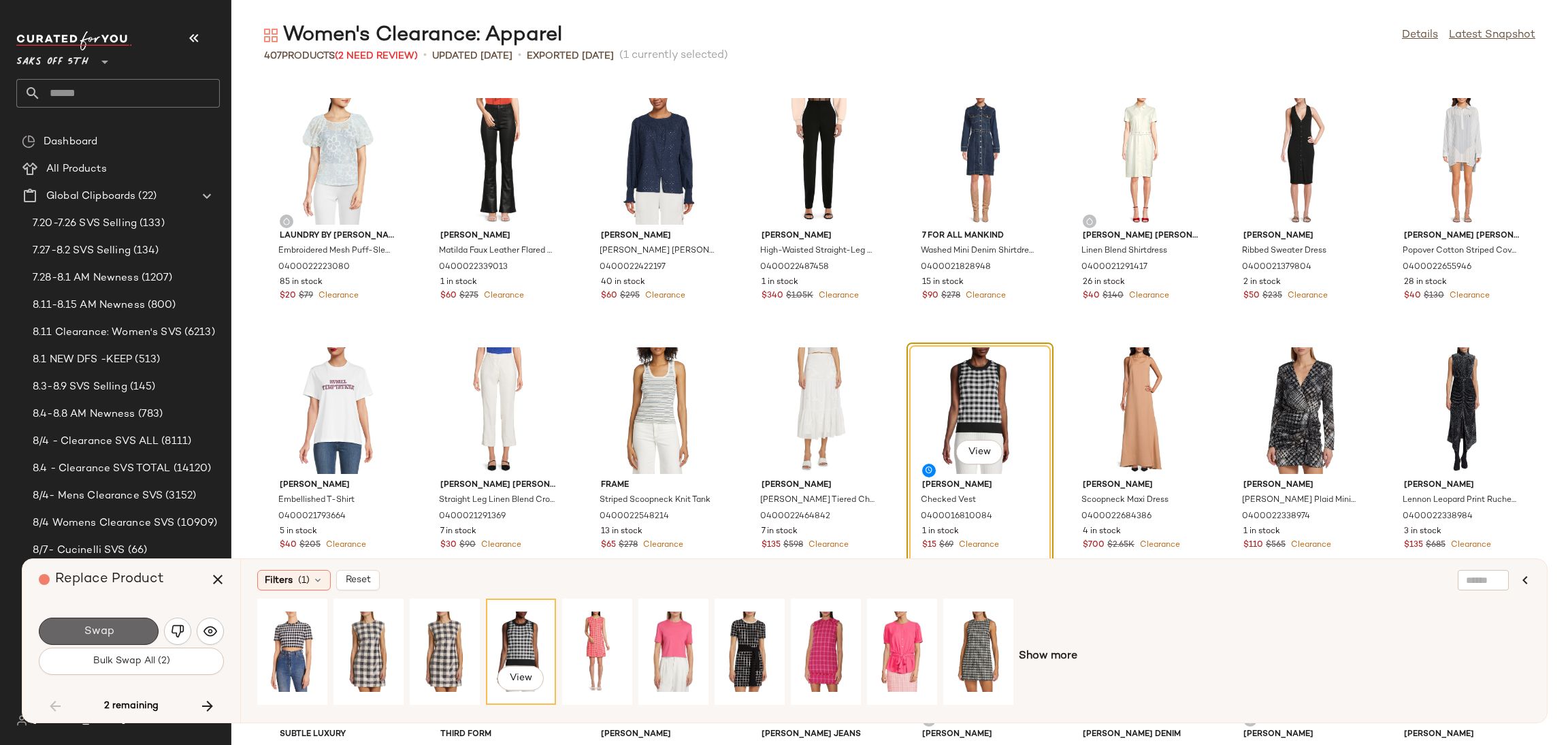
click at [106, 629] on span "Swap" at bounding box center [98, 631] width 31 height 13
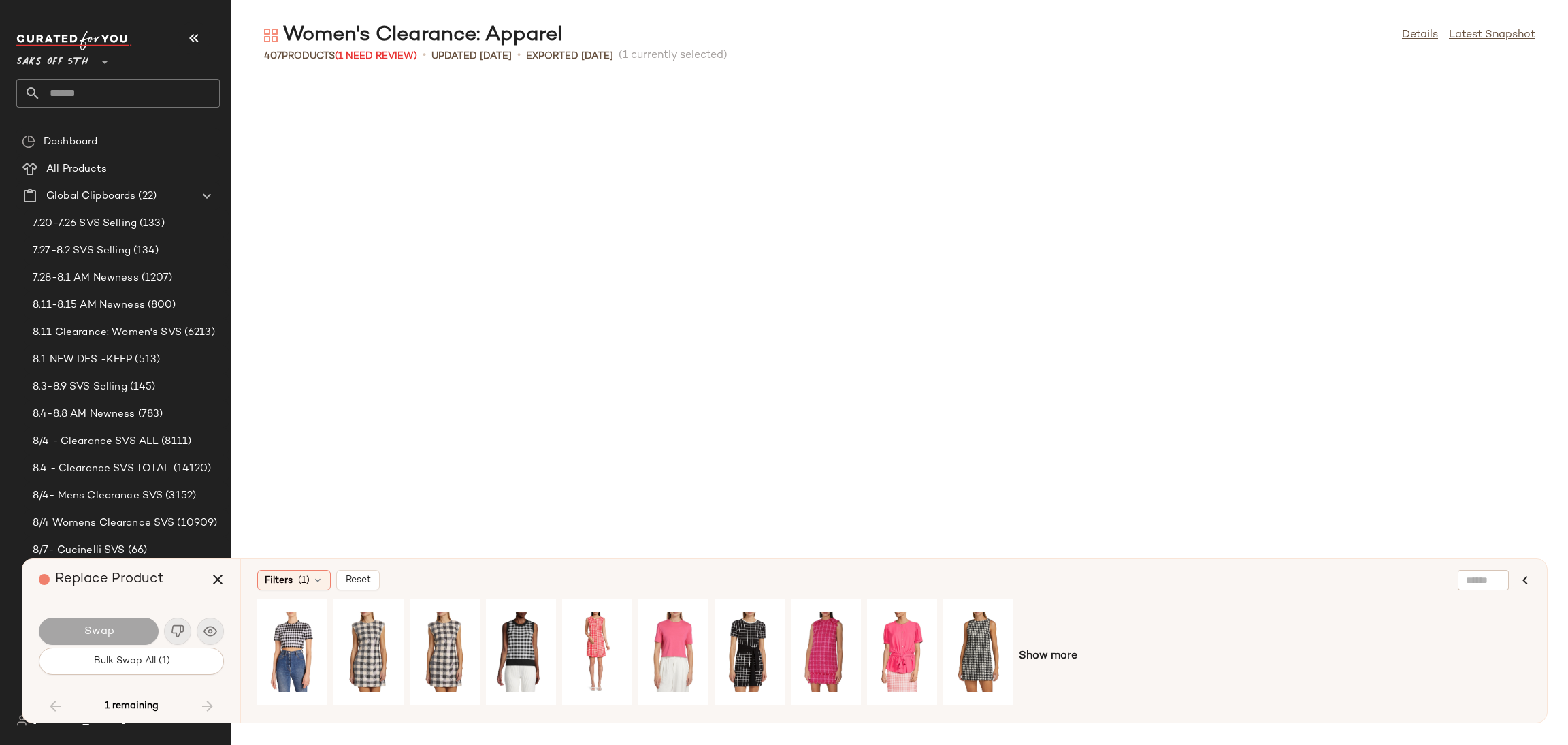
scroll to position [10218, 0]
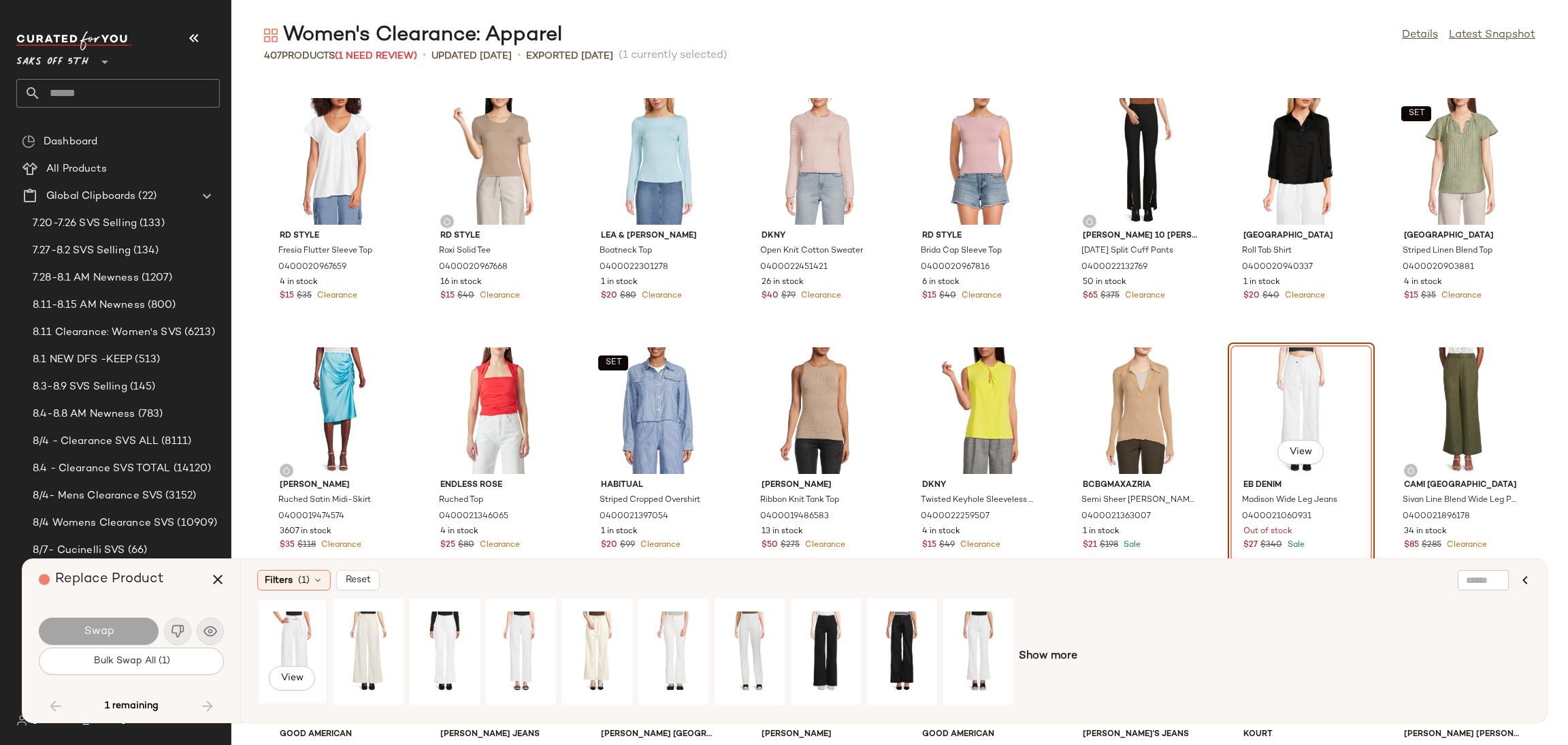
click at [296, 639] on div "View" at bounding box center [292, 651] width 60 height 97
click at [353, 637] on div "View" at bounding box center [368, 651] width 60 height 97
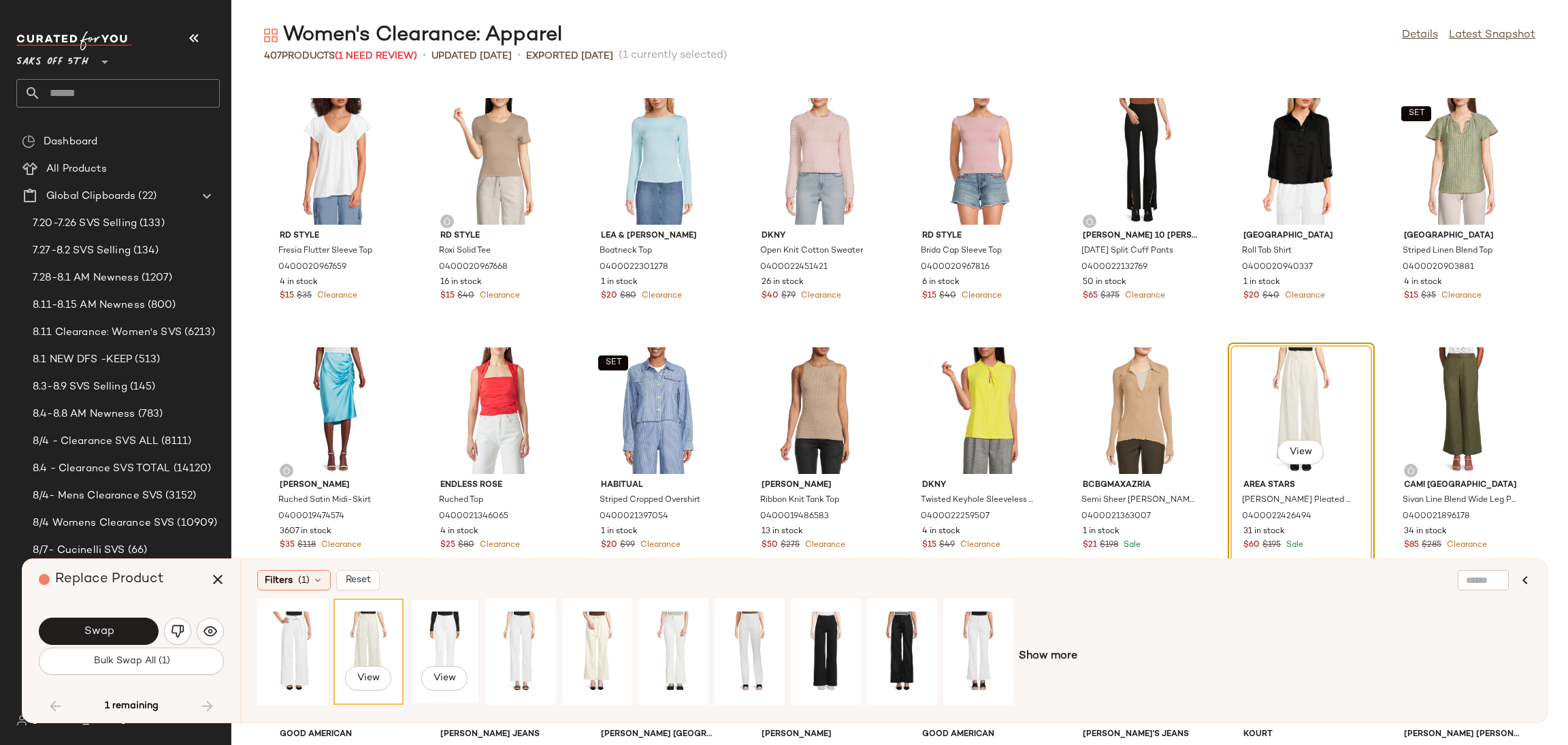
click at [446, 639] on div "View" at bounding box center [445, 651] width 60 height 97
click at [528, 628] on div "View" at bounding box center [521, 651] width 60 height 97
click at [130, 615] on div "Swap" at bounding box center [132, 631] width 185 height 33
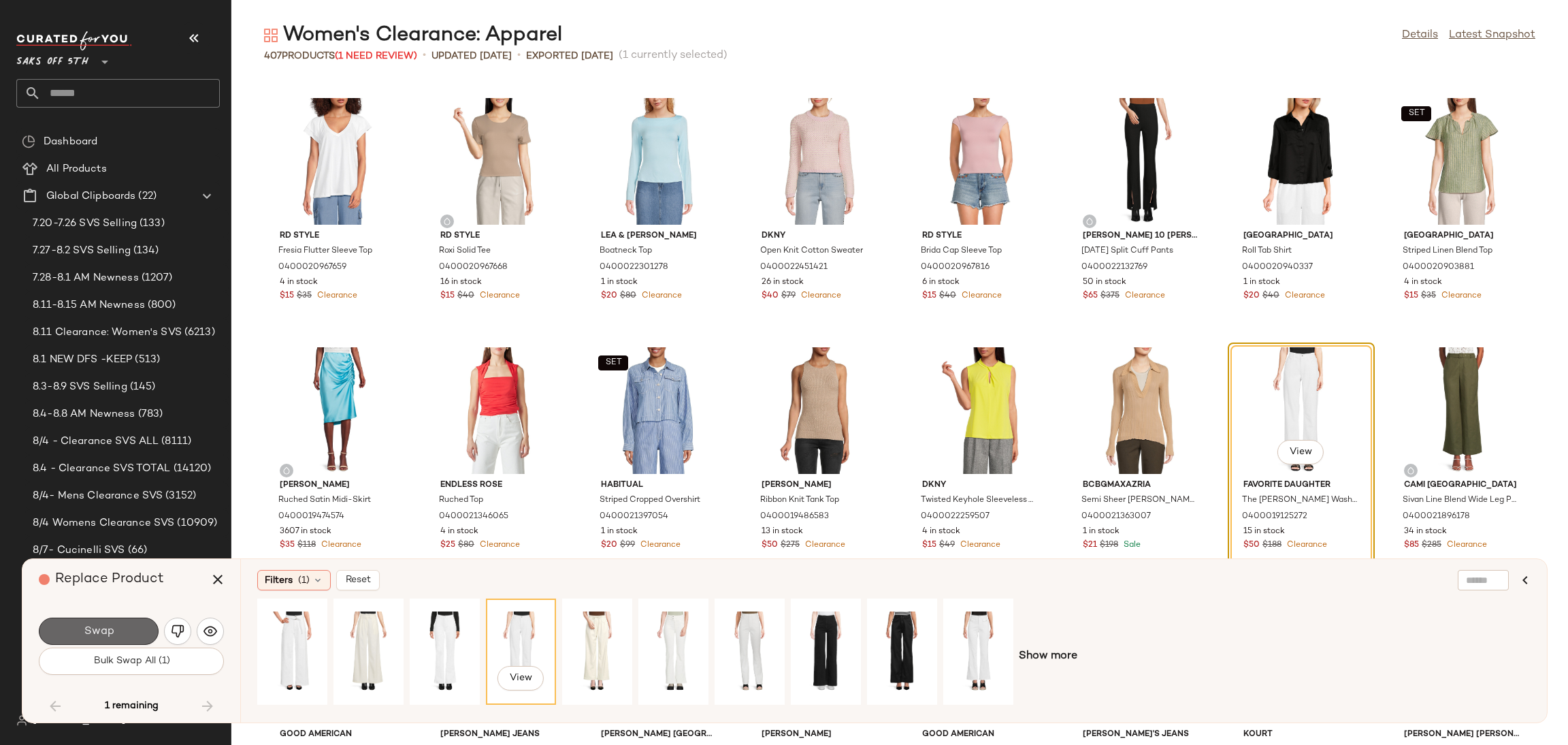
click at [124, 635] on button "Swap" at bounding box center [99, 631] width 120 height 27
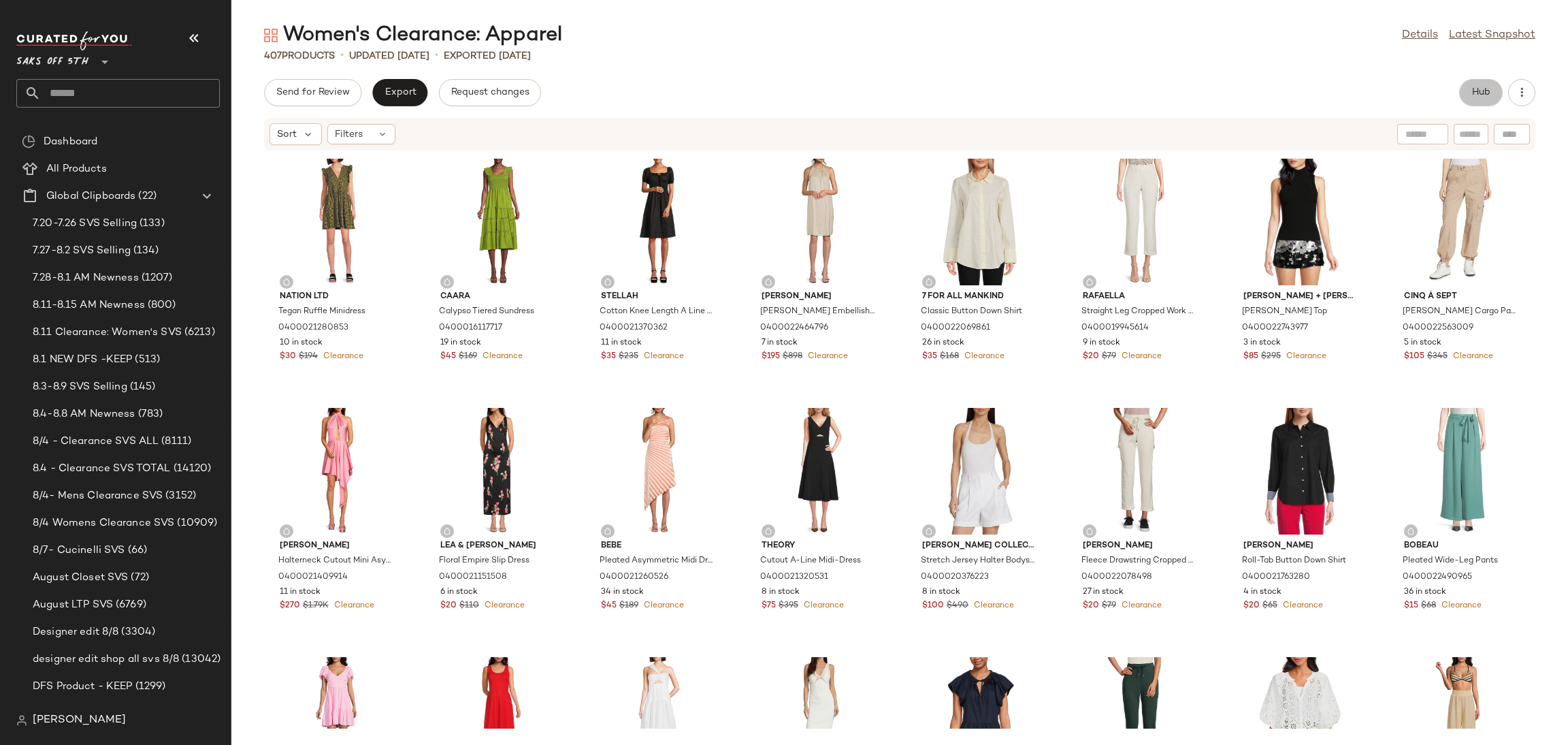
click at [1484, 95] on span "Hub" at bounding box center [1481, 93] width 19 height 11
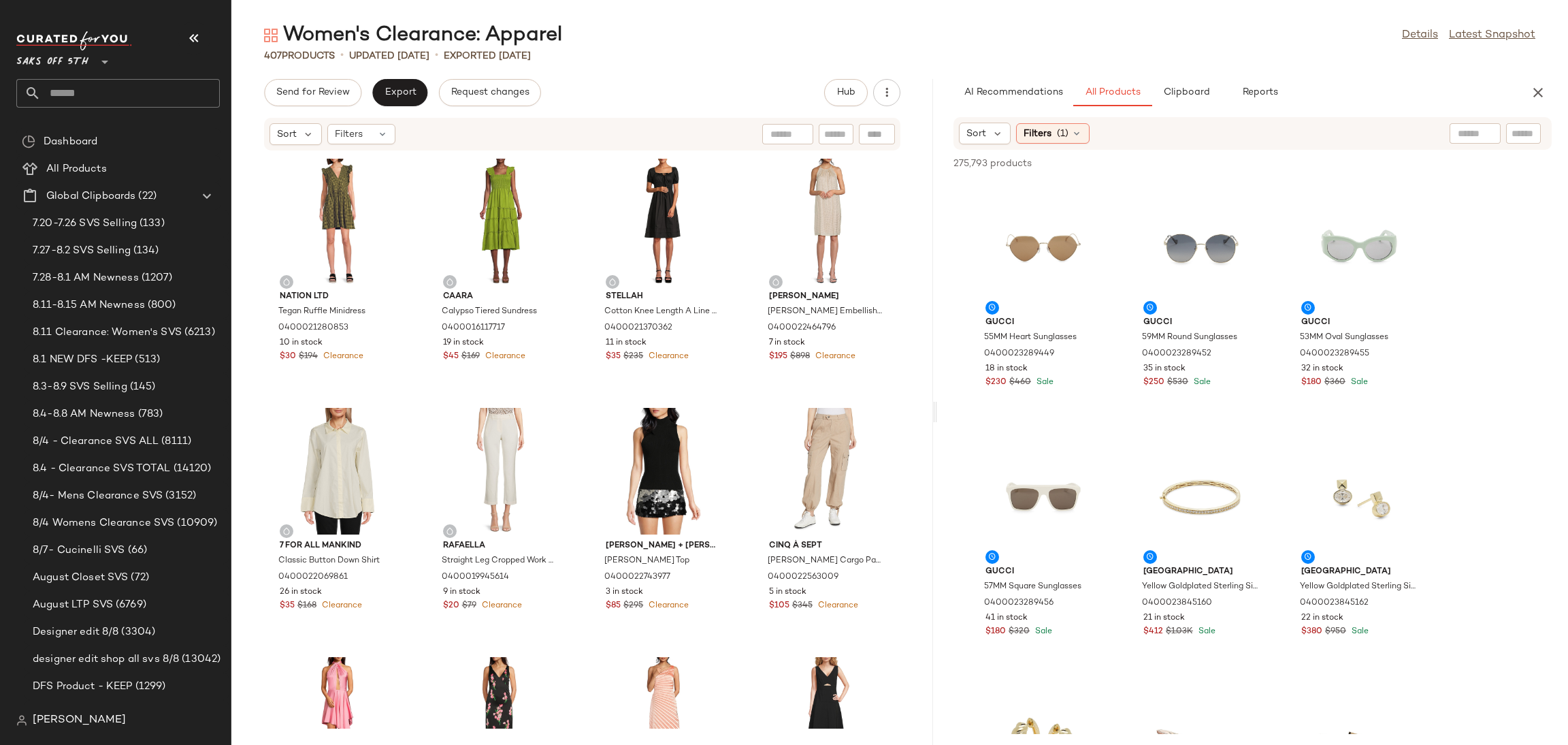
drag, startPoint x: 896, startPoint y: 410, endPoint x: 934, endPoint y: 404, distance: 38.5
click at [934, 404] on div "Women's Clearance: Apparel Details Latest Snapshot 407 Products • updated Aug 1…" at bounding box center [900, 383] width 1337 height 723
click at [1063, 139] on span "(1)" at bounding box center [1063, 134] width 12 height 14
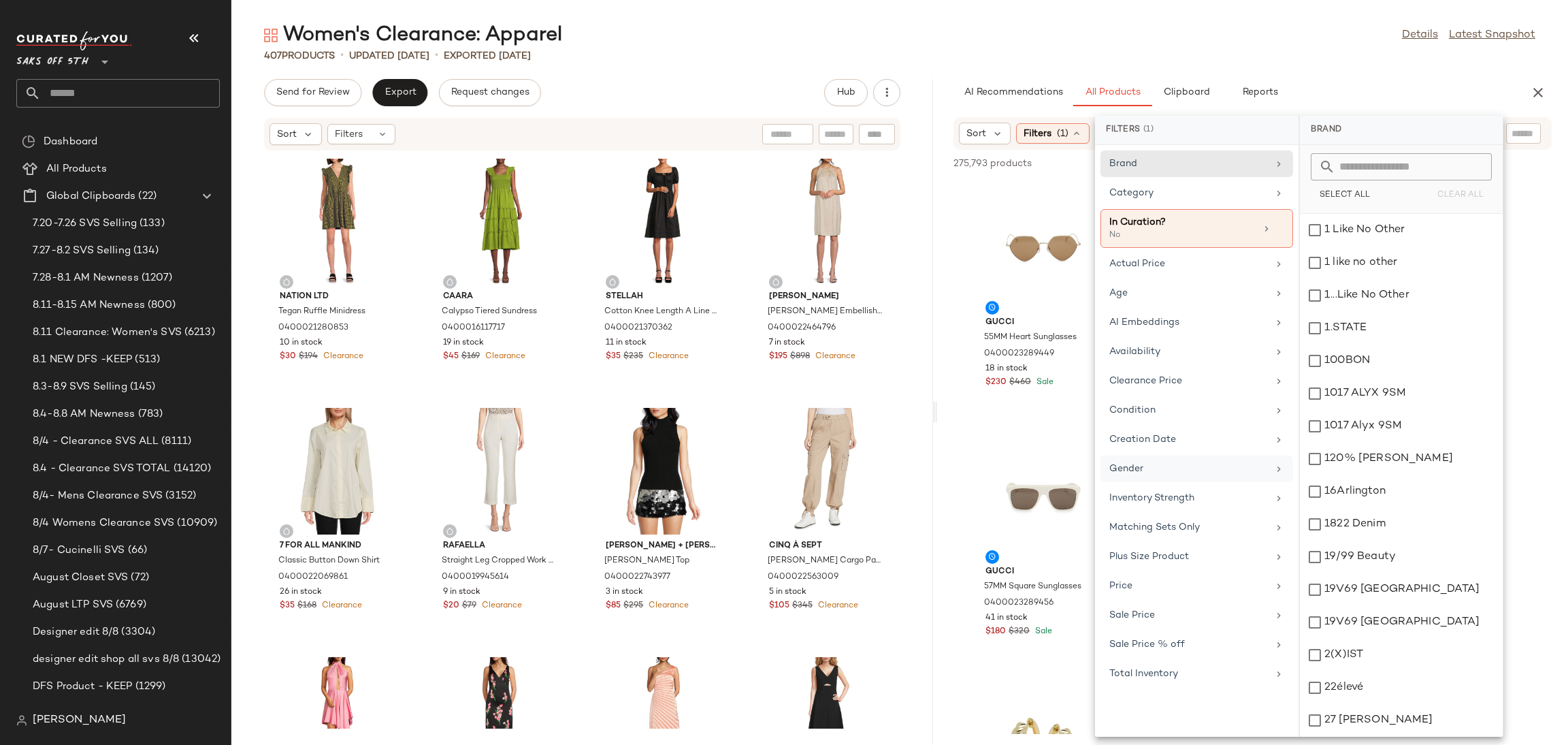
click at [1142, 476] on div "Gender" at bounding box center [1188, 469] width 158 height 14
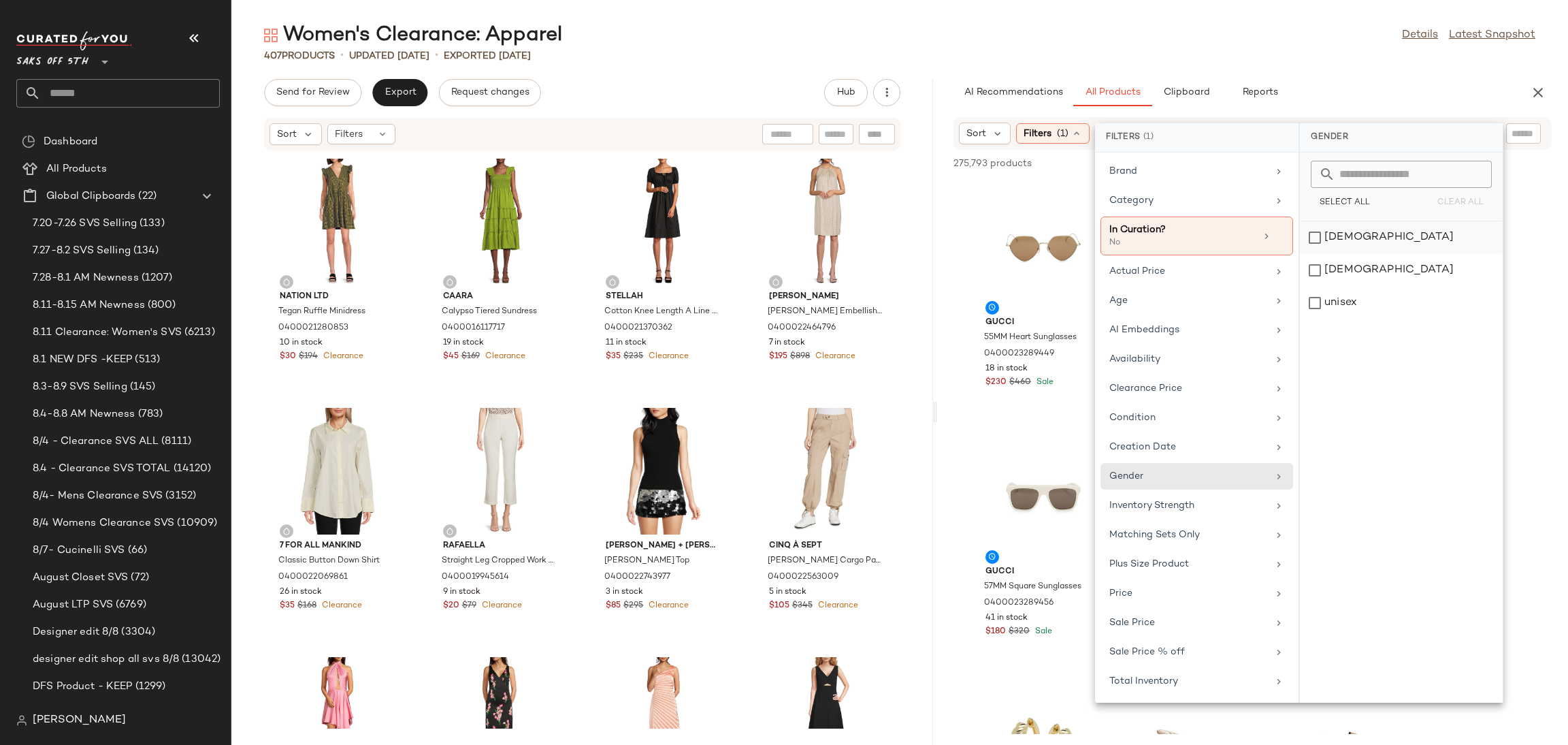
click at [1317, 254] on div "female" at bounding box center [1401, 270] width 203 height 33
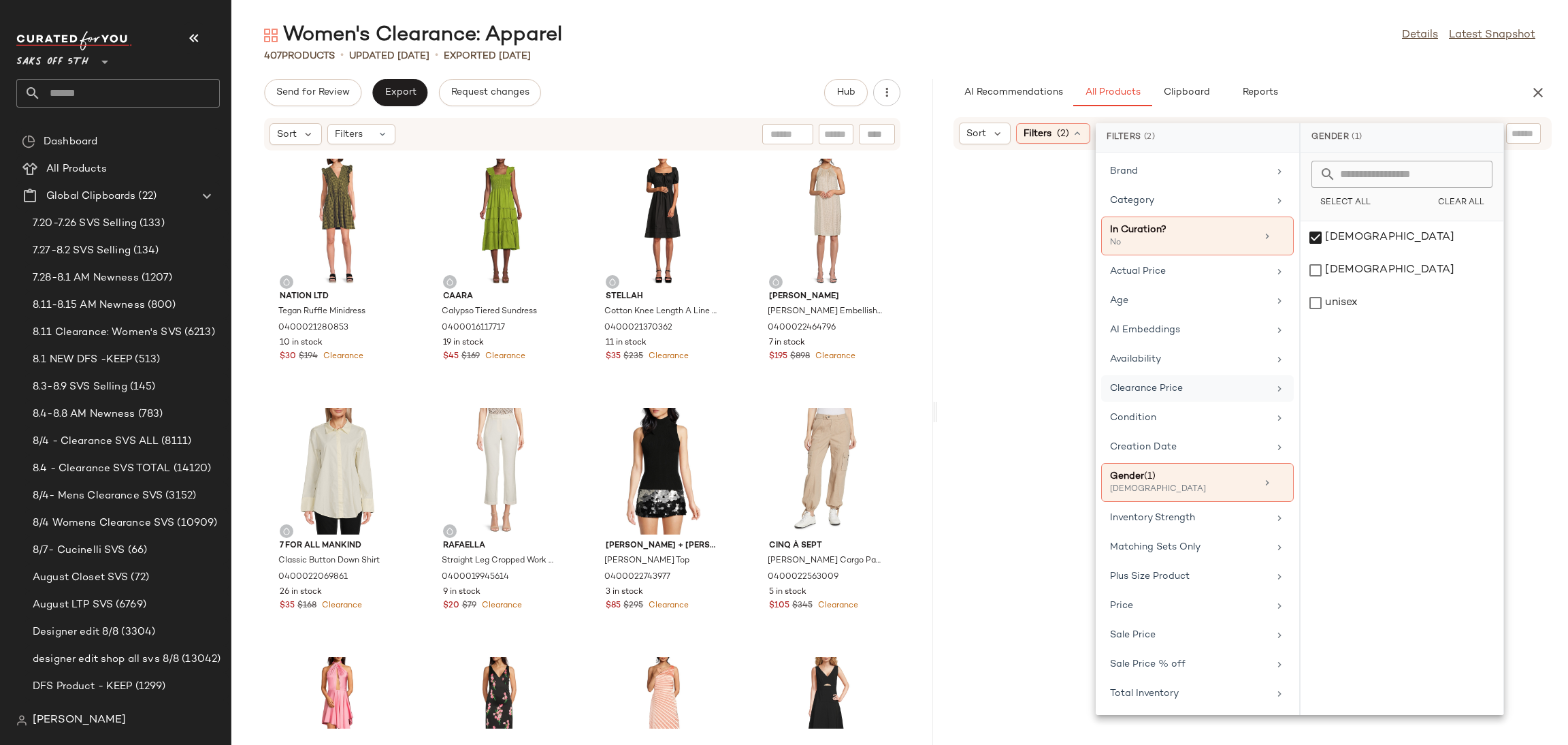
click at [1182, 390] on div "Clearance Price" at bounding box center [1189, 388] width 158 height 14
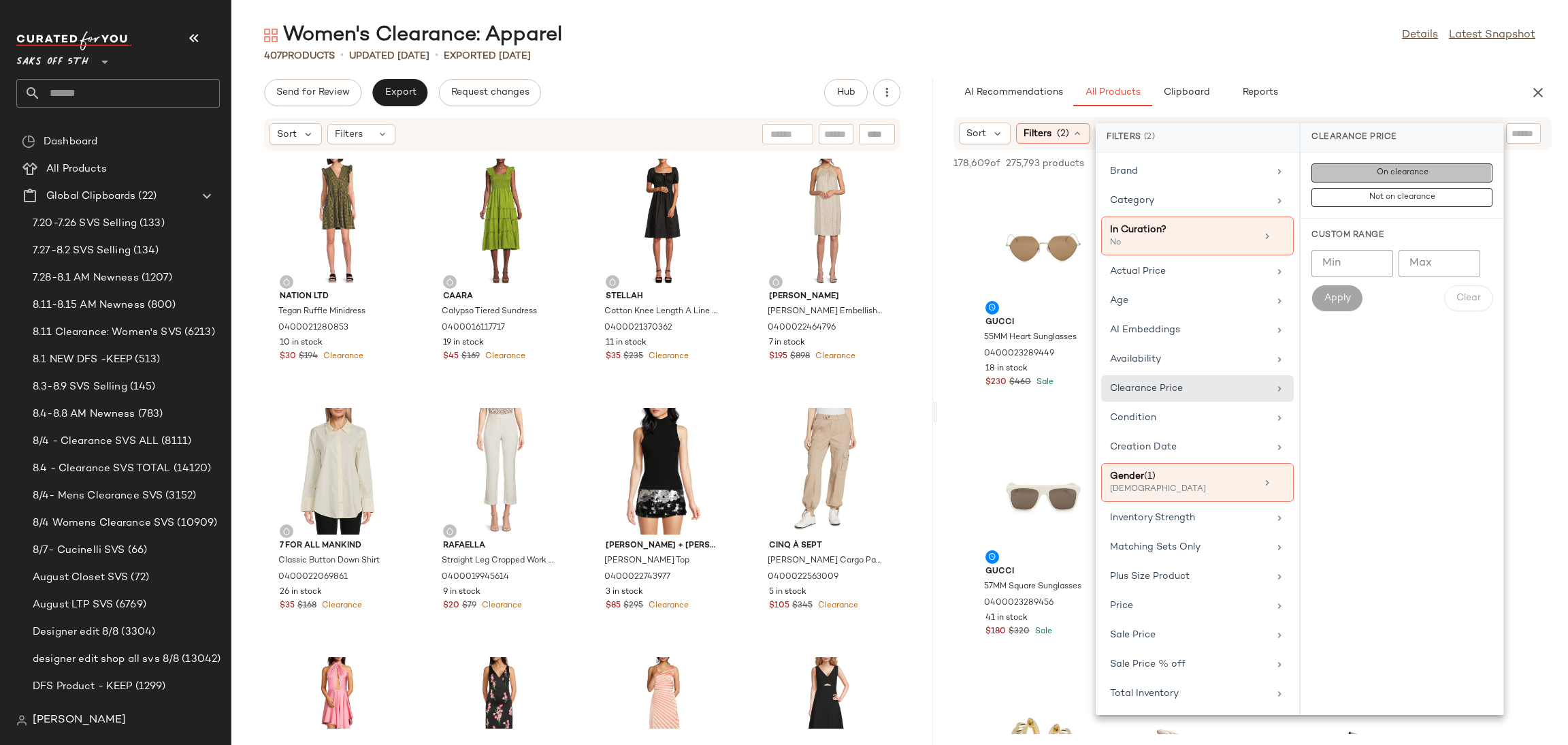
click at [1364, 188] on button "On clearance" at bounding box center [1402, 198] width 181 height 19
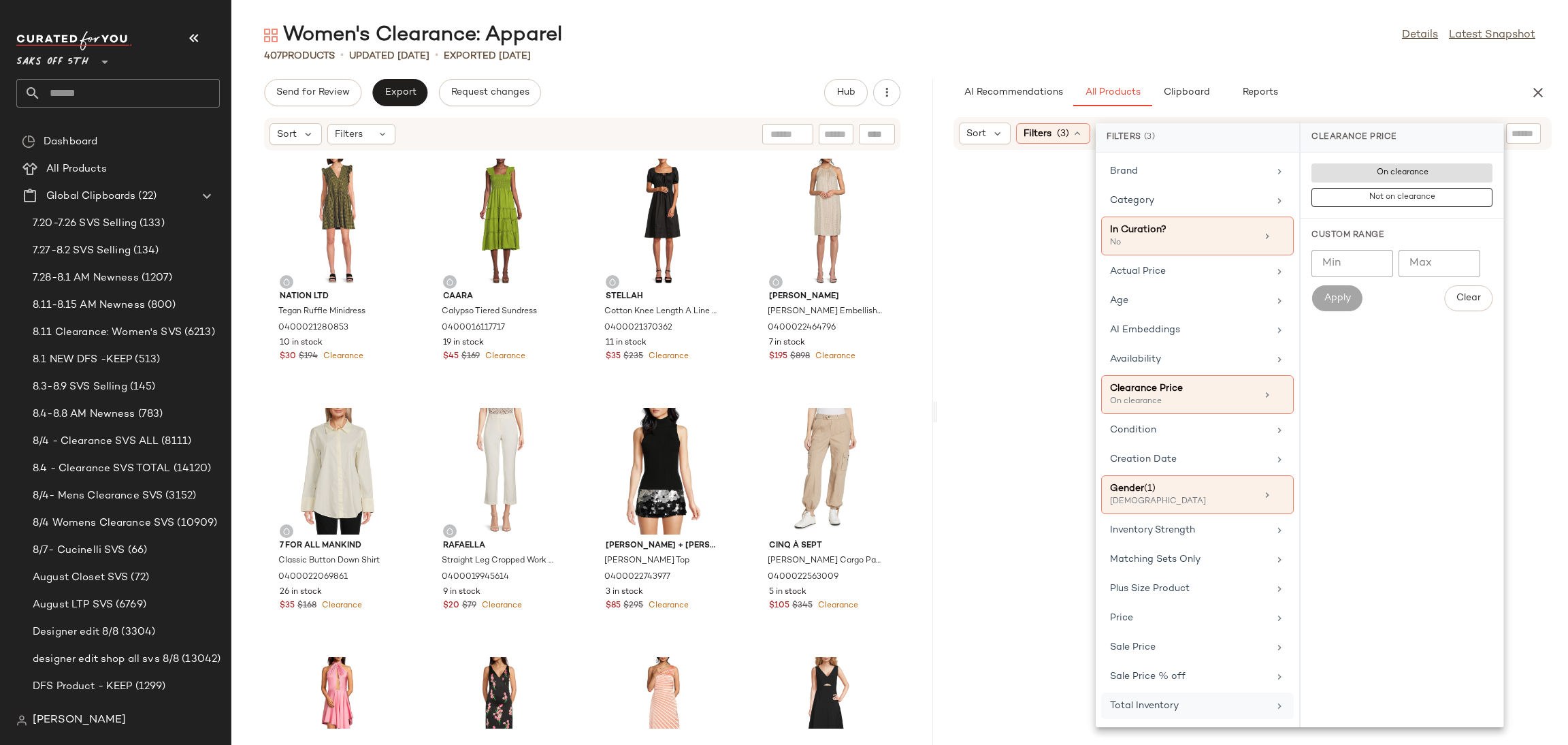
click at [1137, 706] on div "Total Inventory" at bounding box center [1189, 705] width 158 height 14
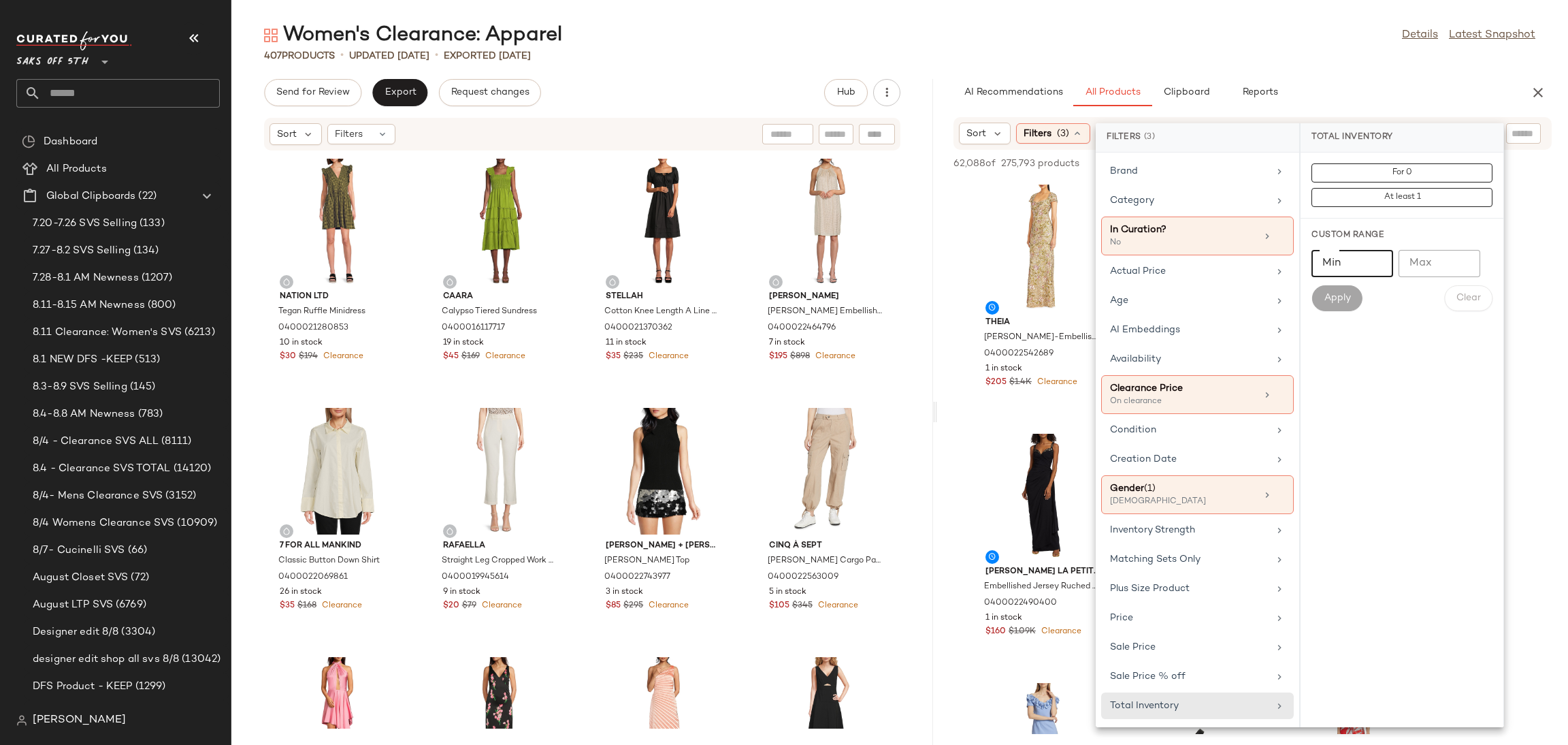
click at [1362, 270] on input "Min" at bounding box center [1352, 263] width 82 height 27
type input "*"
click at [1354, 302] on button "Apply" at bounding box center [1336, 298] width 50 height 26
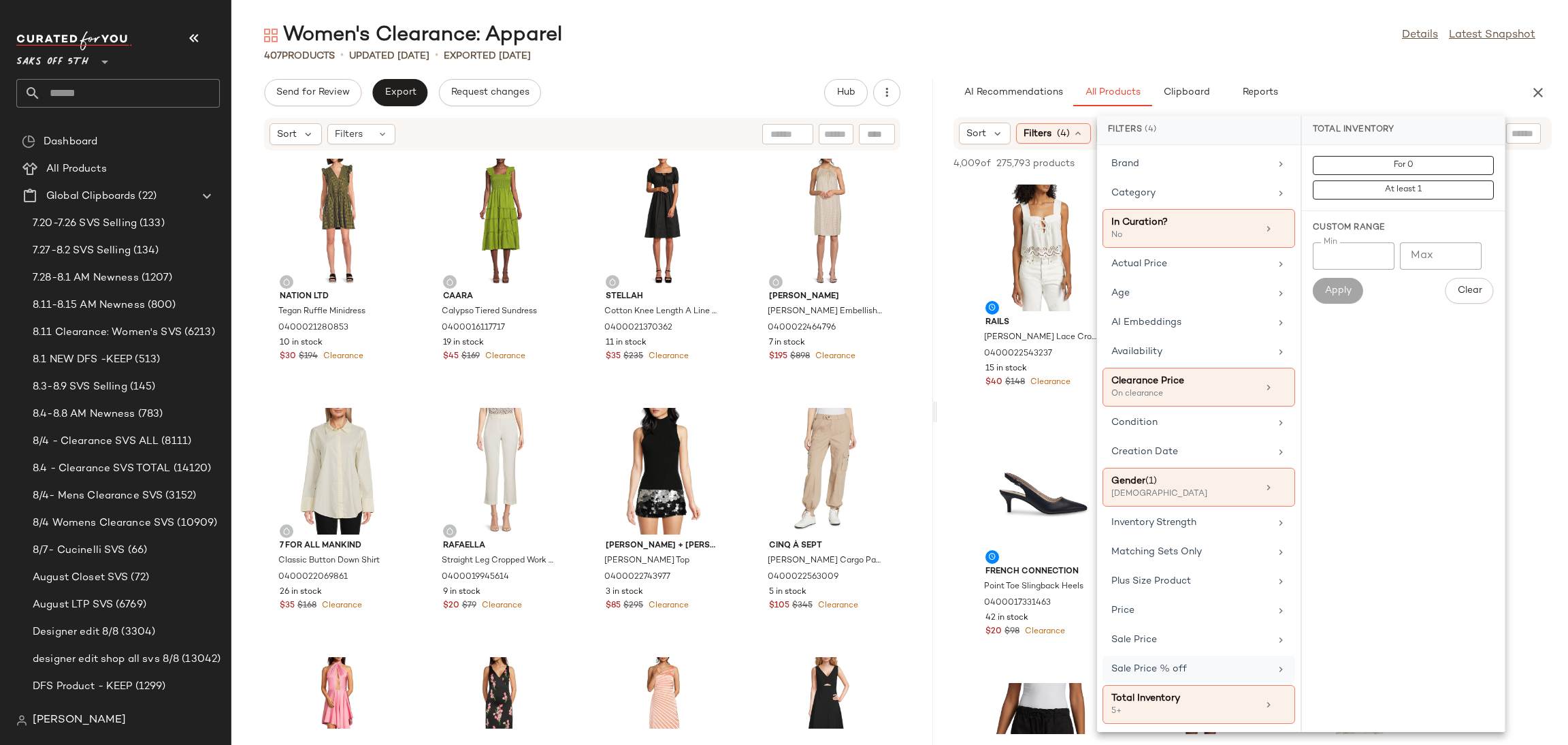
click at [1178, 676] on div "Sale Price % off" at bounding box center [1190, 669] width 158 height 14
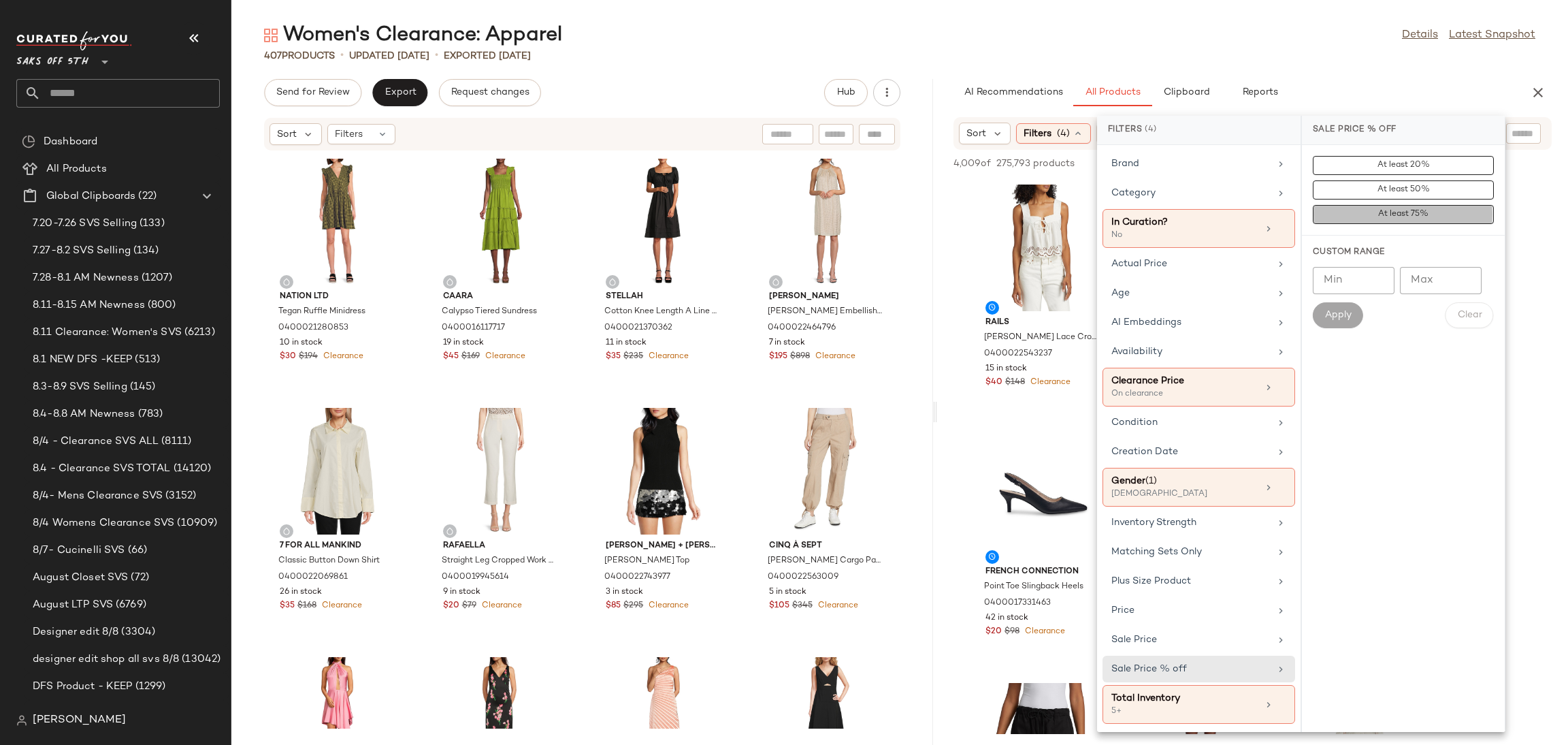
click at [1406, 214] on span "At least 75%" at bounding box center [1403, 215] width 51 height 10
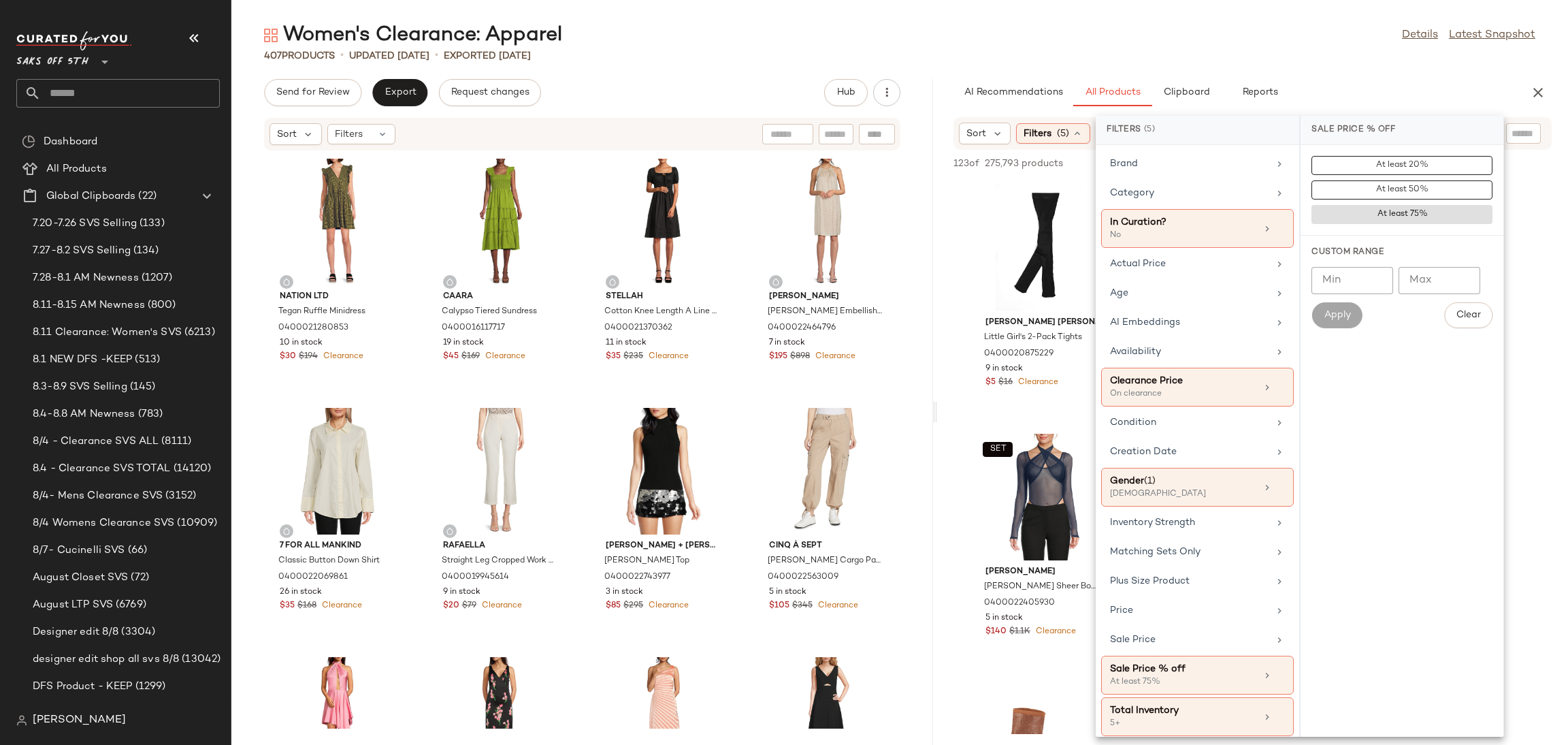
click at [1179, 52] on div "407 Products • updated Aug 12th • Exported Aug 12th" at bounding box center [900, 56] width 1337 height 14
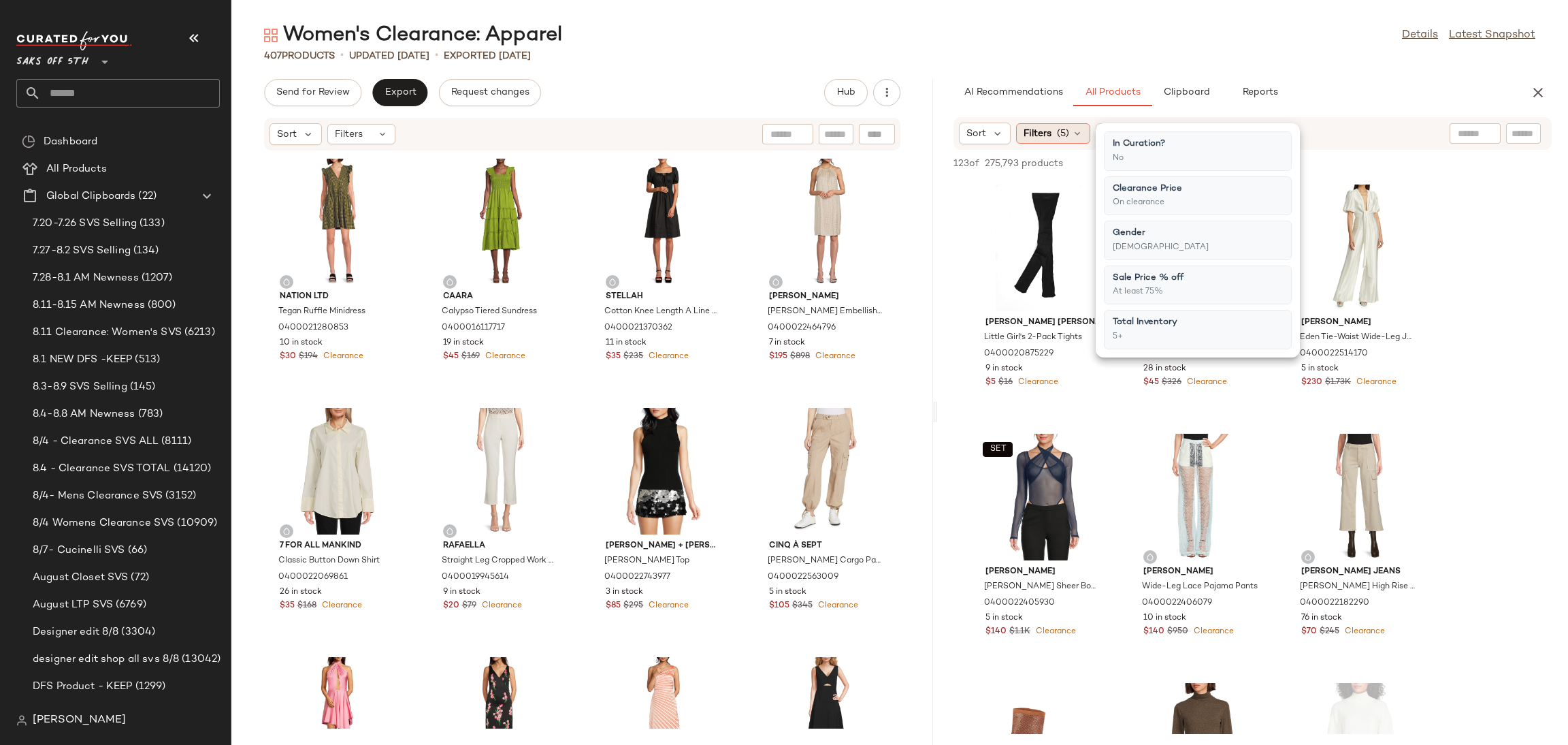
click at [1068, 136] on span "(5)" at bounding box center [1063, 134] width 12 height 14
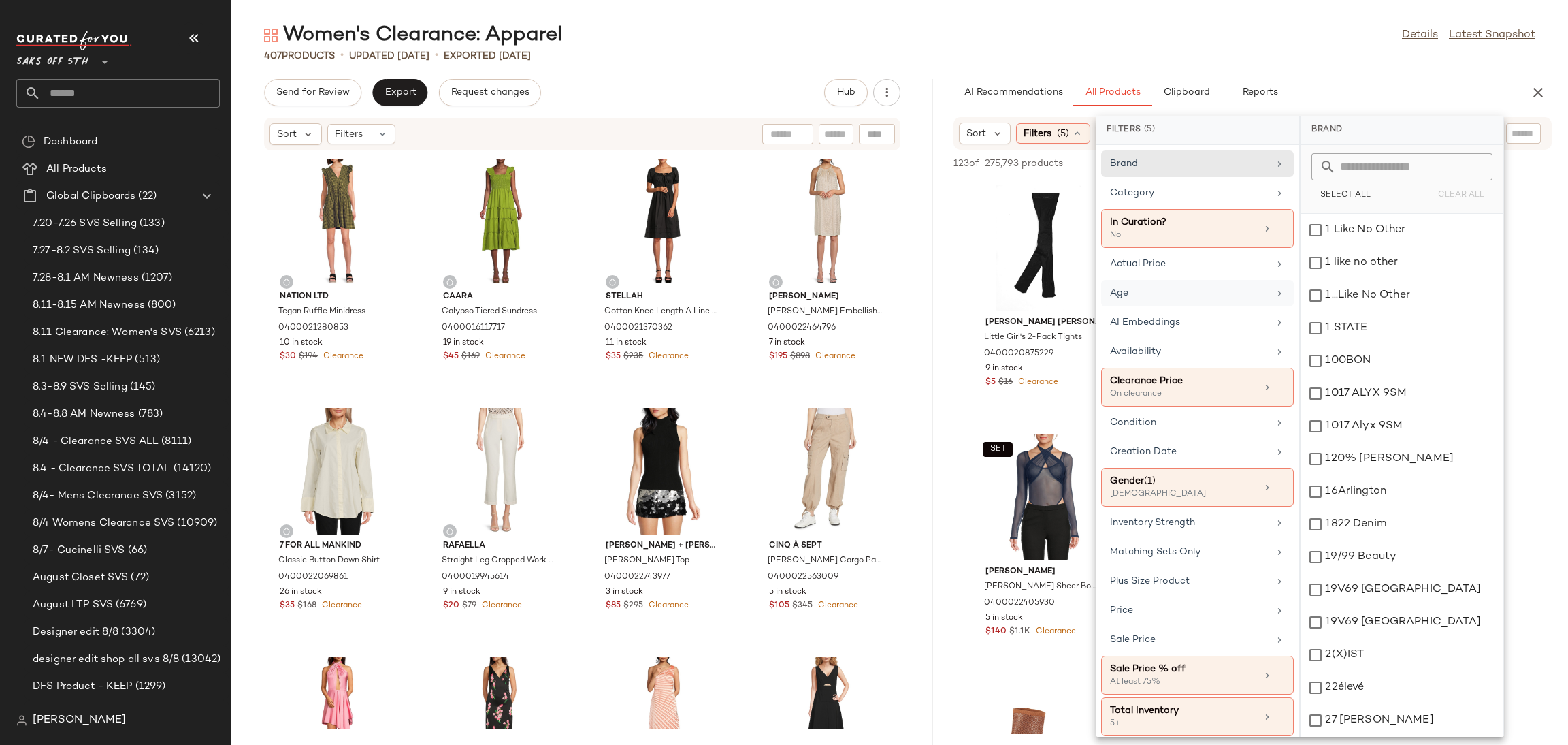
click at [1207, 296] on div "Age" at bounding box center [1189, 293] width 158 height 14
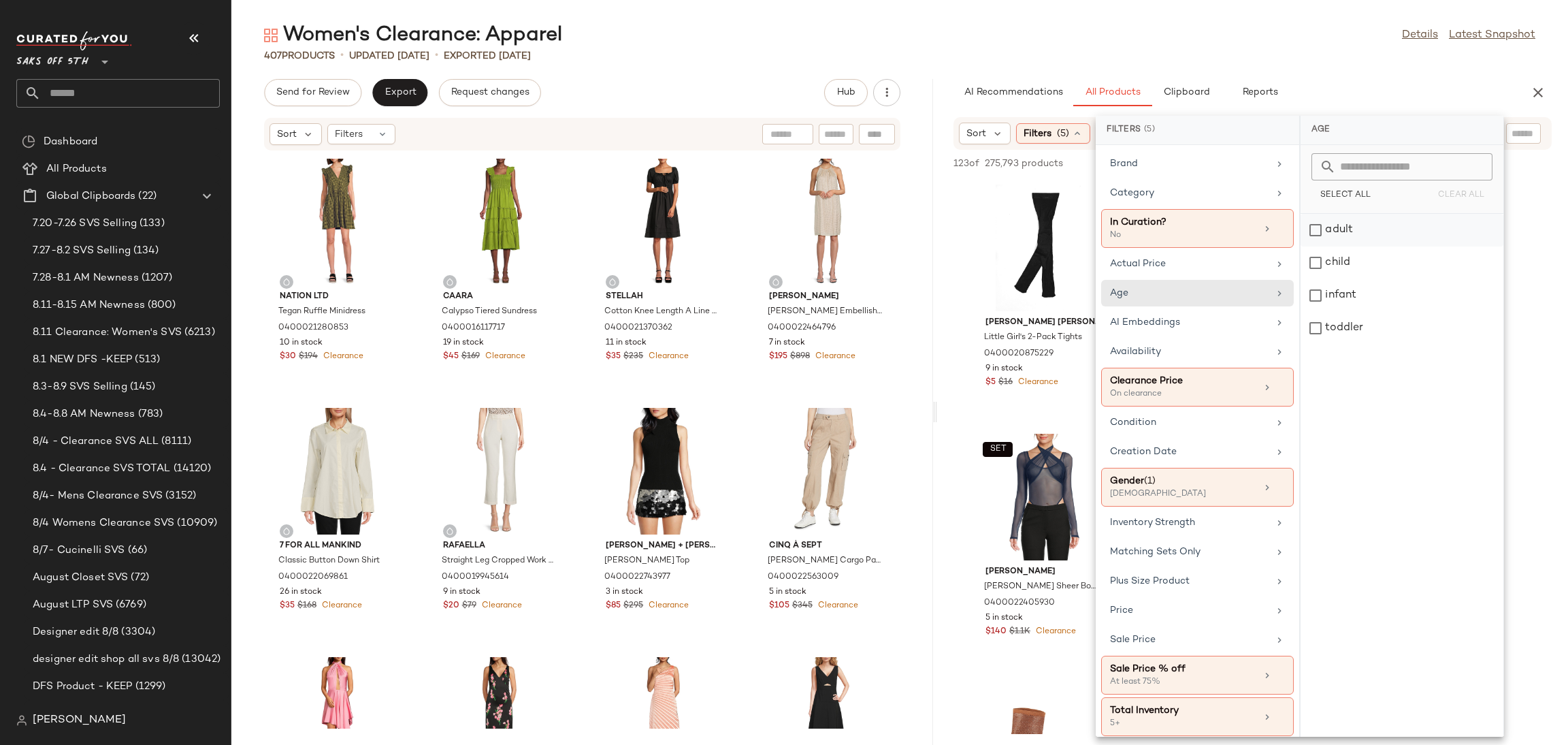
click at [1317, 246] on div "adult" at bounding box center [1402, 263] width 203 height 33
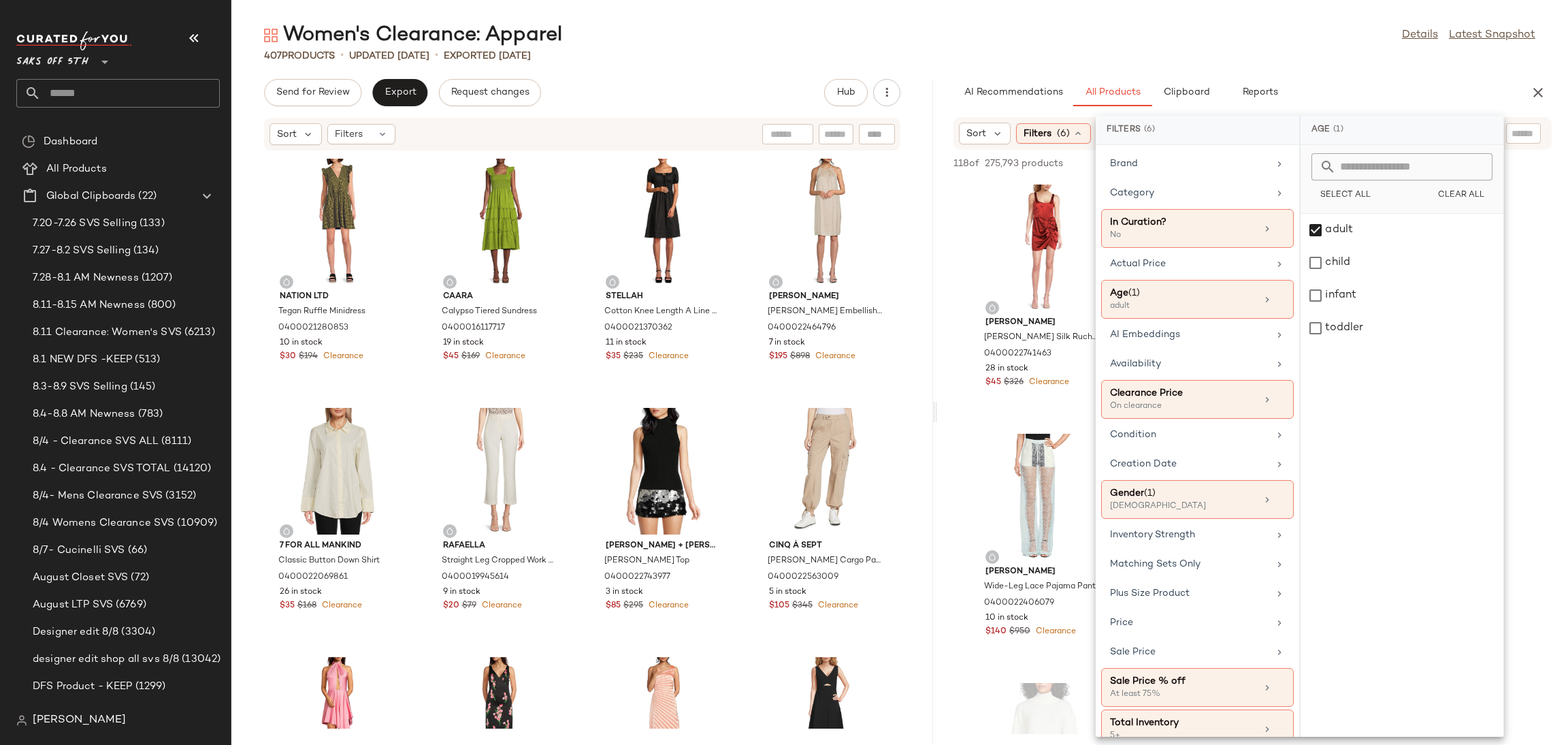
scroll to position [25, 0]
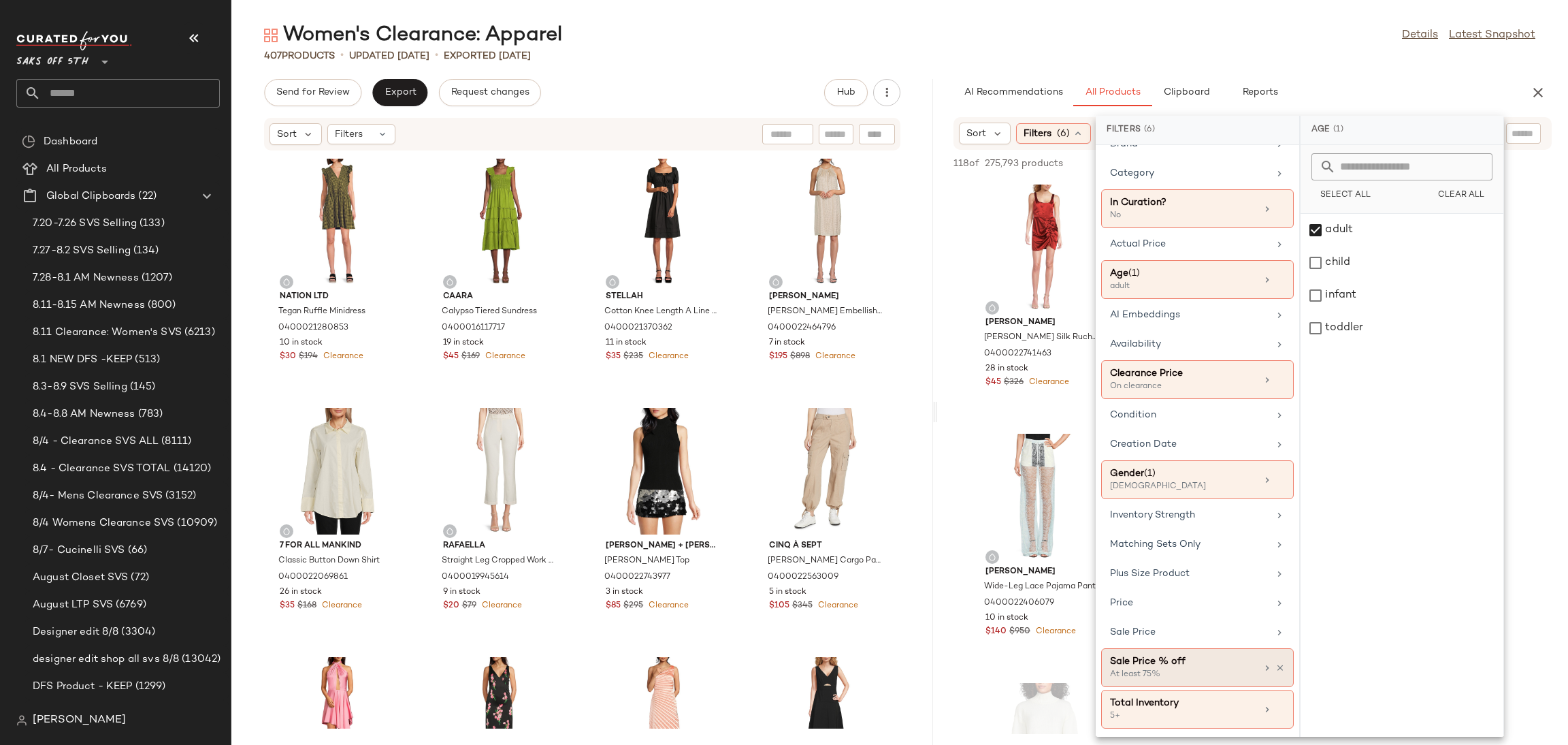
click at [1177, 667] on div "Sale Price % off" at bounding box center [1183, 661] width 146 height 14
click at [1351, 284] on input "Min" at bounding box center [1352, 281] width 82 height 27
type input "**"
click at [1337, 316] on span "Apply" at bounding box center [1337, 316] width 27 height 11
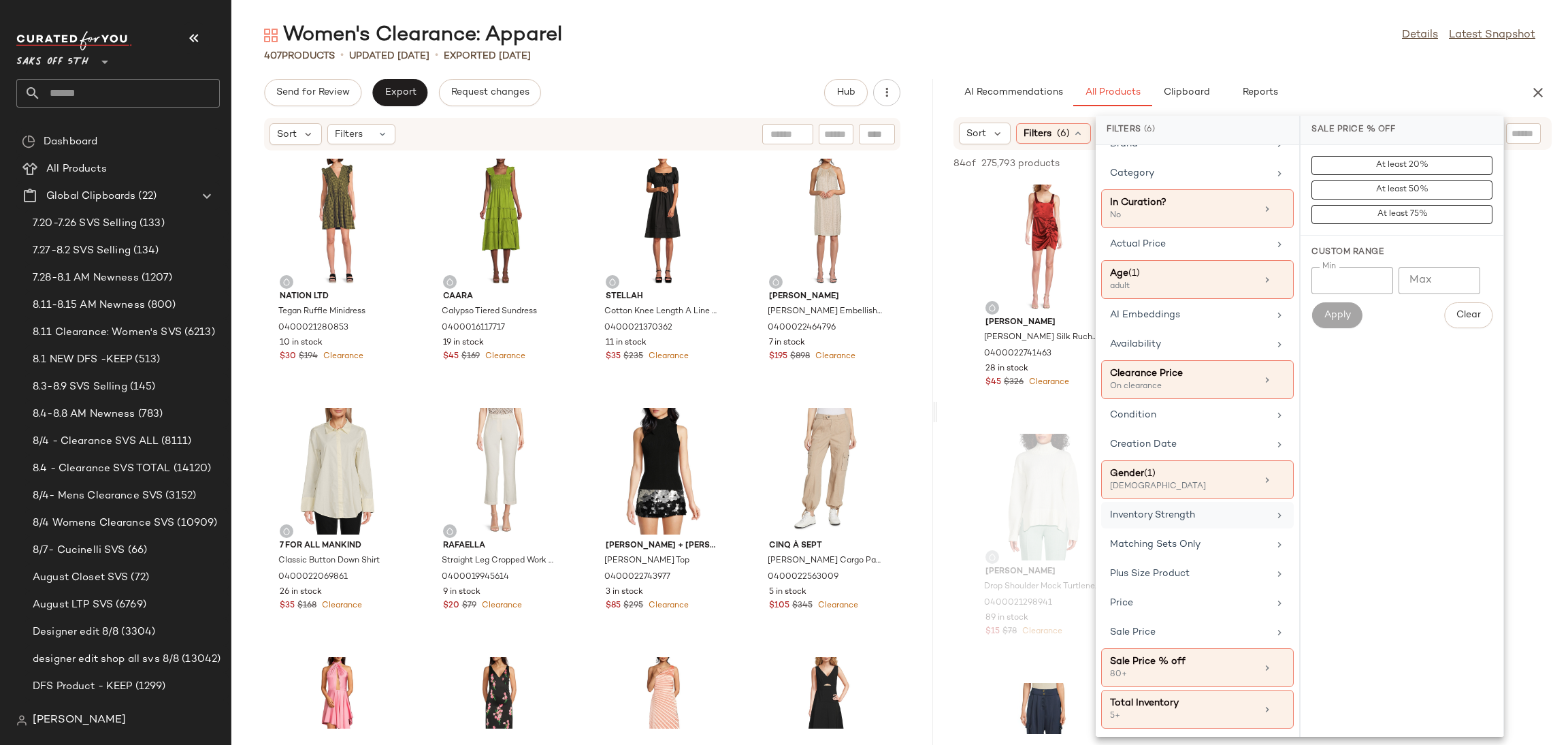
scroll to position [0, 0]
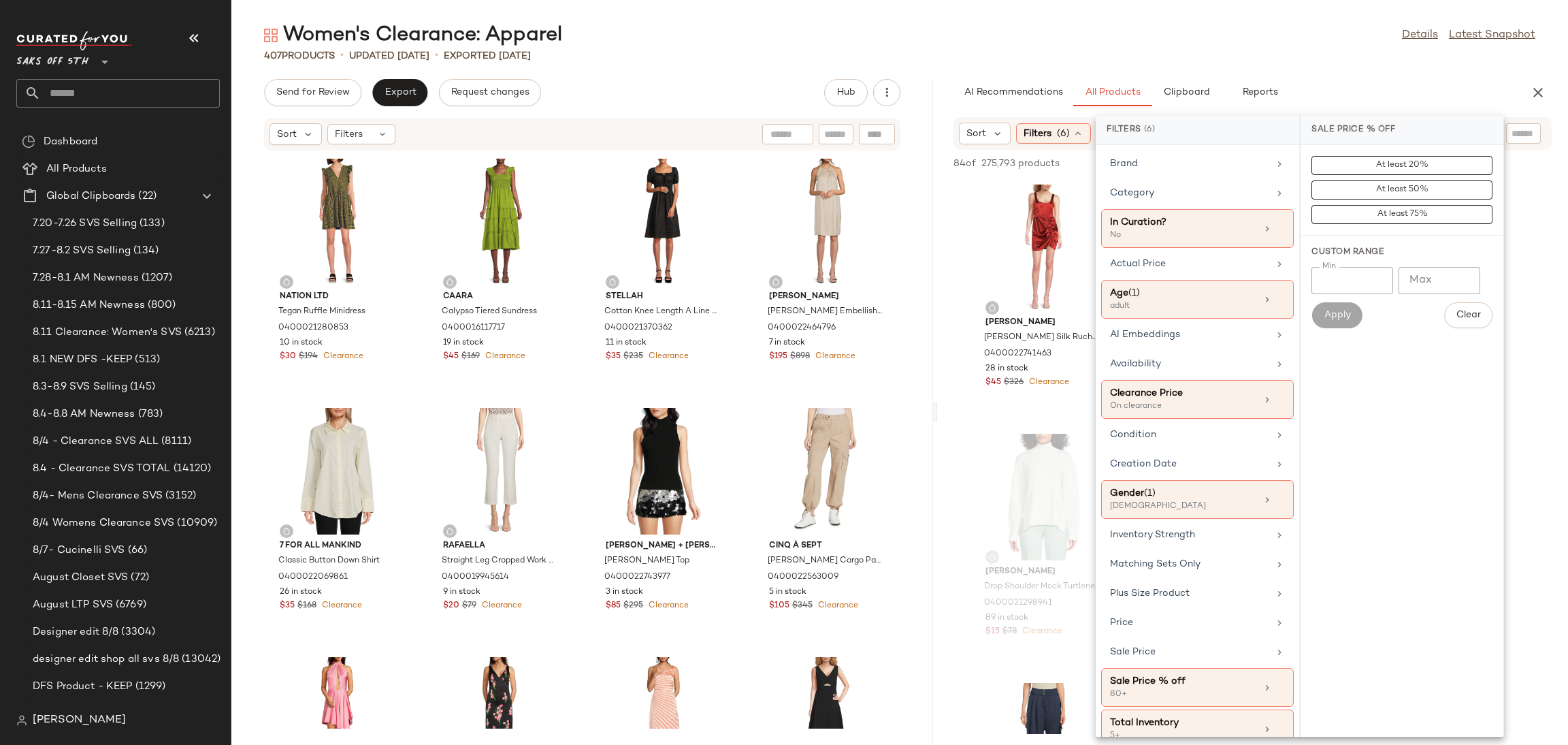
click at [1174, 51] on div "407 Products • updated Aug 12th • Exported Aug 12th" at bounding box center [900, 56] width 1337 height 14
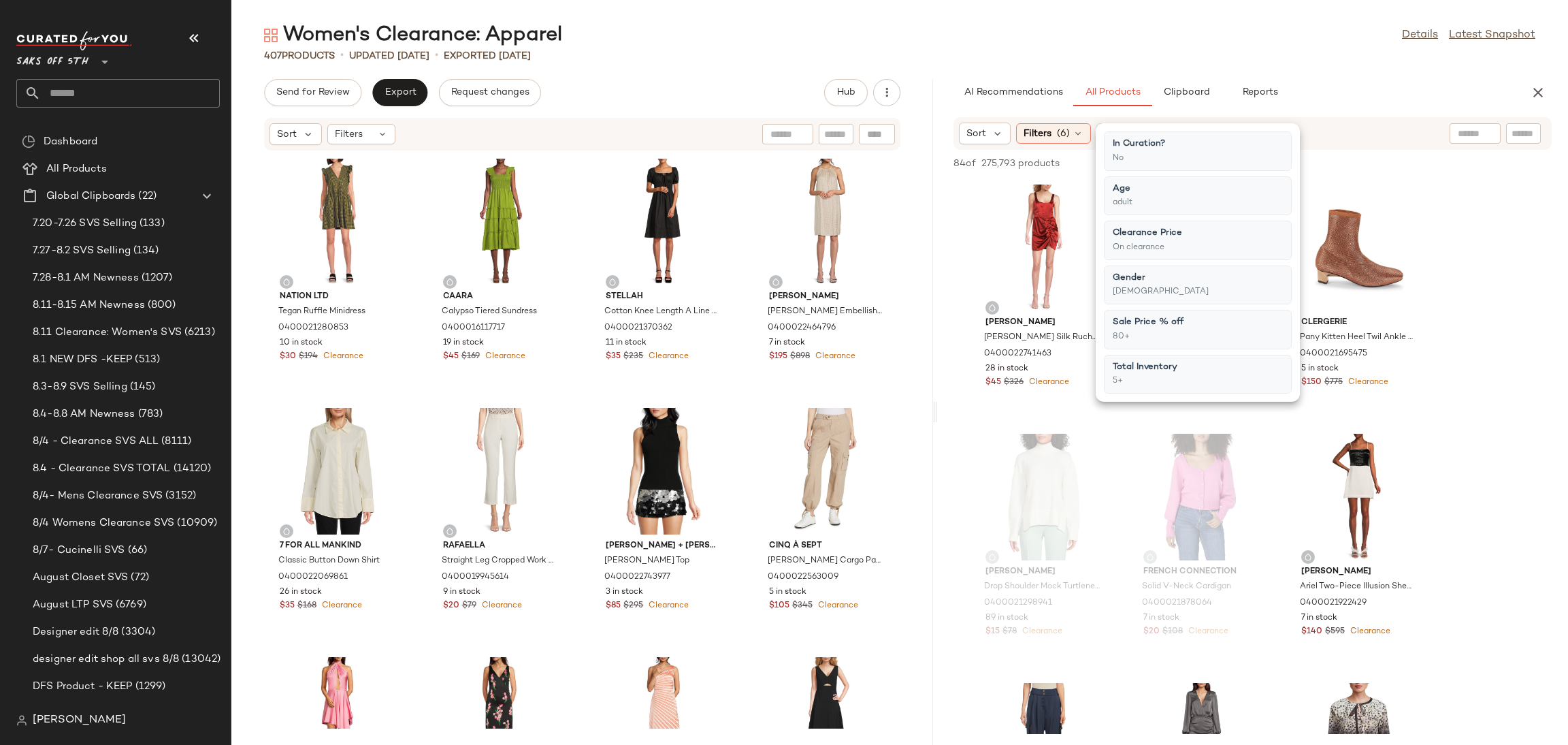
click at [1157, 22] on div "Women's Clearance: Apparel Details Latest Snapshot" at bounding box center [900, 36] width 1337 height 27
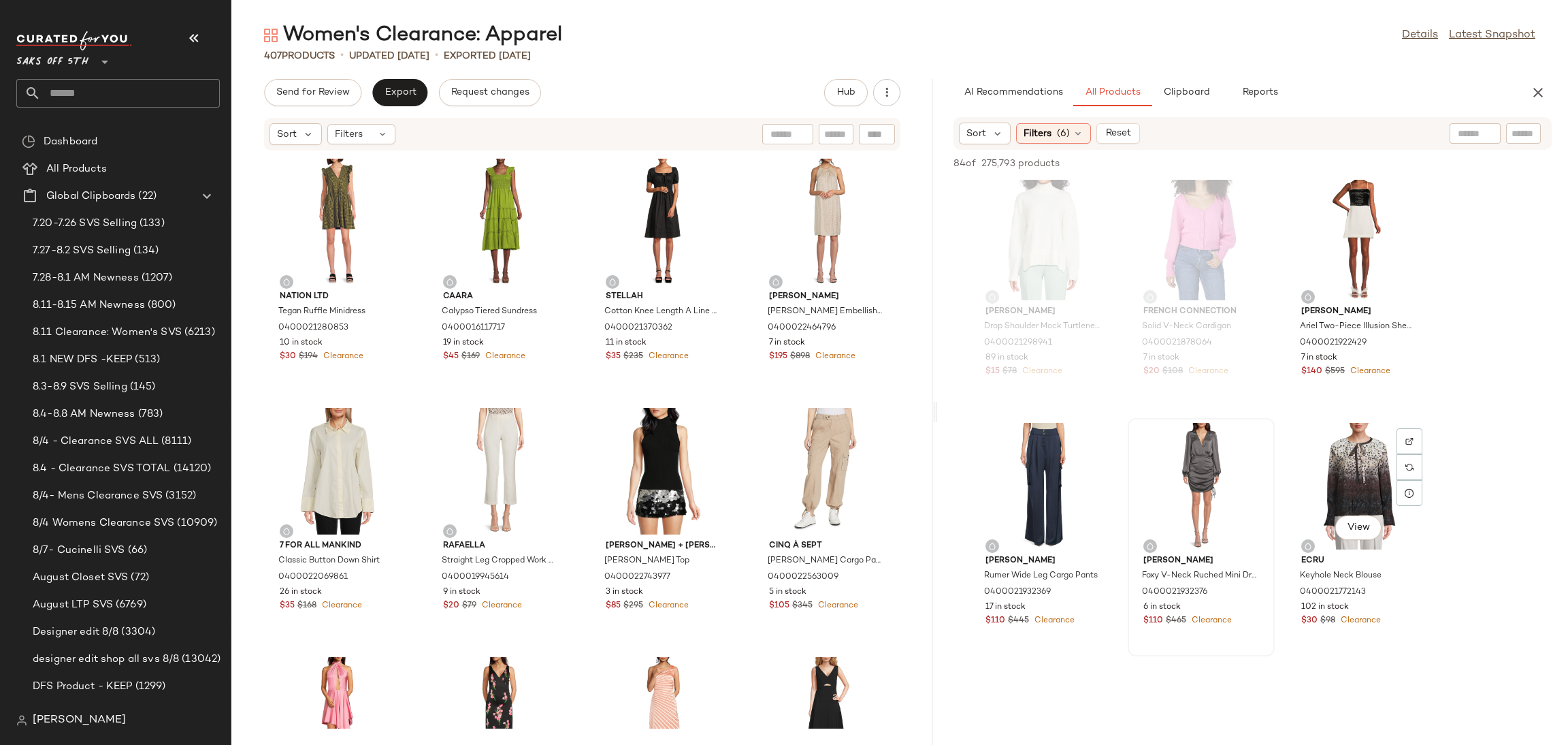
scroll to position [261, 0]
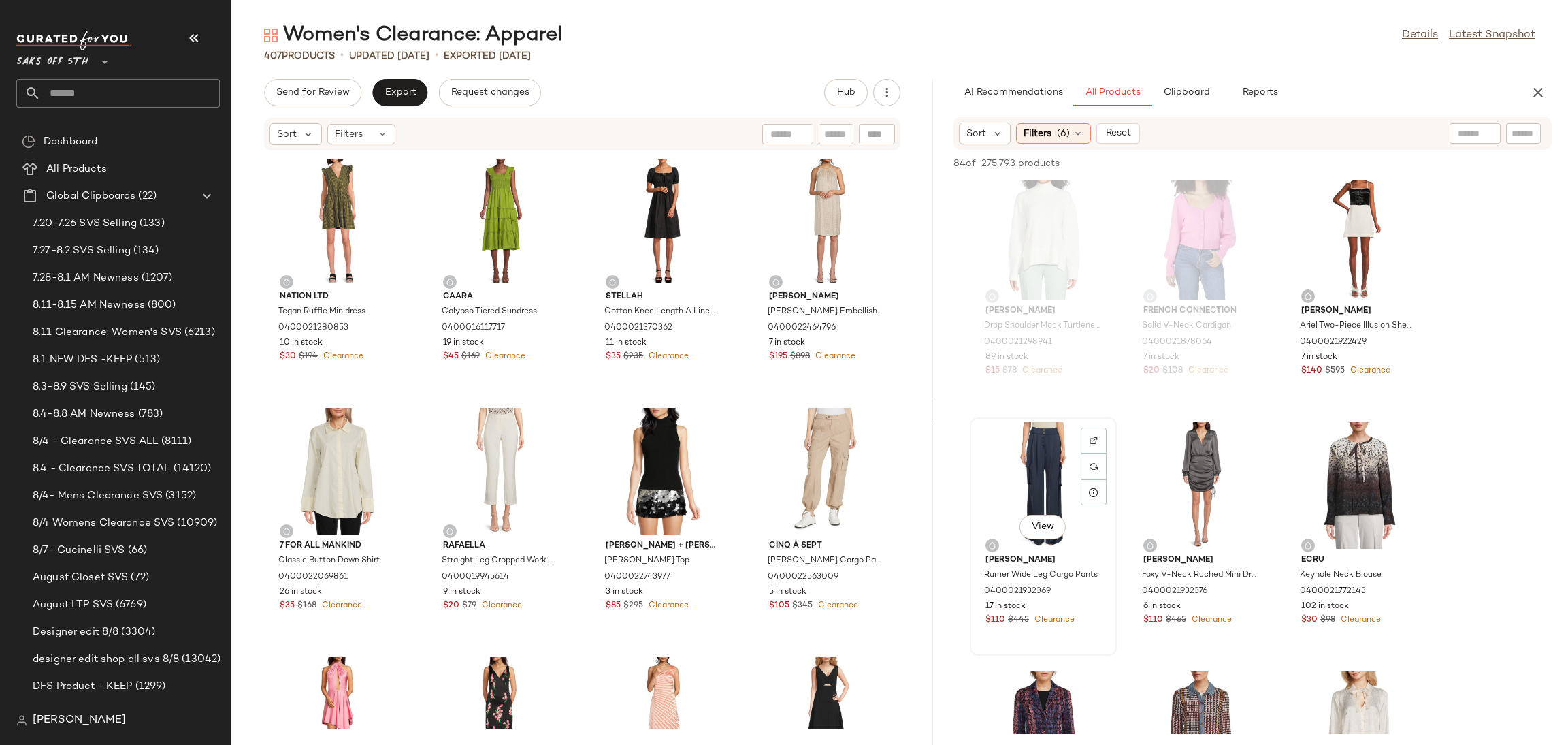
click at [1030, 455] on div "View" at bounding box center [1043, 485] width 138 height 127
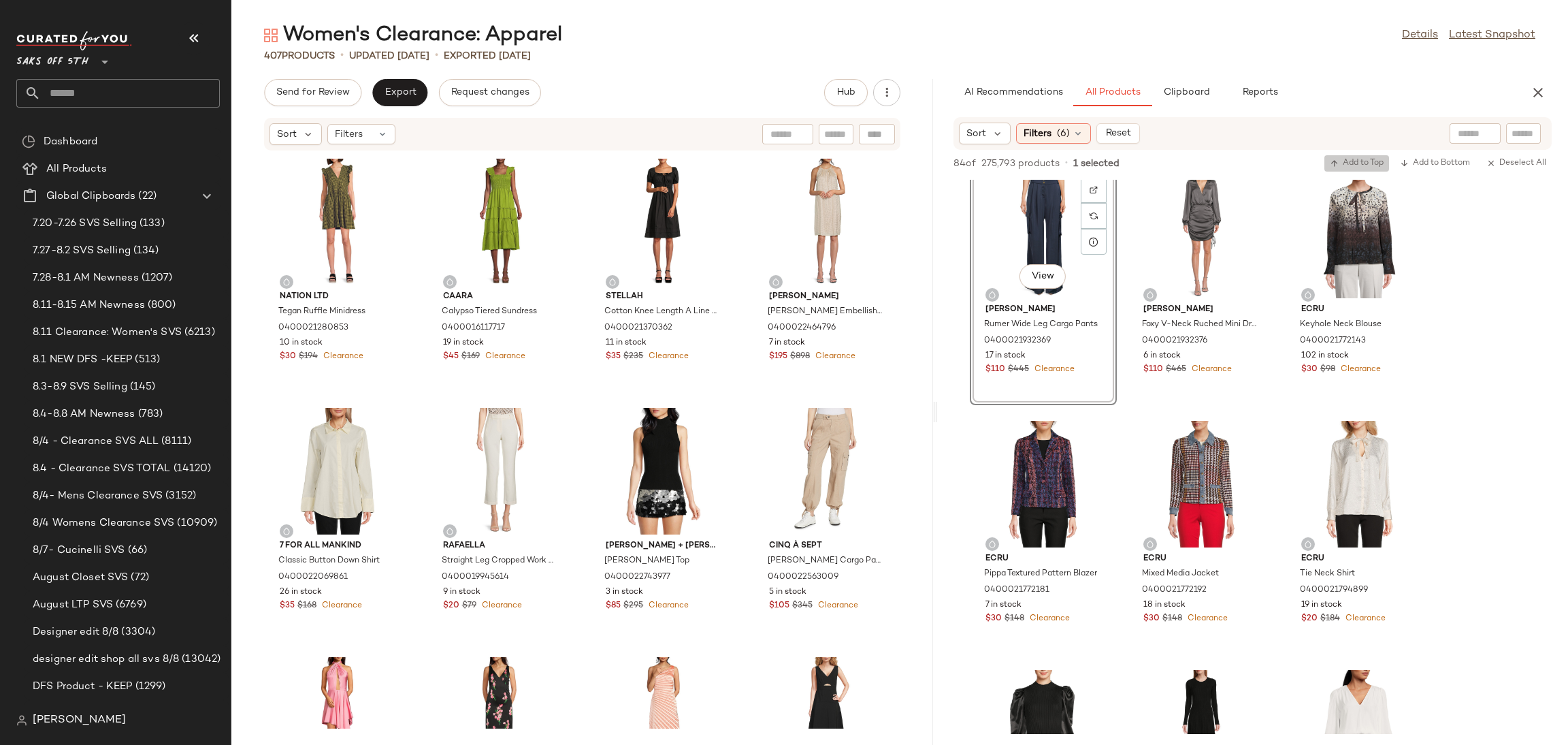
click at [1353, 161] on span "Add to Top" at bounding box center [1357, 163] width 53 height 10
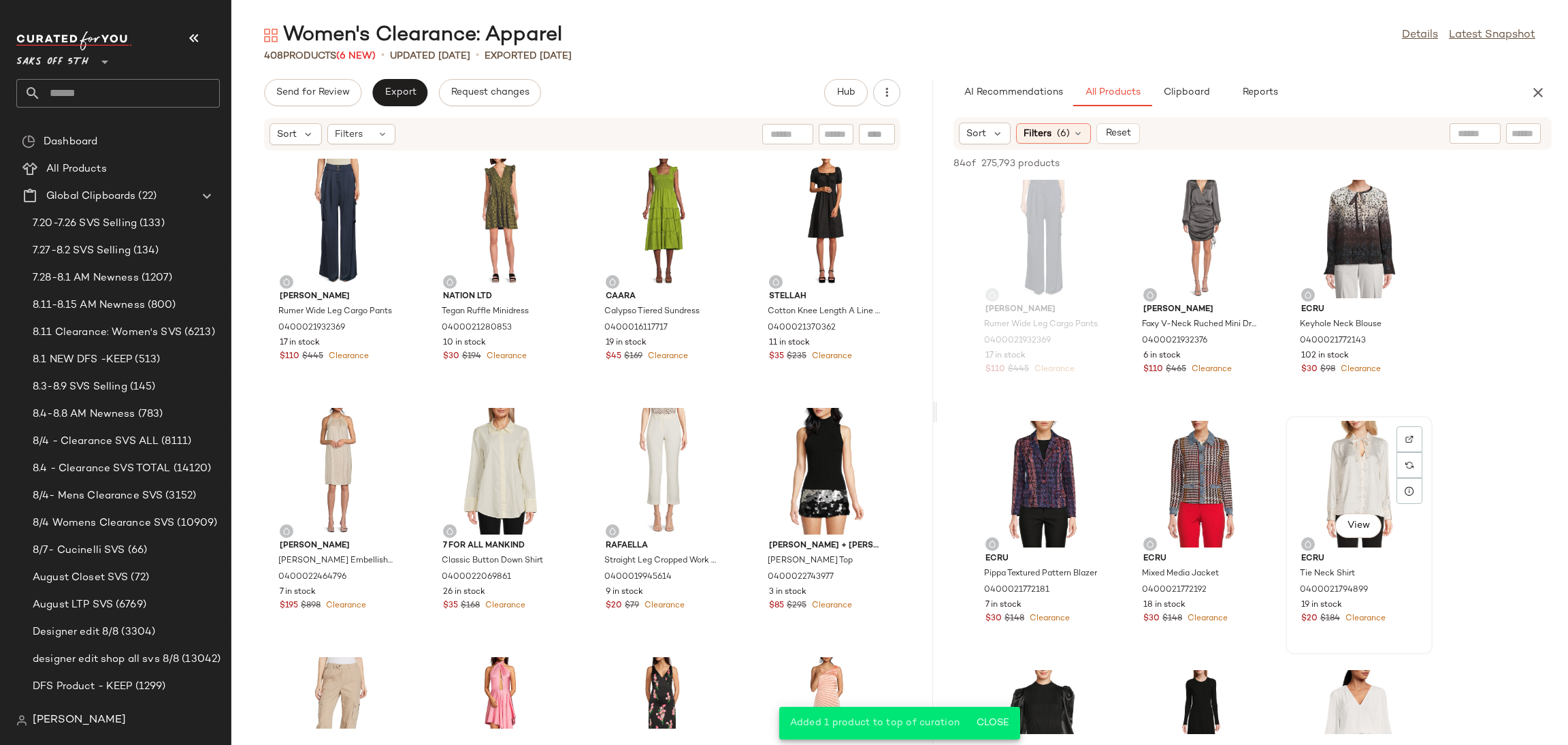
click at [1330, 453] on div "View" at bounding box center [1359, 484] width 138 height 127
click at [1349, 165] on span "Add to Top" at bounding box center [1357, 163] width 53 height 10
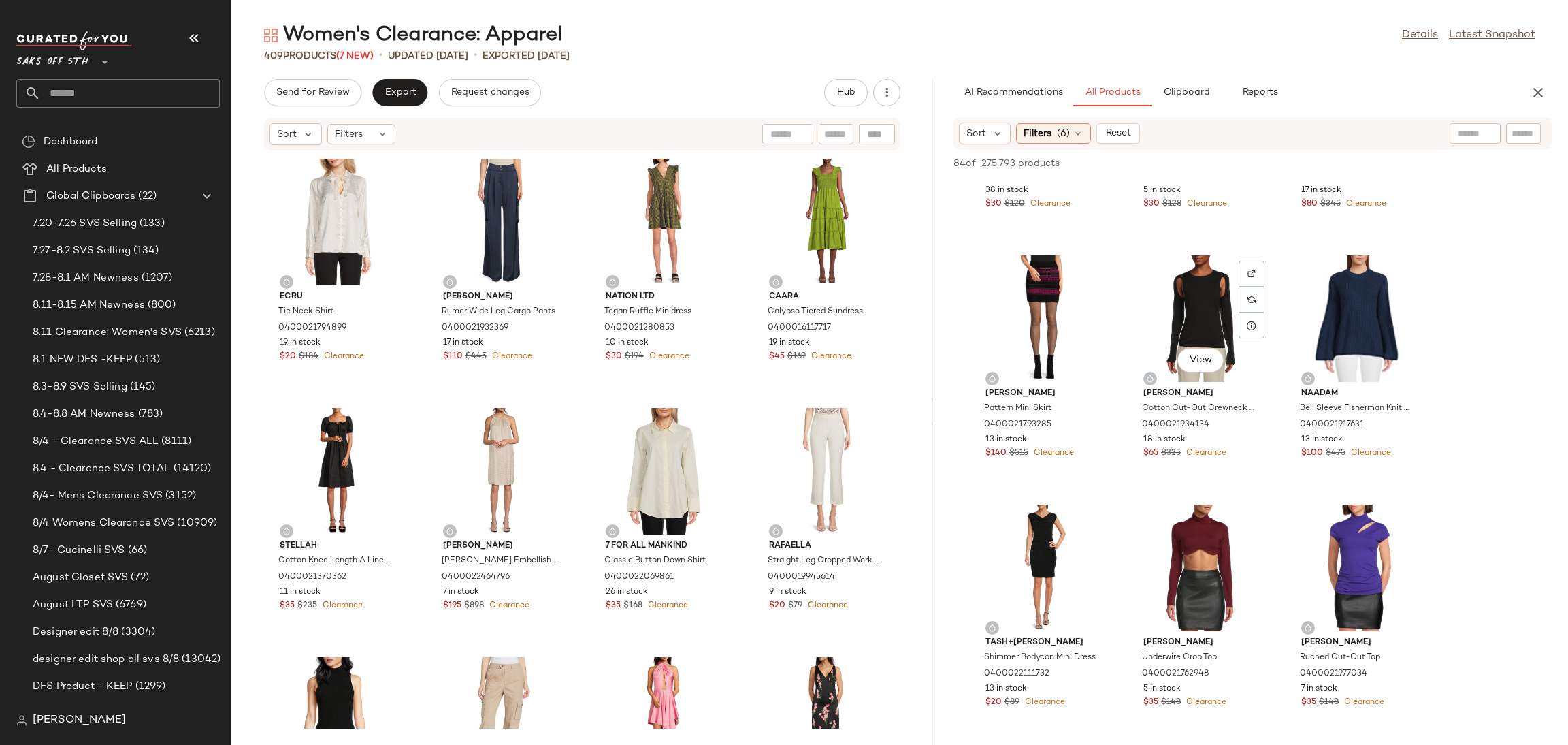
scroll to position [1162, 0]
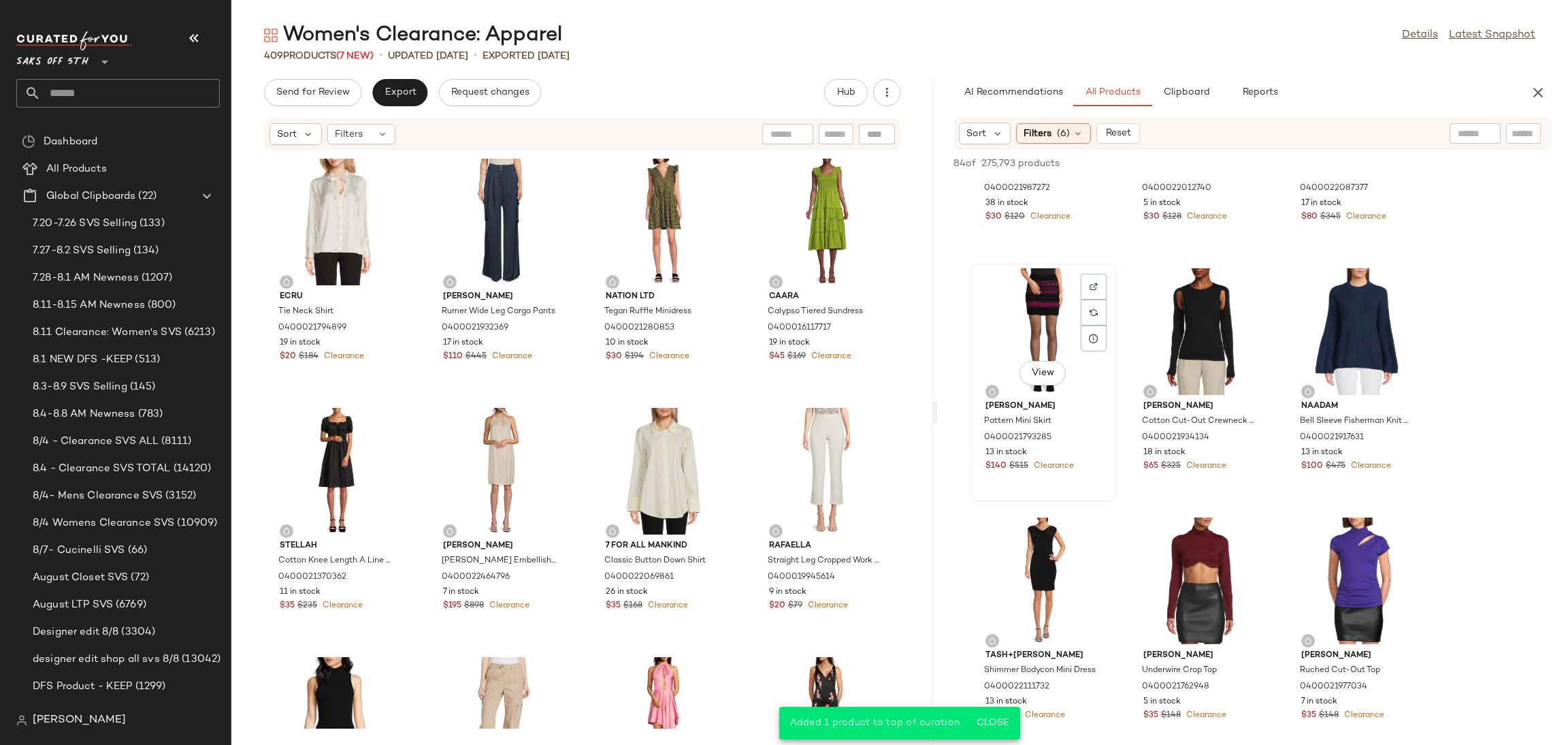
click at [1033, 324] on div "View" at bounding box center [1043, 331] width 138 height 127
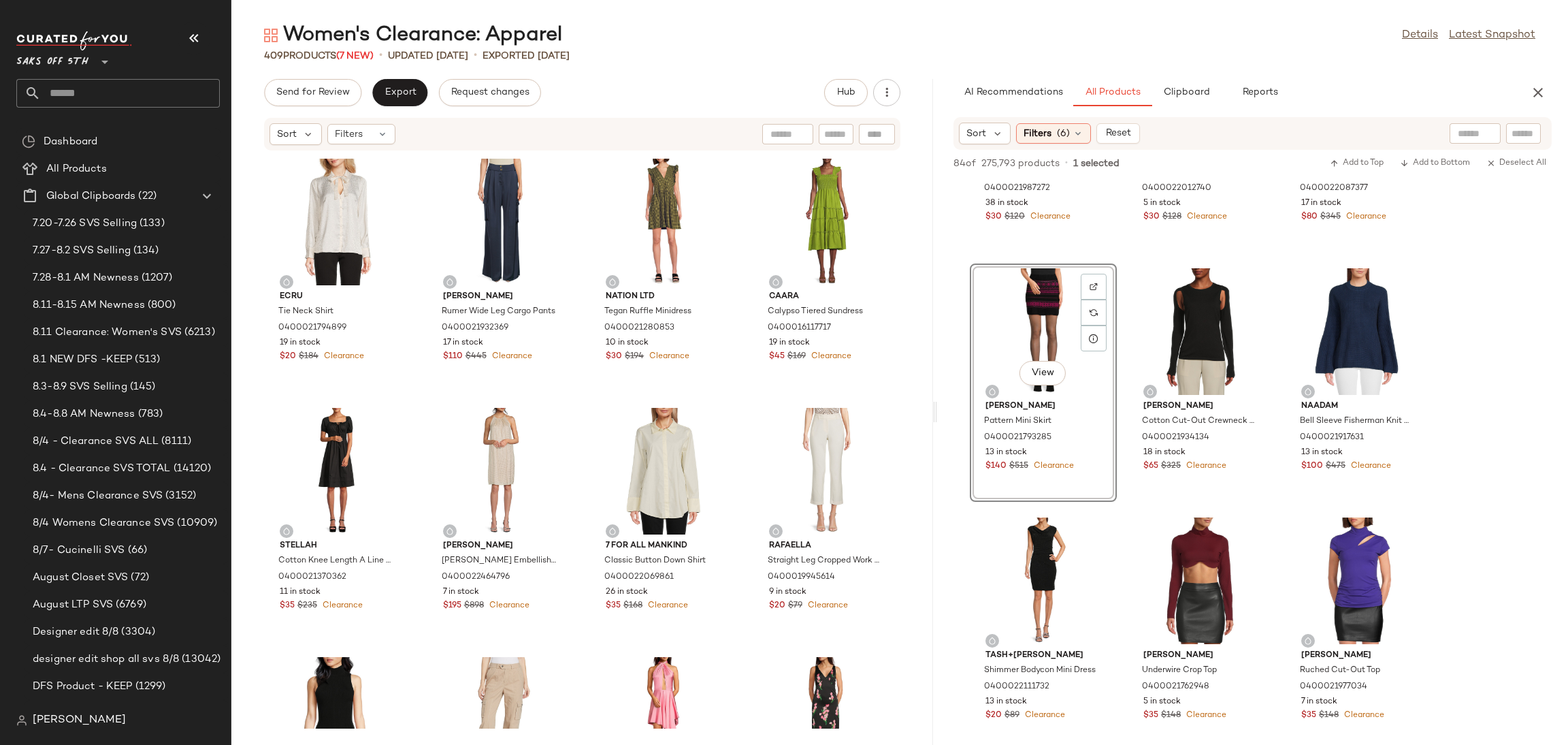
click at [1353, 152] on div "84 of 275,793 products • 1 selected Add to Top Add to Bottom Deselect All" at bounding box center [1253, 165] width 631 height 30
click at [1347, 169] on button "Add to Top" at bounding box center [1357, 163] width 64 height 16
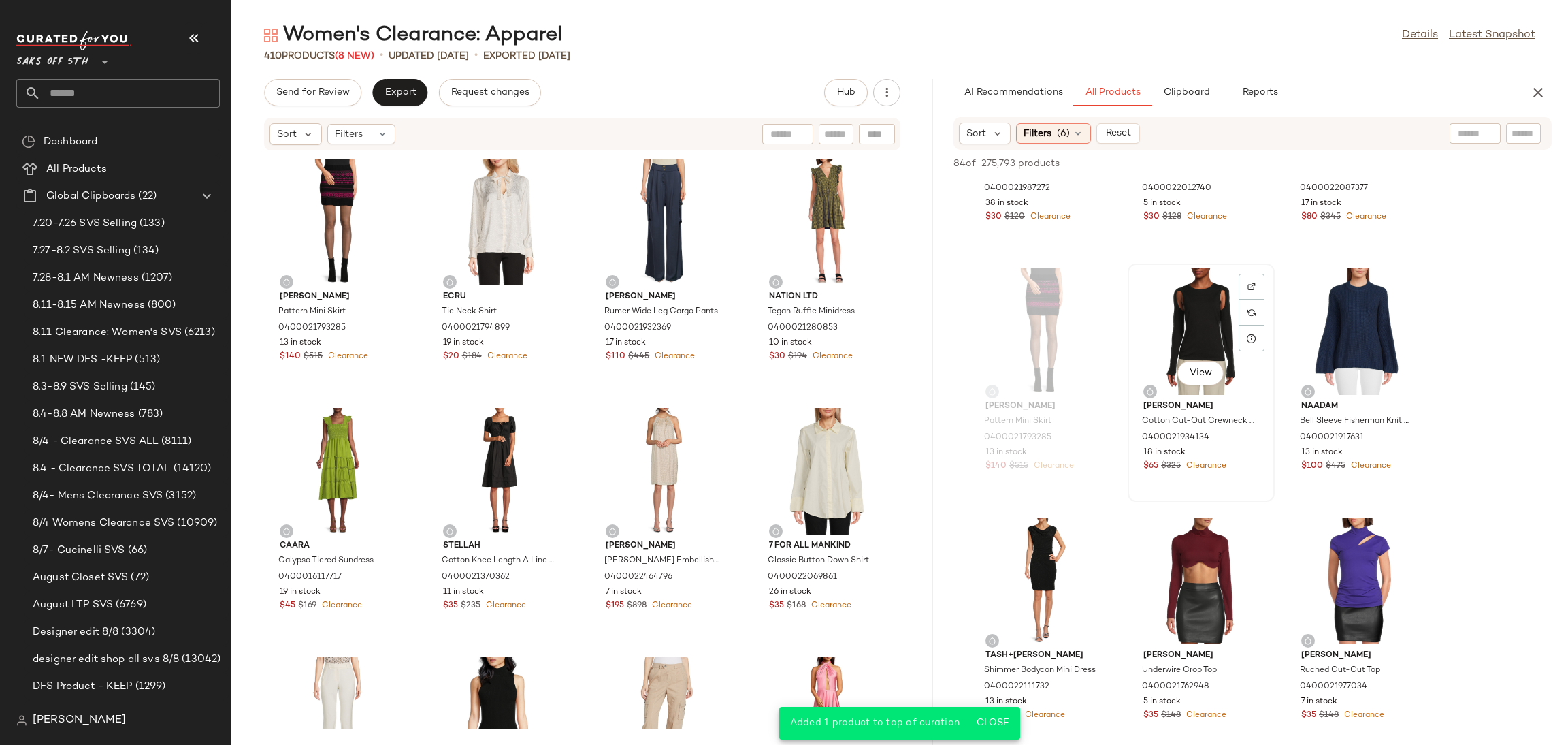
click at [1194, 304] on div "View" at bounding box center [1201, 331] width 138 height 127
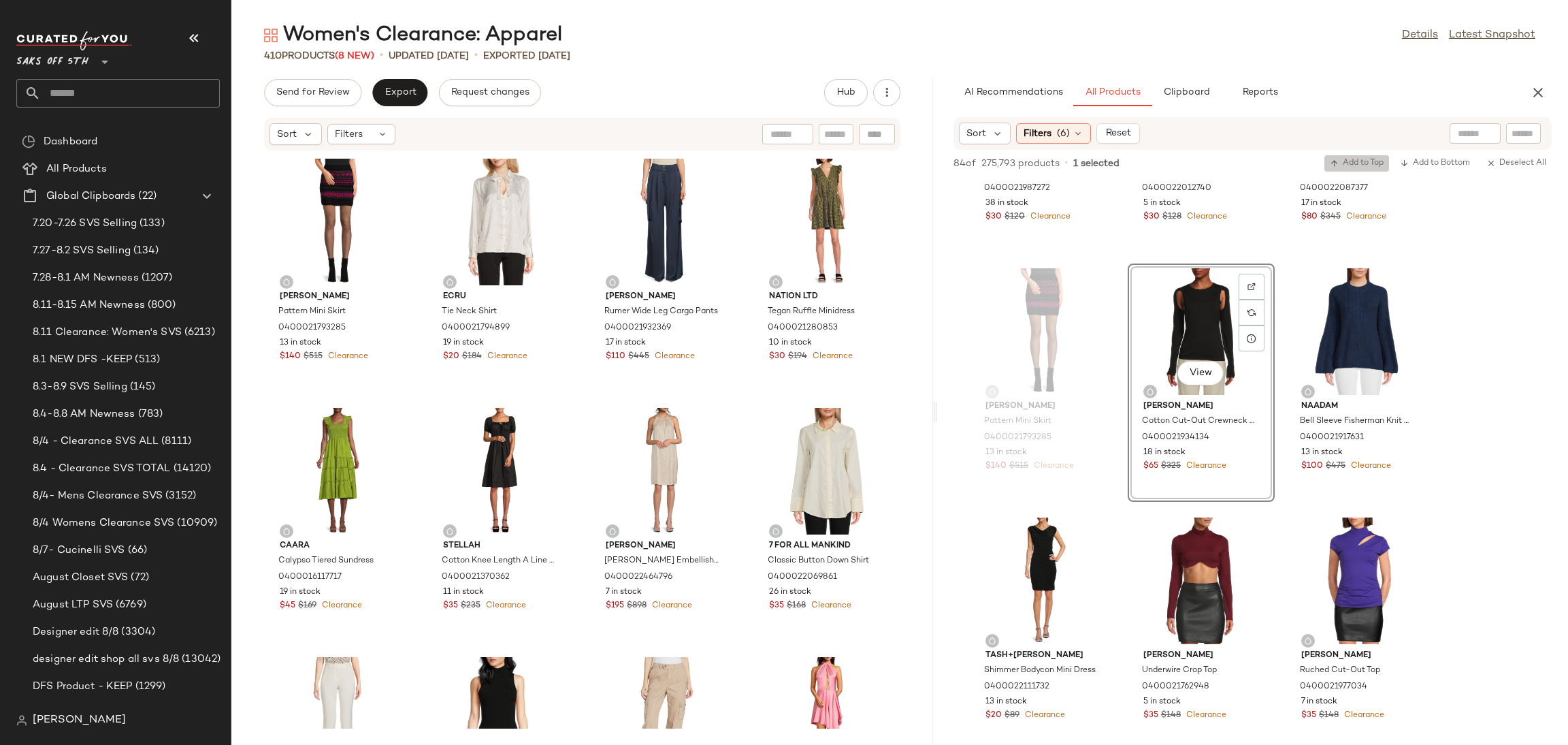
click at [1355, 155] on button "Add to Top" at bounding box center [1357, 163] width 64 height 16
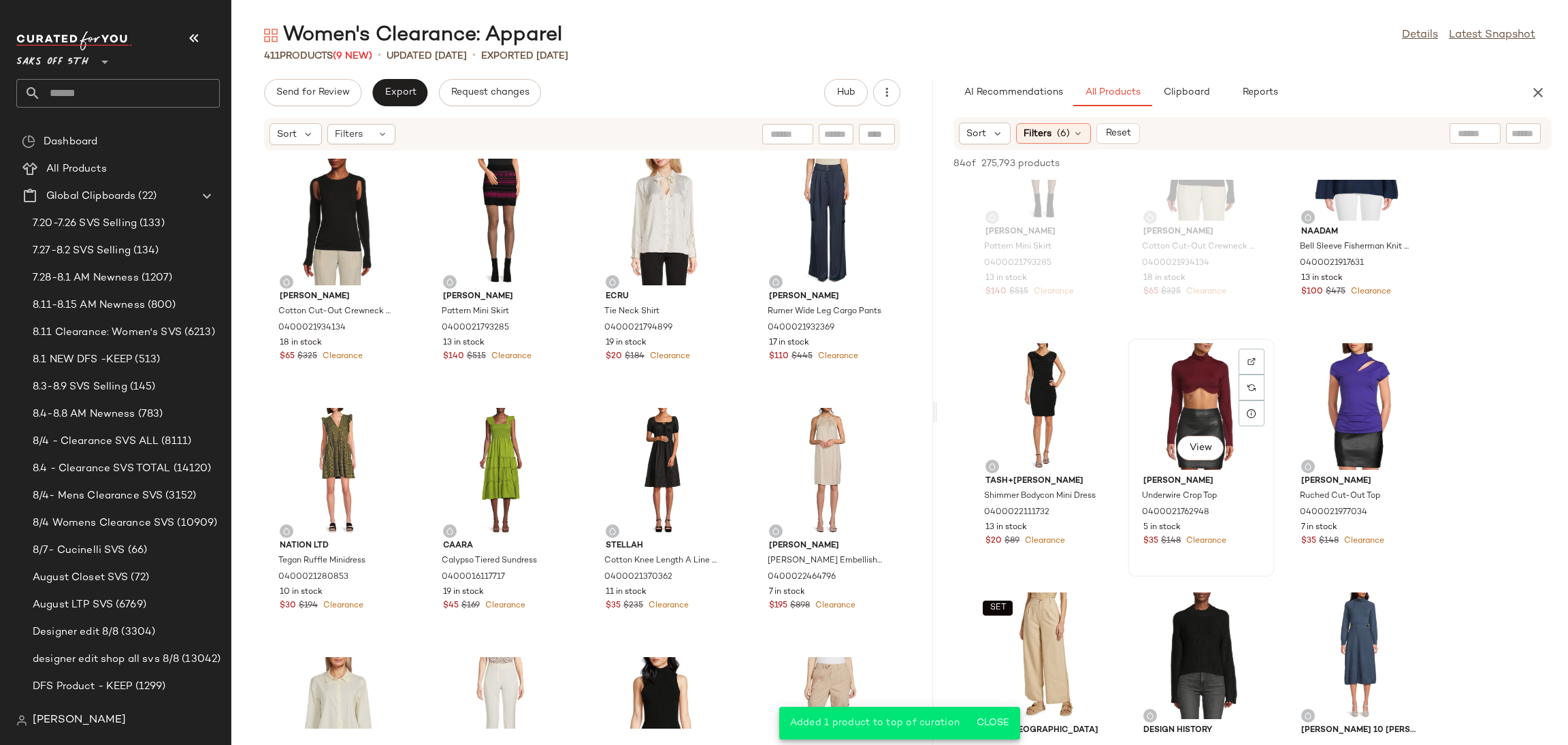
scroll to position [1342, 0]
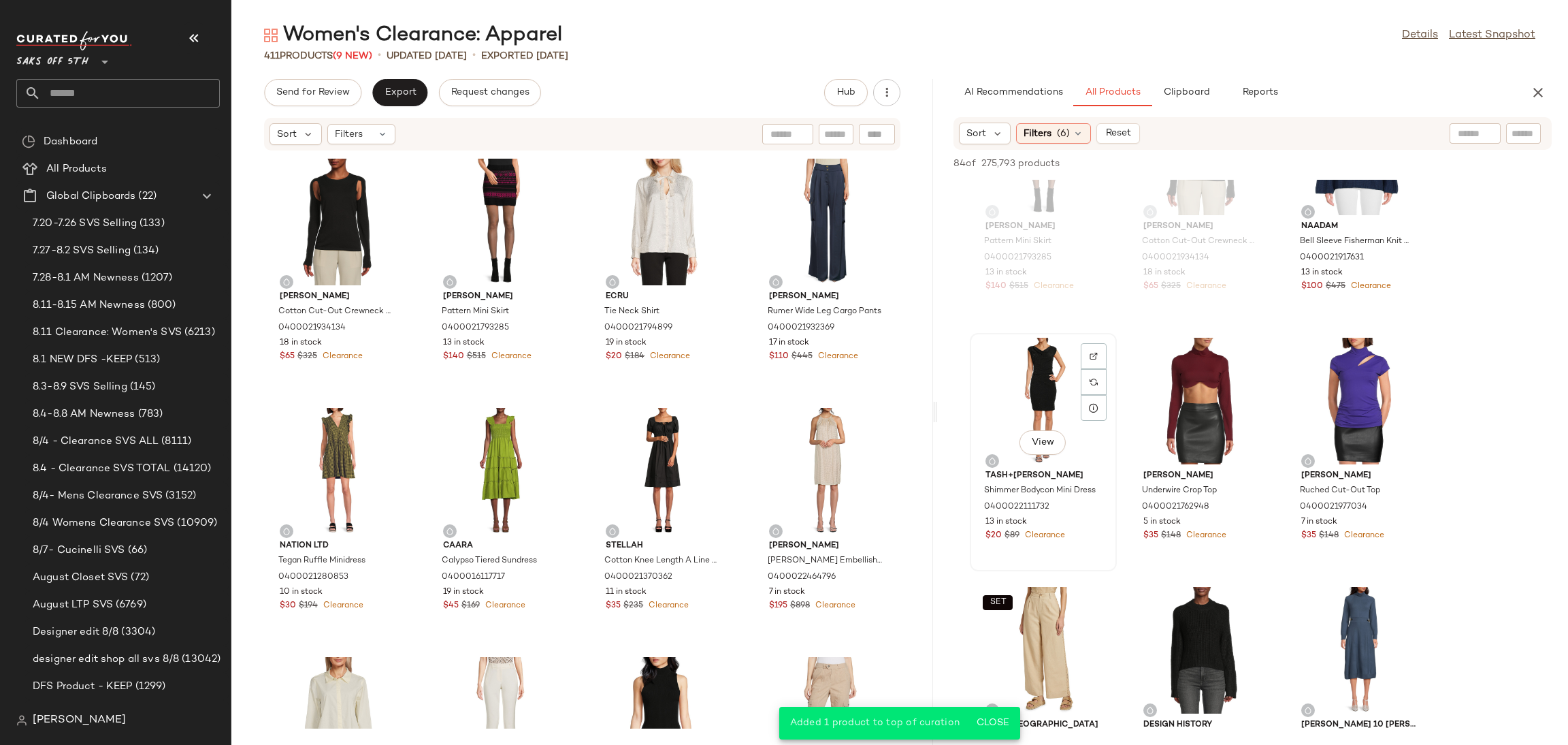
click at [1035, 381] on div "View" at bounding box center [1043, 401] width 138 height 127
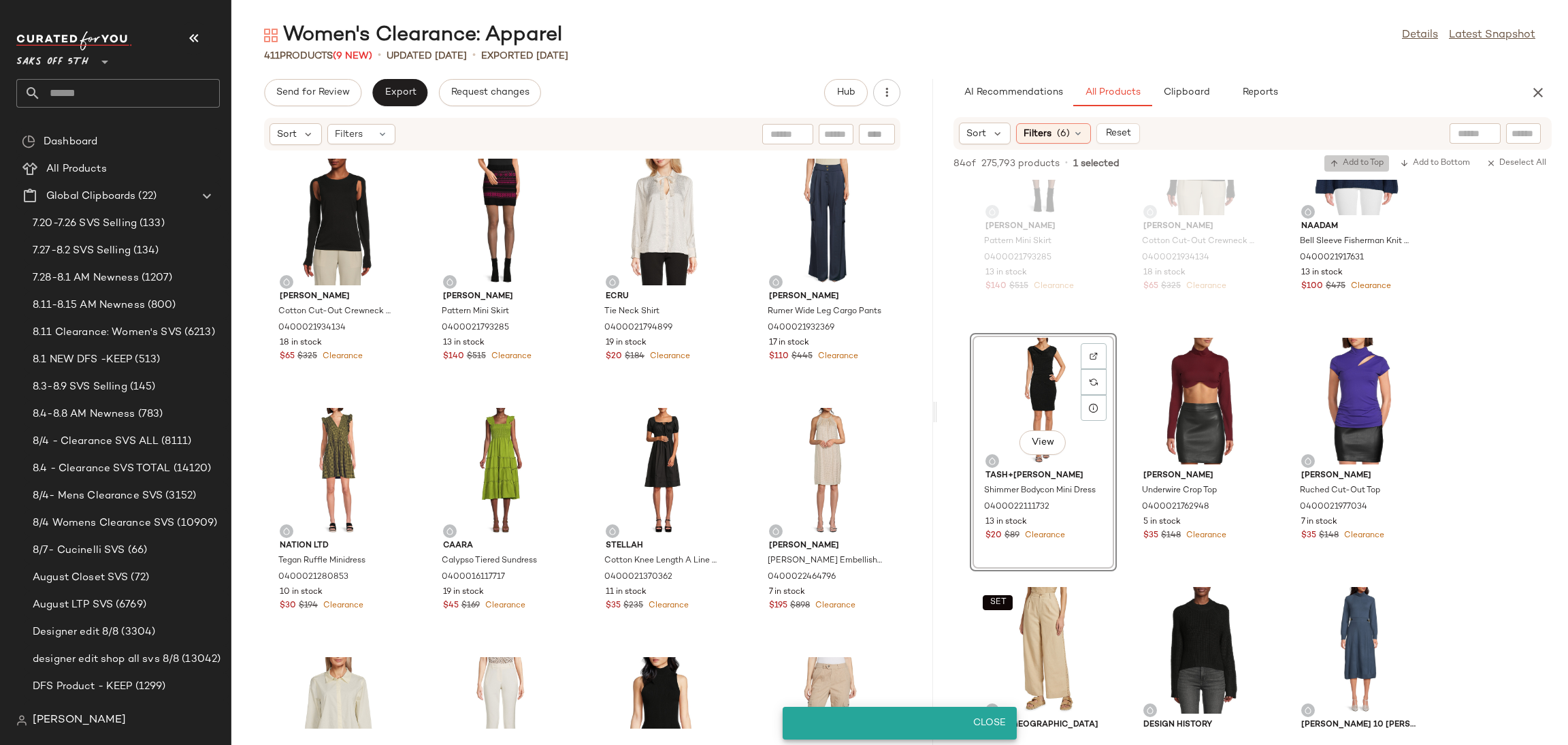
click at [1344, 156] on button "Add to Top" at bounding box center [1357, 163] width 64 height 16
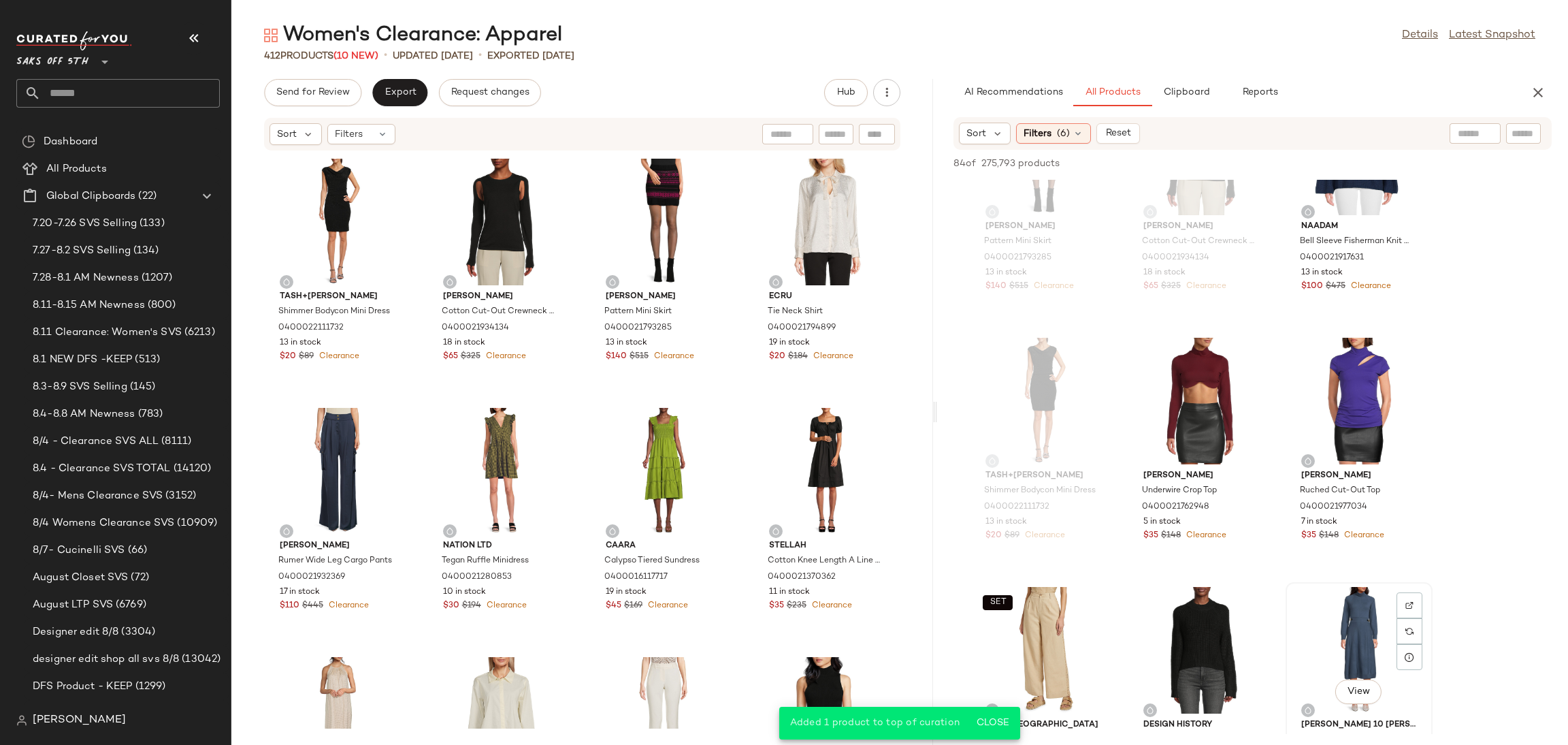
click at [1349, 613] on div "View" at bounding box center [1359, 650] width 138 height 127
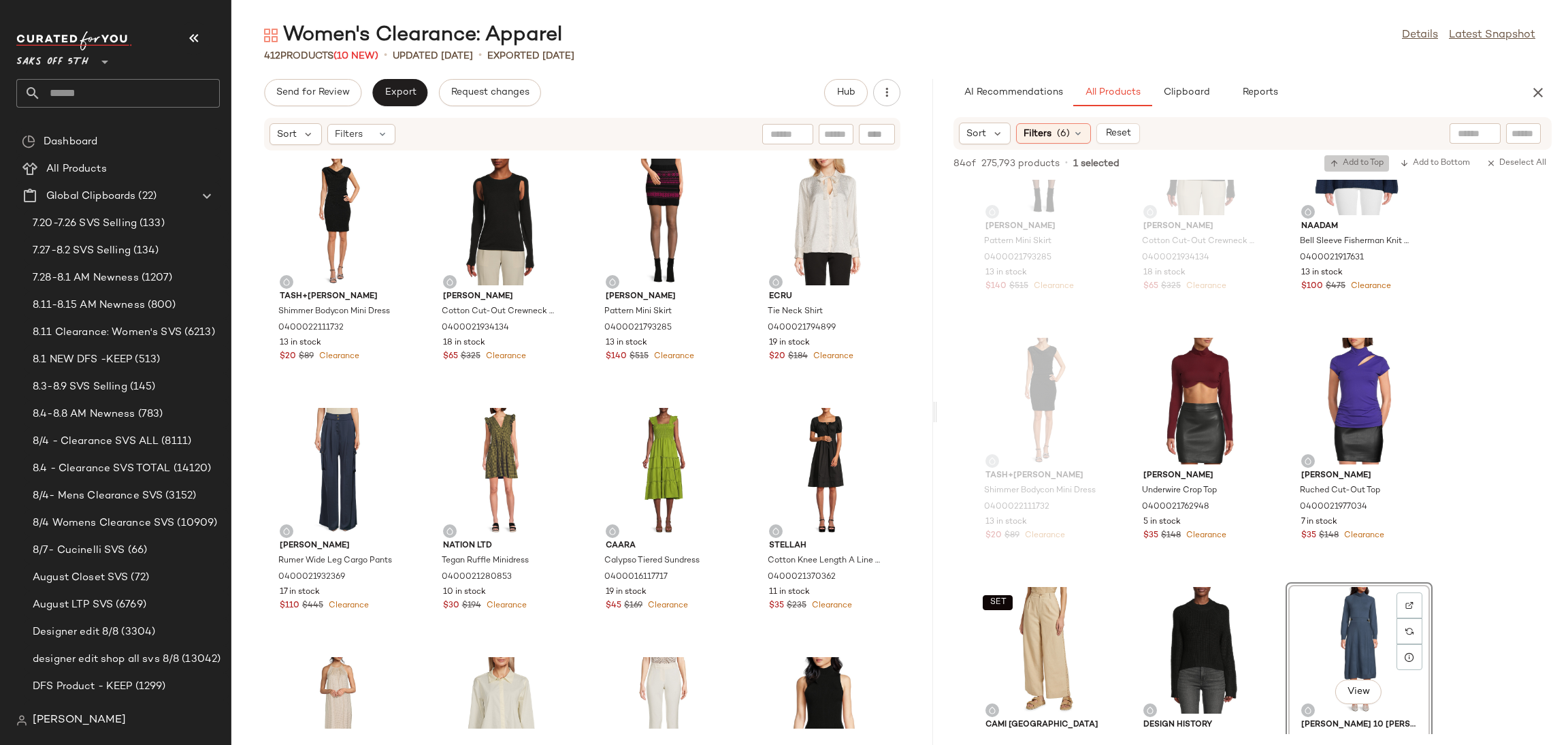
click at [1362, 160] on span "Add to Top" at bounding box center [1357, 163] width 53 height 10
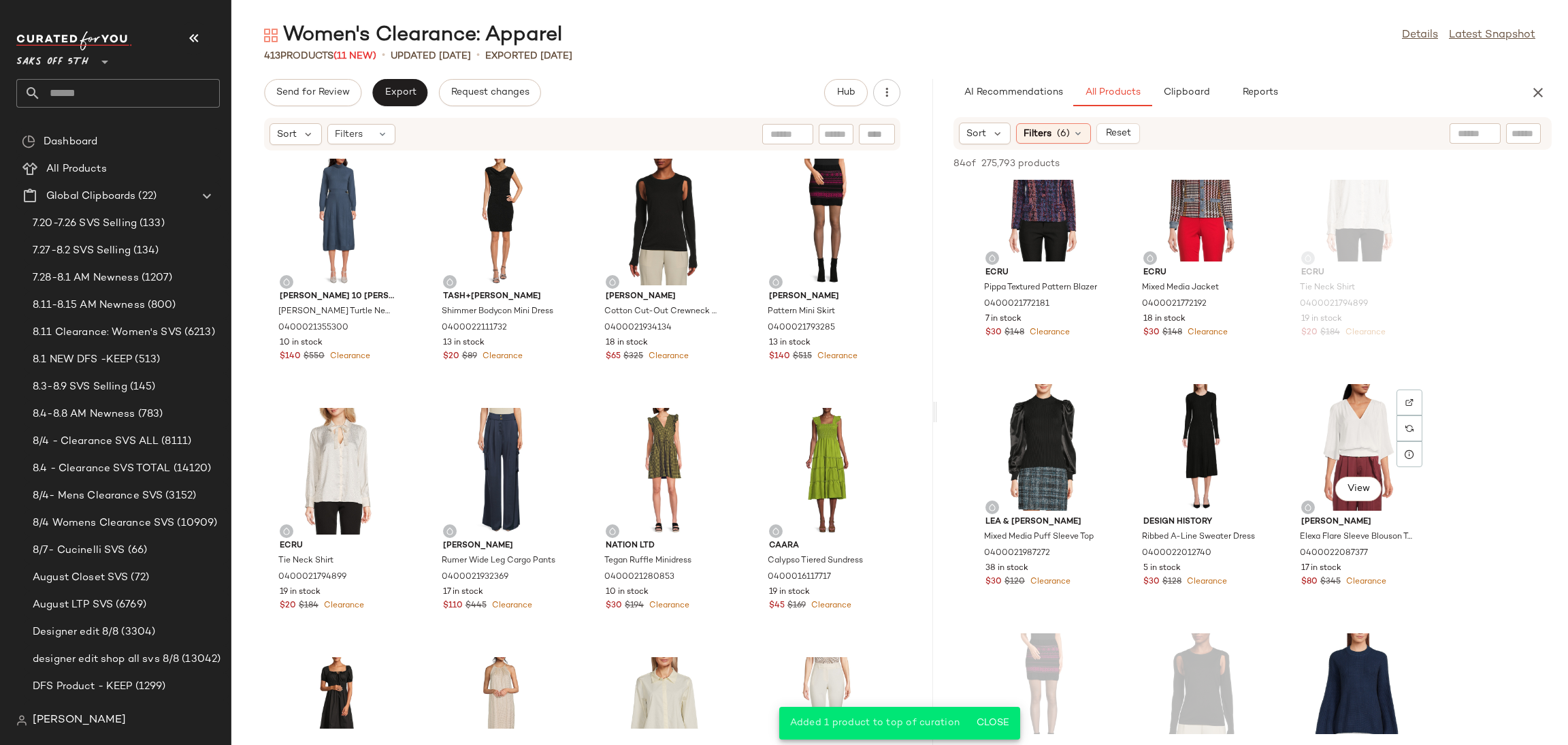
scroll to position [796, 0]
click at [1182, 397] on div "View" at bounding box center [1201, 448] width 138 height 127
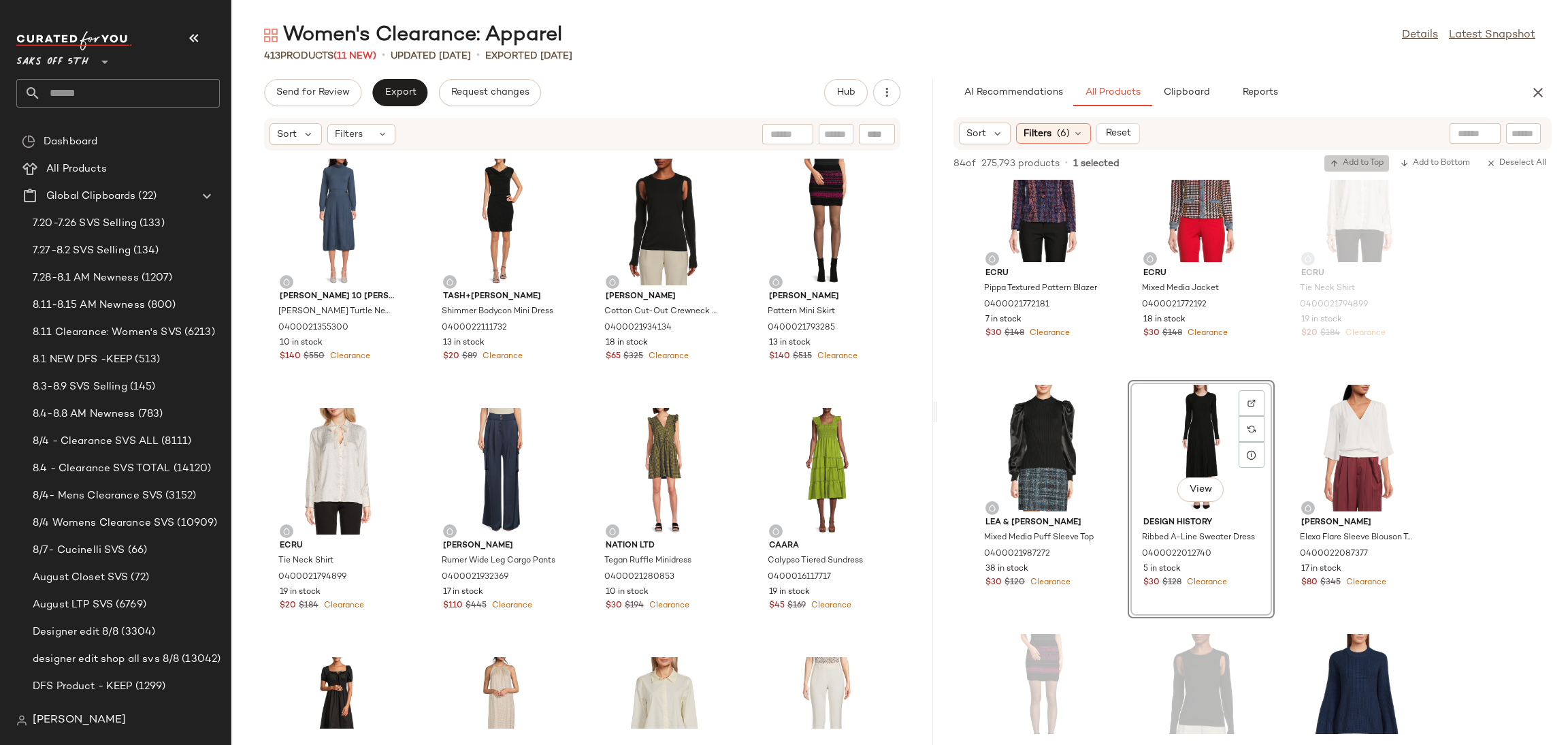
click at [1330, 163] on icon "button" at bounding box center [1335, 163] width 10 height 10
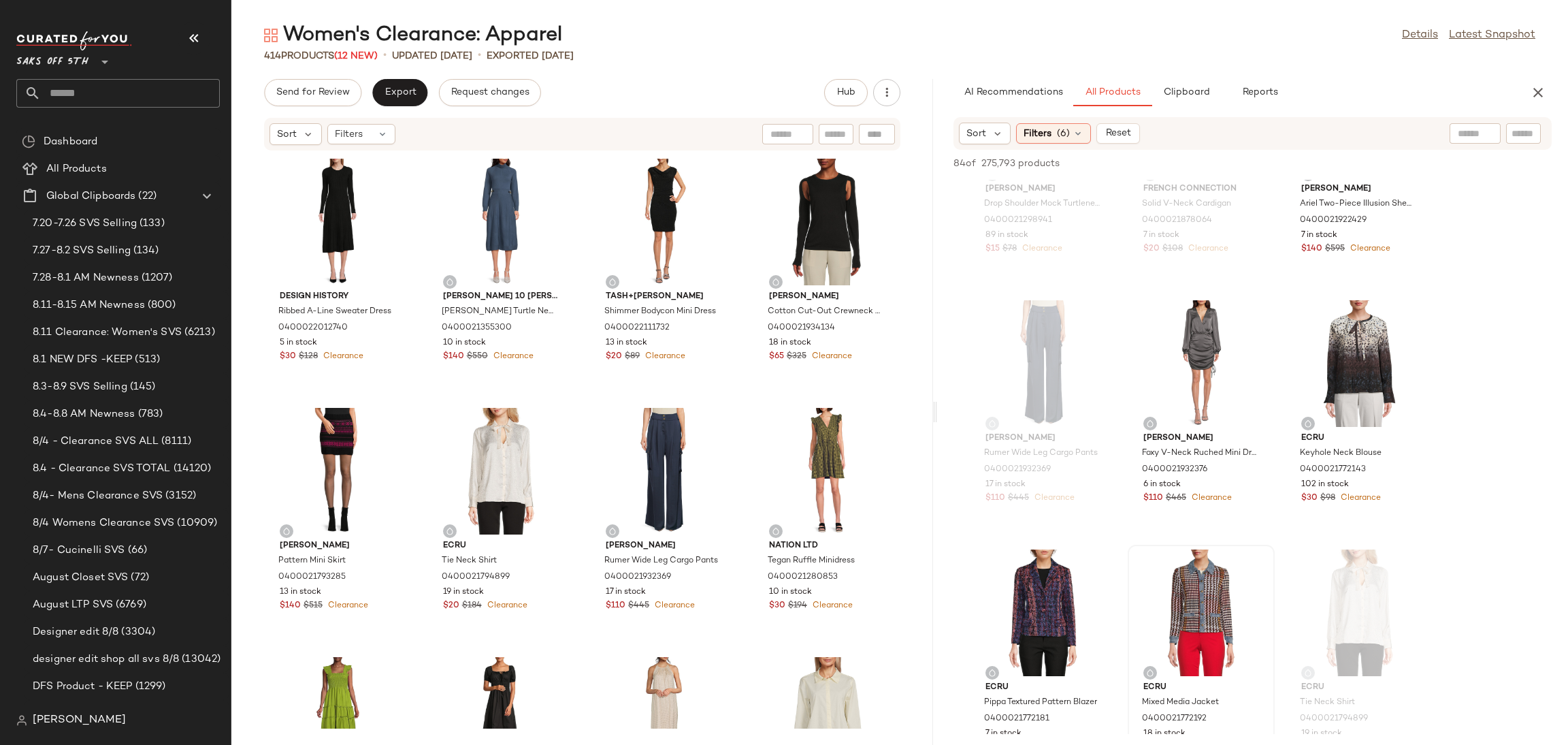
scroll to position [0, 0]
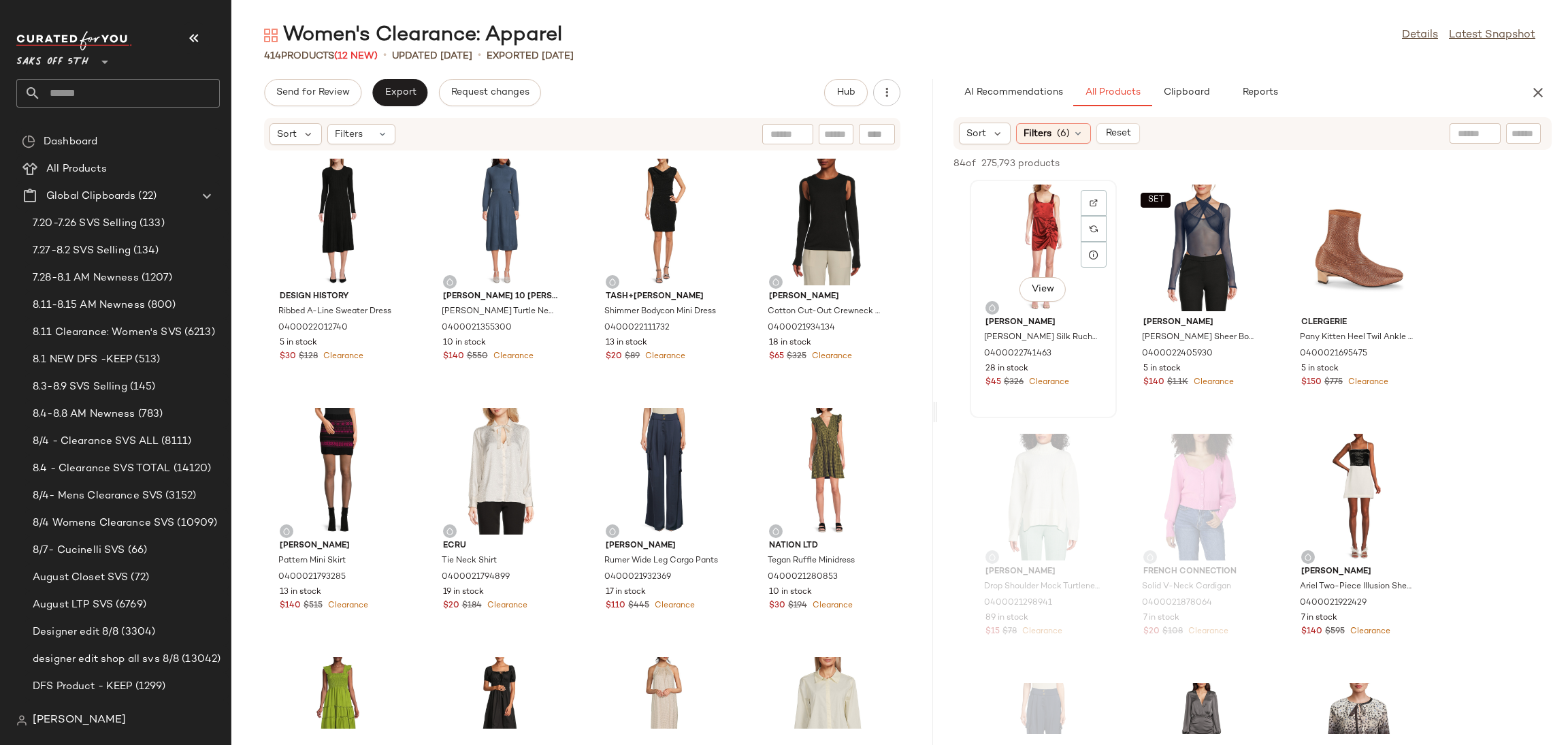
click at [1039, 204] on div "View" at bounding box center [1043, 248] width 138 height 127
click at [1362, 165] on span "Add to Top" at bounding box center [1357, 163] width 53 height 10
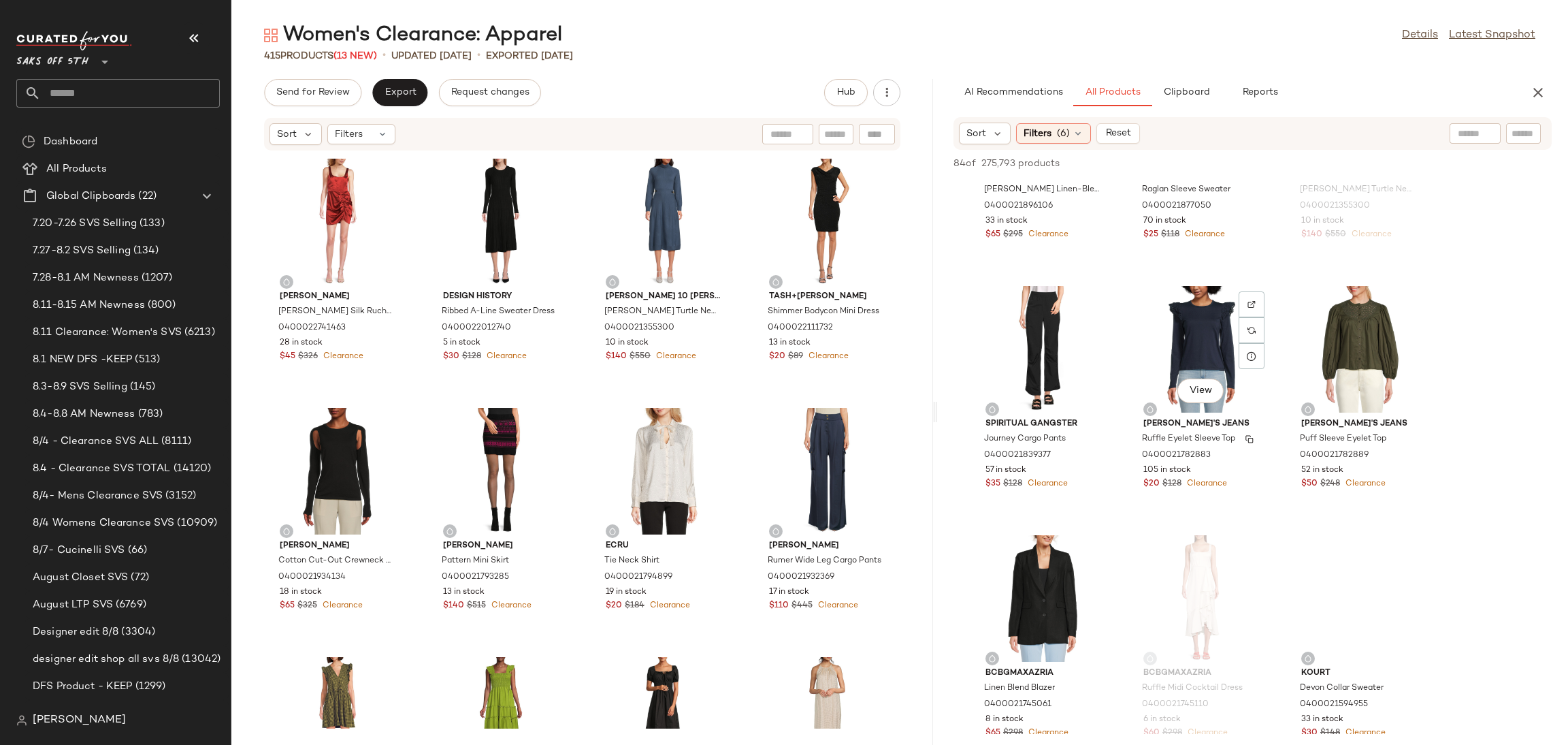
scroll to position [1894, 0]
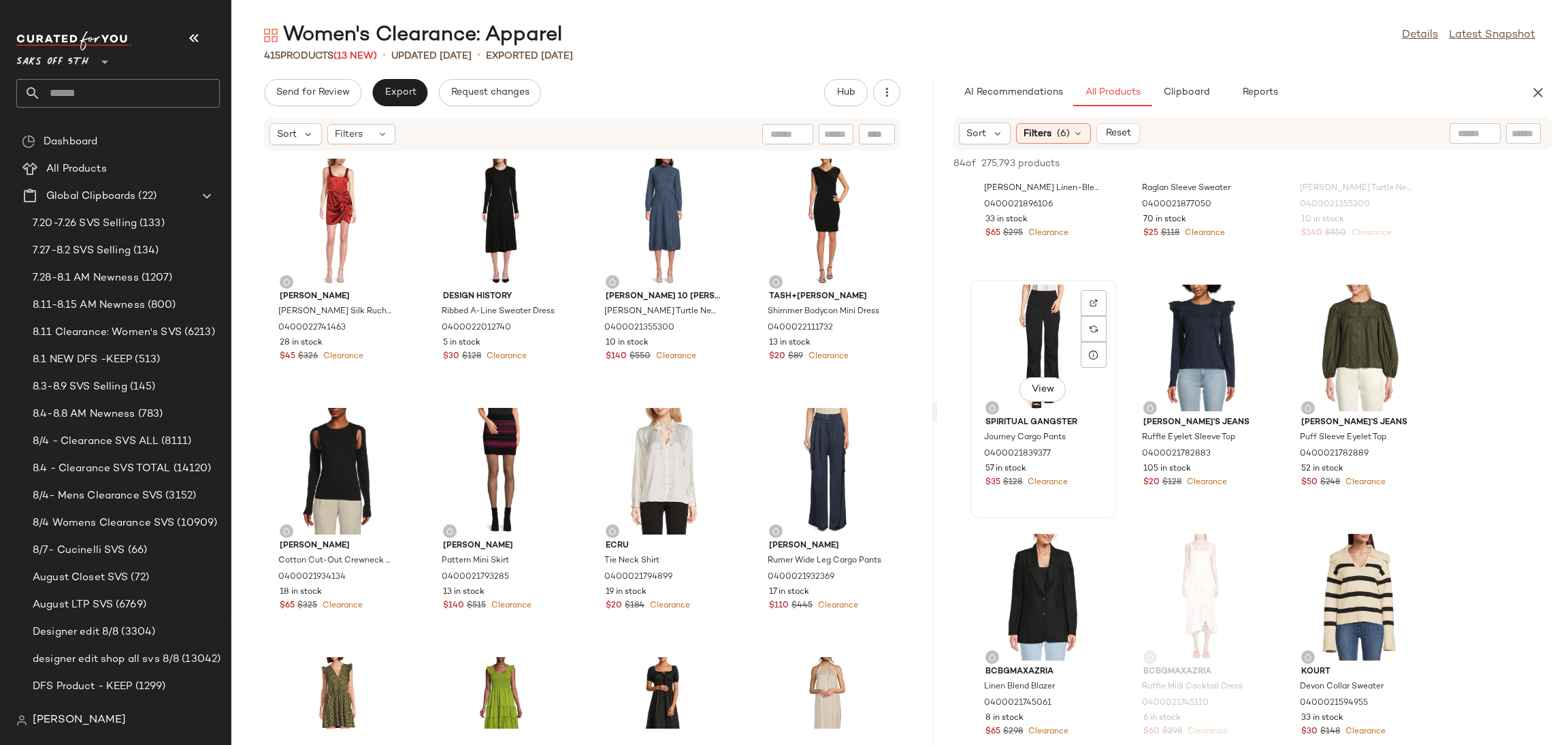
click at [1008, 320] on div "View" at bounding box center [1043, 348] width 138 height 127
click at [1367, 161] on span "Add to Top" at bounding box center [1357, 163] width 53 height 10
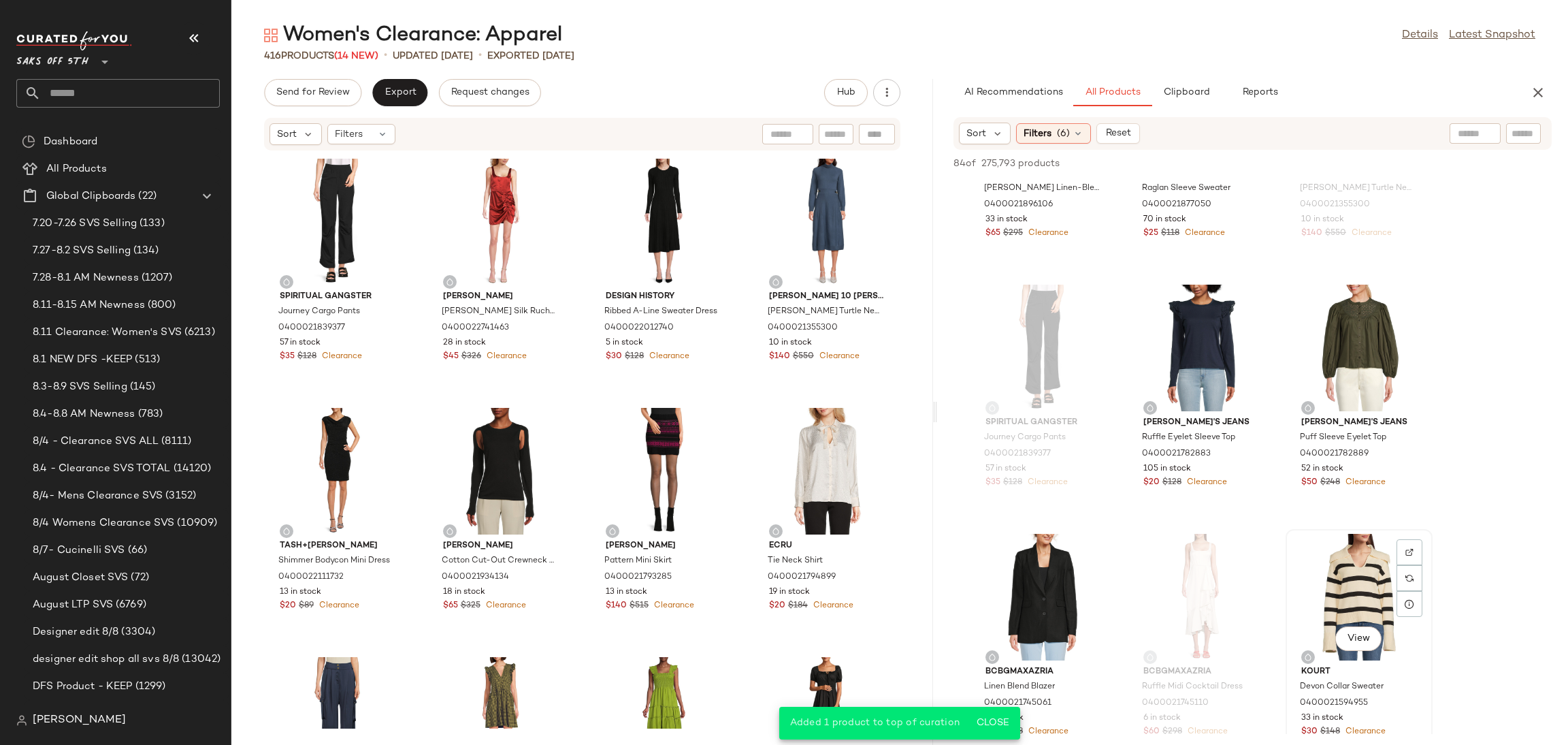
click at [1341, 595] on div "View" at bounding box center [1359, 597] width 138 height 127
drag, startPoint x: 1351, startPoint y: 152, endPoint x: 1351, endPoint y: 160, distance: 8.0
click at [1351, 160] on div "84 of 275,793 products • 1 selected Add to Top Add to Bottom Deselect All" at bounding box center [1253, 165] width 631 height 30
click at [1351, 160] on span "Add to Top" at bounding box center [1357, 163] width 53 height 10
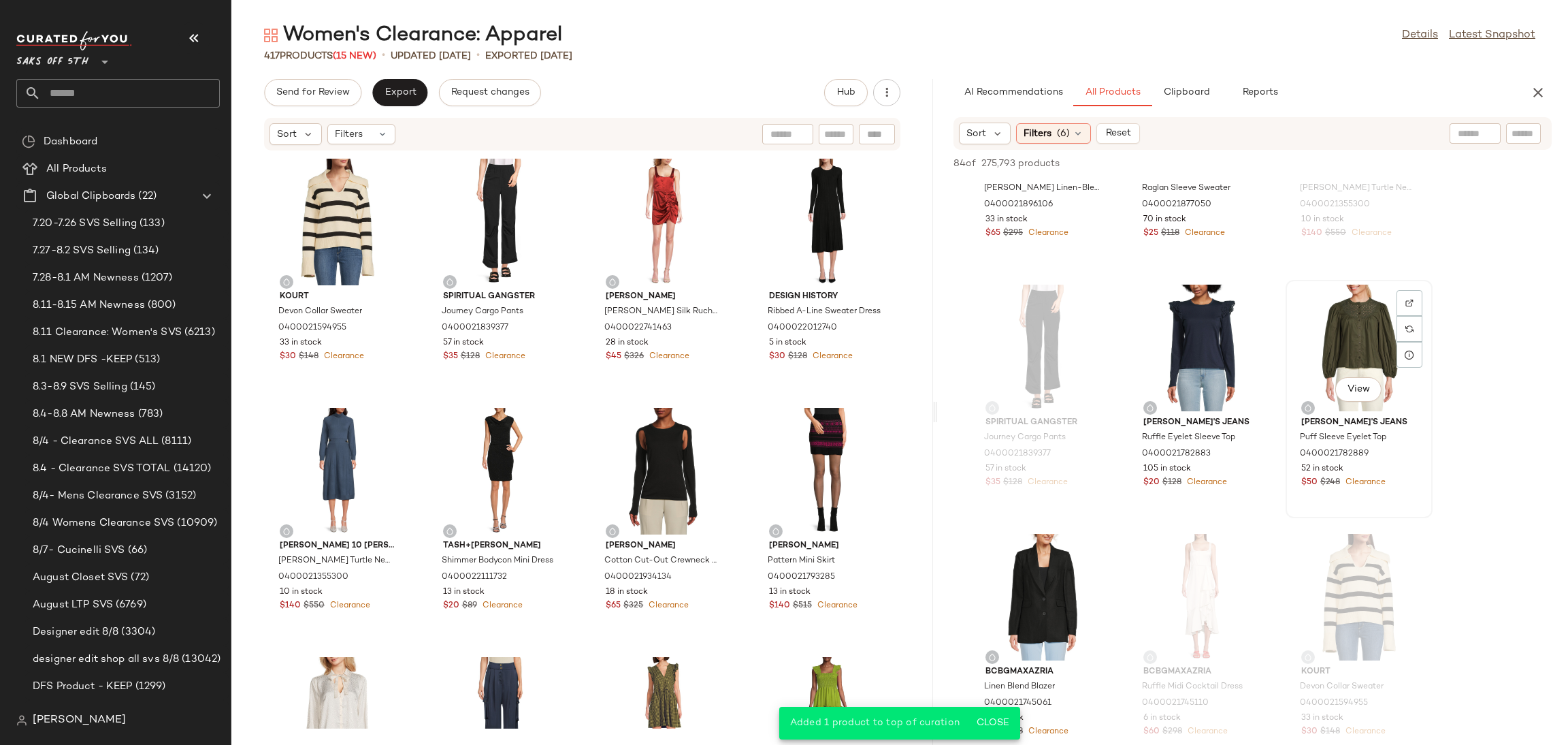
click at [1342, 345] on div "View" at bounding box center [1359, 348] width 138 height 127
click at [1361, 164] on span "Add to Top" at bounding box center [1357, 163] width 53 height 10
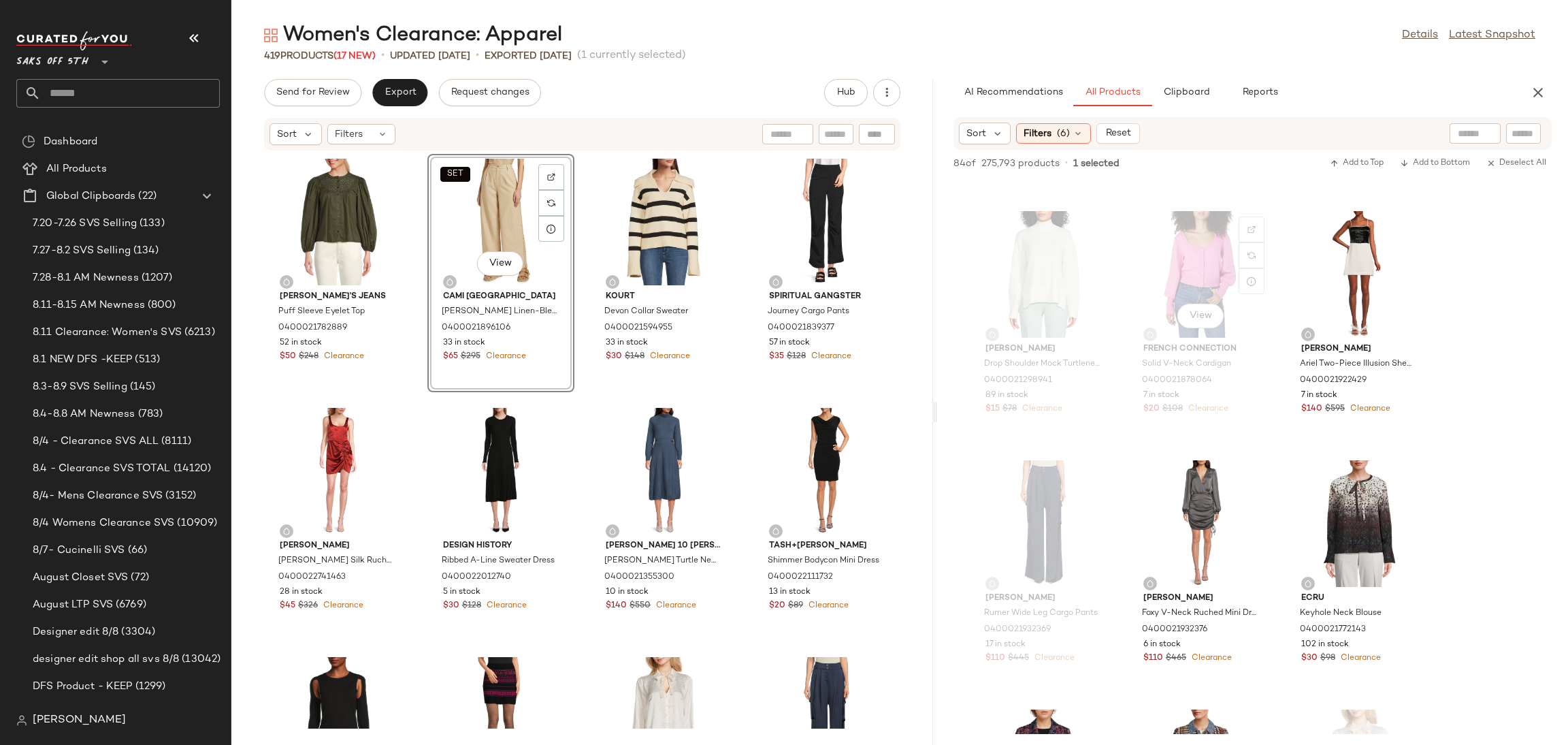
scroll to position [232, 0]
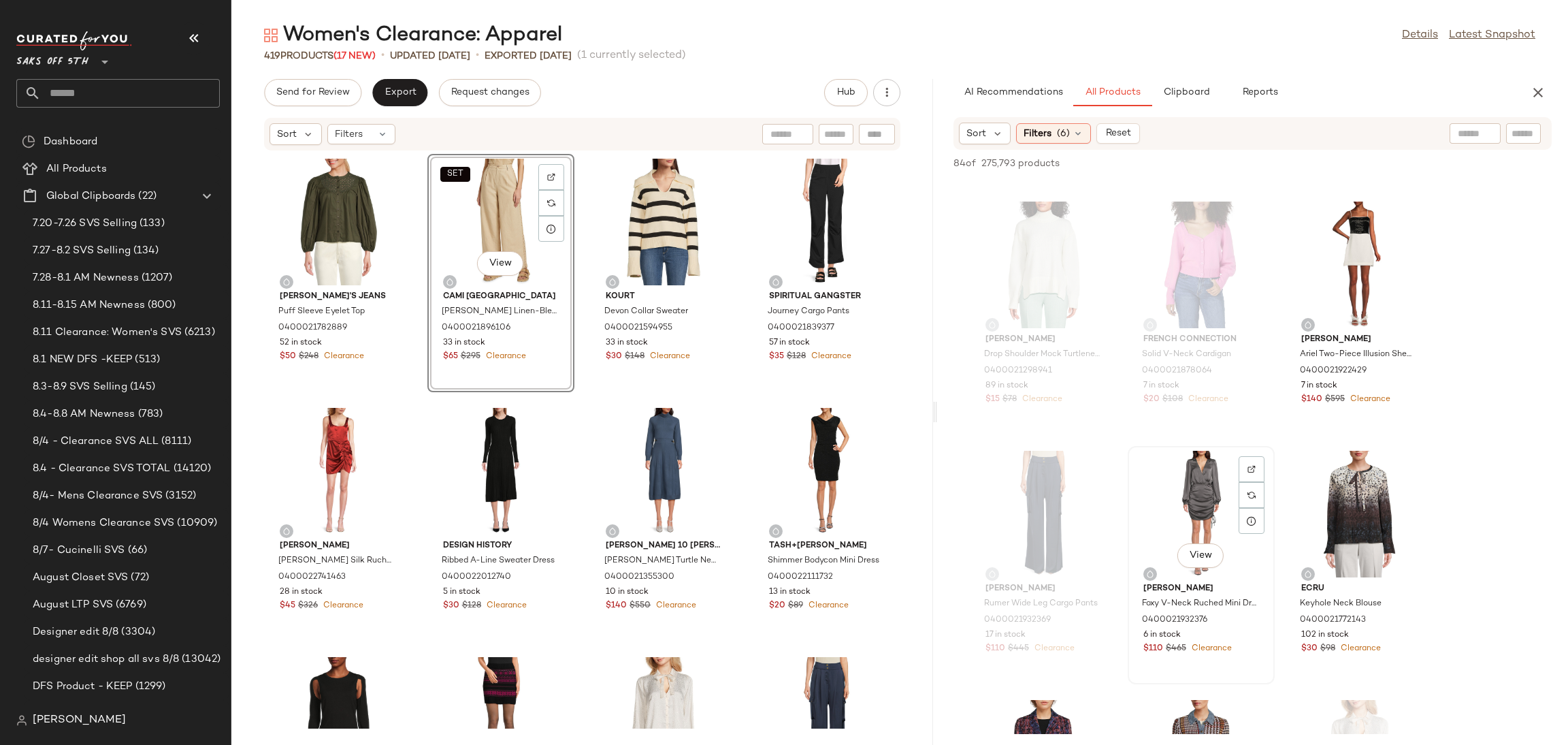
click at [1205, 476] on div "View" at bounding box center [1201, 514] width 138 height 127
click at [1334, 159] on icon "button" at bounding box center [1335, 163] width 10 height 10
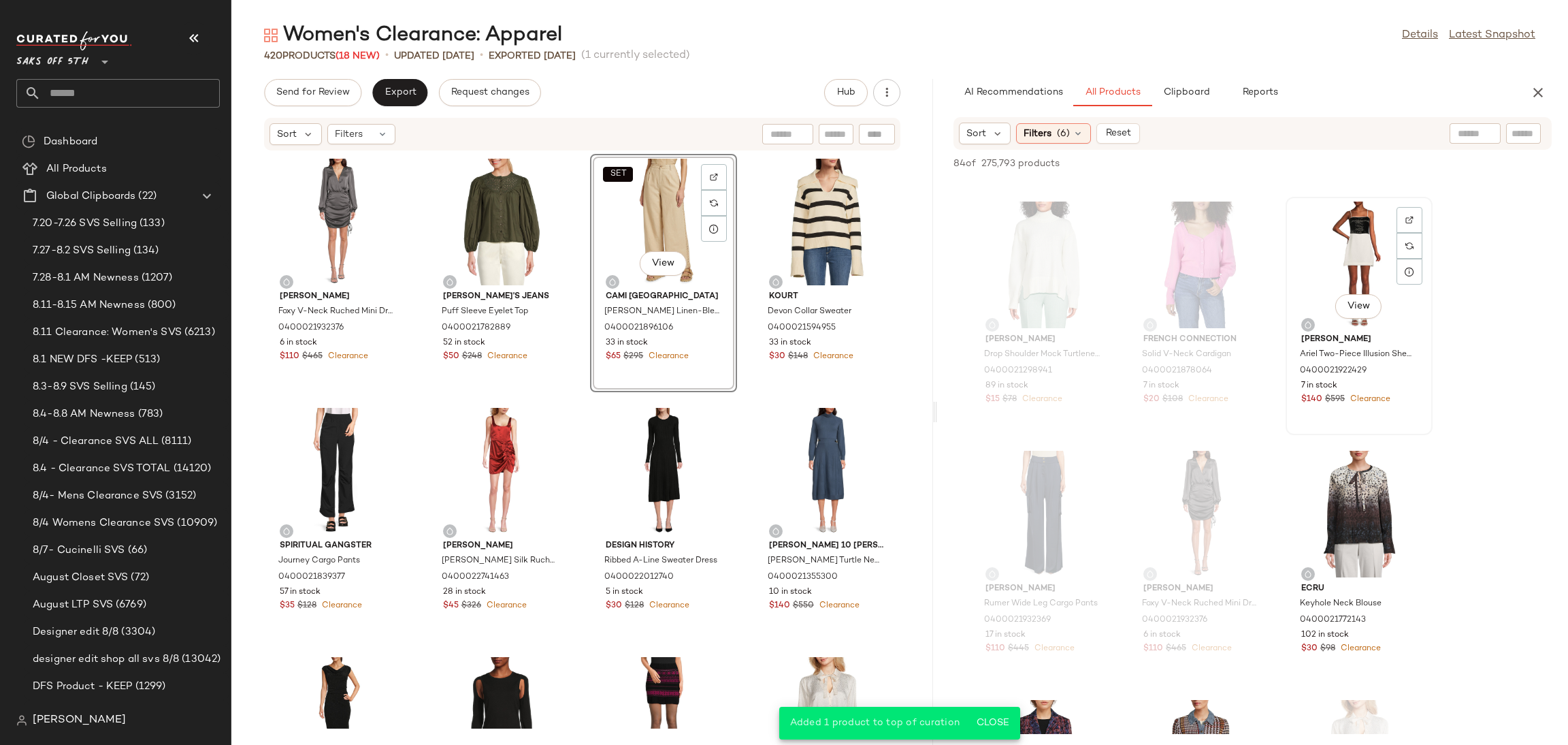
click at [1341, 232] on div "View" at bounding box center [1359, 265] width 138 height 127
click at [1358, 159] on span "Add to Top" at bounding box center [1357, 163] width 53 height 10
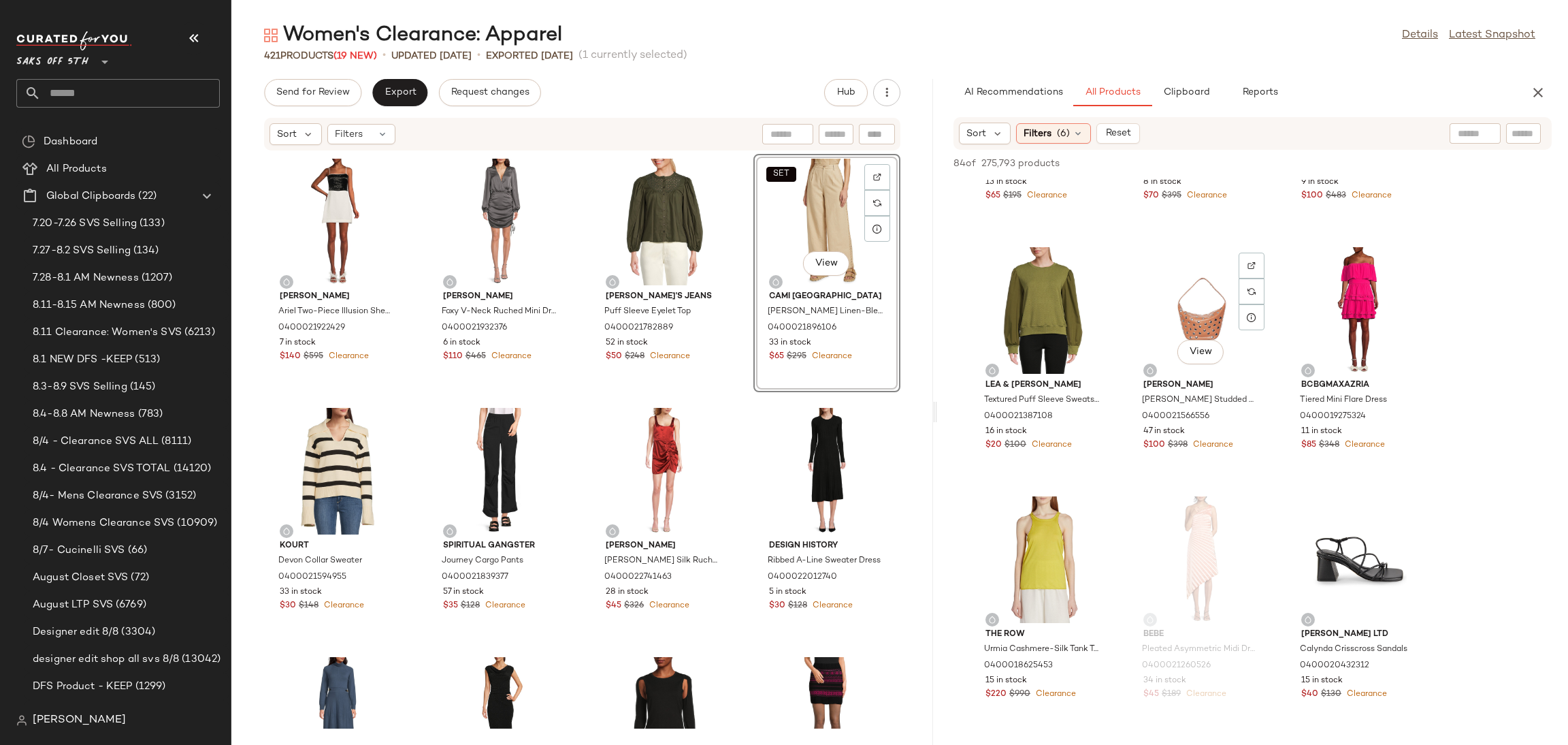
scroll to position [2929, 0]
click at [1357, 275] on div "View" at bounding box center [1359, 309] width 138 height 127
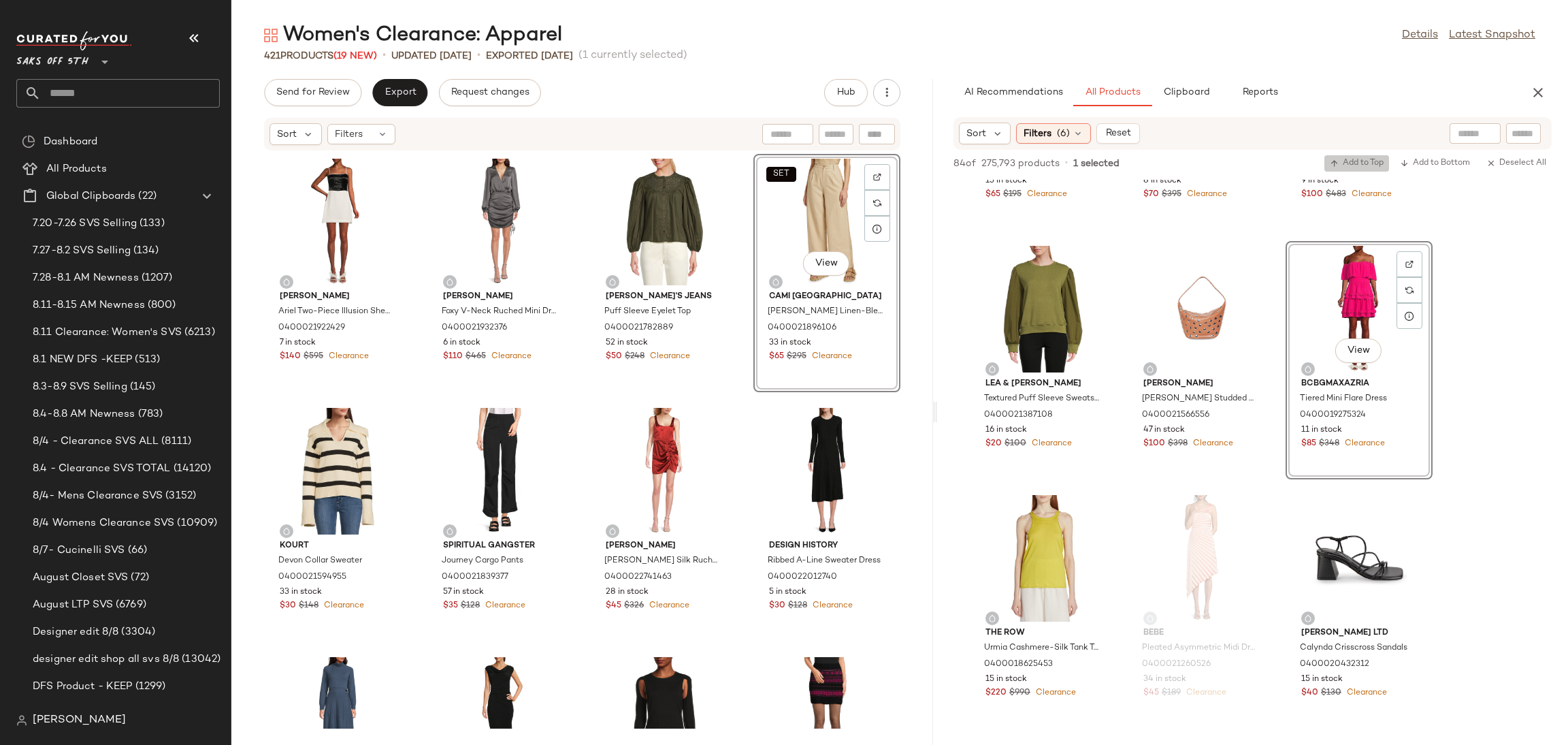
click at [1361, 163] on span "Add to Top" at bounding box center [1357, 163] width 53 height 10
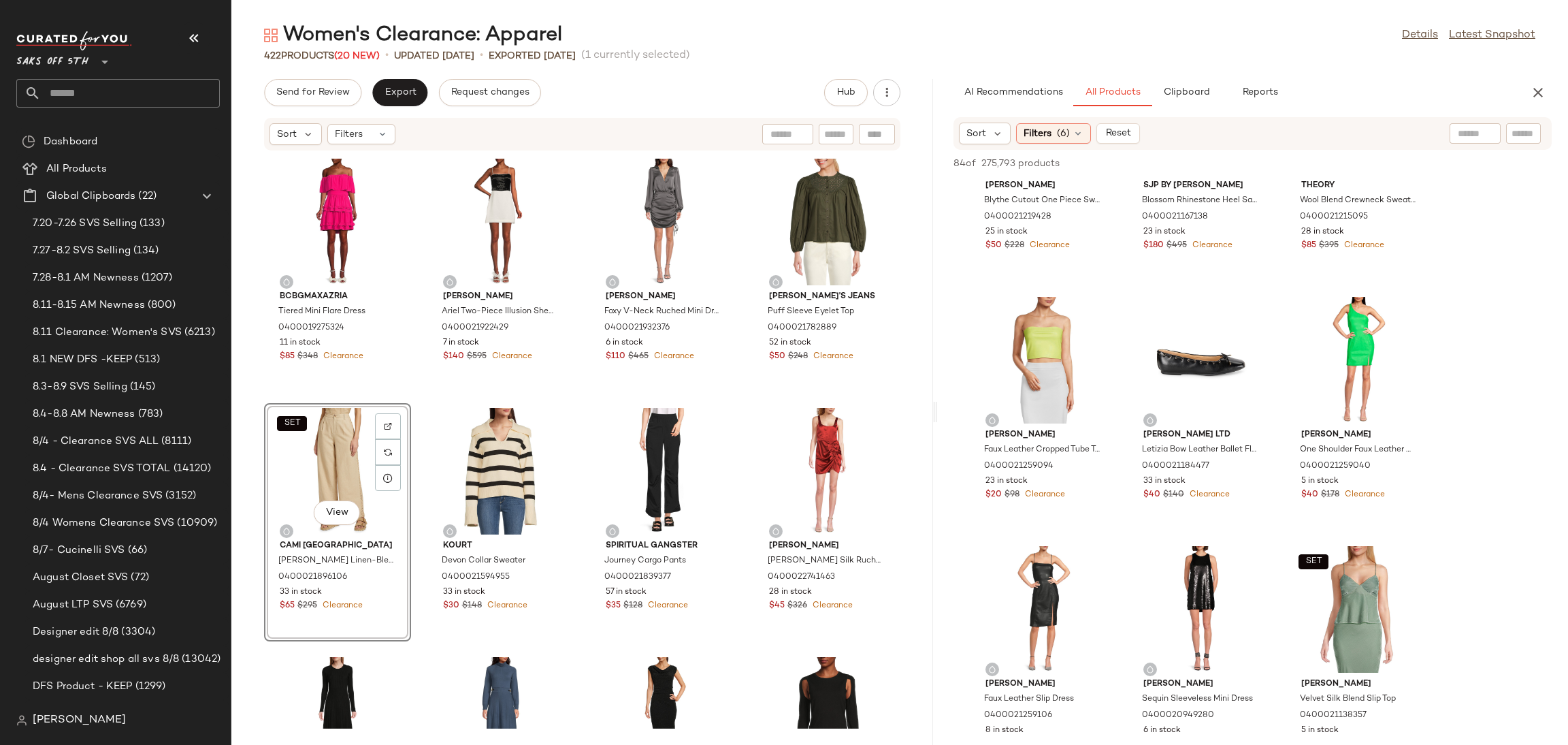
scroll to position [3878, 0]
click at [1349, 330] on div "View" at bounding box center [1359, 357] width 138 height 127
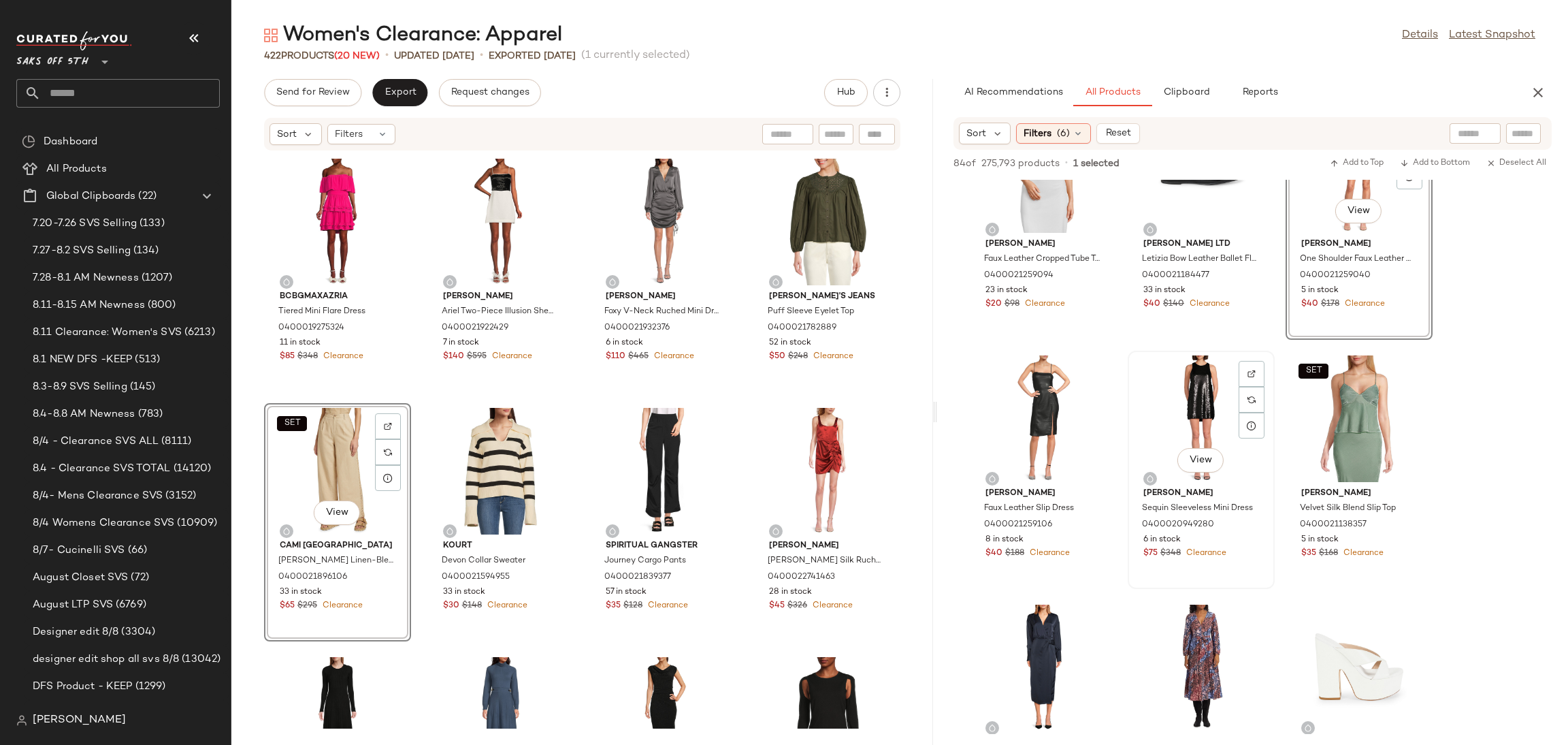
scroll to position [4080, 0]
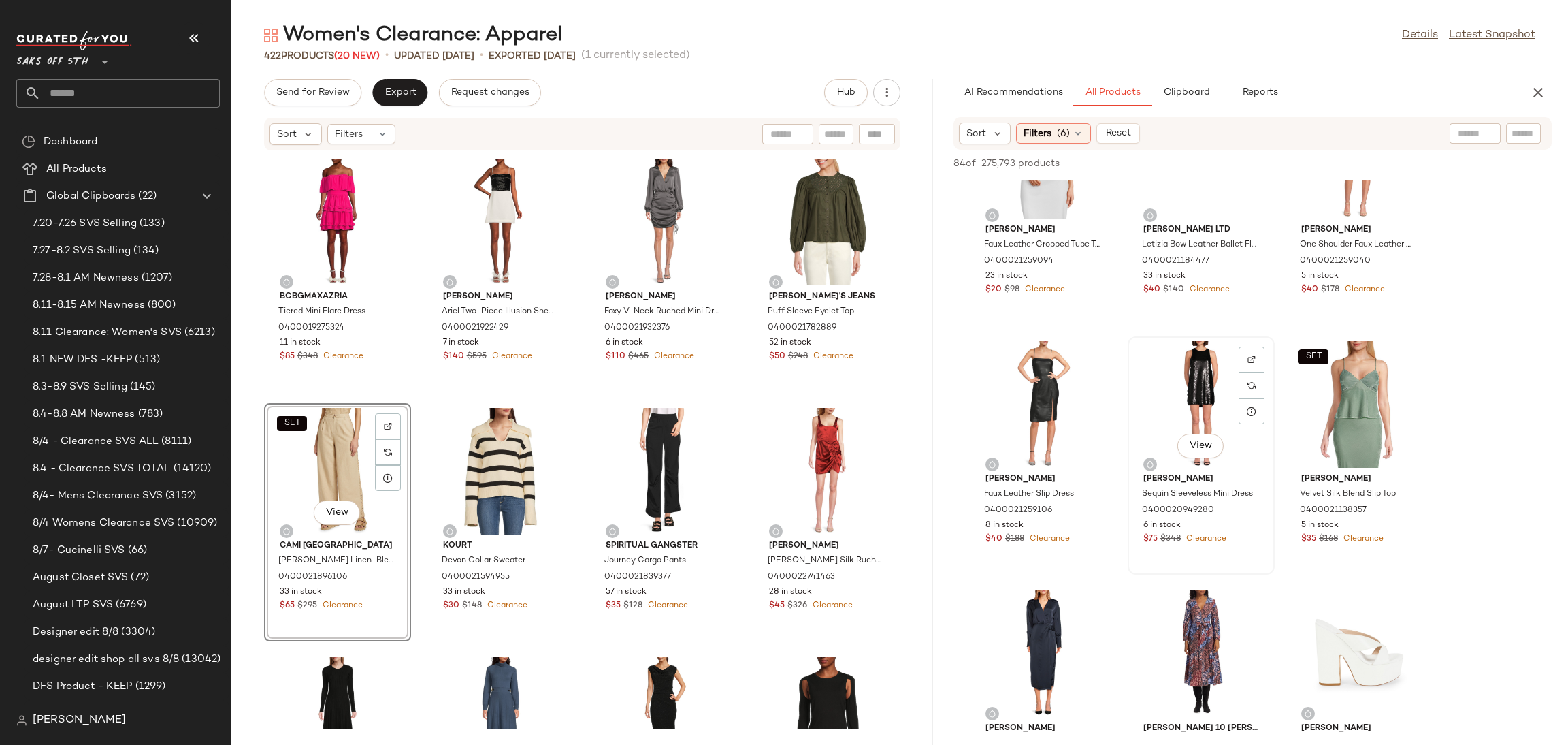
click at [1189, 362] on div "View" at bounding box center [1201, 404] width 138 height 127
click at [1357, 165] on span "Add to Top" at bounding box center [1357, 163] width 53 height 10
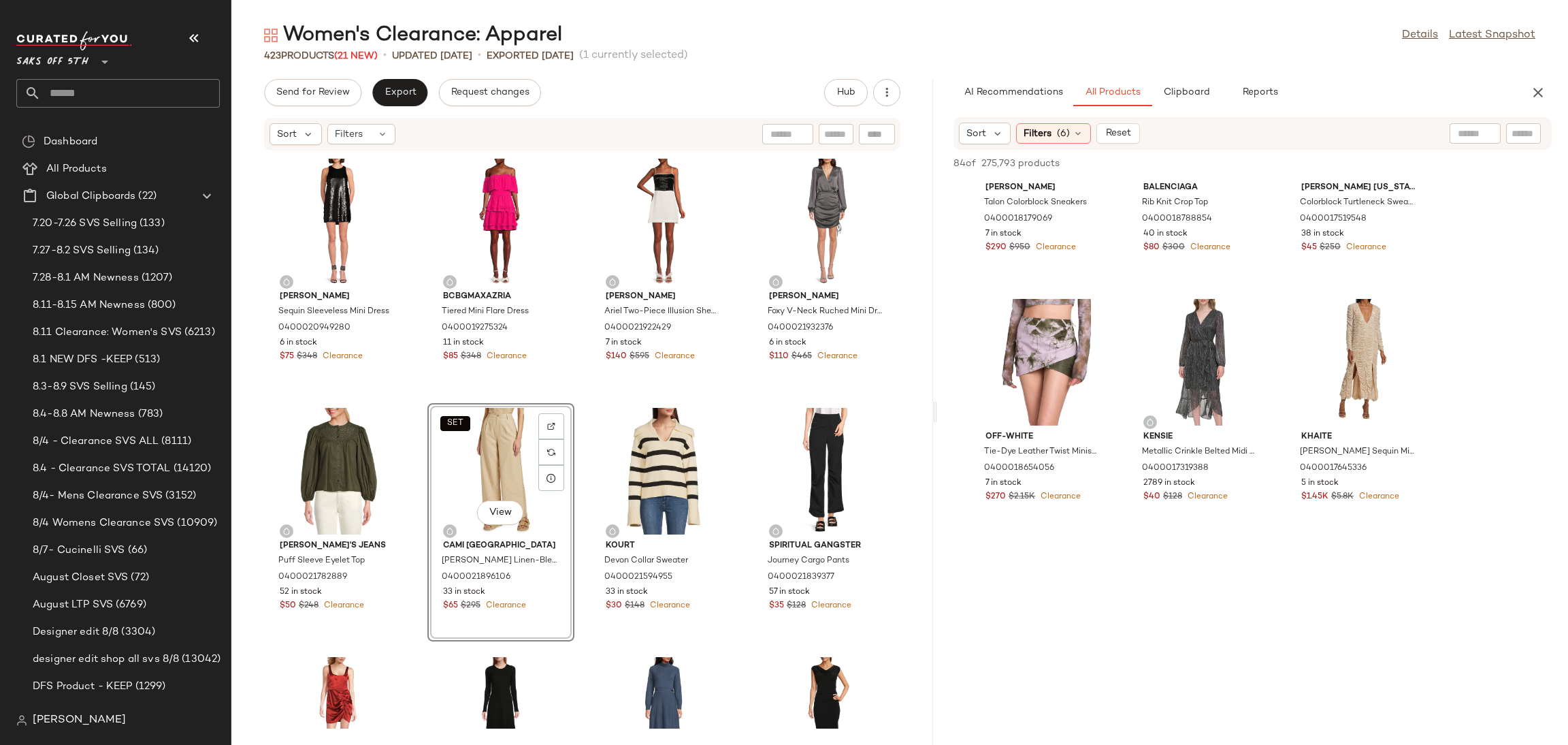
scroll to position [6631, 0]
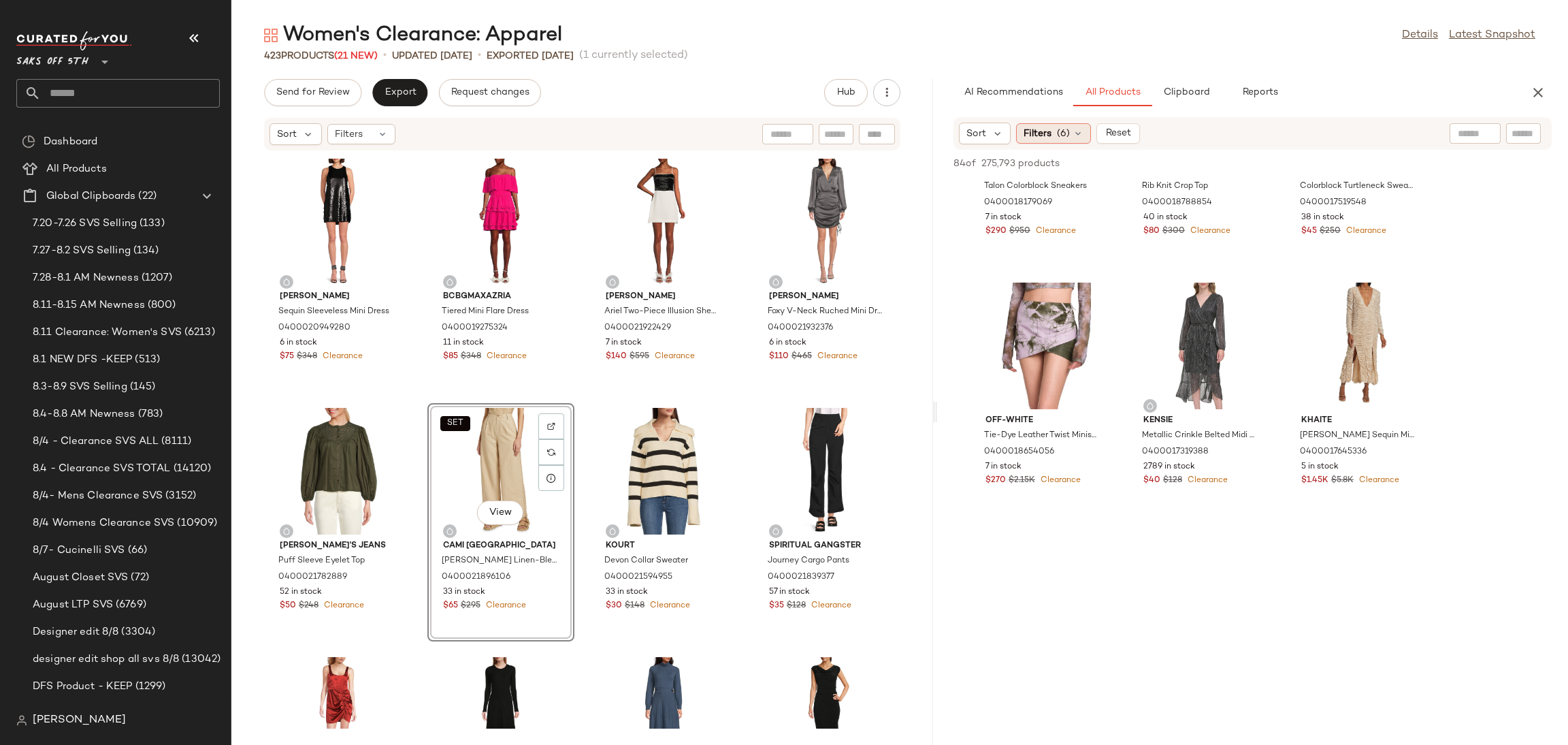
click at [1071, 130] on div "Filters (6)" at bounding box center [1053, 134] width 75 height 21
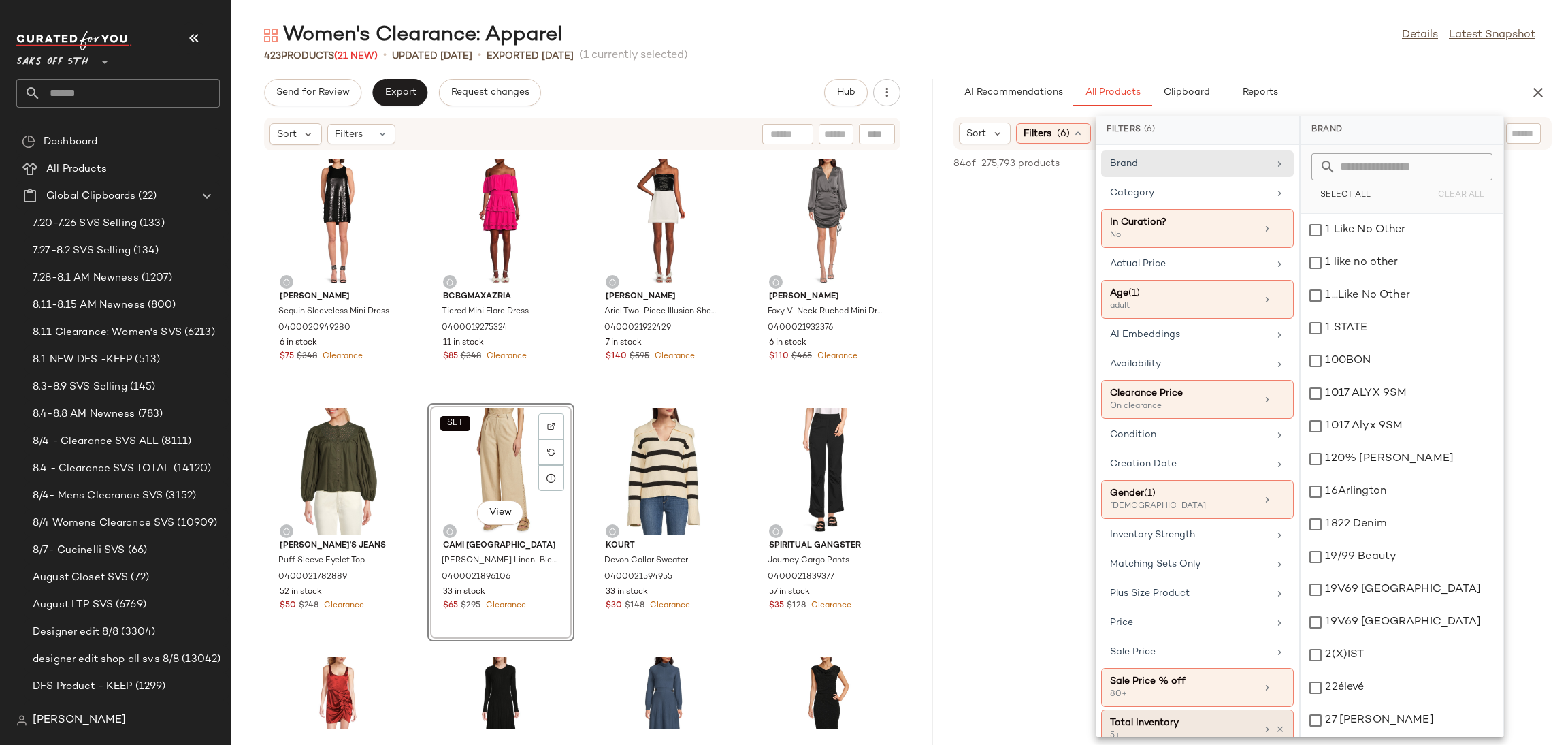
scroll to position [25, 0]
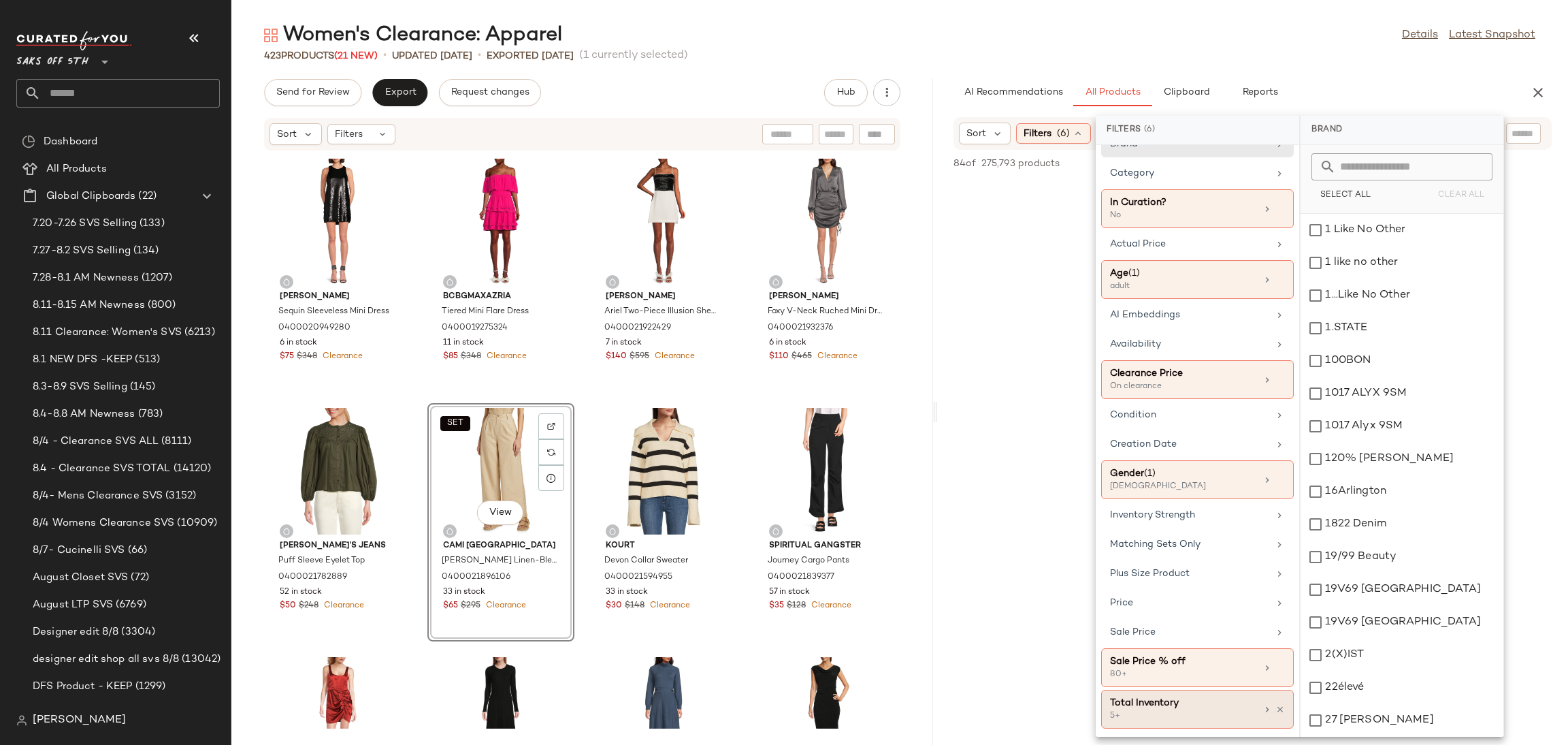
click at [1192, 711] on div "5+" at bounding box center [1178, 716] width 136 height 12
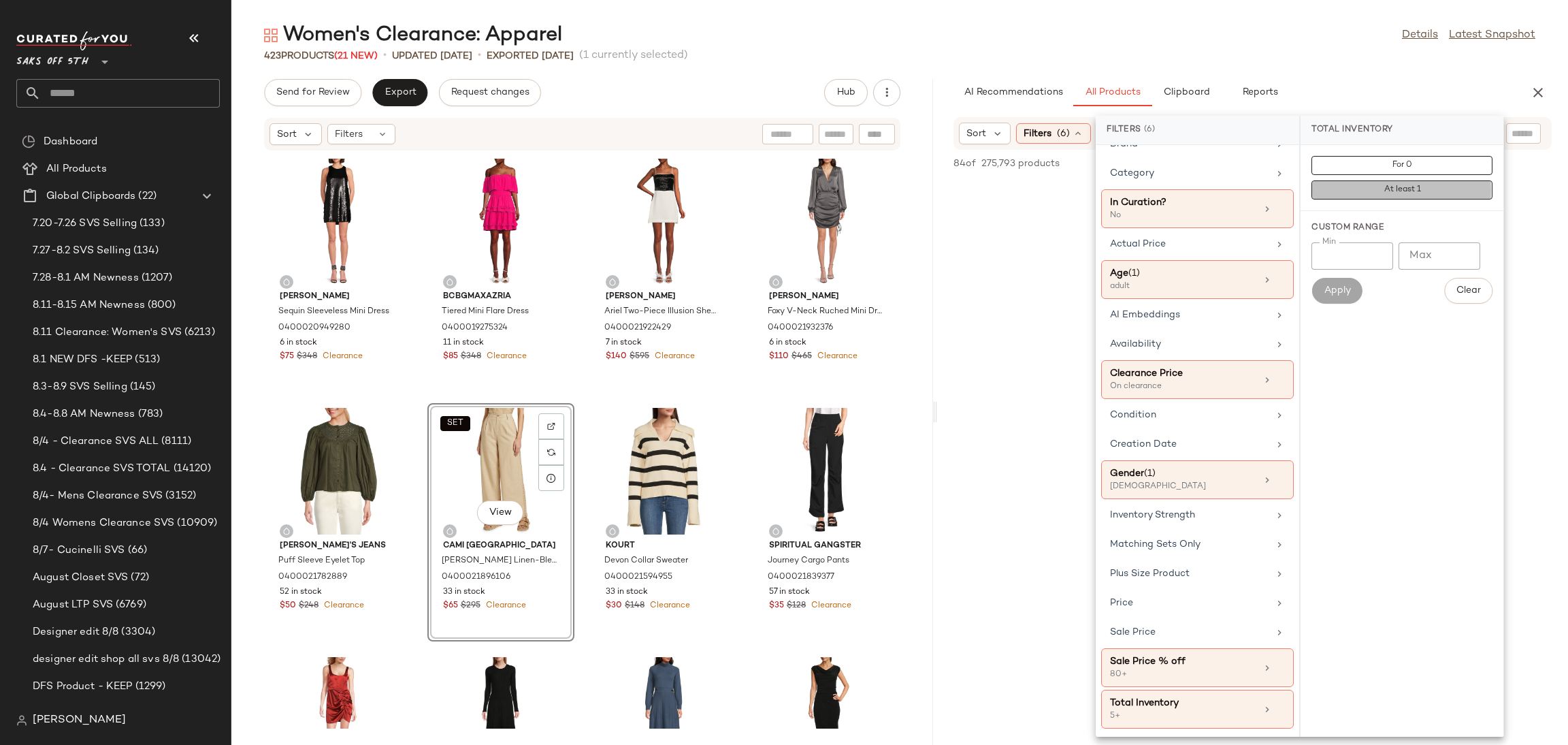
click at [1359, 196] on button "At least 1" at bounding box center [1402, 190] width 181 height 19
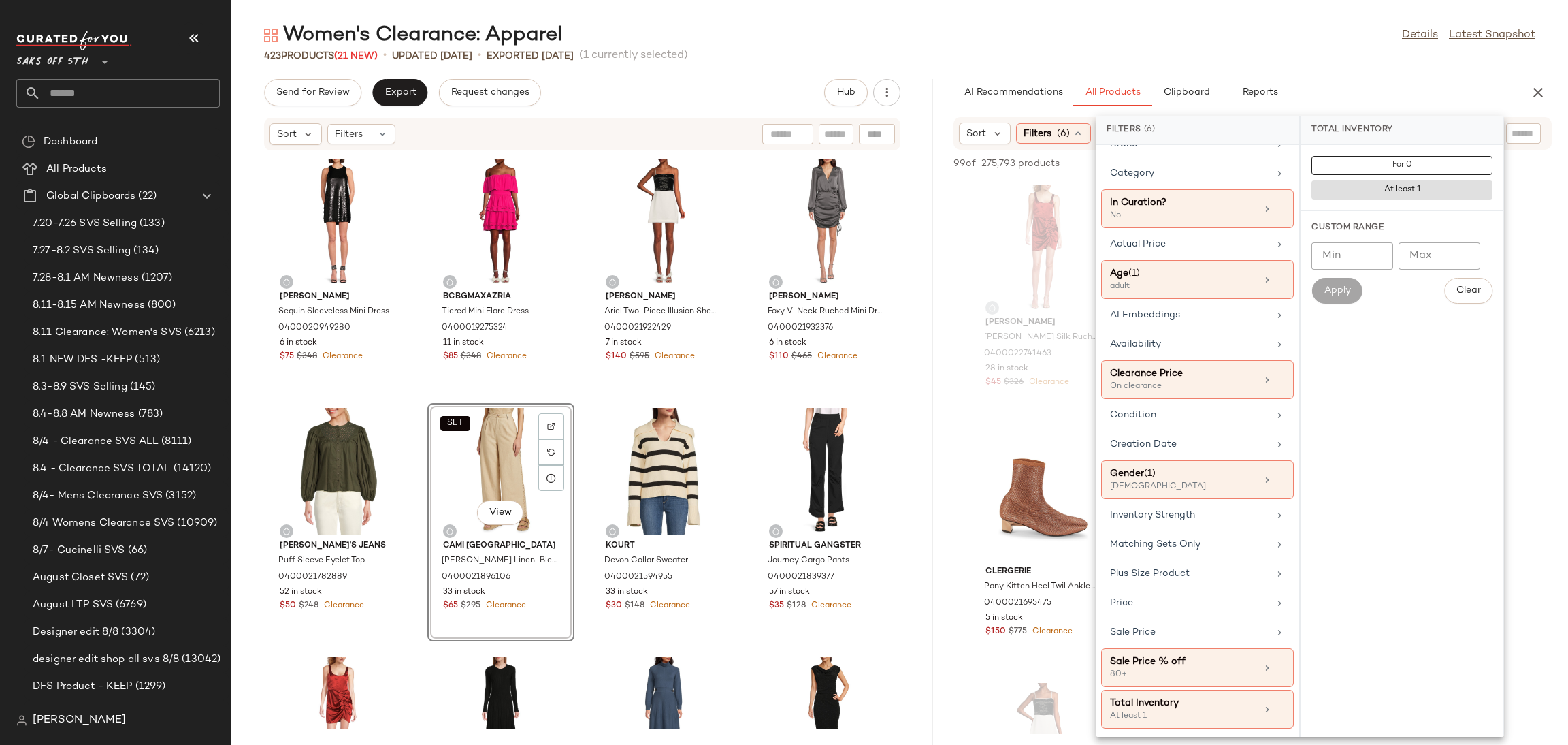
click at [1220, 45] on div "Women's Clearance: Apparel Details Latest Snapshot" at bounding box center [900, 36] width 1337 height 27
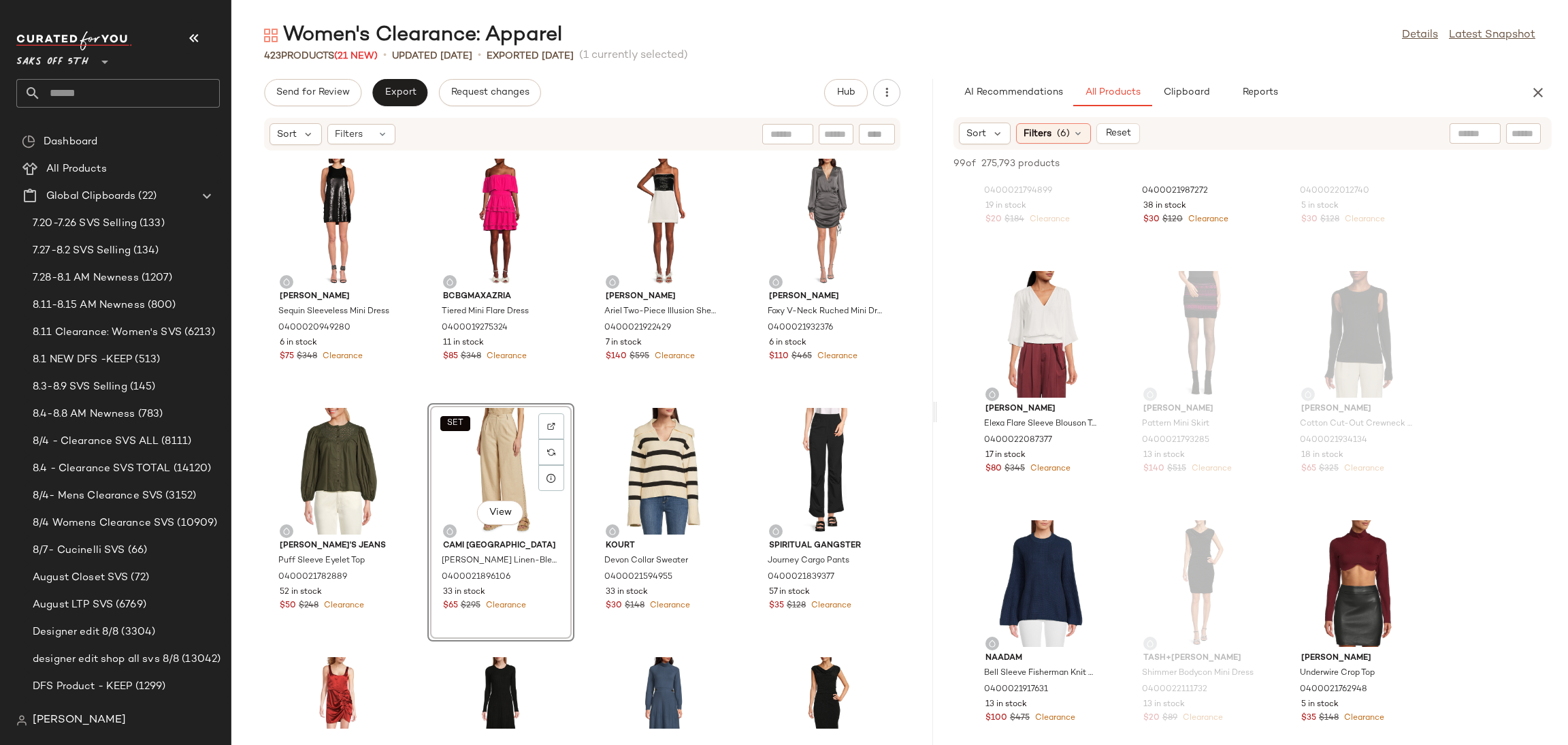
scroll to position [1152, 0]
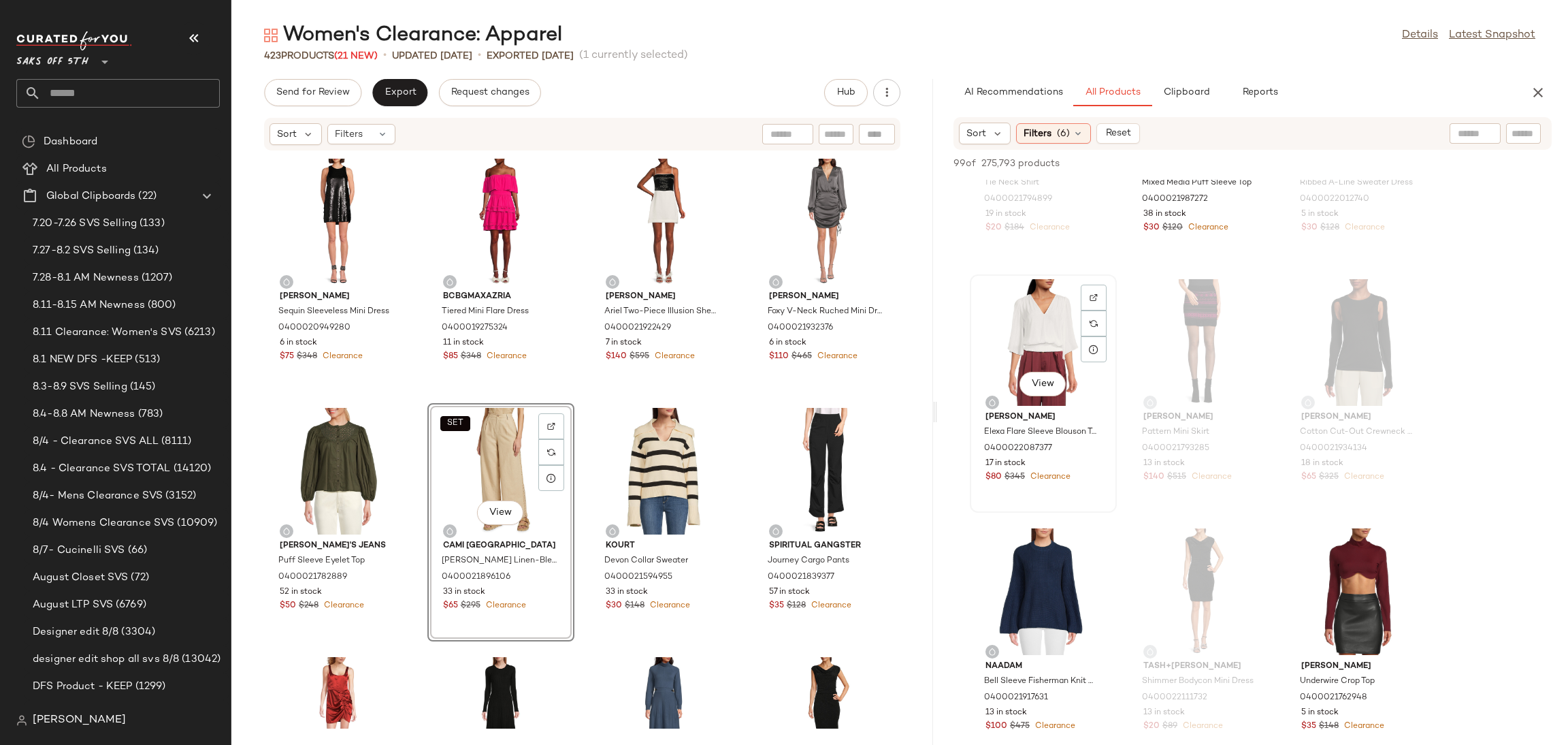
click at [1034, 352] on div "View" at bounding box center [1043, 342] width 138 height 127
click at [1355, 164] on span "Add to Top" at bounding box center [1357, 163] width 53 height 10
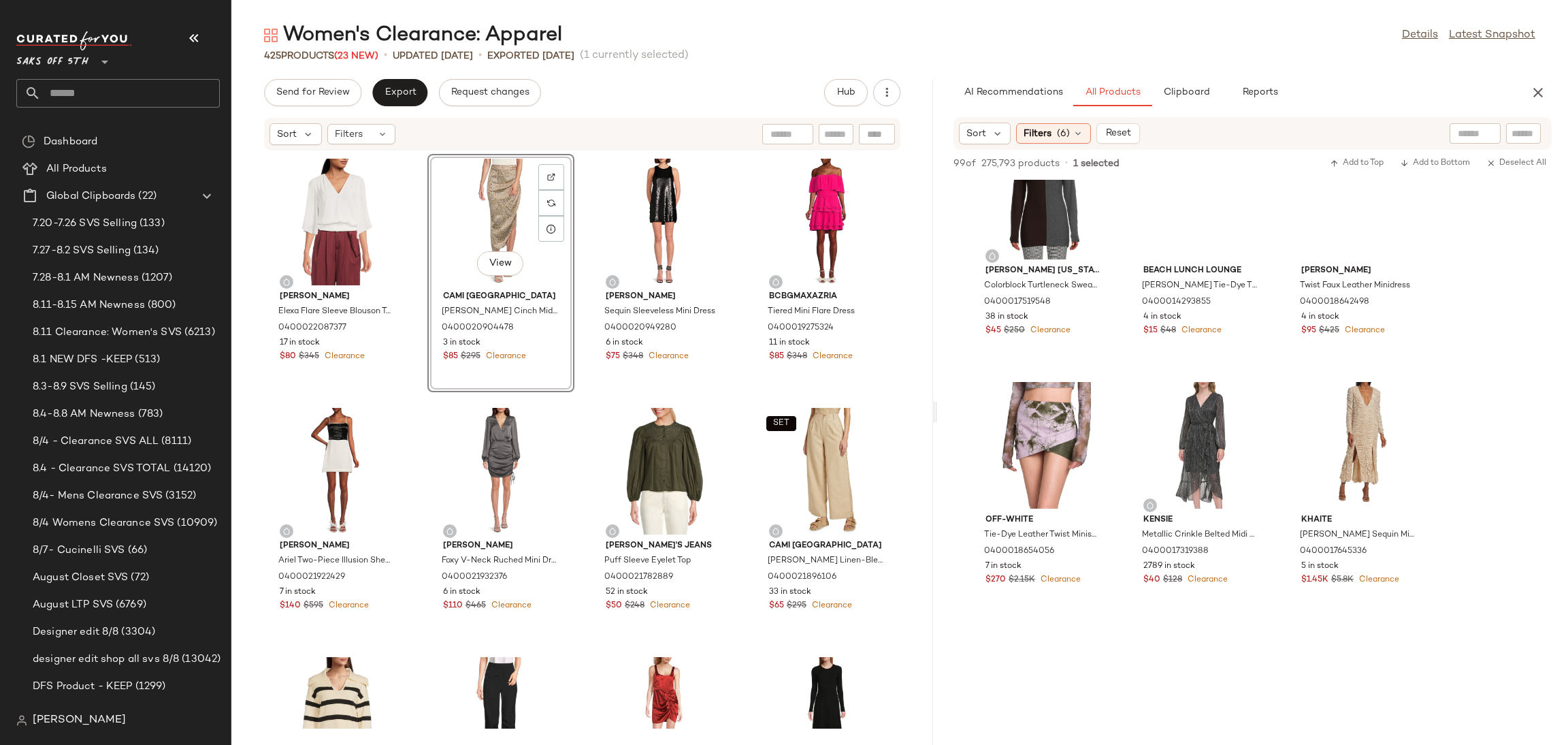
scroll to position [7757, 0]
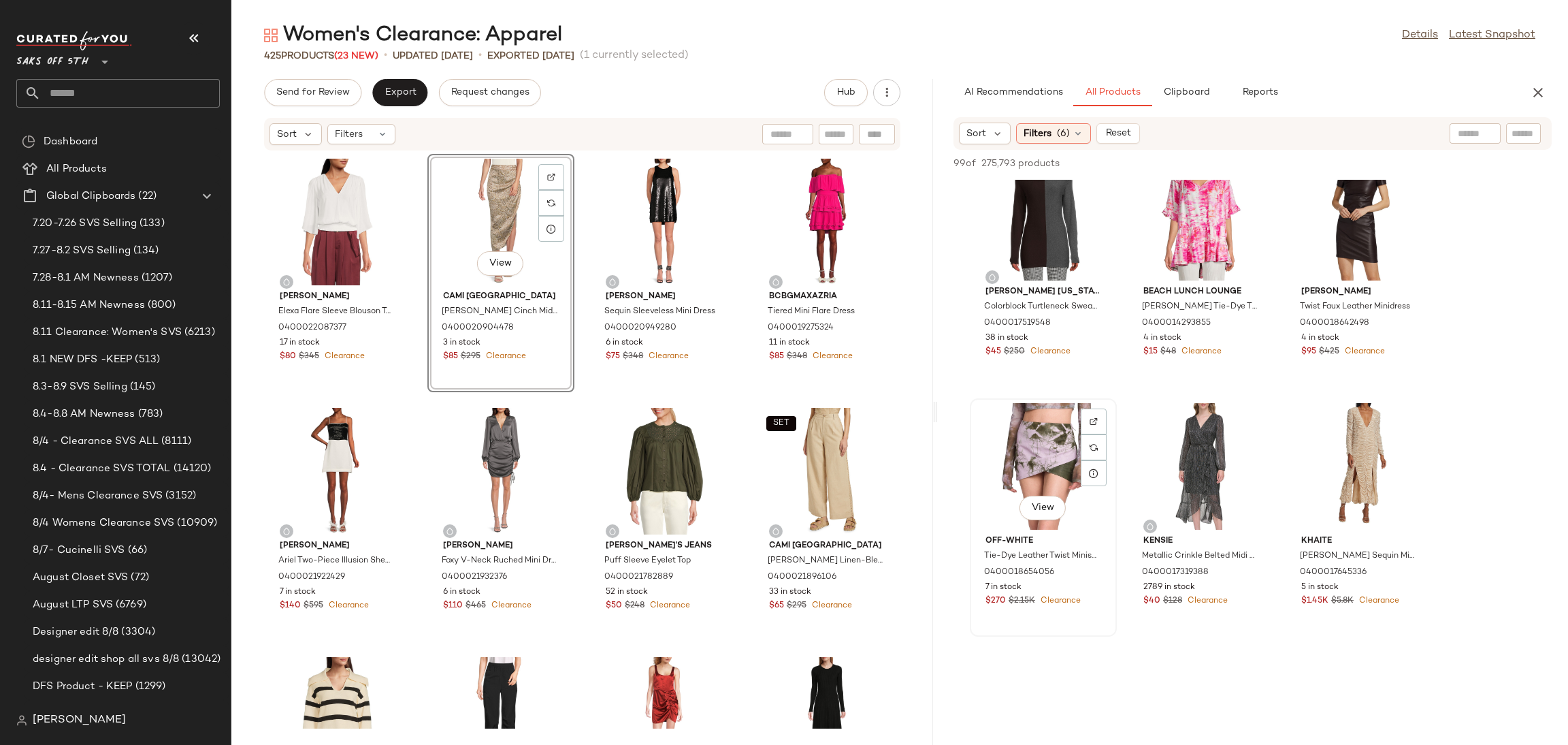
click at [1048, 466] on div "View" at bounding box center [1043, 466] width 138 height 127
click at [1346, 158] on span "Add to Top" at bounding box center [1357, 163] width 53 height 10
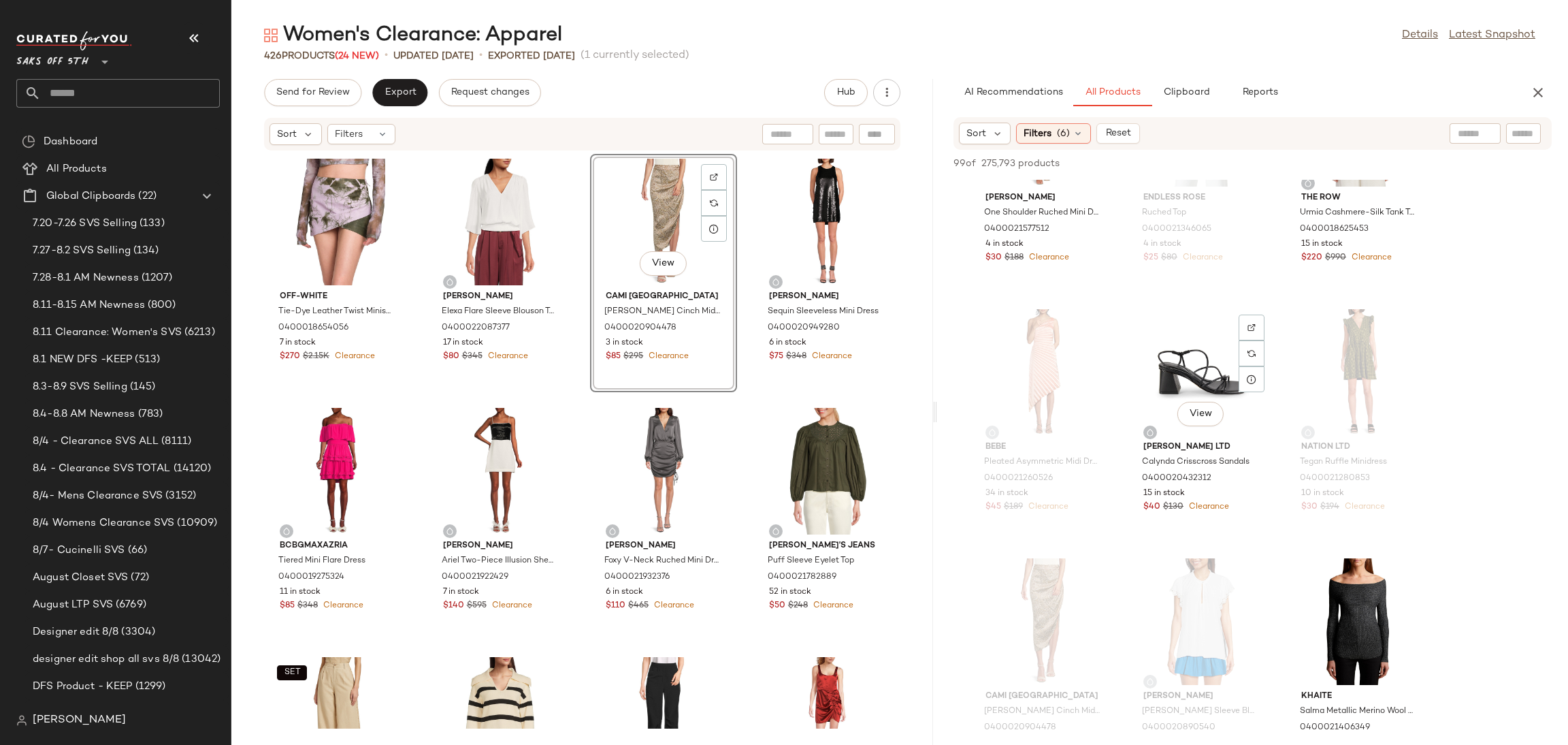
scroll to position [3623, 0]
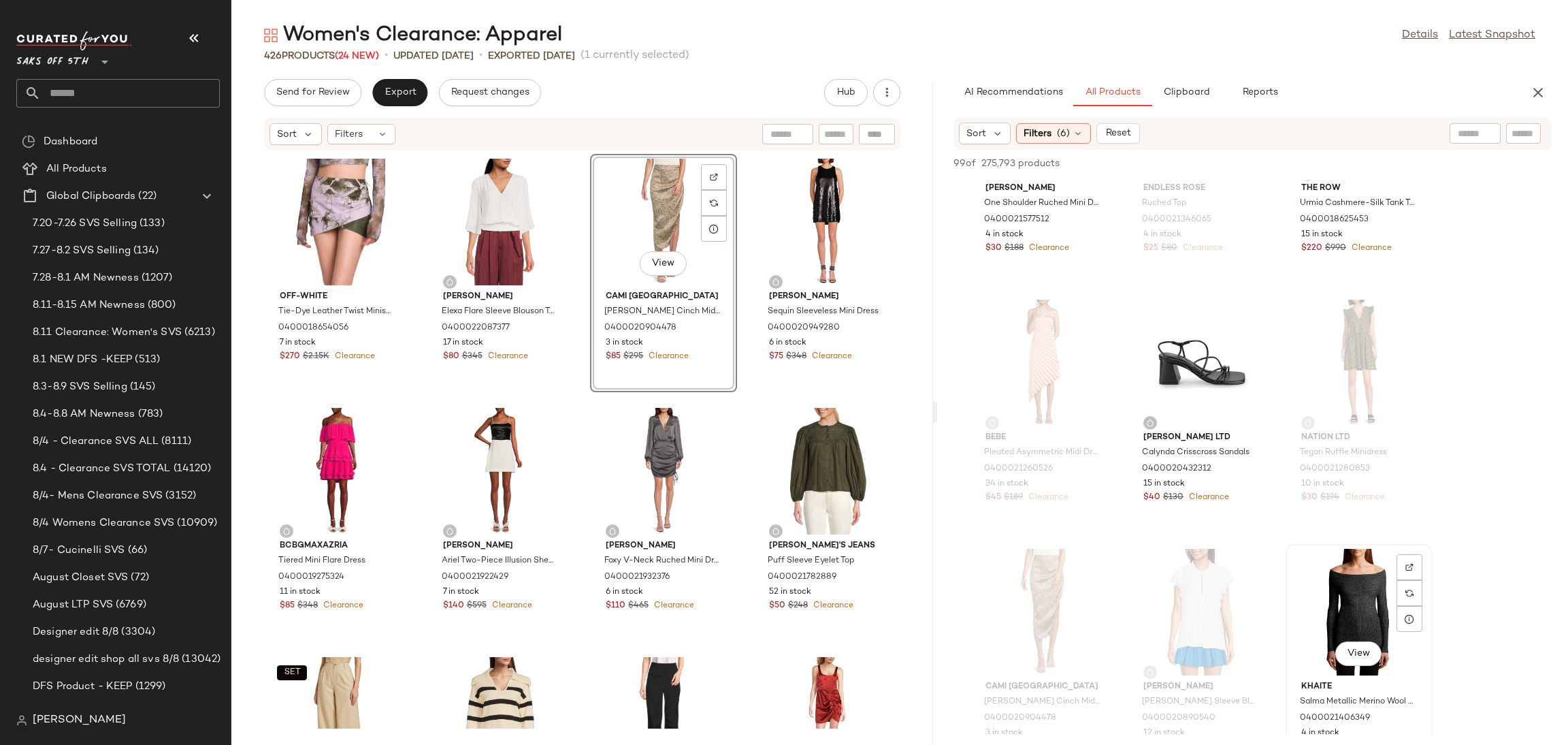
click at [1333, 591] on div "View" at bounding box center [1359, 612] width 138 height 127
click at [1361, 164] on span "Add to Top" at bounding box center [1357, 163] width 53 height 10
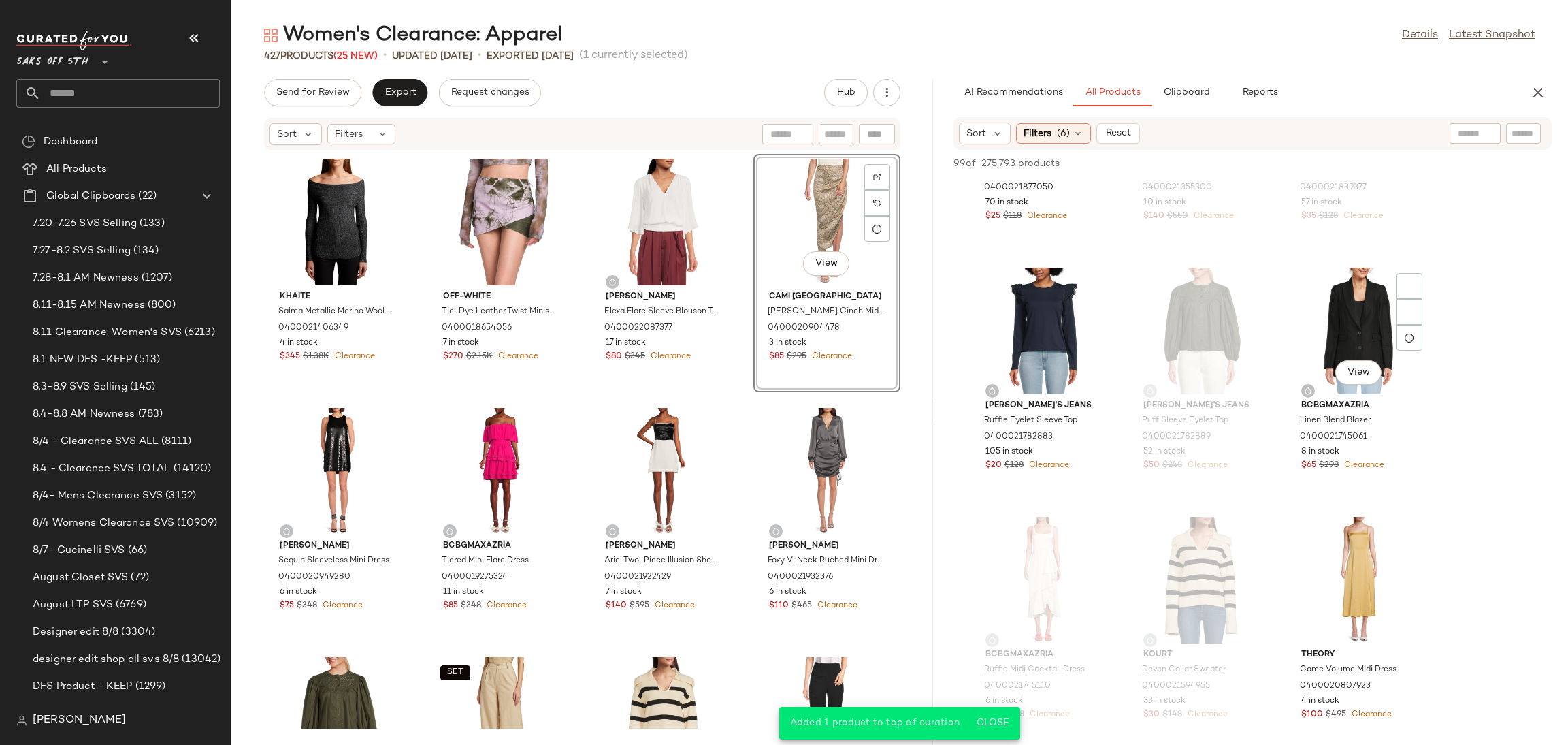
scroll to position [2160, 0]
click at [1344, 539] on div "View" at bounding box center [1359, 580] width 138 height 127
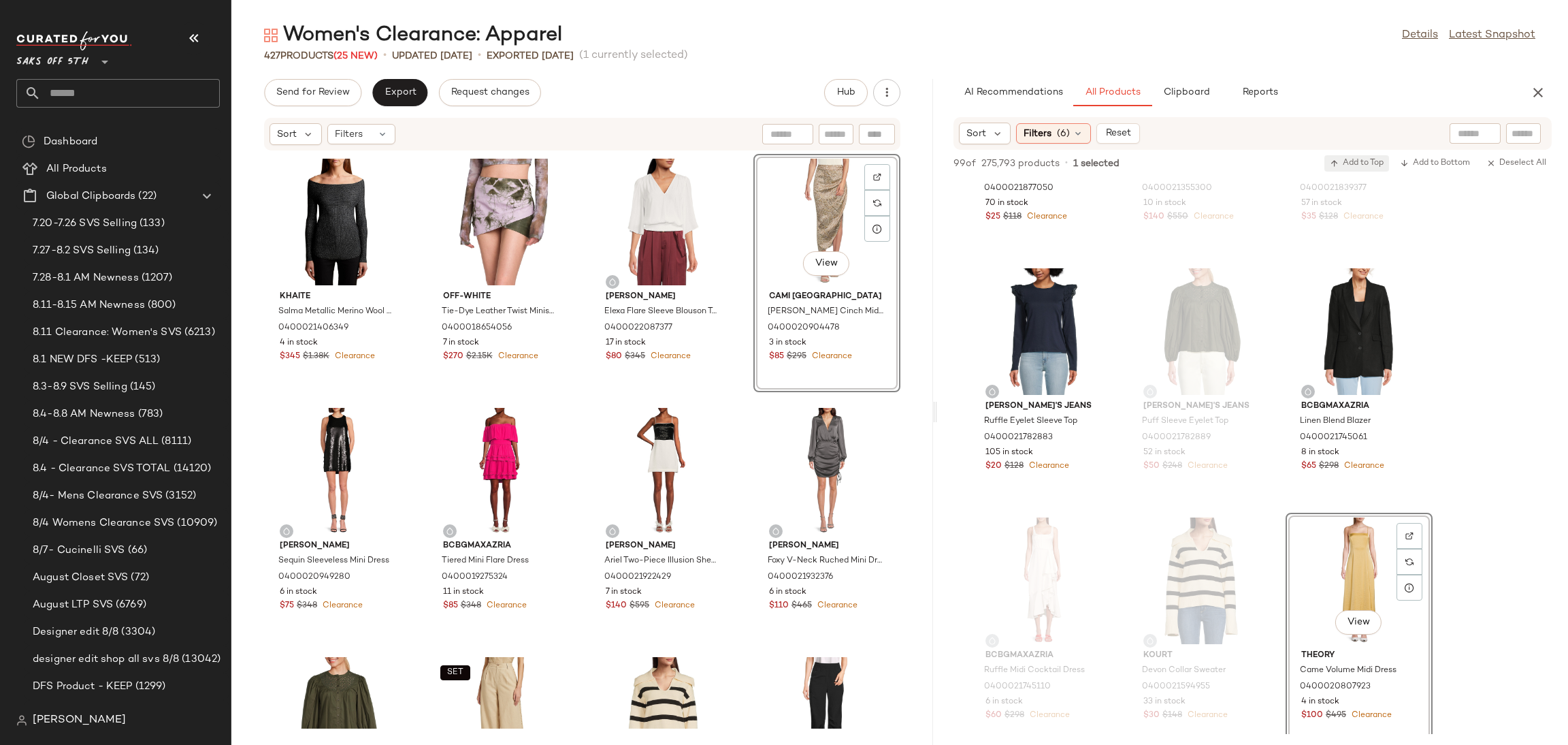
click at [1367, 161] on span "Add to Top" at bounding box center [1357, 163] width 53 height 10
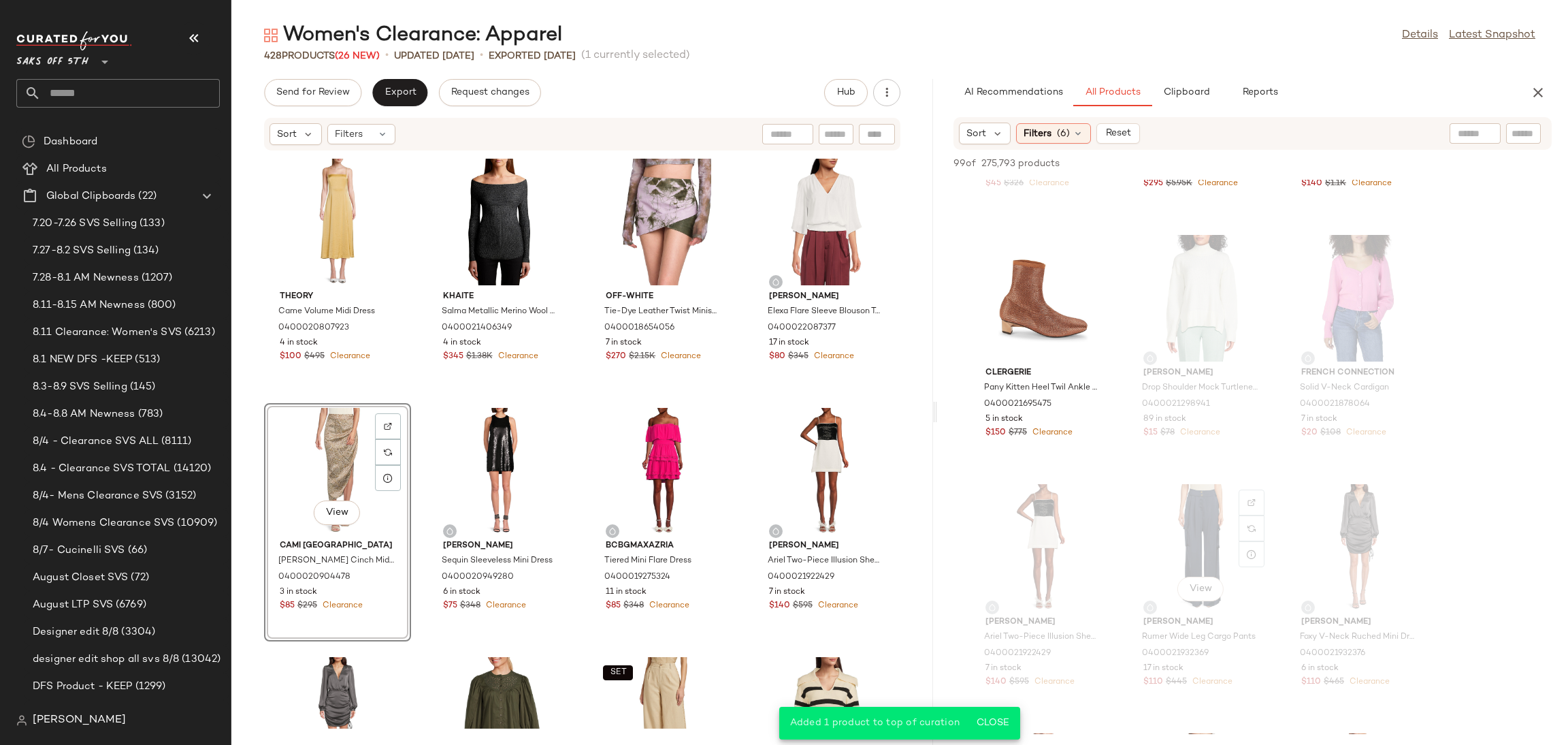
scroll to position [0, 0]
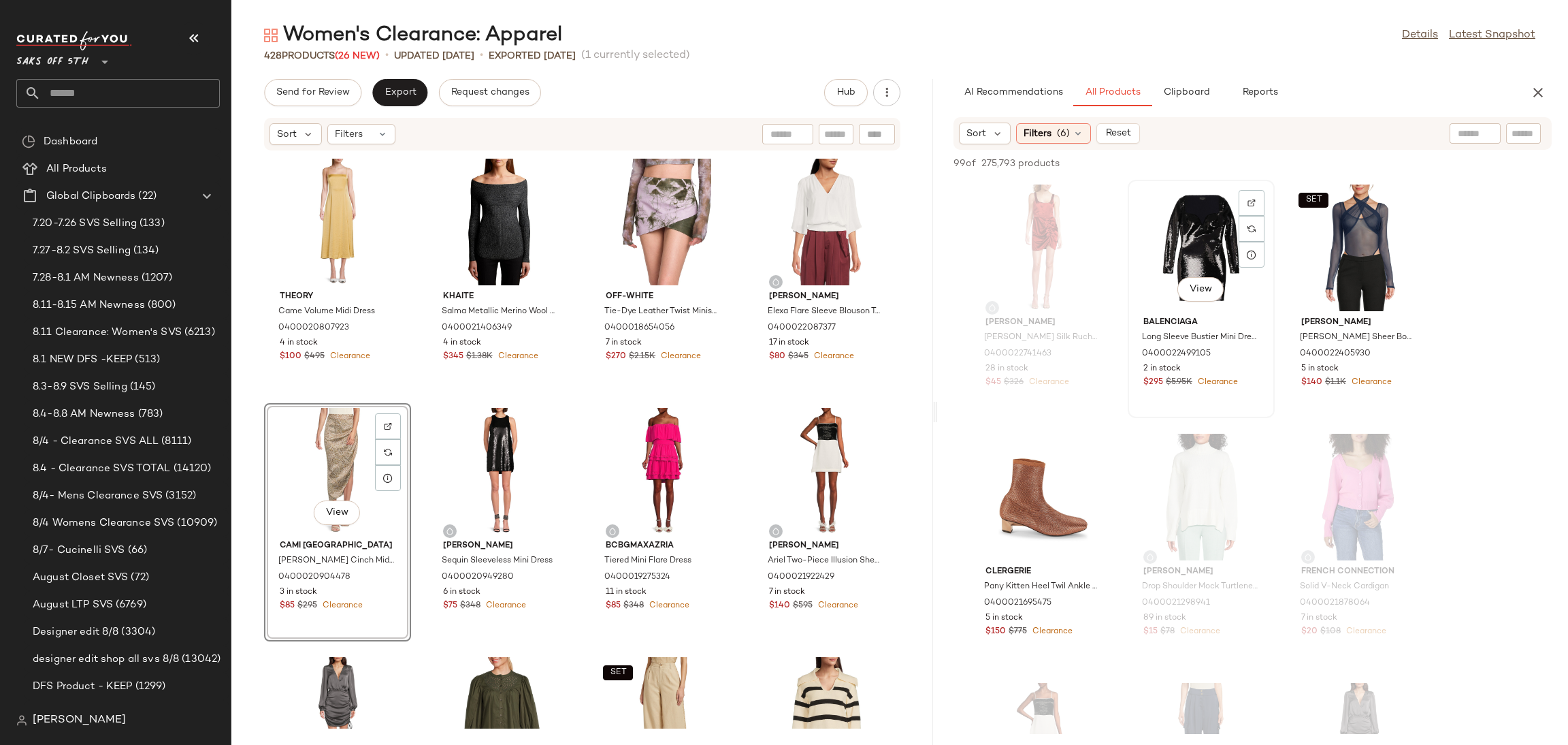
click at [1177, 222] on div "View" at bounding box center [1201, 248] width 138 height 127
click at [1349, 159] on span "Add to Top" at bounding box center [1357, 163] width 53 height 10
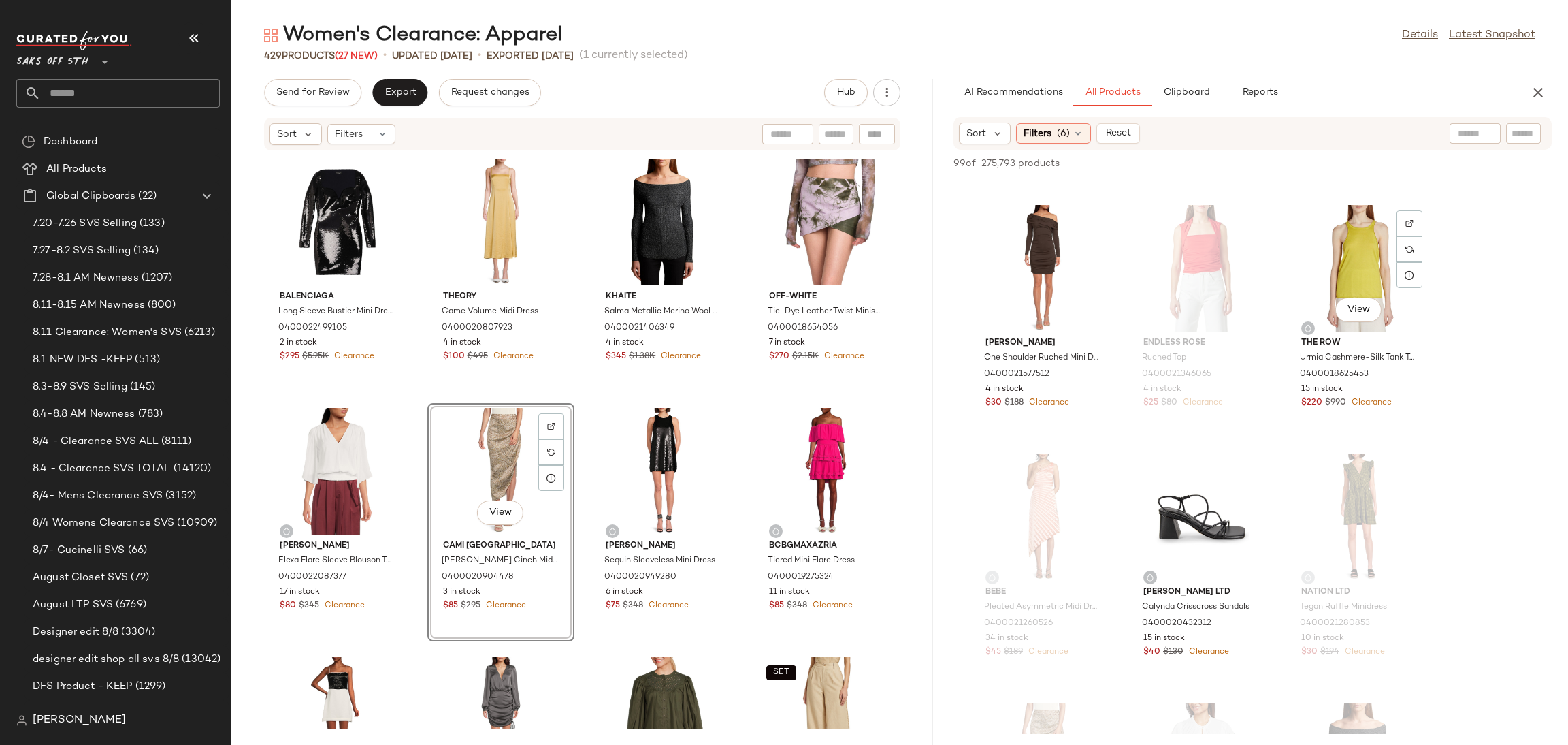
scroll to position [3470, 0]
click at [1044, 239] on div "View" at bounding box center [1043, 266] width 138 height 127
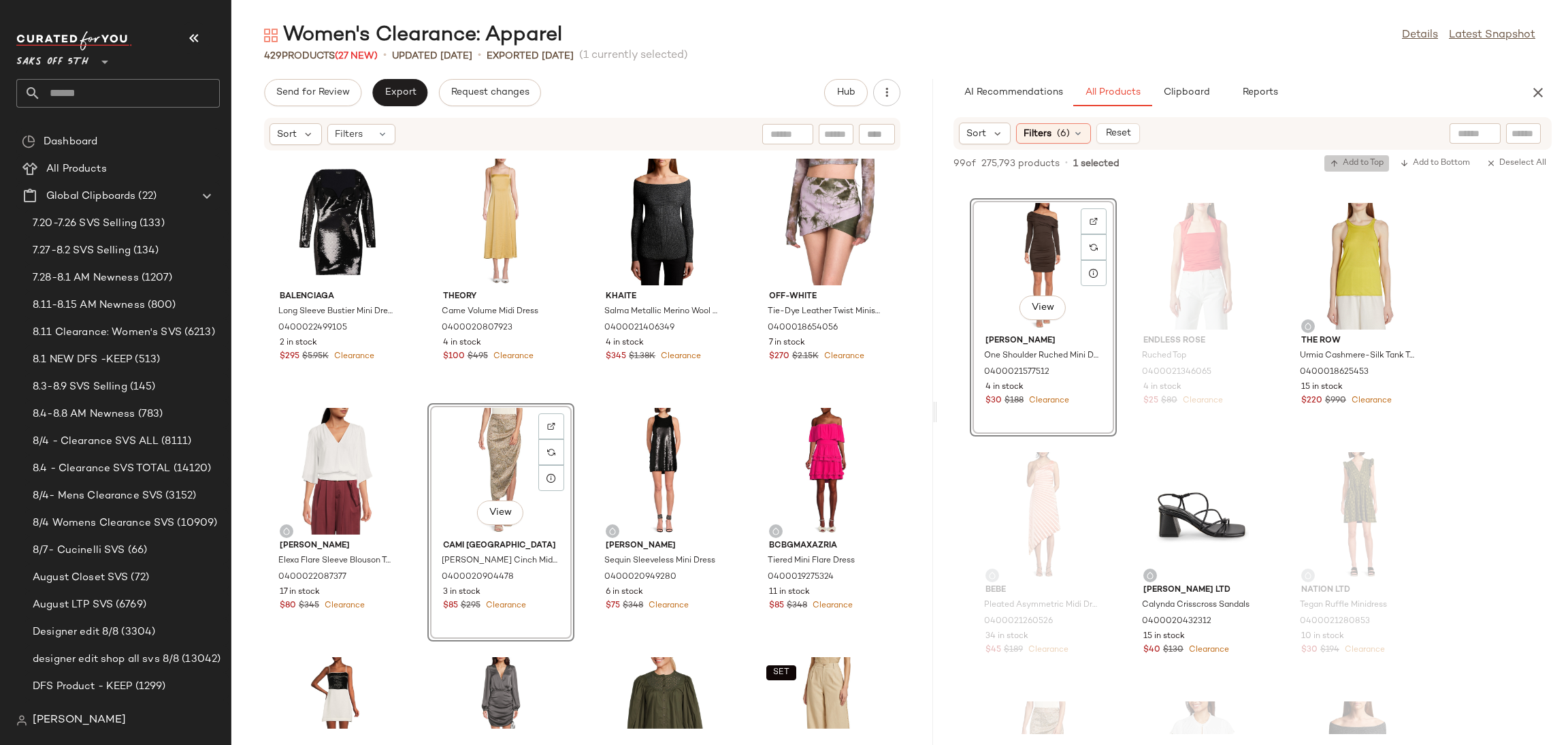
click at [1368, 158] on span "Add to Top" at bounding box center [1357, 163] width 53 height 10
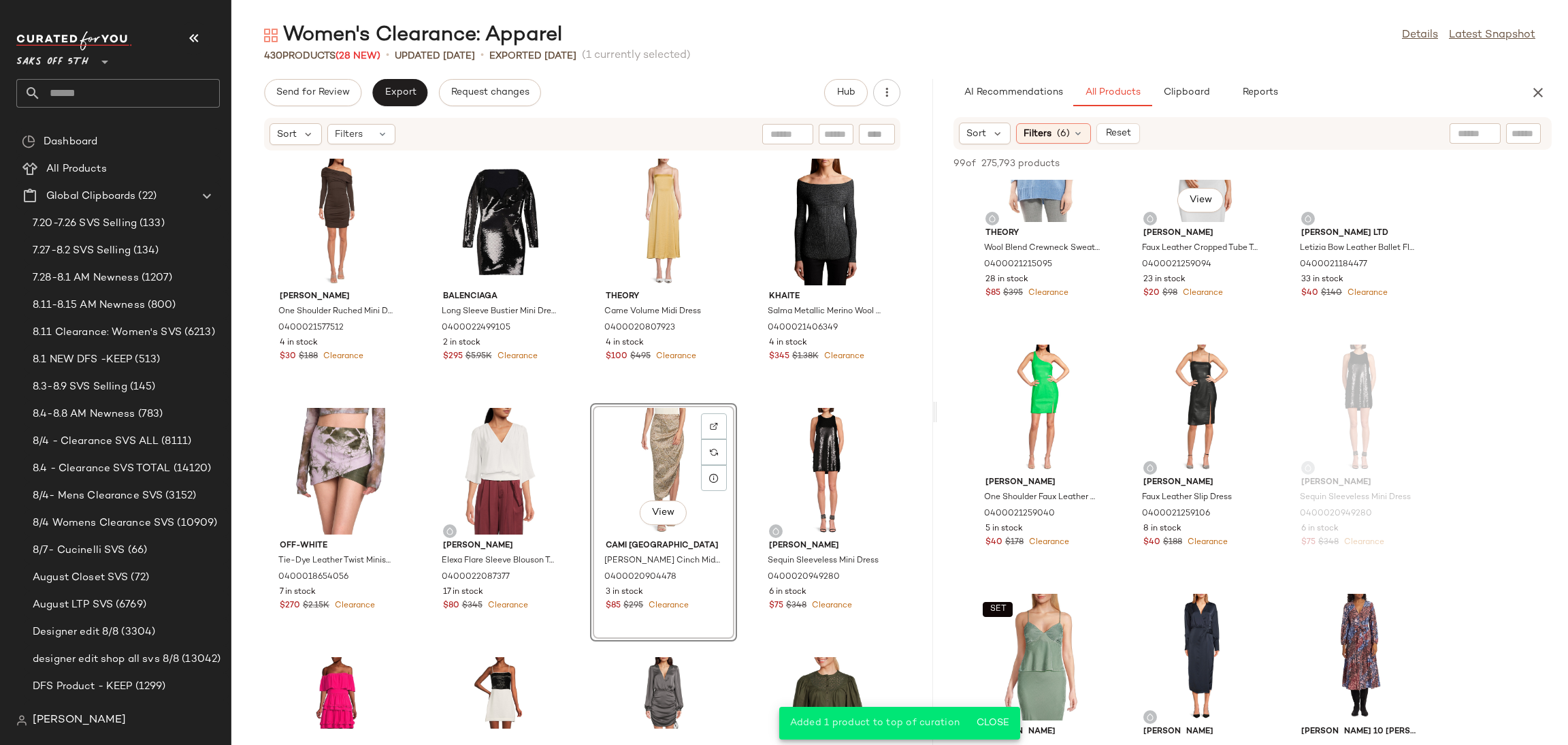
scroll to position [4577, 0]
click at [1190, 386] on div "View" at bounding box center [1201, 406] width 138 height 127
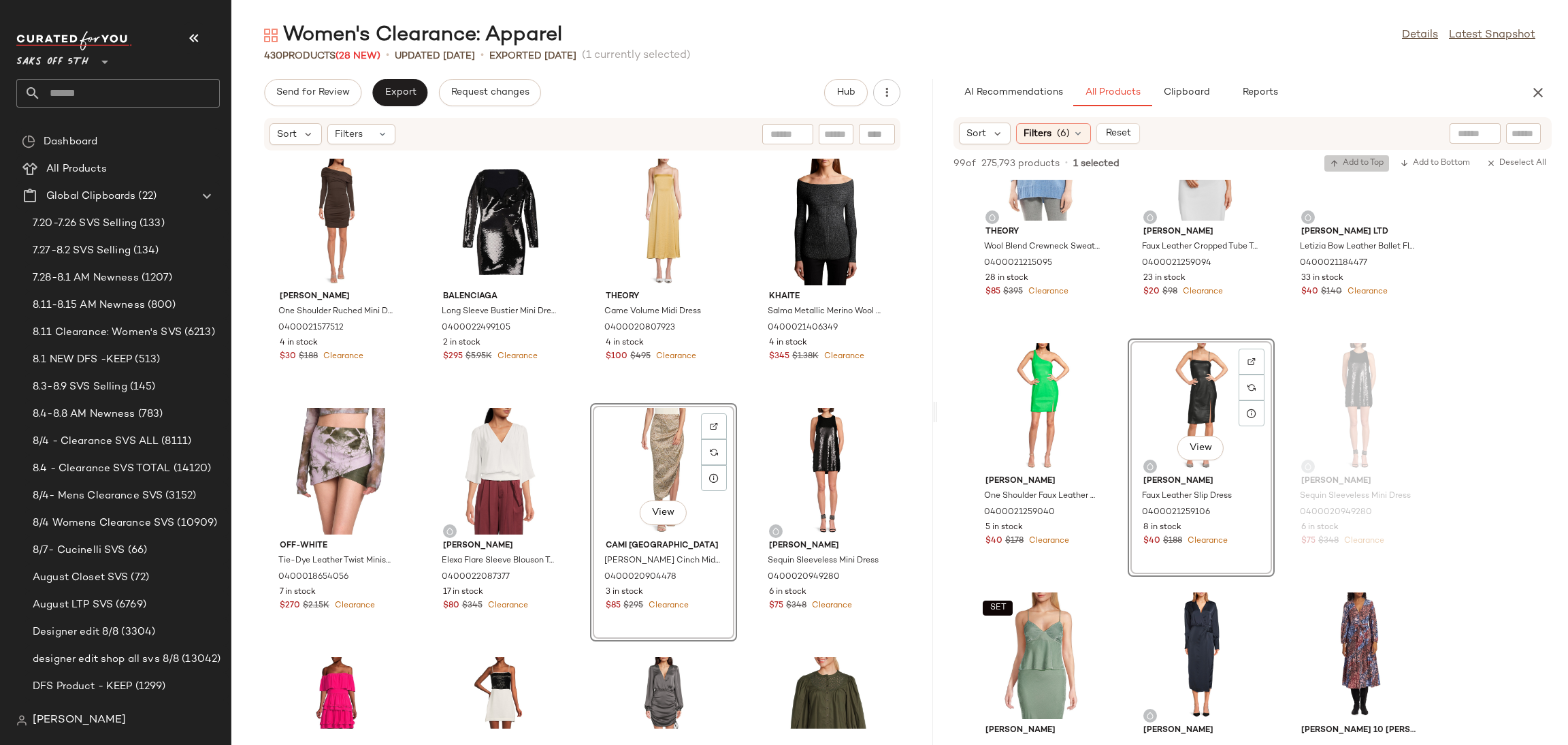
click at [1375, 161] on span "Add to Top" at bounding box center [1357, 163] width 53 height 10
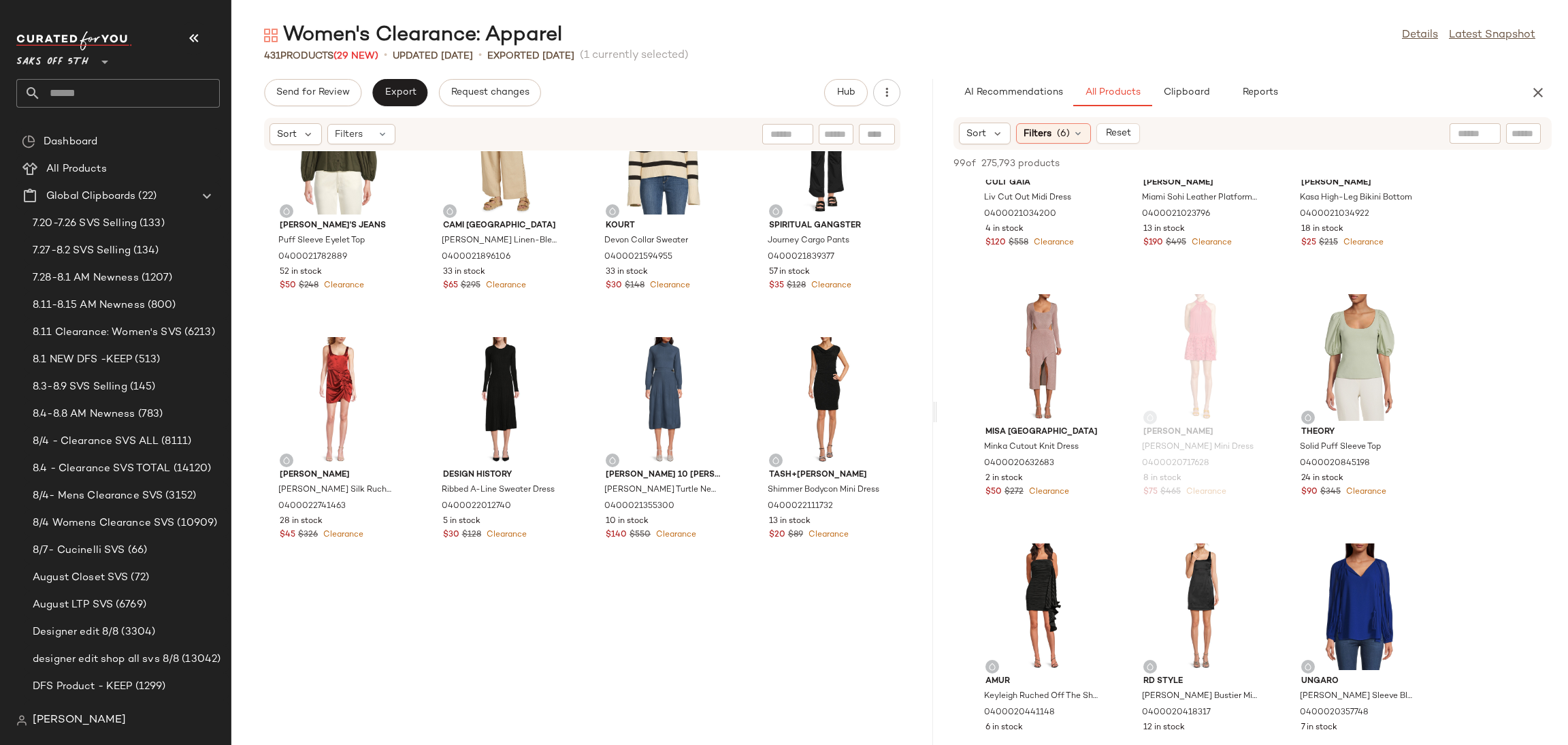
scroll to position [0, 0]
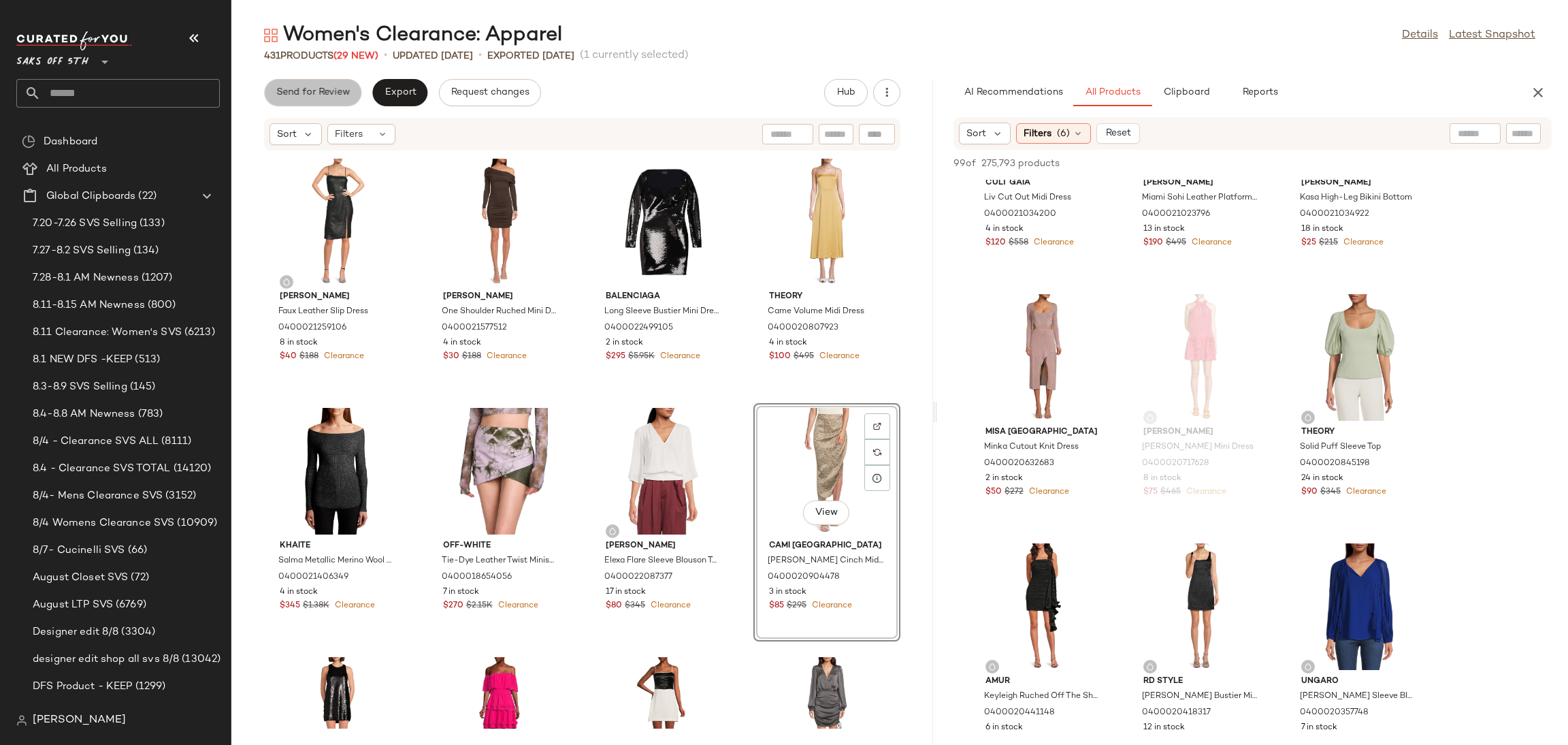
click at [329, 94] on span "Send for Review" at bounding box center [313, 93] width 74 height 11
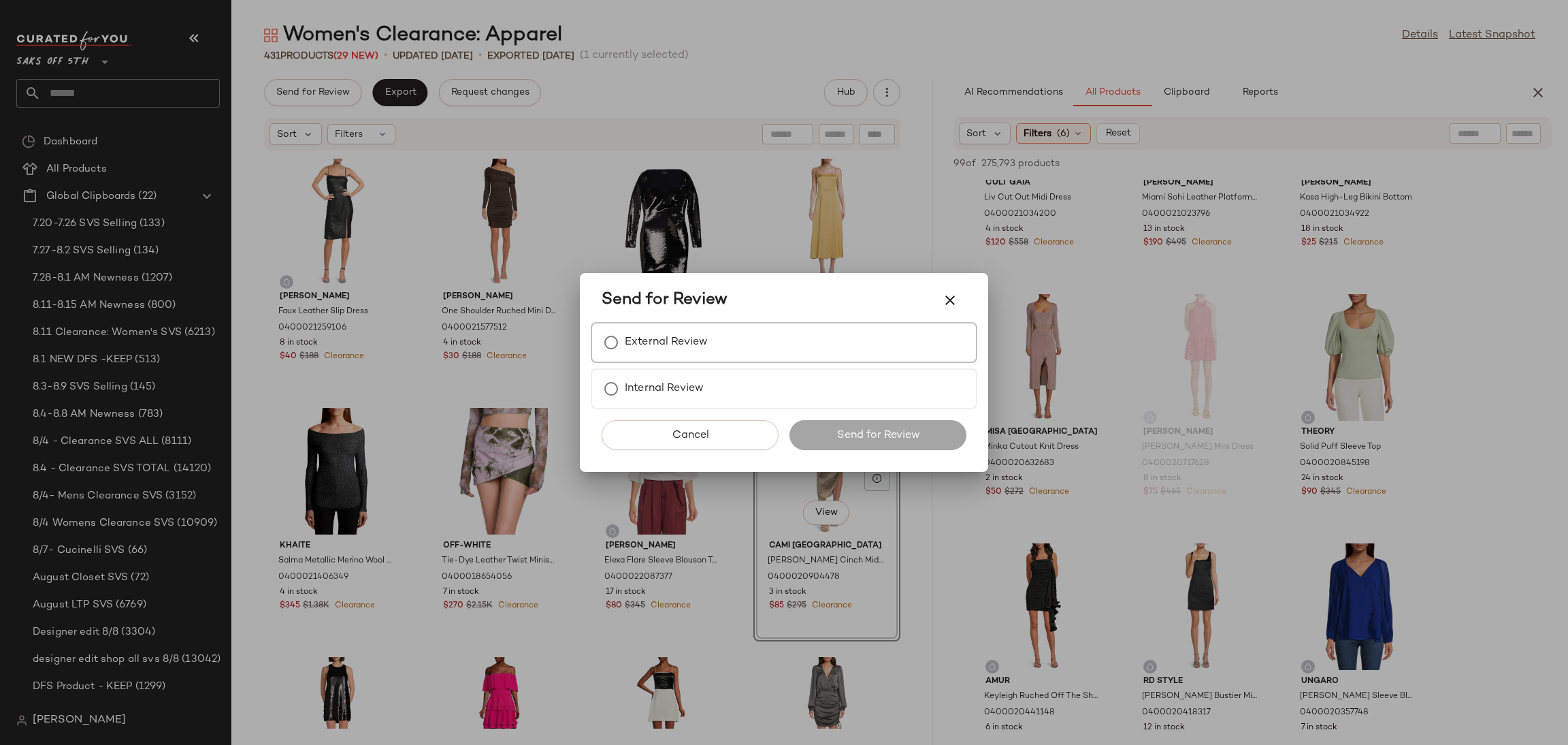
click at [708, 339] on div "External Review" at bounding box center [784, 343] width 387 height 41
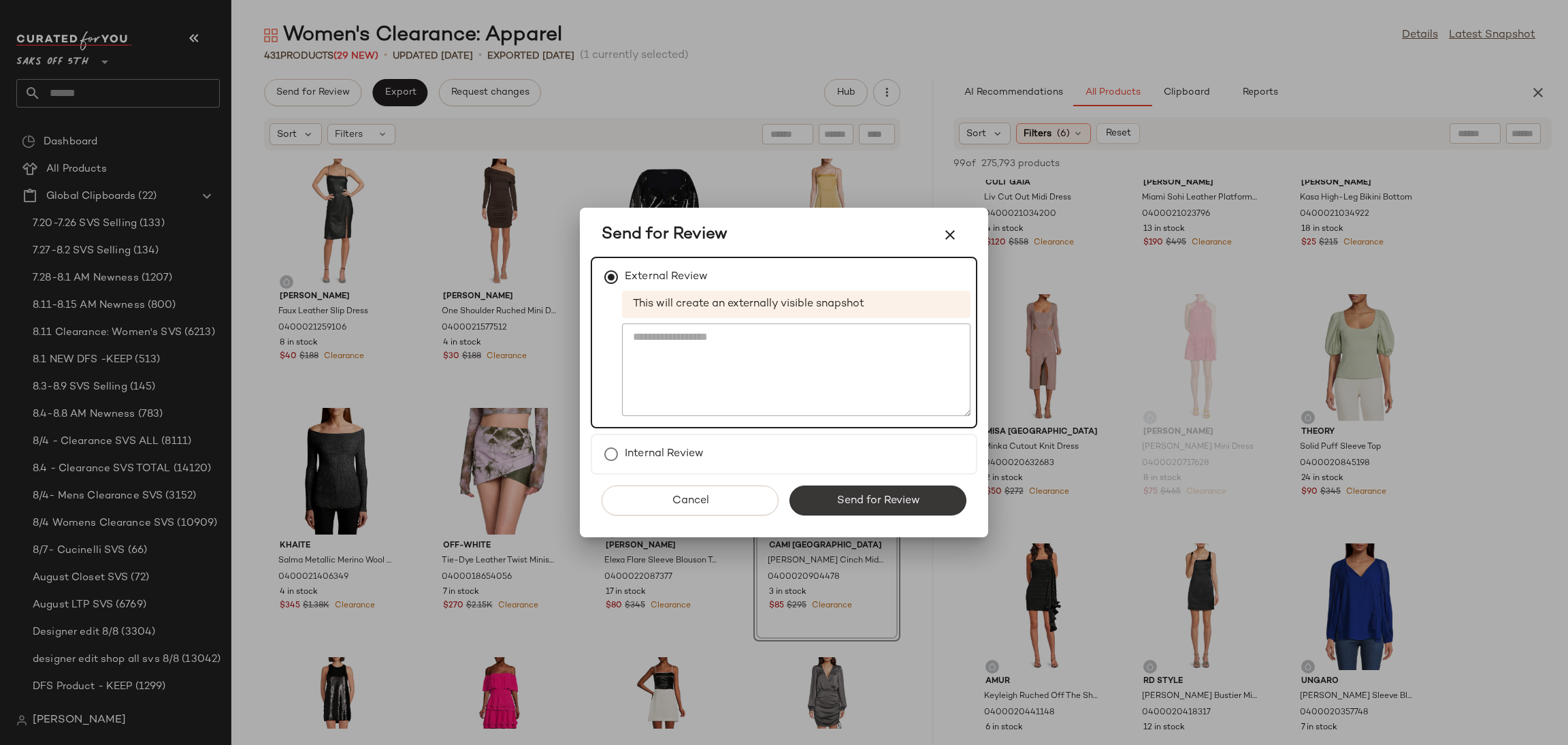
click at [881, 496] on span "Send for Review" at bounding box center [878, 501] width 84 height 13
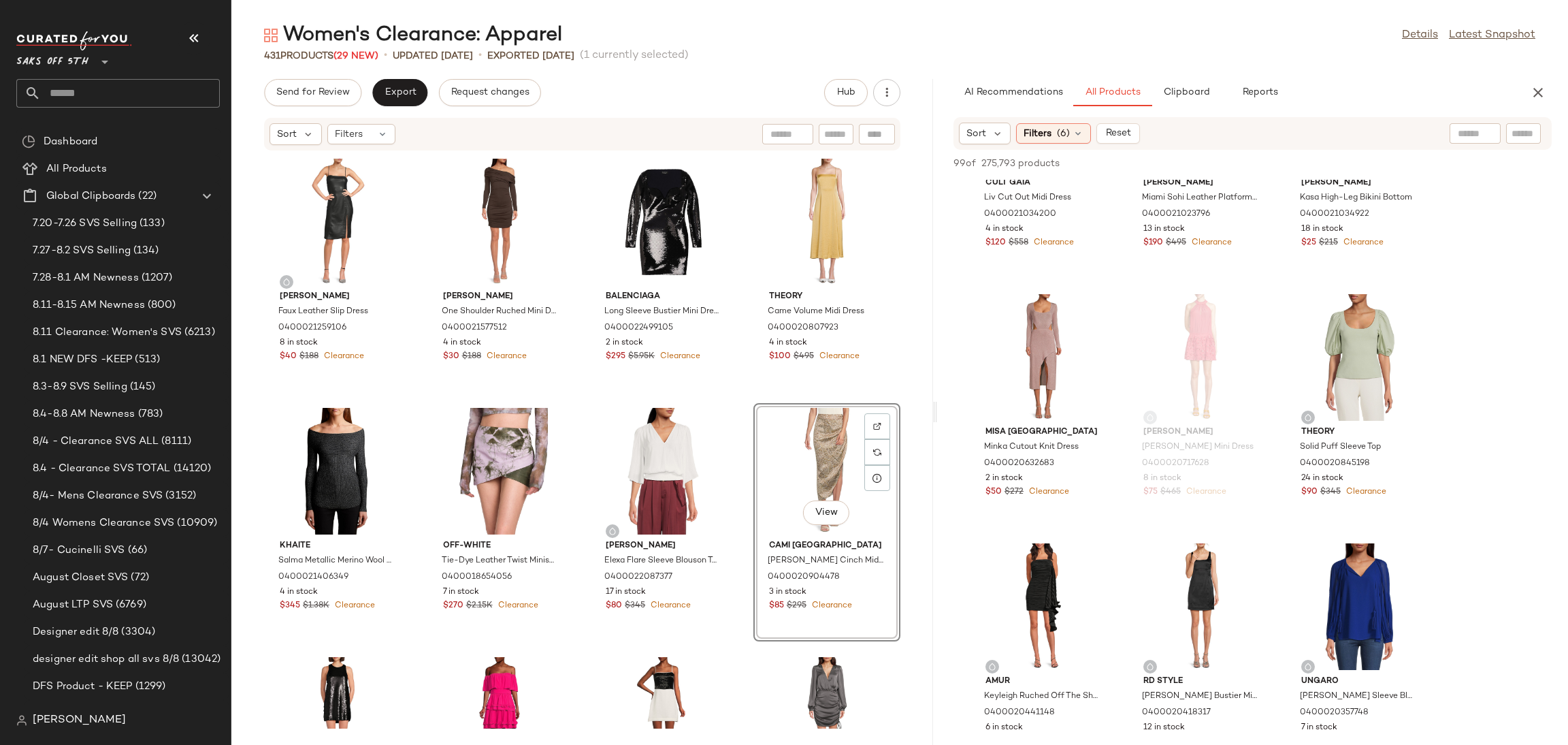
scroll to position [7866, 0]
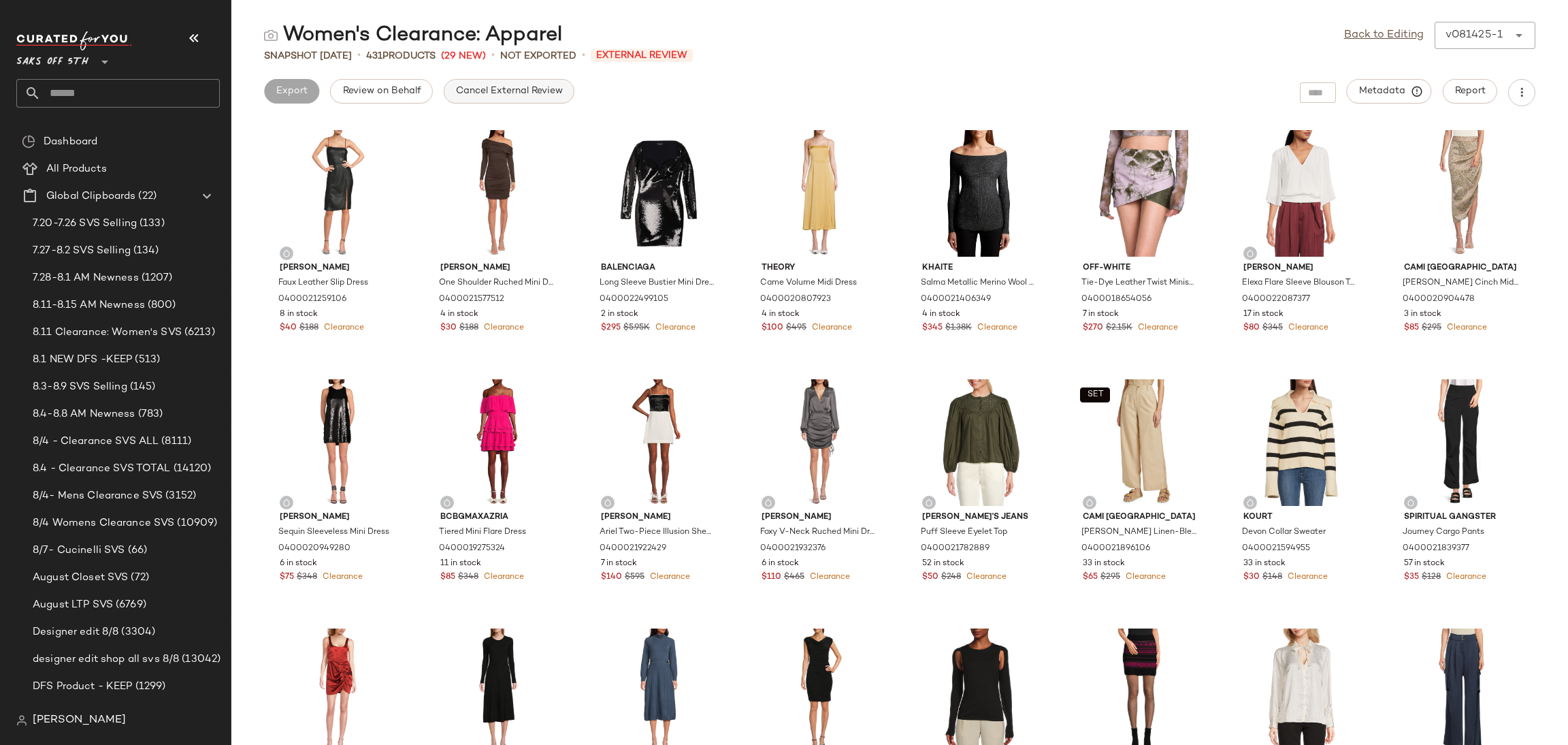
click at [532, 88] on span "Cancel External Review" at bounding box center [509, 91] width 108 height 11
click at [1390, 29] on link "Back to Editing" at bounding box center [1384, 36] width 80 height 16
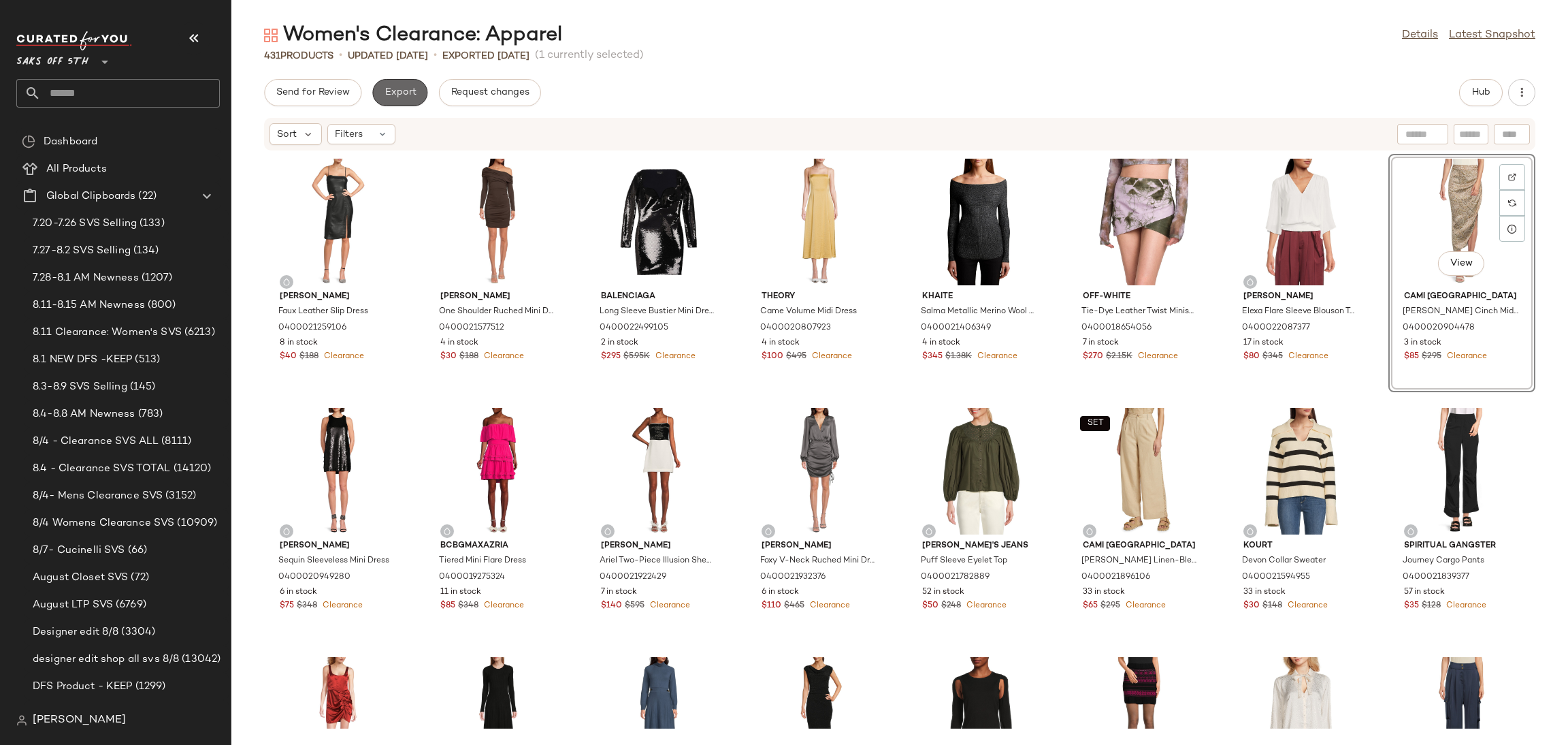
click at [406, 90] on span "Export" at bounding box center [400, 93] width 32 height 11
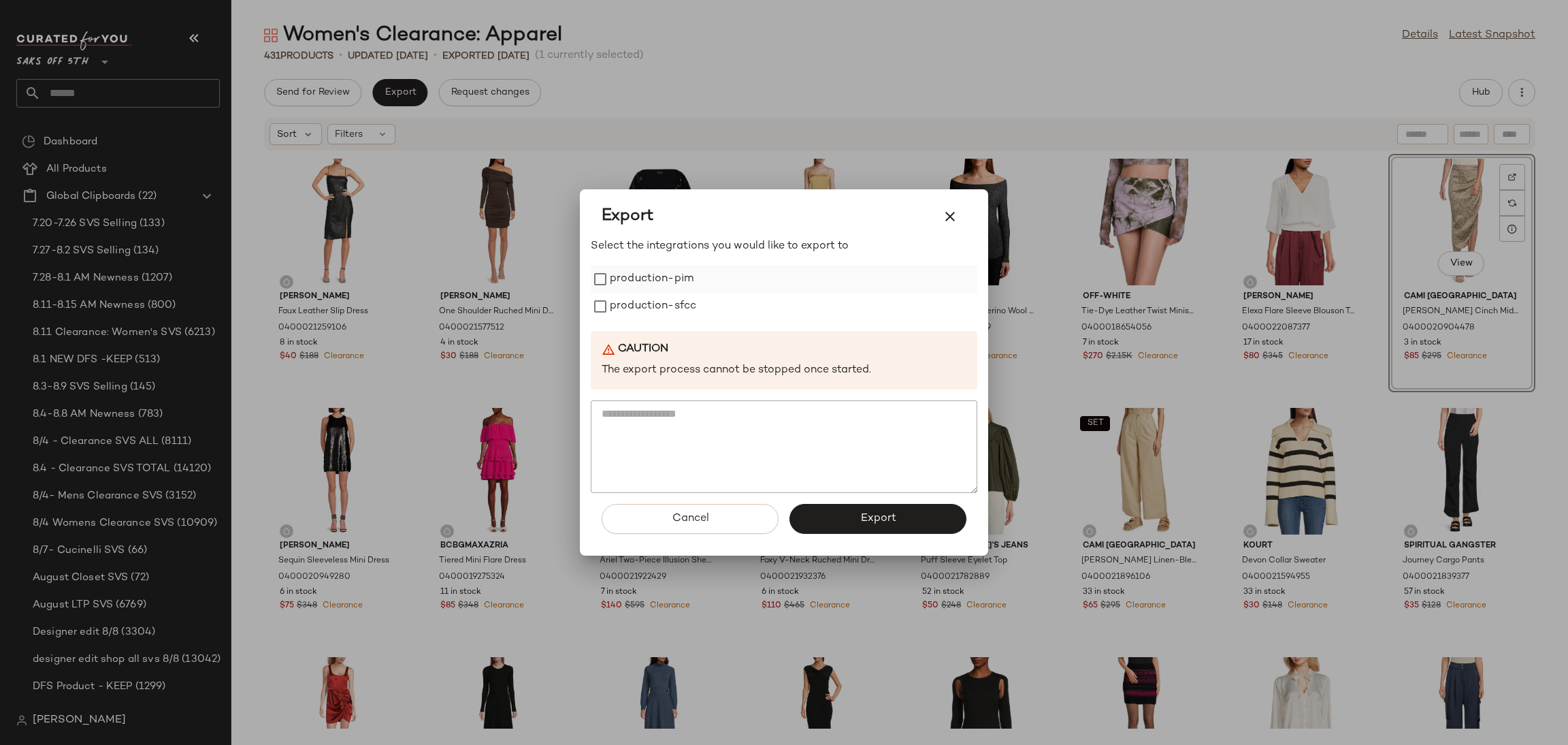
click at [611, 285] on label "production-pim" at bounding box center [651, 279] width 84 height 27
click at [615, 304] on label "production-sfcc" at bounding box center [653, 307] width 86 height 27
click at [834, 505] on button "Export" at bounding box center [878, 519] width 177 height 30
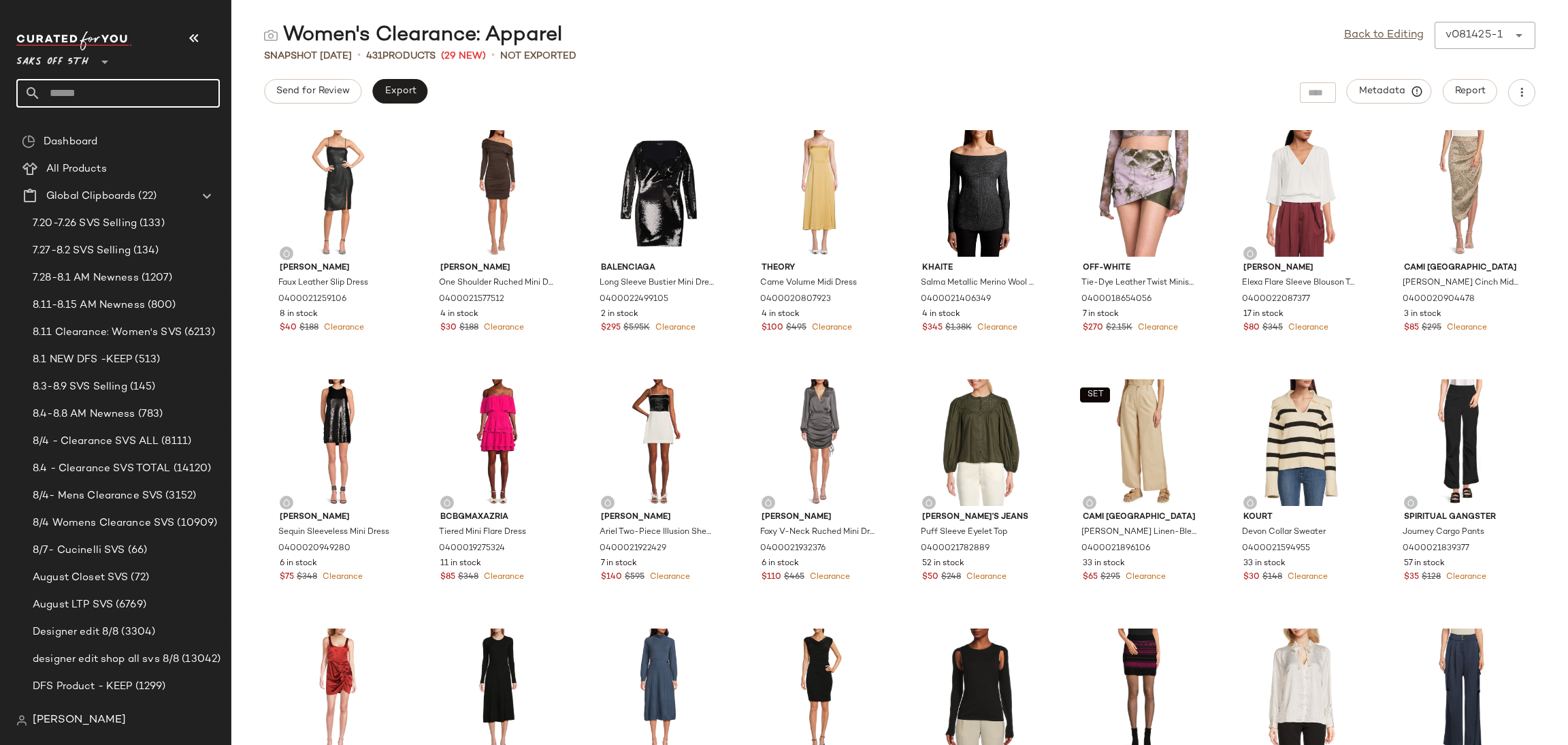
click at [153, 99] on input "text" at bounding box center [130, 93] width 179 height 29
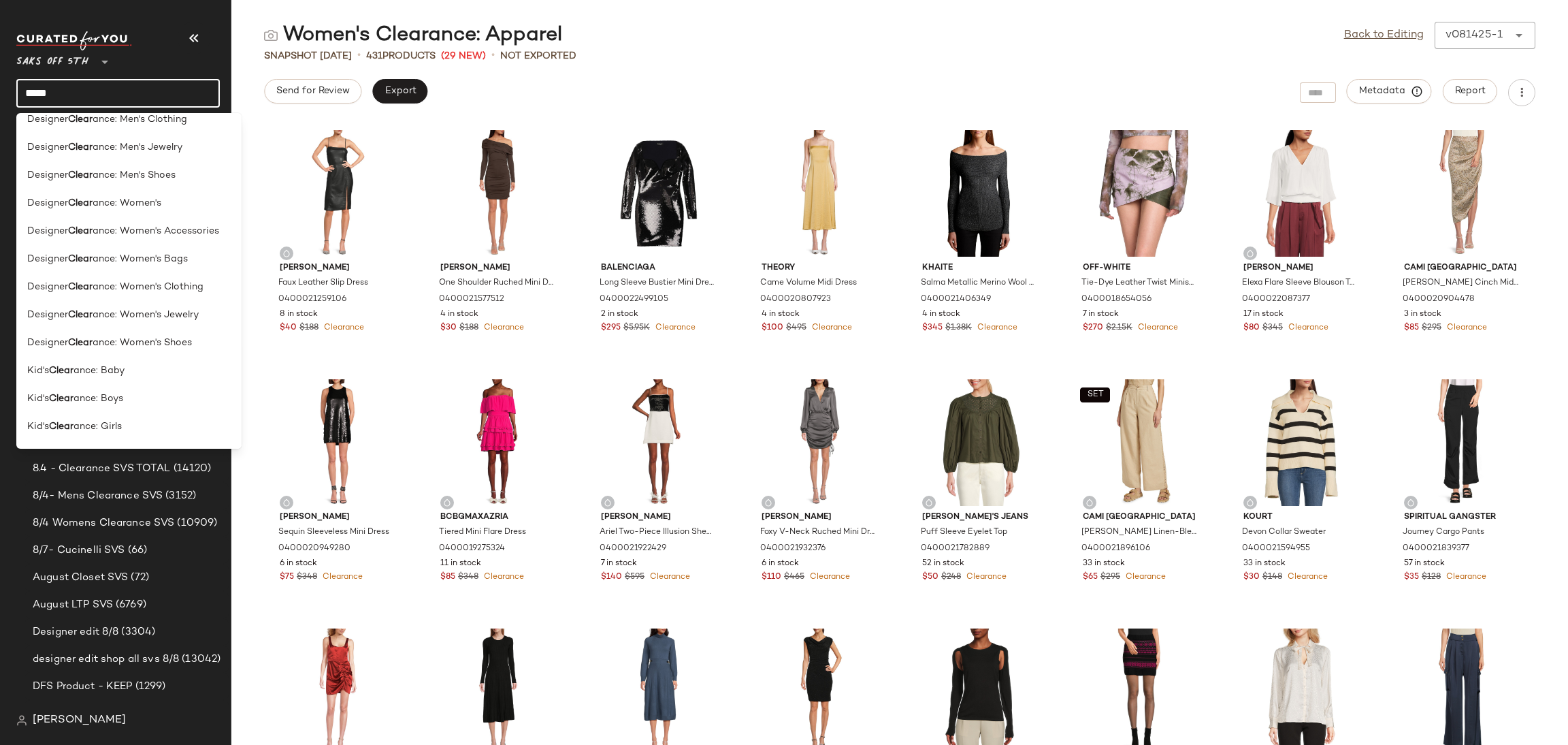
scroll to position [931, 0]
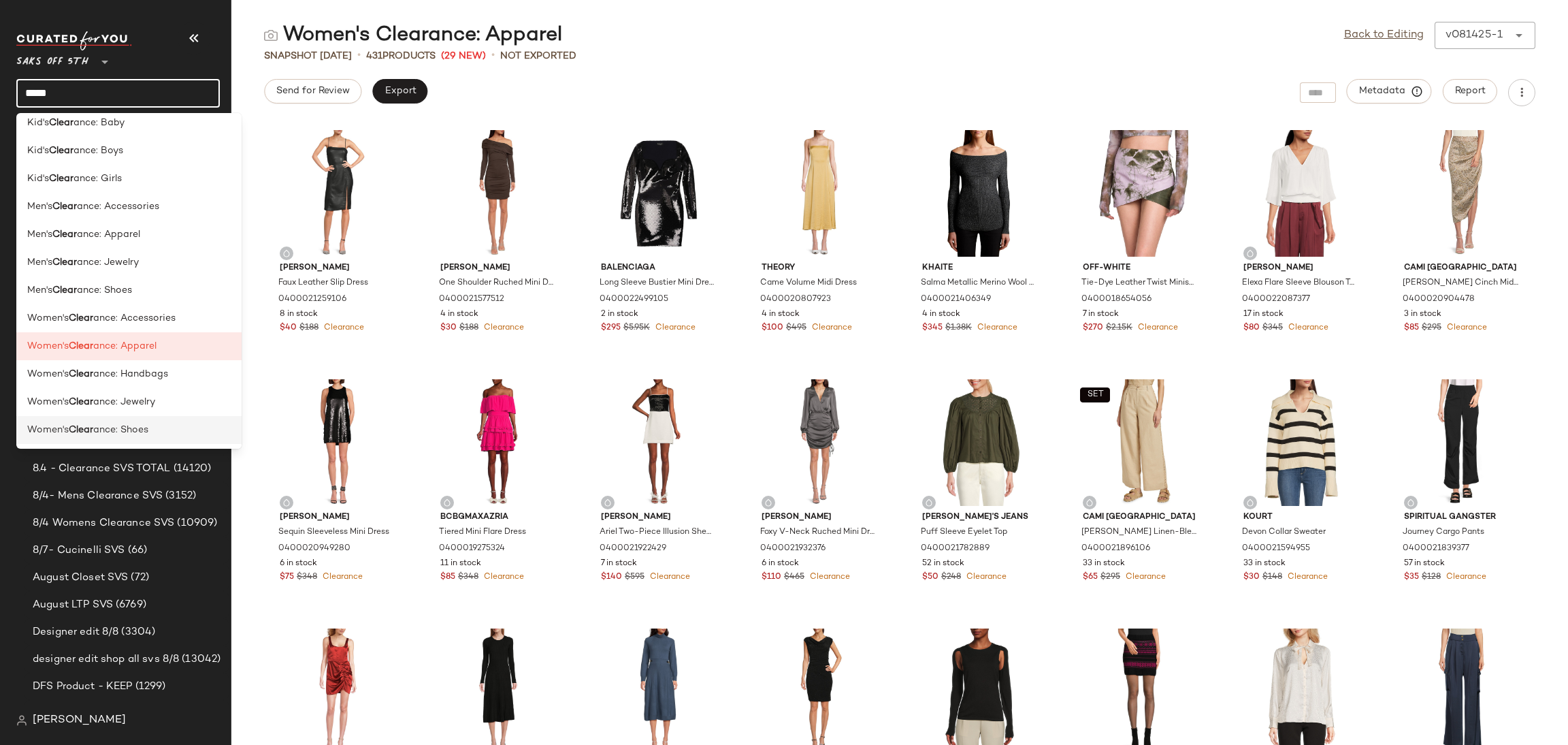
type input "*****"
click at [177, 425] on div "Women's Clear ance: Shoes" at bounding box center [129, 429] width 204 height 14
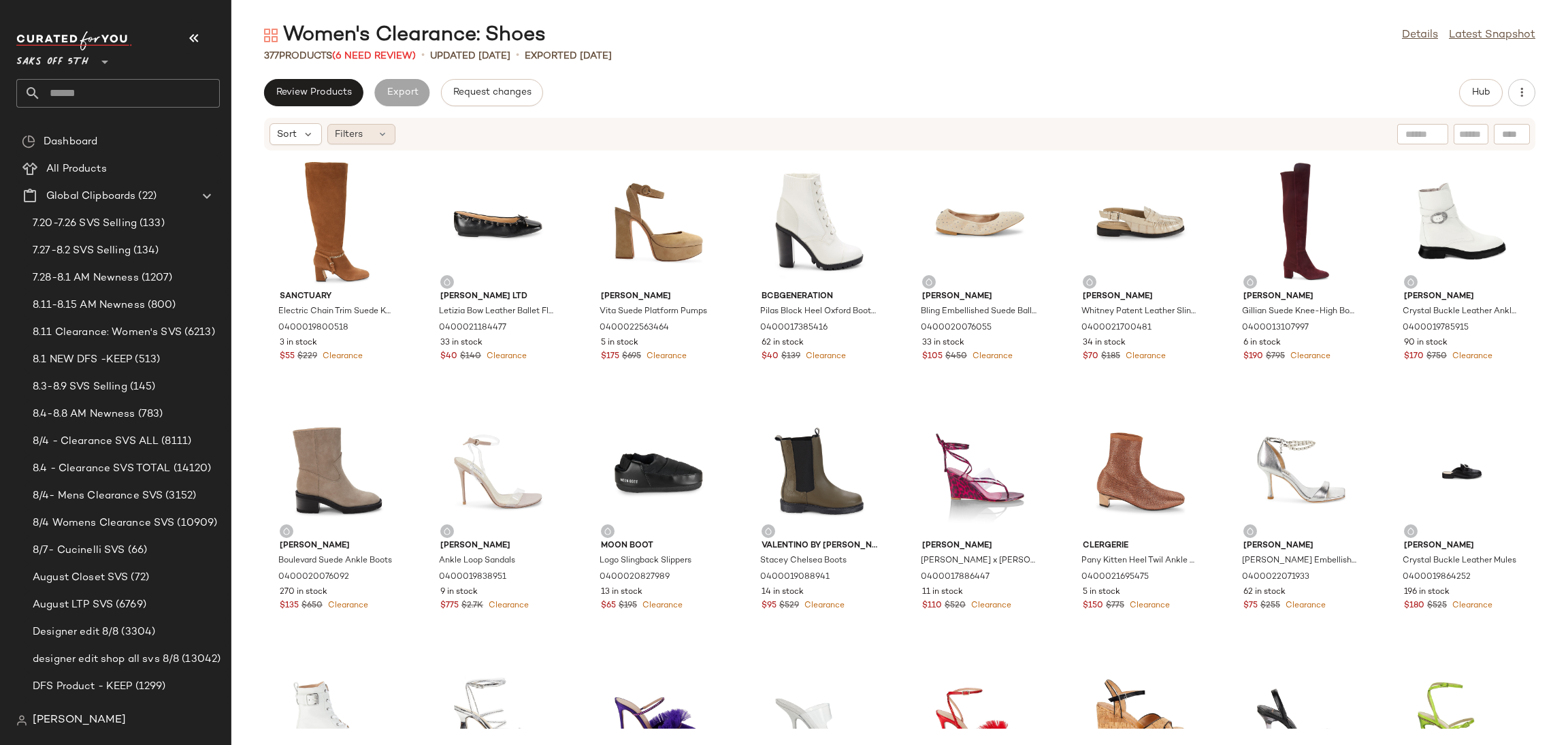
click at [381, 141] on div "Filters" at bounding box center [361, 134] width 68 height 21
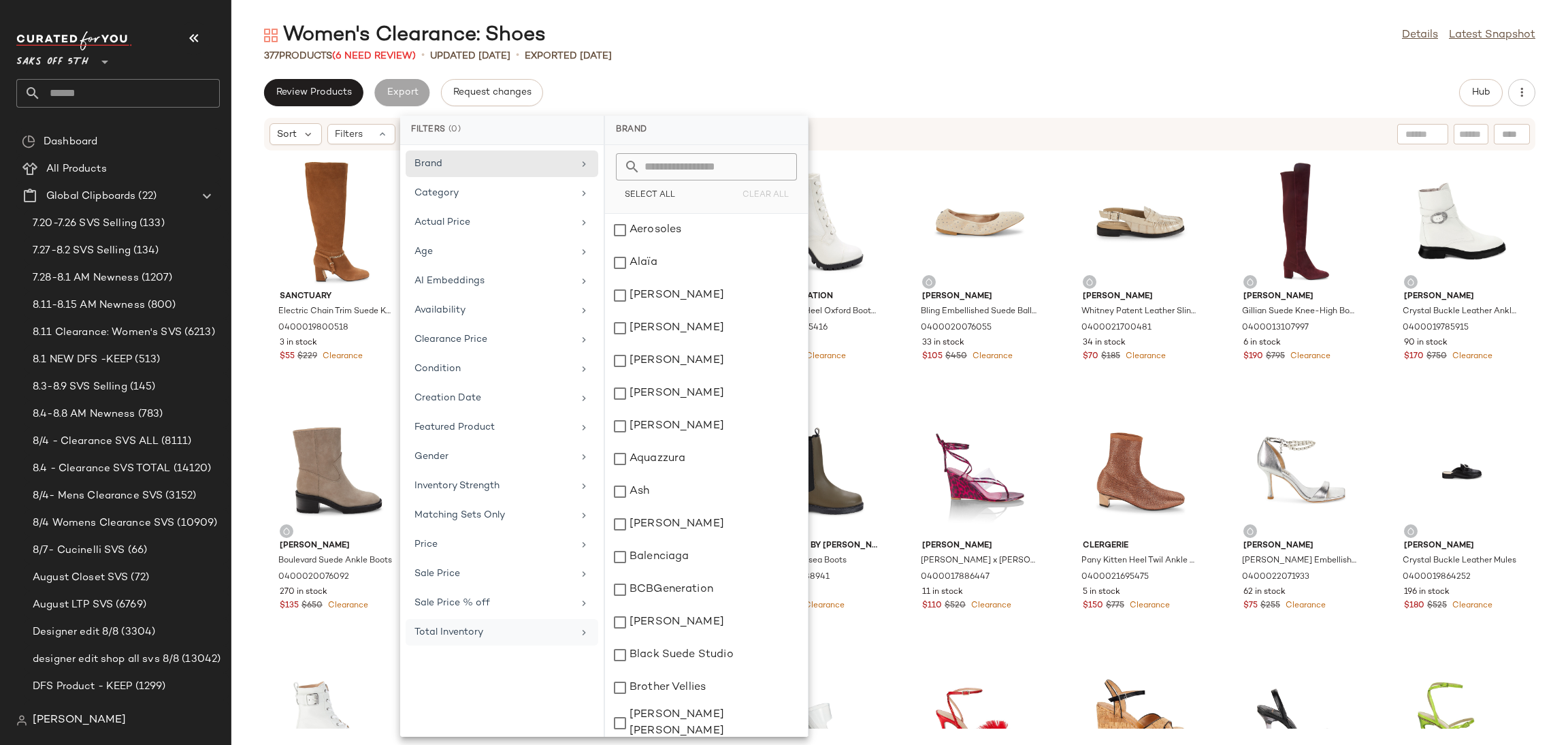
click at [461, 646] on div "Total Inventory" at bounding box center [502, 632] width 193 height 27
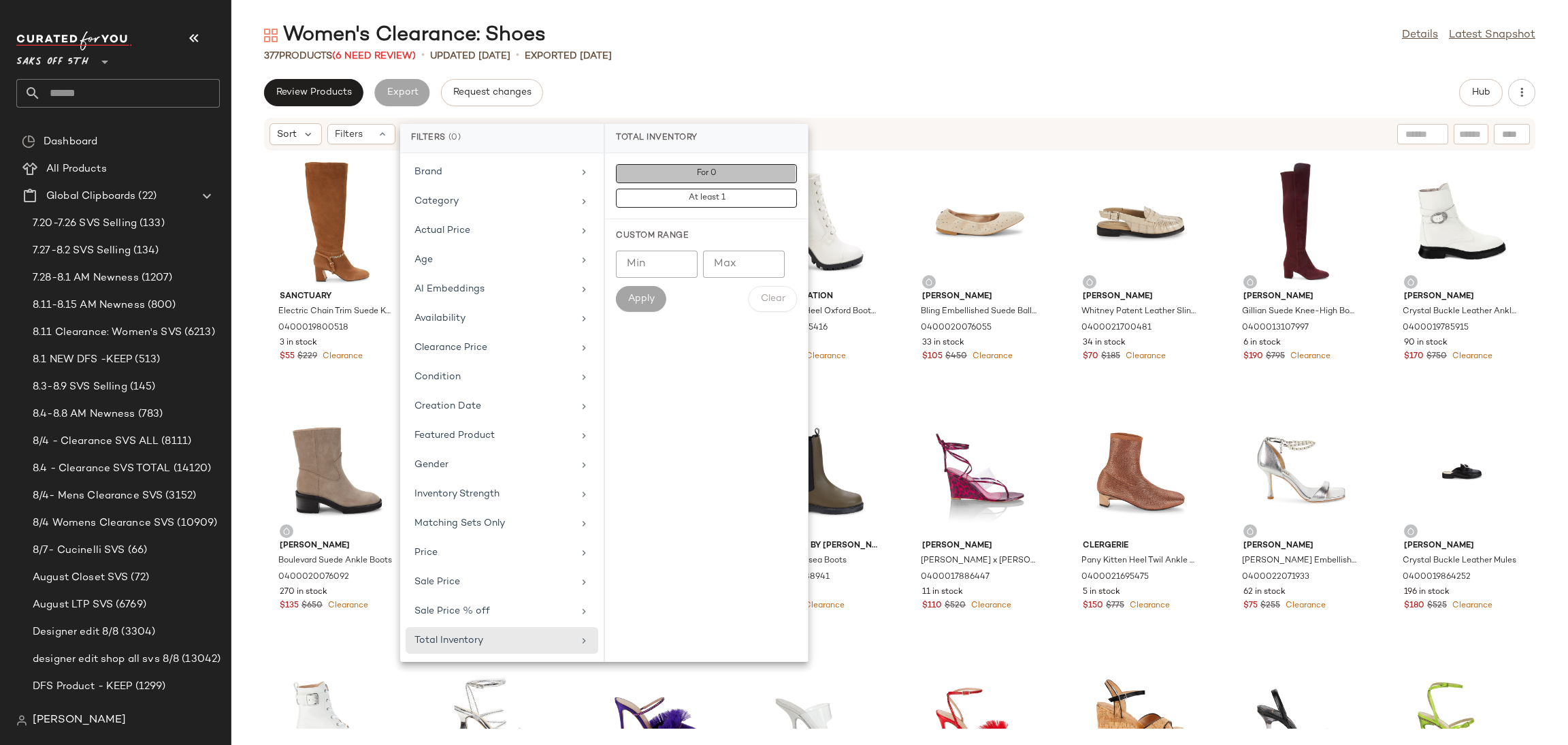
click at [708, 176] on span "For 0" at bounding box center [706, 174] width 21 height 10
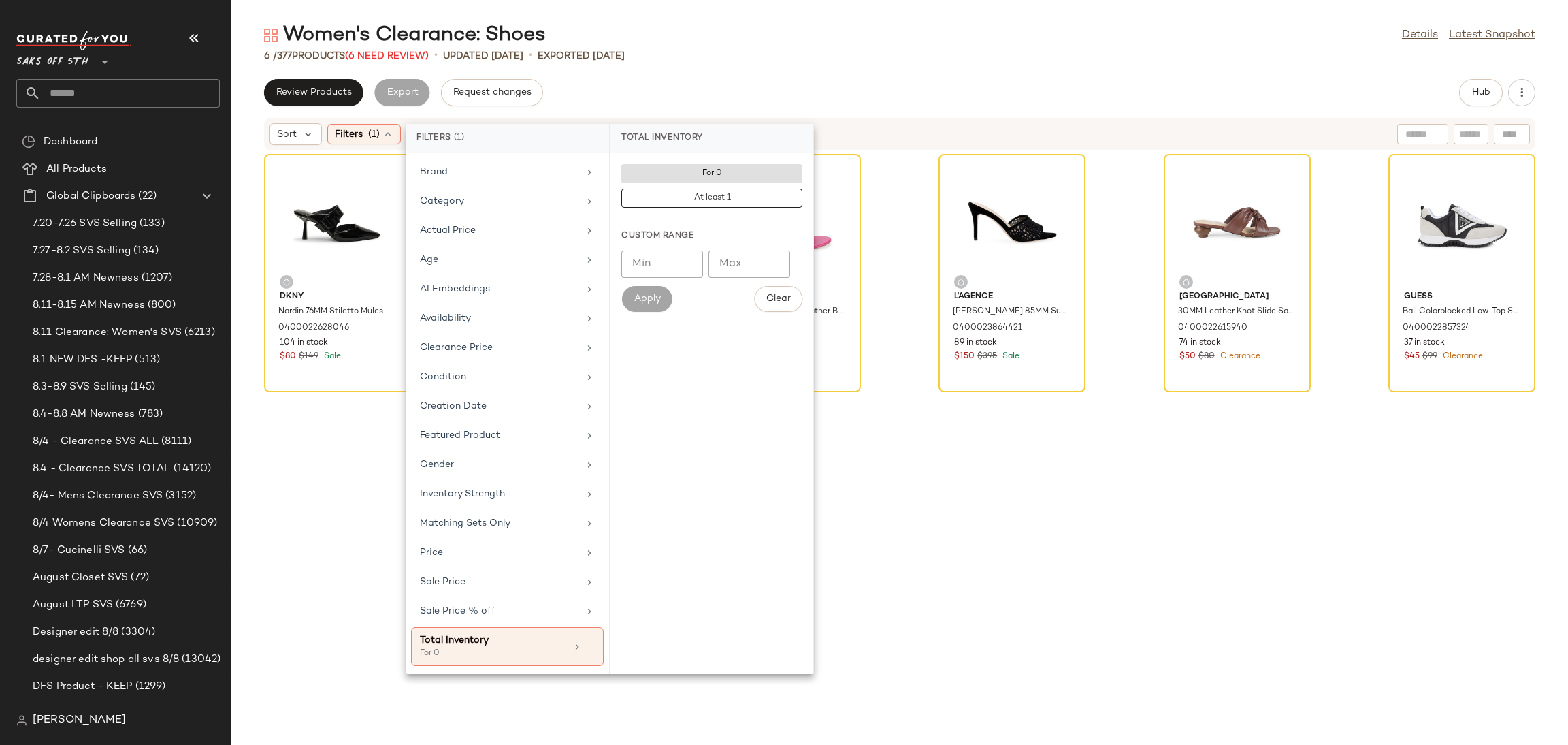
click at [710, 86] on div "Review Products Export Request changes Hub" at bounding box center [900, 93] width 1271 height 27
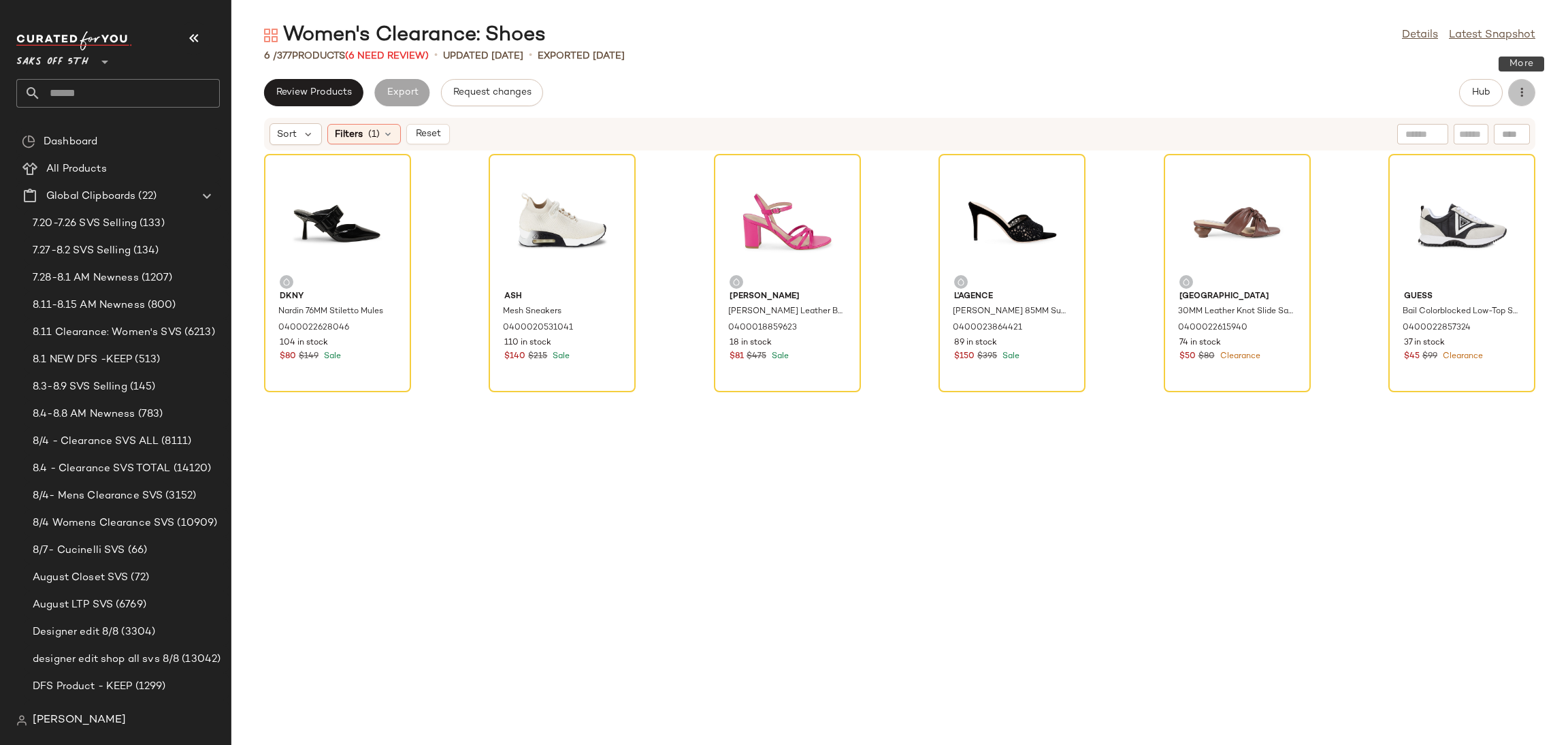
click at [1530, 94] on button "button" at bounding box center [1522, 93] width 27 height 27
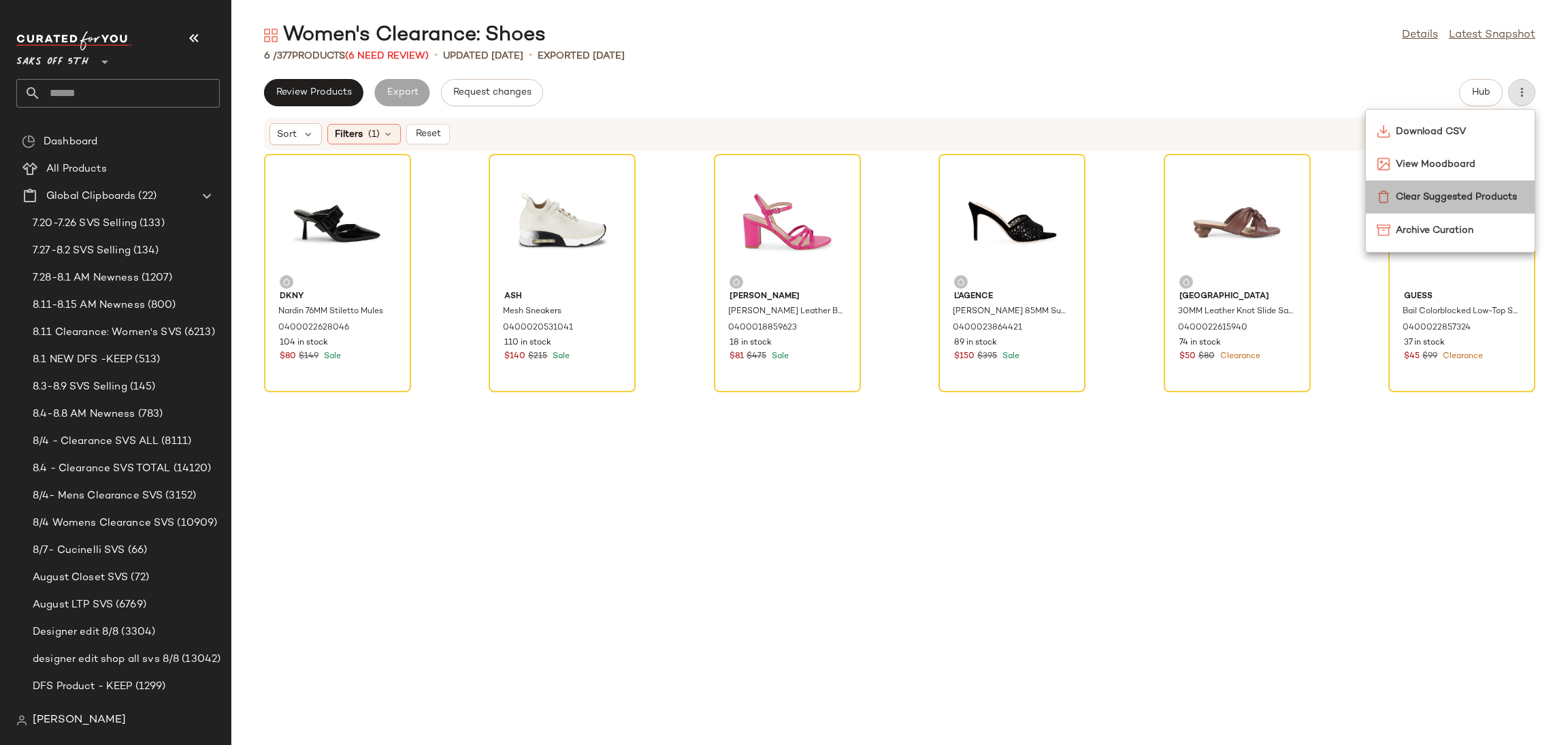
click at [1473, 198] on span "Clear Suggested Products" at bounding box center [1460, 197] width 128 height 14
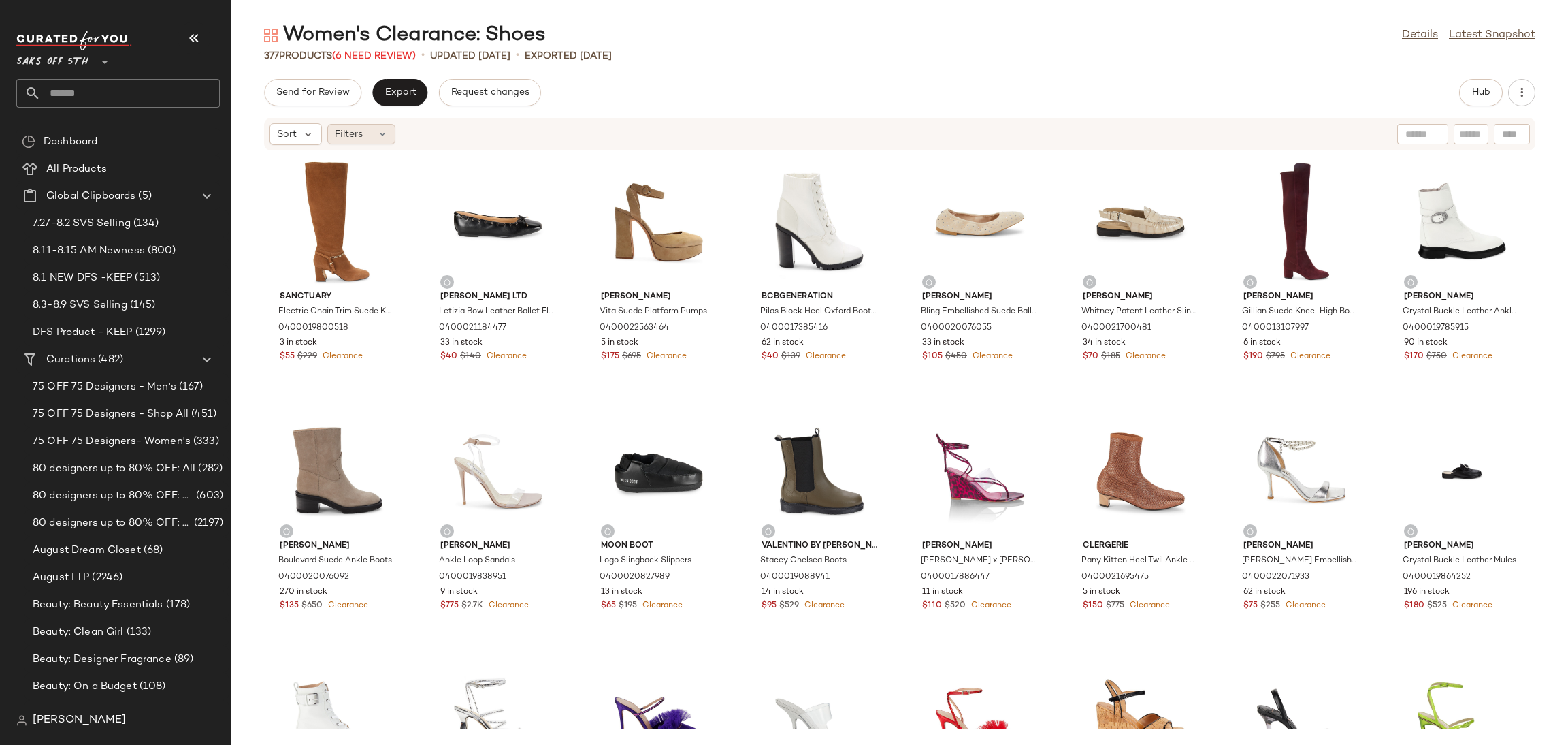
click at [374, 127] on div "Filters" at bounding box center [361, 134] width 68 height 21
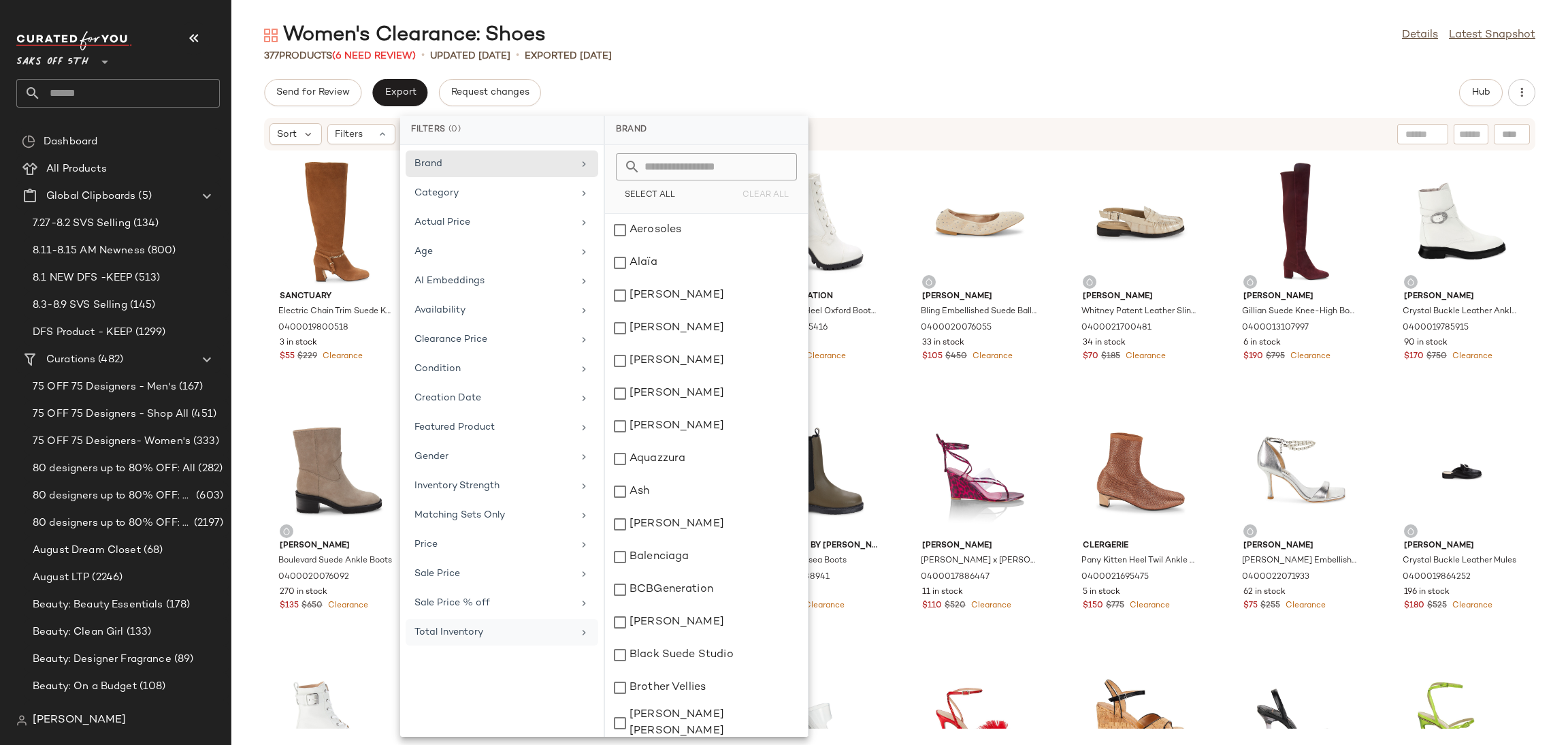
click at [501, 630] on div "Total Inventory" at bounding box center [494, 632] width 158 height 14
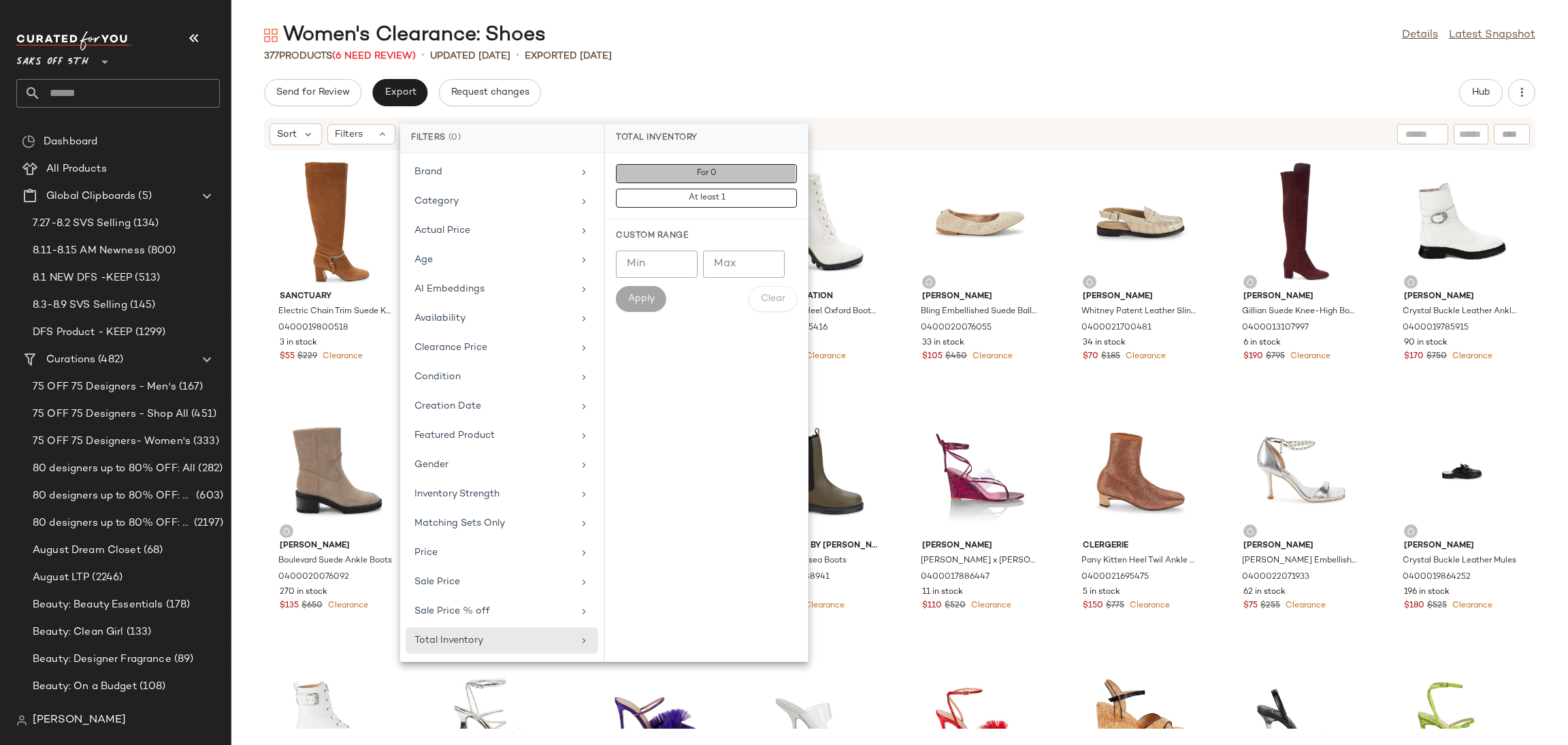
click at [766, 189] on button "For 0" at bounding box center [706, 198] width 181 height 19
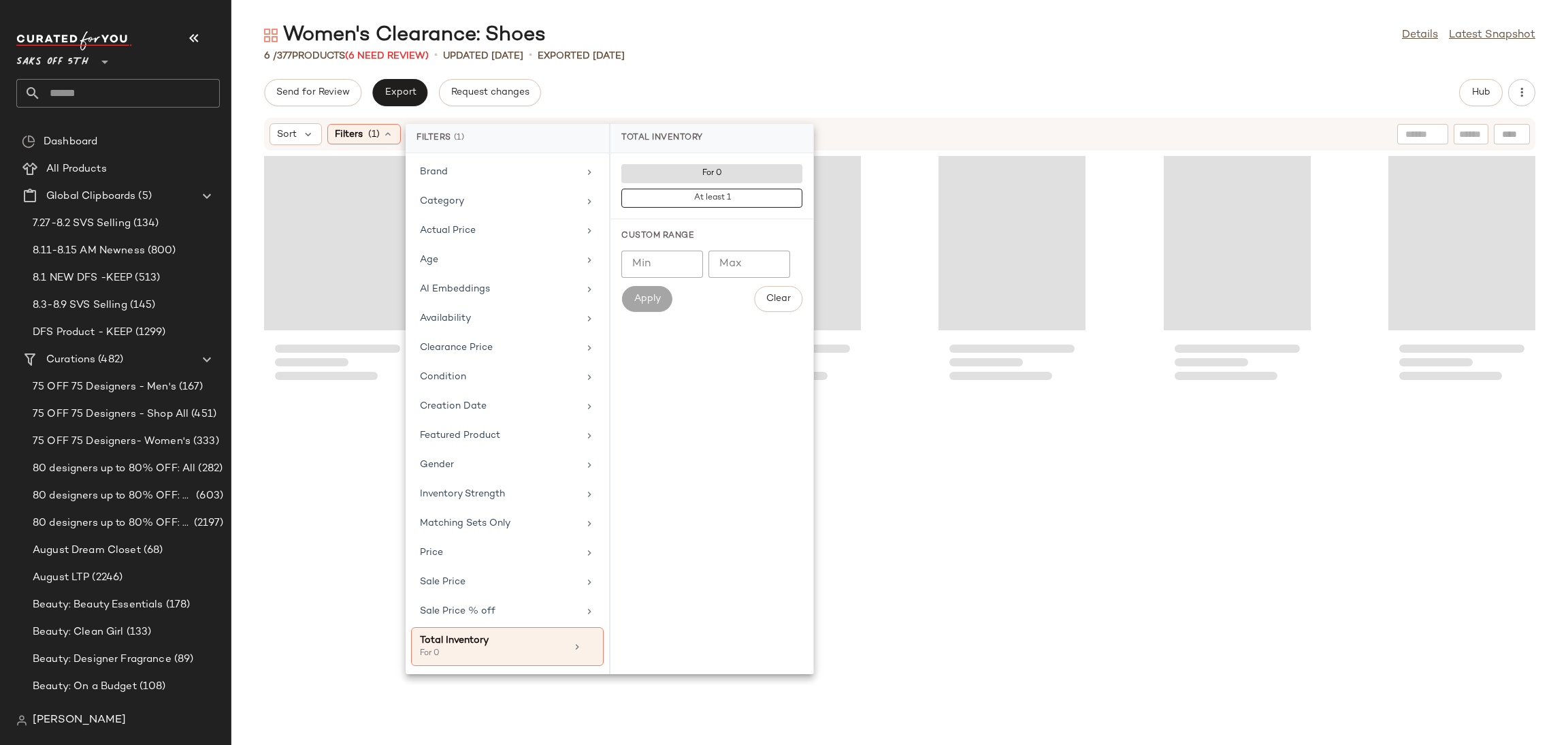
click at [920, 91] on div "Send for Review Export Request changes Hub" at bounding box center [900, 93] width 1271 height 27
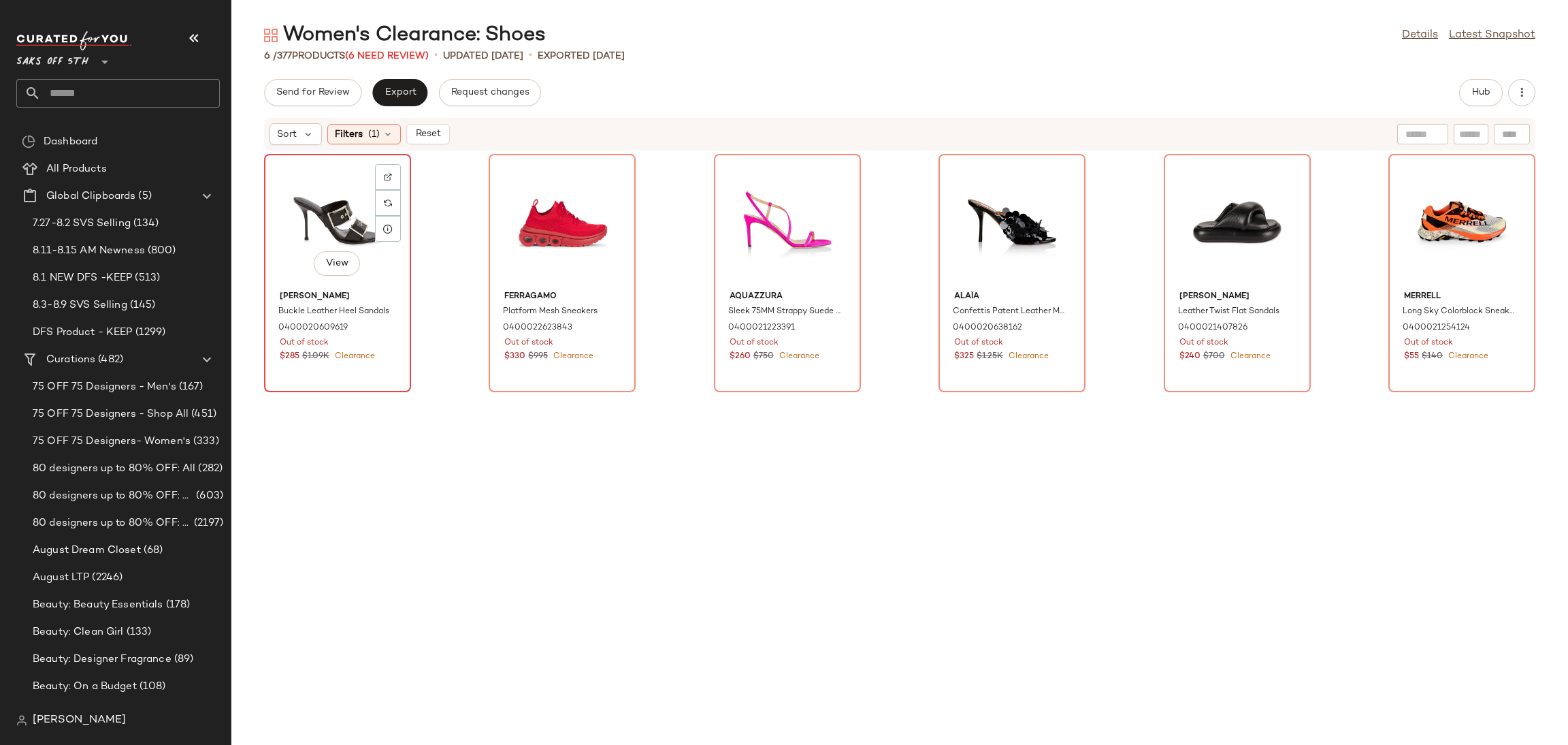
click at [338, 210] on div "View" at bounding box center [337, 222] width 138 height 127
click at [1421, 218] on div "View" at bounding box center [1462, 222] width 138 height 127
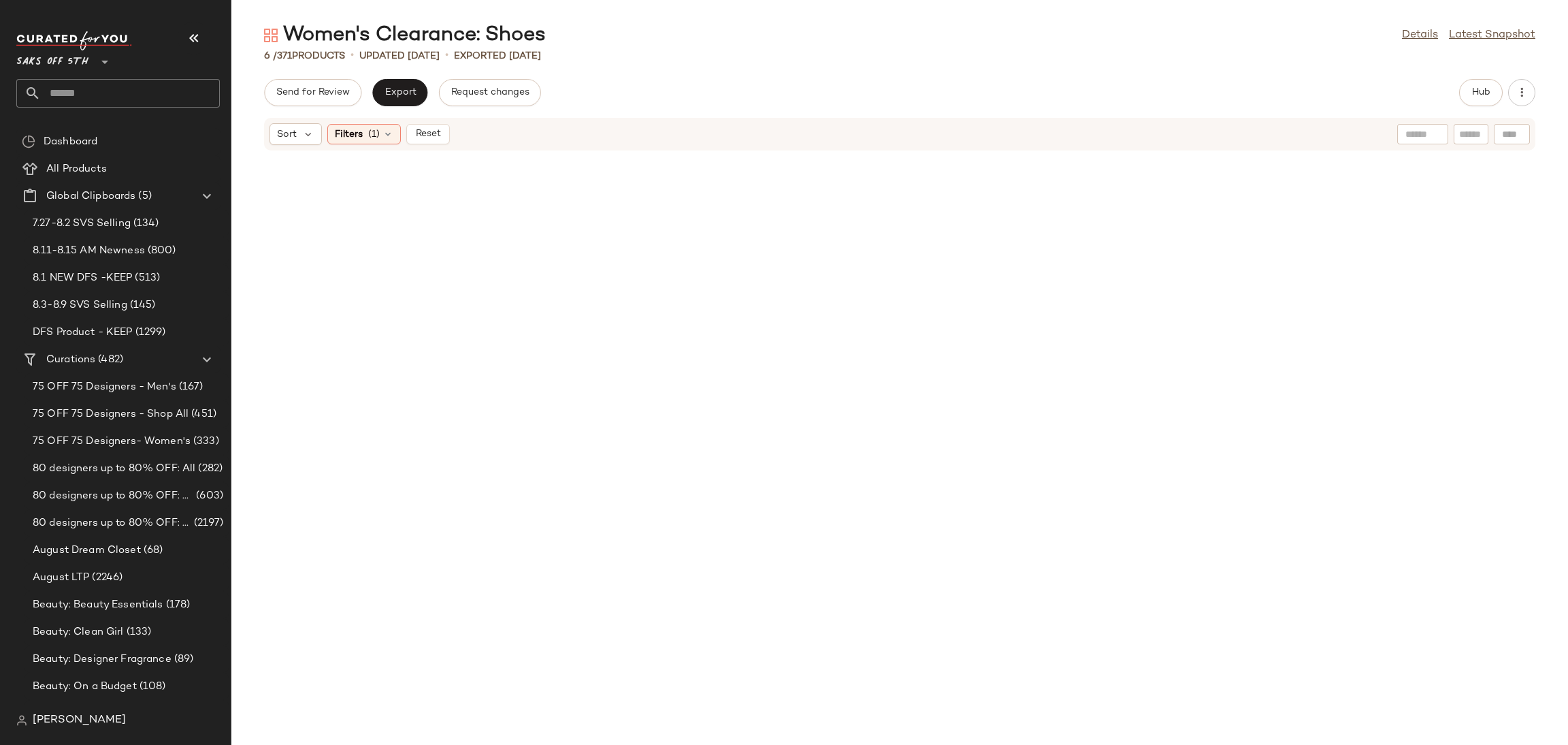
click at [349, 145] on div "Sort Filters (1) Reset" at bounding box center [900, 134] width 1271 height 33
click at [370, 141] on div "Filters (1)" at bounding box center [363, 134] width 73 height 21
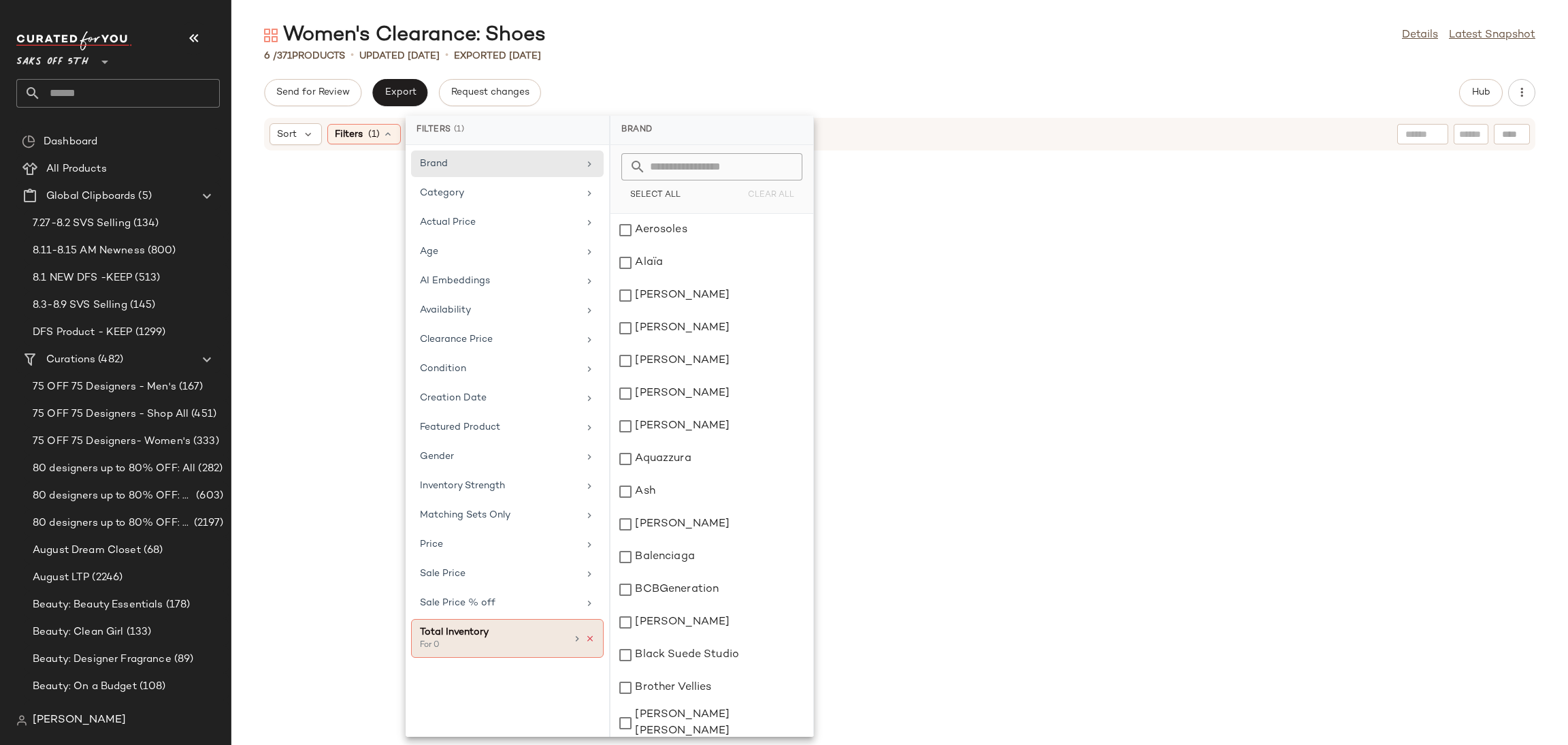
click at [587, 641] on icon at bounding box center [590, 639] width 10 height 10
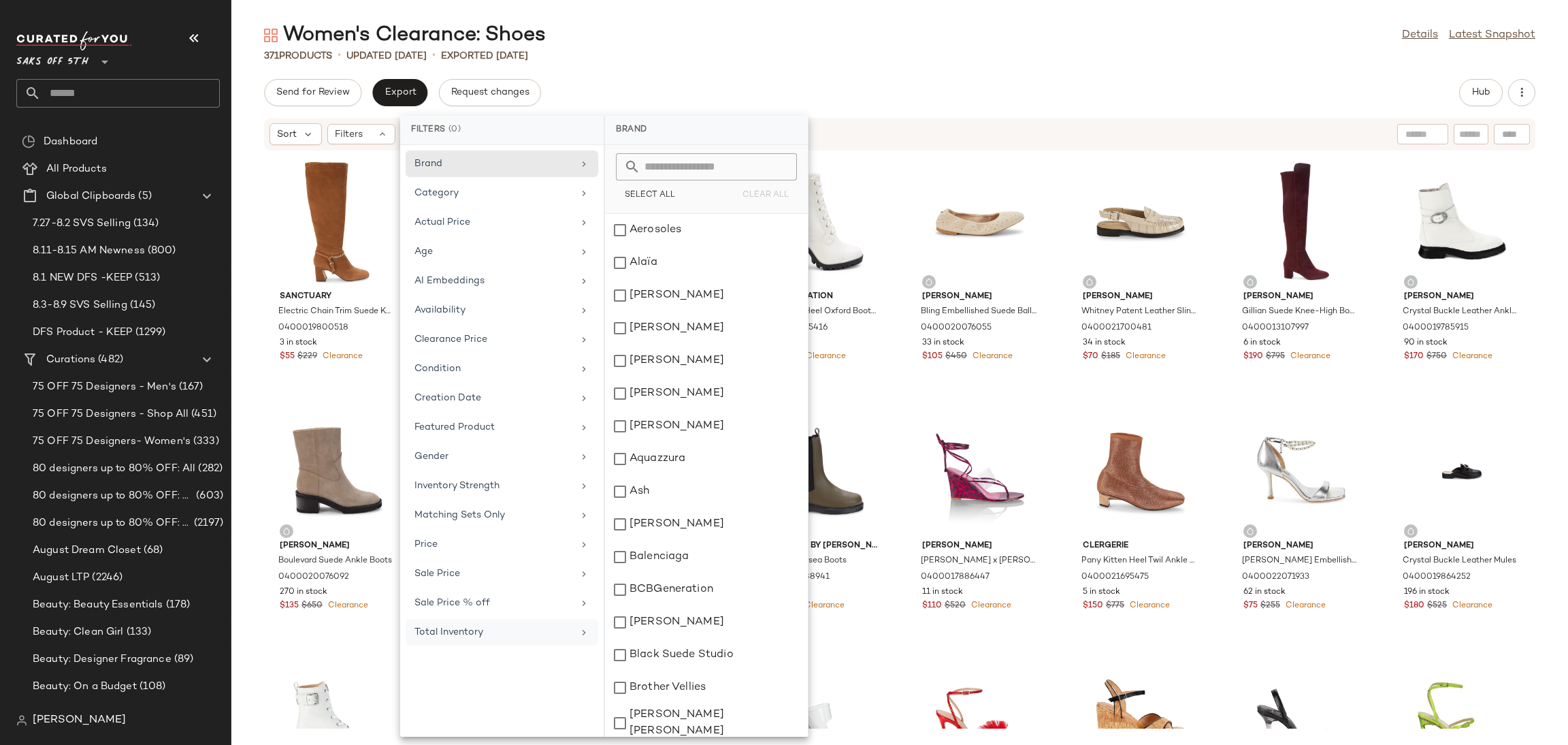
click at [805, 41] on div "Women's Clearance: Shoes Details Latest Snapshot" at bounding box center [900, 36] width 1337 height 27
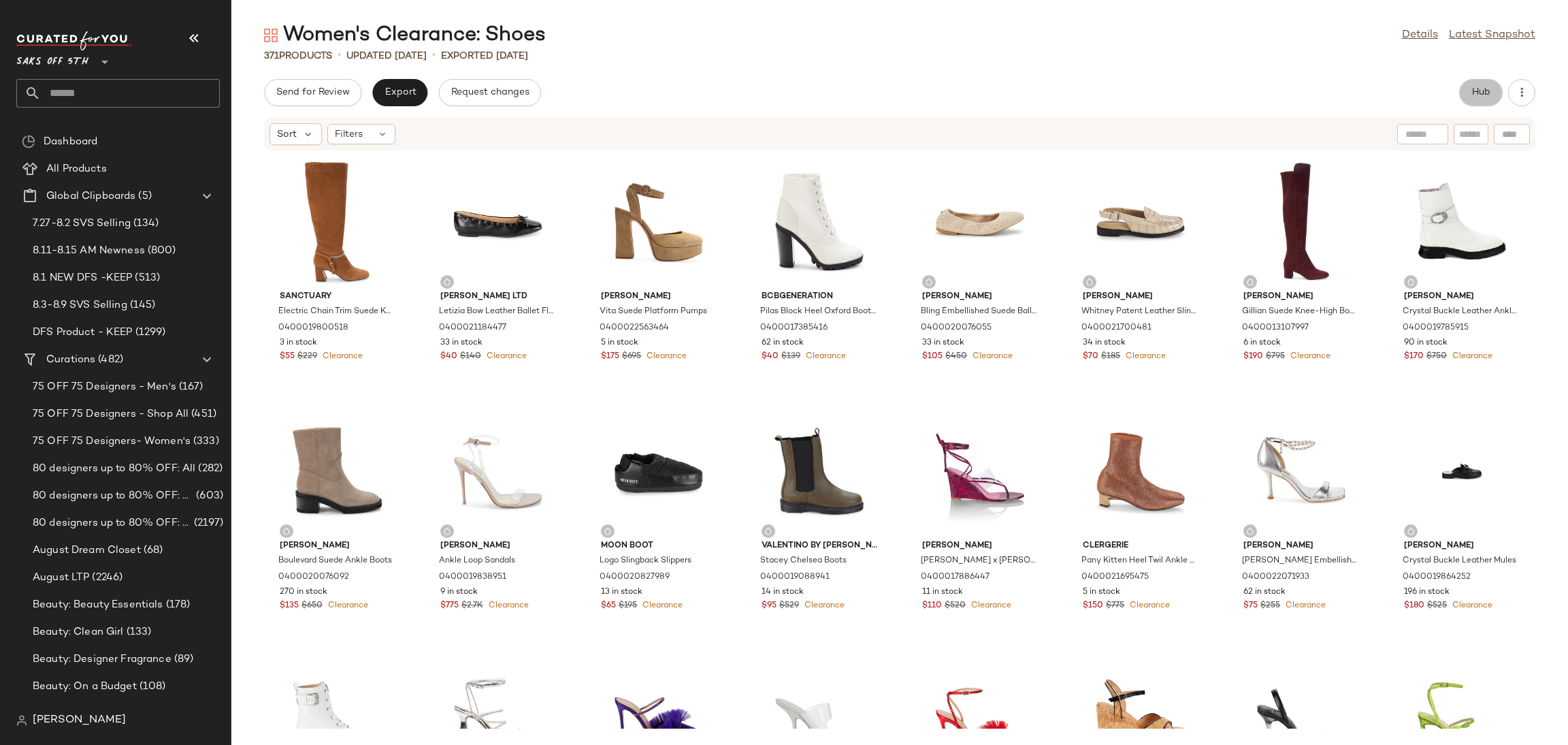
click at [1488, 87] on span "Hub" at bounding box center [1481, 93] width 19 height 11
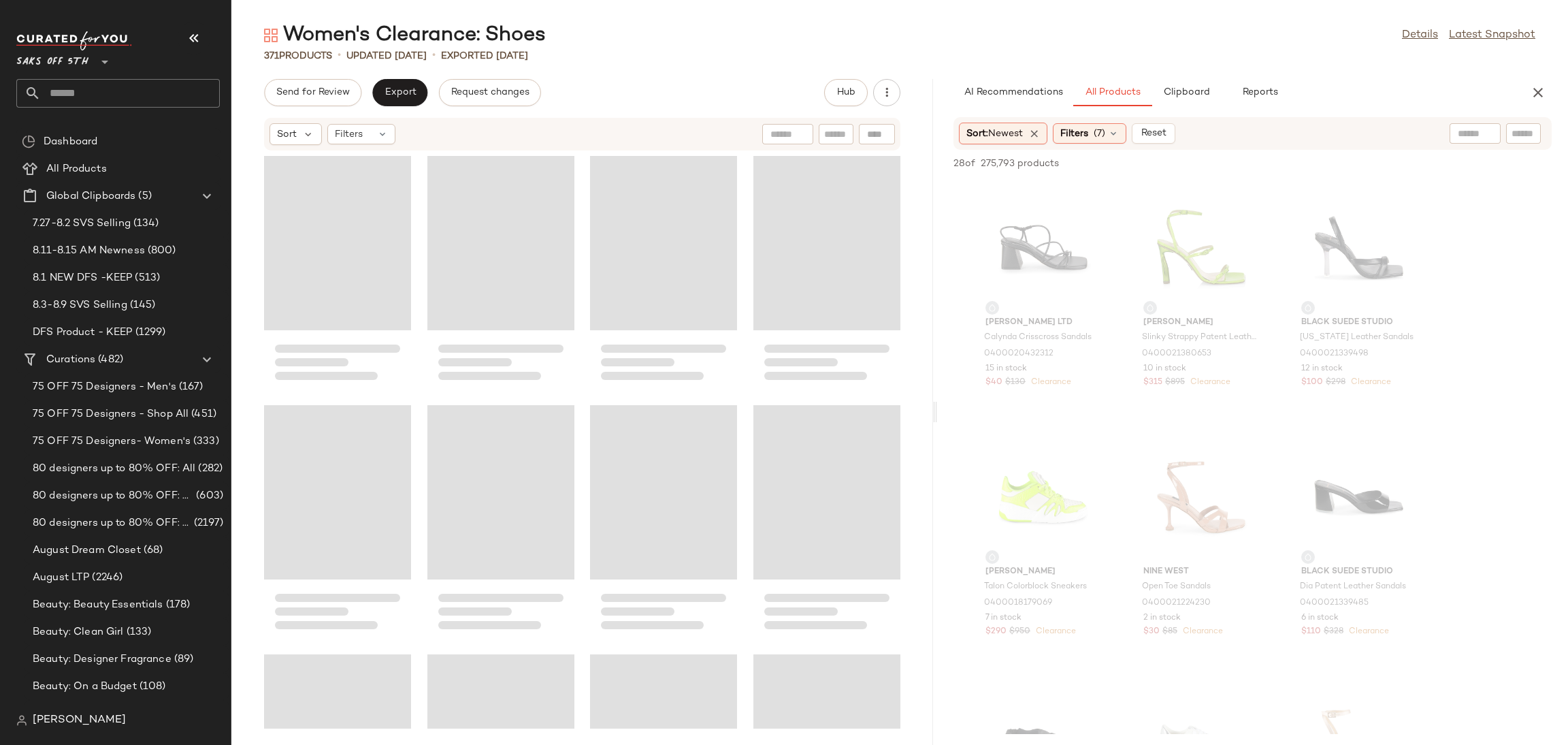
drag, startPoint x: 900, startPoint y: 413, endPoint x: 939, endPoint y: 414, distance: 39.0
click at [939, 414] on div "Women's Clearance: Shoes Details Latest Snapshot 371 Products • updated Aug 14t…" at bounding box center [900, 383] width 1337 height 723
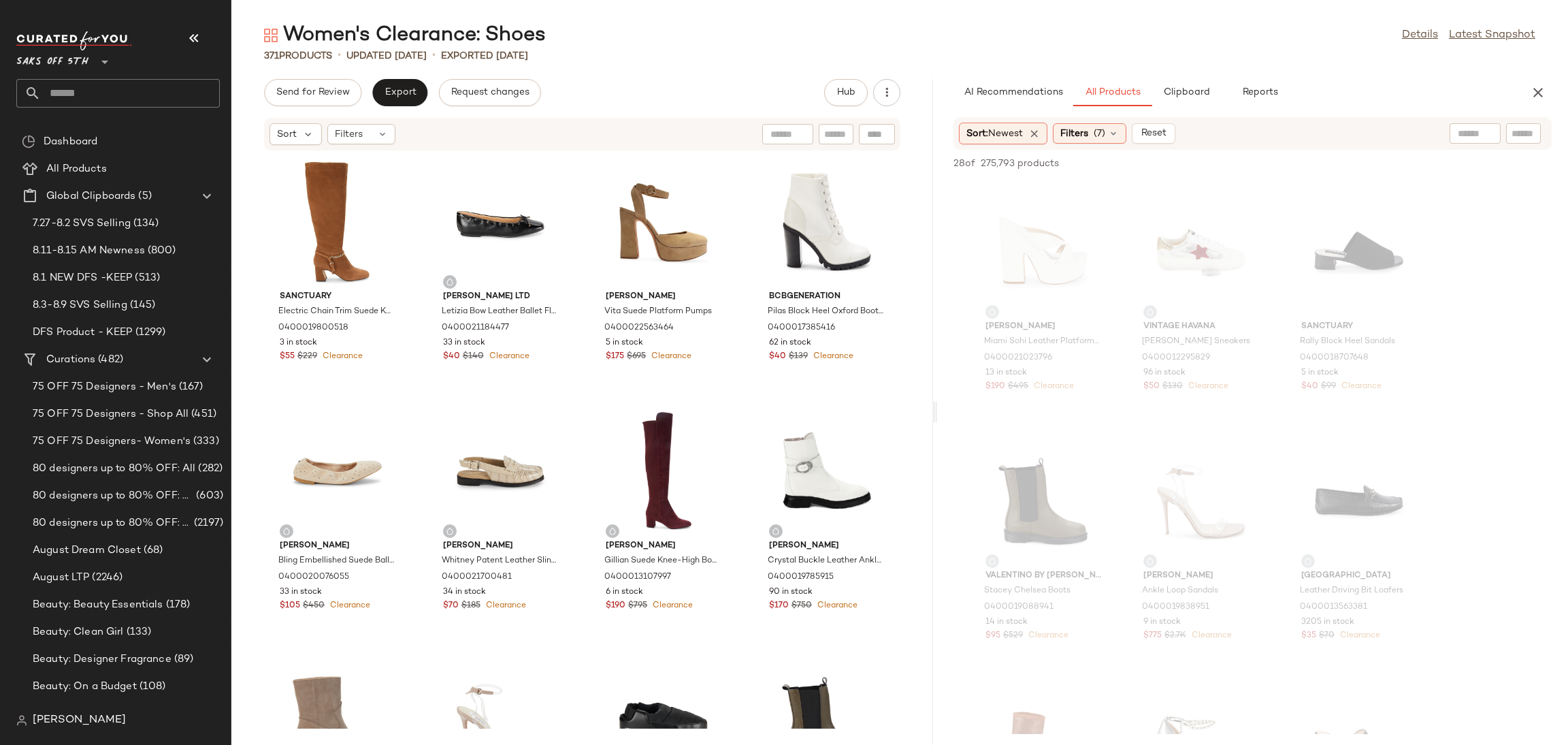
scroll to position [673, 0]
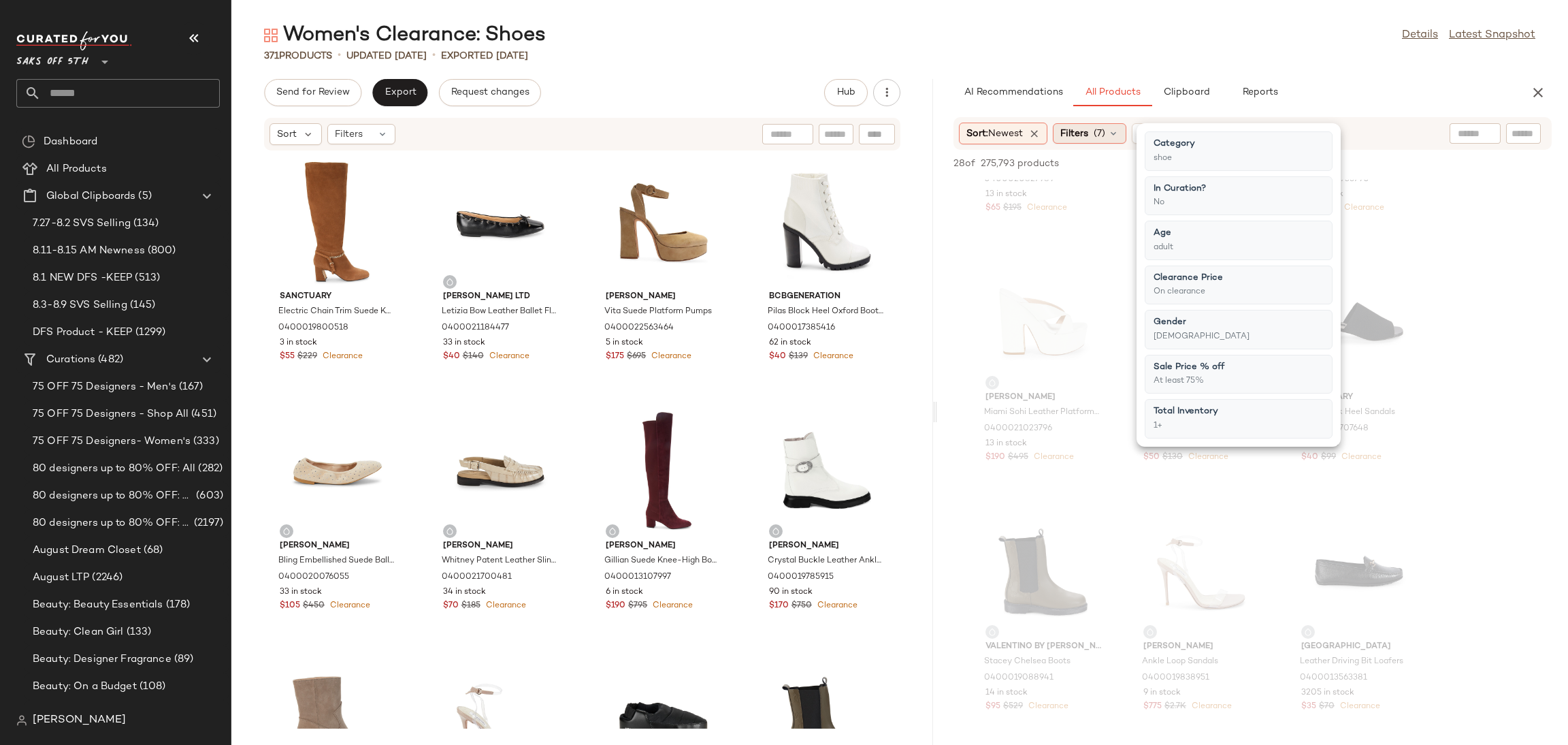
click at [1101, 133] on span "(7)" at bounding box center [1099, 134] width 12 height 14
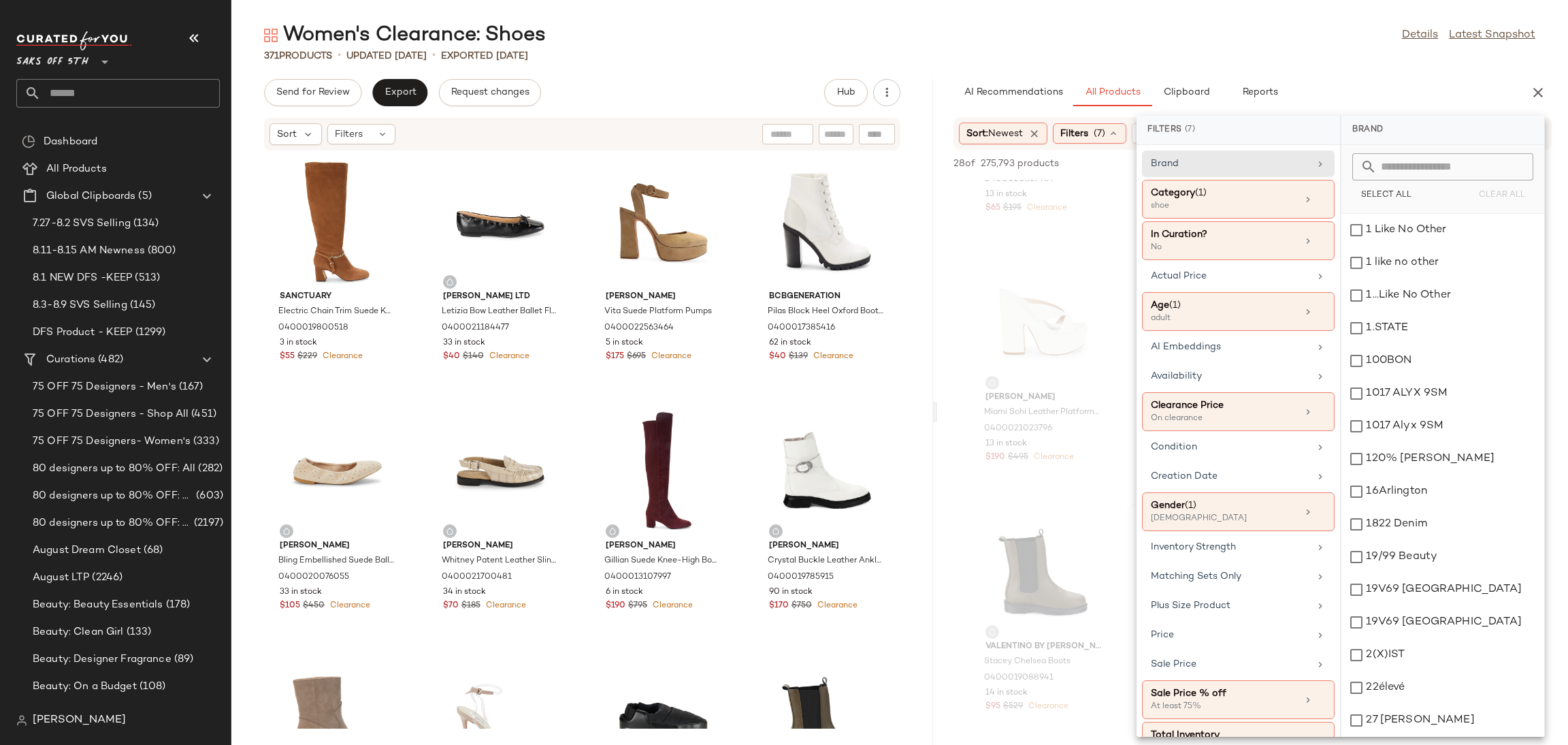
scroll to position [36, 0]
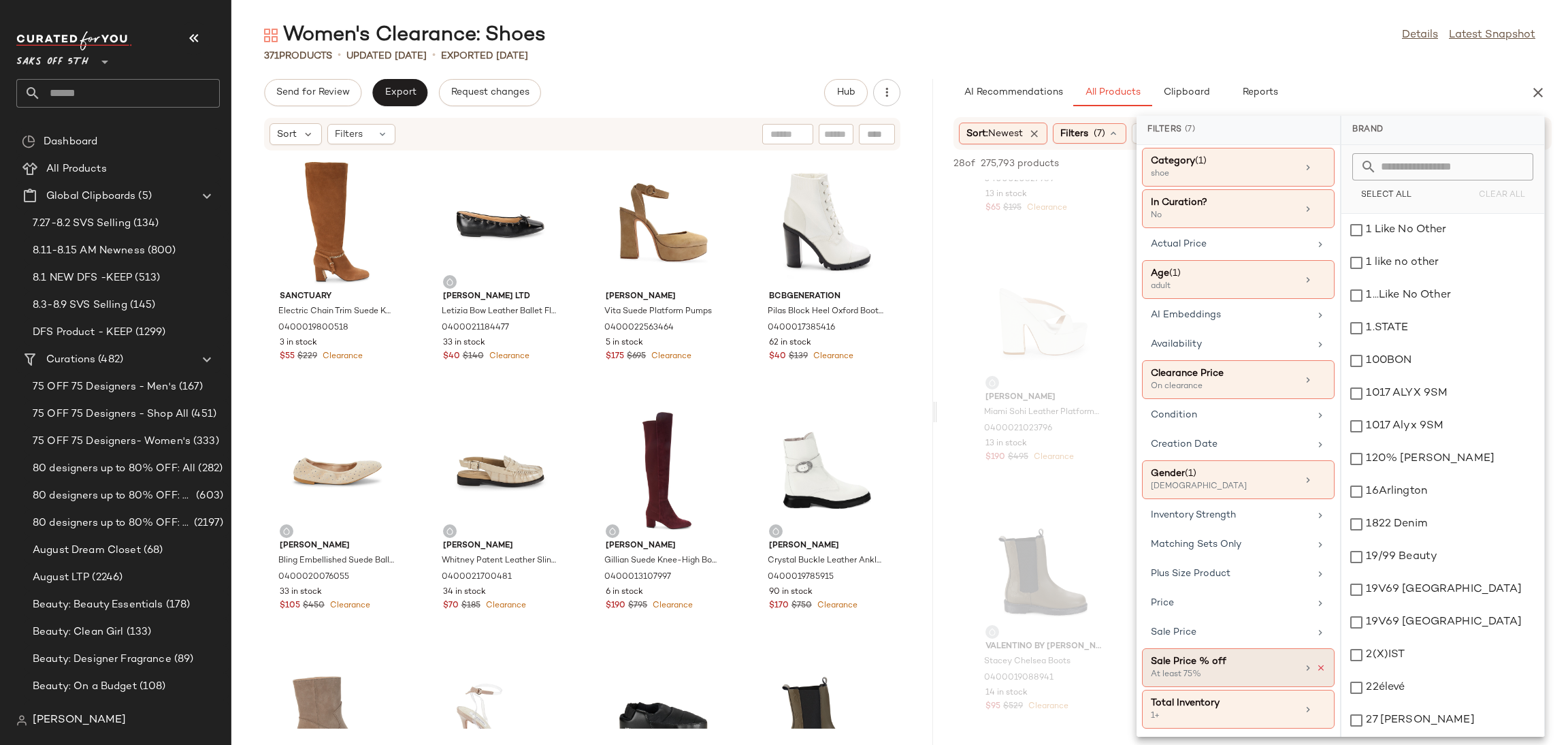
click at [1316, 668] on icon at bounding box center [1321, 668] width 10 height 10
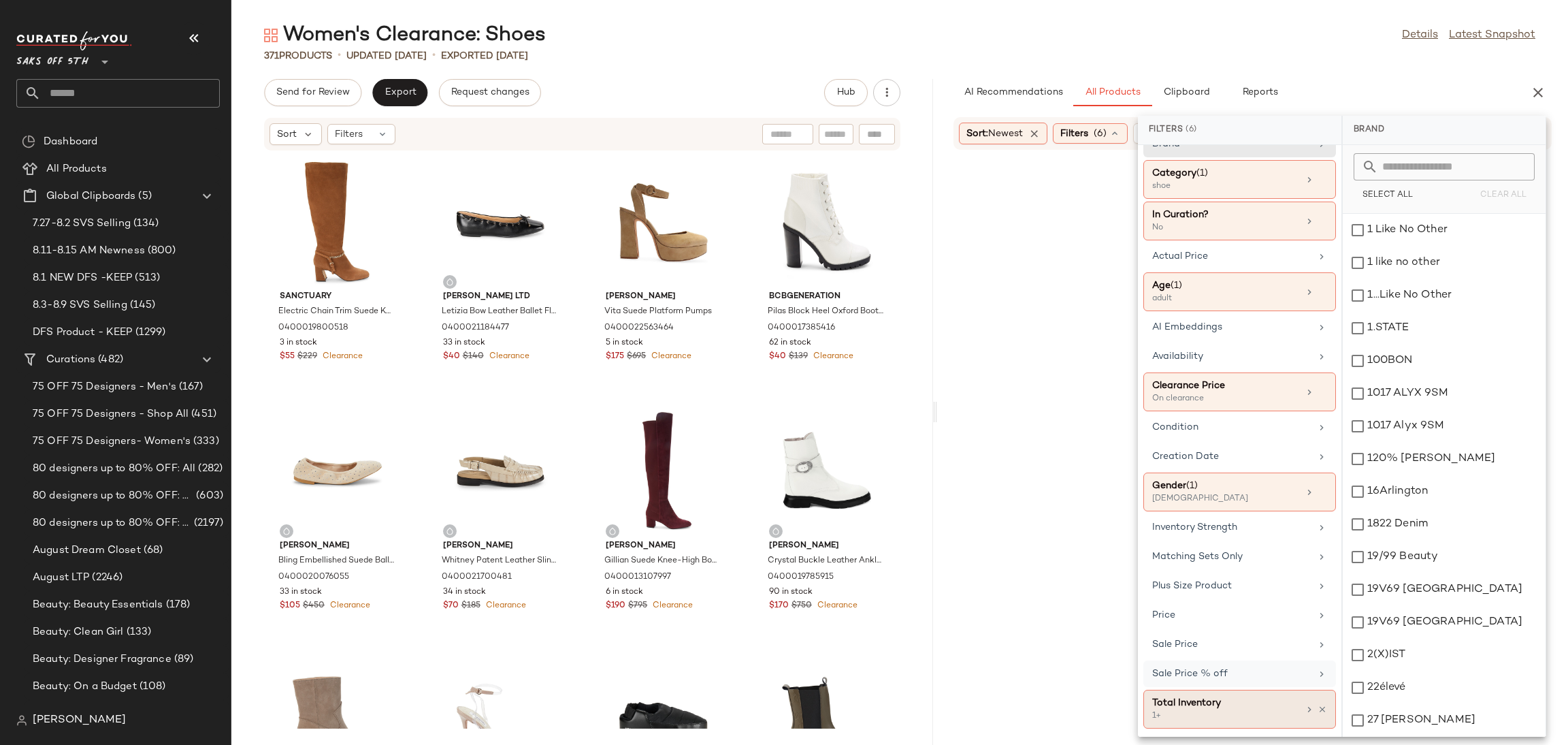
click at [1280, 711] on div "1+" at bounding box center [1220, 716] width 136 height 12
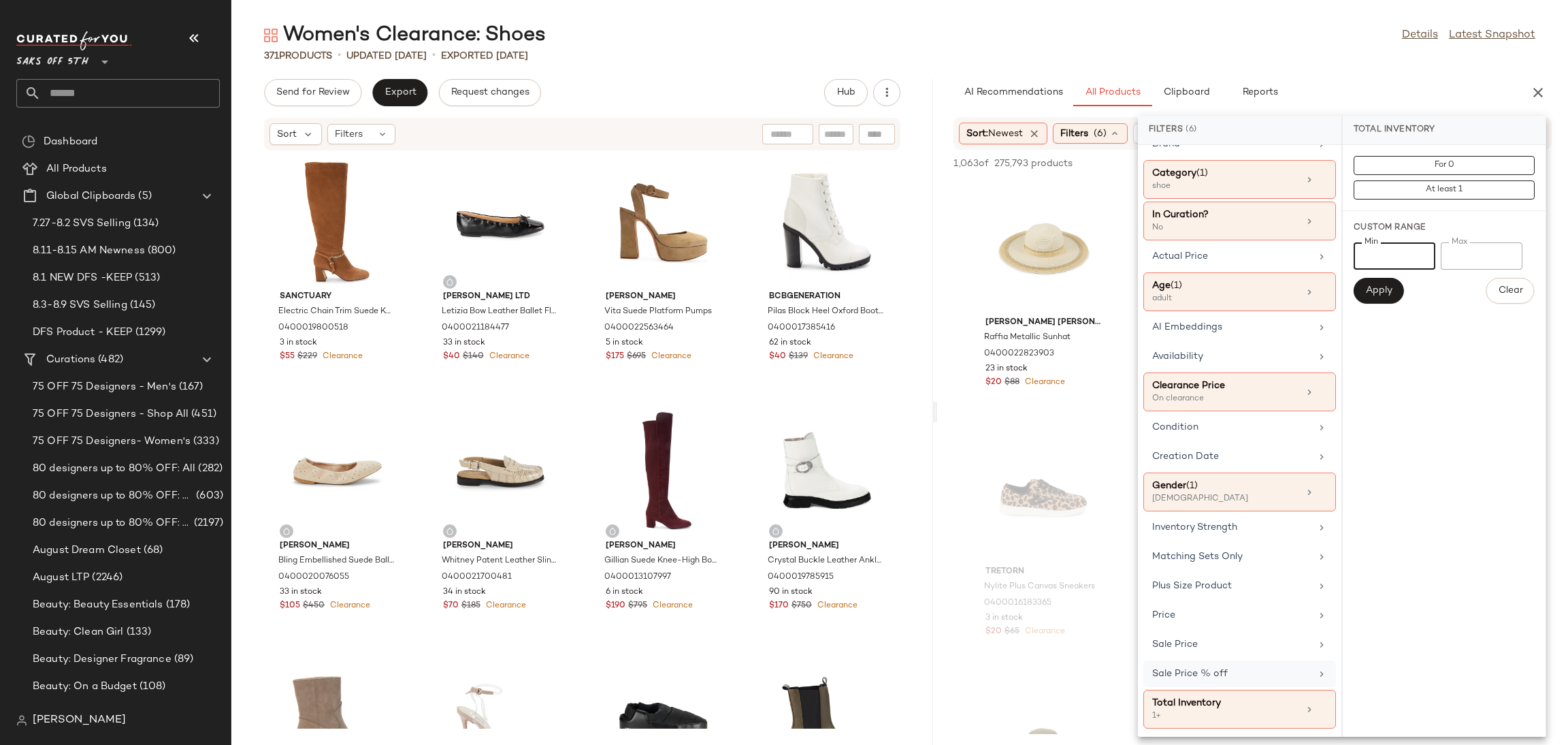
click at [1392, 258] on input "*" at bounding box center [1394, 256] width 82 height 27
type input "*"
click at [1379, 279] on button "Apply" at bounding box center [1378, 291] width 50 height 26
click at [1087, 23] on div "Women's Clearance: Shoes Details Latest Snapshot" at bounding box center [900, 36] width 1337 height 27
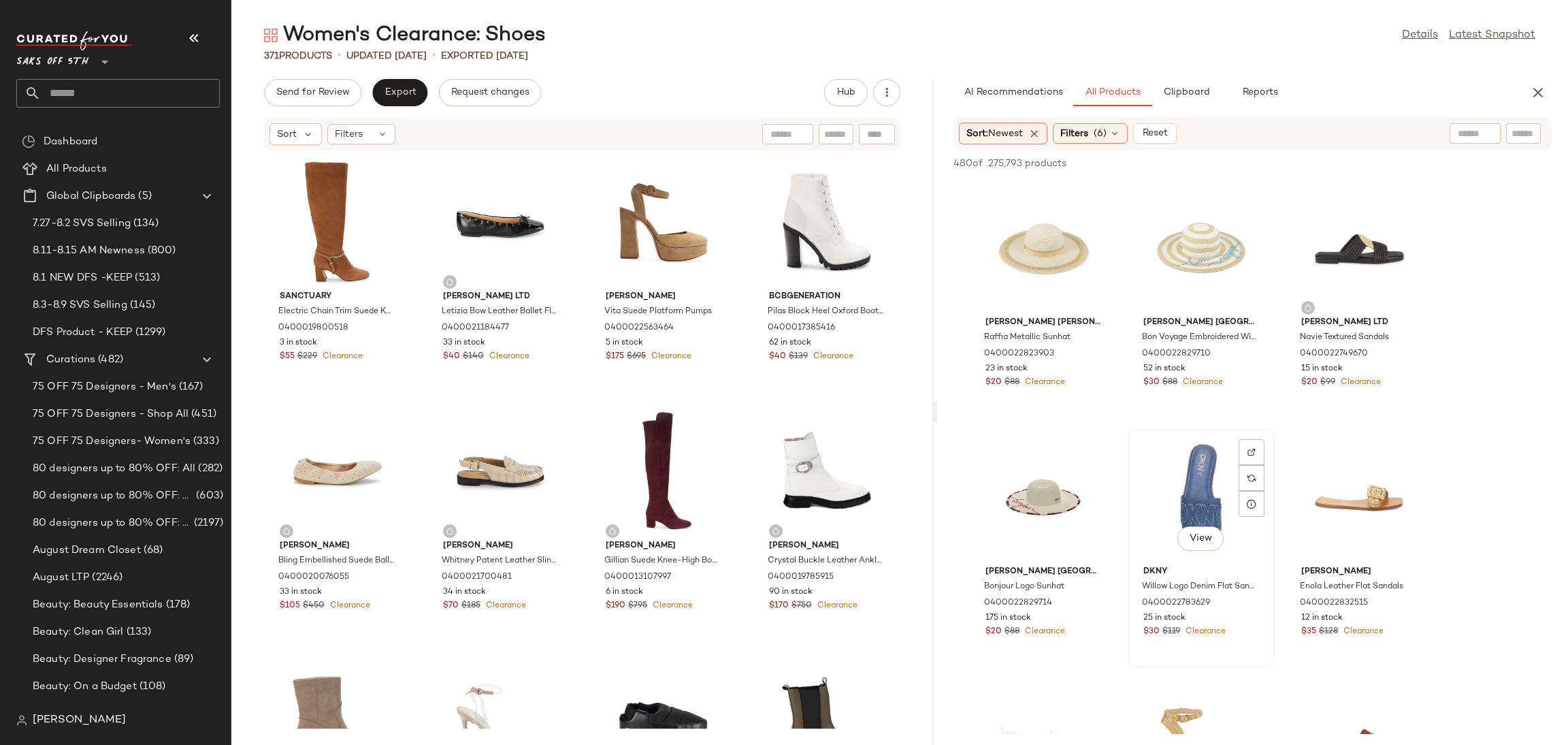
click at [1192, 487] on div "View" at bounding box center [1201, 497] width 138 height 127
click at [1352, 161] on span "Add to Top" at bounding box center [1357, 163] width 53 height 10
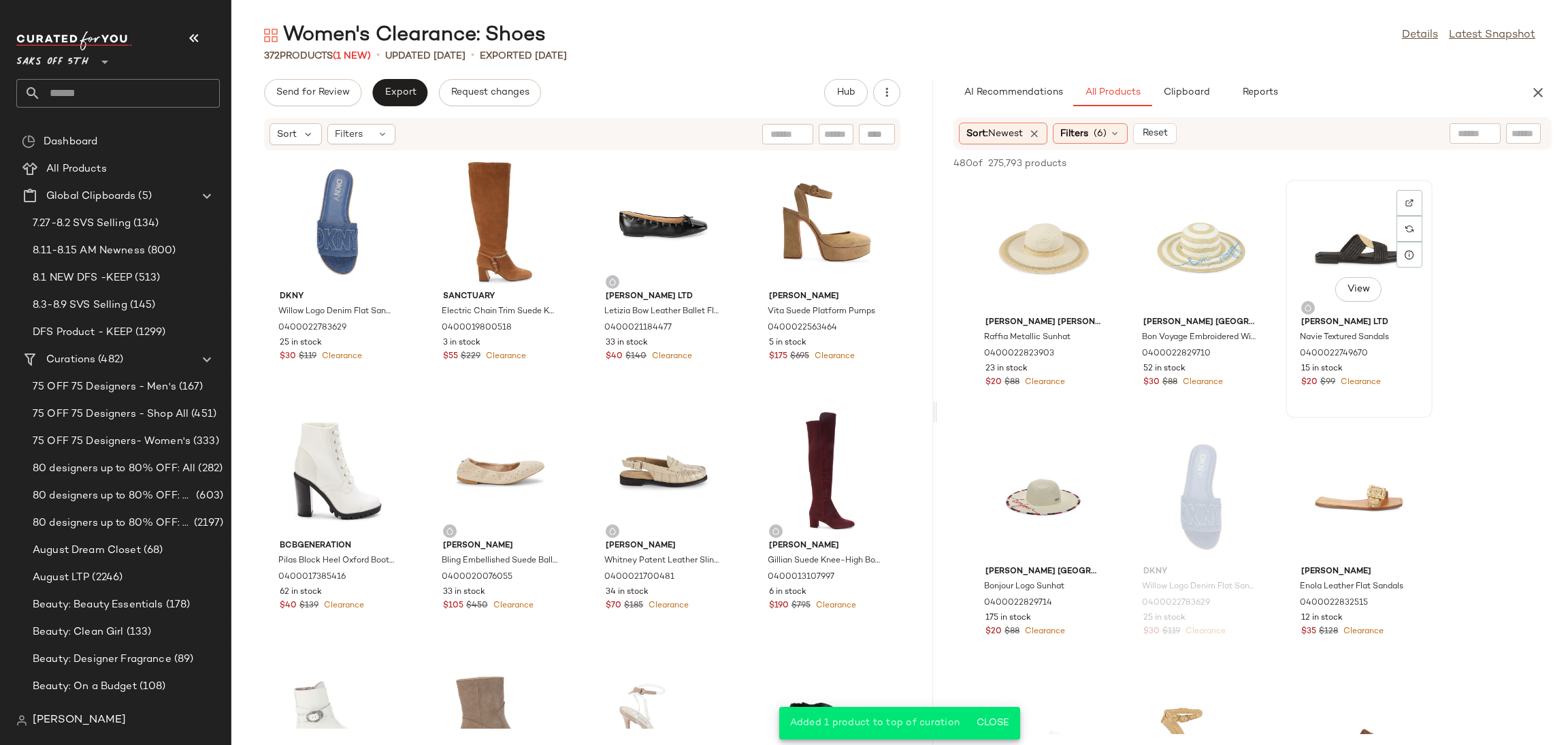
click at [1328, 268] on div "View" at bounding box center [1359, 248] width 138 height 127
click at [1351, 167] on span "Add to Top" at bounding box center [1357, 163] width 53 height 10
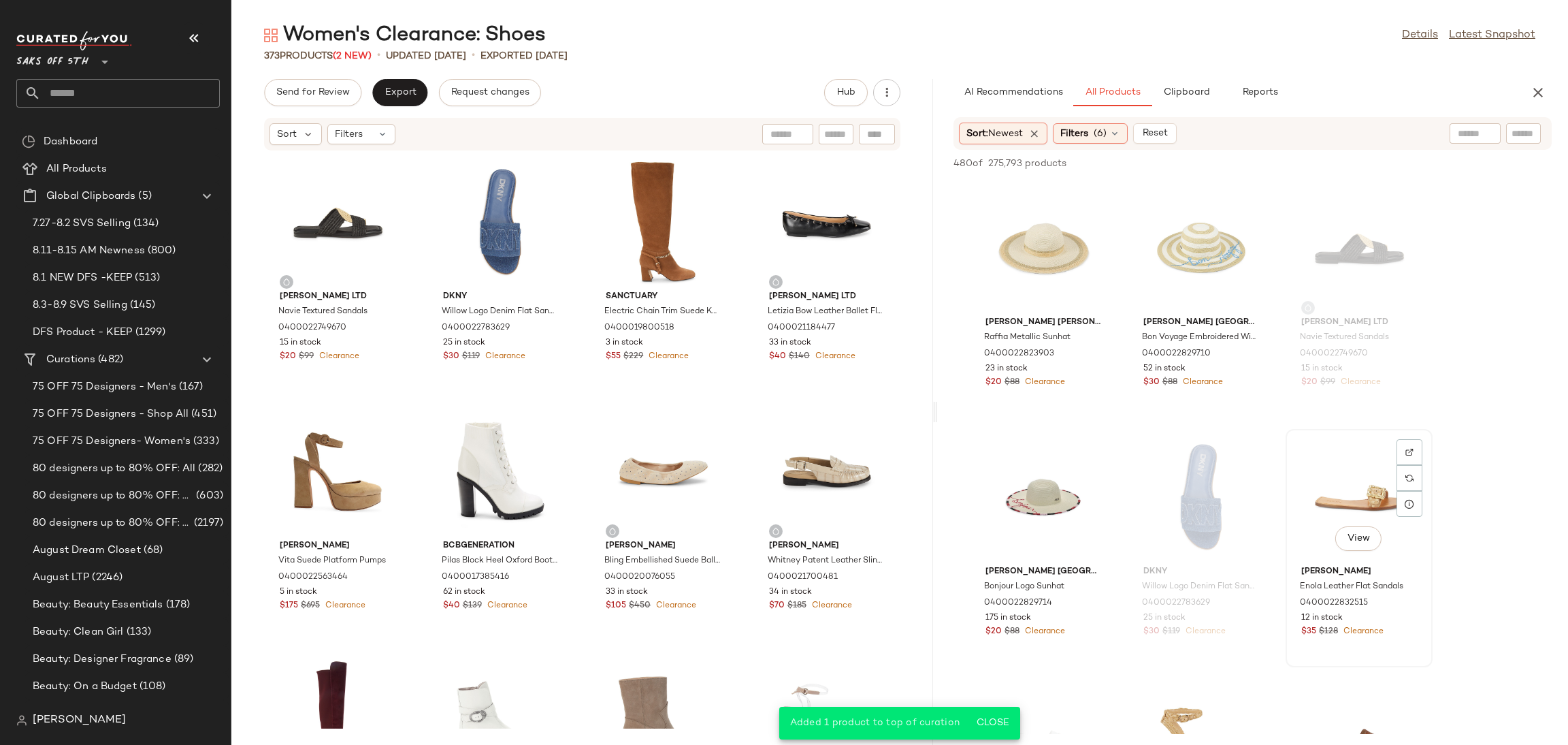
click at [1359, 495] on div "View" at bounding box center [1359, 497] width 138 height 127
click at [1374, 163] on span "Add to Top" at bounding box center [1357, 163] width 53 height 10
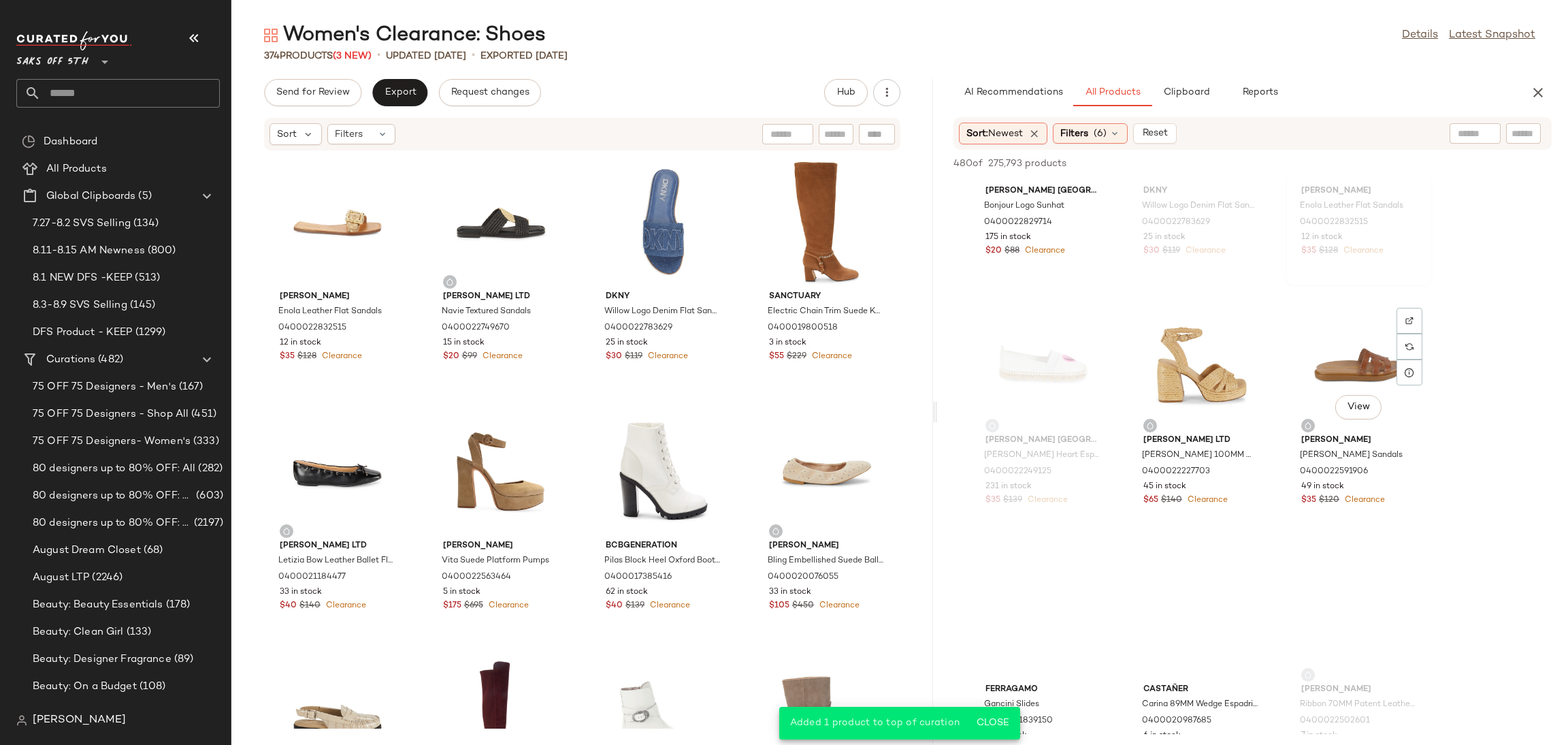
scroll to position [386, 0]
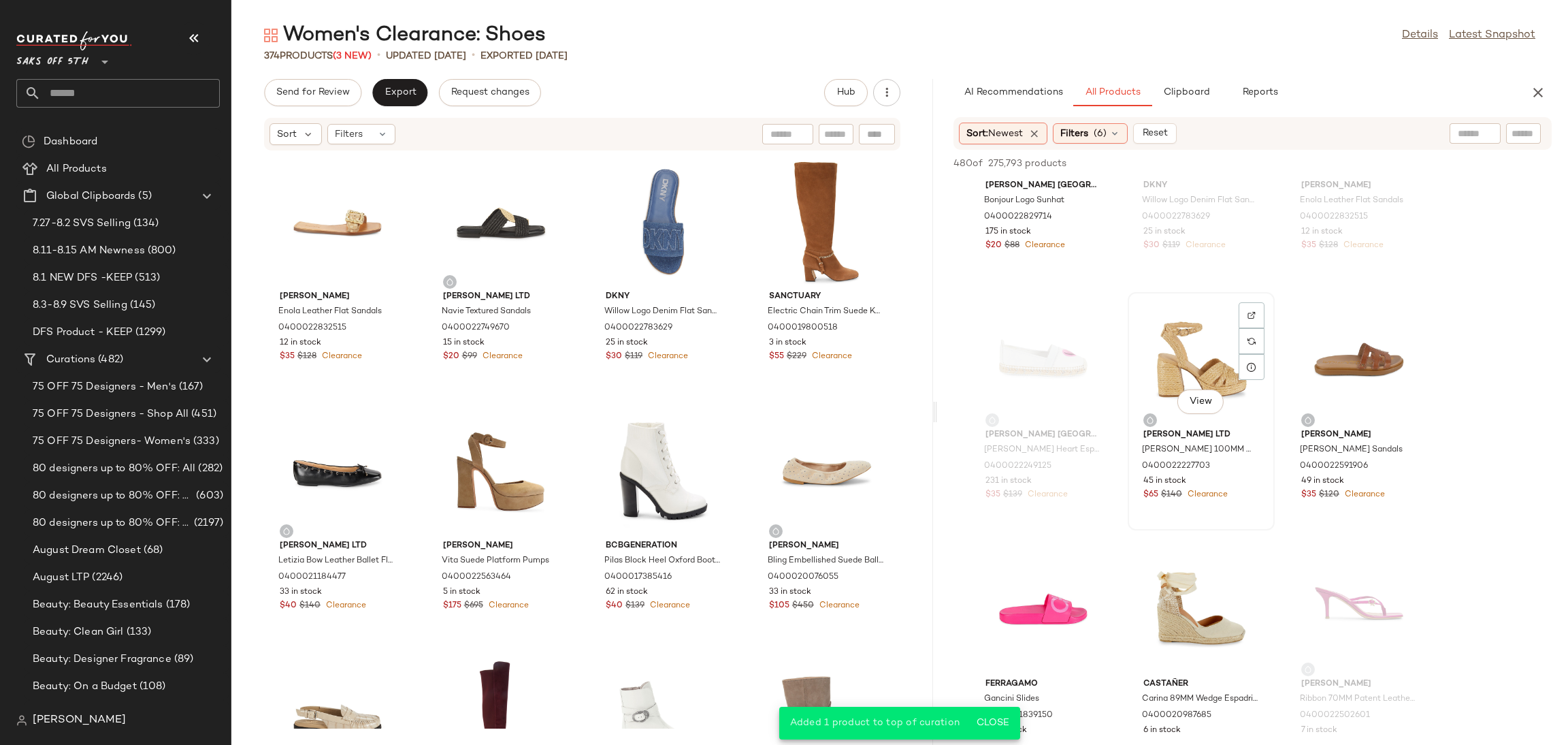
click at [1209, 343] on div "View" at bounding box center [1201, 360] width 138 height 127
click at [1305, 342] on div "View" at bounding box center [1359, 360] width 138 height 127
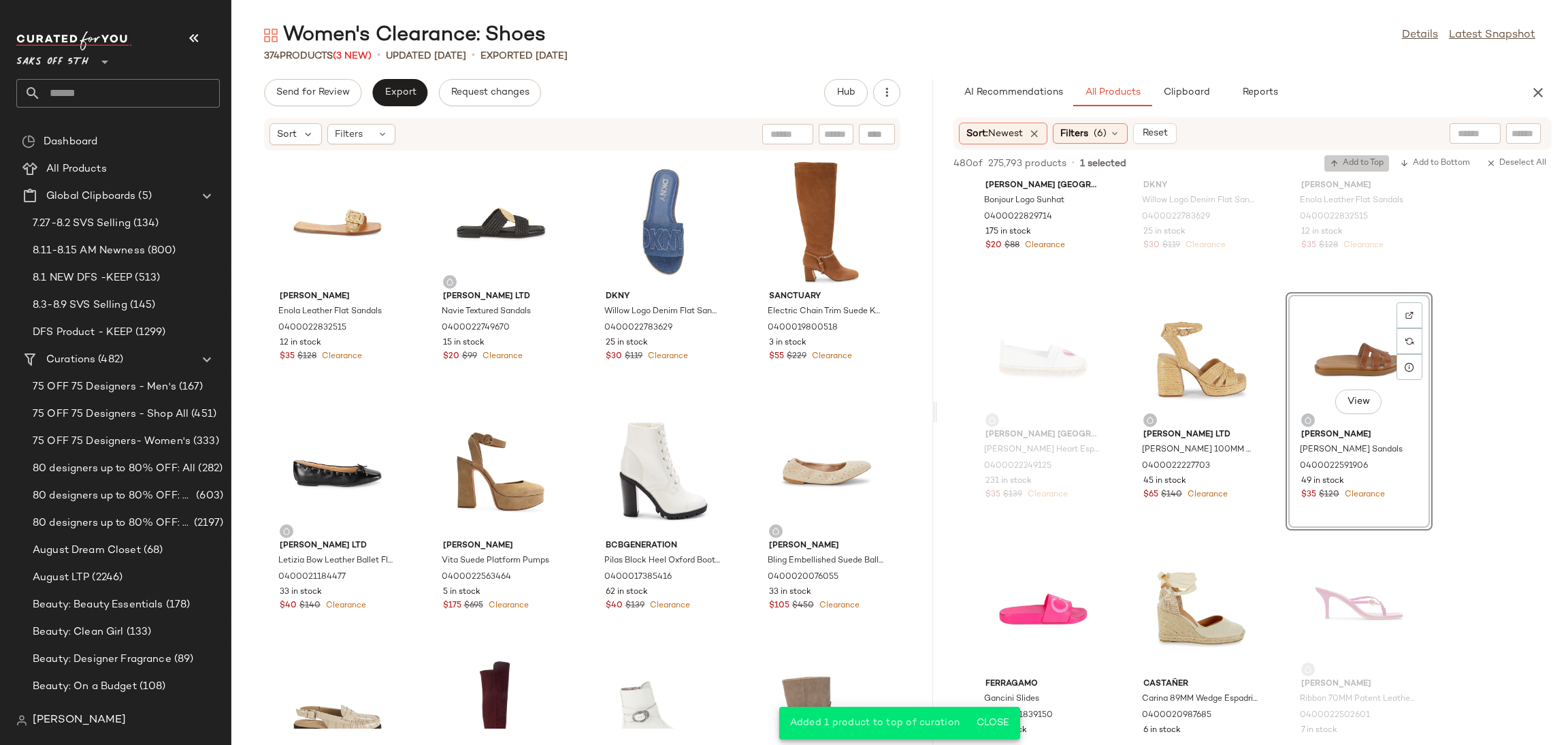
click at [1365, 167] on span "Add to Top" at bounding box center [1357, 163] width 53 height 10
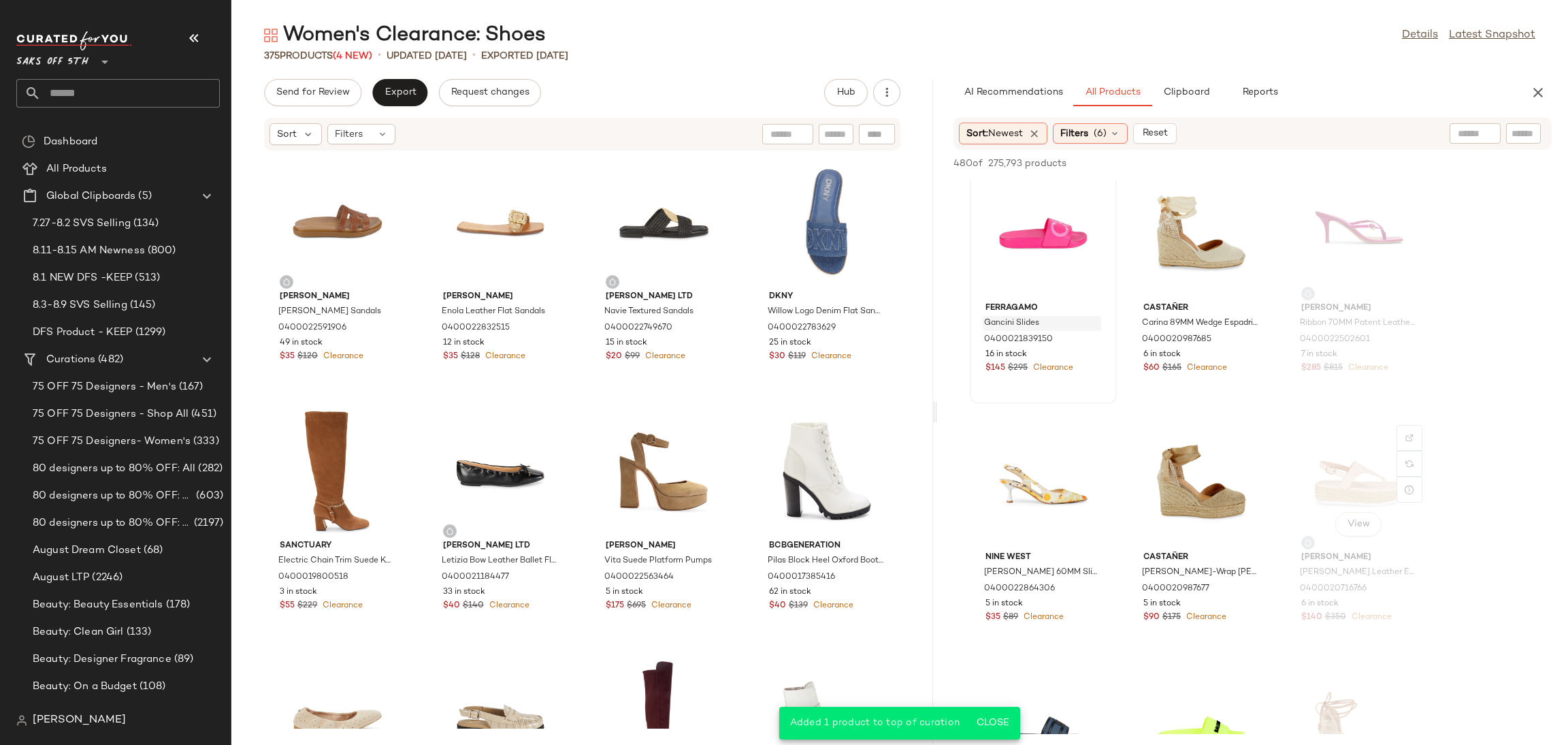
scroll to position [766, 0]
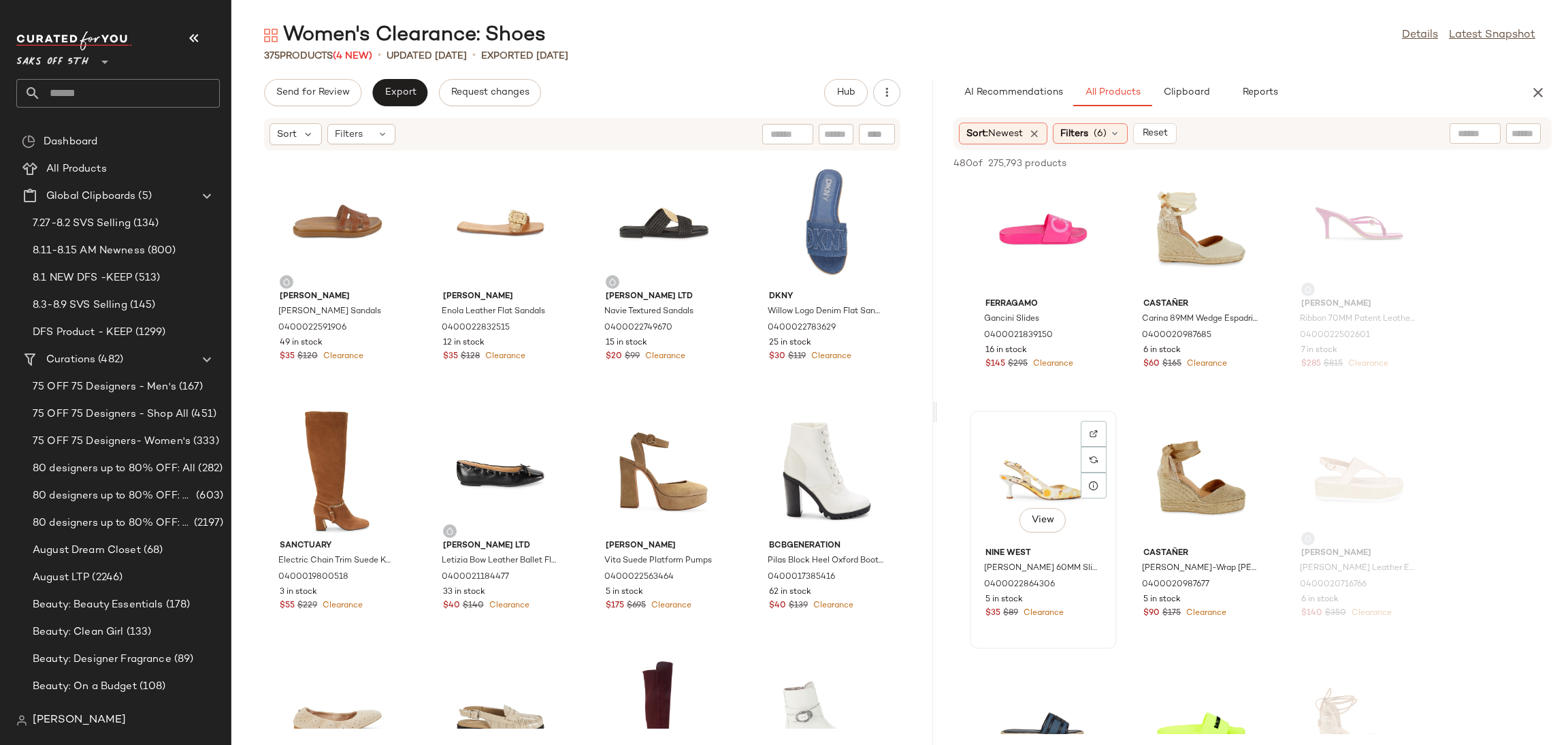
click at [1028, 487] on div "View" at bounding box center [1043, 479] width 138 height 127
click at [1365, 163] on span "Add to Top" at bounding box center [1357, 163] width 53 height 10
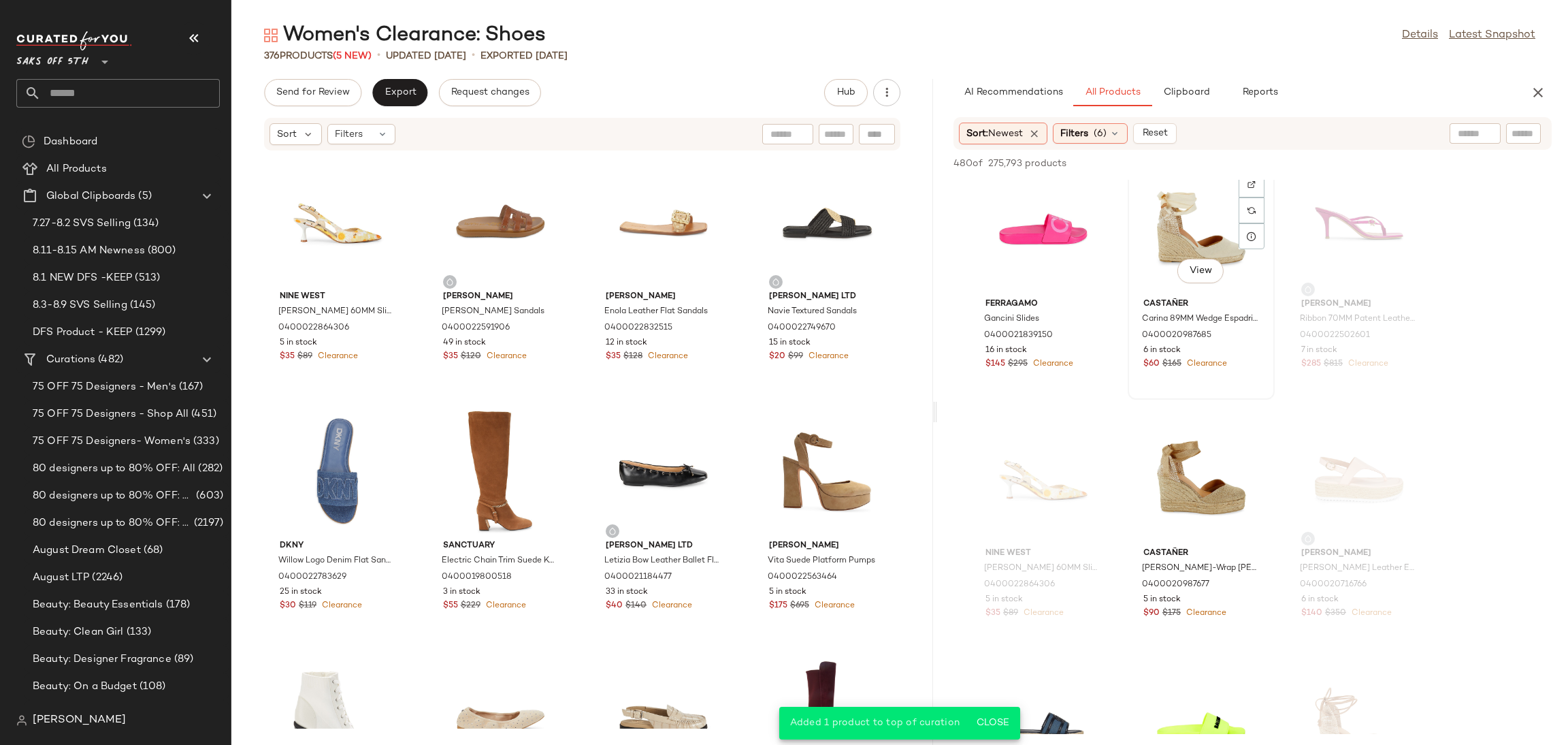
click at [1211, 228] on div "View" at bounding box center [1201, 229] width 138 height 127
click at [1353, 167] on span "Add to Top" at bounding box center [1357, 163] width 53 height 10
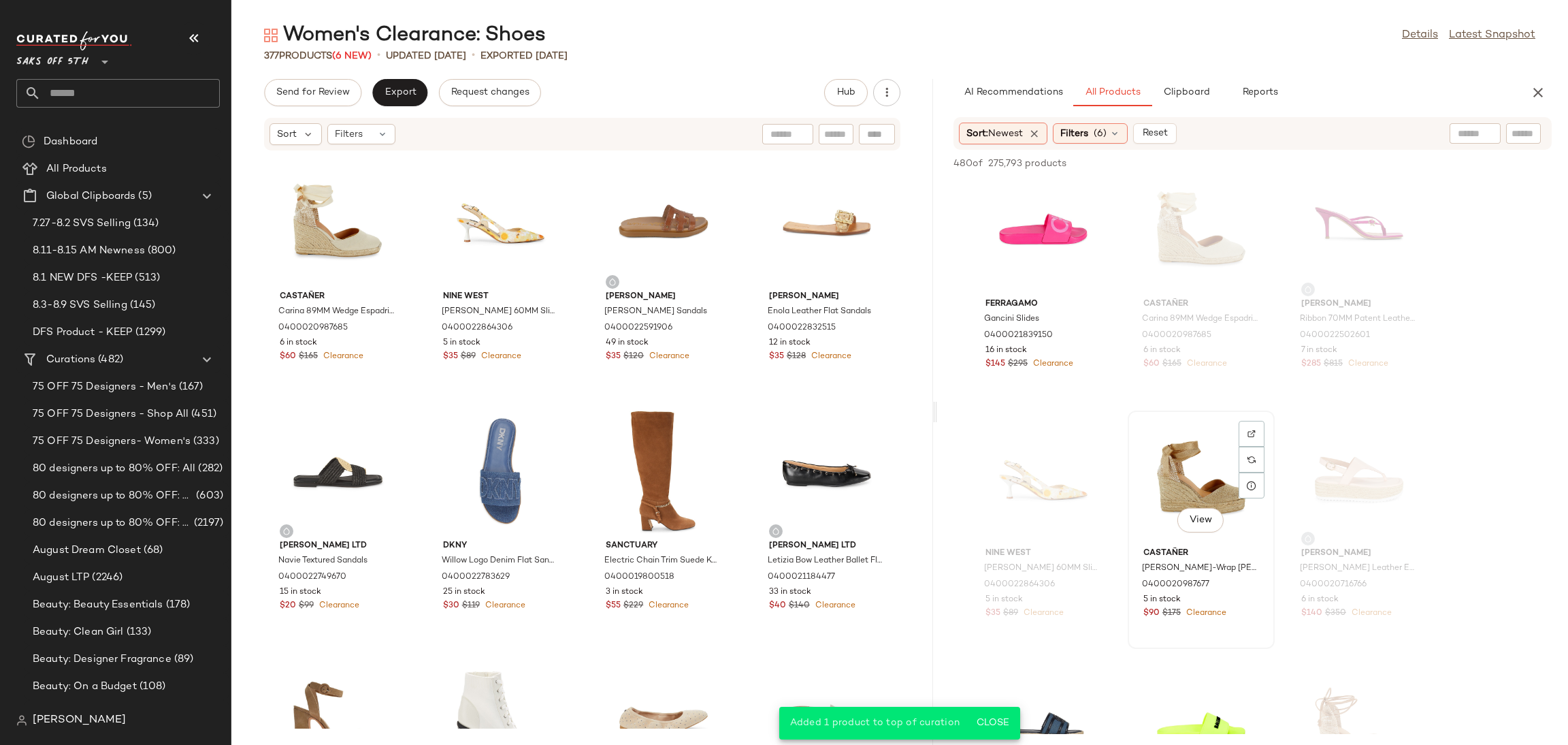
click at [1216, 475] on div "View" at bounding box center [1201, 479] width 138 height 127
click at [1335, 159] on icon "button" at bounding box center [1335, 163] width 10 height 10
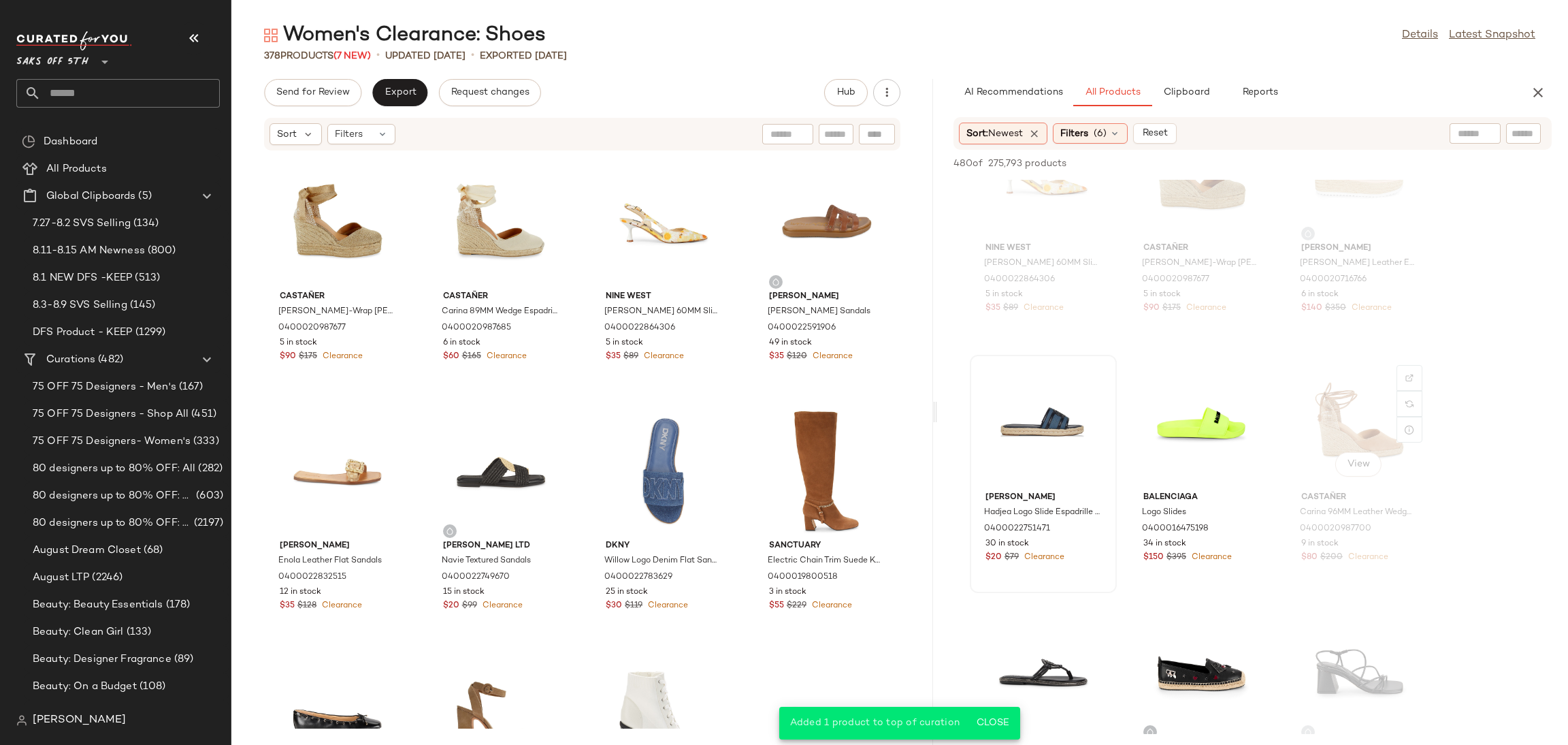
scroll to position [1072, 0]
click at [1056, 413] on div "View" at bounding box center [1043, 421] width 138 height 127
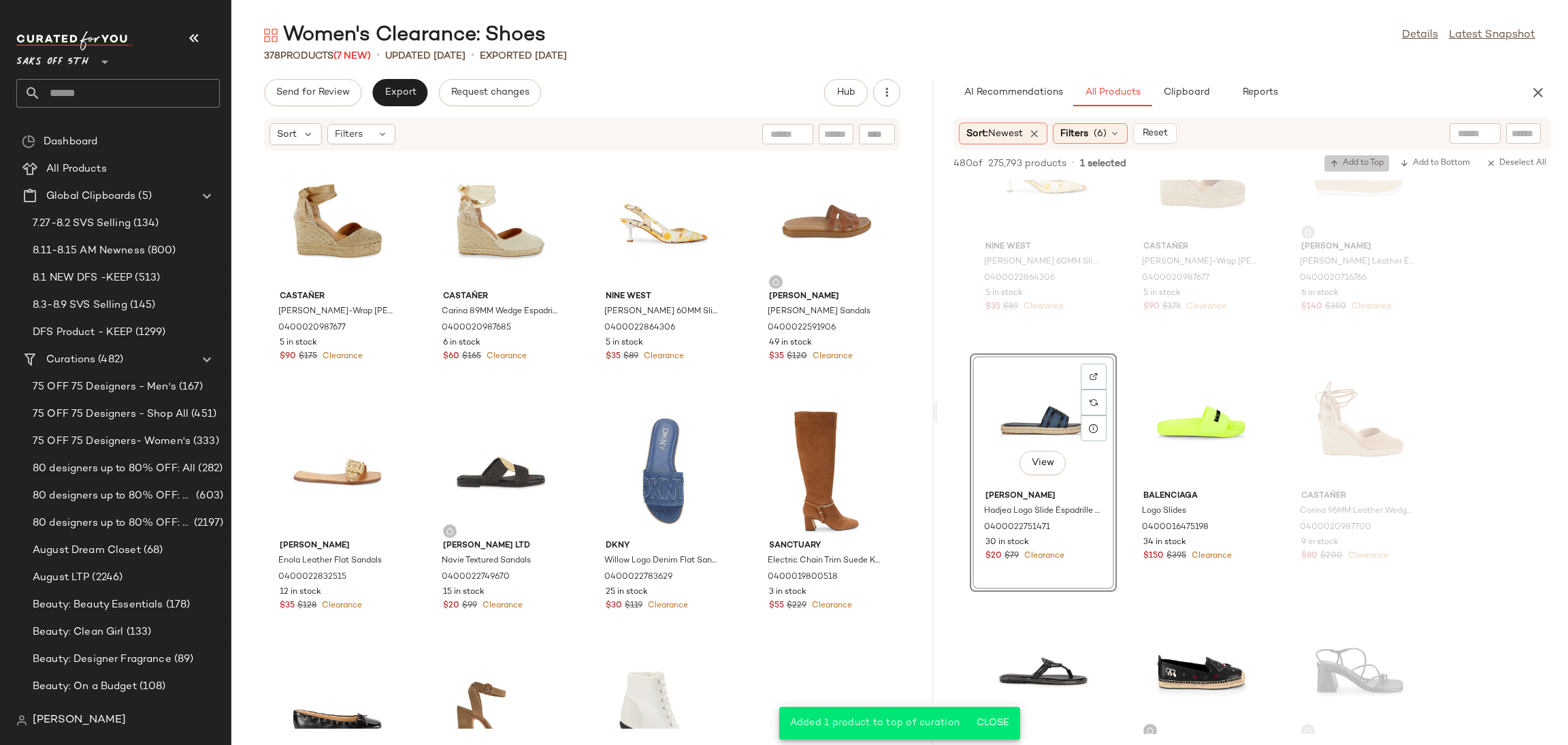
click at [1353, 164] on span "Add to Top" at bounding box center [1357, 163] width 53 height 10
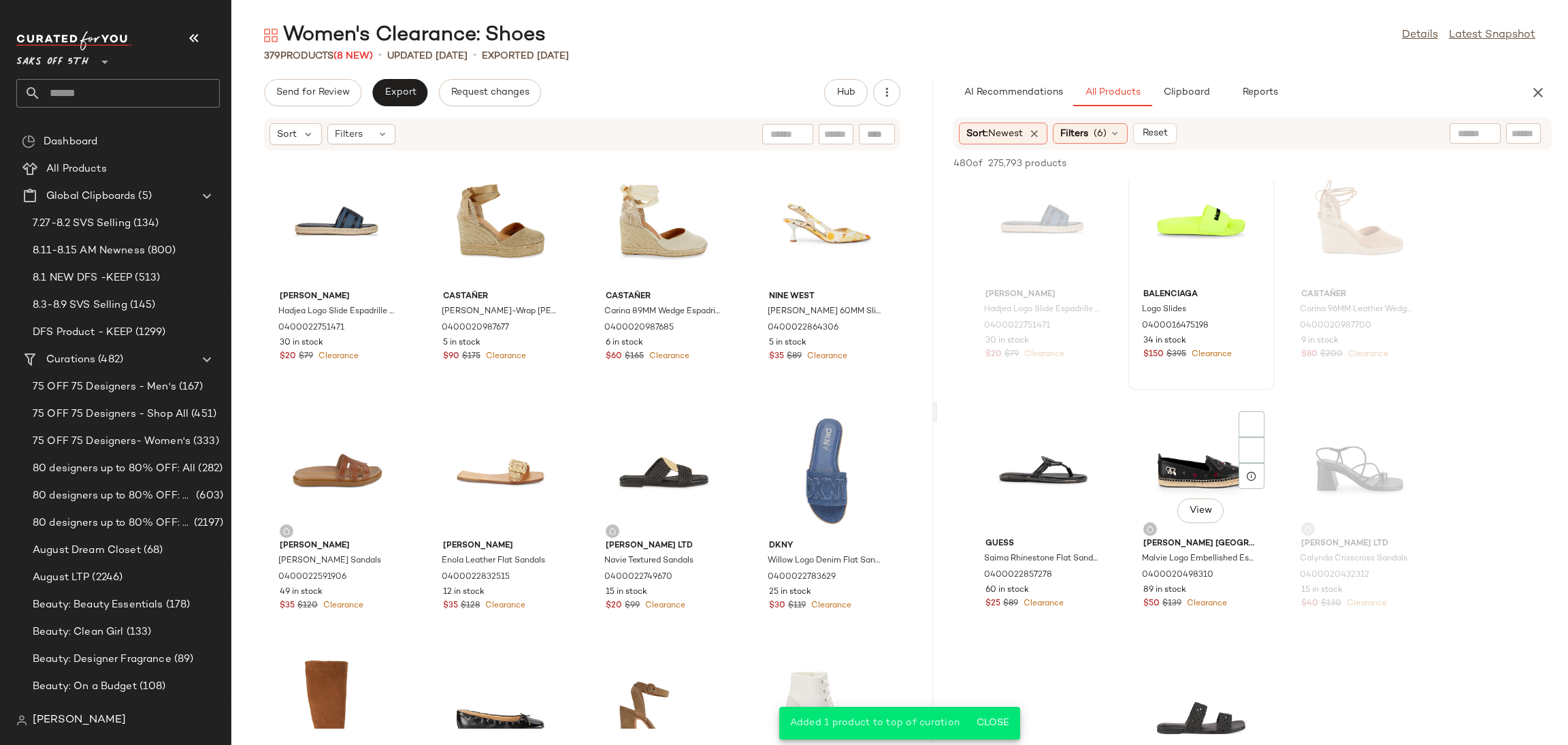
scroll to position [1277, 0]
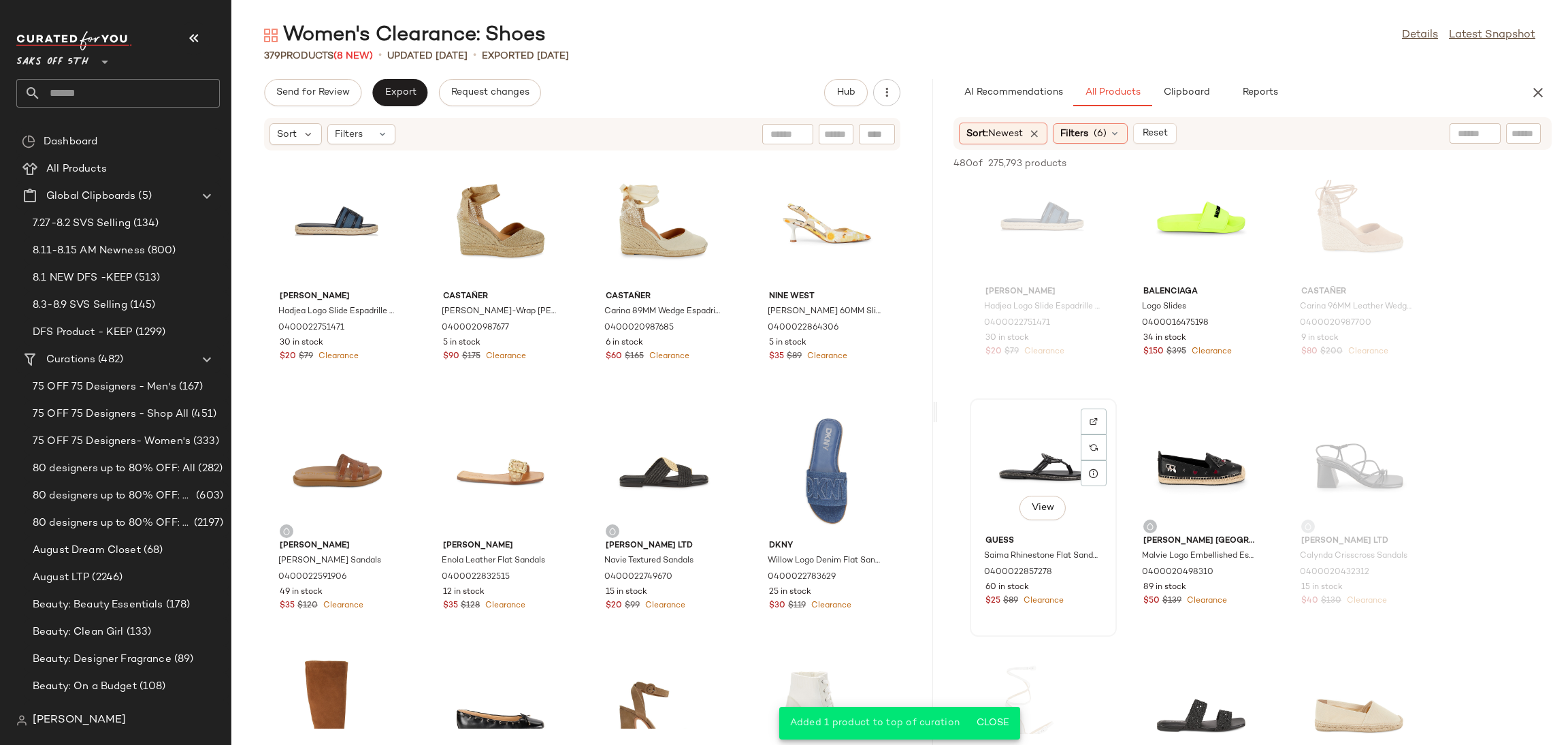
click at [1054, 482] on div "View" at bounding box center [1043, 466] width 138 height 127
click at [1370, 159] on span "Add to Top" at bounding box center [1357, 163] width 53 height 10
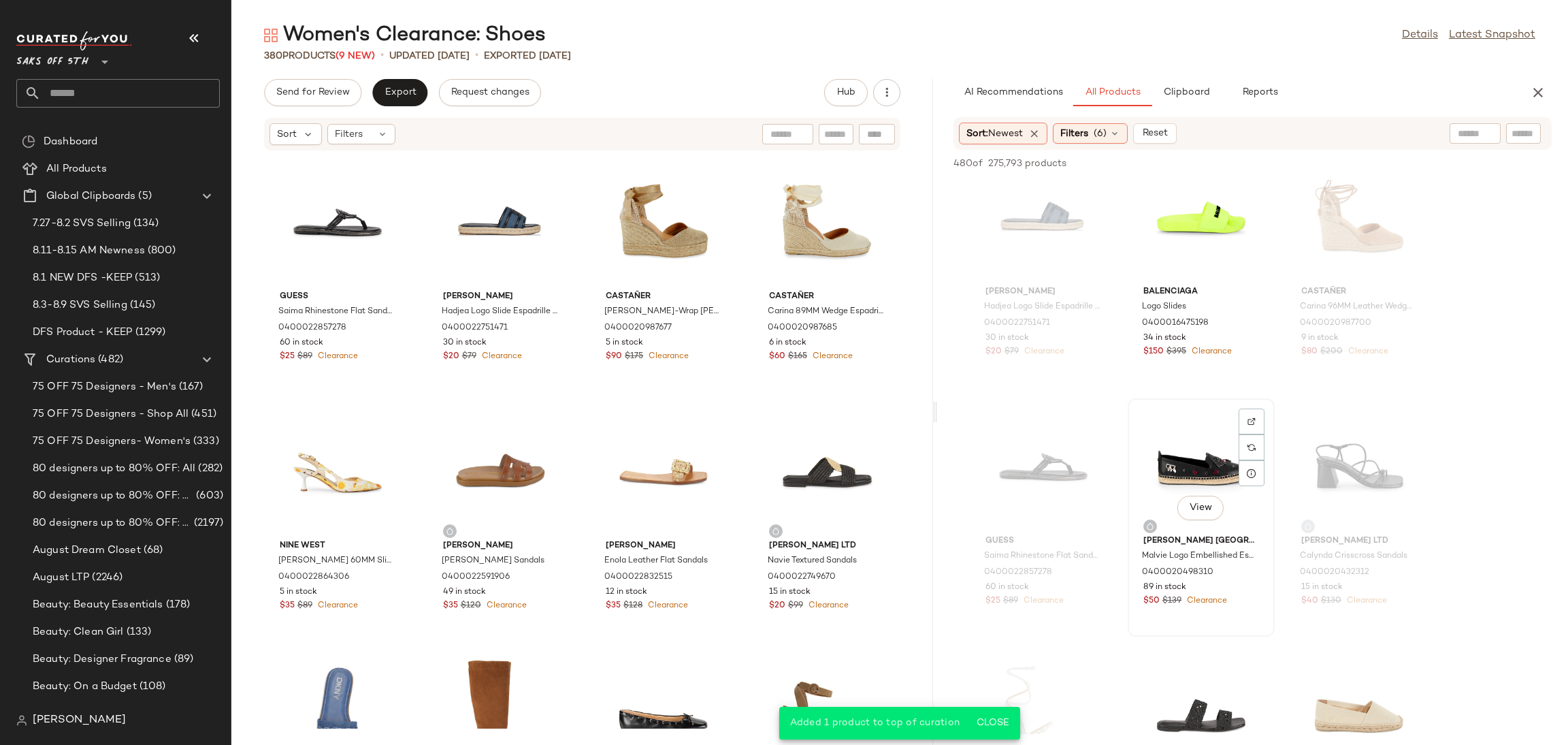
click at [1166, 470] on div "View" at bounding box center [1201, 466] width 138 height 127
click at [1353, 163] on span "Add to Top" at bounding box center [1357, 163] width 53 height 10
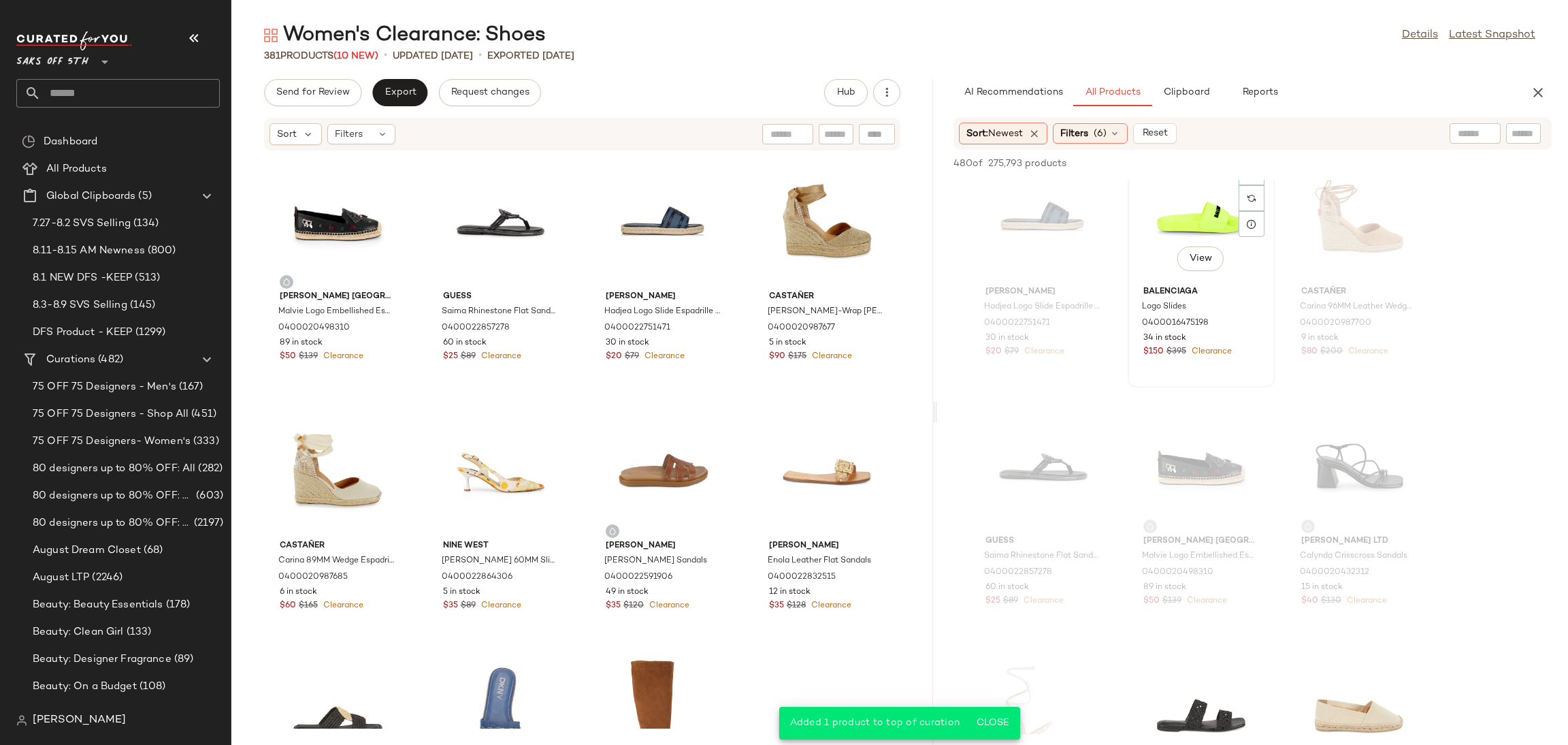
click at [1216, 229] on div "View" at bounding box center [1201, 217] width 138 height 127
click at [1356, 158] on span "Add to Top" at bounding box center [1357, 163] width 53 height 10
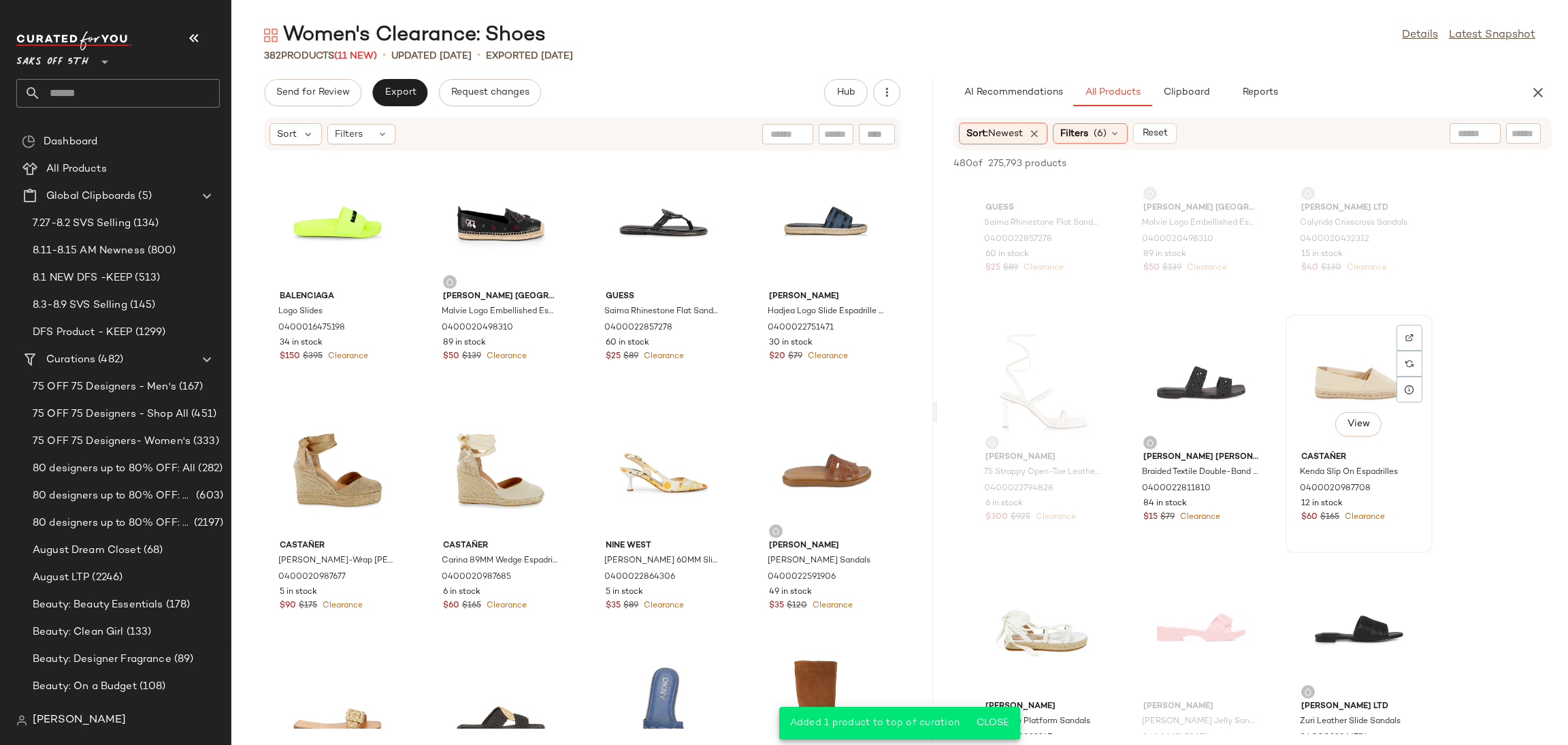
scroll to position [1612, 0]
click at [1224, 379] on div "View" at bounding box center [1201, 381] width 138 height 127
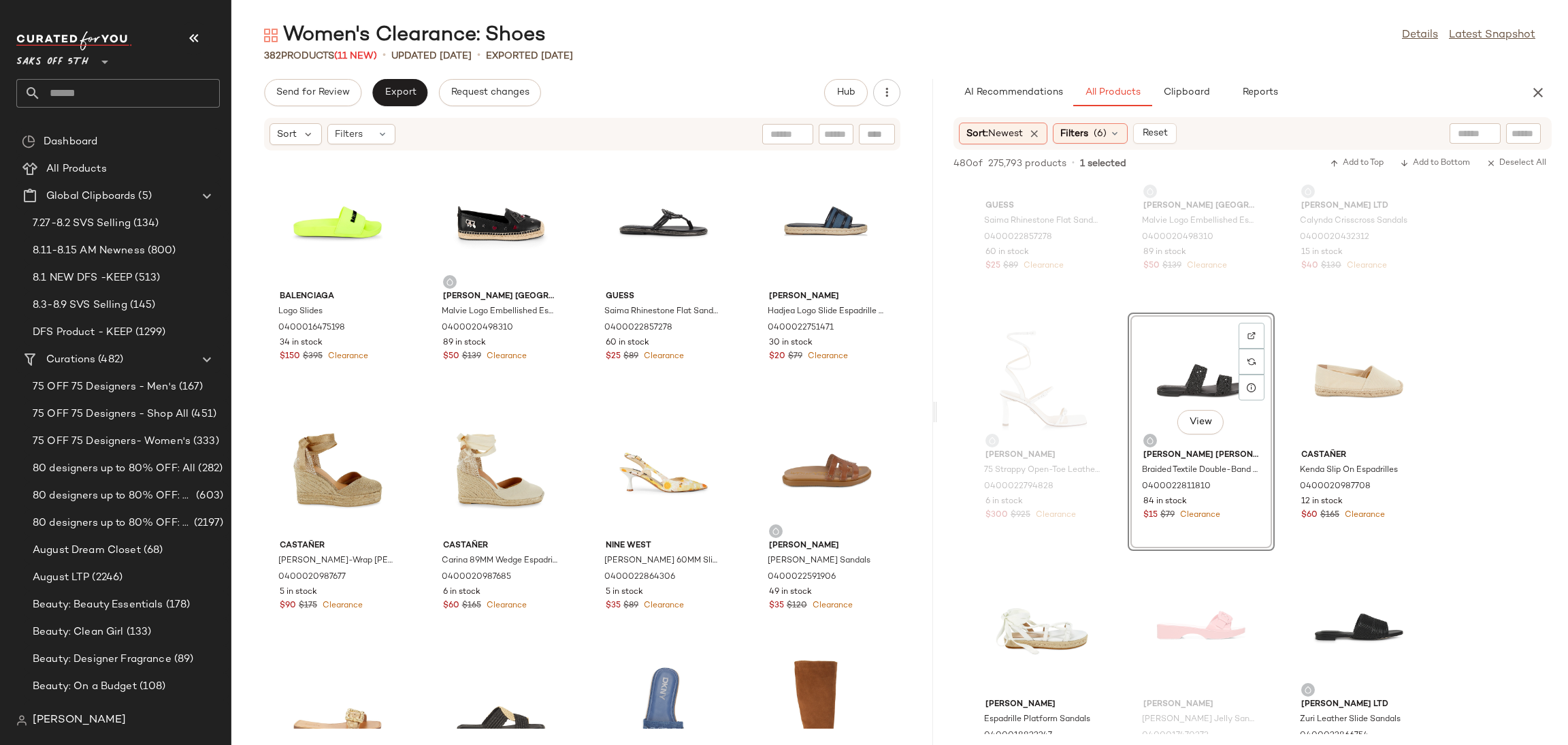
click at [1349, 147] on div "Sort: Newest Filters (6) Reset" at bounding box center [1253, 134] width 599 height 33
click at [1349, 156] on button "Add to Top" at bounding box center [1357, 163] width 64 height 16
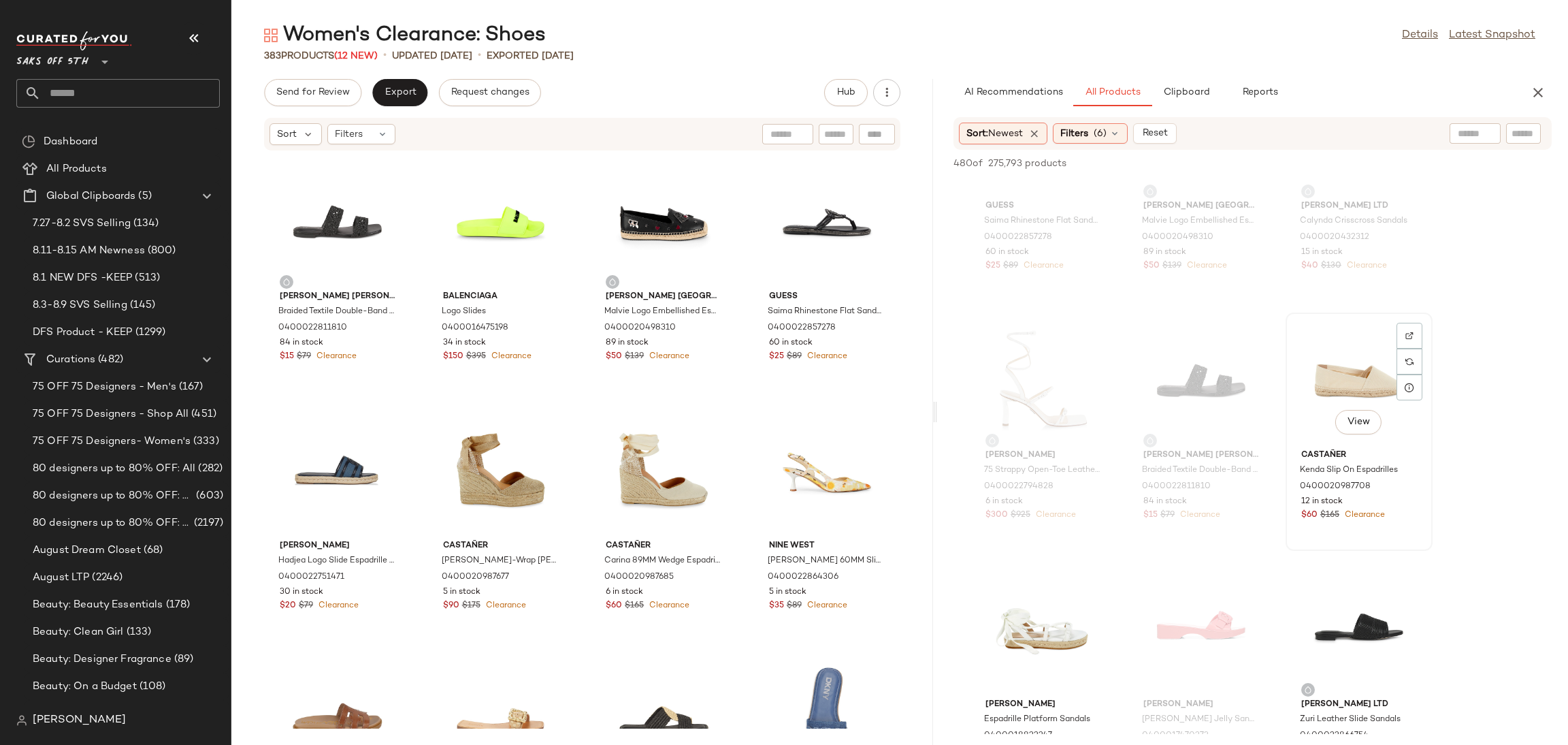
click at [1335, 373] on div "View" at bounding box center [1359, 381] width 138 height 127
click at [1373, 159] on span "Add to Top" at bounding box center [1357, 163] width 53 height 10
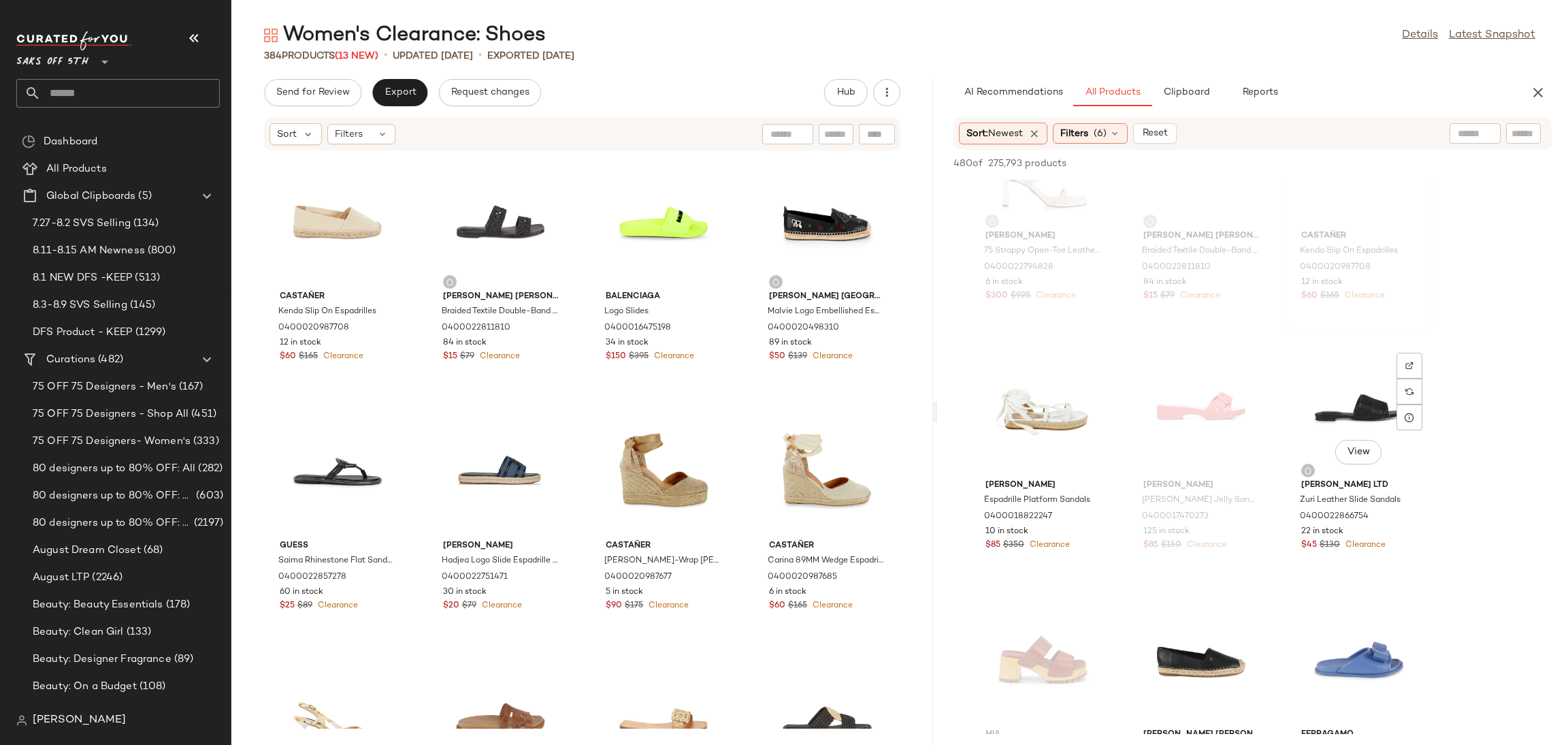
scroll to position [1833, 0]
click at [1048, 405] on div "View" at bounding box center [1043, 408] width 138 height 127
click at [1366, 405] on div "View" at bounding box center [1359, 408] width 138 height 127
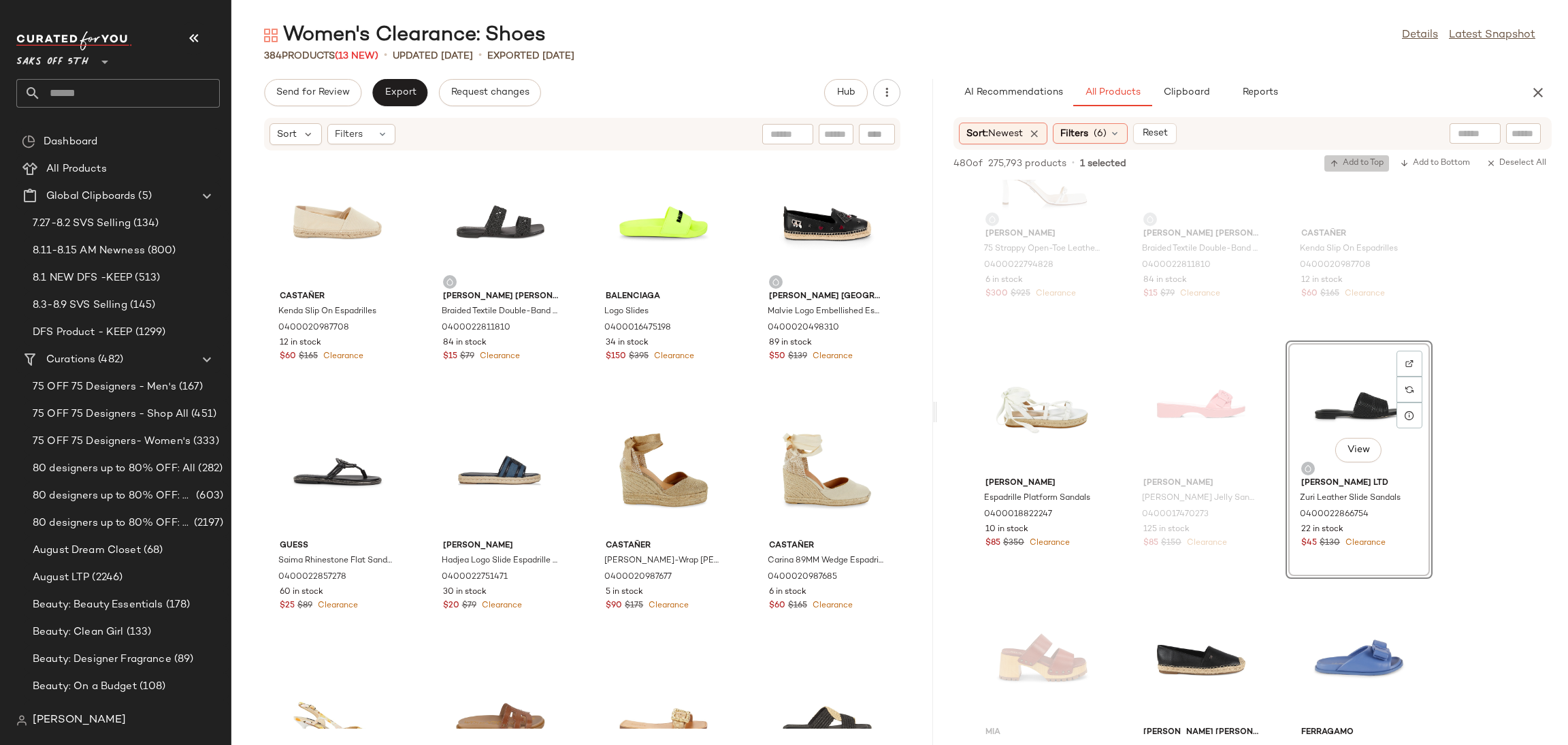
click at [1338, 158] on span "Add to Top" at bounding box center [1357, 163] width 53 height 10
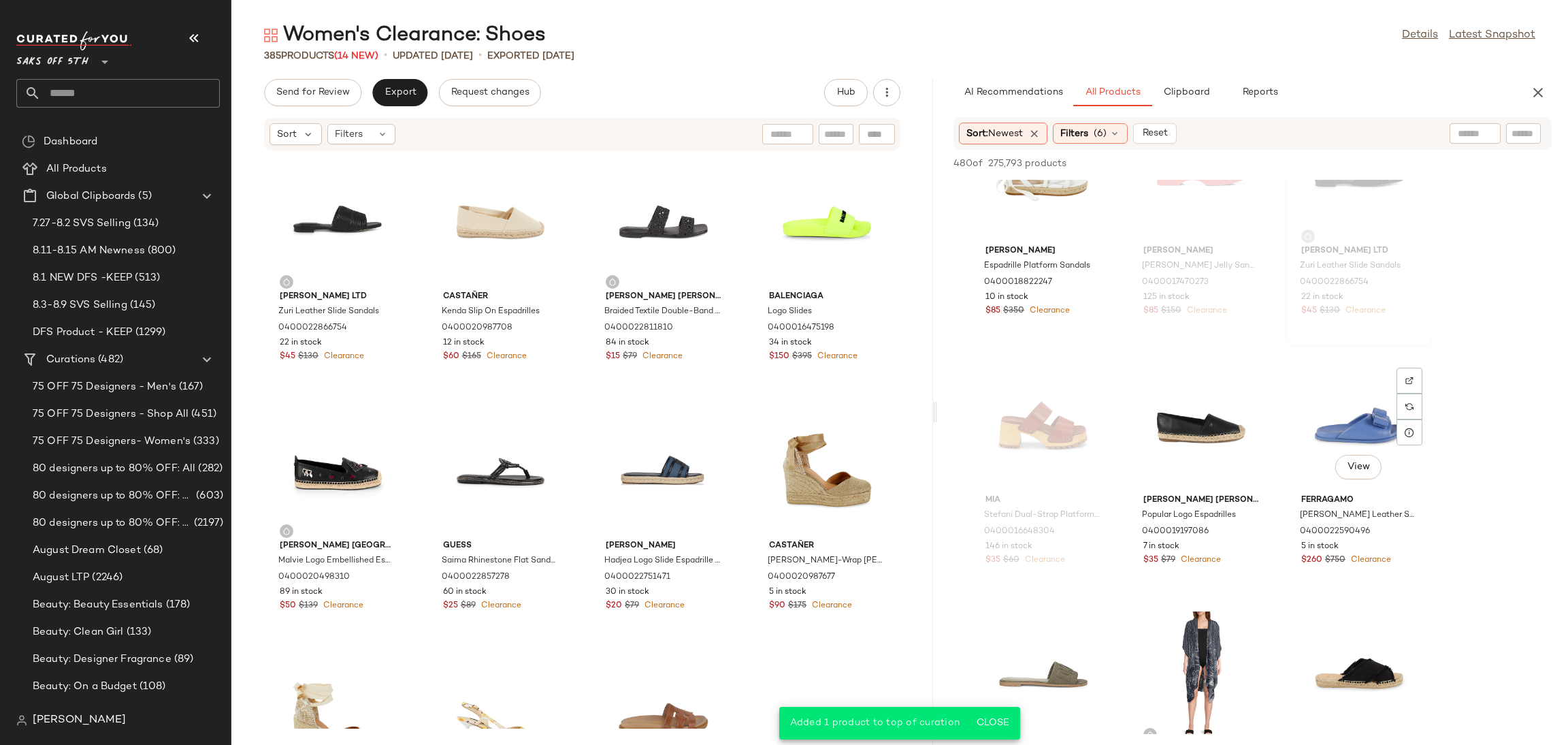
scroll to position [2068, 0]
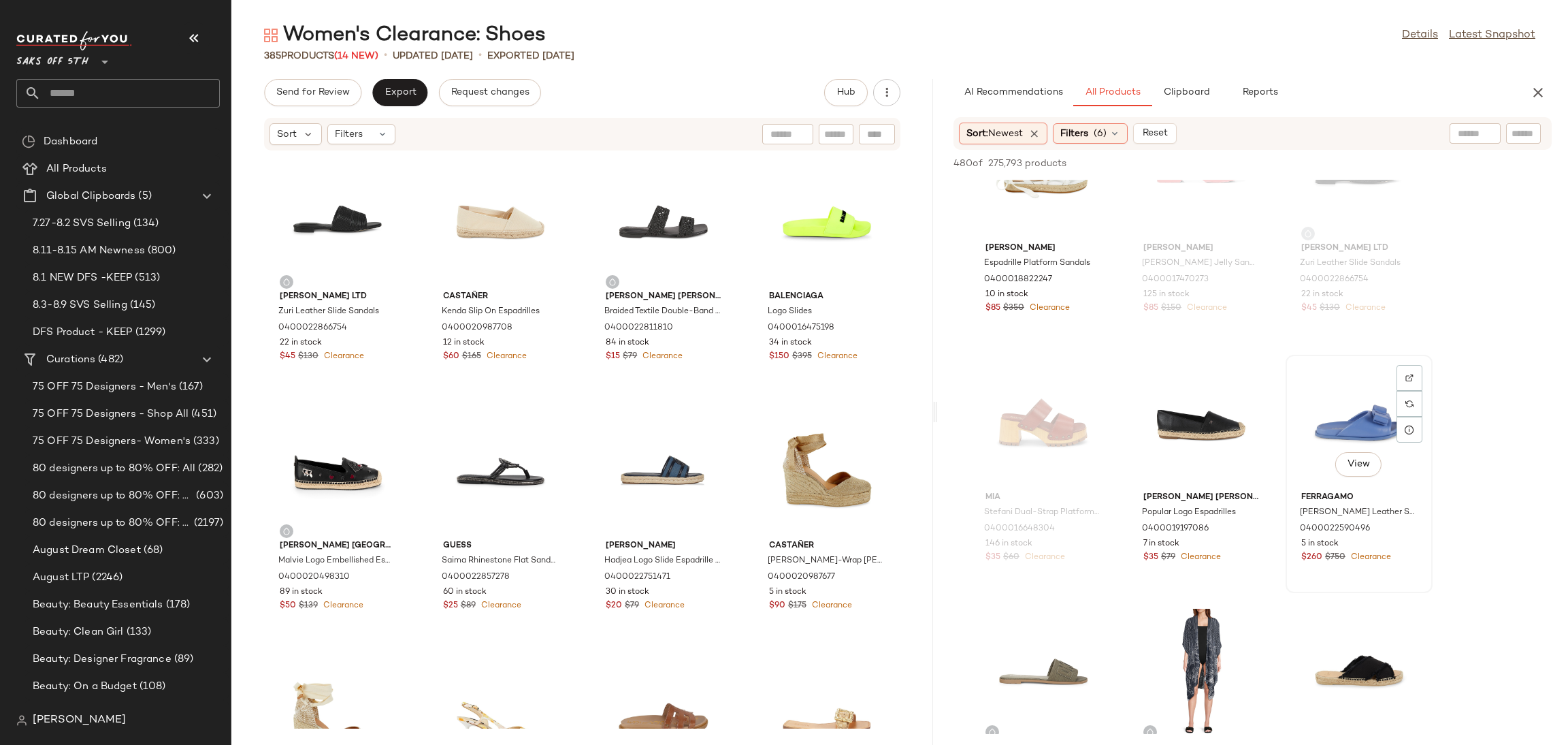
click at [1333, 420] on div "View" at bounding box center [1359, 423] width 138 height 127
click at [1002, 213] on div "View" at bounding box center [1043, 174] width 138 height 127
click at [1325, 155] on button "Add to Top" at bounding box center [1357, 163] width 64 height 16
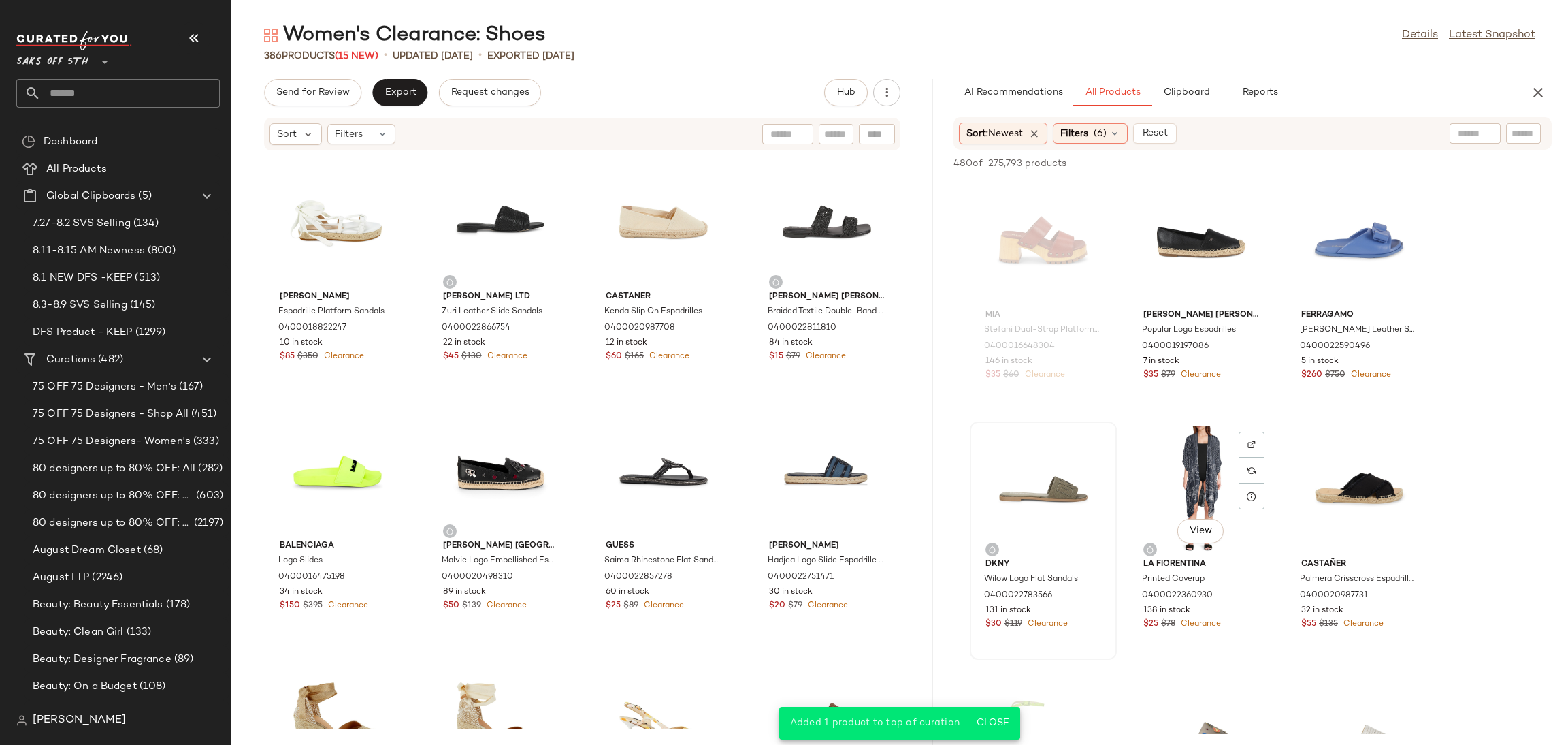
scroll to position [2252, 0]
click at [1059, 475] on div "View" at bounding box center [1043, 488] width 138 height 127
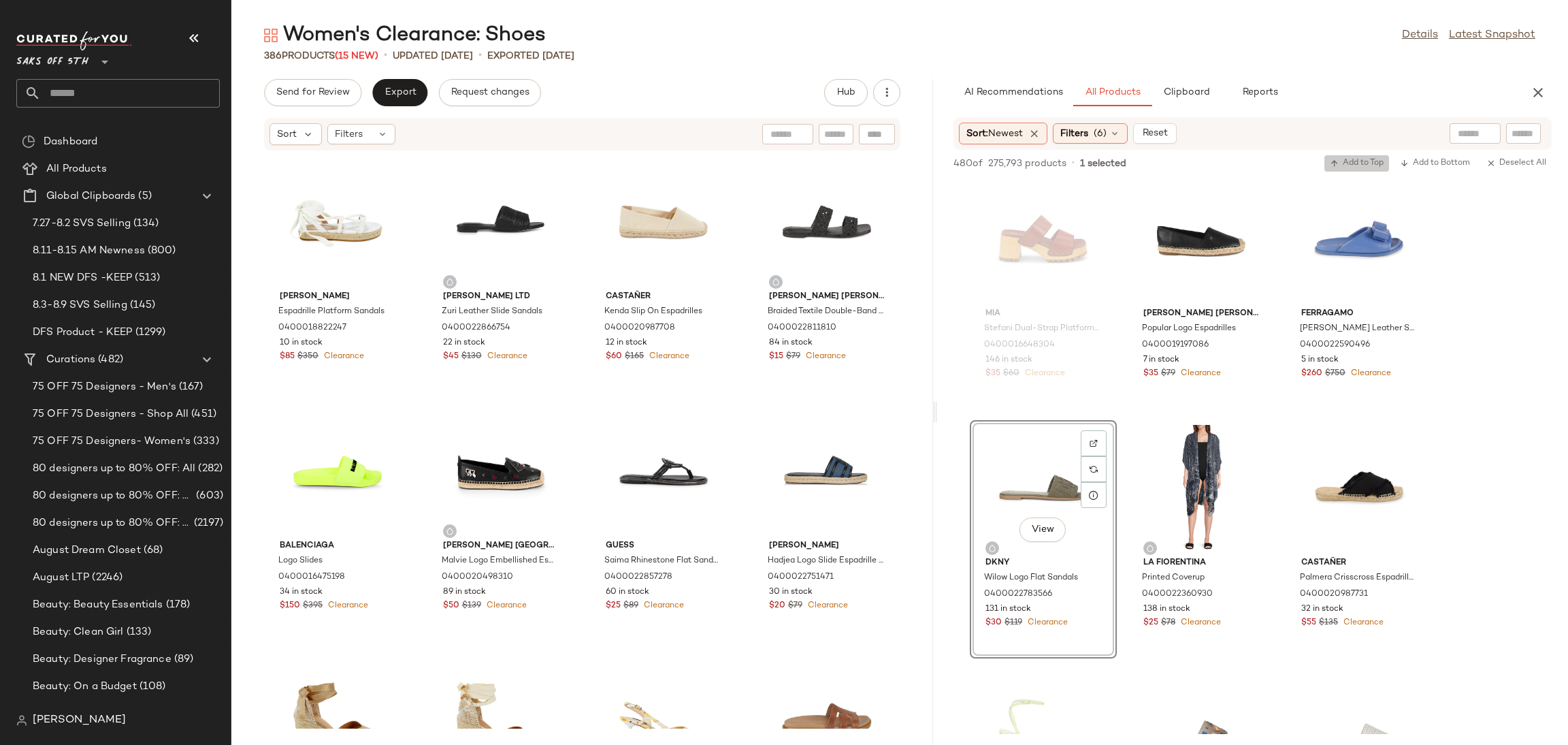
click at [1346, 160] on span "Add to Top" at bounding box center [1357, 163] width 53 height 10
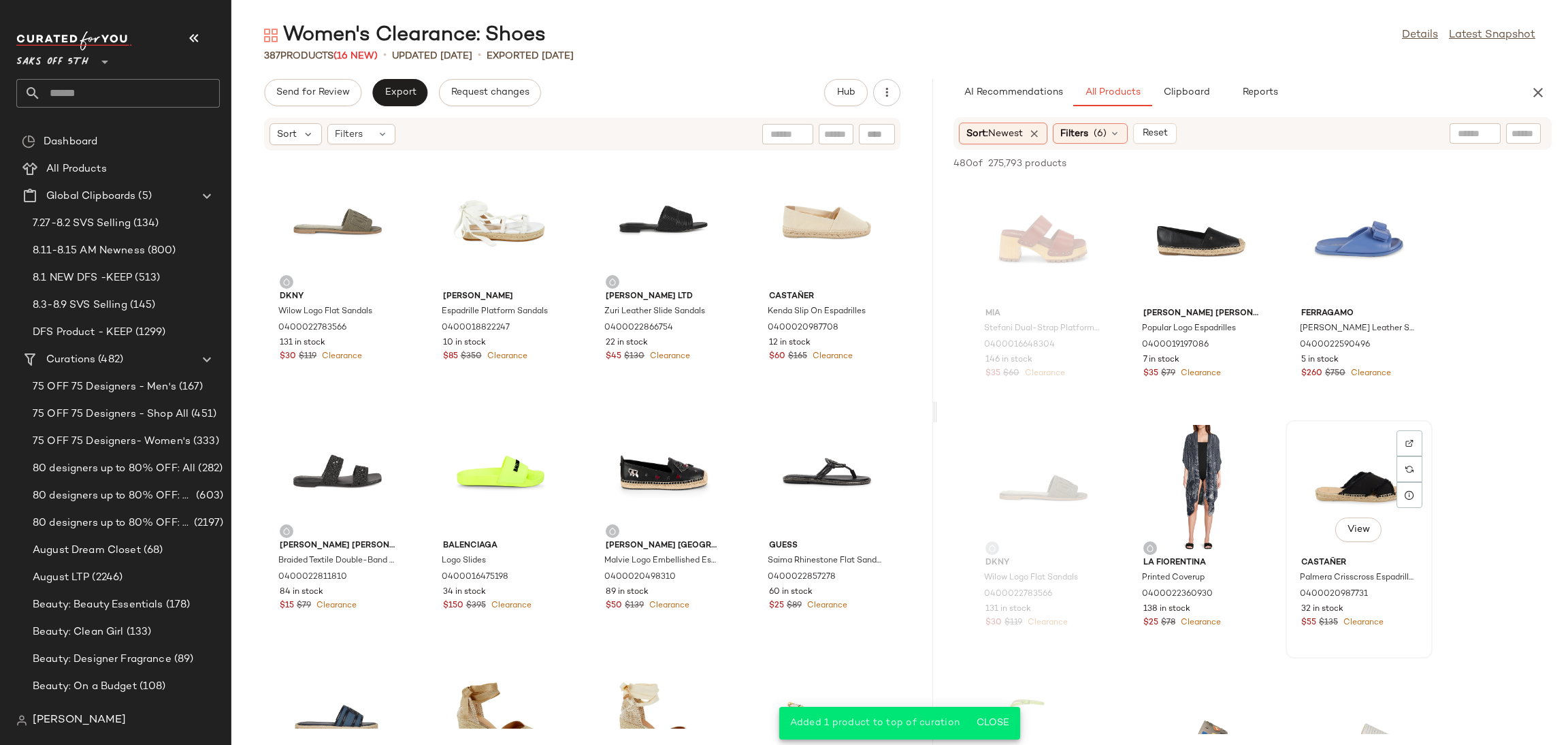
click at [1322, 480] on div "View" at bounding box center [1359, 488] width 138 height 127
click at [1340, 164] on span "Add to Top" at bounding box center [1357, 163] width 53 height 10
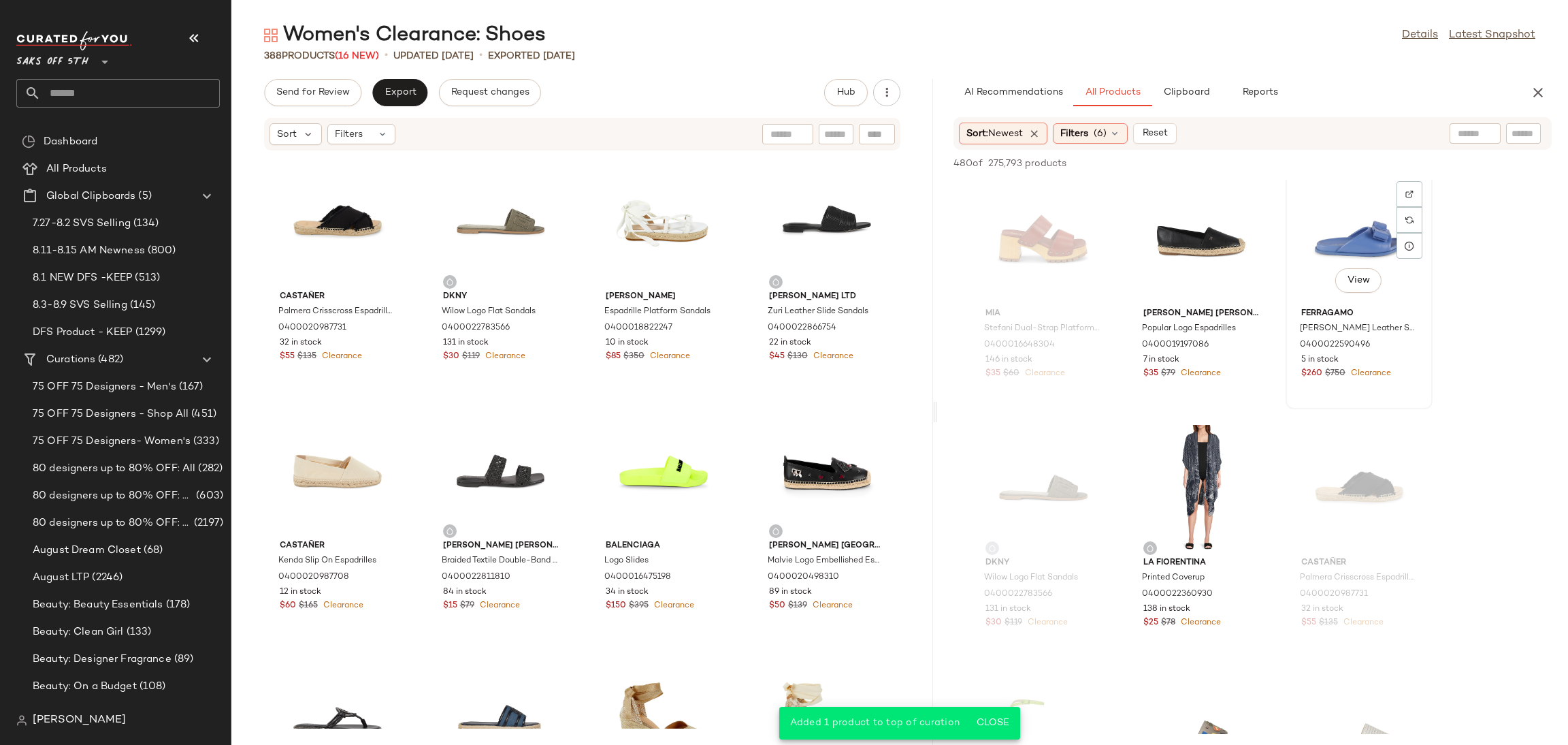
click at [1345, 234] on div "View" at bounding box center [1359, 239] width 138 height 127
click at [1369, 158] on span "Add to Top" at bounding box center [1357, 163] width 53 height 10
click at [1193, 229] on div "View" at bounding box center [1201, 239] width 138 height 127
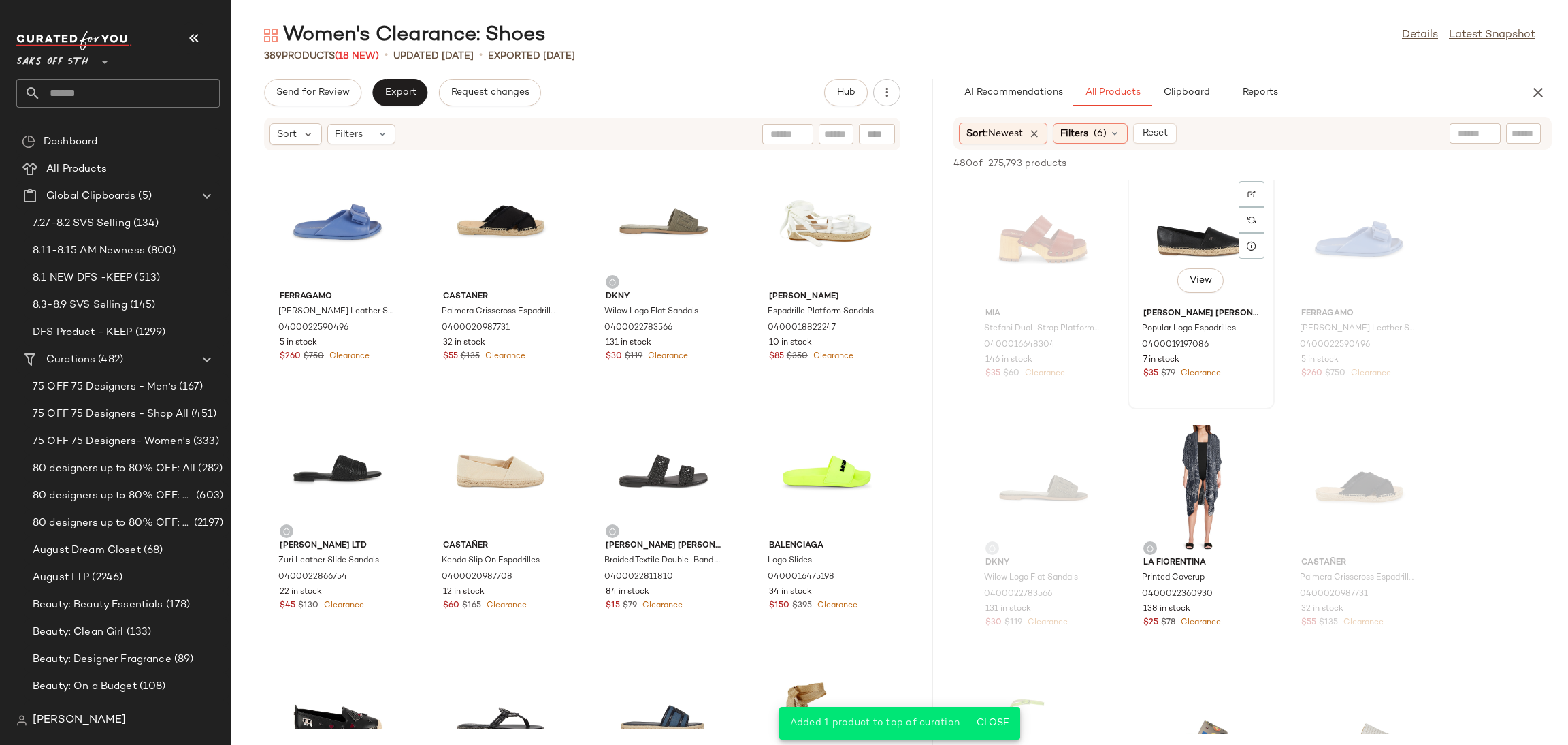
click at [1199, 230] on div "View" at bounding box center [1201, 239] width 138 height 127
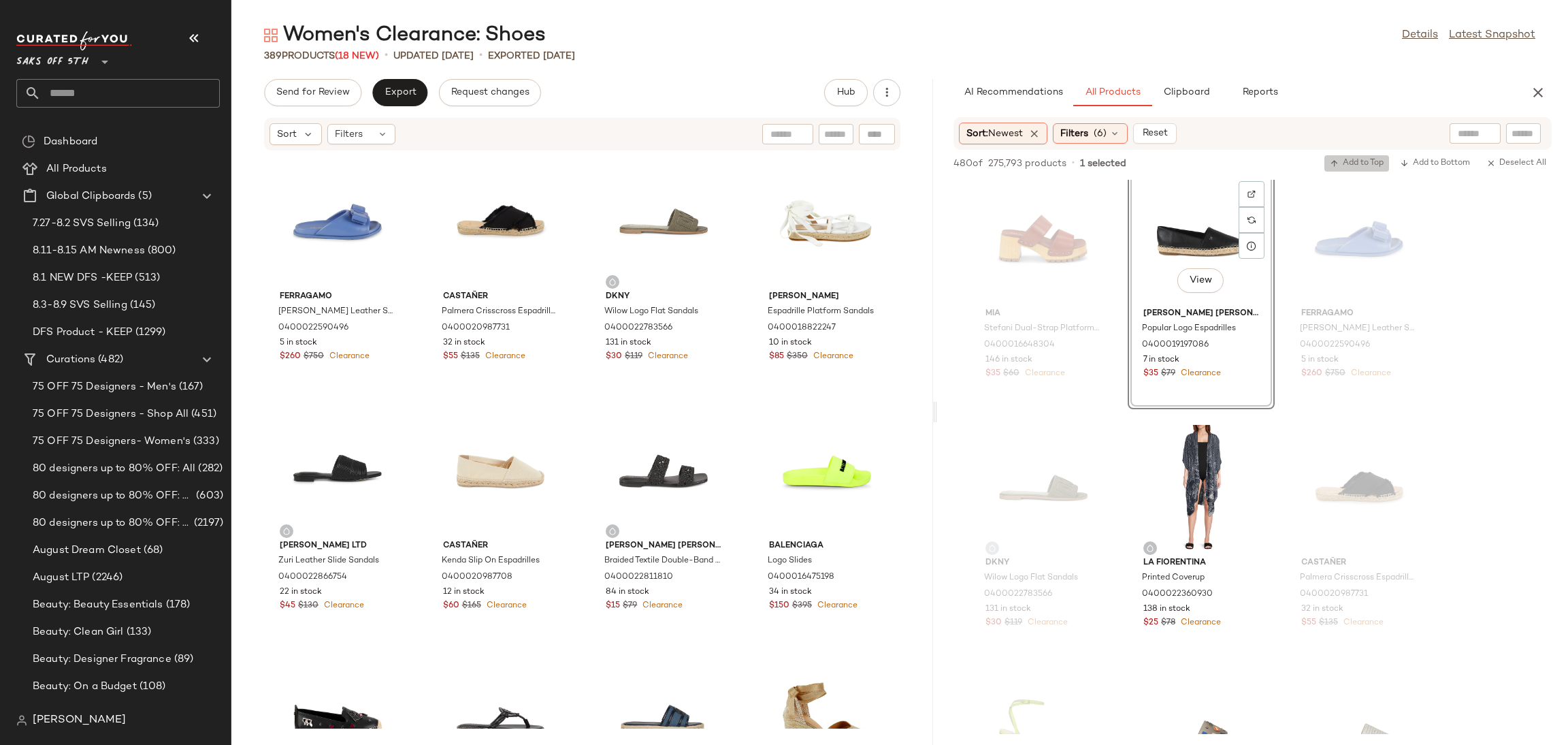
click at [1351, 155] on button "Add to Top" at bounding box center [1357, 163] width 64 height 16
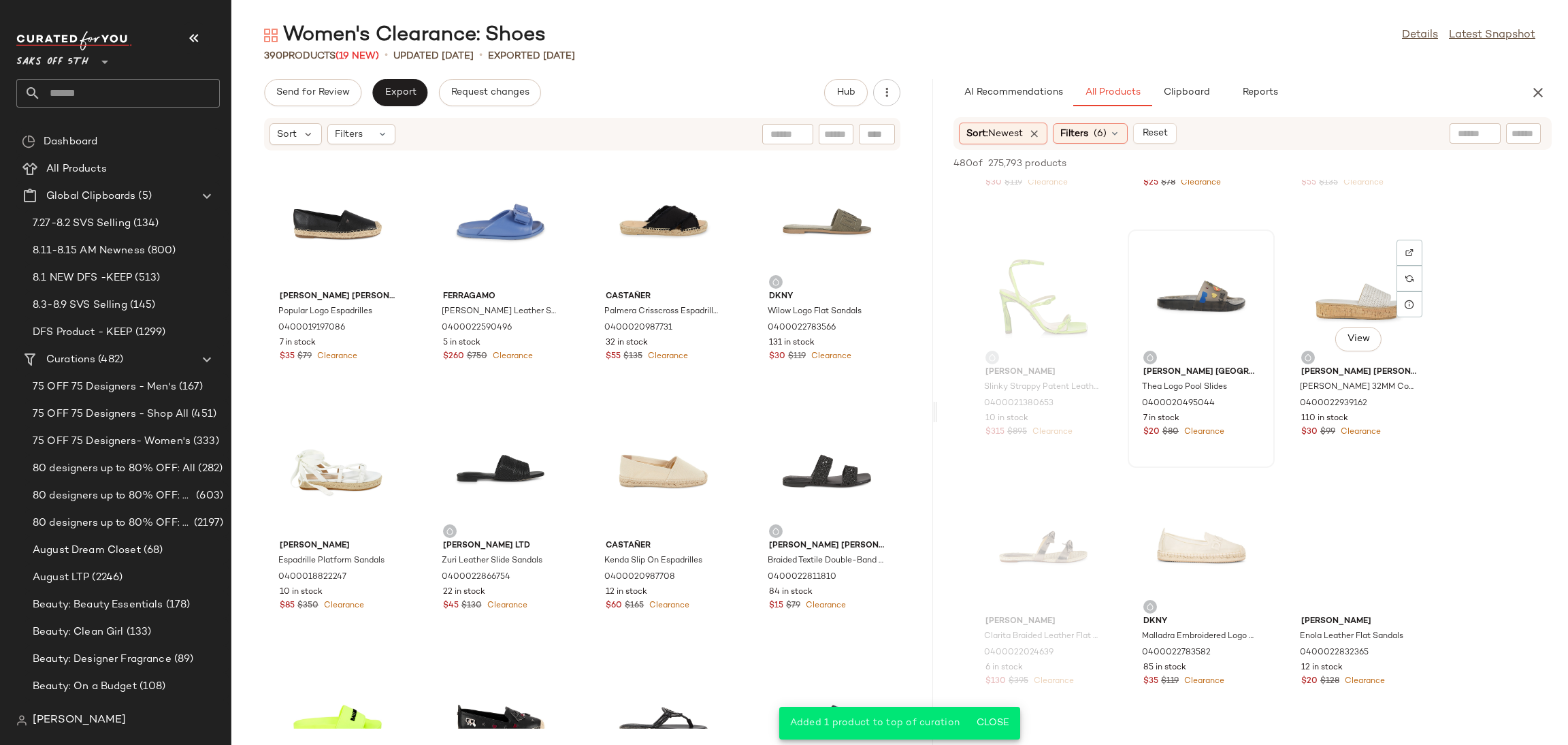
scroll to position [2693, 0]
click at [1190, 287] on div "View" at bounding box center [1201, 296] width 138 height 127
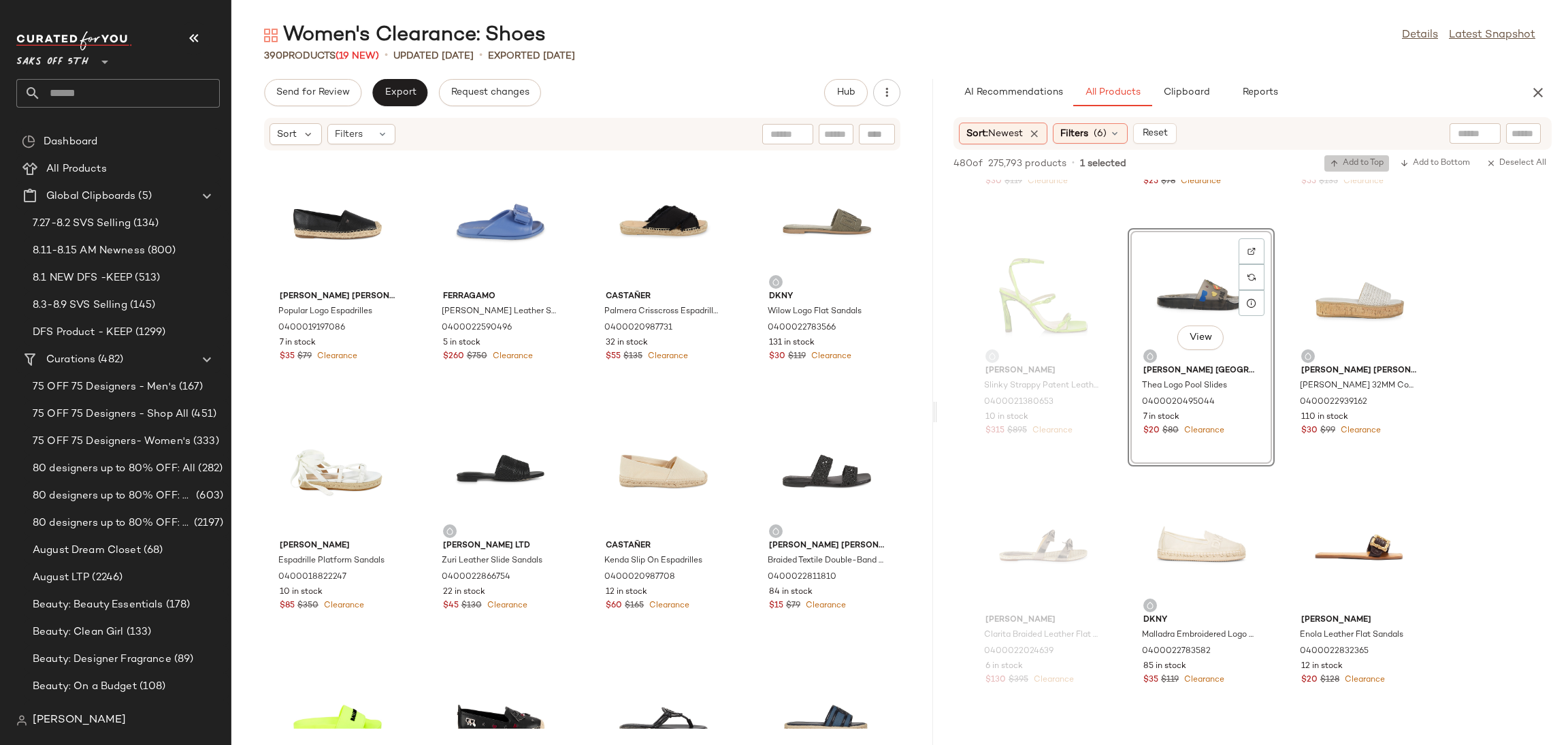
click at [1342, 158] on span "Add to Top" at bounding box center [1357, 163] width 53 height 10
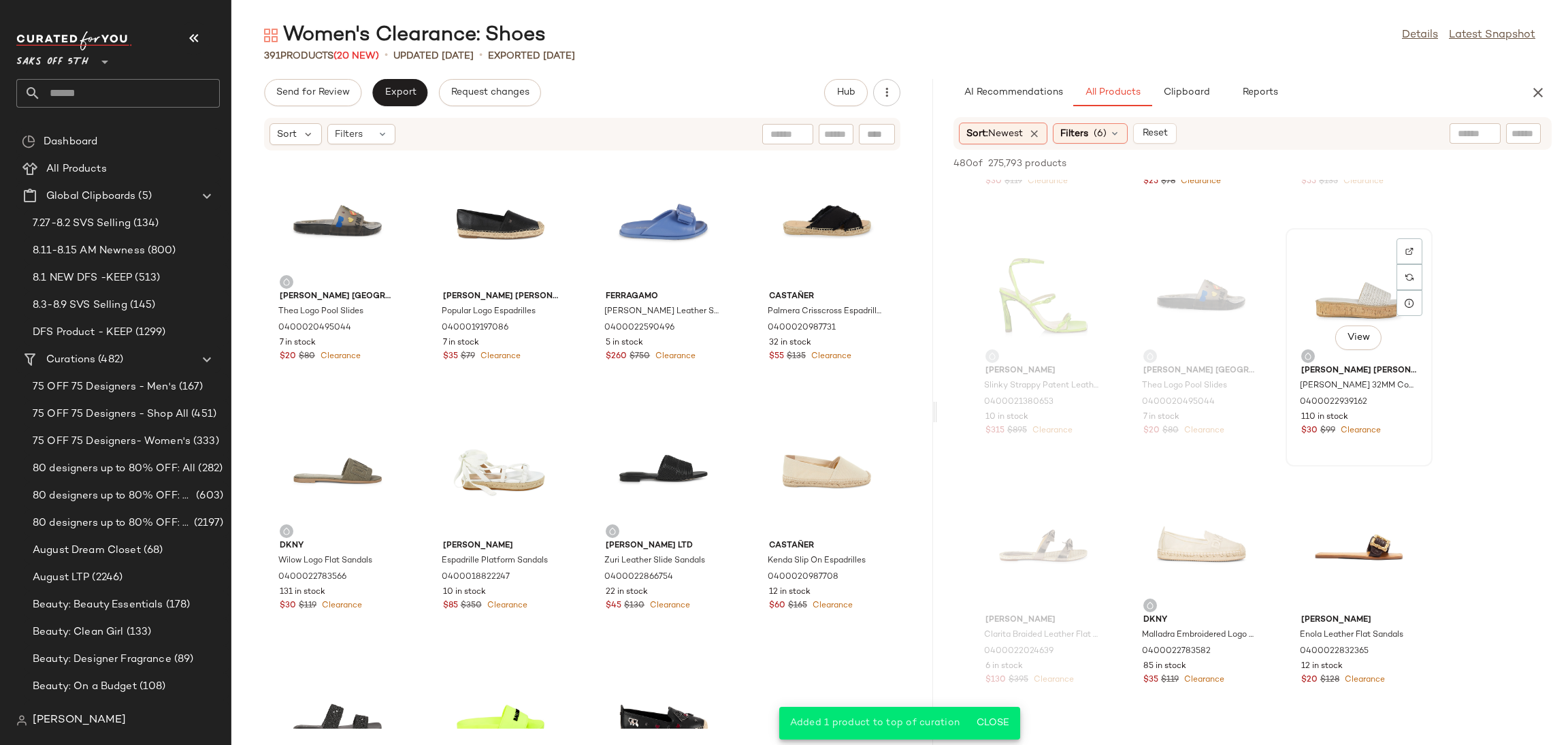
click at [1342, 298] on div "View" at bounding box center [1359, 296] width 138 height 127
click at [1339, 156] on button "Add to Top" at bounding box center [1357, 163] width 64 height 16
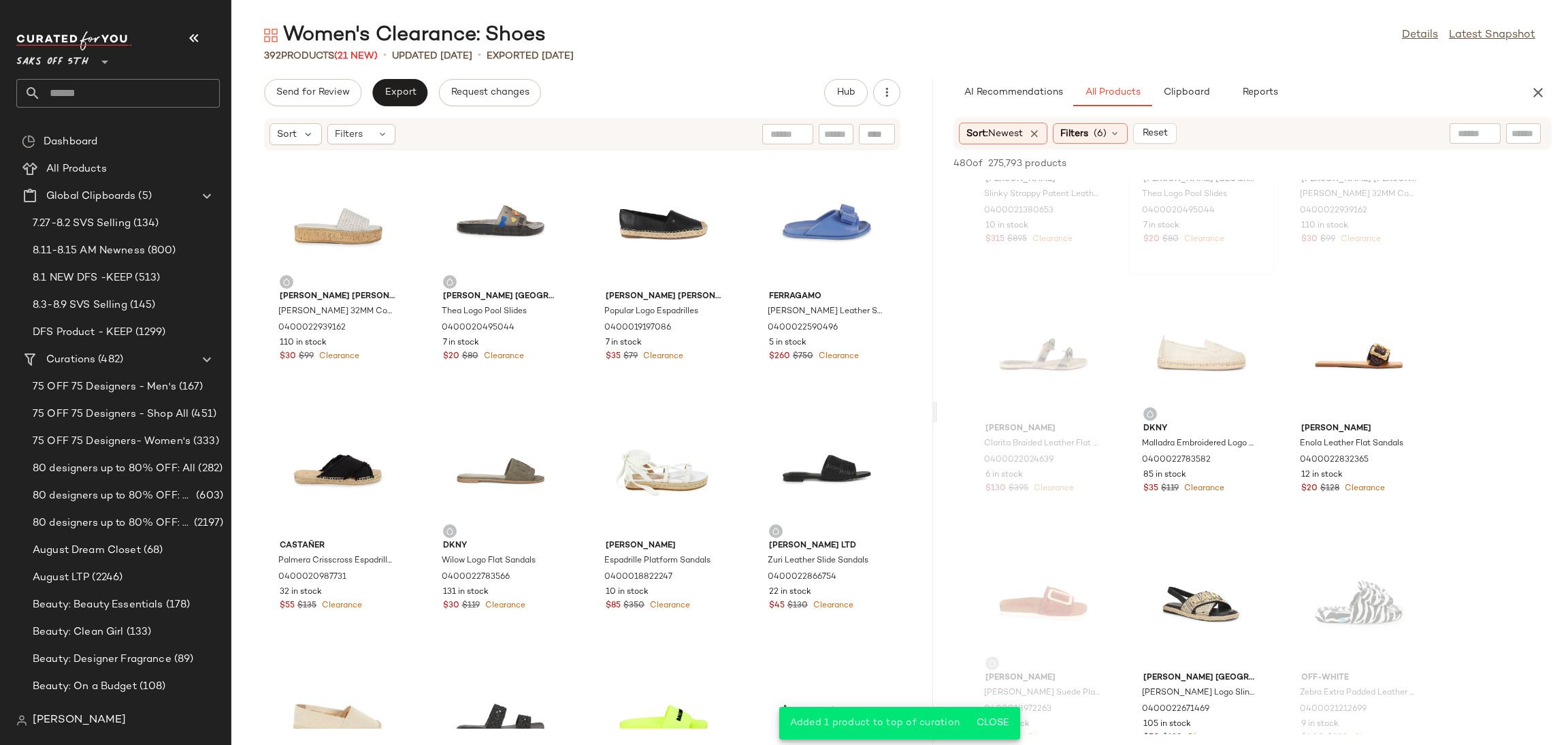
scroll to position [2889, 0]
click at [1324, 334] on div "View" at bounding box center [1359, 350] width 138 height 127
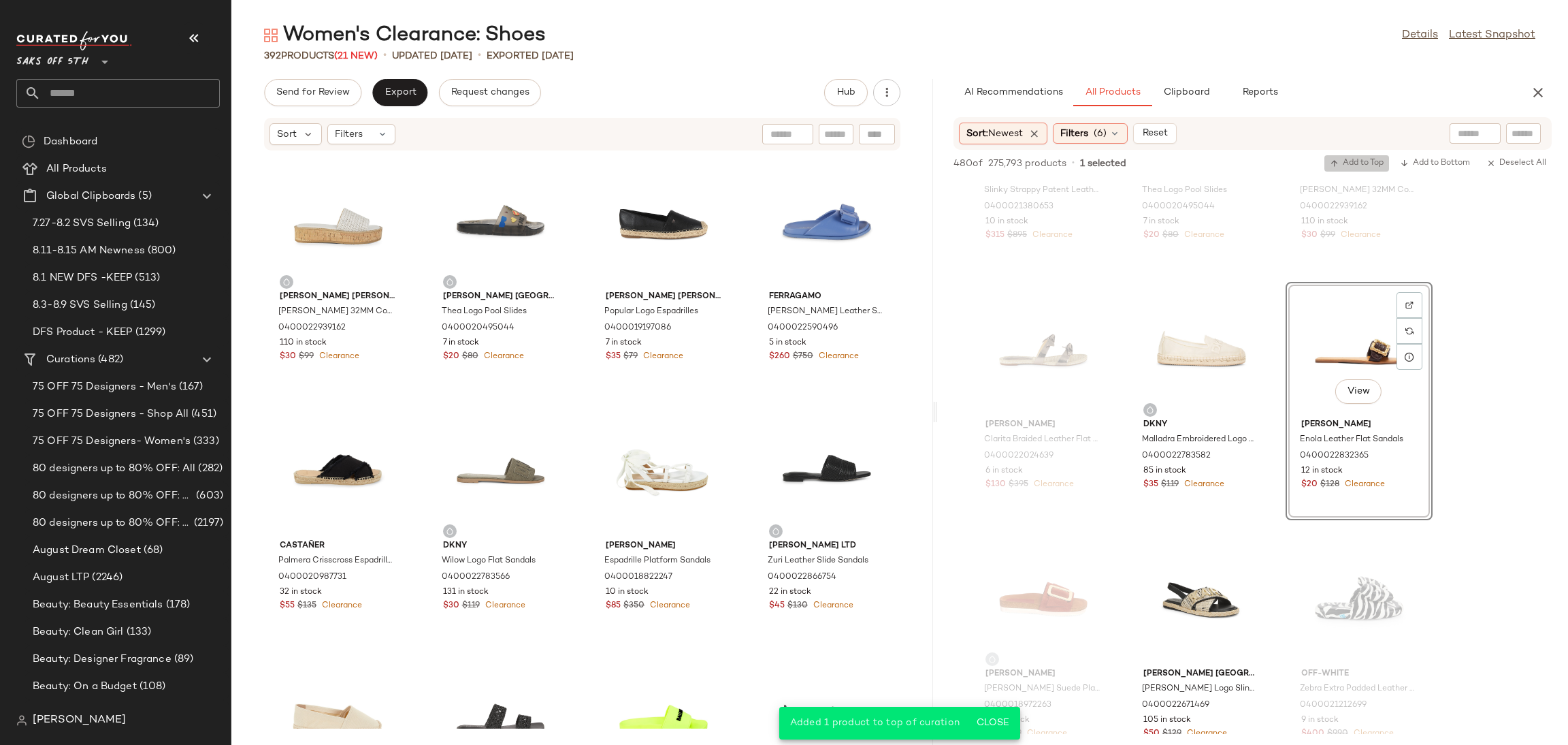
click at [1352, 161] on span "Add to Top" at bounding box center [1357, 163] width 53 height 10
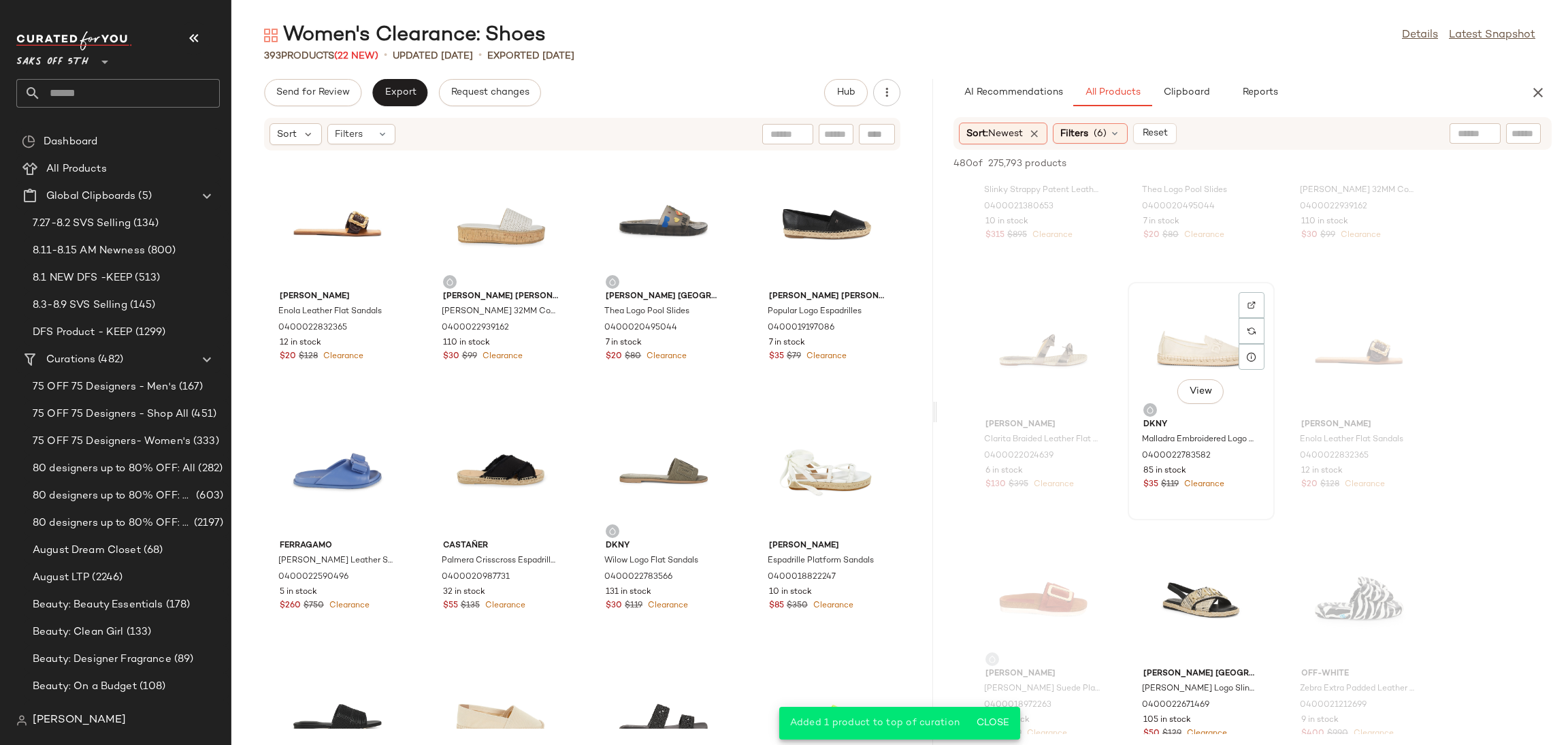
click at [1211, 336] on div "View" at bounding box center [1201, 350] width 138 height 127
click at [1347, 160] on span "Add to Top" at bounding box center [1357, 163] width 53 height 10
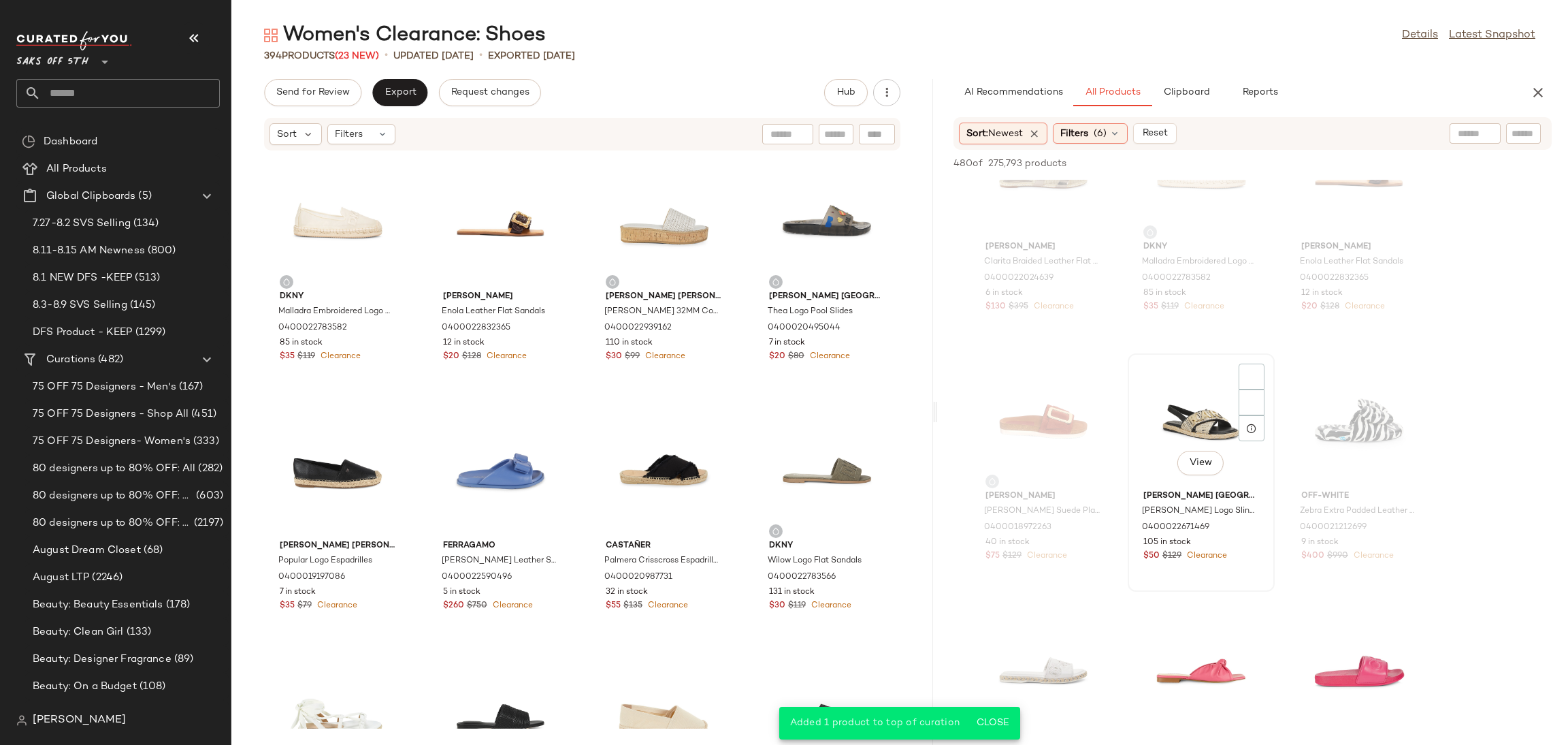
scroll to position [3067, 0]
click at [1195, 406] on div "View" at bounding box center [1201, 421] width 138 height 127
click at [1339, 158] on span "Add to Top" at bounding box center [1357, 163] width 53 height 10
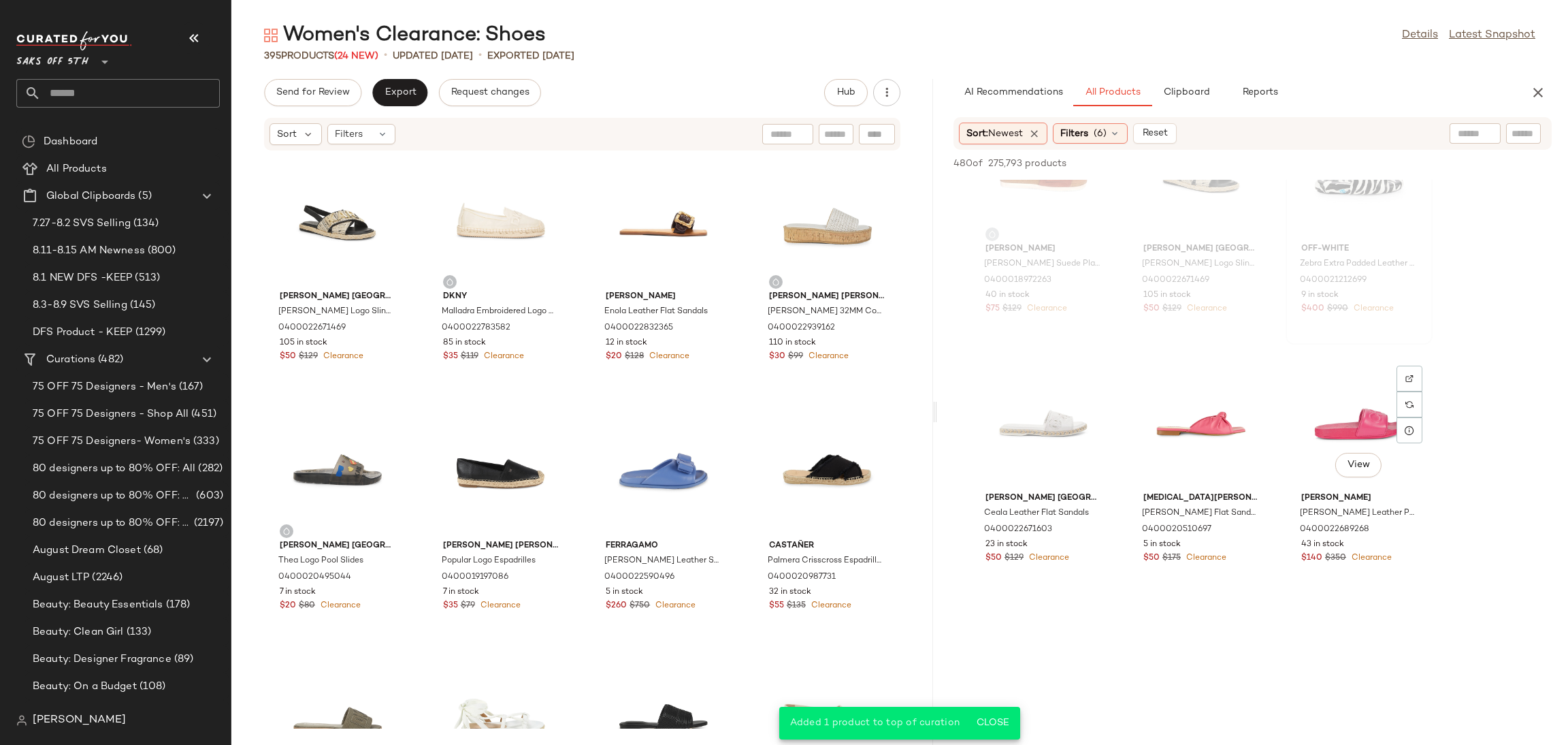
scroll to position [3315, 0]
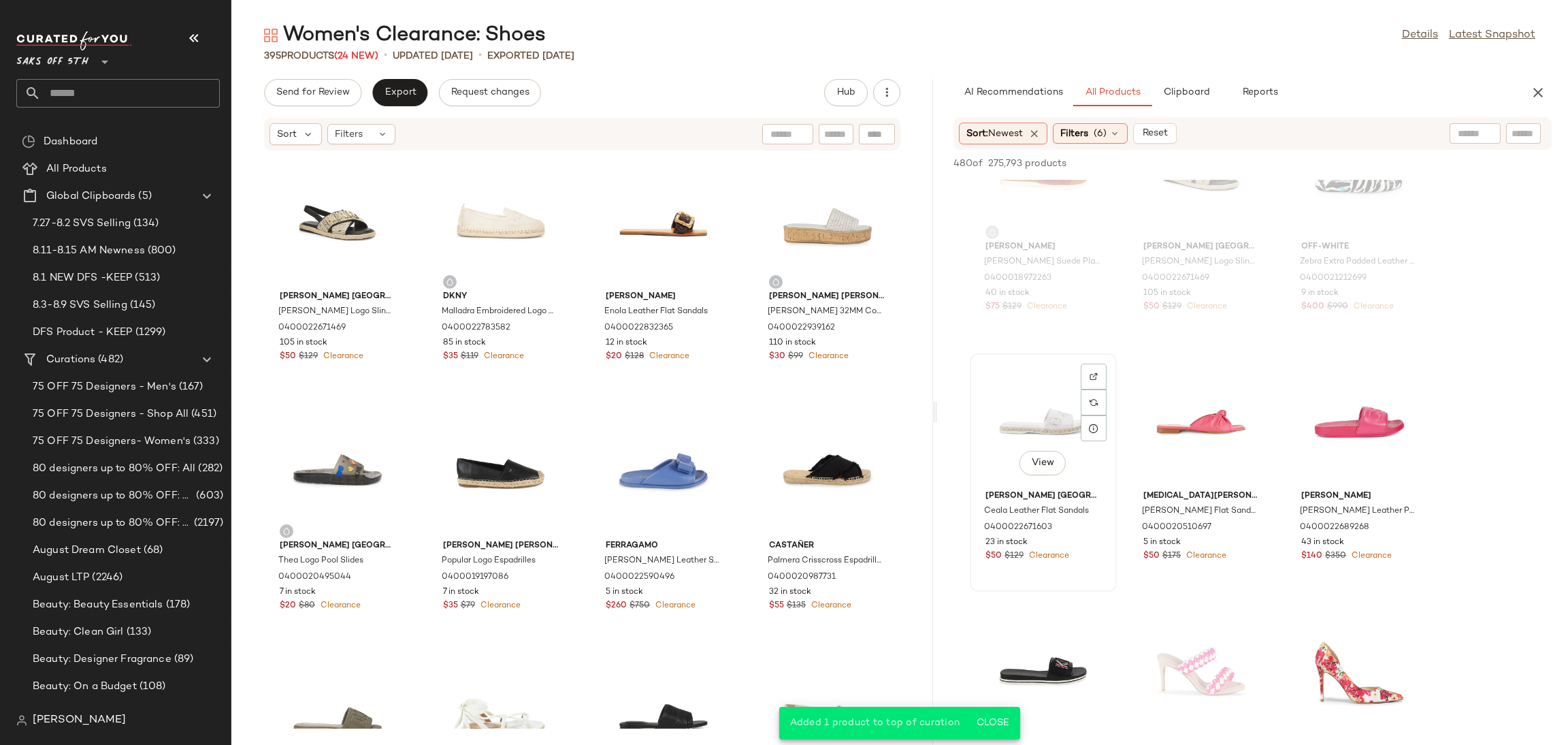
click at [1059, 414] on div "View" at bounding box center [1043, 421] width 138 height 127
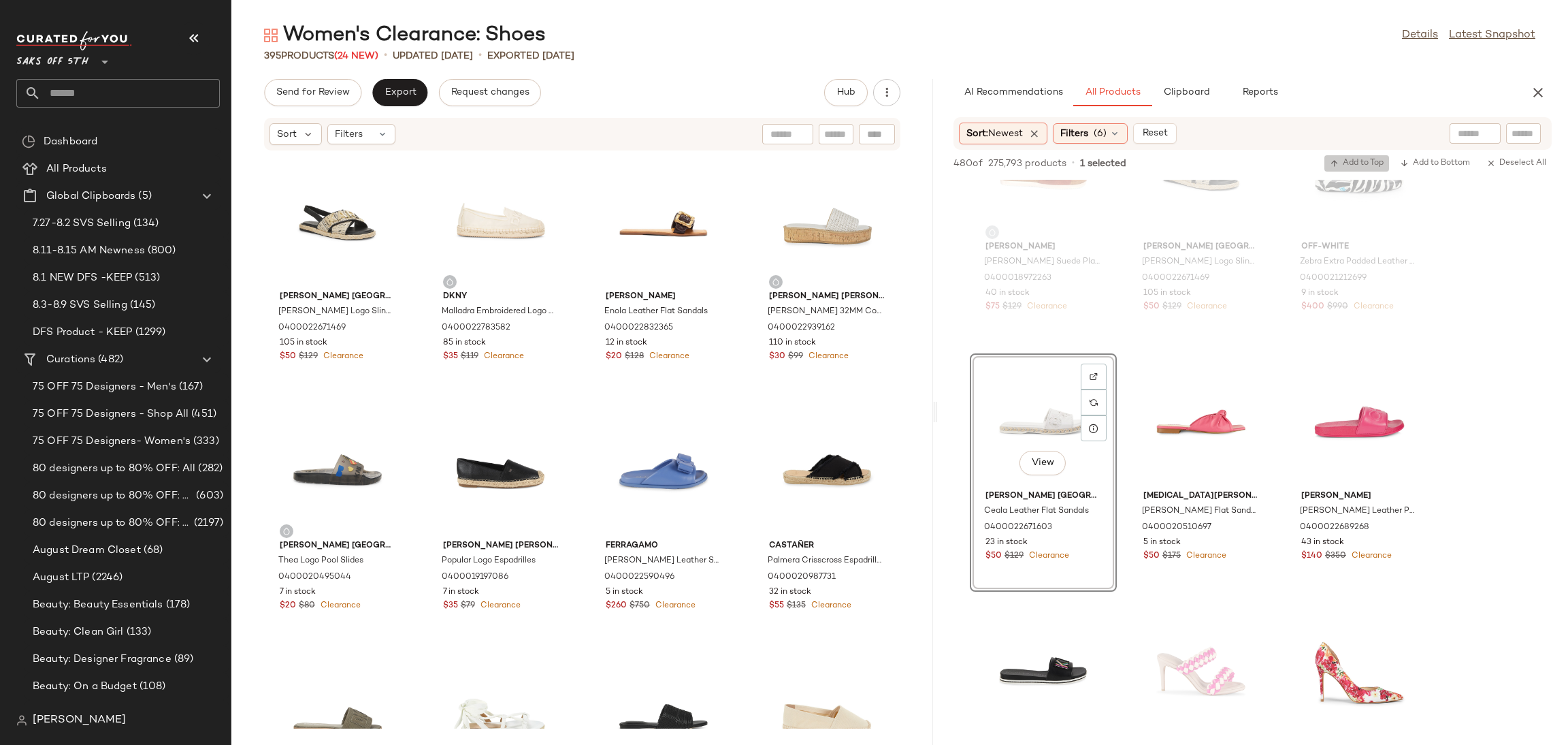
click at [1354, 158] on span "Add to Top" at bounding box center [1357, 163] width 53 height 10
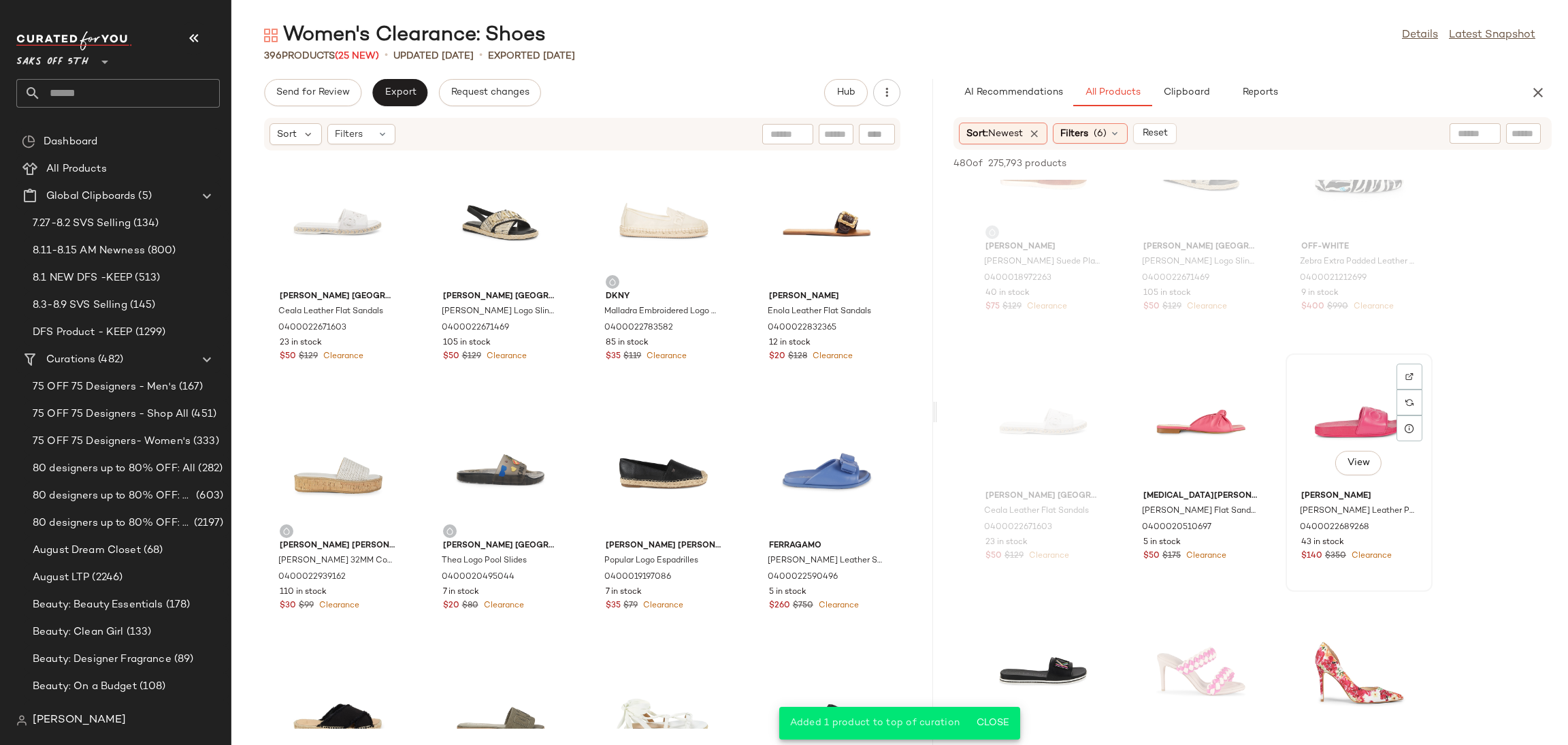
click at [1337, 414] on div "View" at bounding box center [1359, 421] width 138 height 127
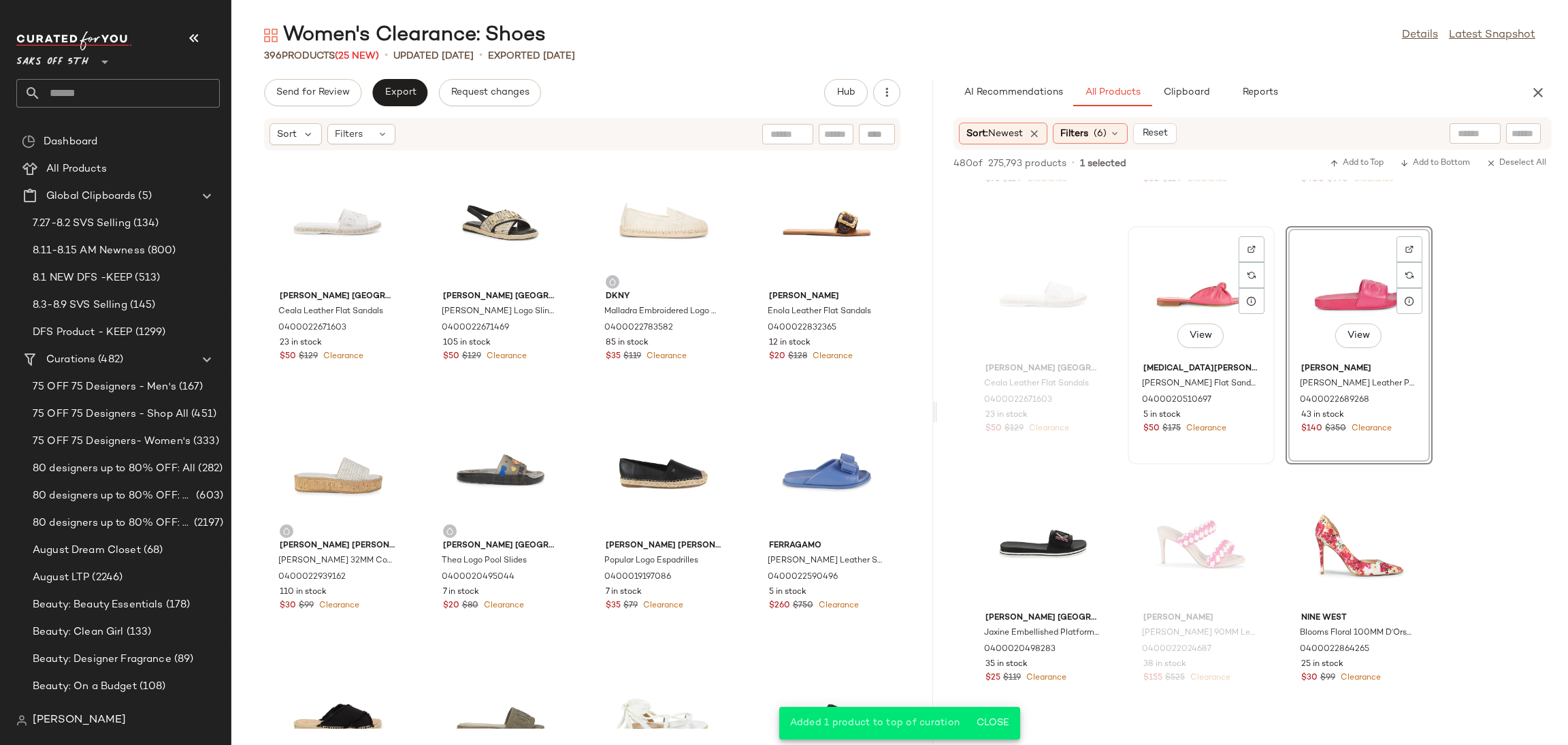
scroll to position [3449, 0]
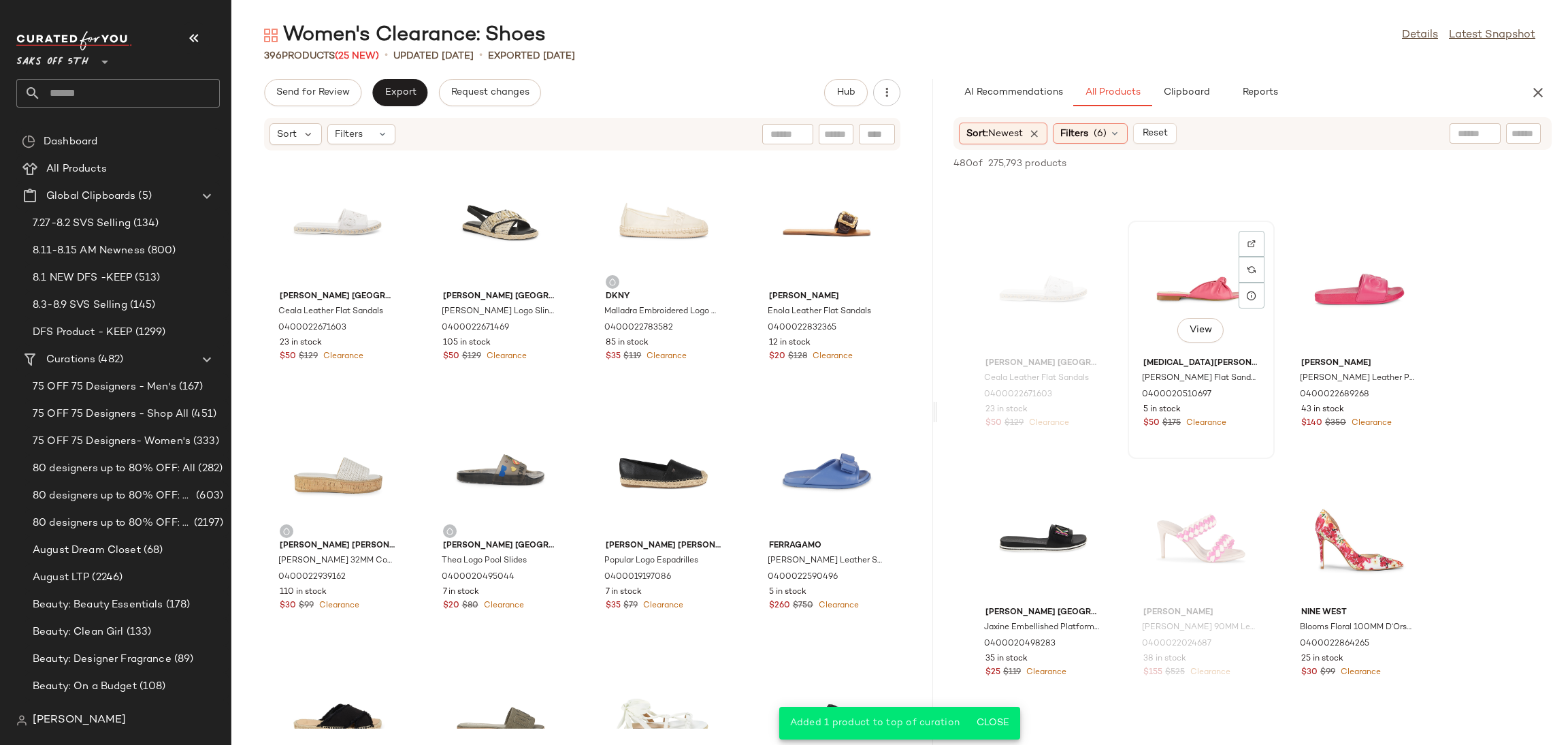
click at [1175, 295] on div "View" at bounding box center [1201, 289] width 138 height 127
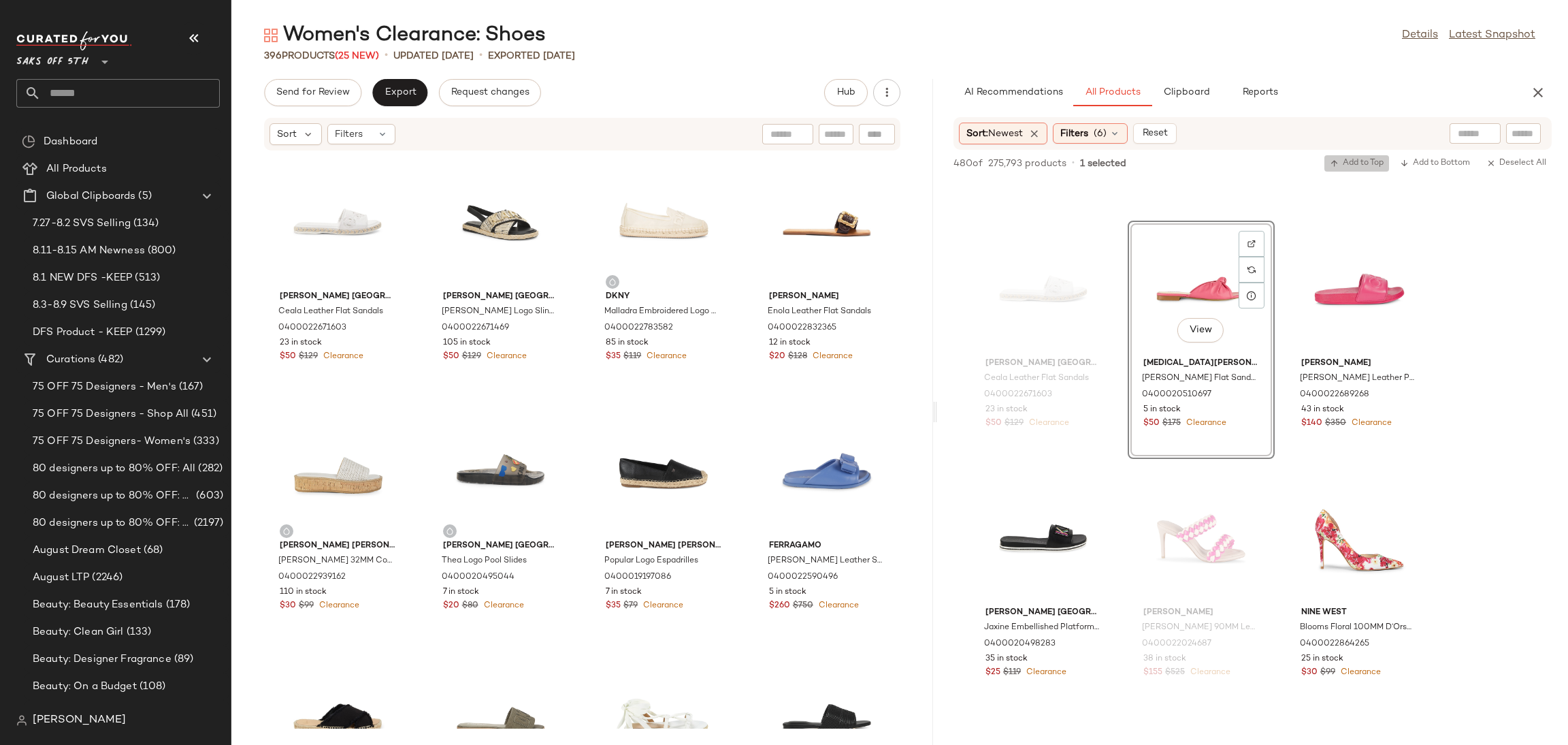
click at [1342, 163] on span "Add to Top" at bounding box center [1357, 163] width 53 height 10
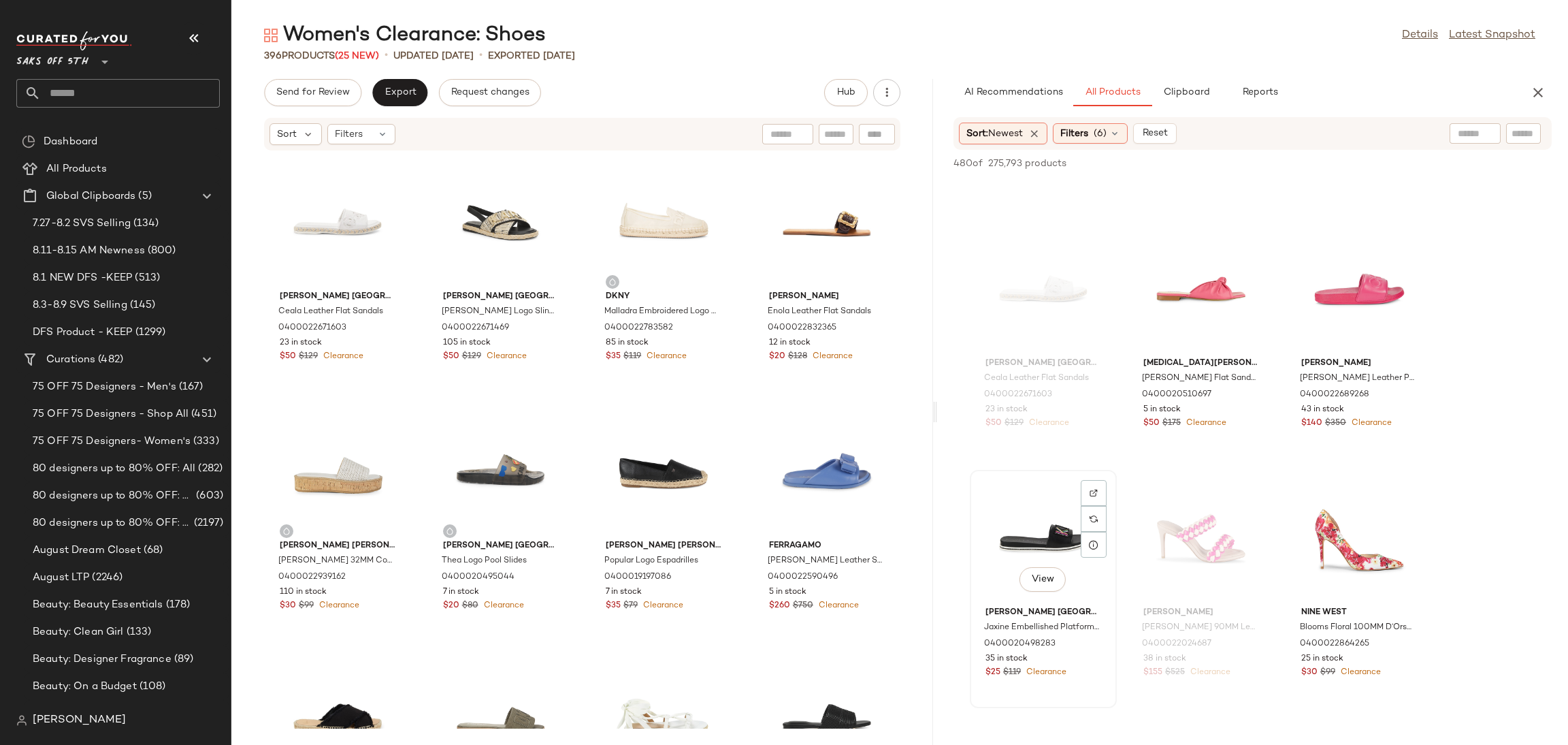
click at [1026, 535] on div "View" at bounding box center [1043, 538] width 138 height 127
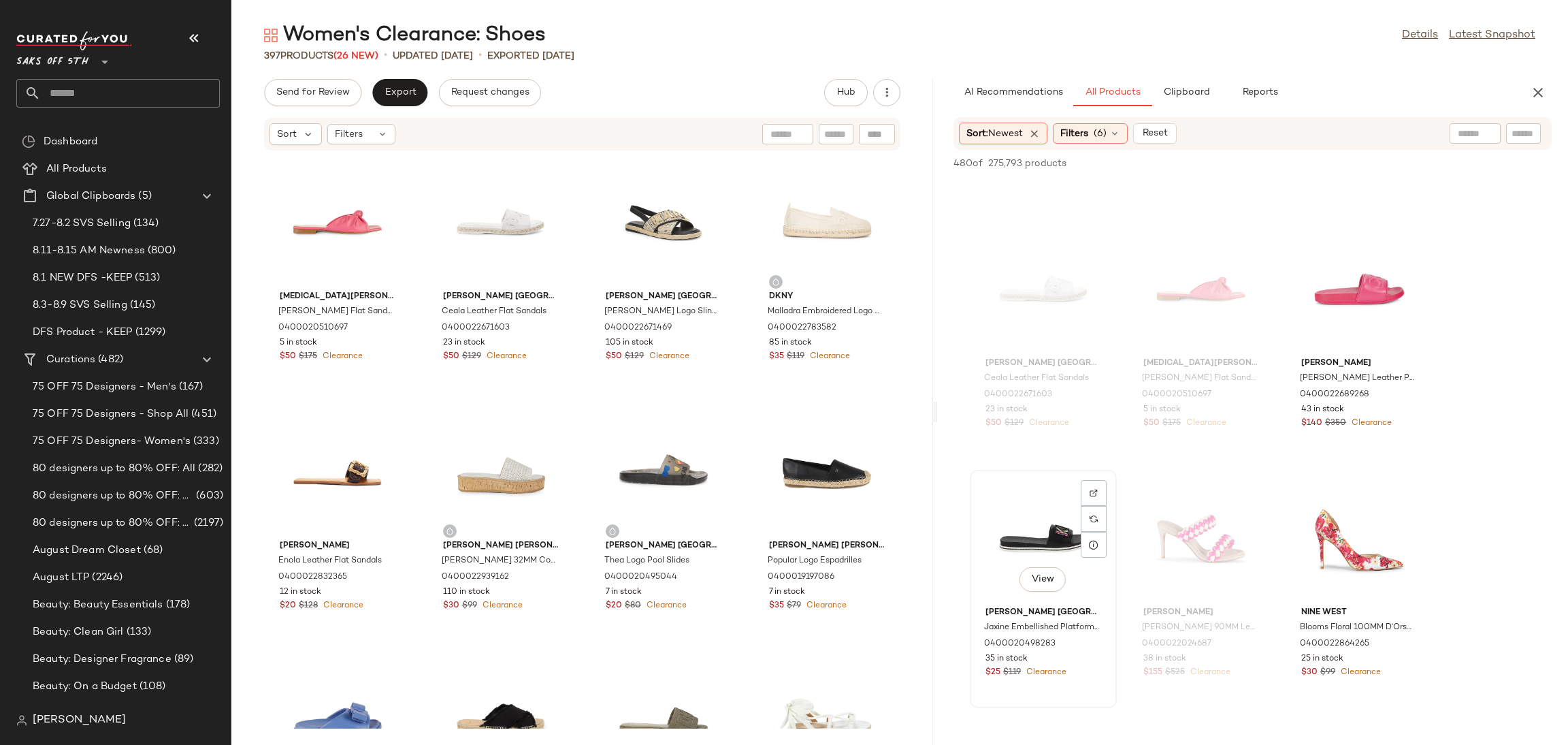
click at [1028, 528] on div "View" at bounding box center [1043, 538] width 138 height 127
click at [1344, 150] on div "480 of 275,793 products • 1 selected Add to Top Add to Bottom Deselect All" at bounding box center [1253, 165] width 631 height 30
click at [1344, 163] on span "Add to Top" at bounding box center [1357, 163] width 53 height 10
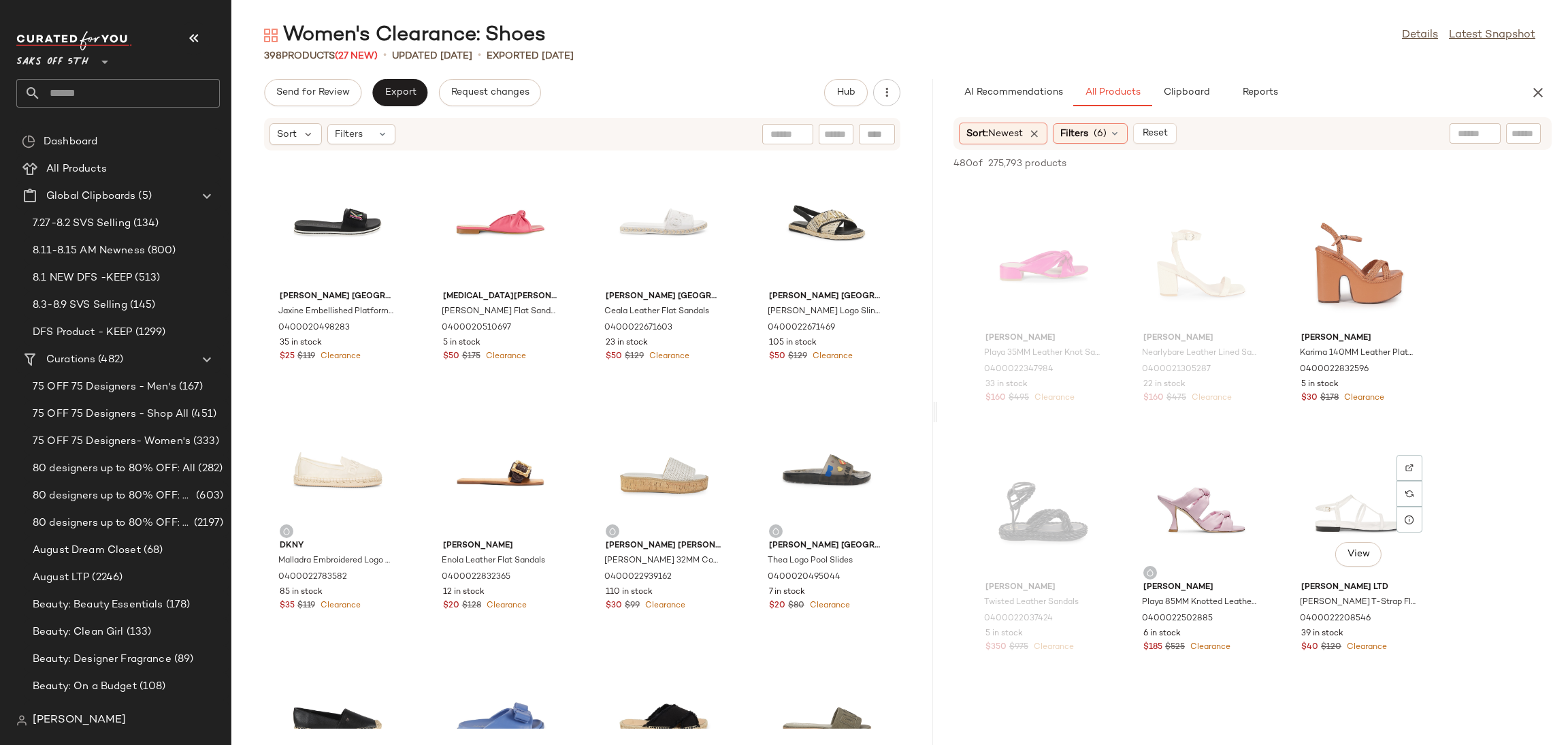
scroll to position [4222, 0]
click at [1325, 506] on div "View" at bounding box center [1359, 511] width 138 height 127
click at [1362, 163] on span "Add to Top" at bounding box center [1357, 163] width 53 height 10
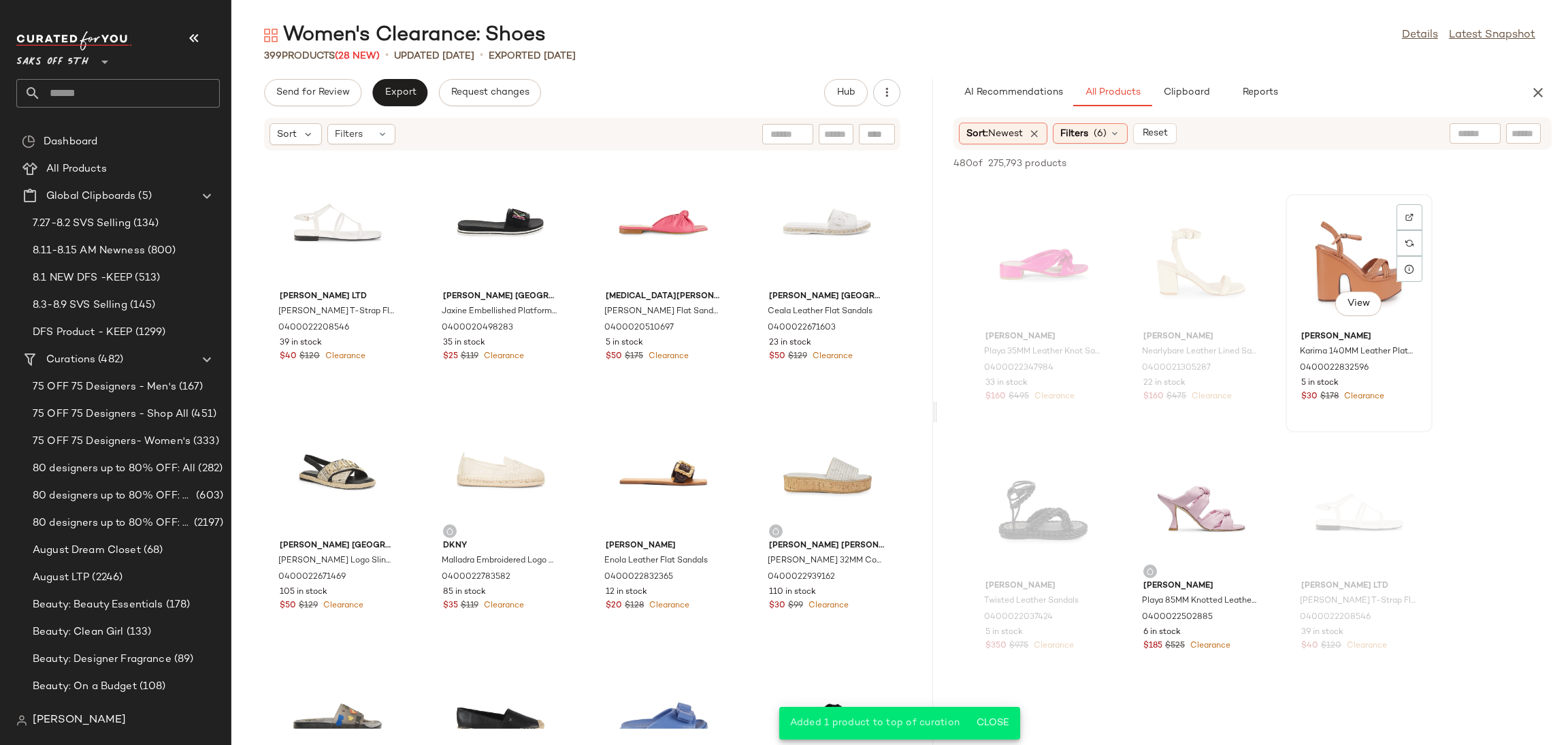
click at [1329, 277] on div "View" at bounding box center [1359, 262] width 138 height 127
click at [1367, 161] on span "Add to Top" at bounding box center [1357, 163] width 53 height 10
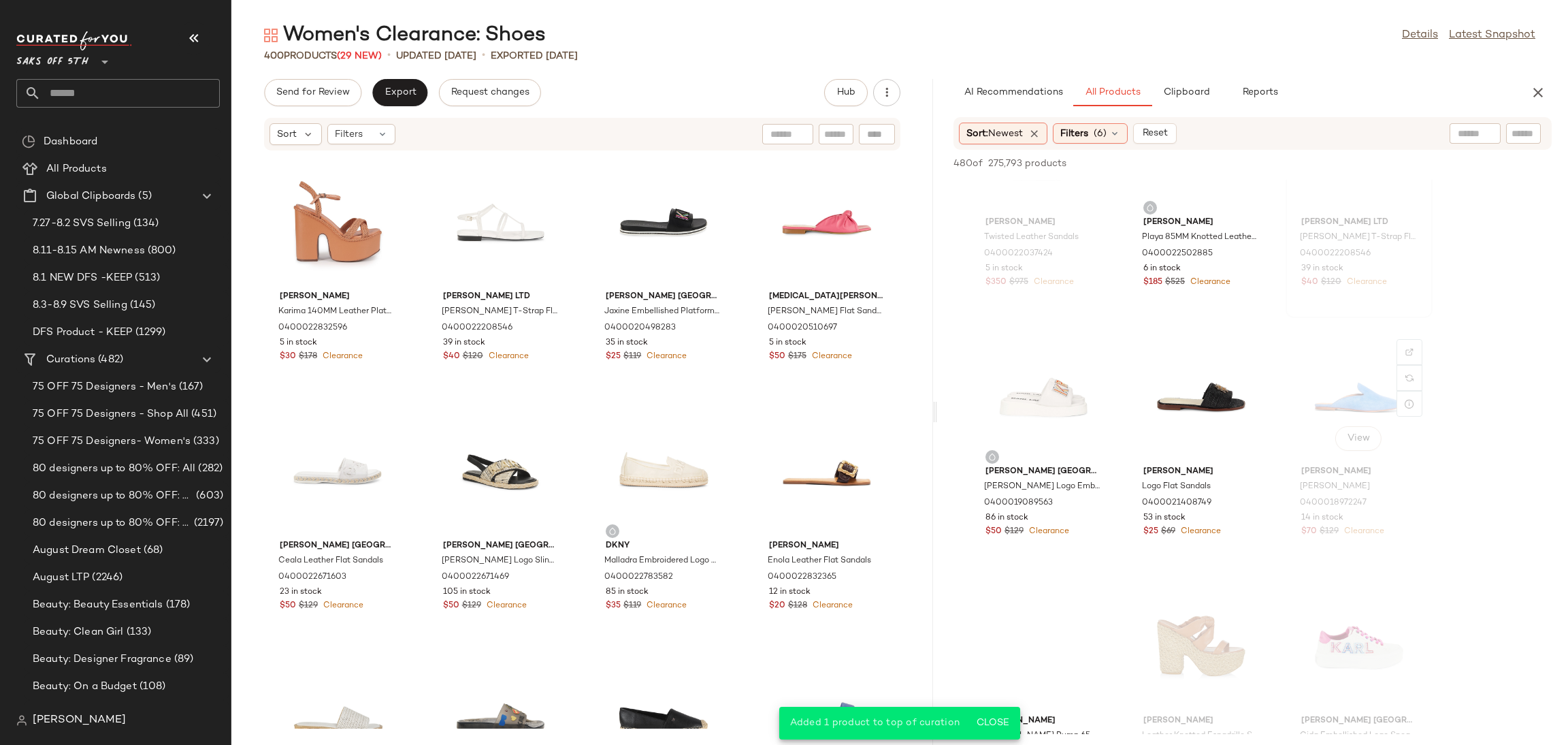
scroll to position [4598, 0]
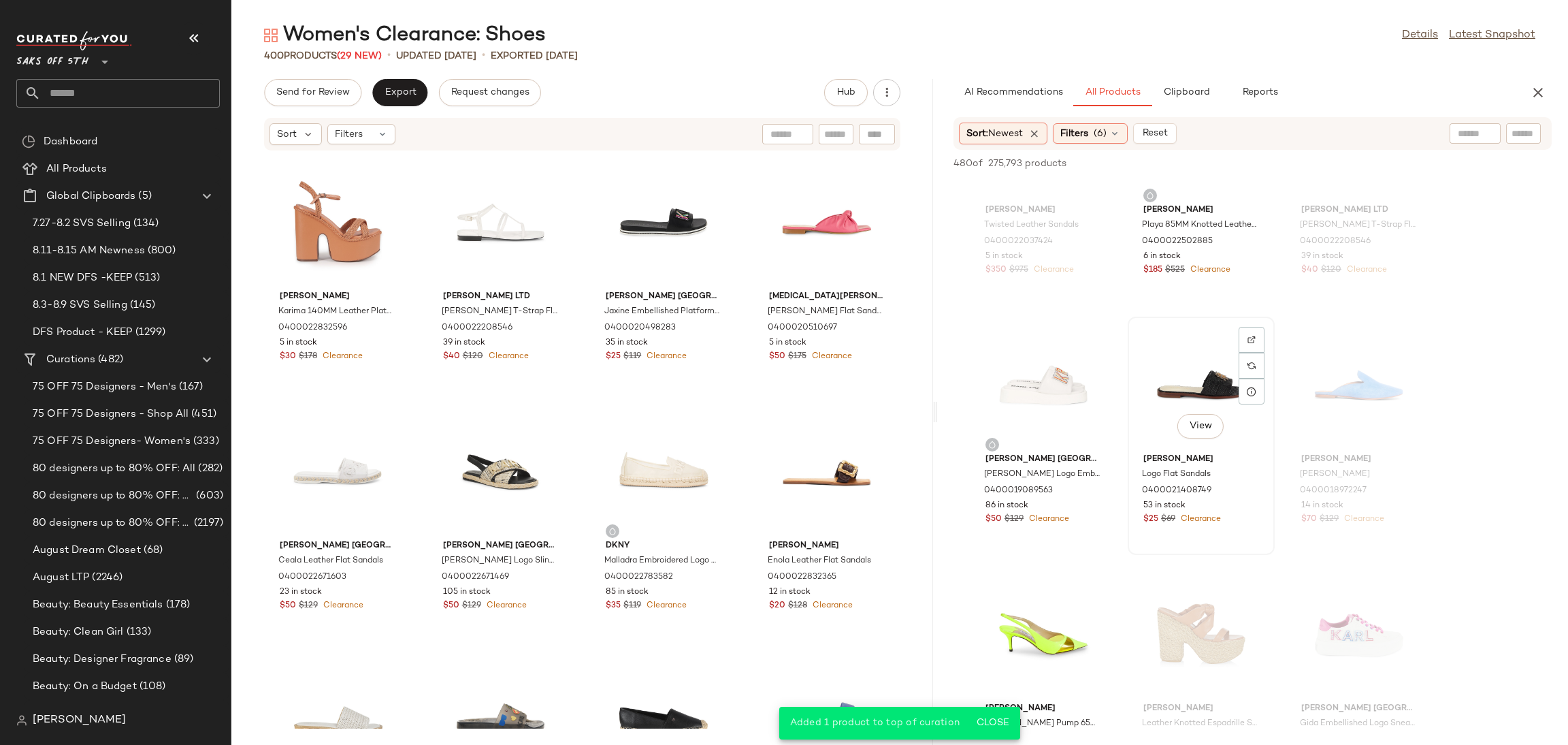
click at [1191, 363] on div "View" at bounding box center [1201, 385] width 138 height 127
click at [1348, 156] on button "Add to Top" at bounding box center [1357, 163] width 64 height 16
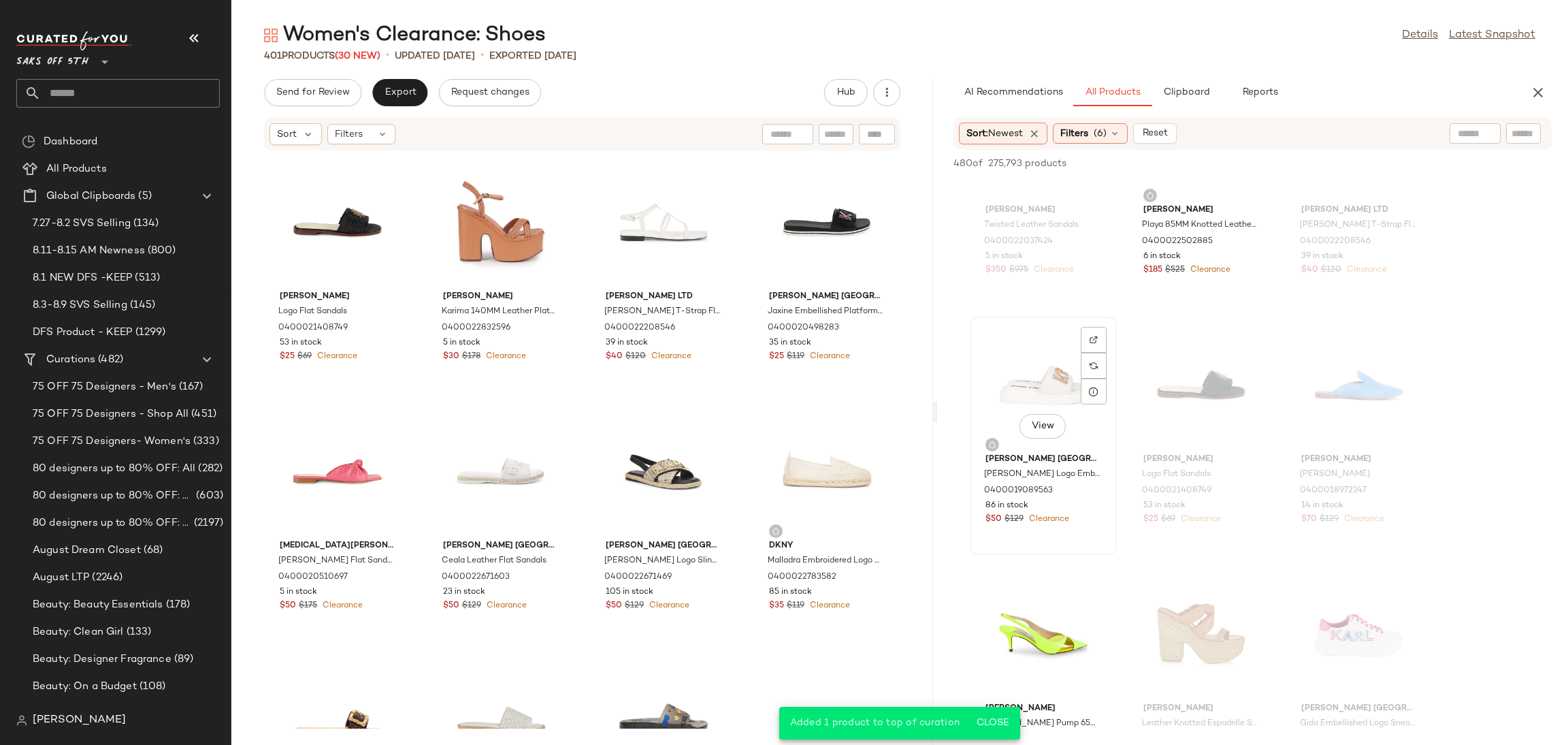
click at [1069, 394] on div "View" at bounding box center [1043, 385] width 138 height 127
click at [1348, 164] on span "Add to Top" at bounding box center [1357, 163] width 53 height 10
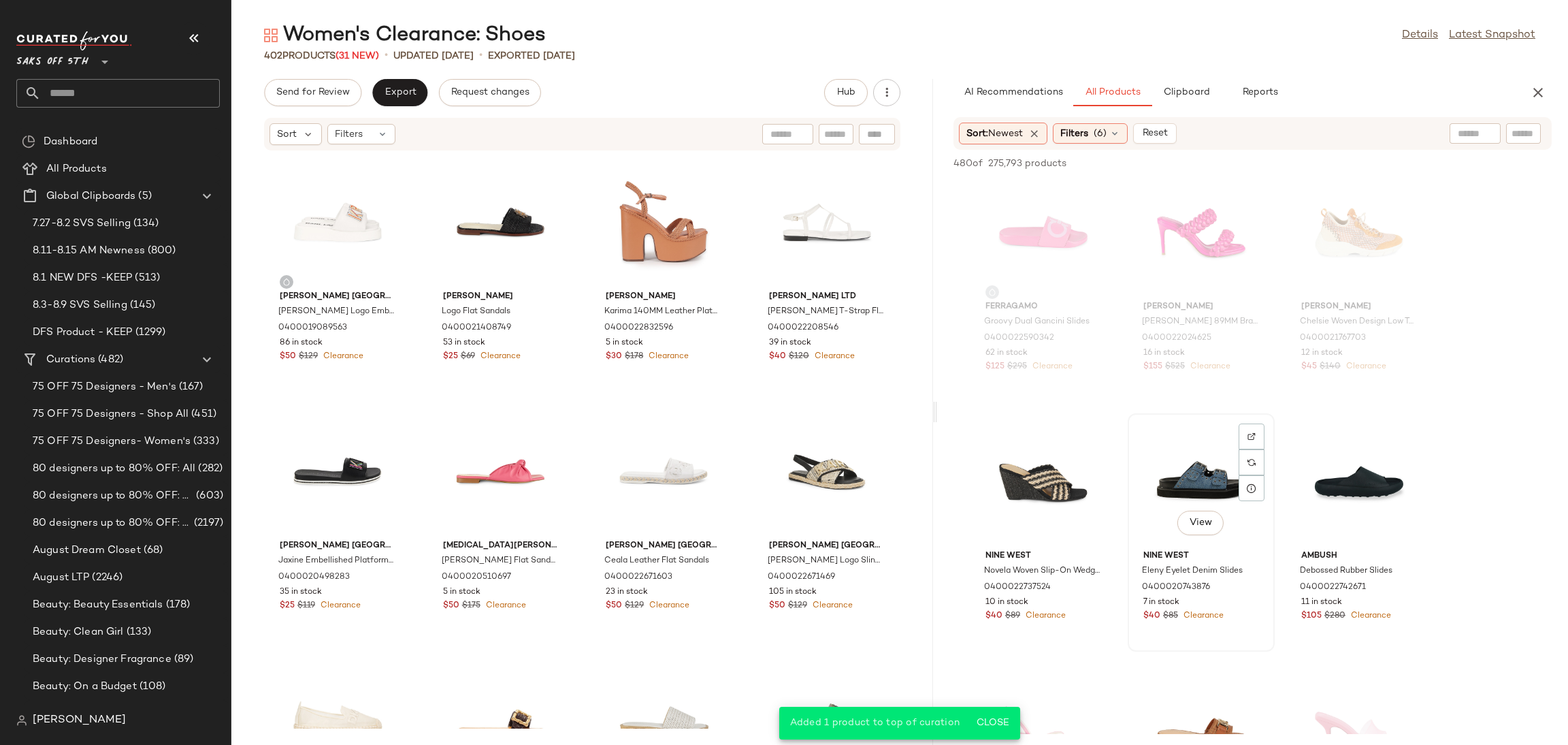
scroll to position [5251, 0]
click at [1174, 467] on div "View" at bounding box center [1201, 480] width 138 height 127
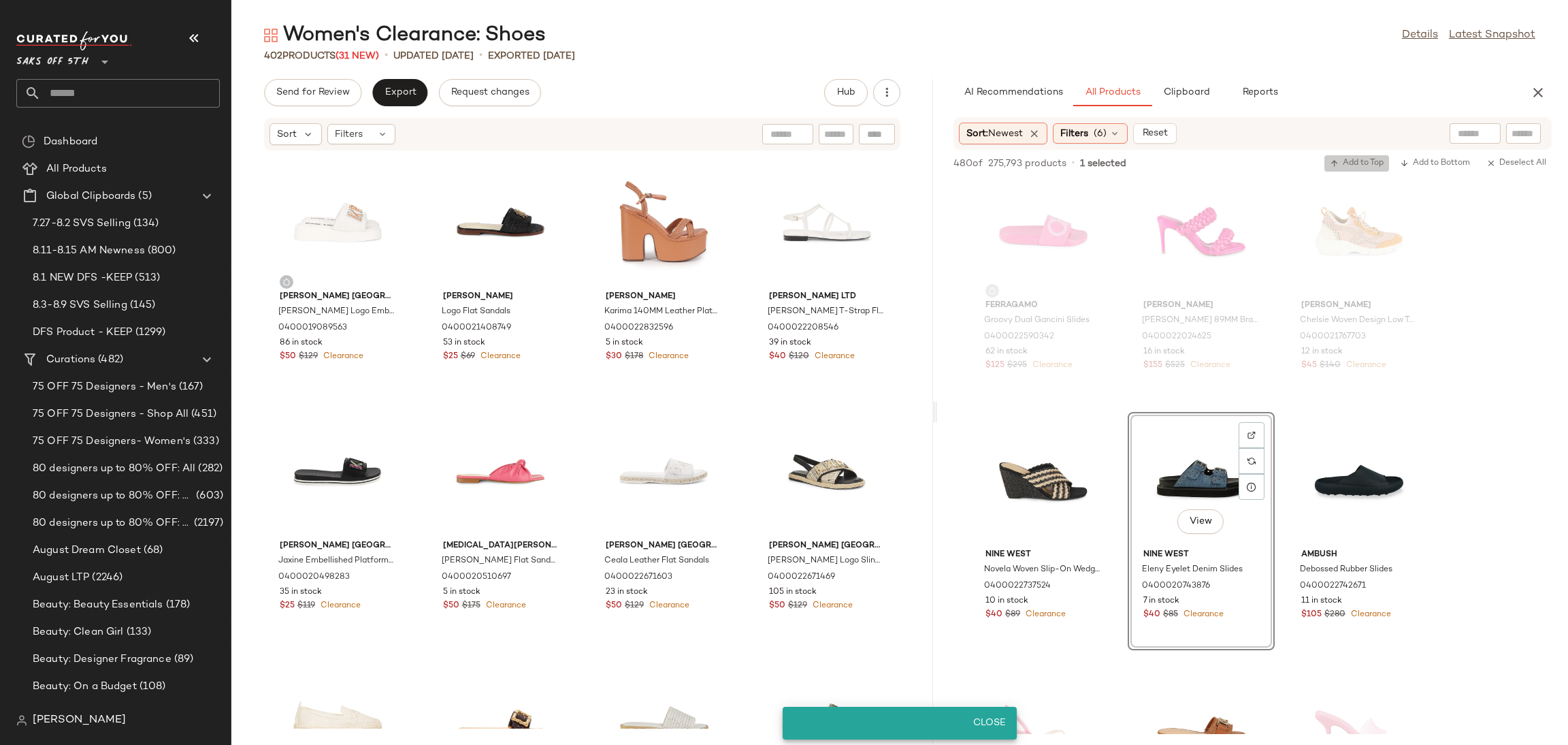
click at [1358, 163] on span "Add to Top" at bounding box center [1357, 163] width 53 height 10
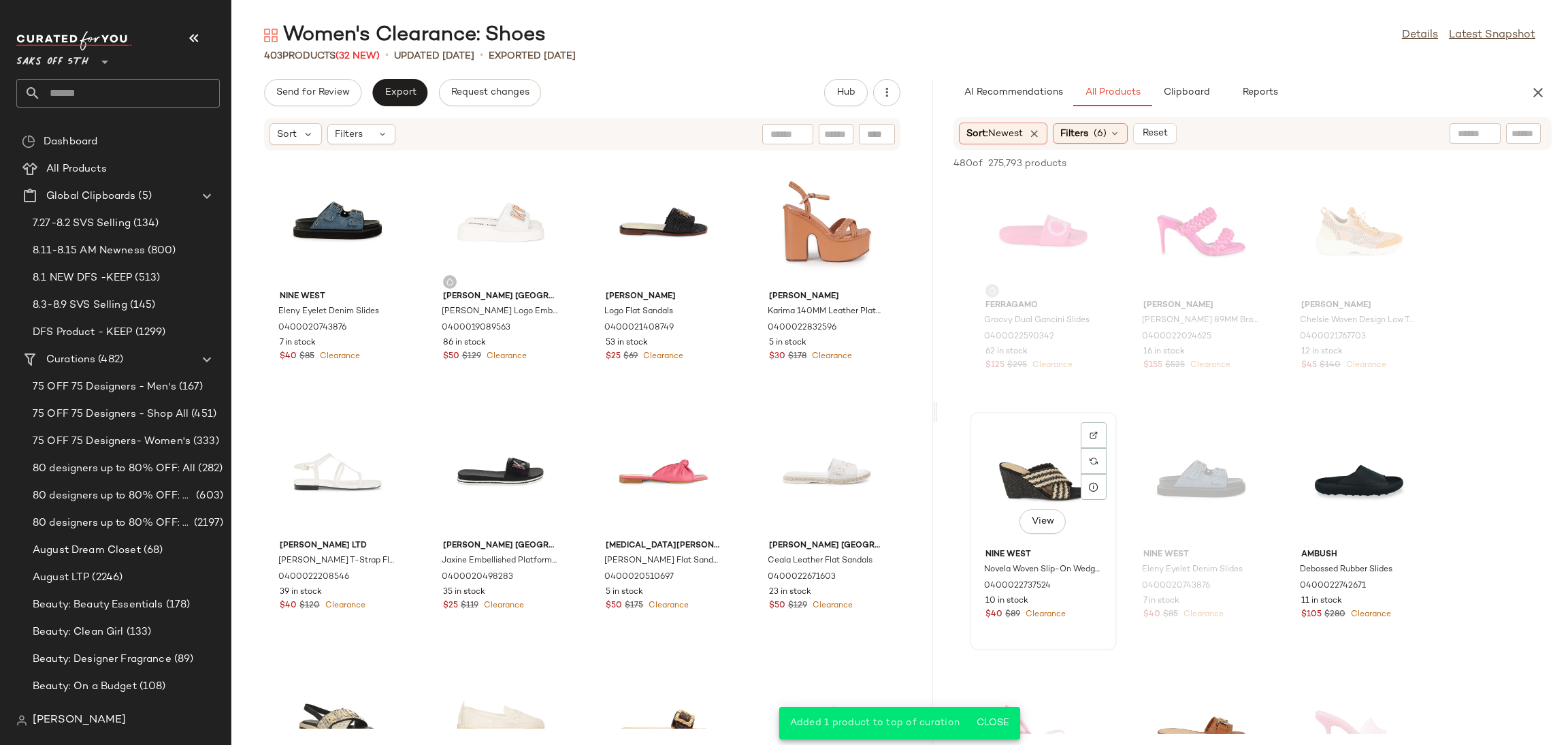
click at [1044, 479] on div "View" at bounding box center [1043, 480] width 138 height 127
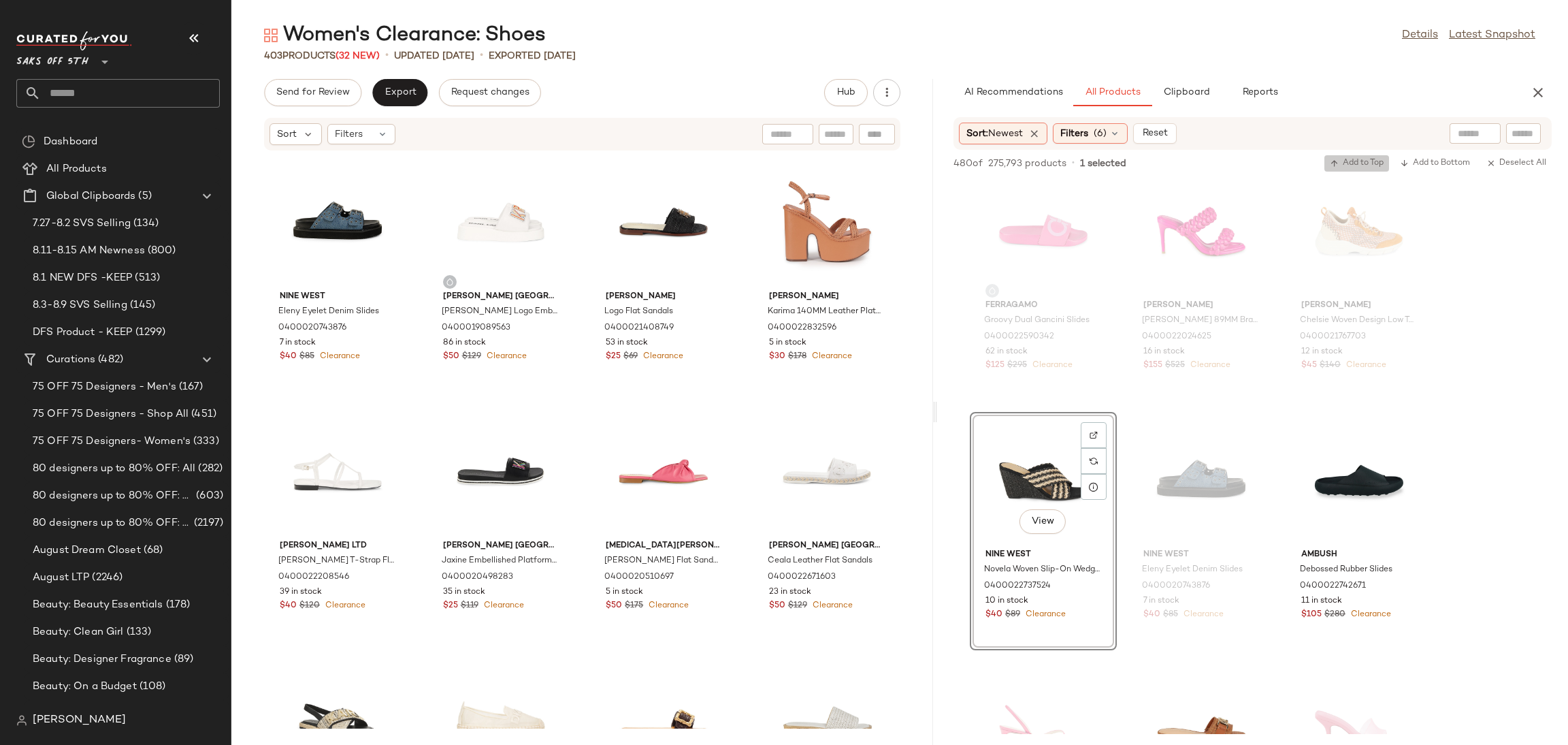
click at [1351, 158] on span "Add to Top" at bounding box center [1357, 163] width 53 height 10
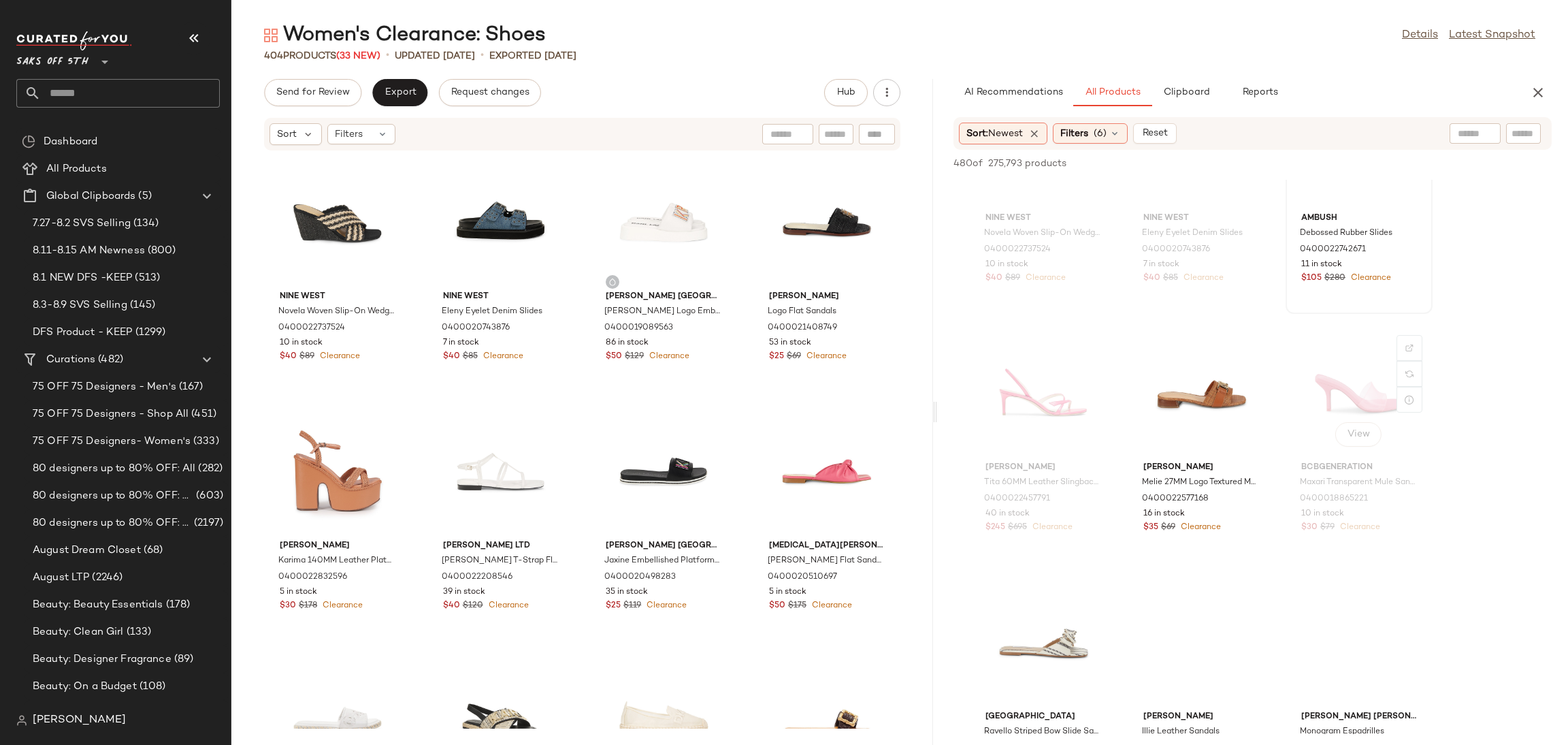
scroll to position [5590, 0]
click at [1218, 383] on div "View" at bounding box center [1201, 390] width 138 height 127
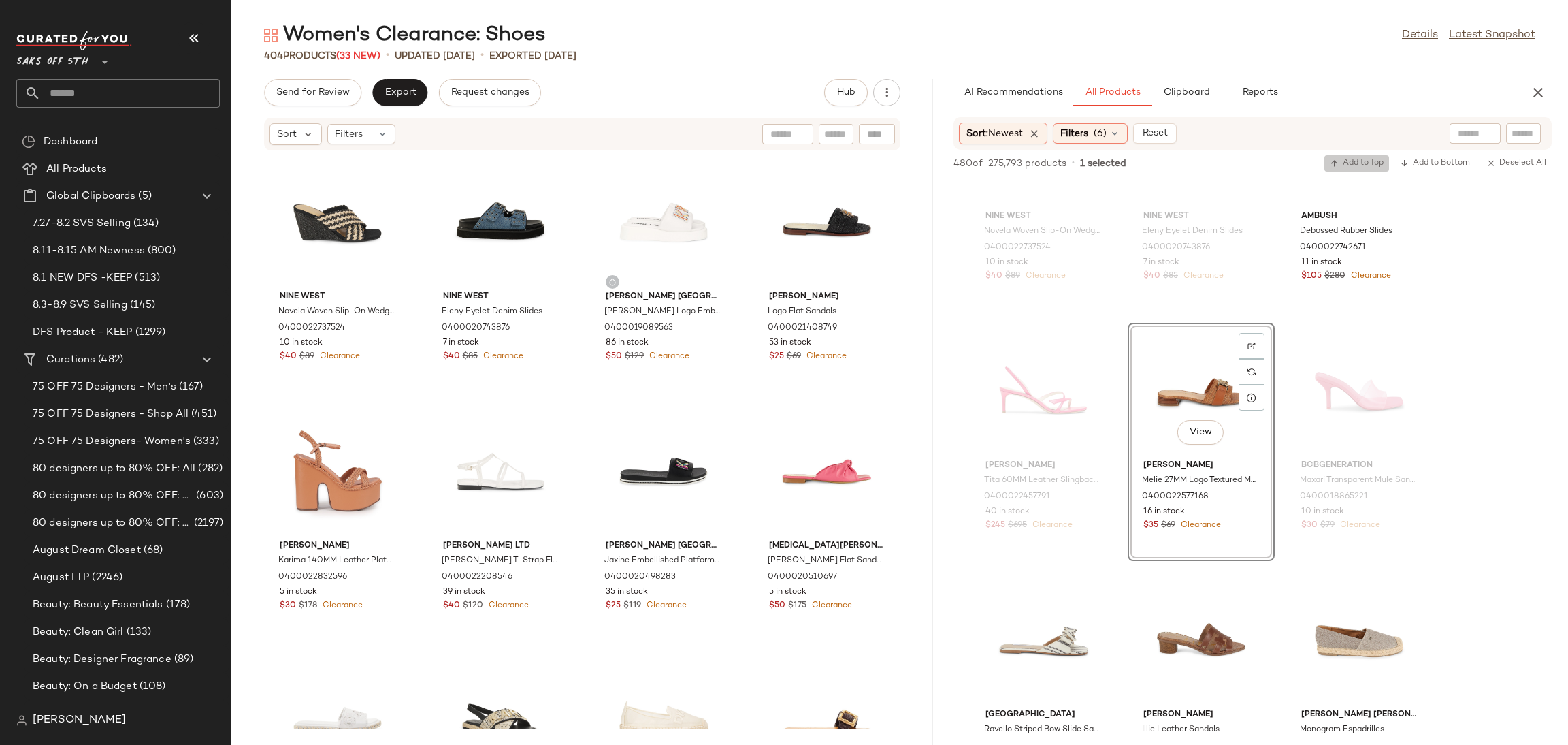
click at [1344, 163] on span "Add to Top" at bounding box center [1357, 163] width 53 height 10
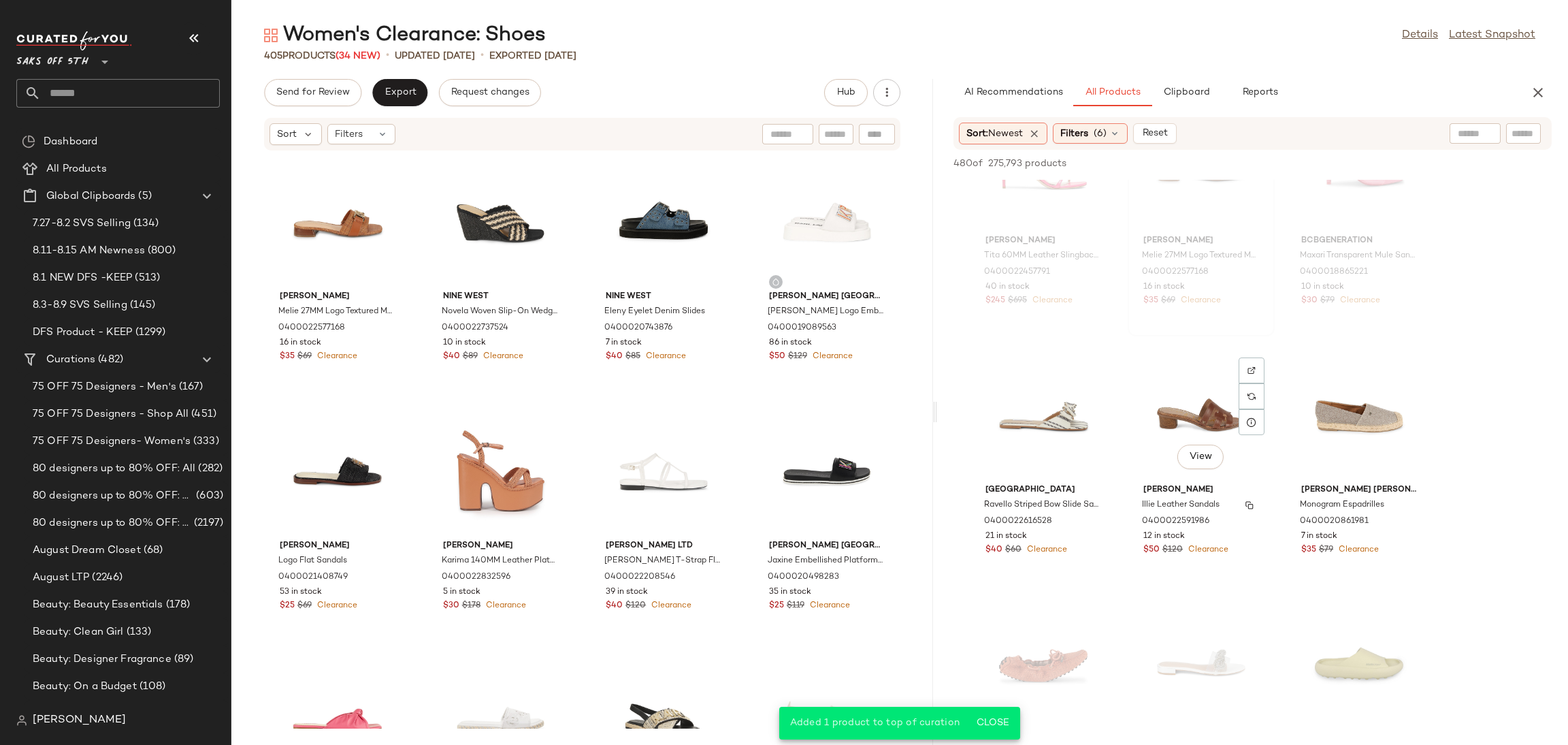
scroll to position [5837, 0]
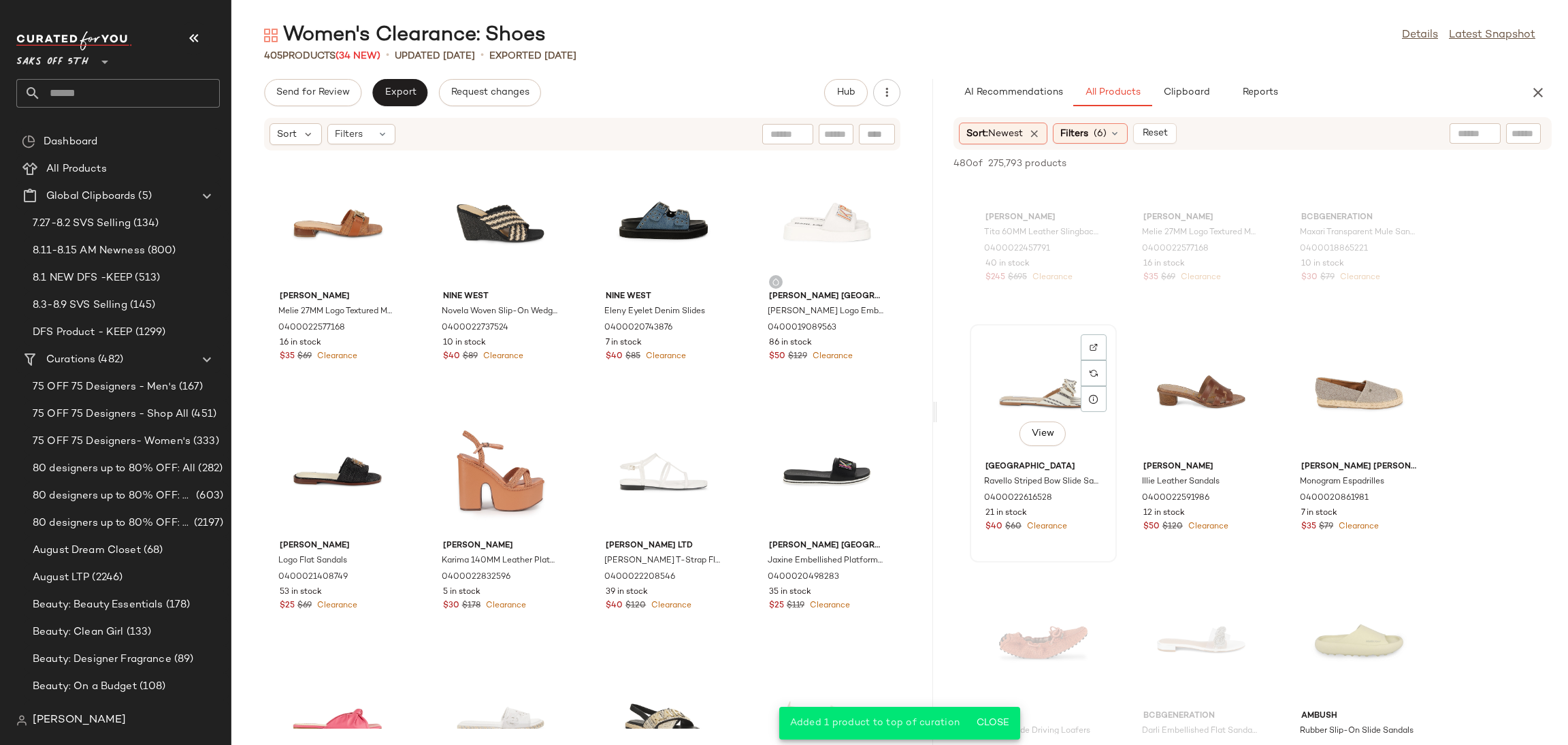
click at [1074, 389] on div "View" at bounding box center [1043, 392] width 138 height 127
click at [1335, 163] on icon "button" at bounding box center [1335, 163] width 10 height 10
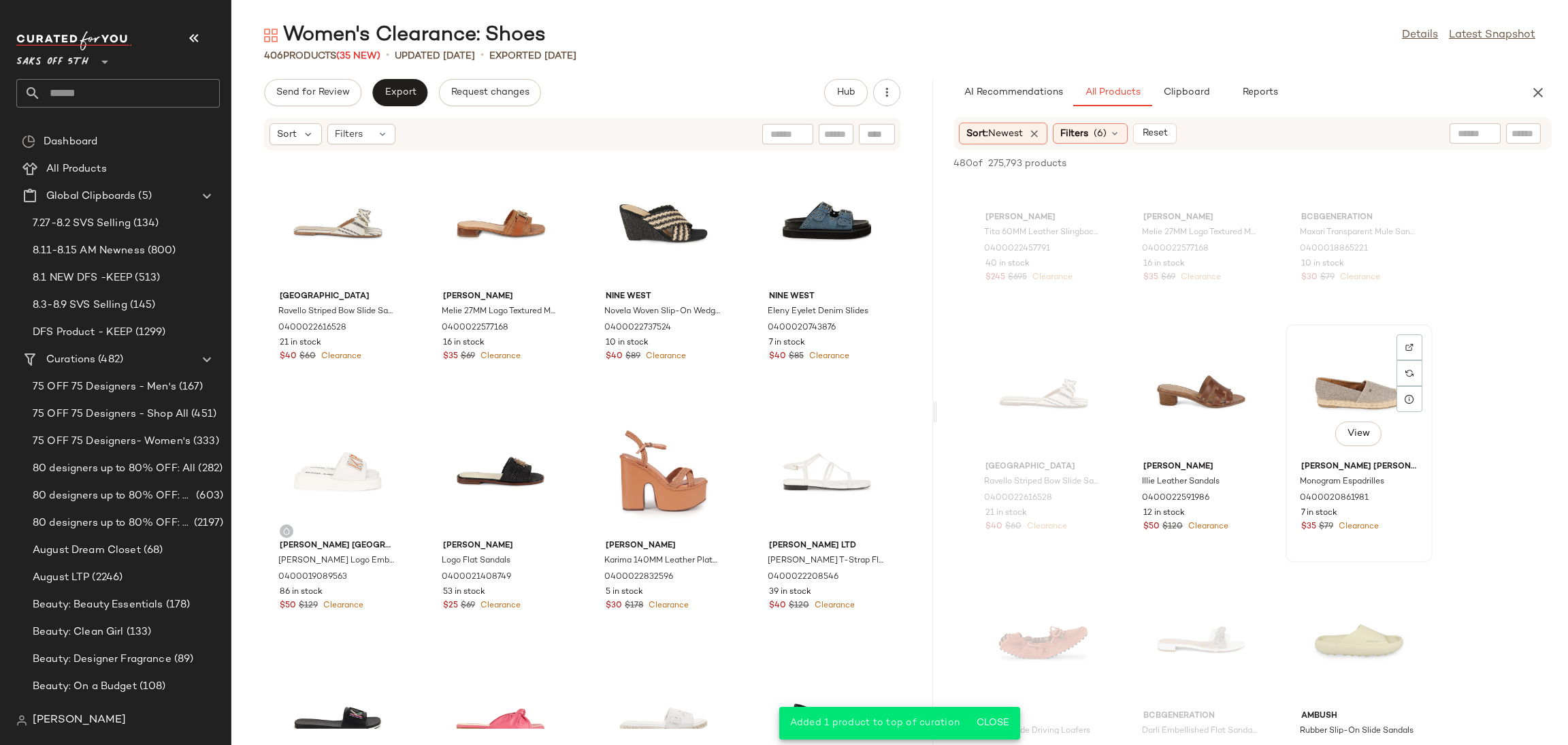
click at [1351, 388] on div "View" at bounding box center [1359, 392] width 138 height 127
click at [1366, 163] on span "Add to Top" at bounding box center [1357, 163] width 53 height 10
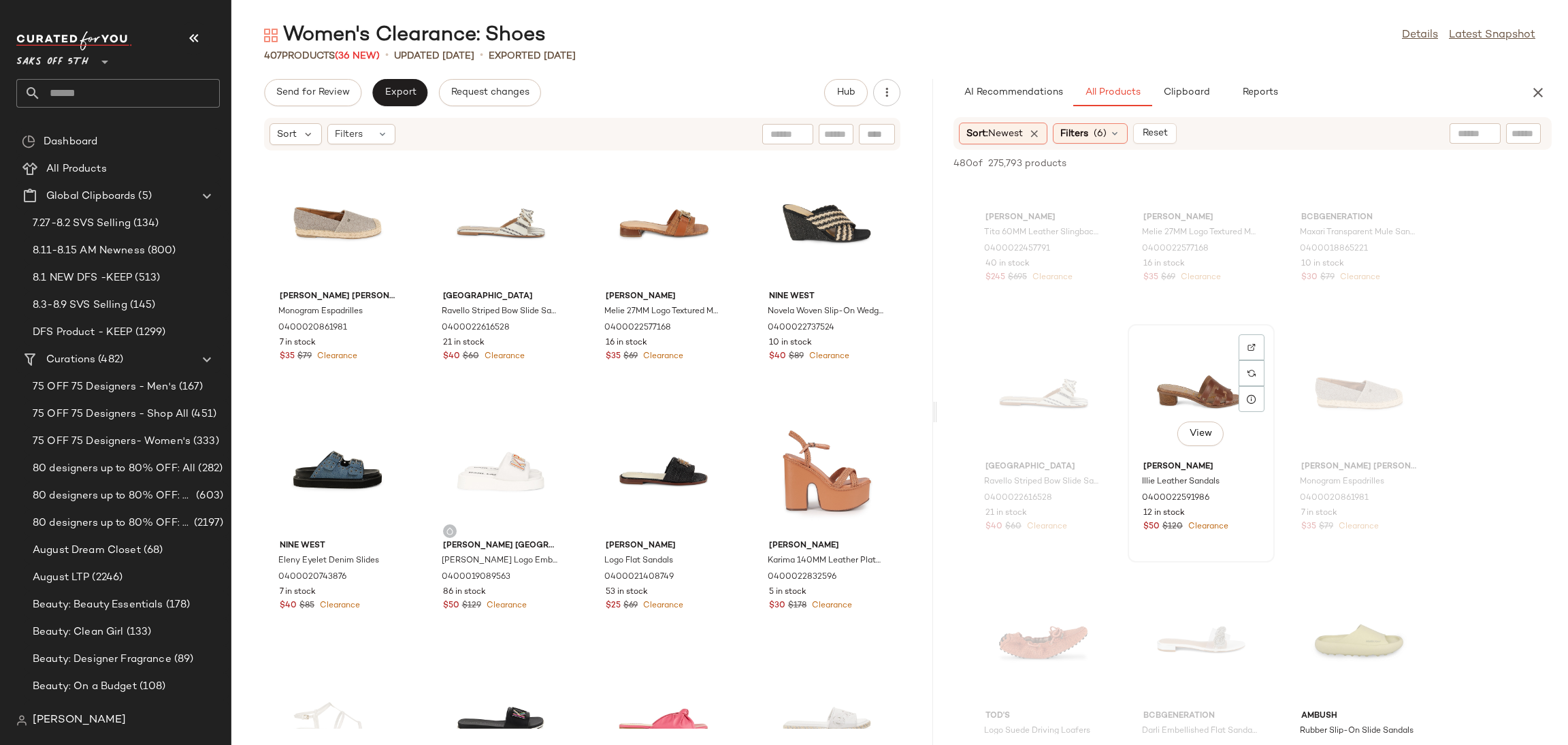
click at [1215, 359] on div "View" at bounding box center [1201, 392] width 138 height 127
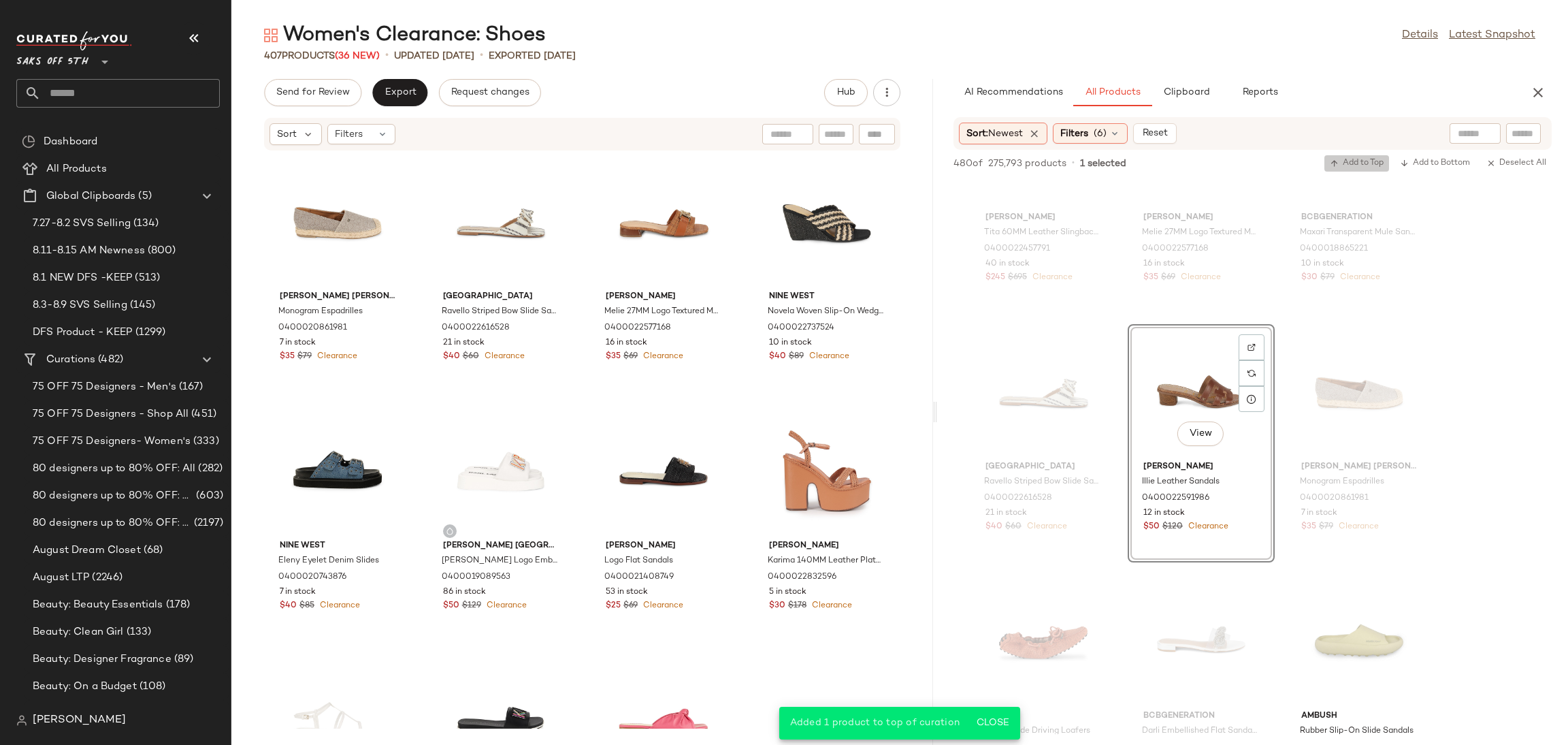
click at [1346, 160] on span "Add to Top" at bounding box center [1357, 163] width 53 height 10
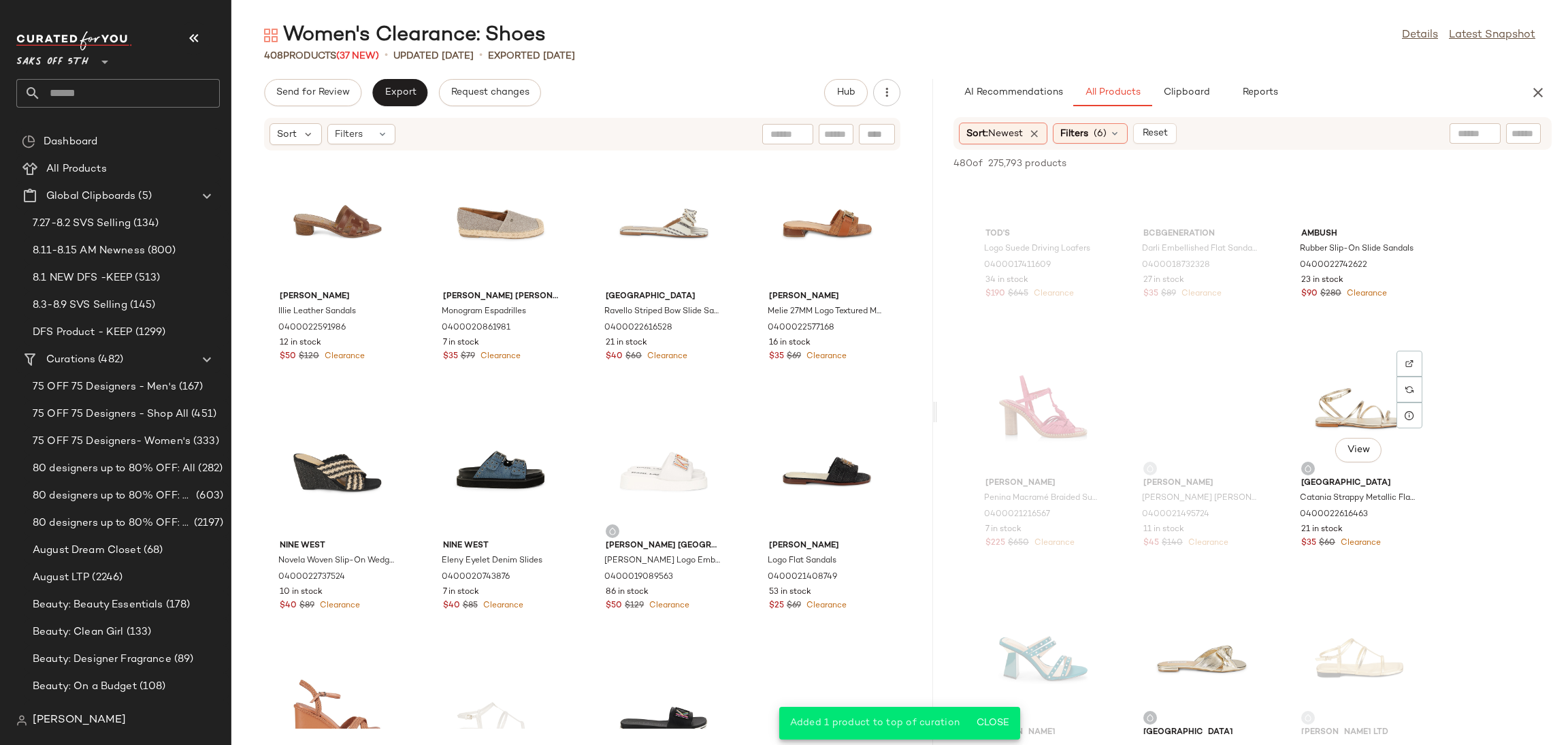
scroll to position [6345, 0]
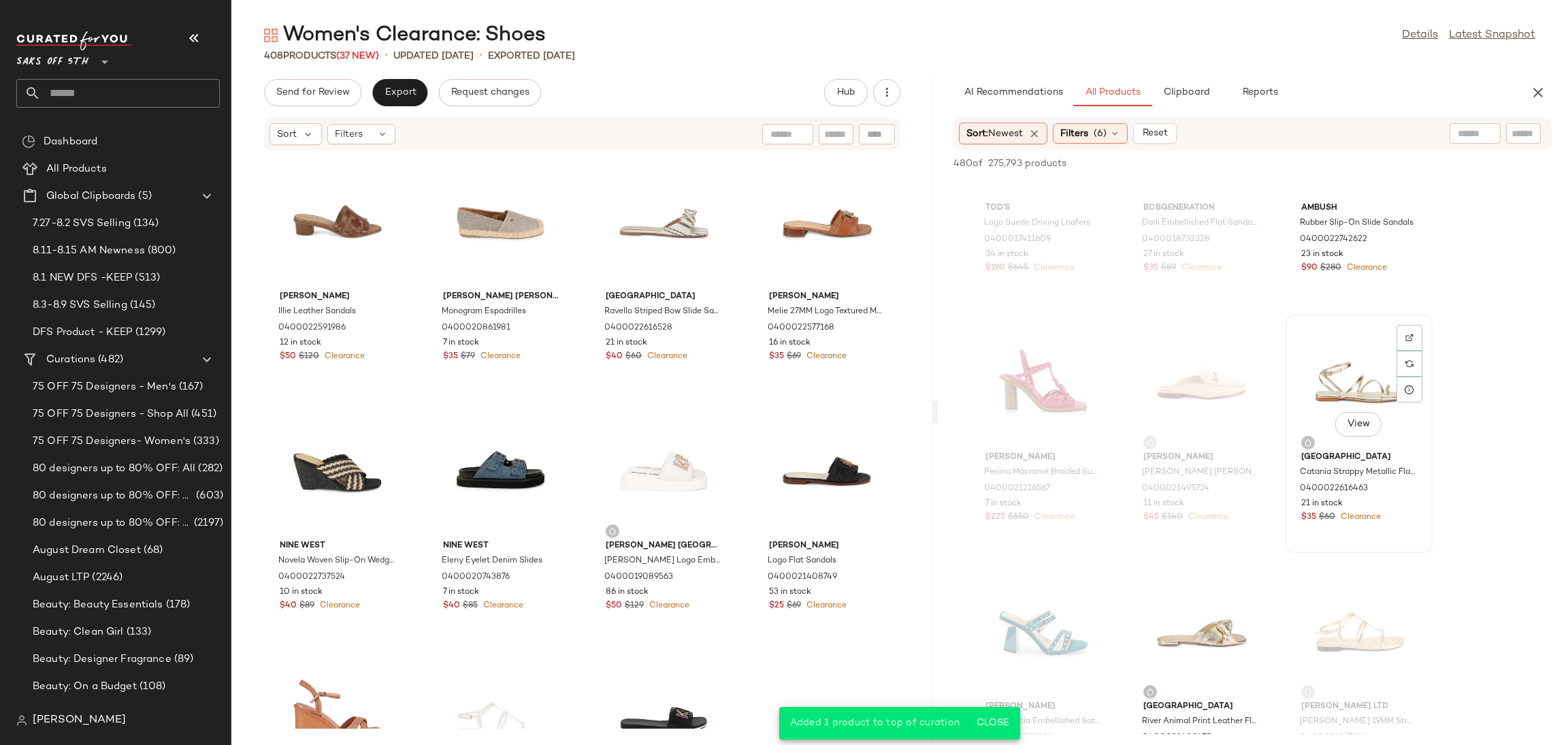
click at [1321, 388] on div "View" at bounding box center [1359, 383] width 138 height 127
click at [1370, 158] on span "Add to Top" at bounding box center [1357, 163] width 53 height 10
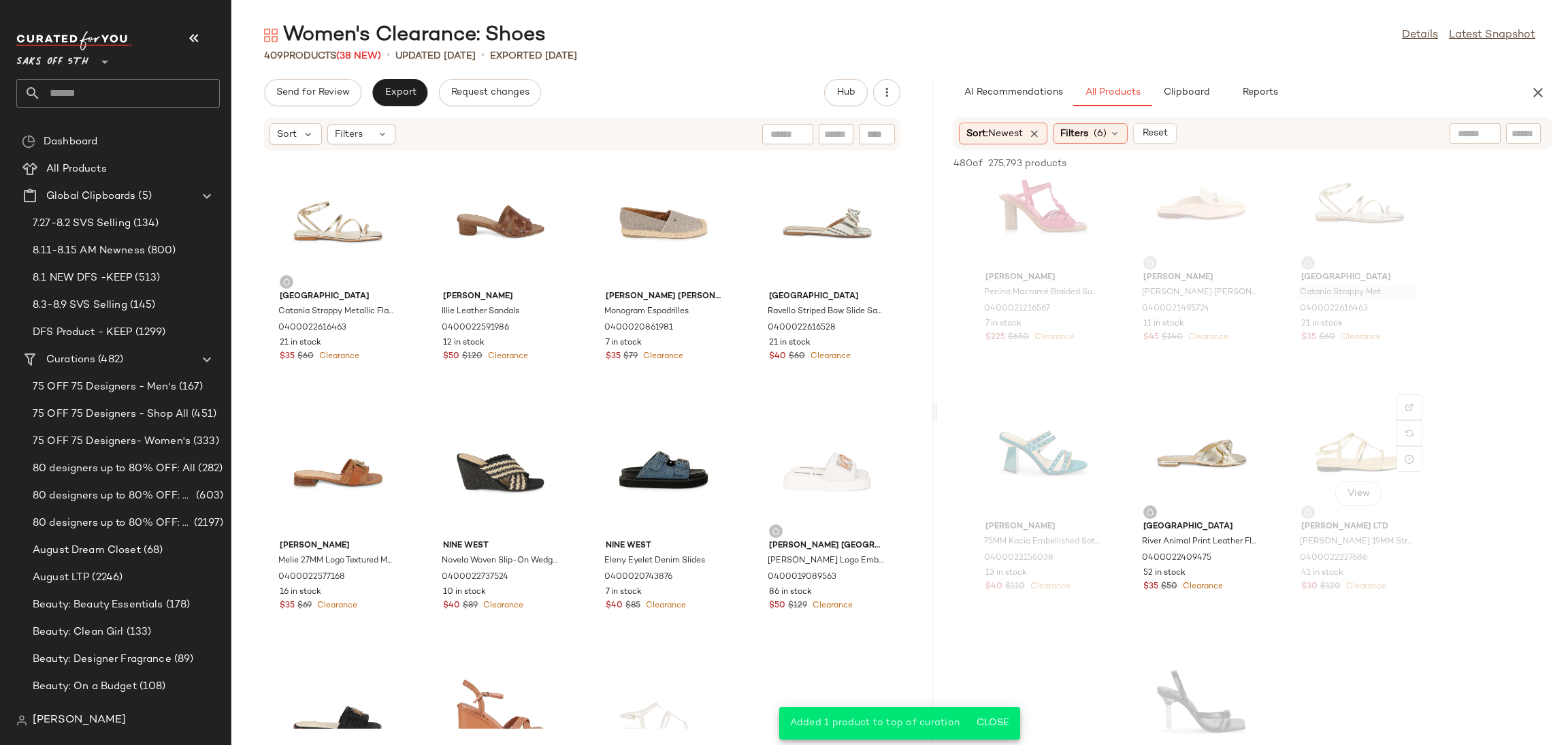
scroll to position [6531, 0]
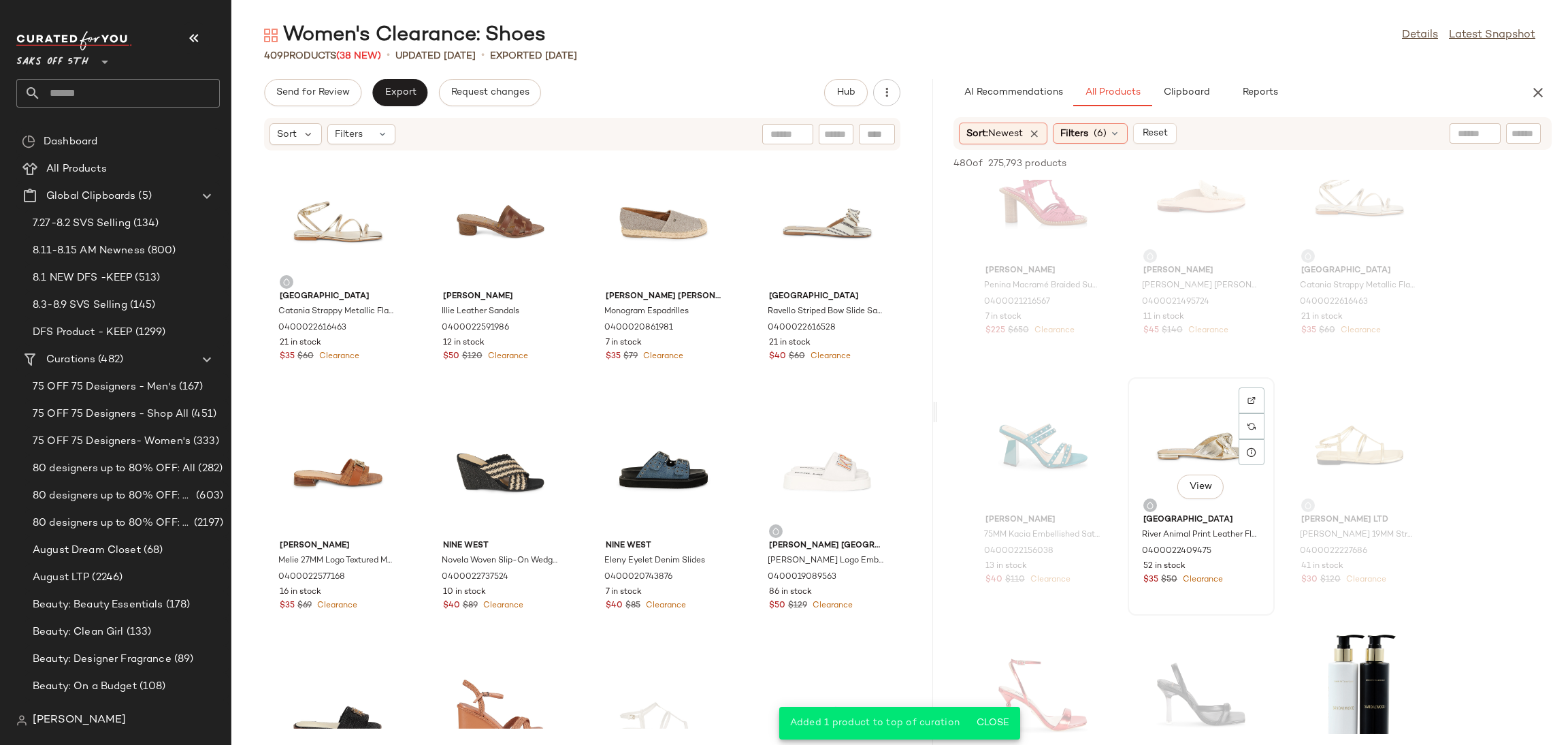
click at [1199, 447] on div "View" at bounding box center [1201, 445] width 138 height 127
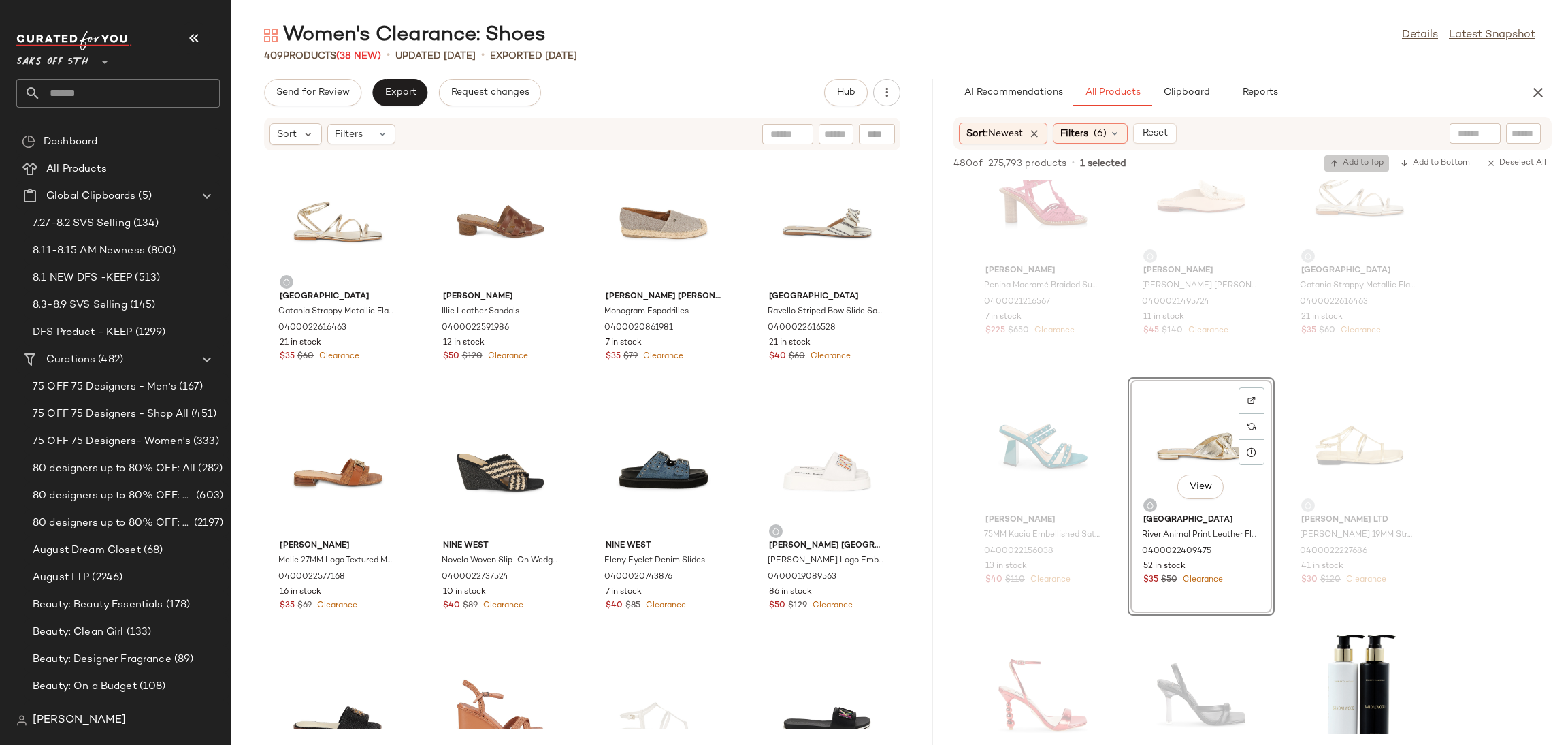
click at [1359, 158] on span "Add to Top" at bounding box center [1357, 163] width 53 height 10
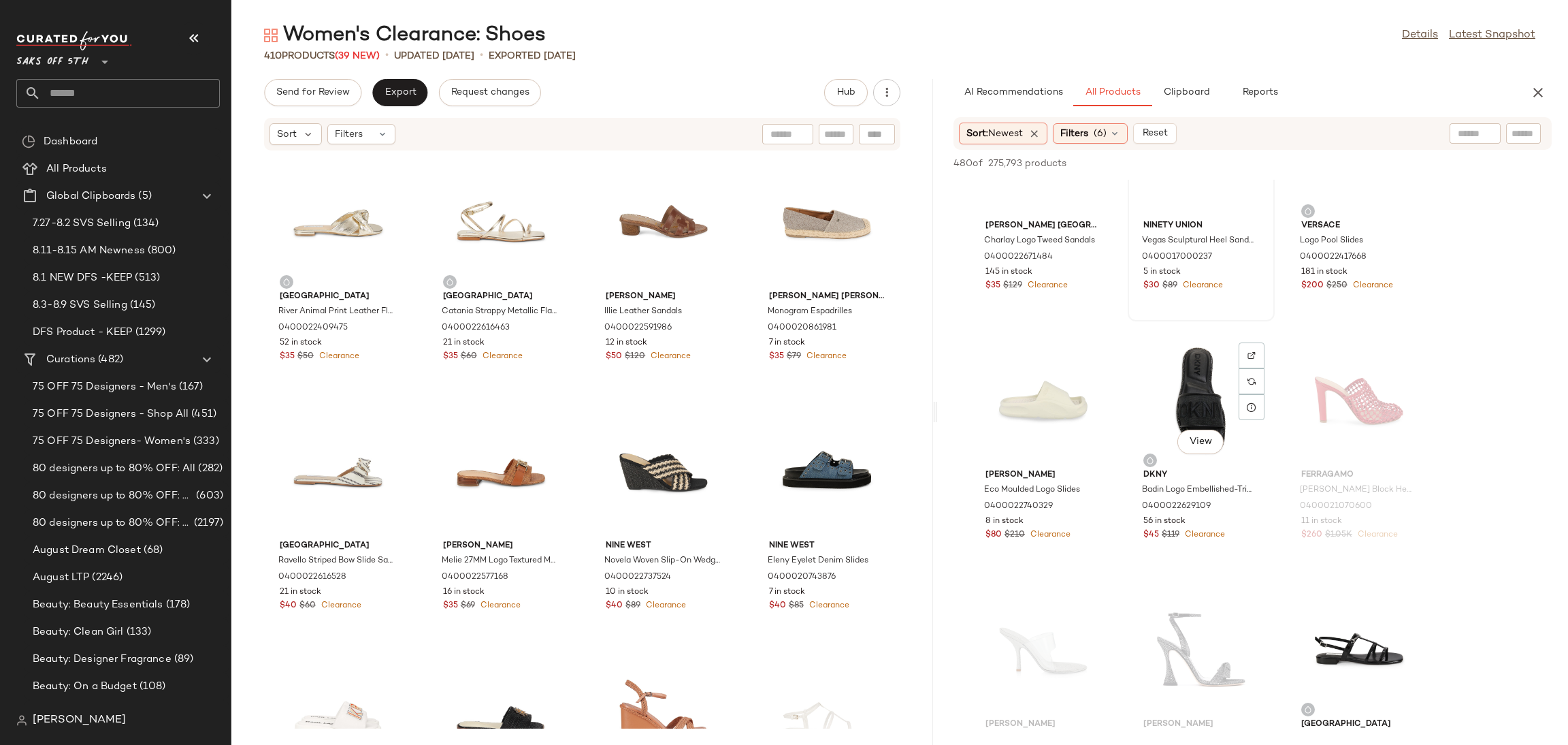
scroll to position [9568, 0]
click at [1195, 370] on div "View" at bounding box center [1201, 399] width 138 height 127
click at [1353, 163] on span "Add to Top" at bounding box center [1357, 163] width 53 height 10
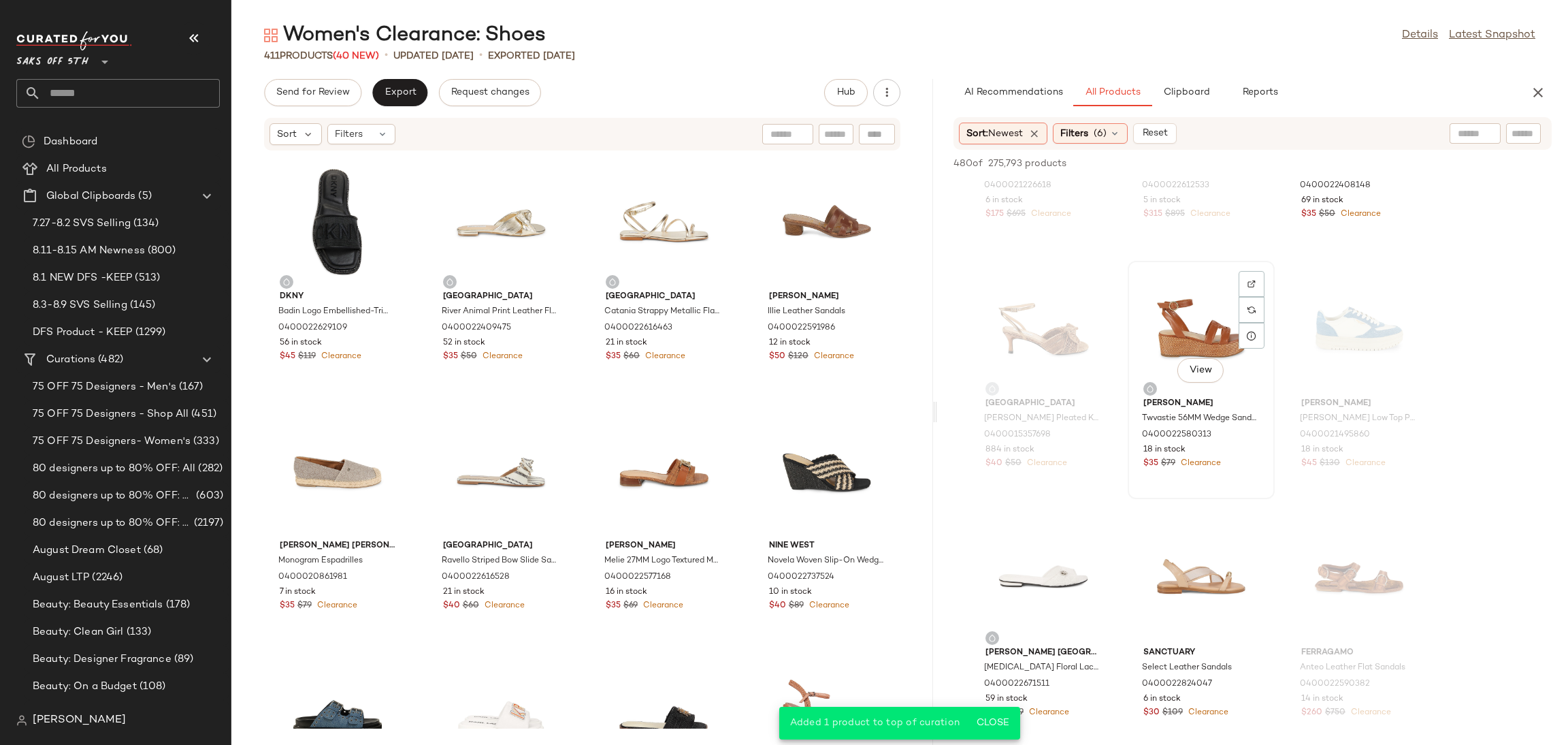
scroll to position [10138, 0]
click at [1171, 287] on div "View" at bounding box center [1201, 327] width 138 height 127
drag, startPoint x: 1348, startPoint y: 152, endPoint x: 1349, endPoint y: 161, distance: 9.1
click at [1349, 161] on div "480 of 275,793 products • 1 selected Add to Top Add to Bottom Deselect All" at bounding box center [1253, 165] width 631 height 30
click at [1349, 161] on span "Add to Top" at bounding box center [1357, 163] width 53 height 10
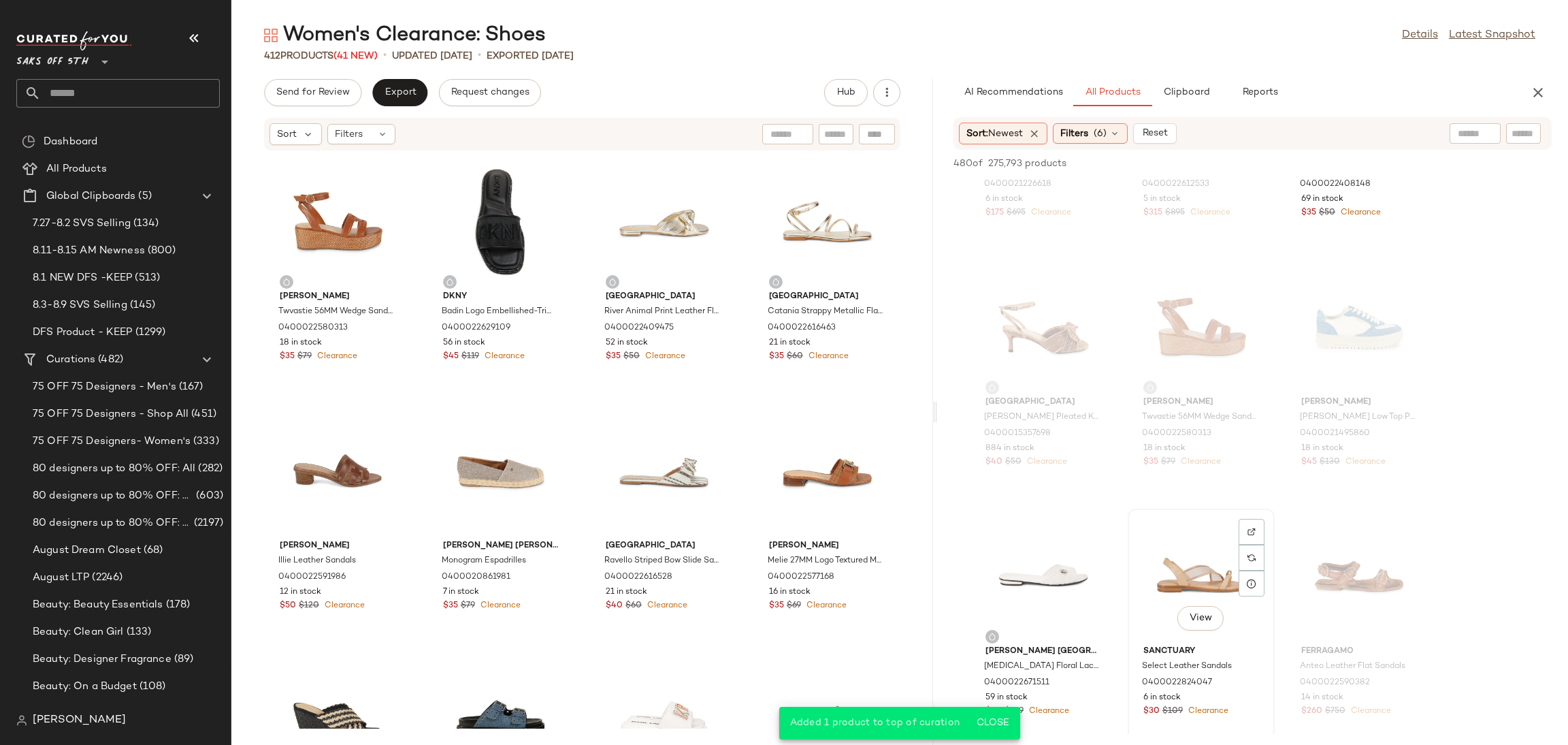
click at [1187, 560] on div "View" at bounding box center [1201, 576] width 138 height 127
click at [1335, 171] on button "Add to Top" at bounding box center [1357, 163] width 64 height 16
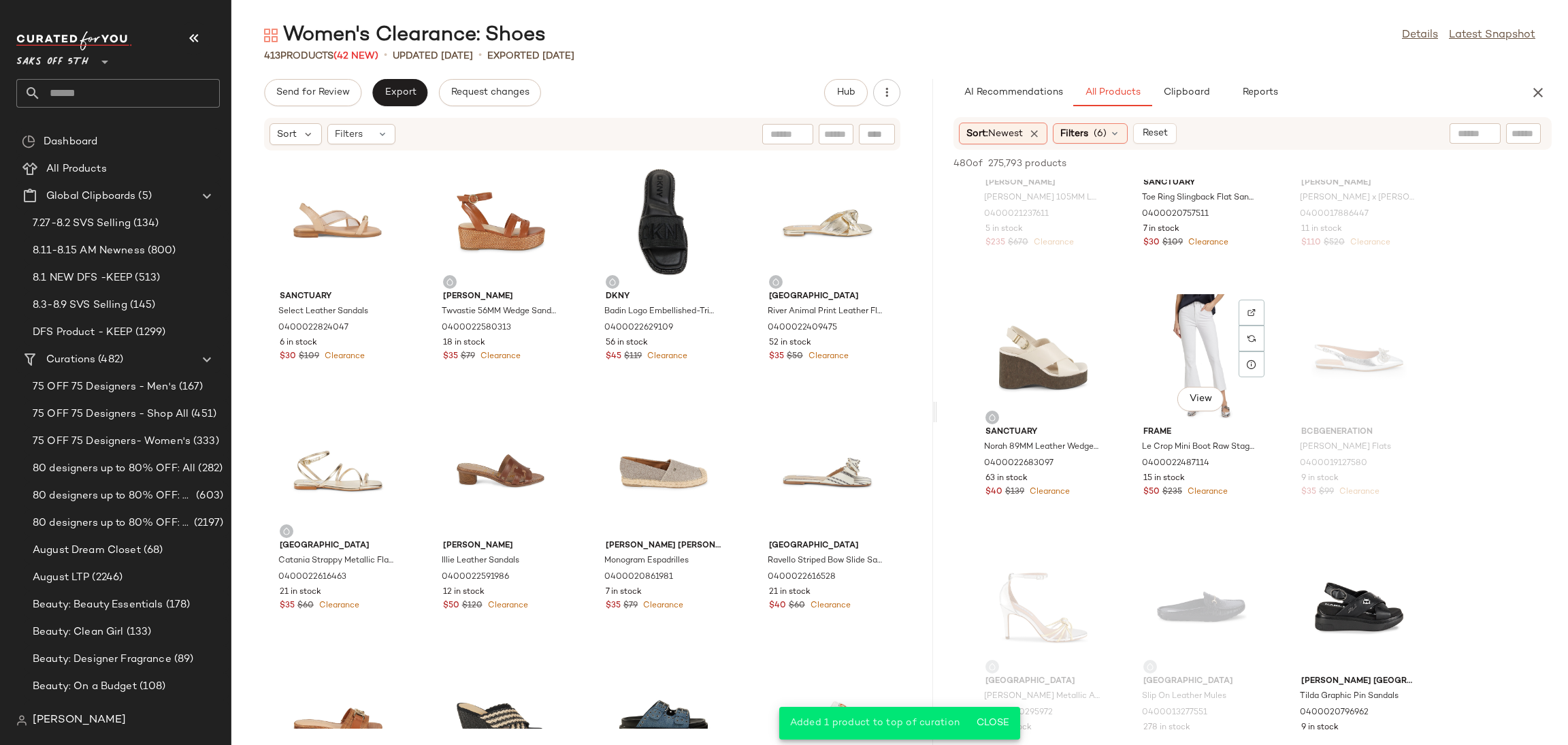
scroll to position [11877, 0]
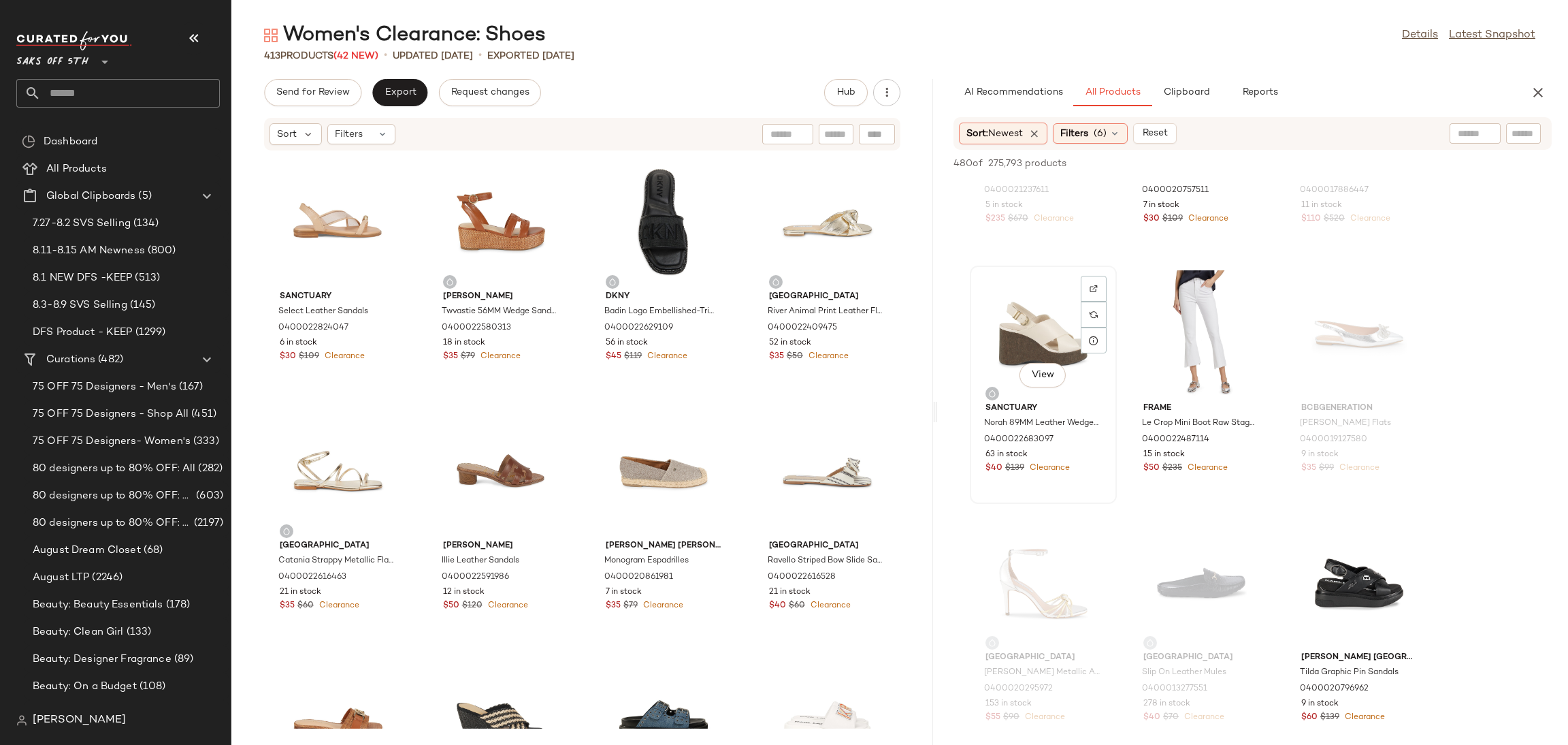
click at [1015, 311] on div "View" at bounding box center [1043, 333] width 138 height 127
click at [1342, 159] on span "Add to Top" at bounding box center [1357, 163] width 53 height 10
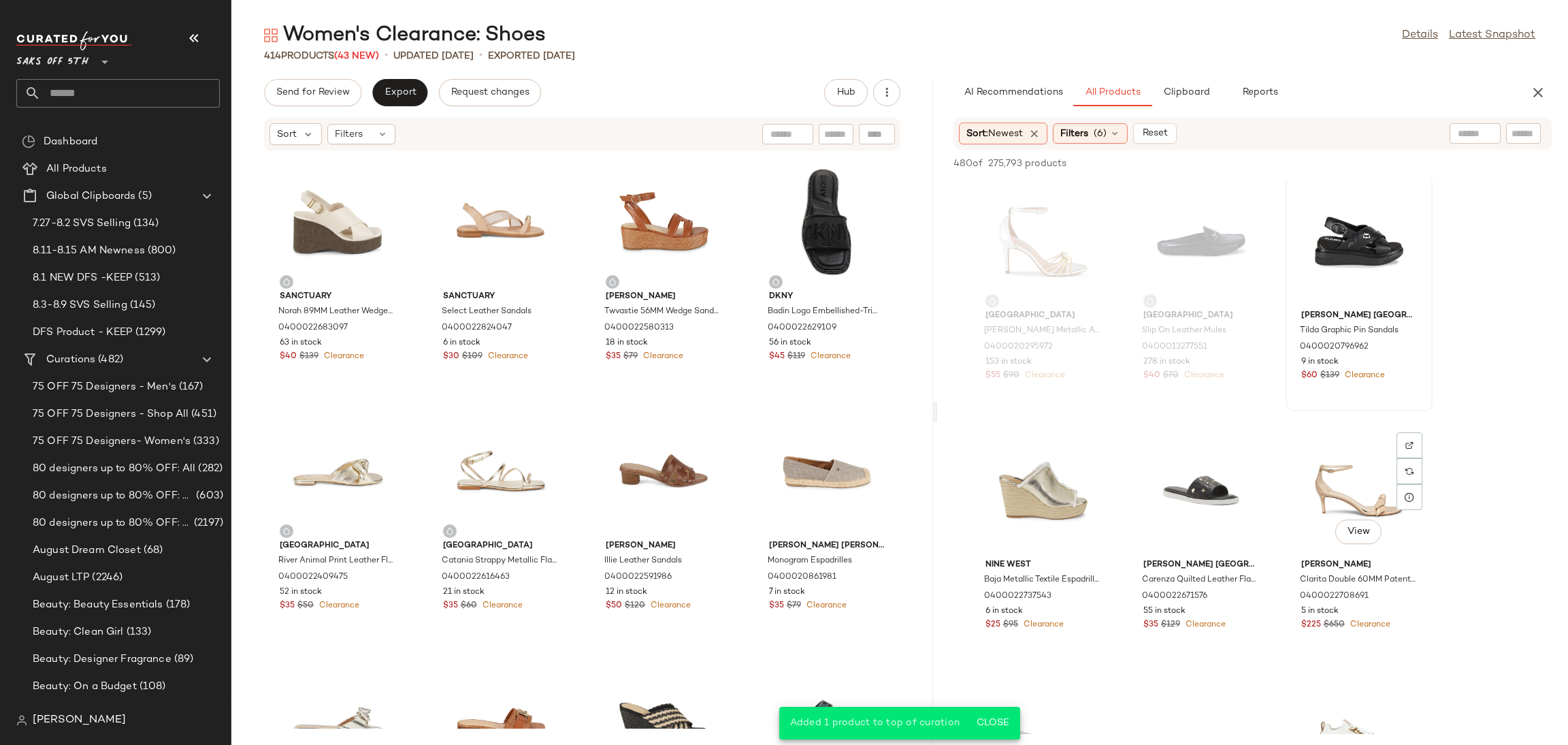
scroll to position [12220, 0]
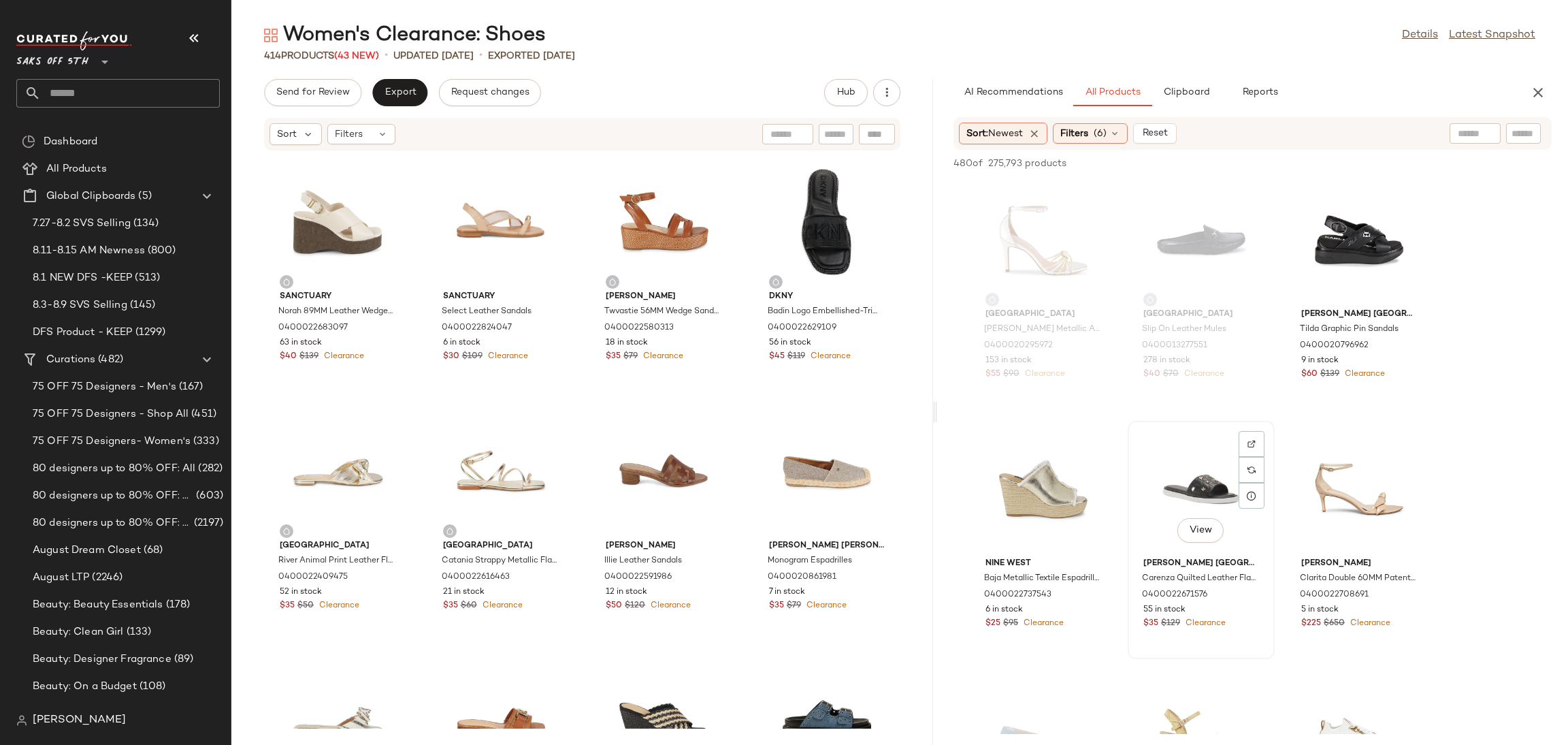
click at [1206, 502] on div "View" at bounding box center [1201, 488] width 138 height 127
click at [1362, 158] on span "Add to Top" at bounding box center [1357, 163] width 53 height 10
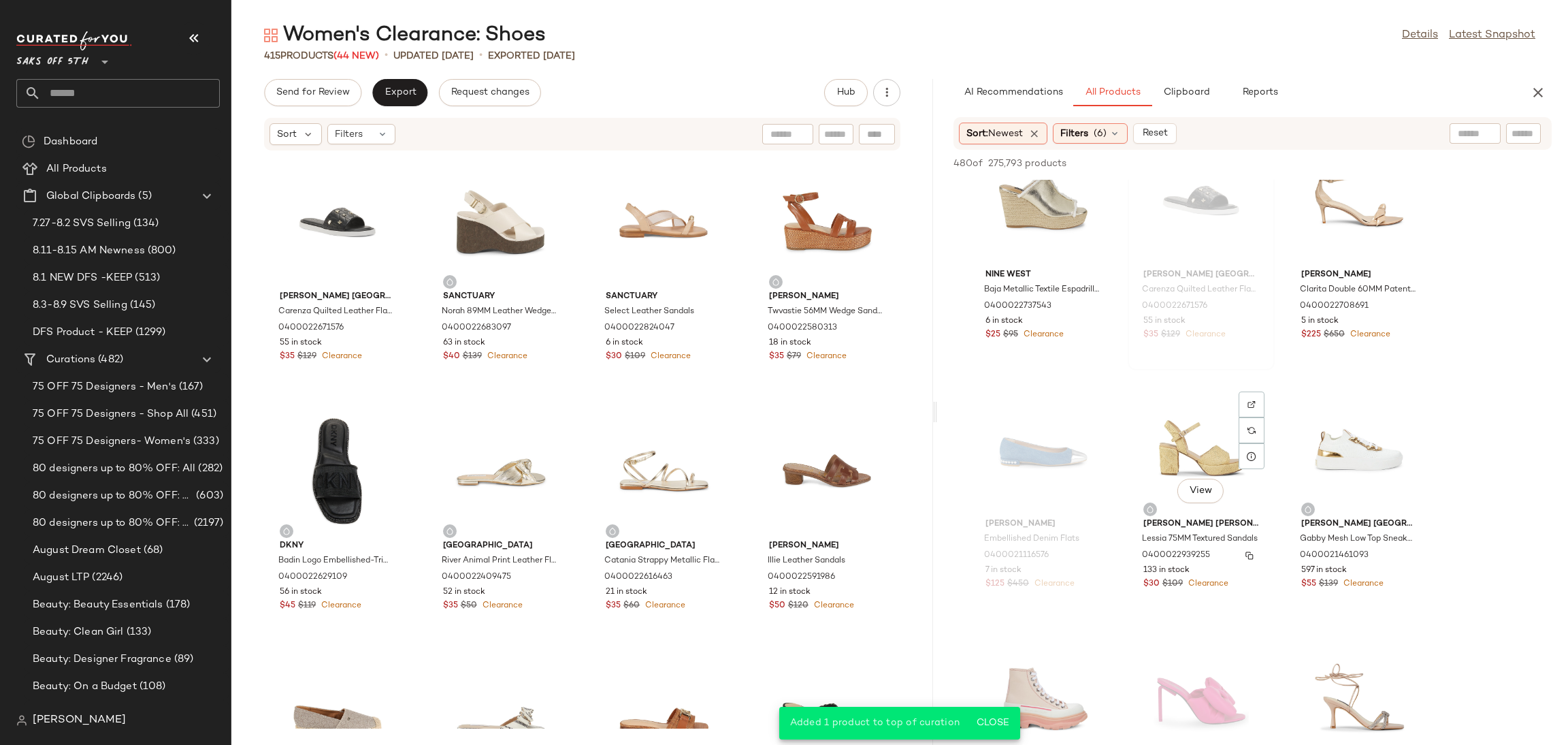
scroll to position [12511, 0]
click at [1194, 446] on div "View" at bounding box center [1201, 448] width 138 height 127
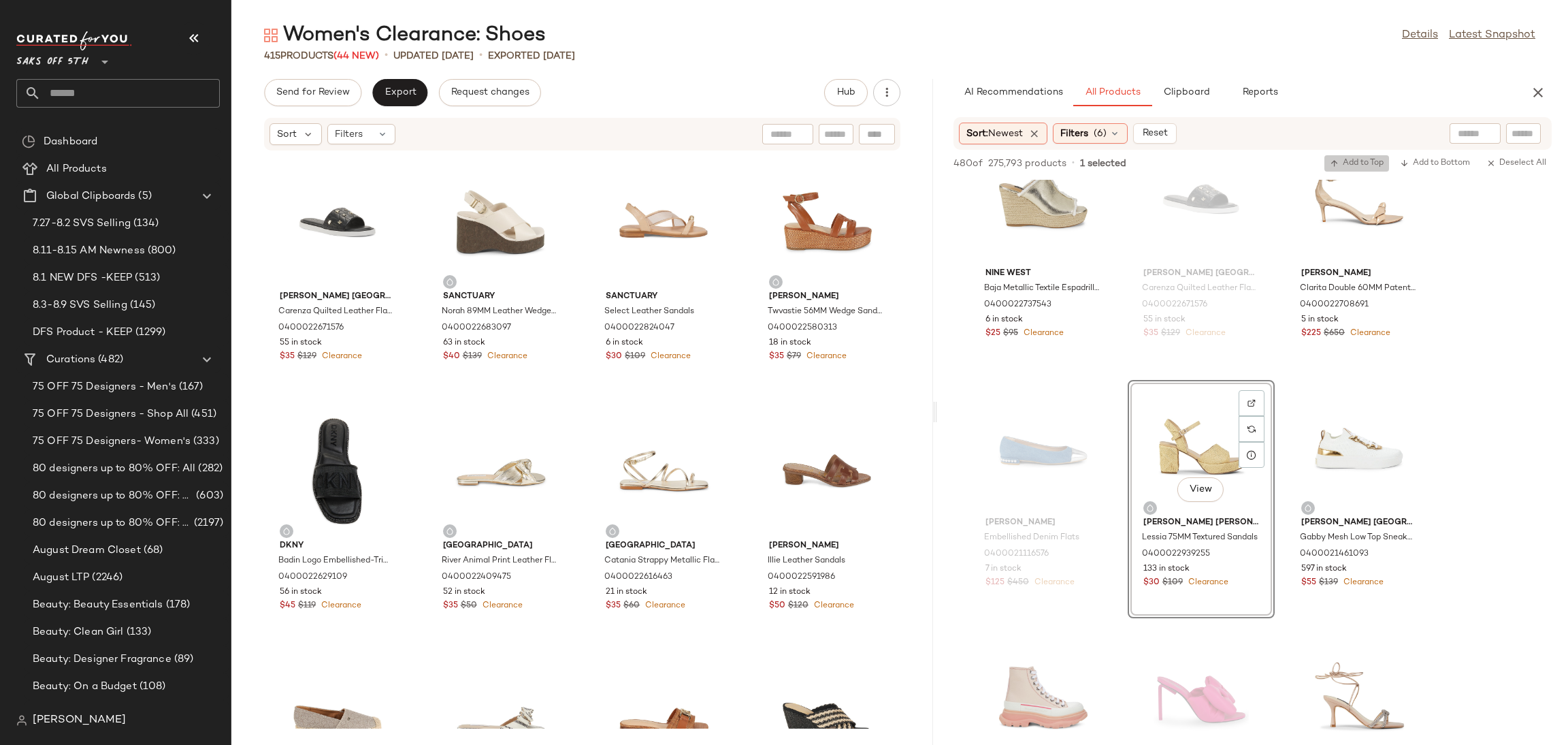
click at [1349, 158] on span "Add to Top" at bounding box center [1357, 163] width 53 height 10
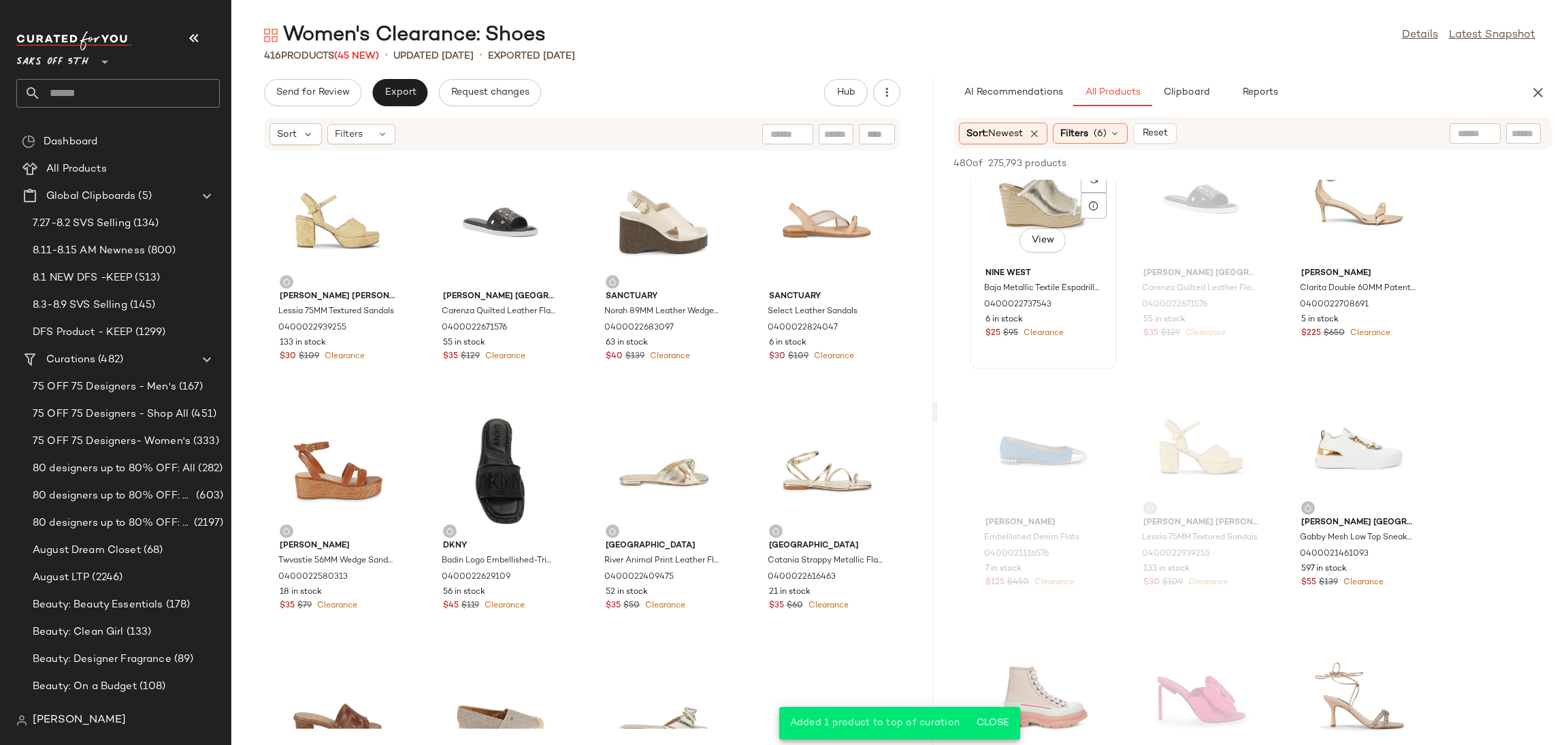
click at [1026, 198] on div "View" at bounding box center [1043, 199] width 138 height 127
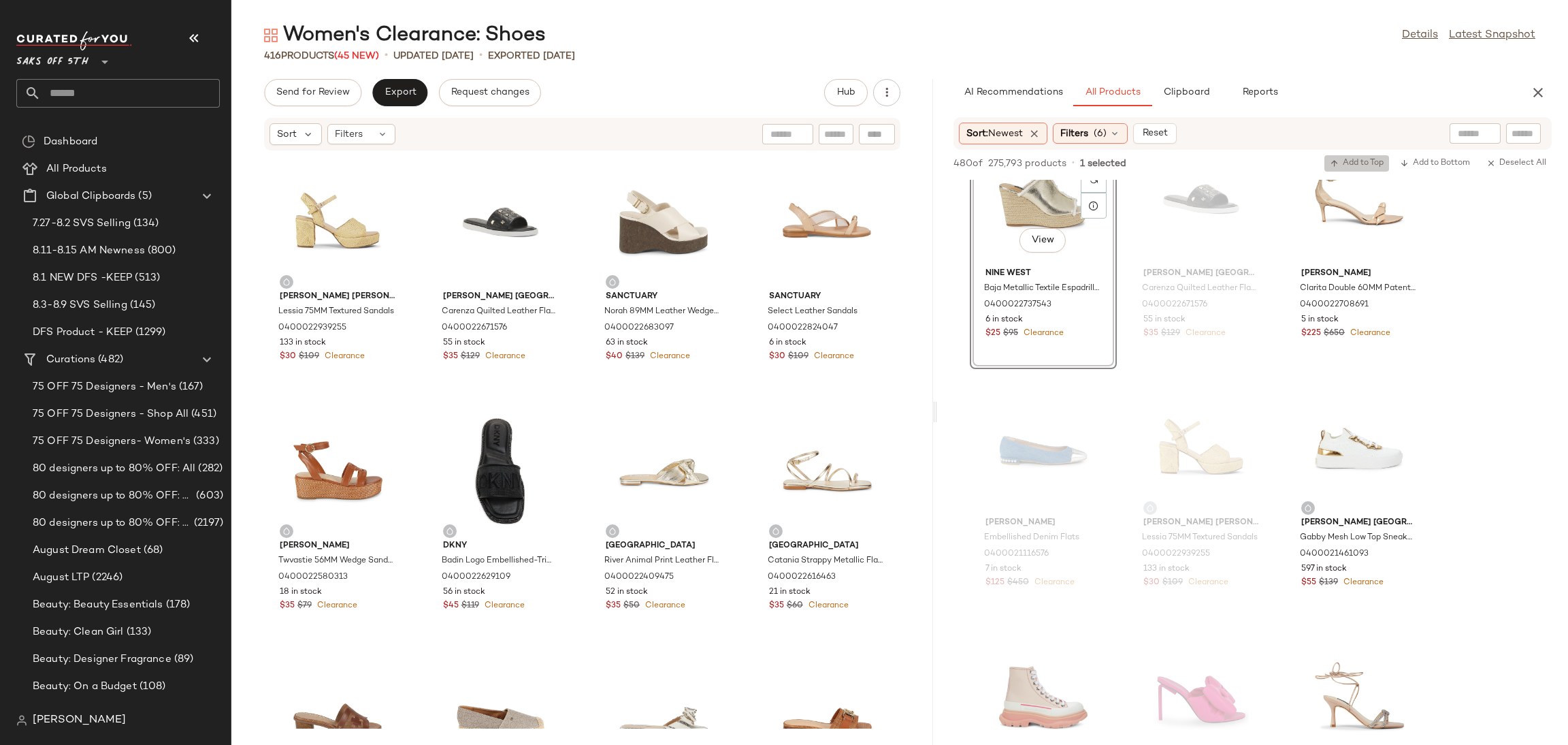
click at [1344, 159] on span "Add to Top" at bounding box center [1357, 163] width 53 height 10
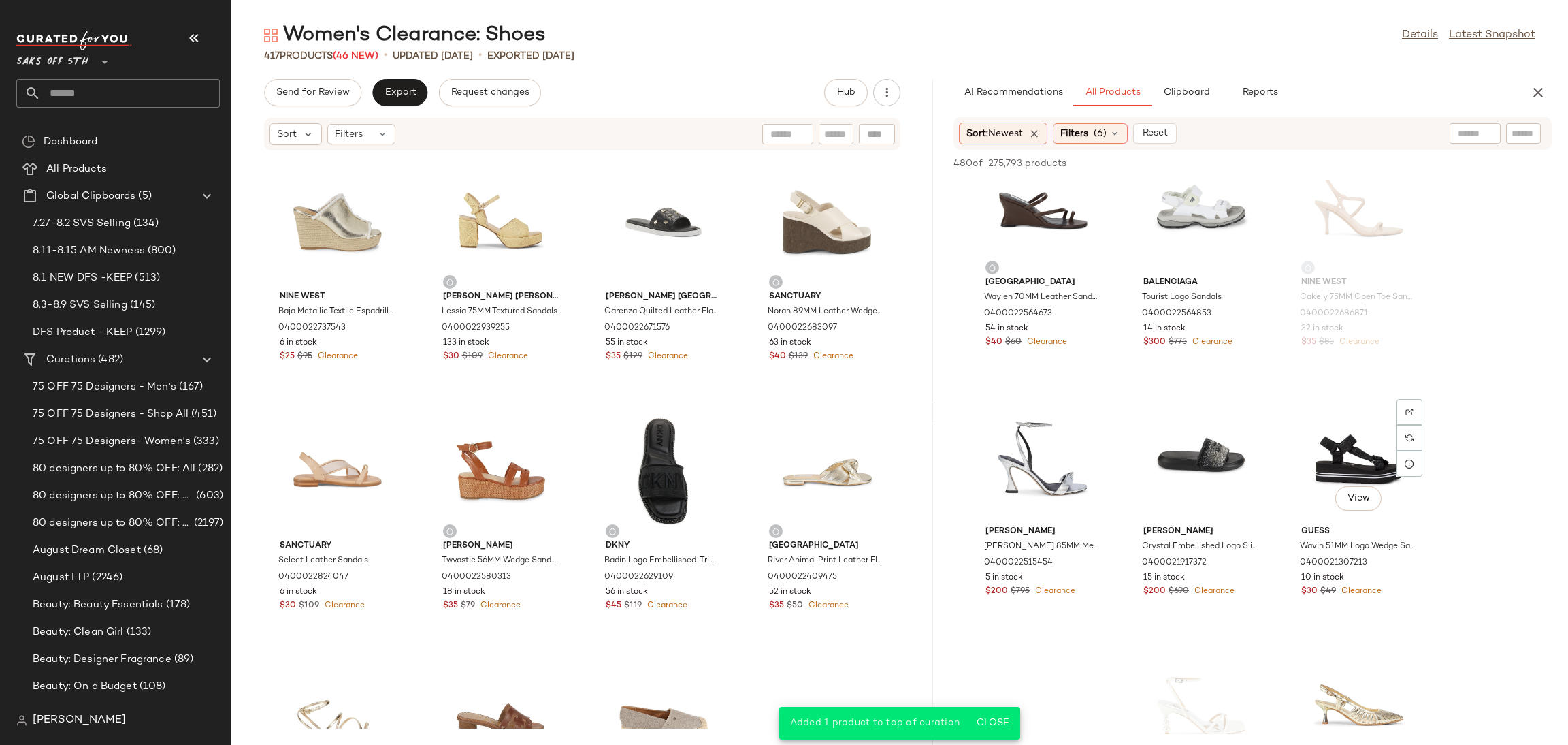
scroll to position [13513, 0]
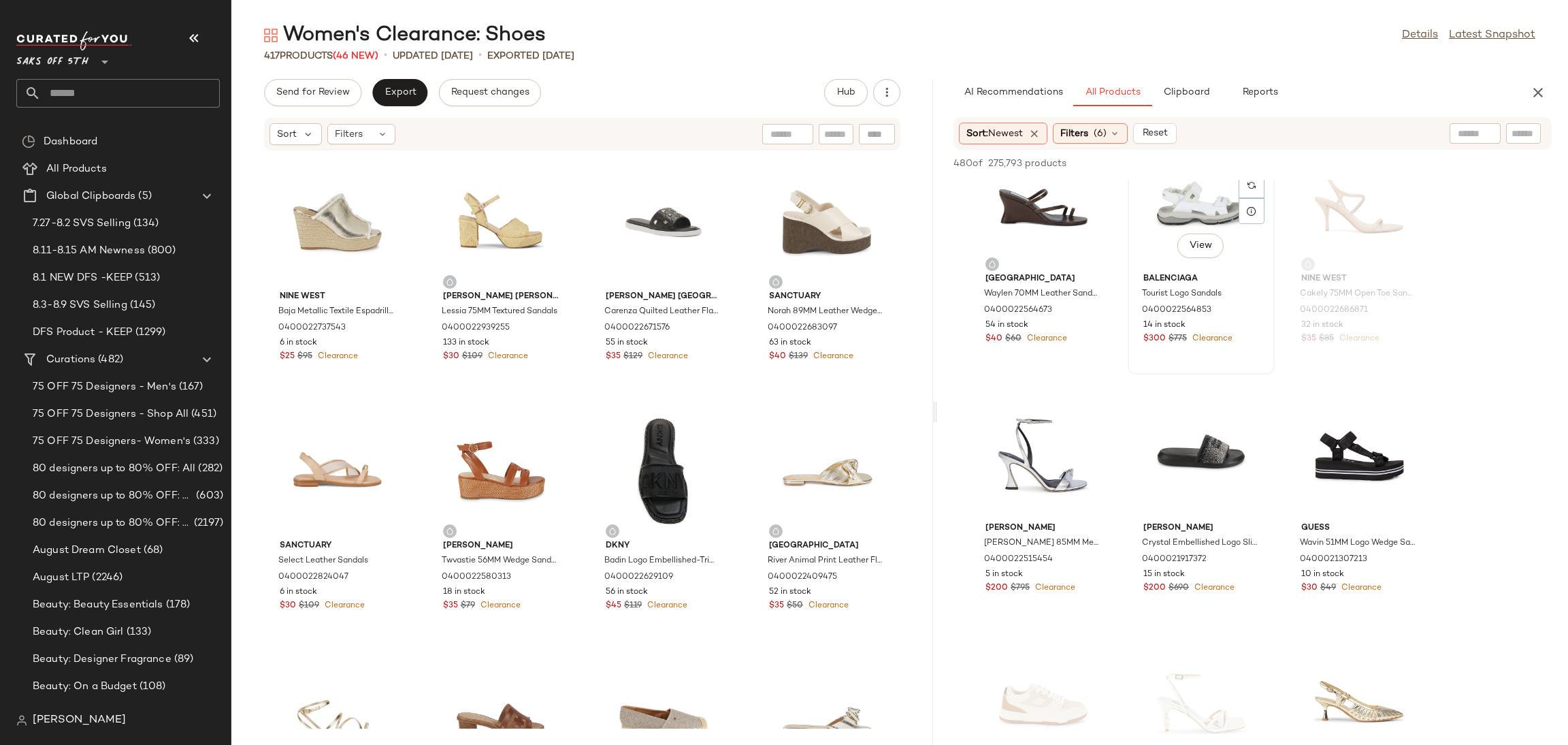
click at [1186, 206] on div "View" at bounding box center [1201, 204] width 138 height 127
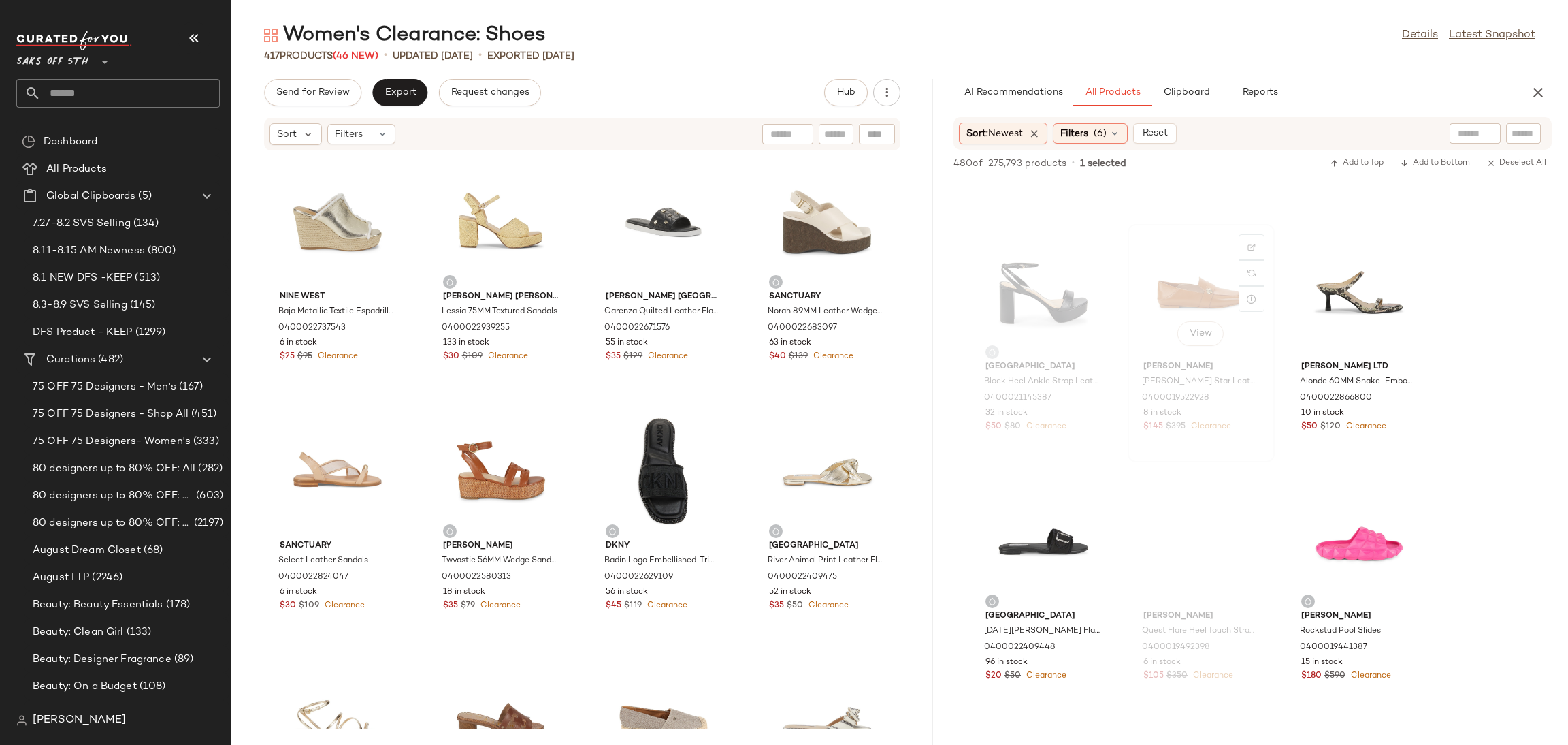
scroll to position [14207, 0]
click at [1028, 516] on div "View" at bounding box center [1043, 540] width 138 height 127
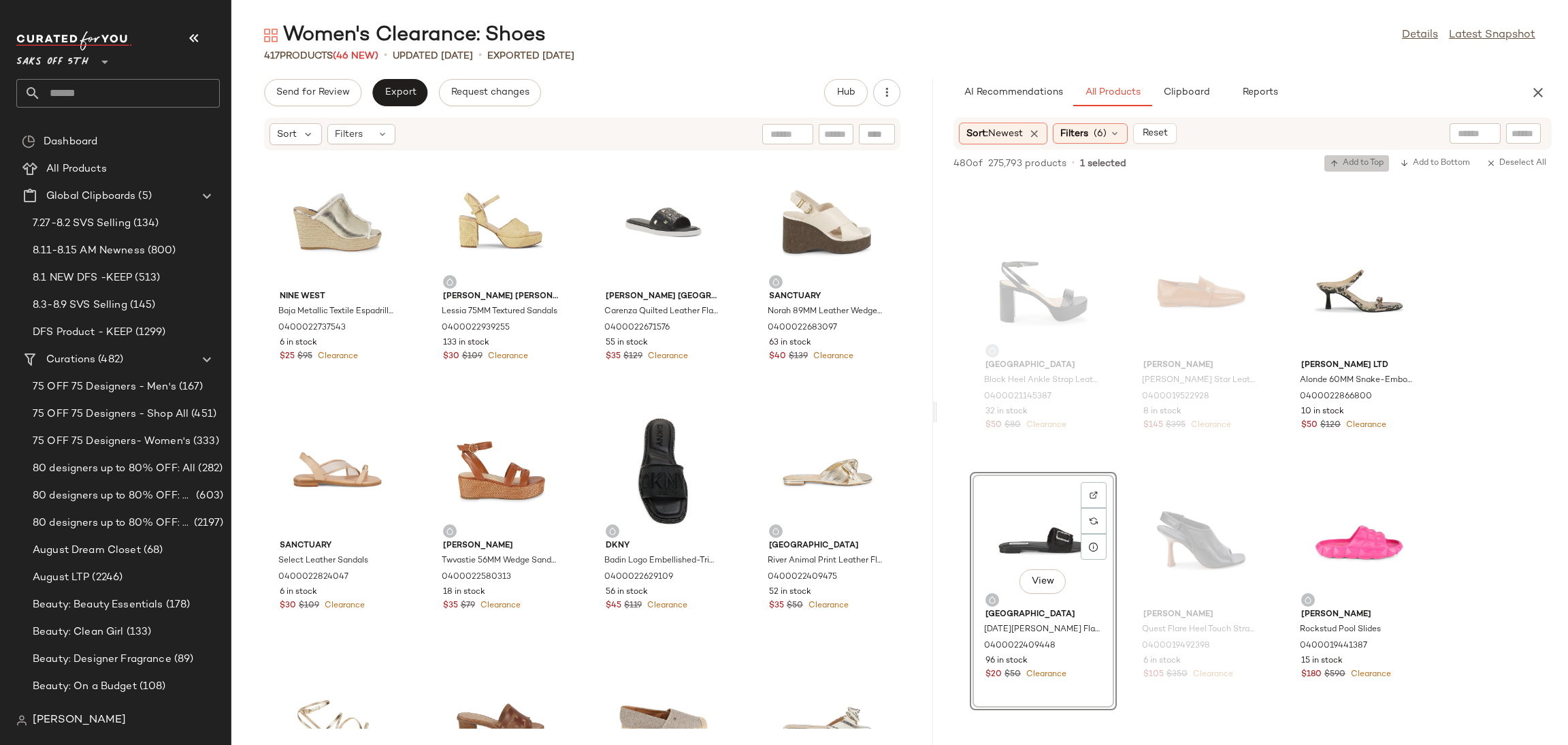
click at [1374, 167] on span "Add to Top" at bounding box center [1357, 163] width 53 height 10
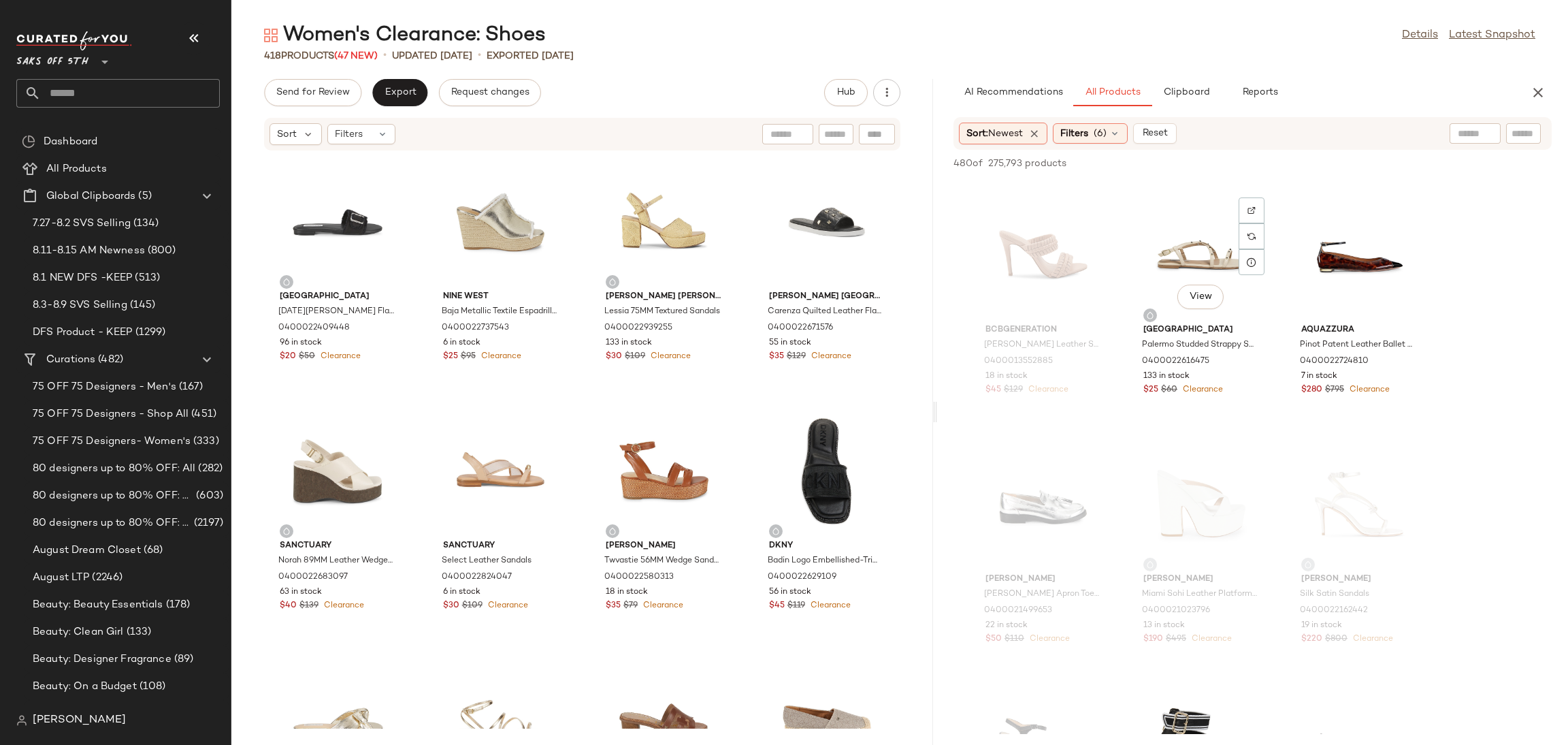
scroll to position [18403, 0]
click at [1181, 241] on div "View" at bounding box center [1201, 256] width 138 height 127
click at [1363, 158] on span "Add to Top" at bounding box center [1357, 163] width 53 height 10
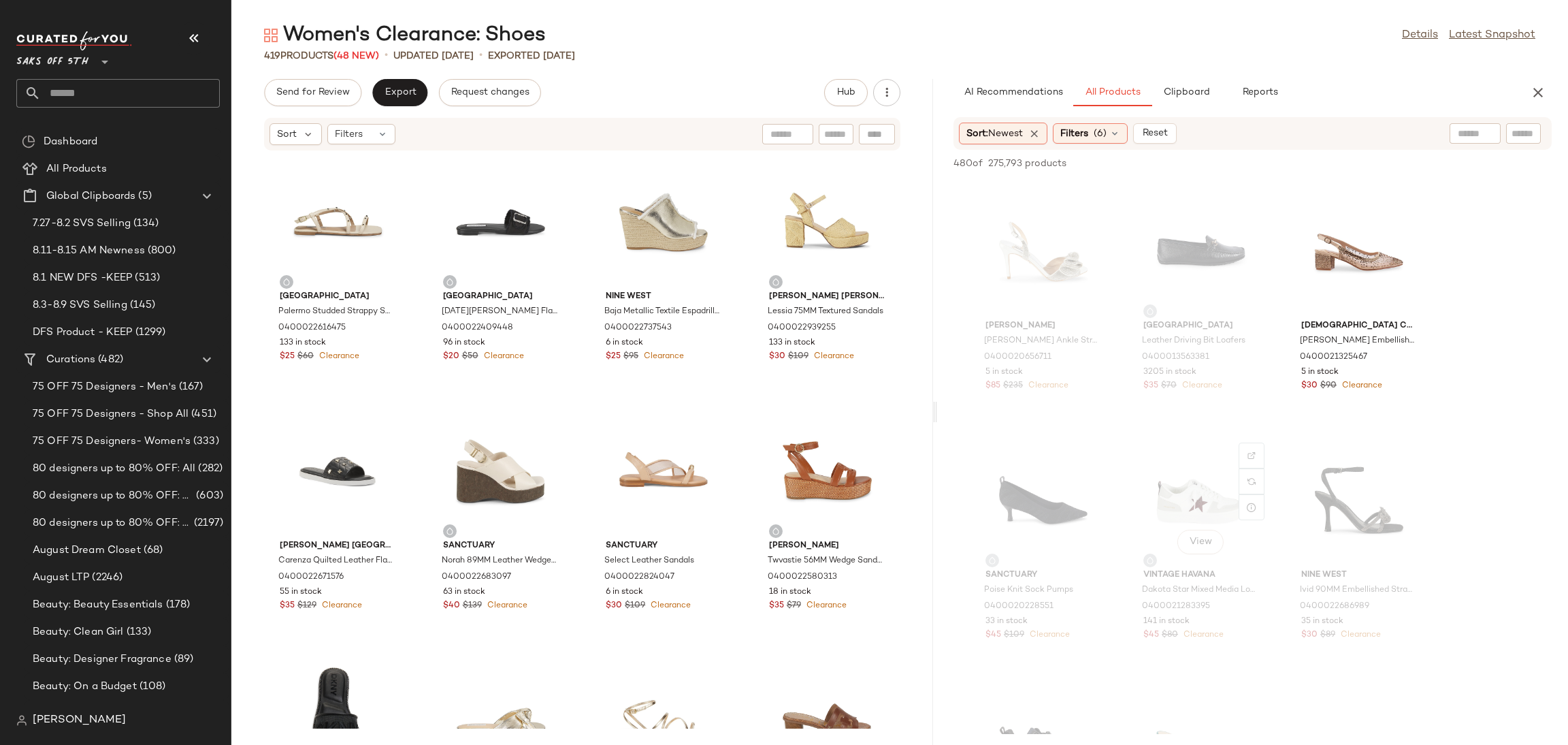
scroll to position [23883, 0]
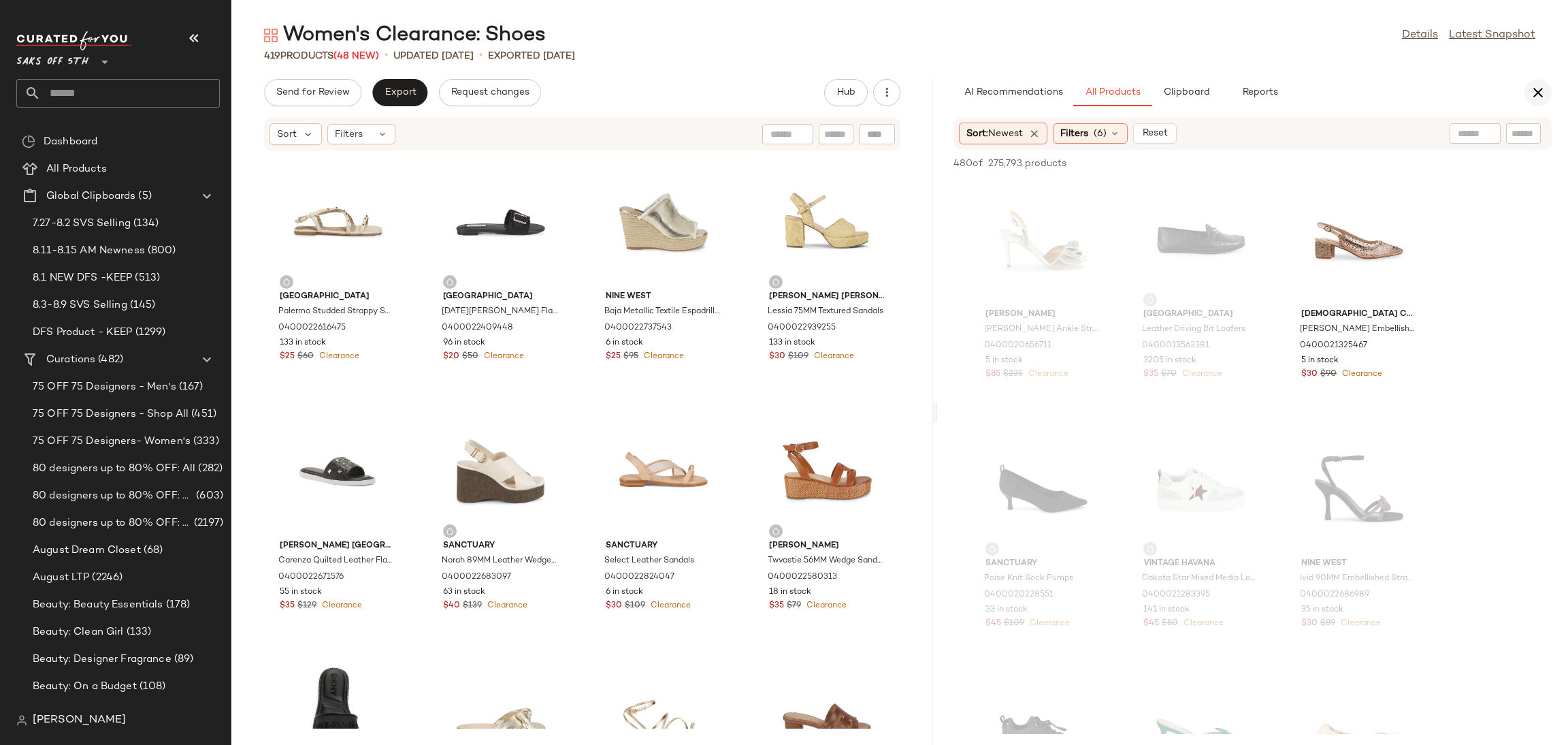
click at [1539, 95] on icon "button" at bounding box center [1538, 93] width 16 height 16
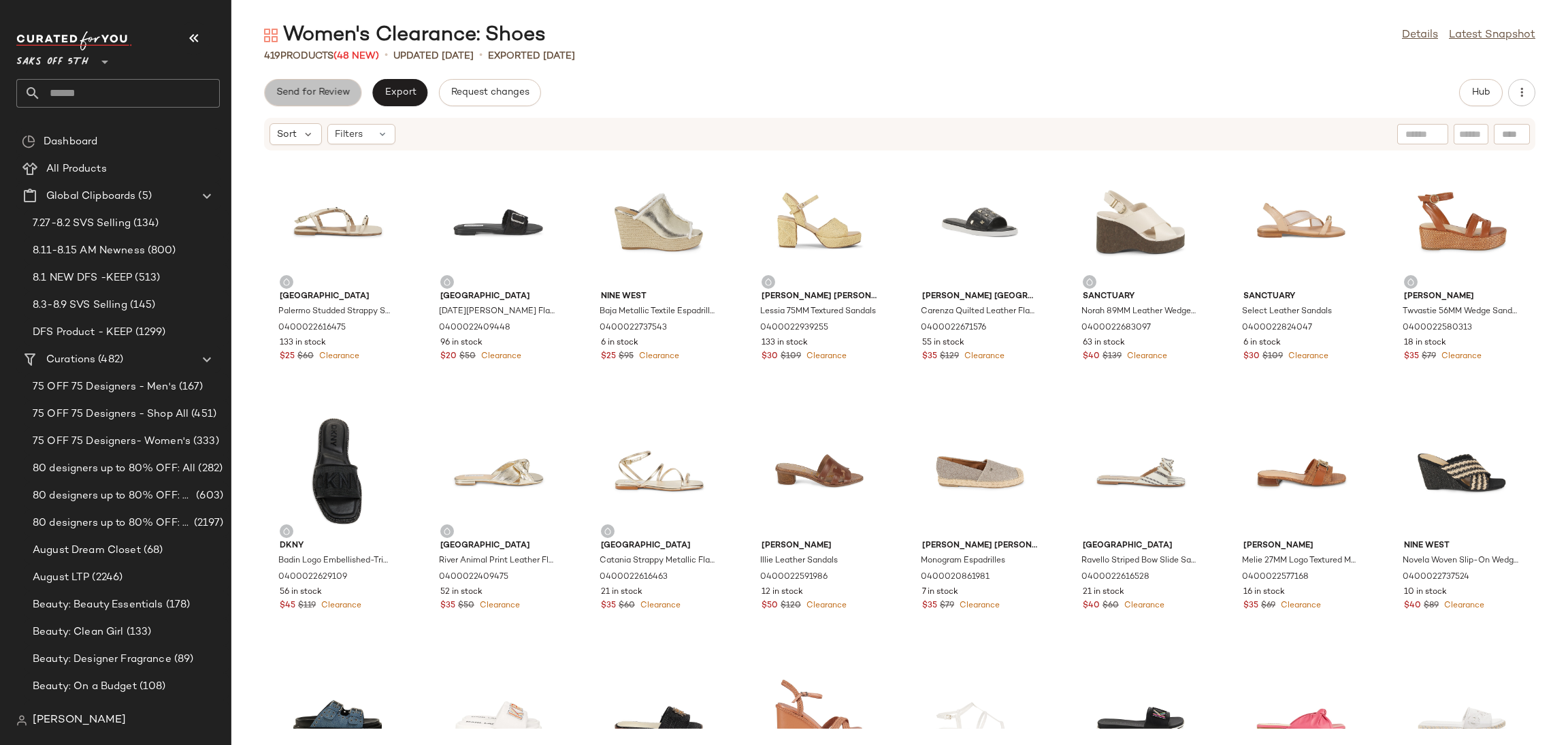
click at [324, 95] on span "Send for Review" at bounding box center [313, 93] width 74 height 11
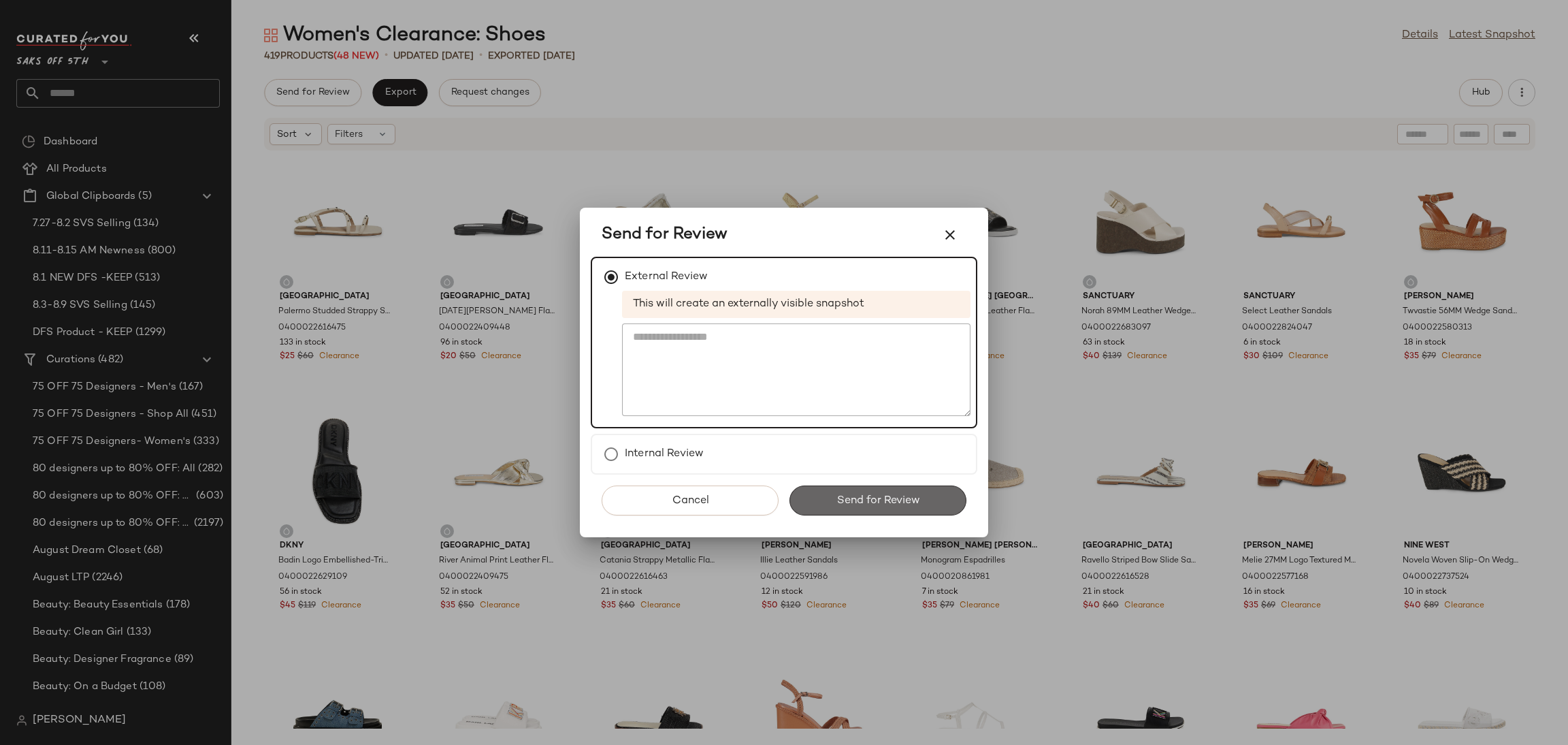
click at [878, 506] on span "Send for Review" at bounding box center [878, 501] width 84 height 13
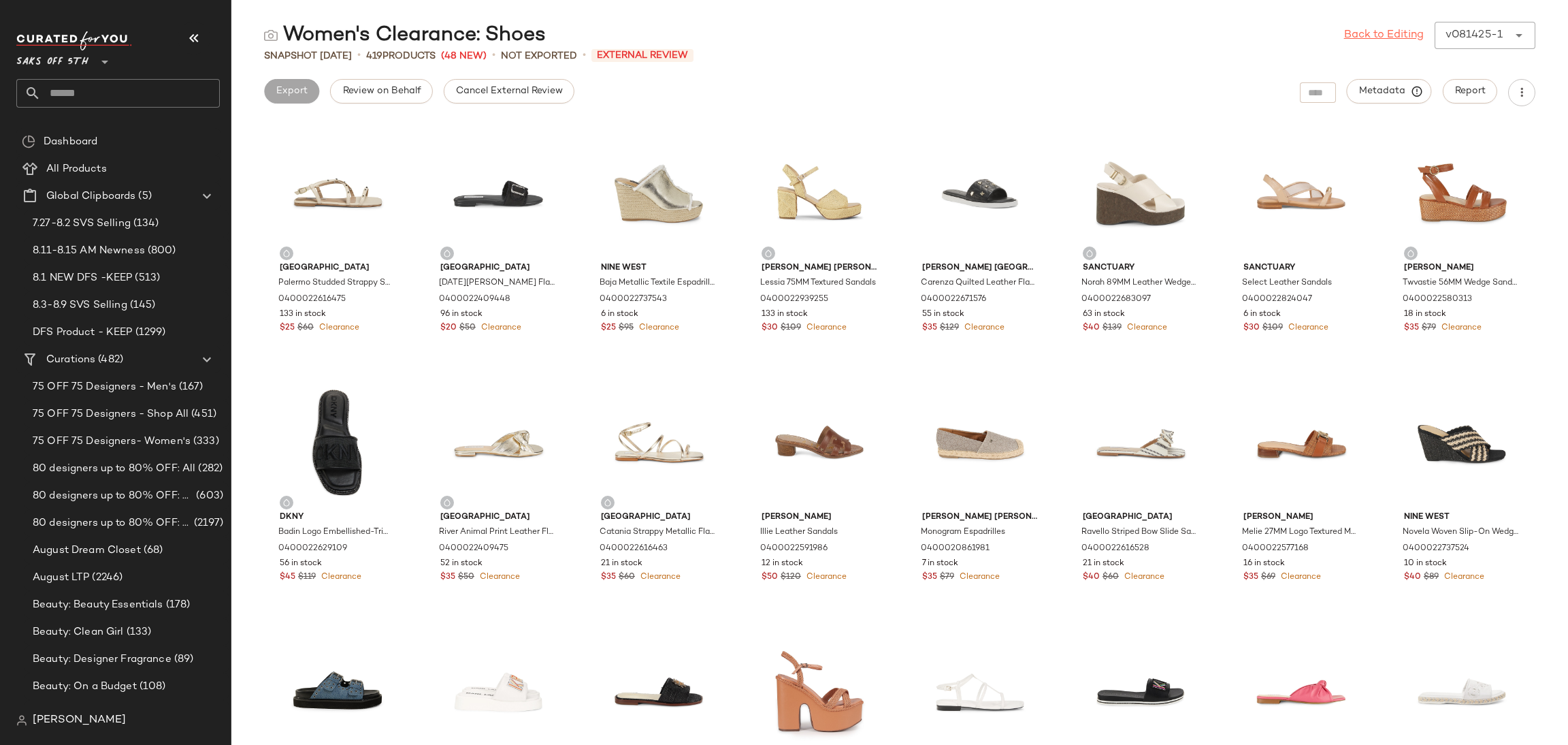
click at [1399, 36] on link "Back to Editing" at bounding box center [1384, 36] width 80 height 16
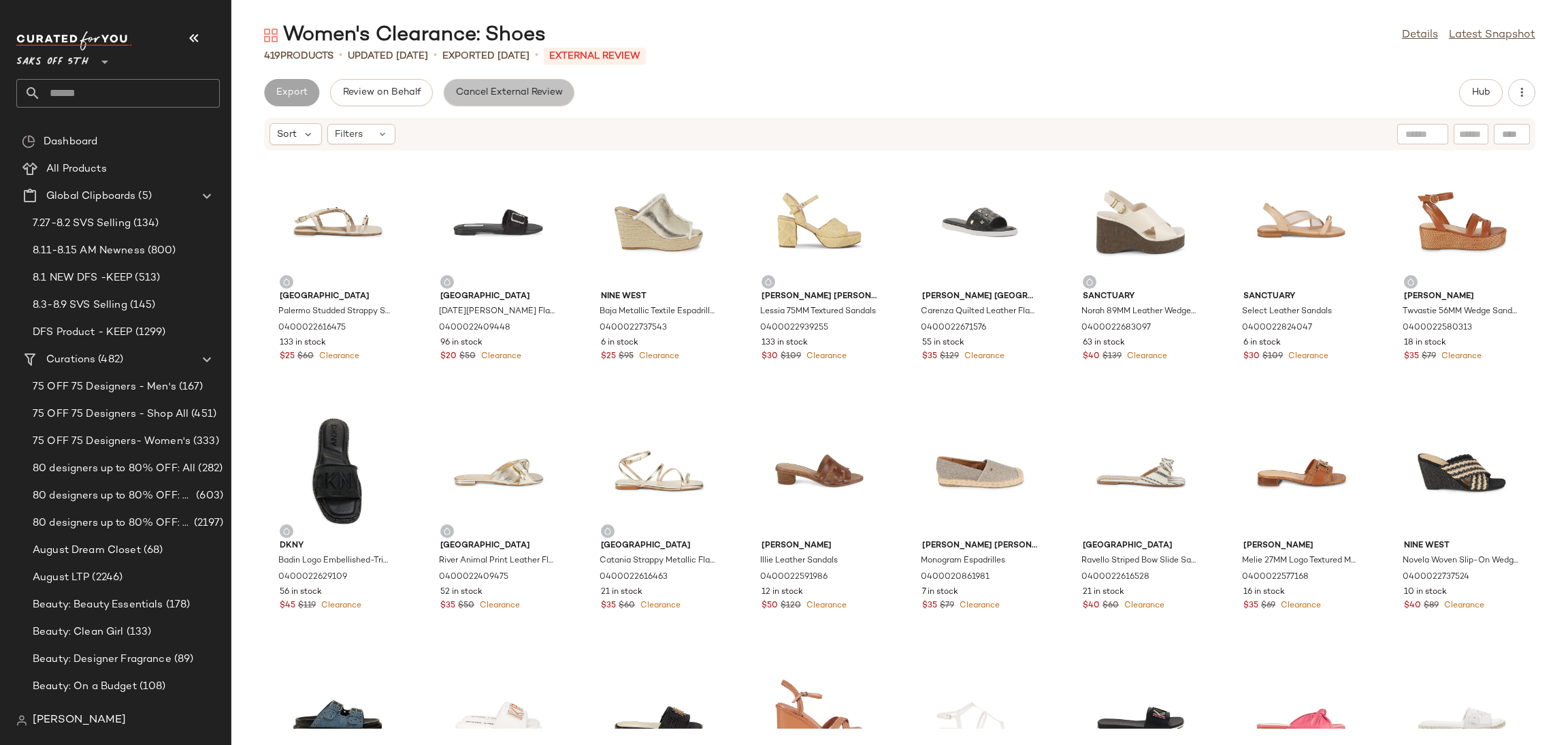
click at [523, 82] on button "Cancel External Review" at bounding box center [509, 93] width 131 height 27
click at [410, 87] on span "Export" at bounding box center [400, 93] width 32 height 11
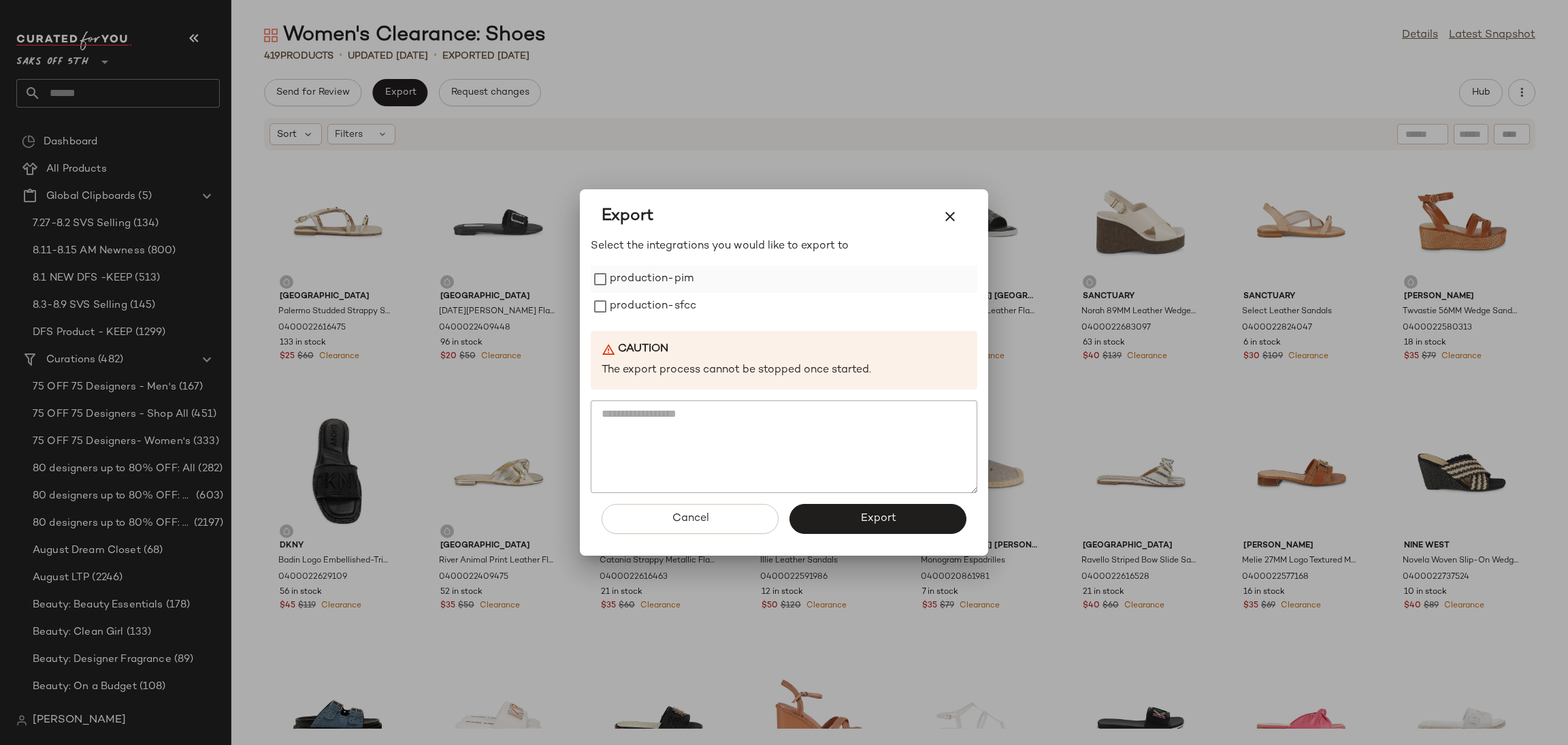
click at [703, 274] on div "production-pim" at bounding box center [784, 279] width 387 height 27
click at [616, 269] on label "production-pim" at bounding box center [651, 279] width 84 height 27
click at [616, 298] on label "production-sfcc" at bounding box center [653, 307] width 86 height 27
click at [840, 520] on button "Export" at bounding box center [878, 519] width 177 height 30
